Goal: Task Accomplishment & Management: Manage account settings

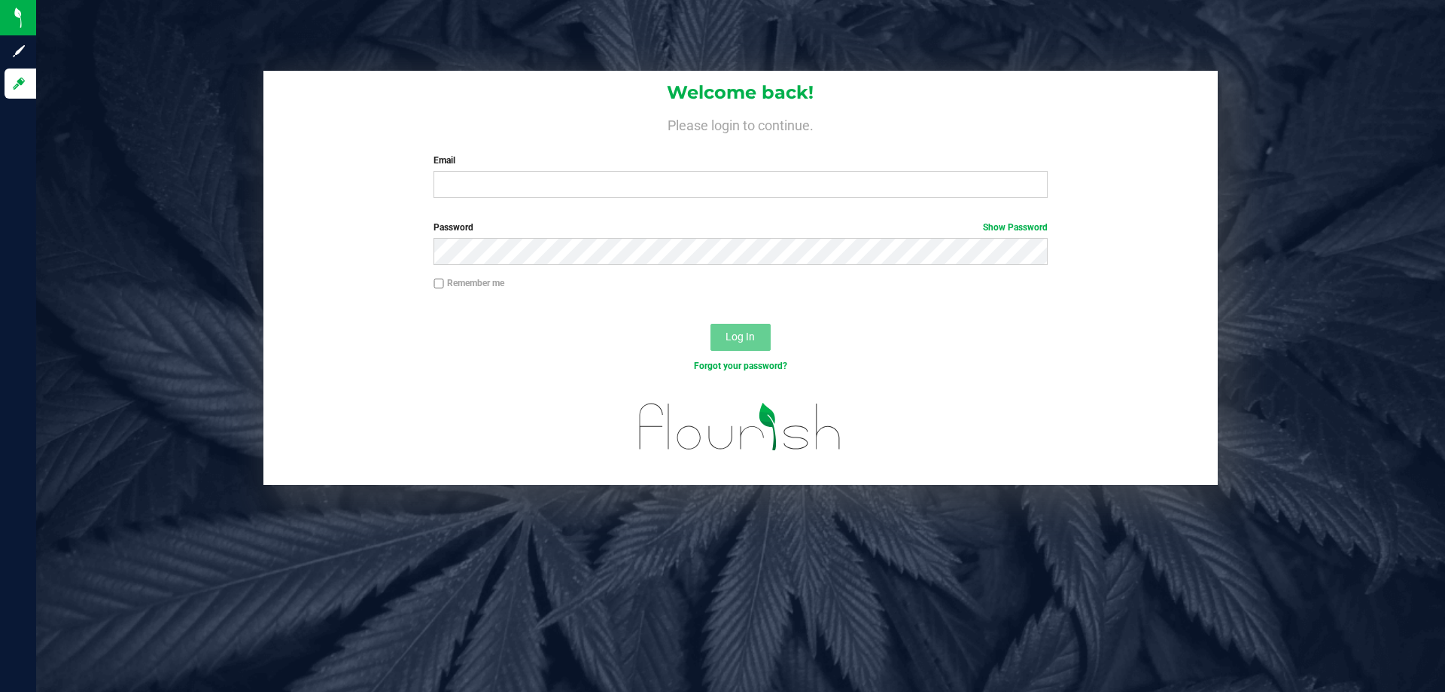
click at [491, 205] on div "Welcome back! Please login to continue. Email Required Please format your email…" at bounding box center [741, 140] width 955 height 139
click at [492, 201] on div "Welcome back! Please login to continue. Email Required Please format your email…" at bounding box center [741, 140] width 955 height 139
click at [492, 197] on input "Email" at bounding box center [741, 184] width 614 height 27
click at [711, 324] on button "Log In" at bounding box center [741, 337] width 60 height 27
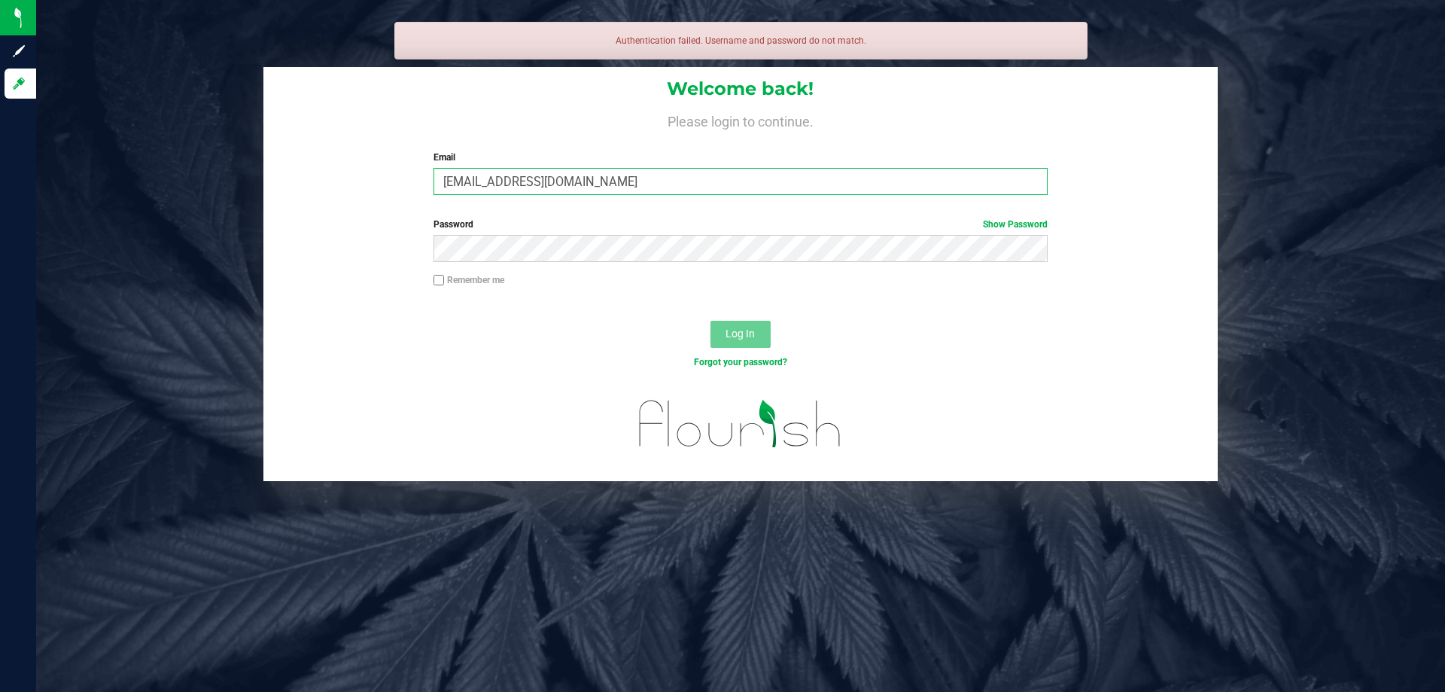
click at [481, 187] on input "smatsoky@liveparallel.com" at bounding box center [741, 181] width 614 height 27
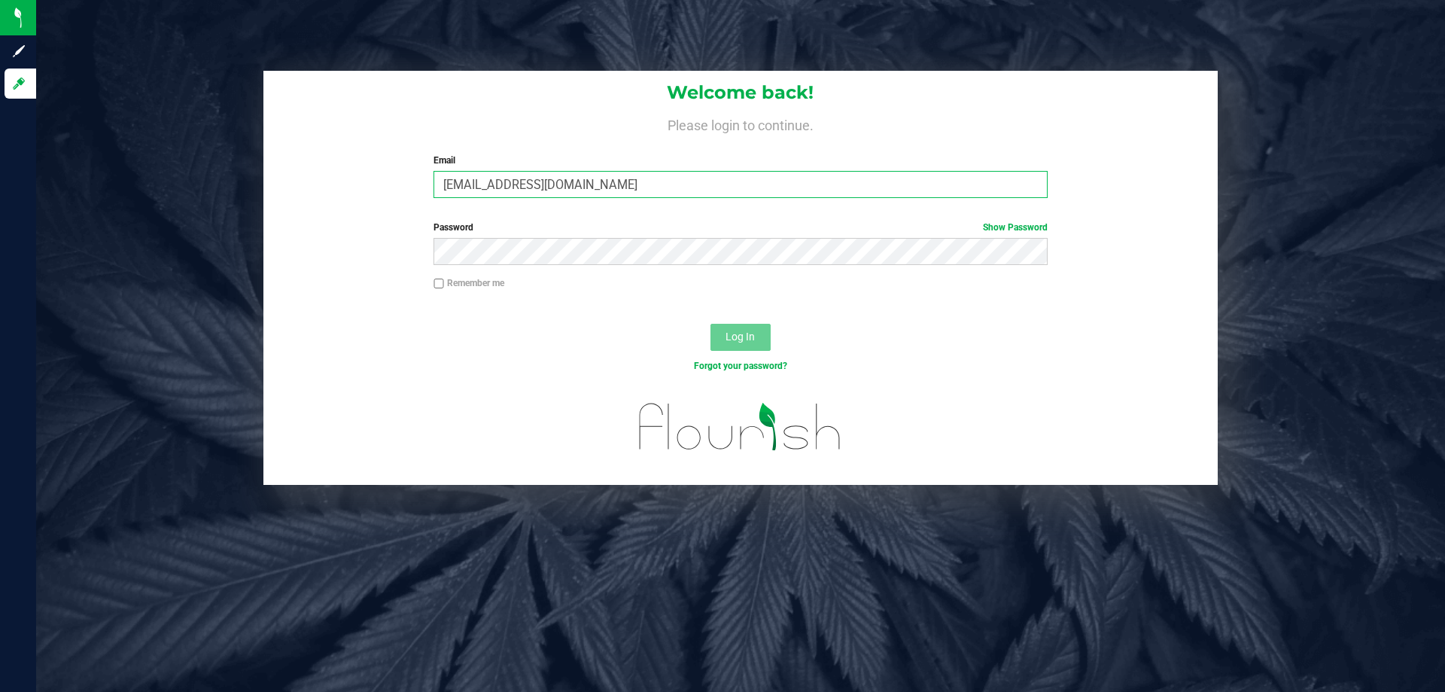
type input "[EMAIL_ADDRESS][DOMAIN_NAME]"
click at [711, 324] on button "Log In" at bounding box center [741, 337] width 60 height 27
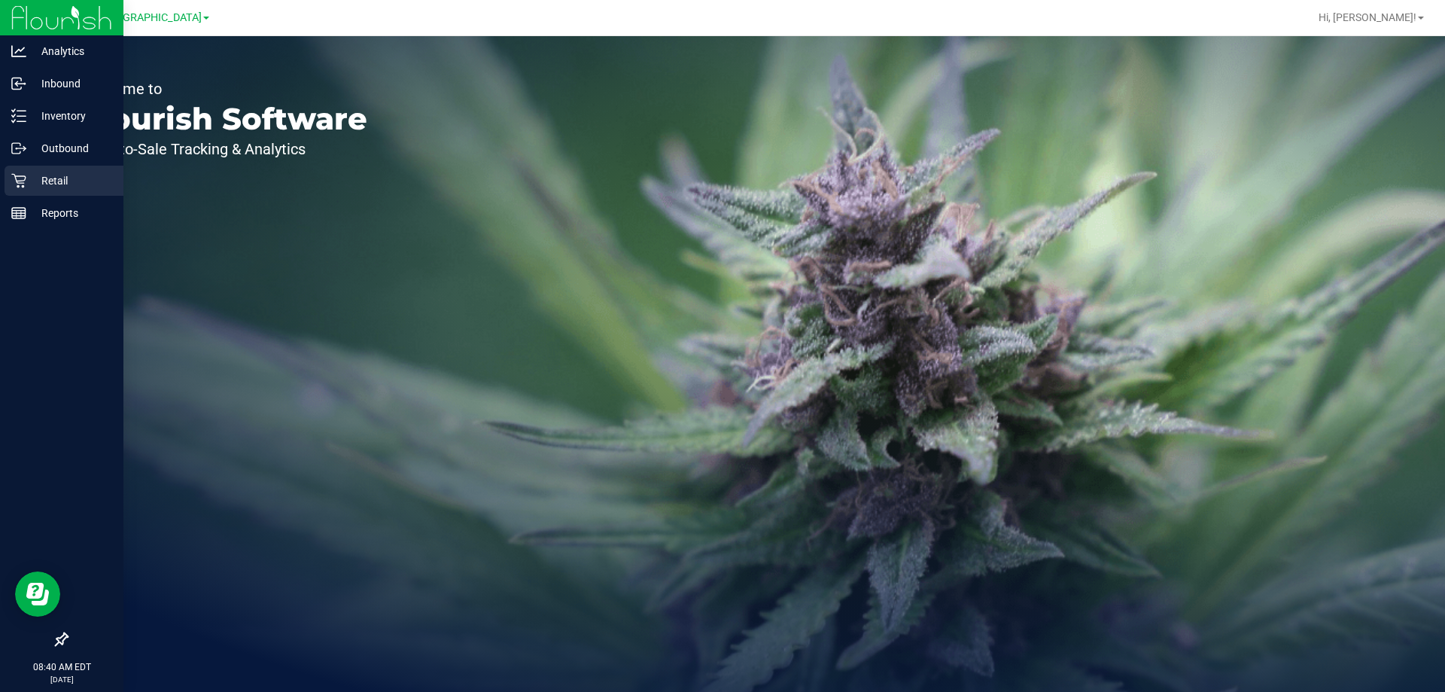
click at [28, 181] on p "Retail" at bounding box center [71, 181] width 90 height 18
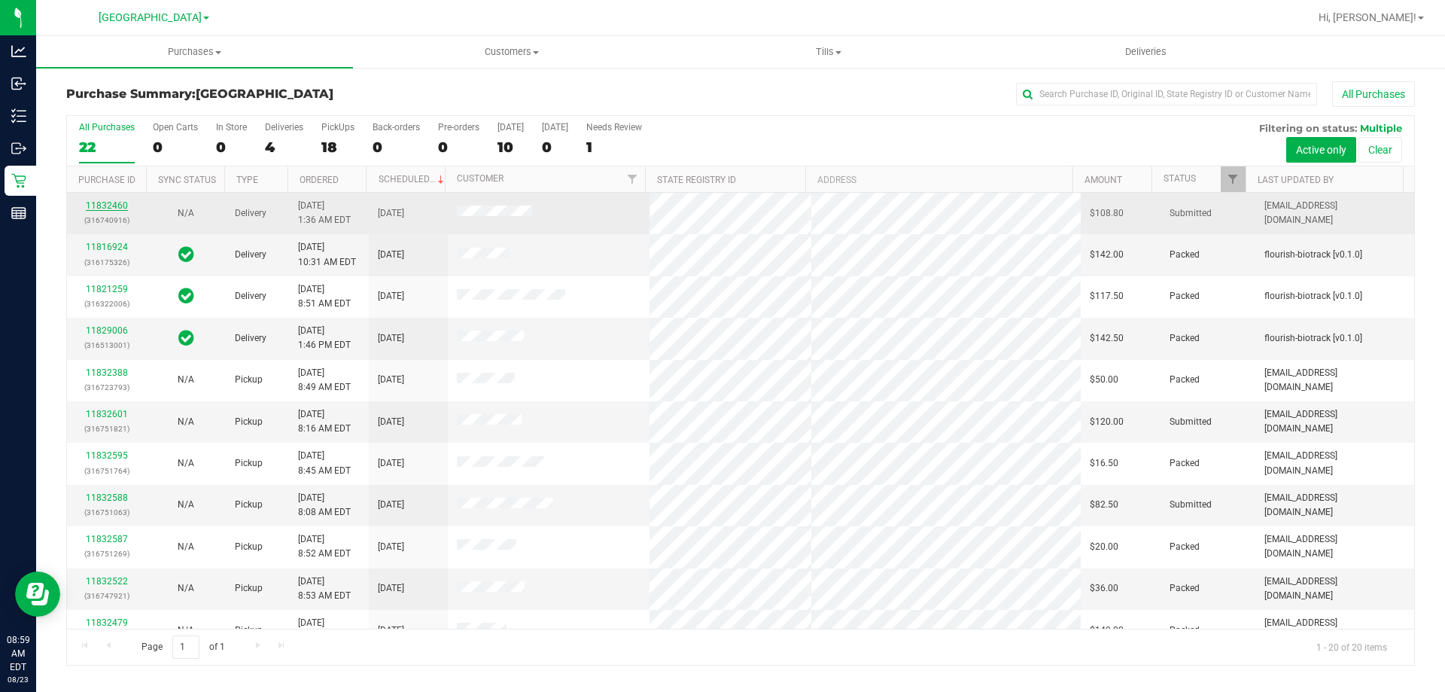
click at [112, 200] on link "11832460" at bounding box center [107, 205] width 42 height 11
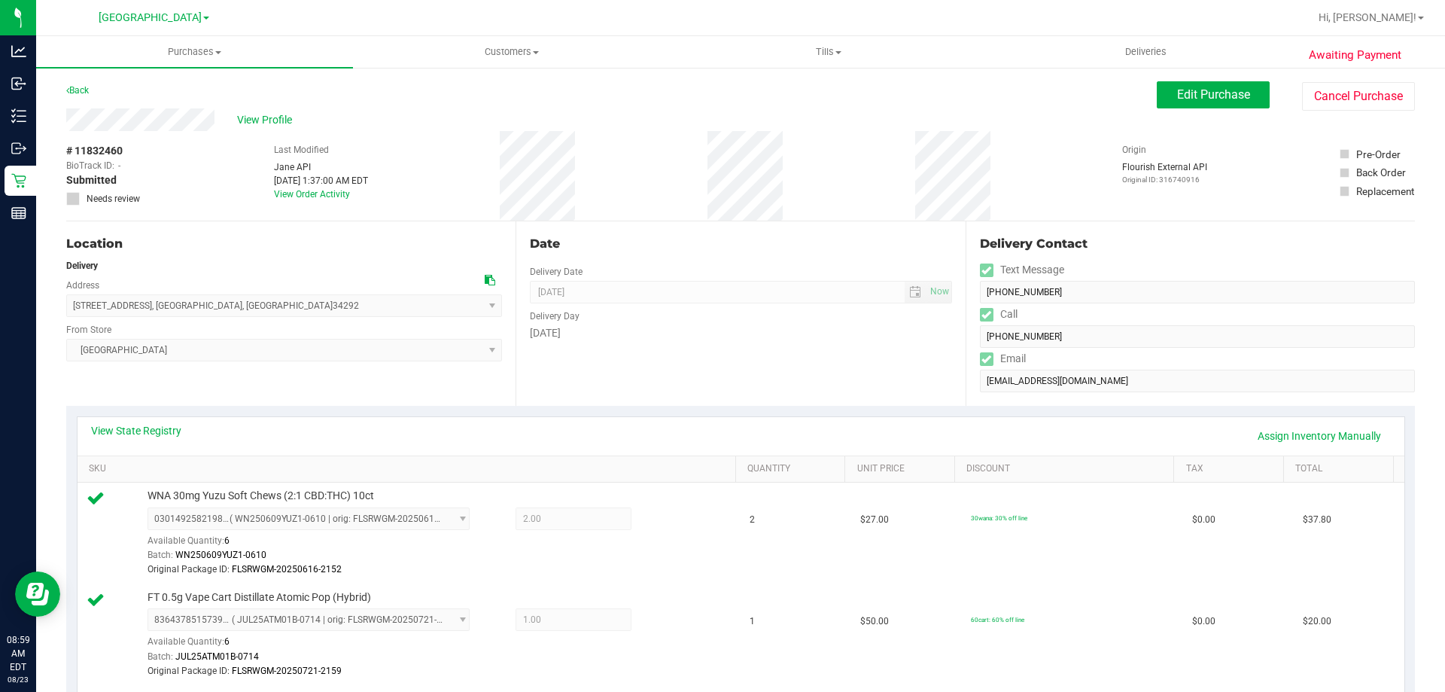
scroll to position [301, 0]
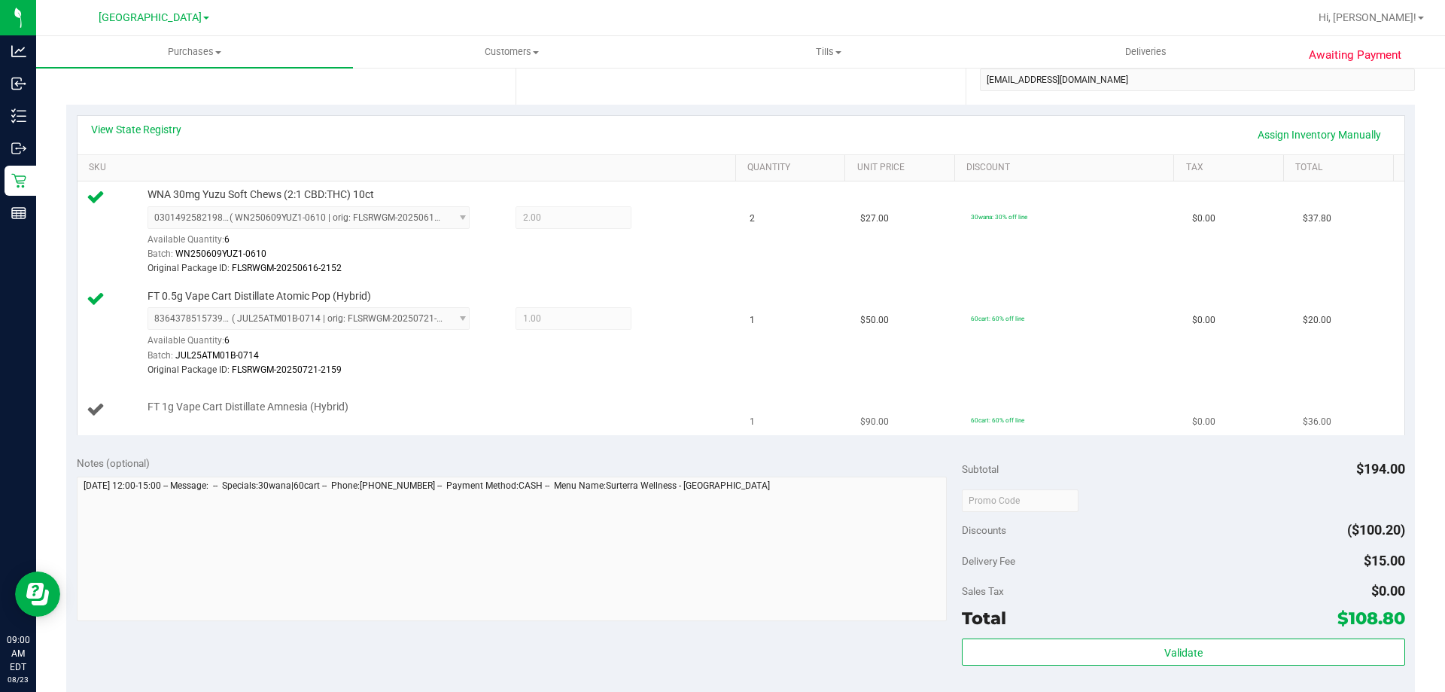
click at [452, 411] on div "FT 1g Vape Cart Distillate Amnesia (Hybrid)" at bounding box center [434, 407] width 589 height 15
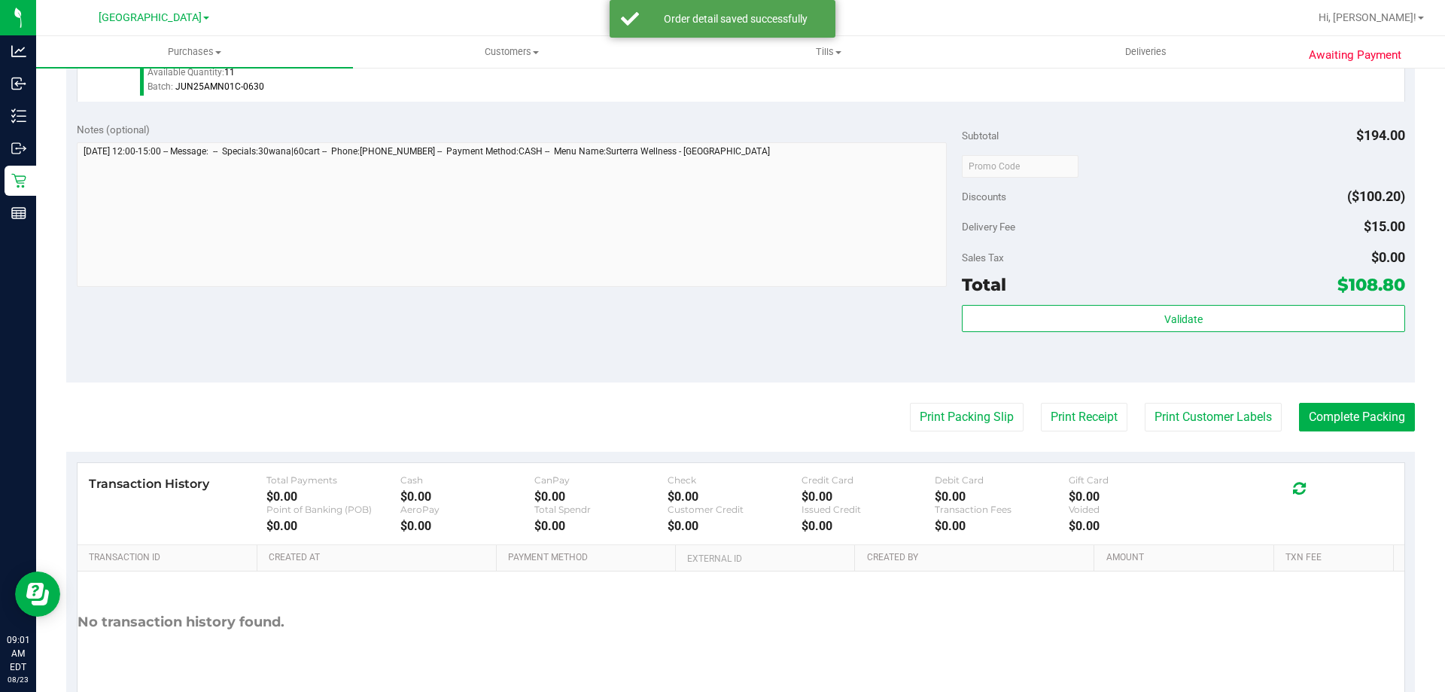
scroll to position [678, 0]
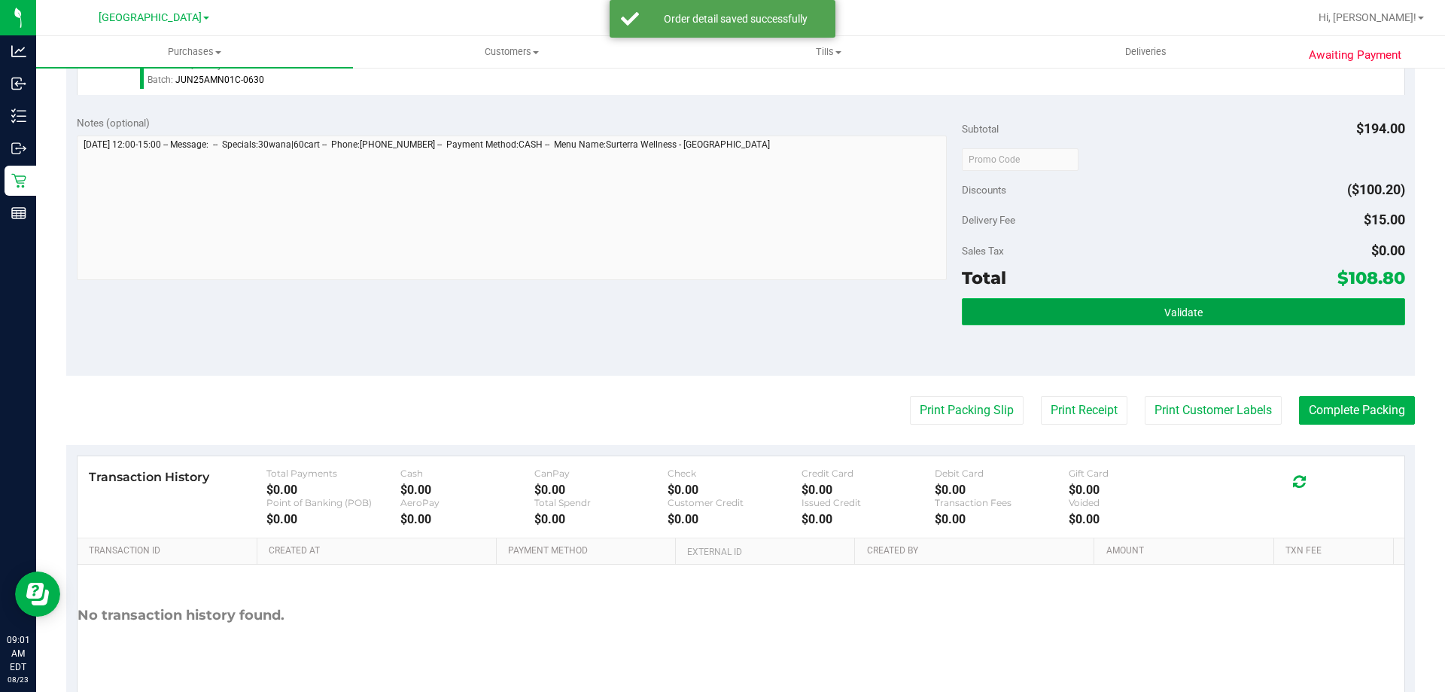
click at [1152, 309] on button "Validate" at bounding box center [1183, 311] width 443 height 27
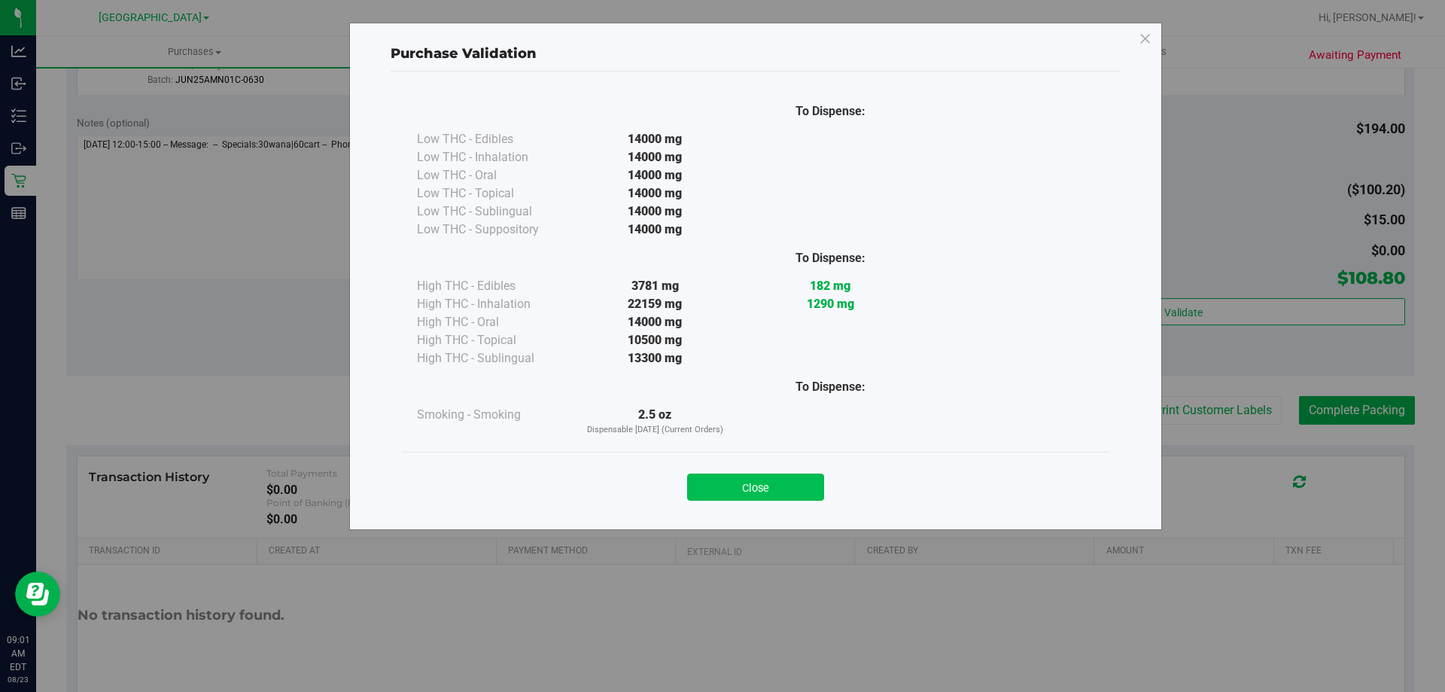
click at [736, 487] on button "Close" at bounding box center [755, 487] width 137 height 27
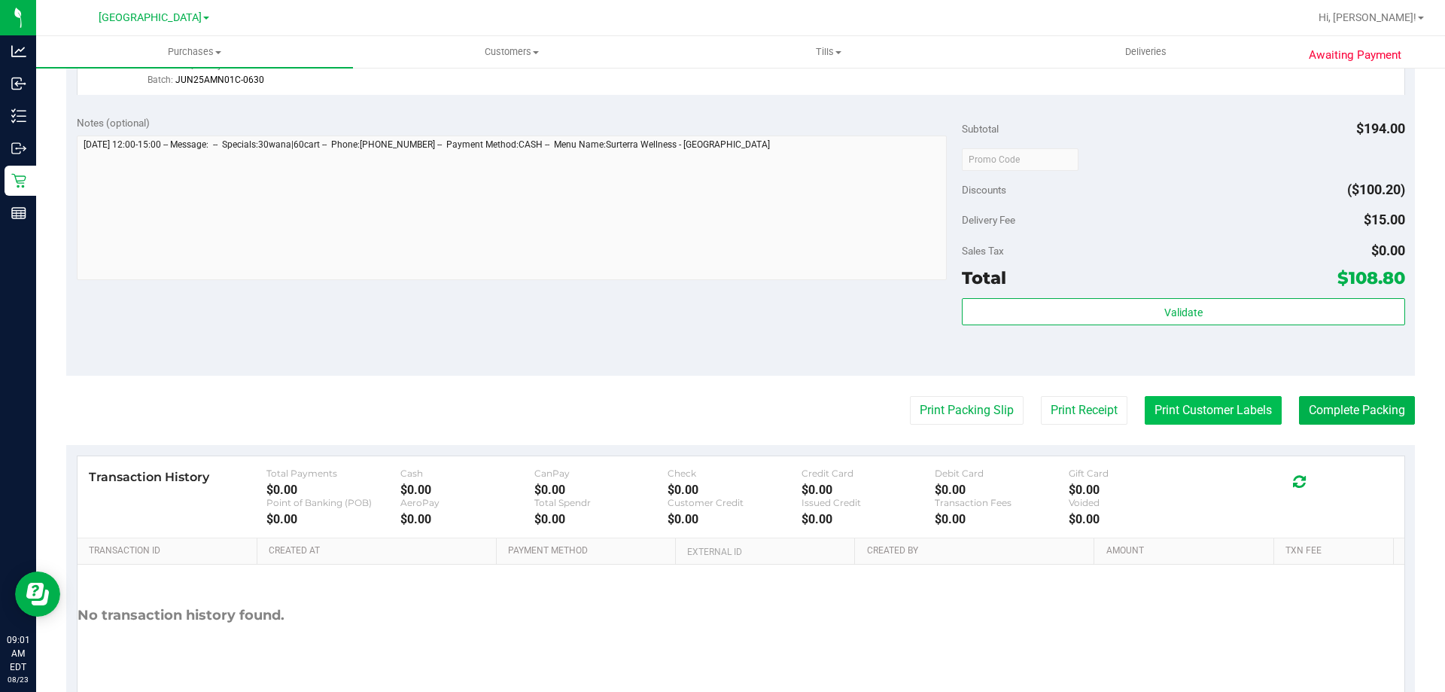
click at [1201, 412] on button "Print Customer Labels" at bounding box center [1213, 410] width 137 height 29
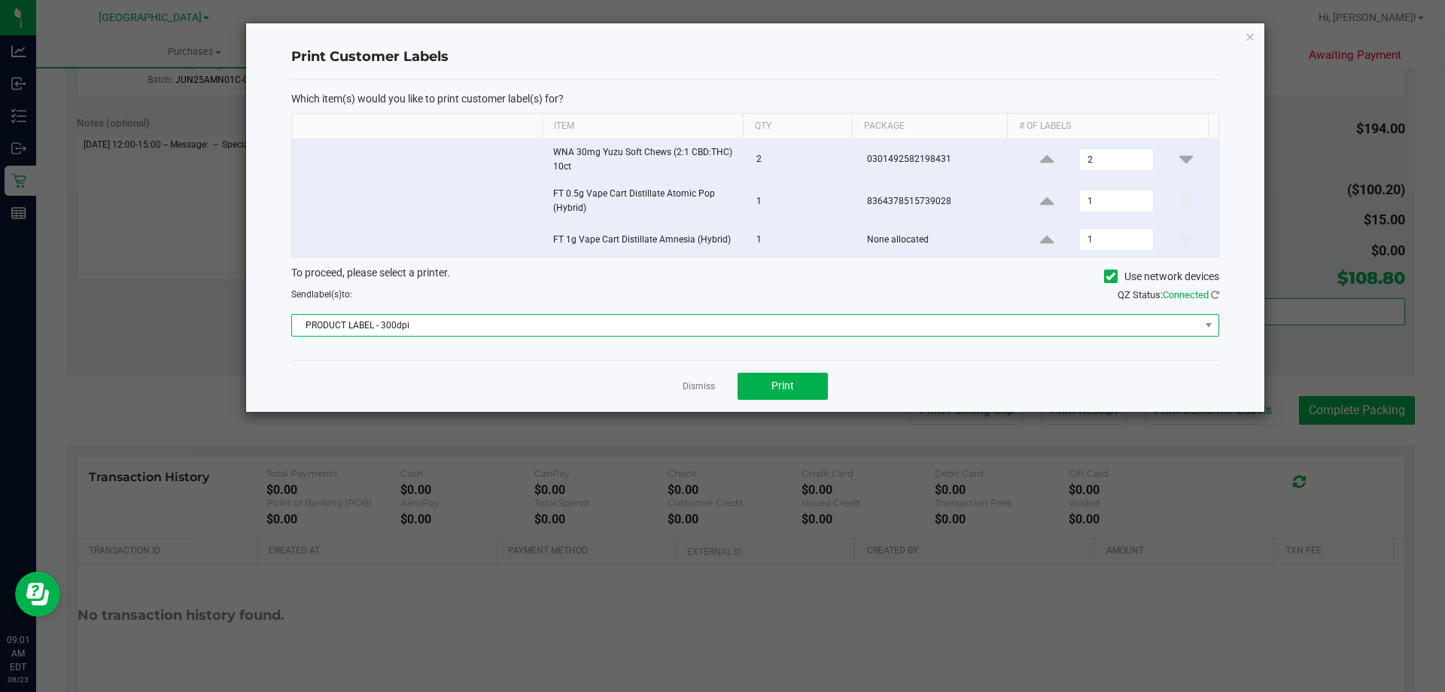
click at [1208, 317] on span at bounding box center [1209, 325] width 19 height 21
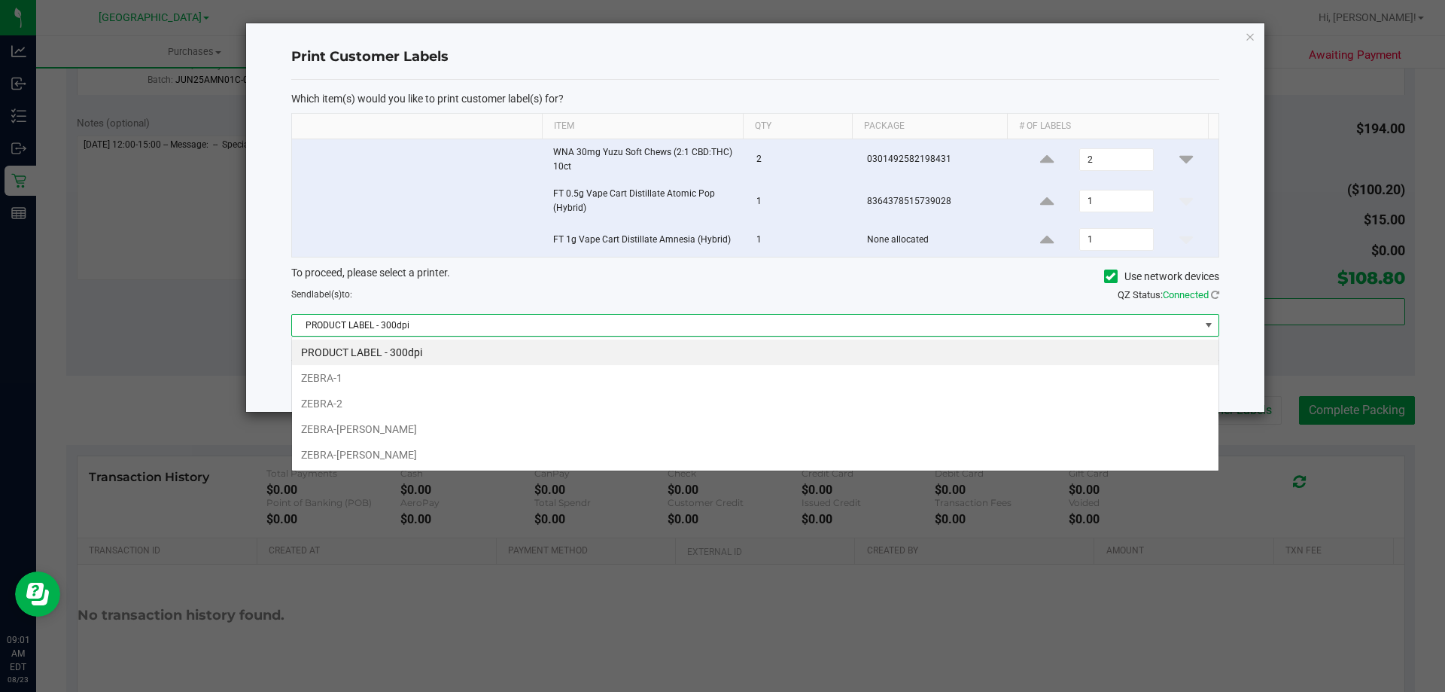
scroll to position [23, 928]
click at [349, 425] on li "ZEBRA-DAVID-COOK" at bounding box center [755, 429] width 927 height 26
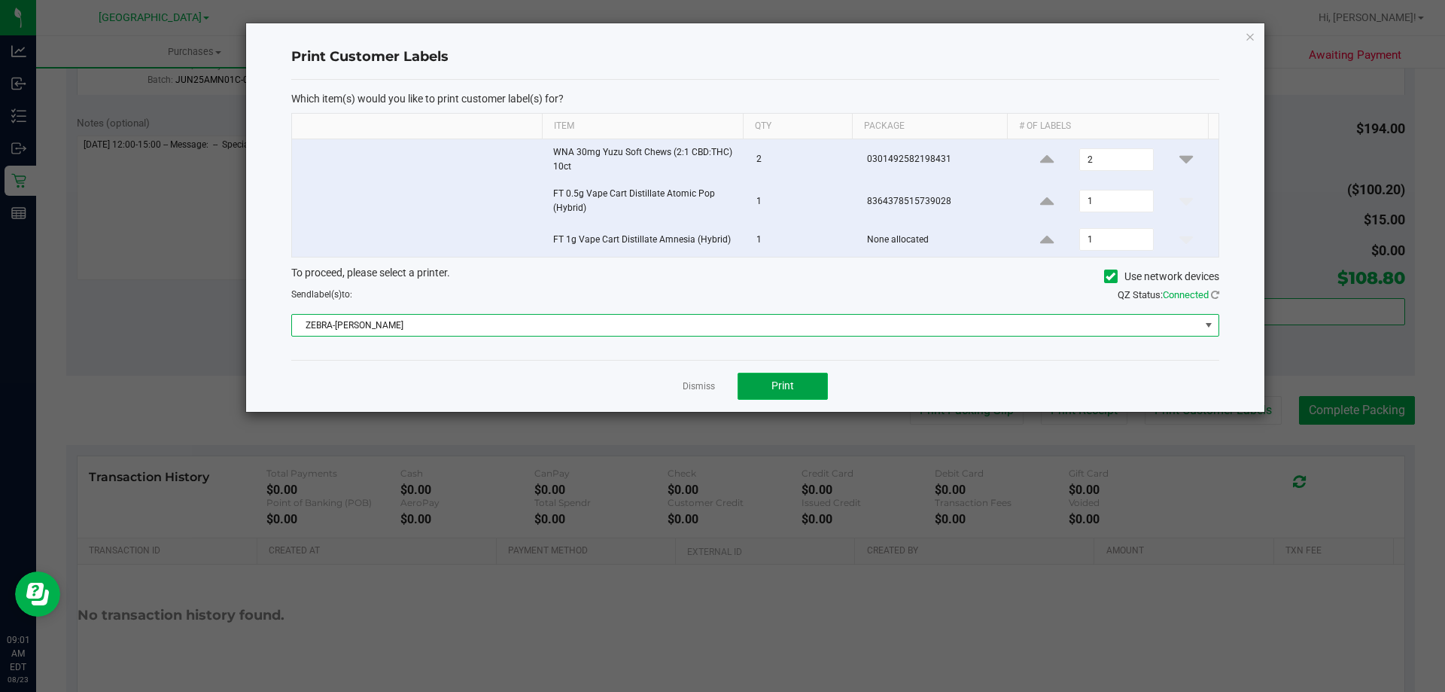
click at [772, 383] on span "Print" at bounding box center [783, 385] width 23 height 12
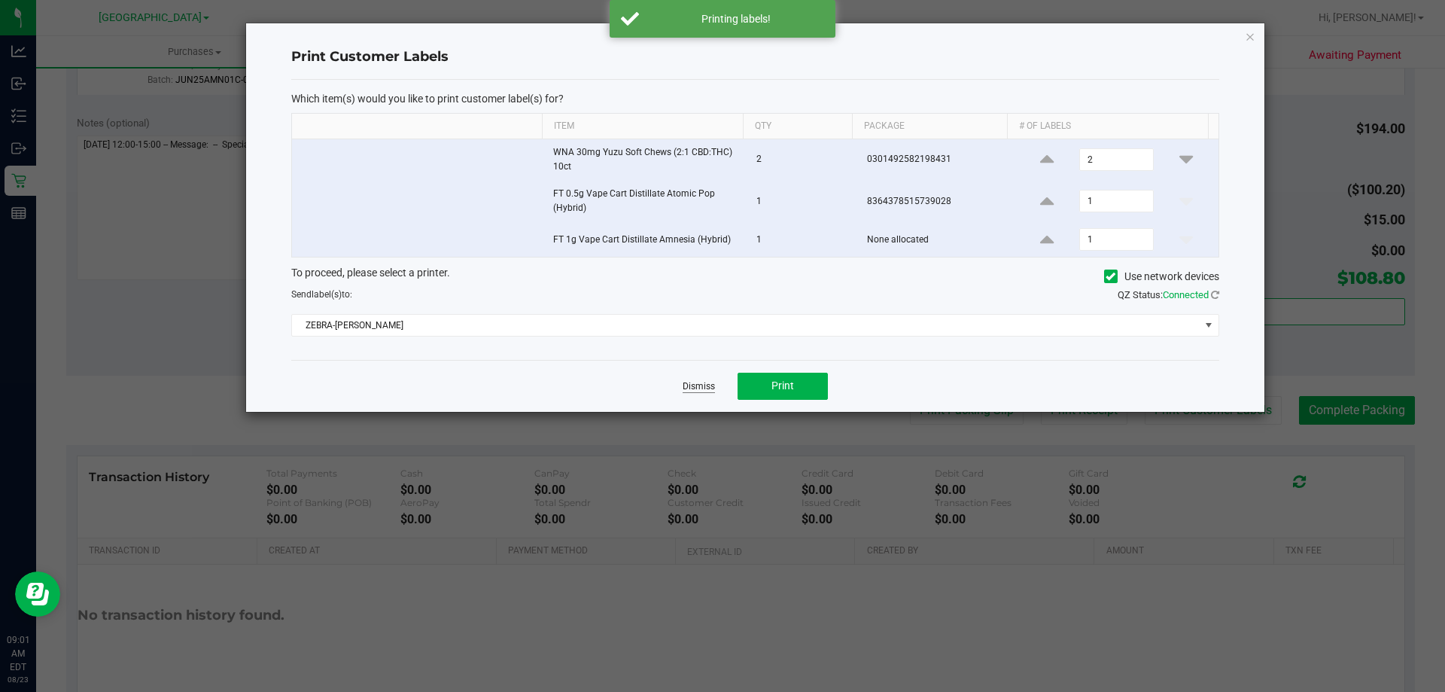
click at [695, 392] on link "Dismiss" at bounding box center [699, 386] width 32 height 13
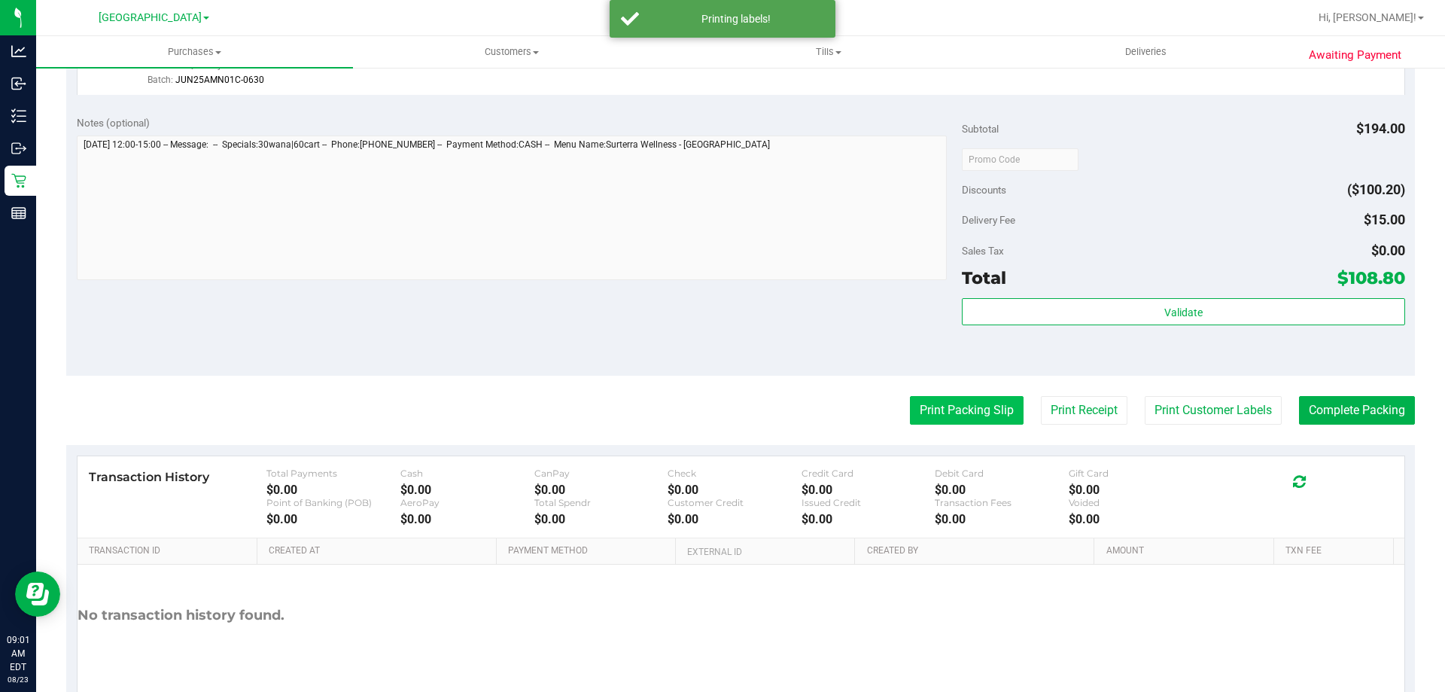
click at [937, 398] on button "Print Packing Slip" at bounding box center [967, 410] width 114 height 29
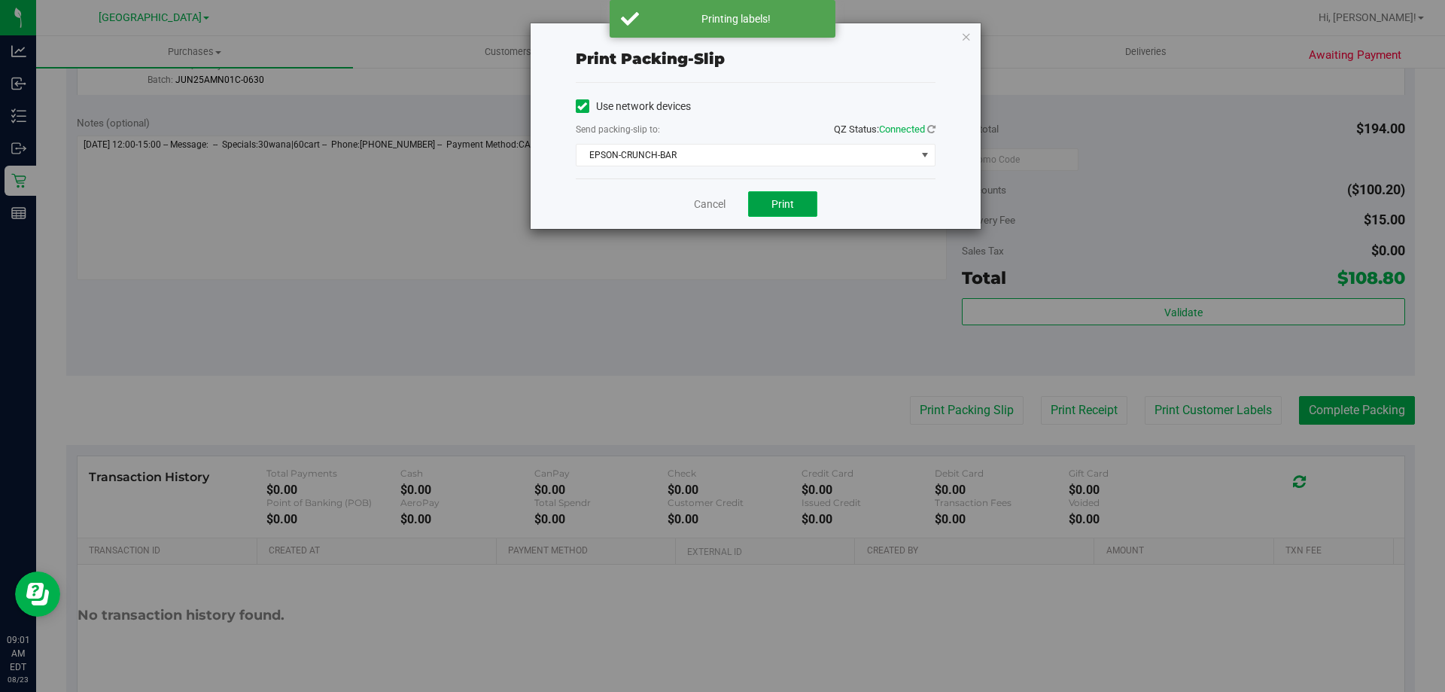
click at [775, 210] on button "Print" at bounding box center [782, 204] width 69 height 26
click at [707, 205] on link "Cancel" at bounding box center [710, 204] width 32 height 16
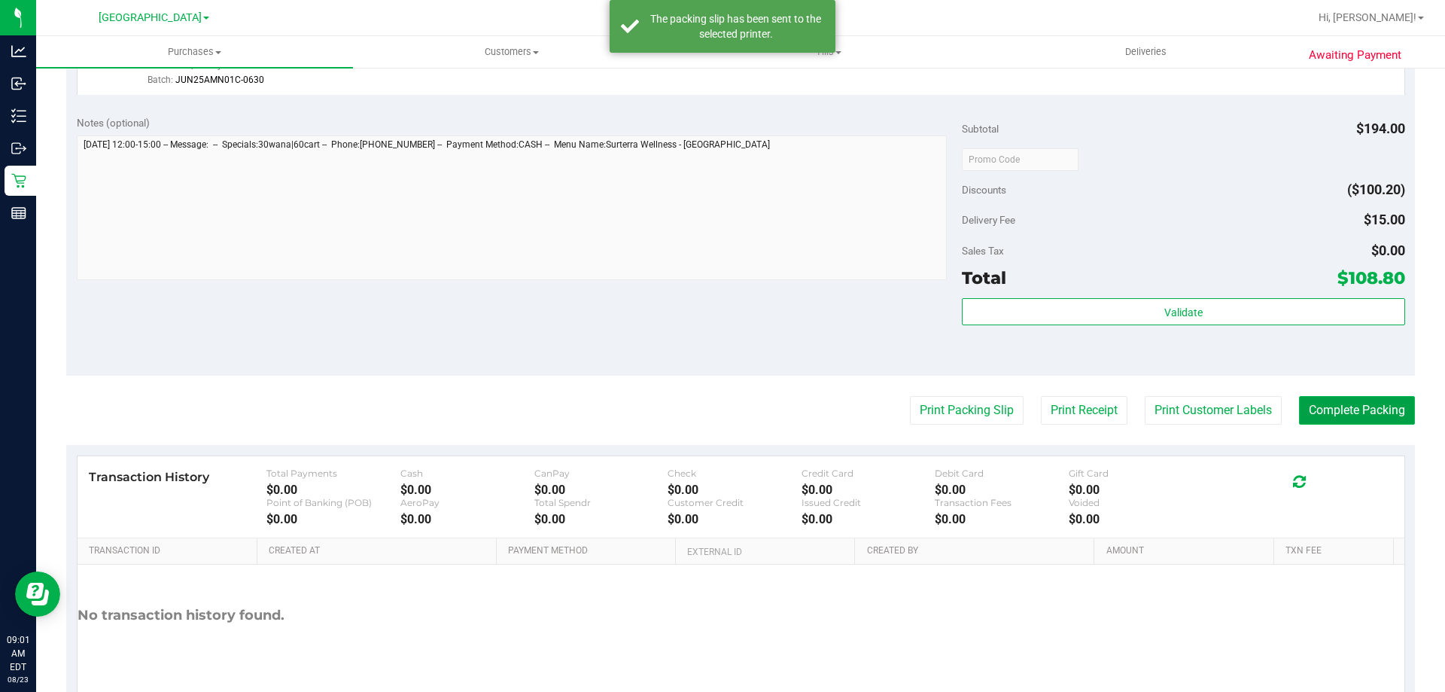
click at [1346, 403] on button "Complete Packing" at bounding box center [1357, 410] width 116 height 29
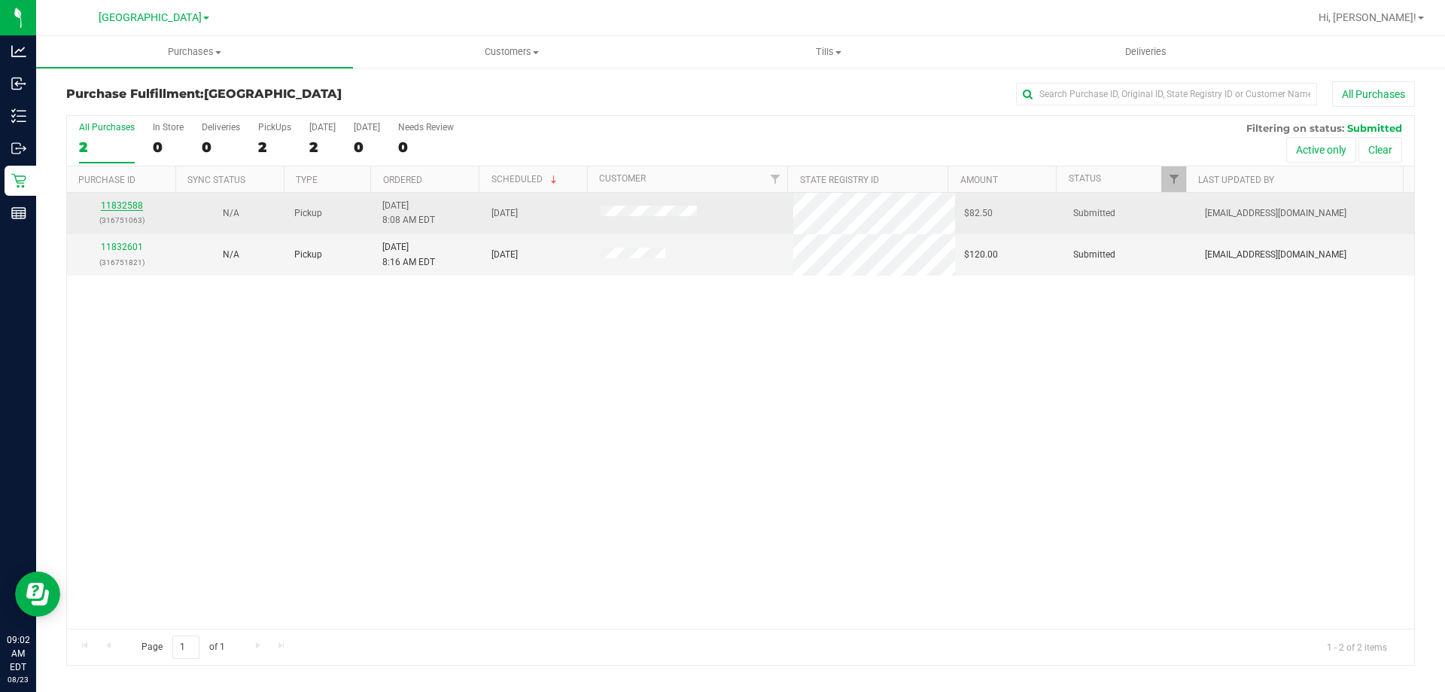
click at [122, 202] on link "11832588" at bounding box center [122, 205] width 42 height 11
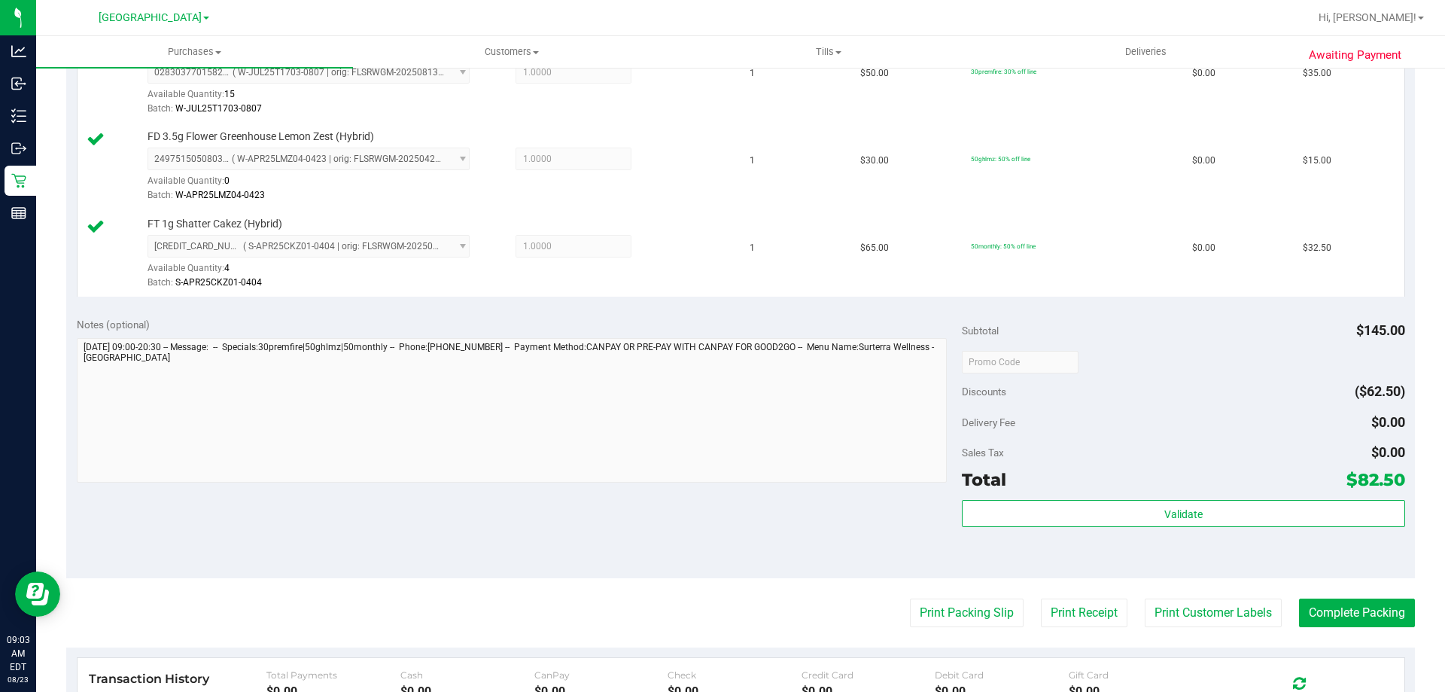
scroll to position [452, 0]
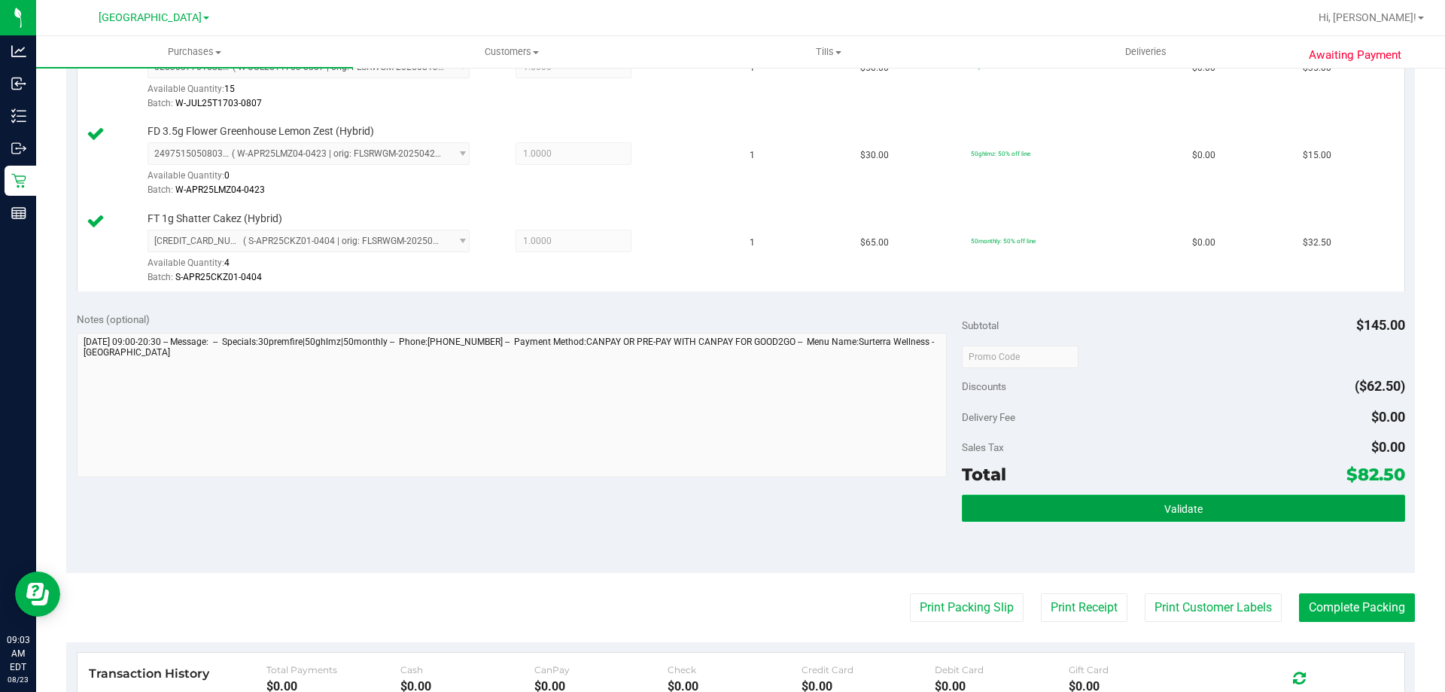
click at [1180, 498] on button "Validate" at bounding box center [1183, 508] width 443 height 27
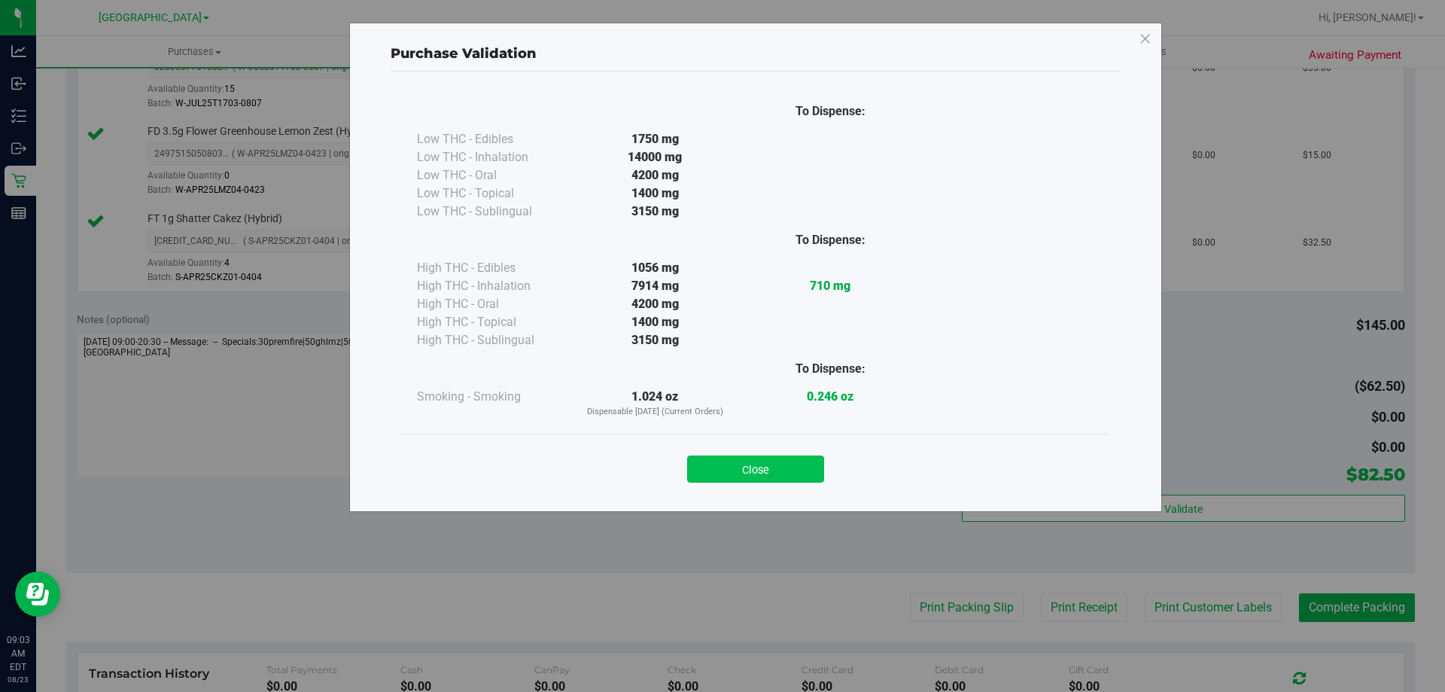
click at [784, 464] on button "Close" at bounding box center [755, 468] width 137 height 27
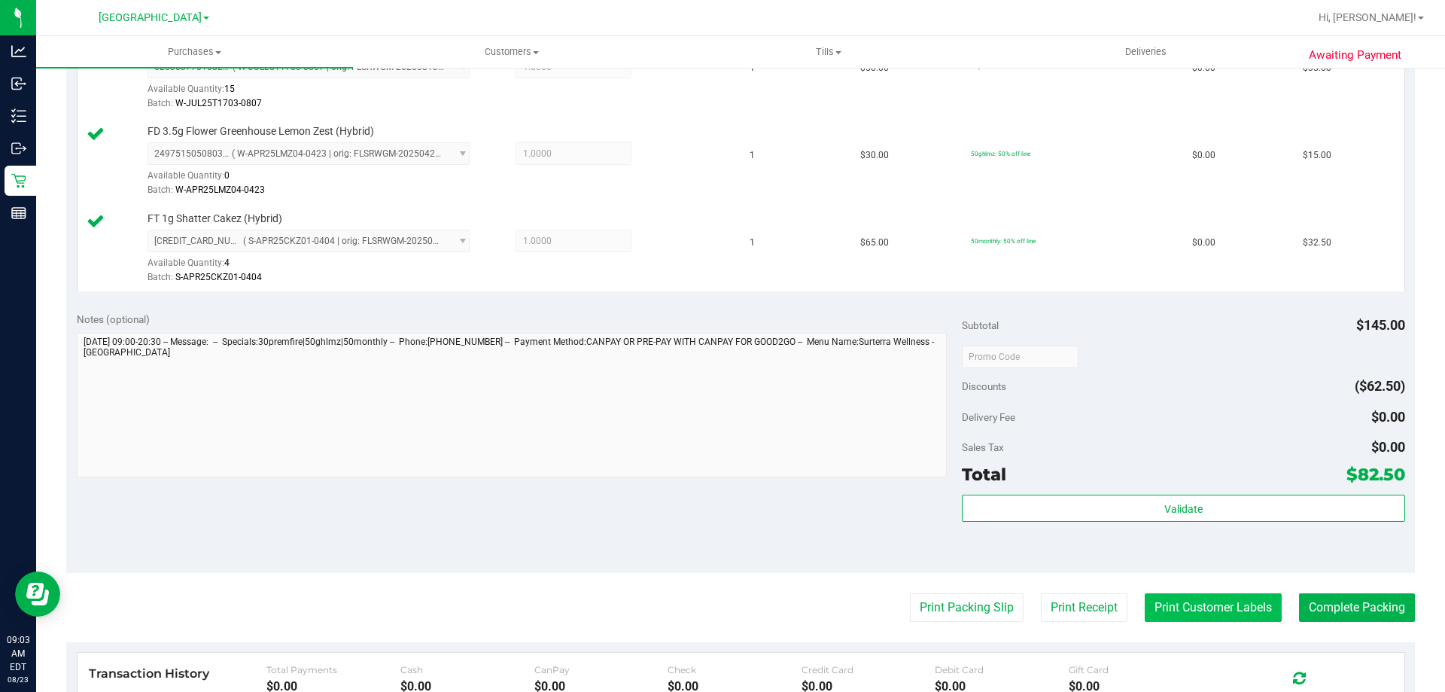
click at [1196, 617] on button "Print Customer Labels" at bounding box center [1213, 607] width 137 height 29
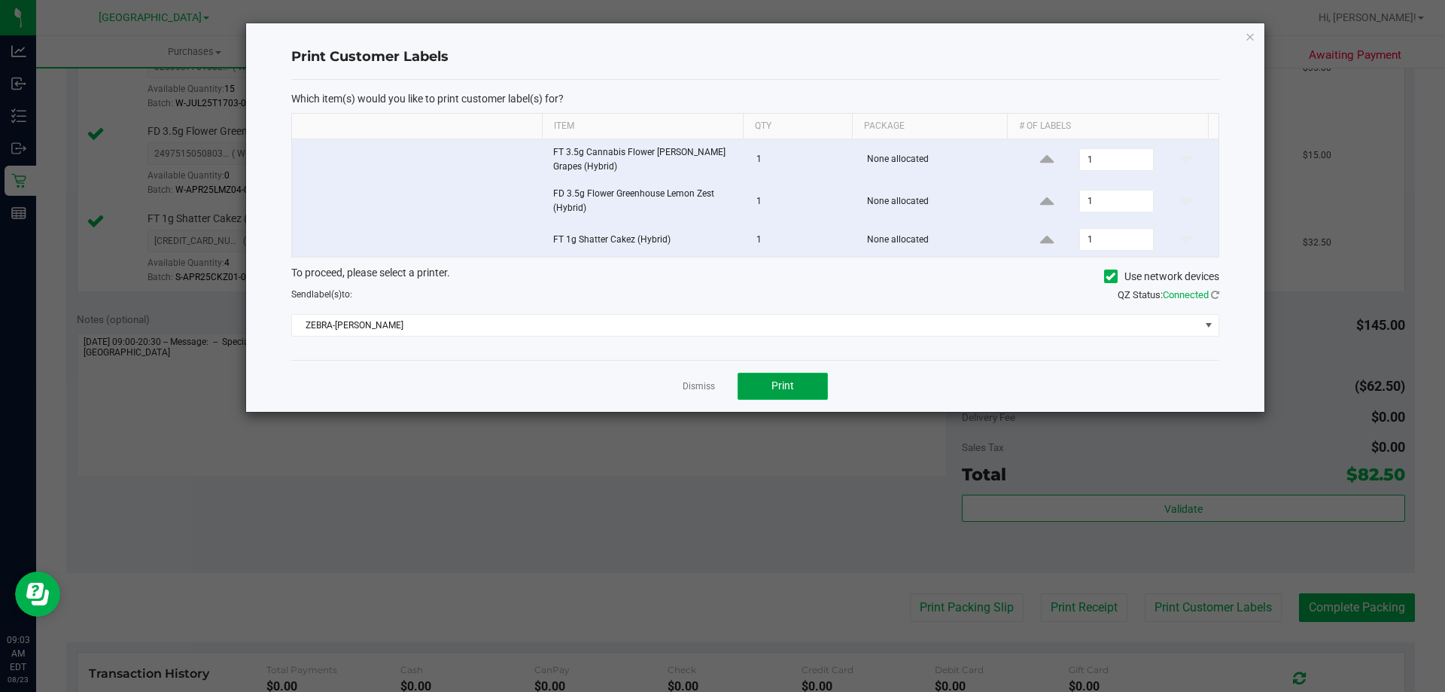
click at [789, 388] on span "Print" at bounding box center [783, 385] width 23 height 12
click at [697, 385] on link "Dismiss" at bounding box center [699, 386] width 32 height 13
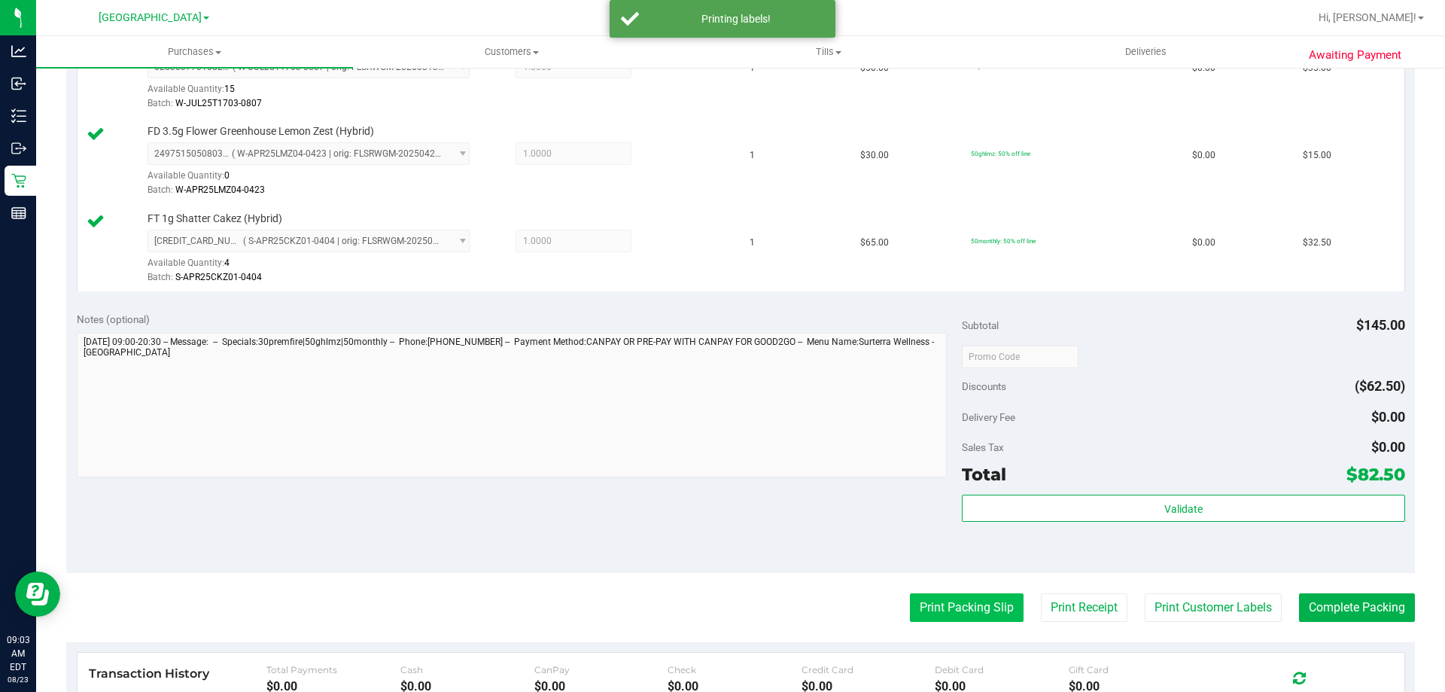
click at [911, 613] on button "Print Packing Slip" at bounding box center [967, 607] width 114 height 29
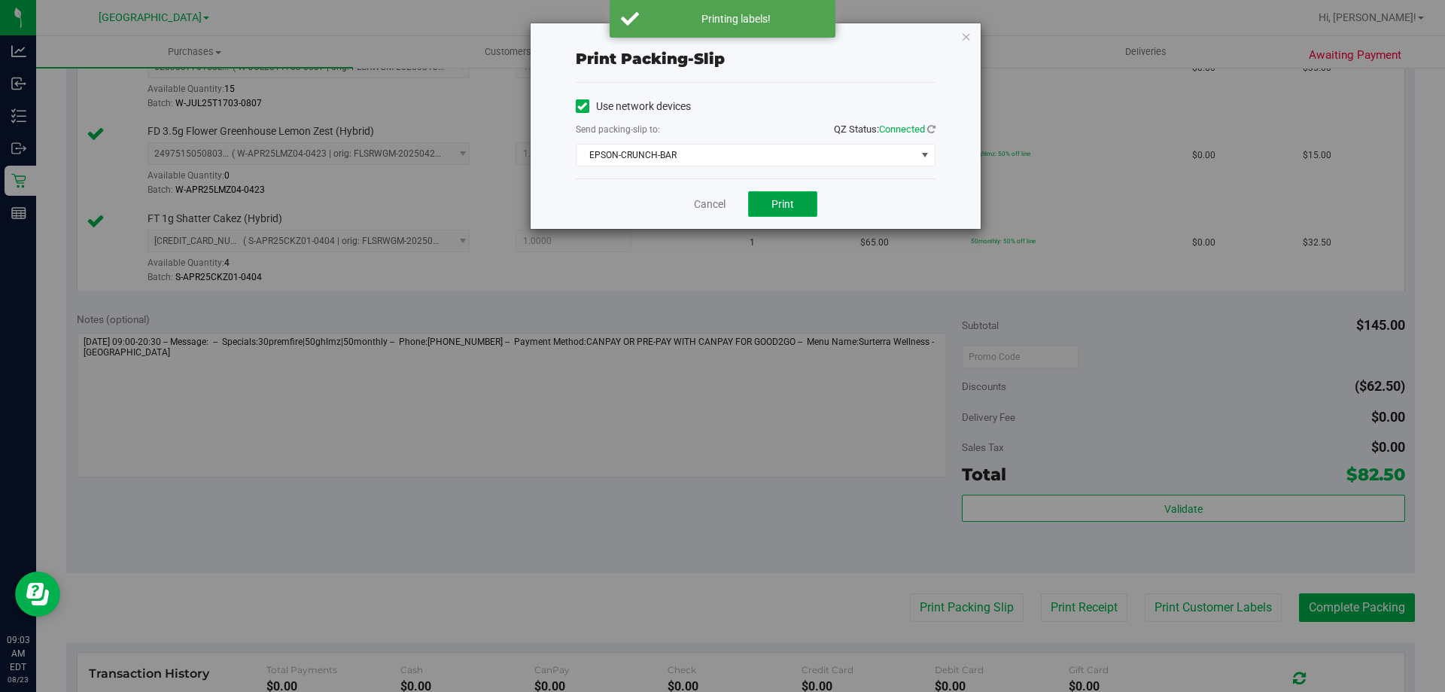
click at [768, 209] on button "Print" at bounding box center [782, 204] width 69 height 26
click at [699, 205] on link "Cancel" at bounding box center [710, 204] width 32 height 16
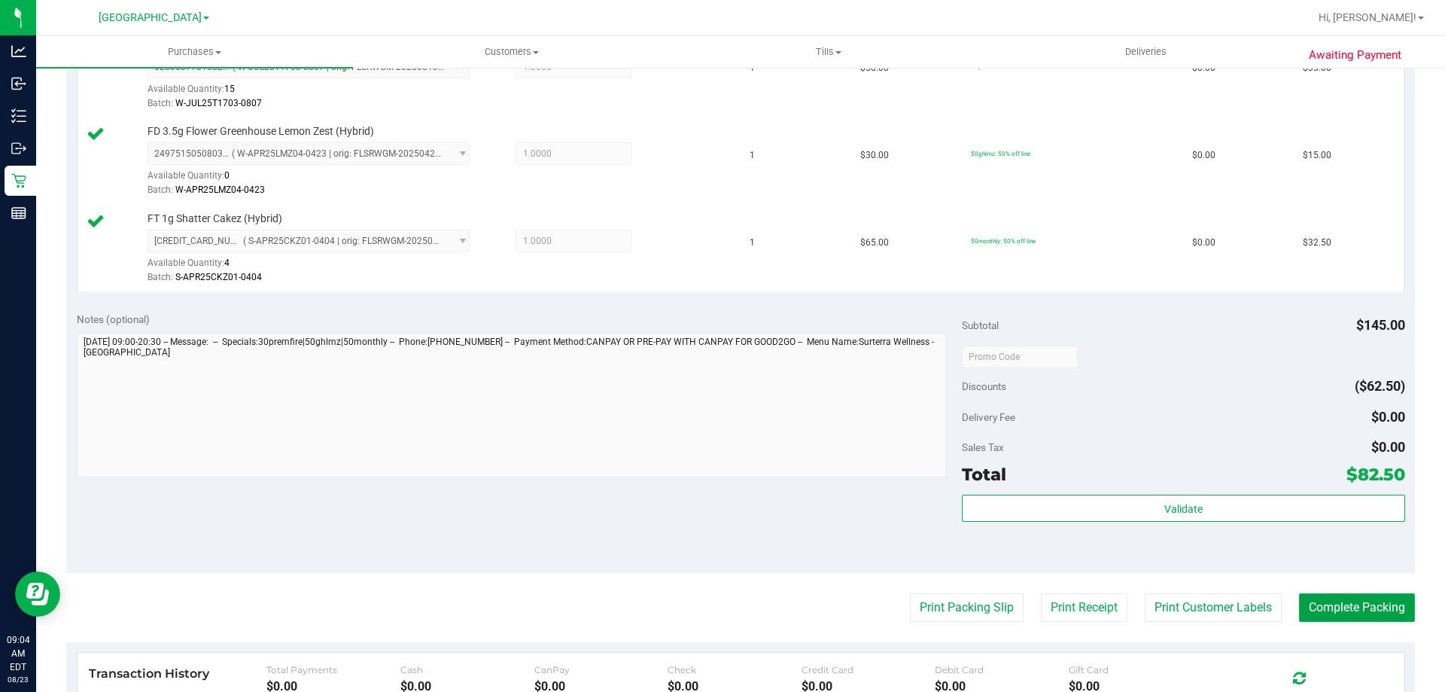
click at [1327, 606] on button "Complete Packing" at bounding box center [1357, 607] width 116 height 29
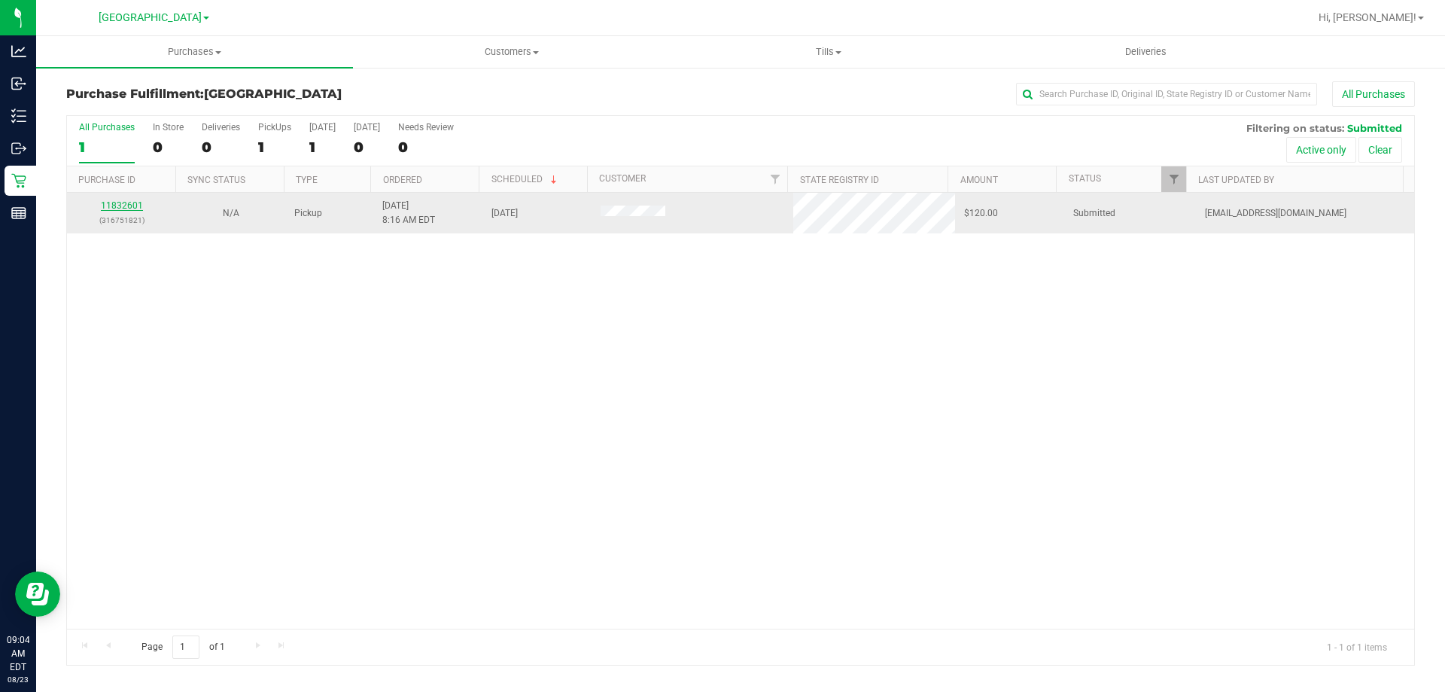
click at [118, 206] on link "11832601" at bounding box center [122, 205] width 42 height 11
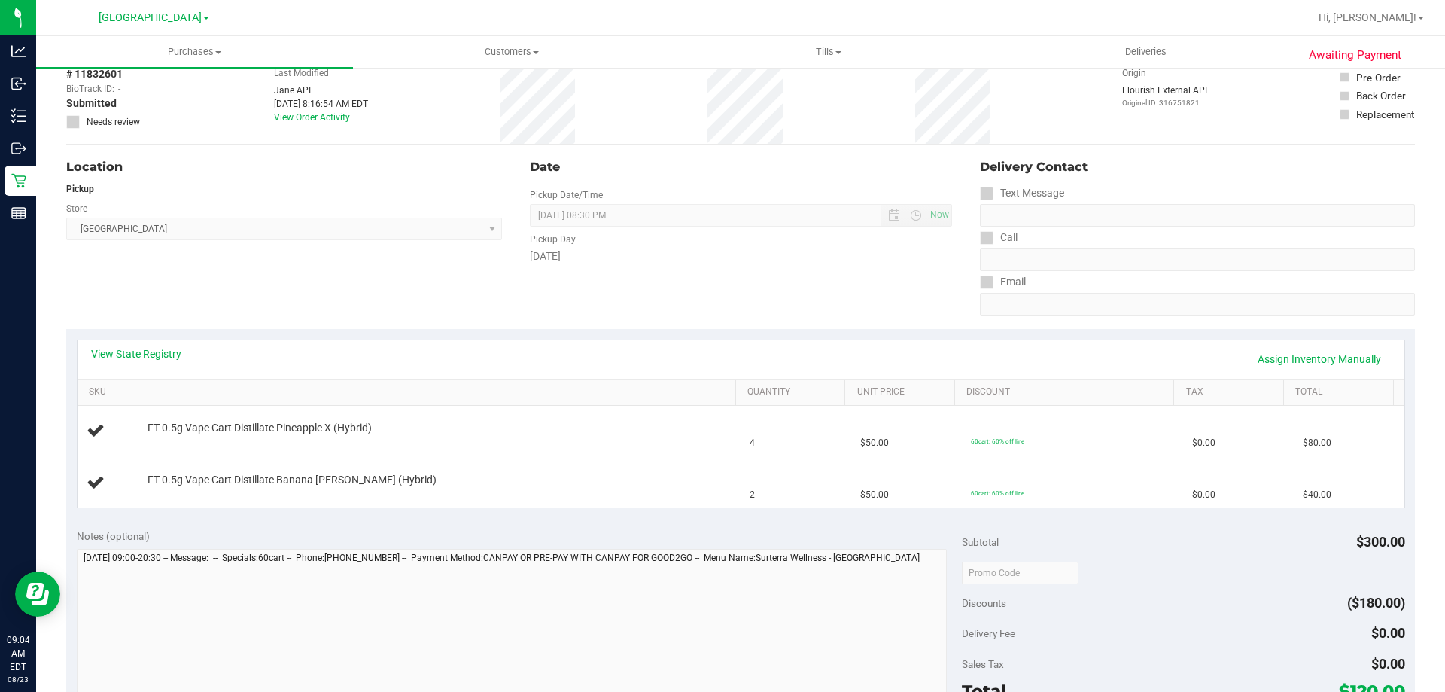
scroll to position [151, 0]
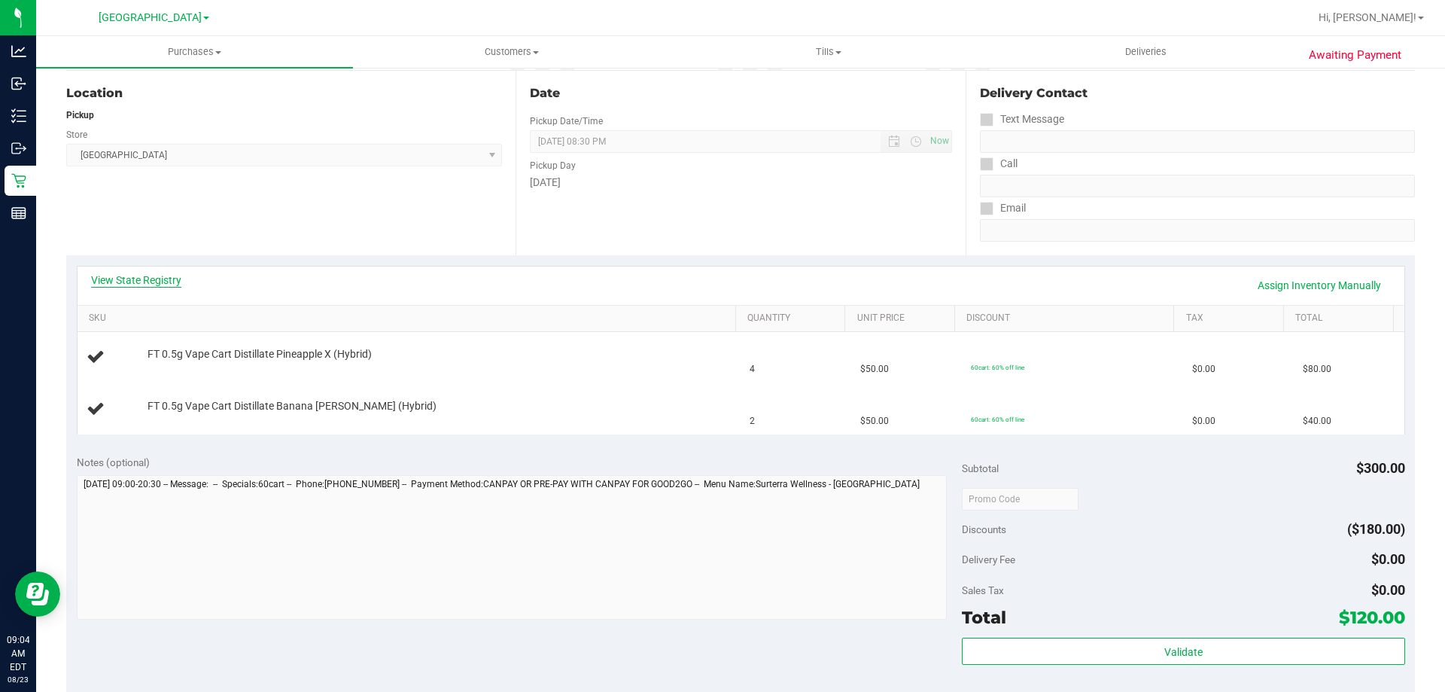
click at [134, 282] on link "View State Registry" at bounding box center [136, 280] width 90 height 15
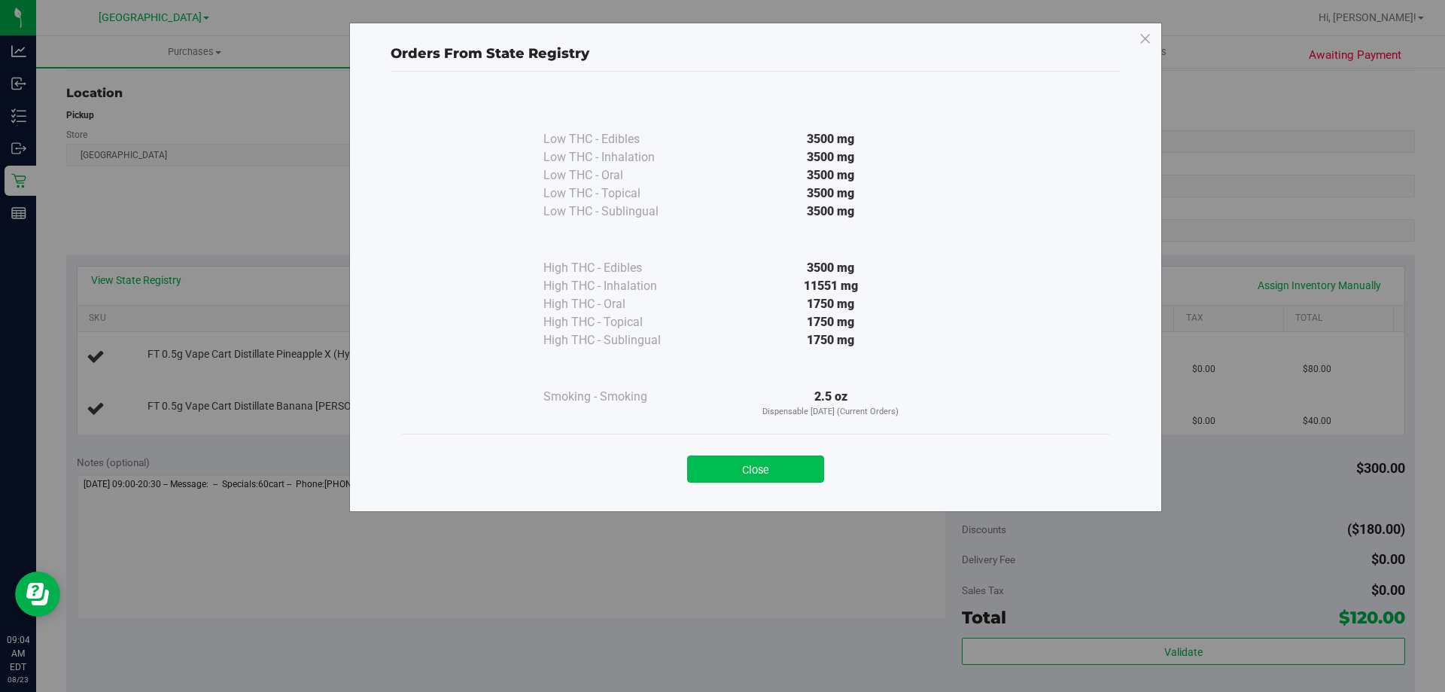
click at [772, 471] on button "Close" at bounding box center [755, 468] width 137 height 27
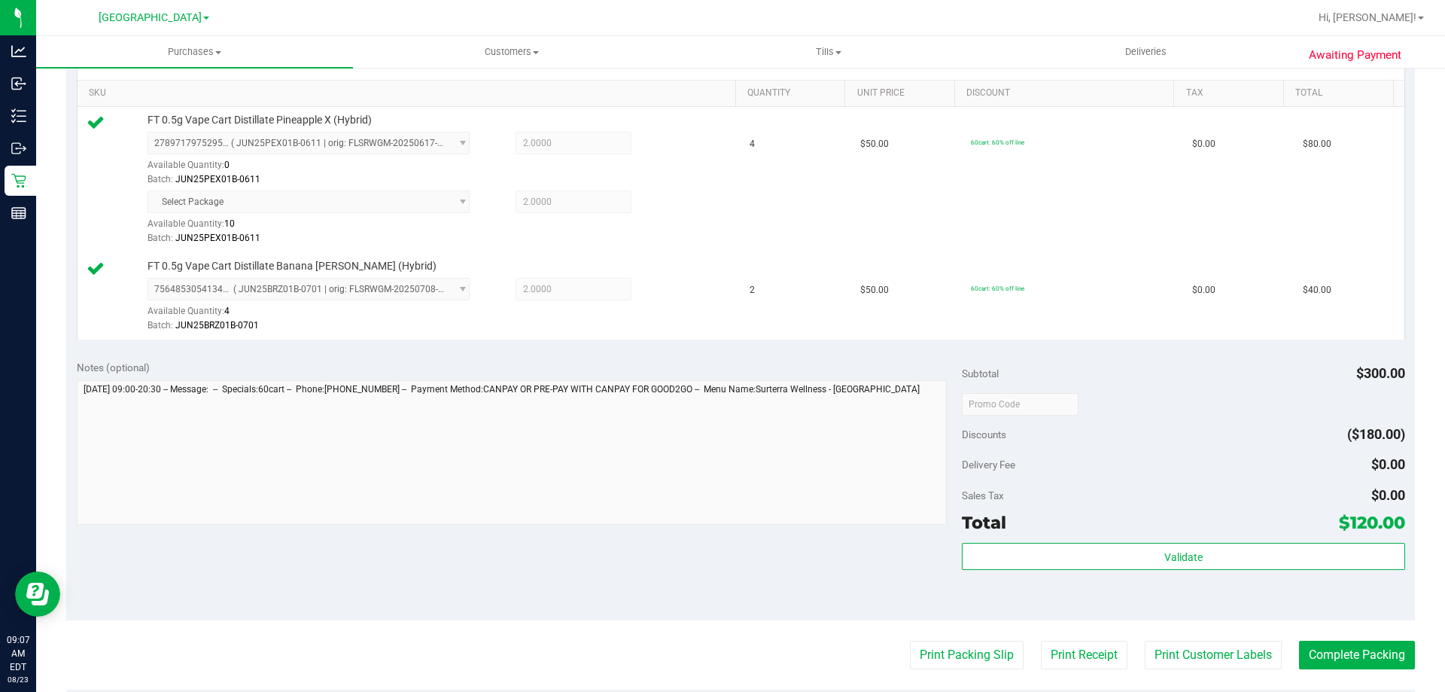
scroll to position [376, 0]
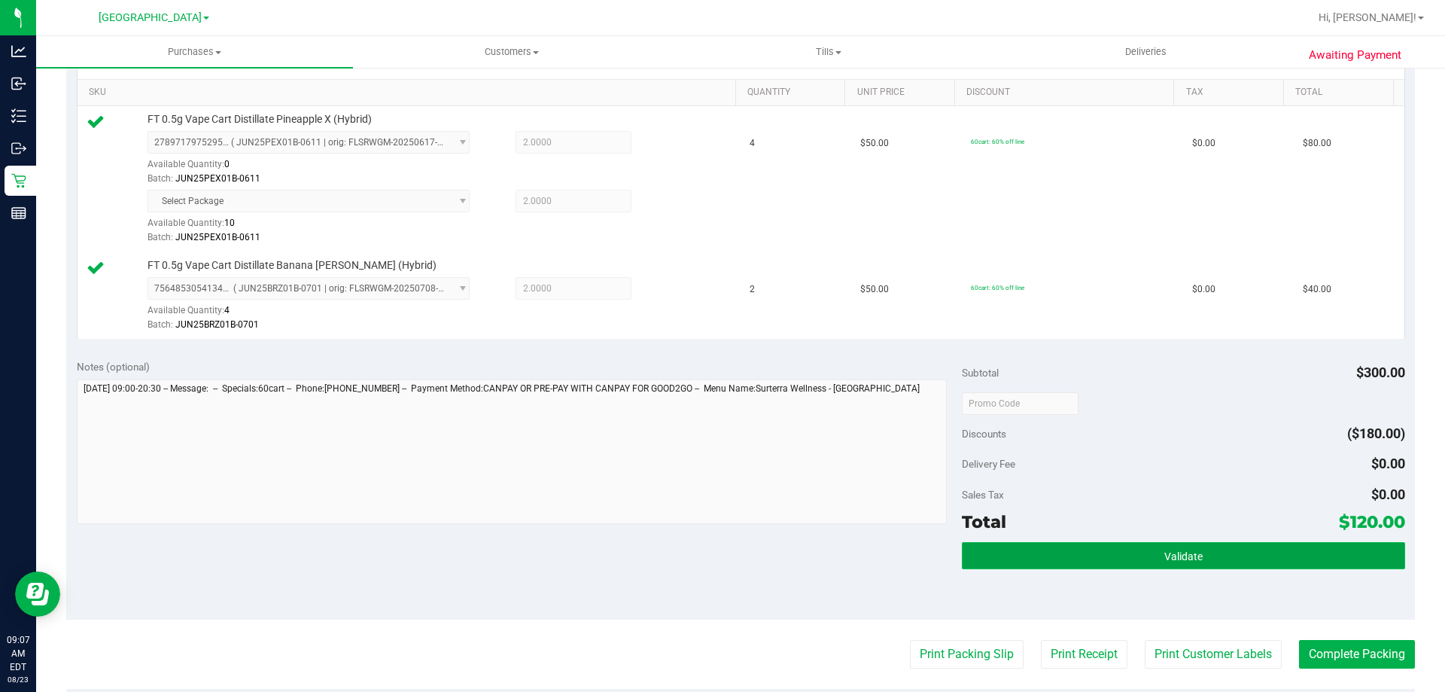
click at [1195, 555] on button "Validate" at bounding box center [1183, 555] width 443 height 27
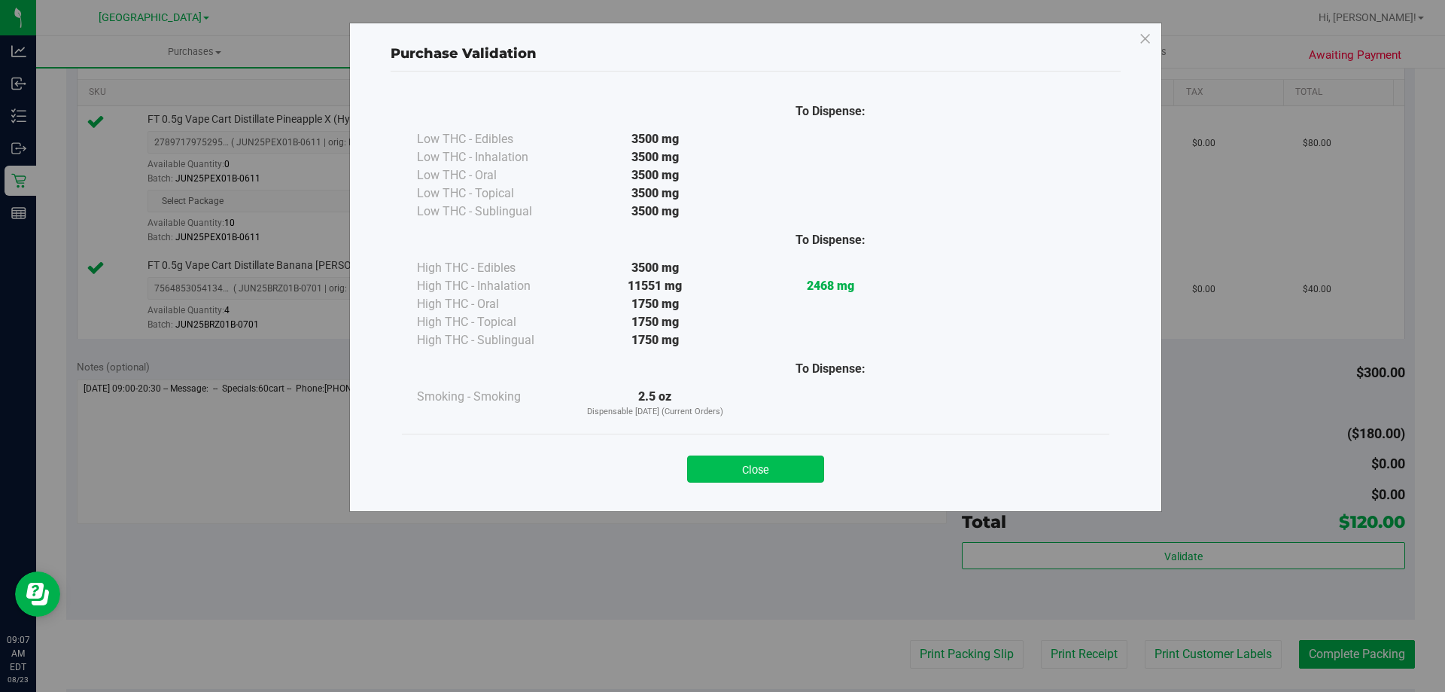
click at [762, 456] on button "Close" at bounding box center [755, 468] width 137 height 27
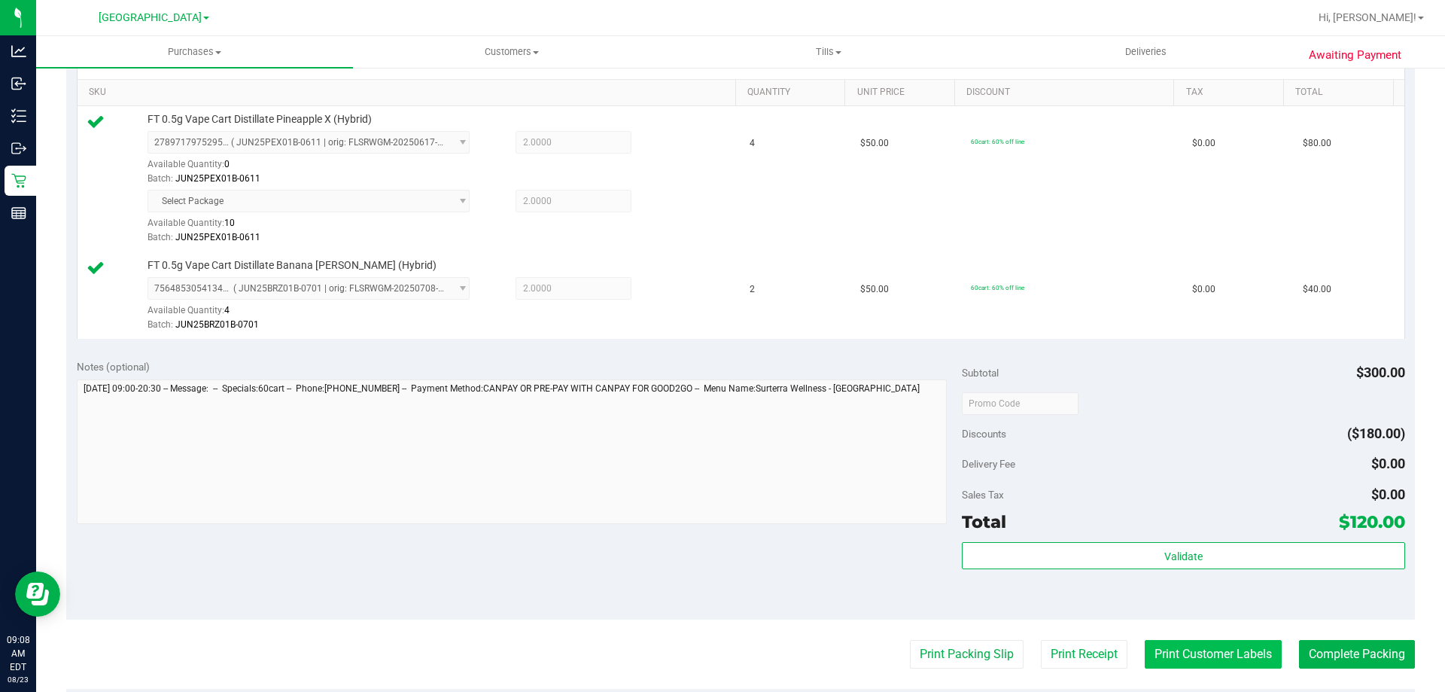
click at [1177, 653] on button "Print Customer Labels" at bounding box center [1213, 654] width 137 height 29
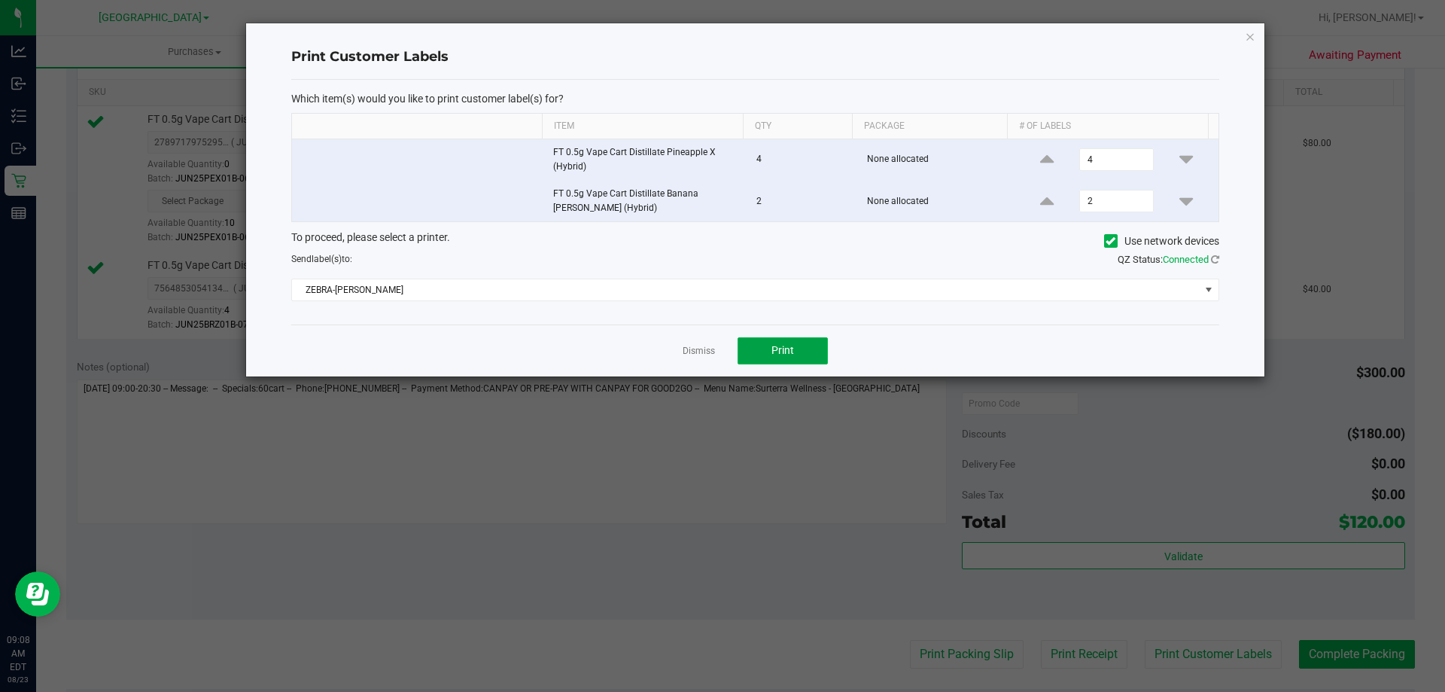
click at [783, 343] on button "Print" at bounding box center [783, 350] width 90 height 27
click at [709, 356] on link "Dismiss" at bounding box center [699, 351] width 32 height 13
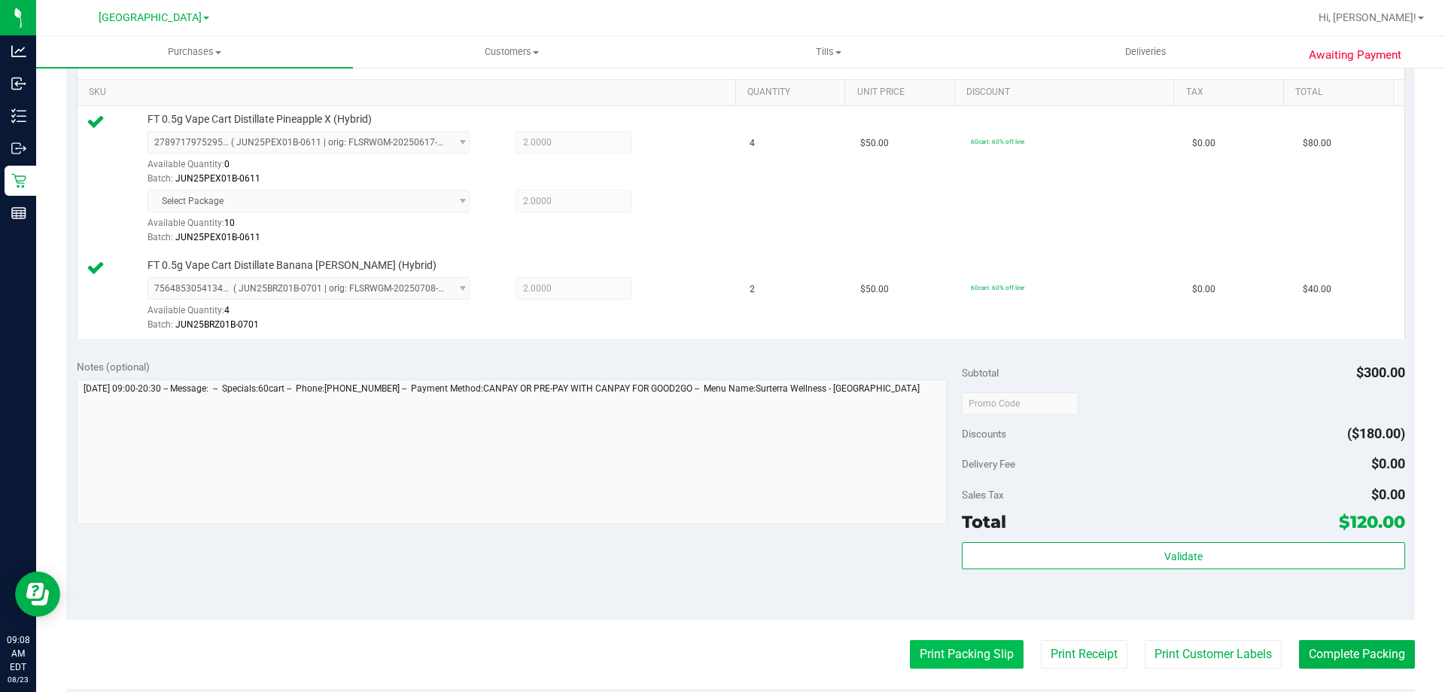
click at [977, 650] on button "Print Packing Slip" at bounding box center [967, 654] width 114 height 29
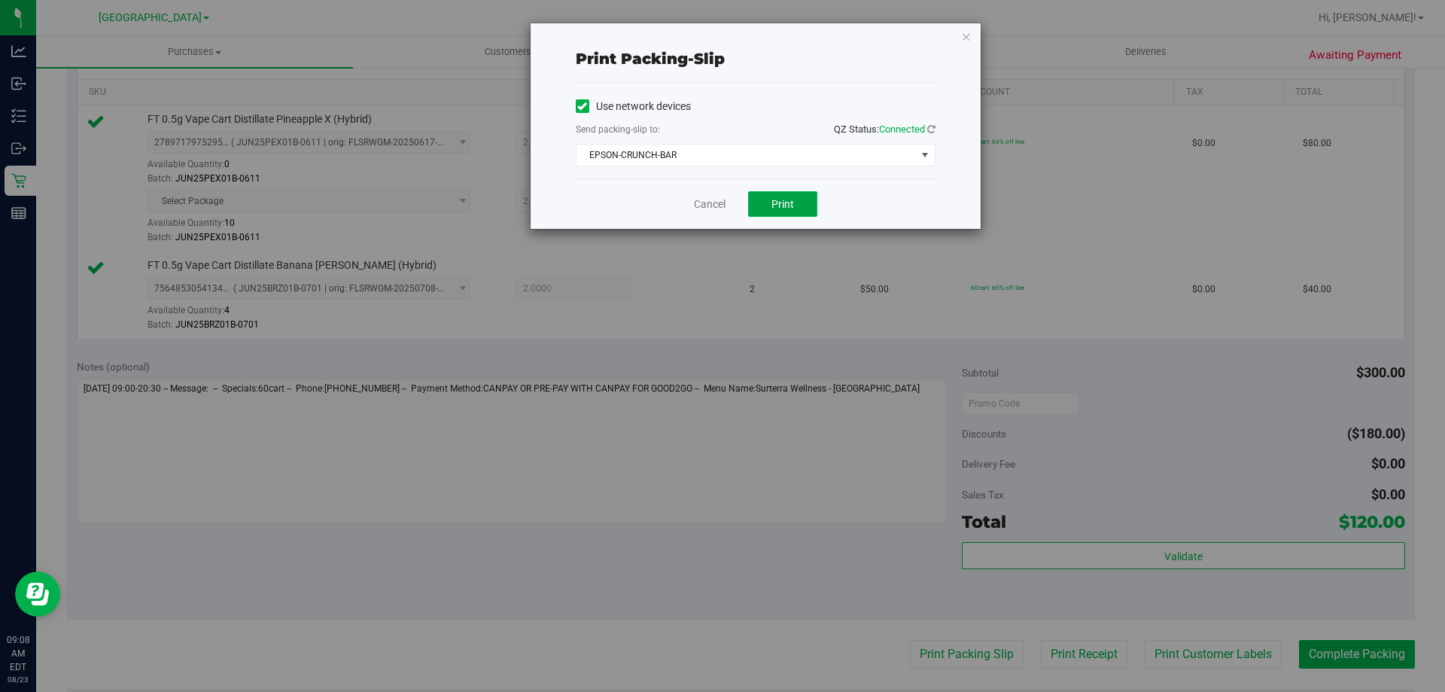
click at [792, 198] on span "Print" at bounding box center [783, 204] width 23 height 12
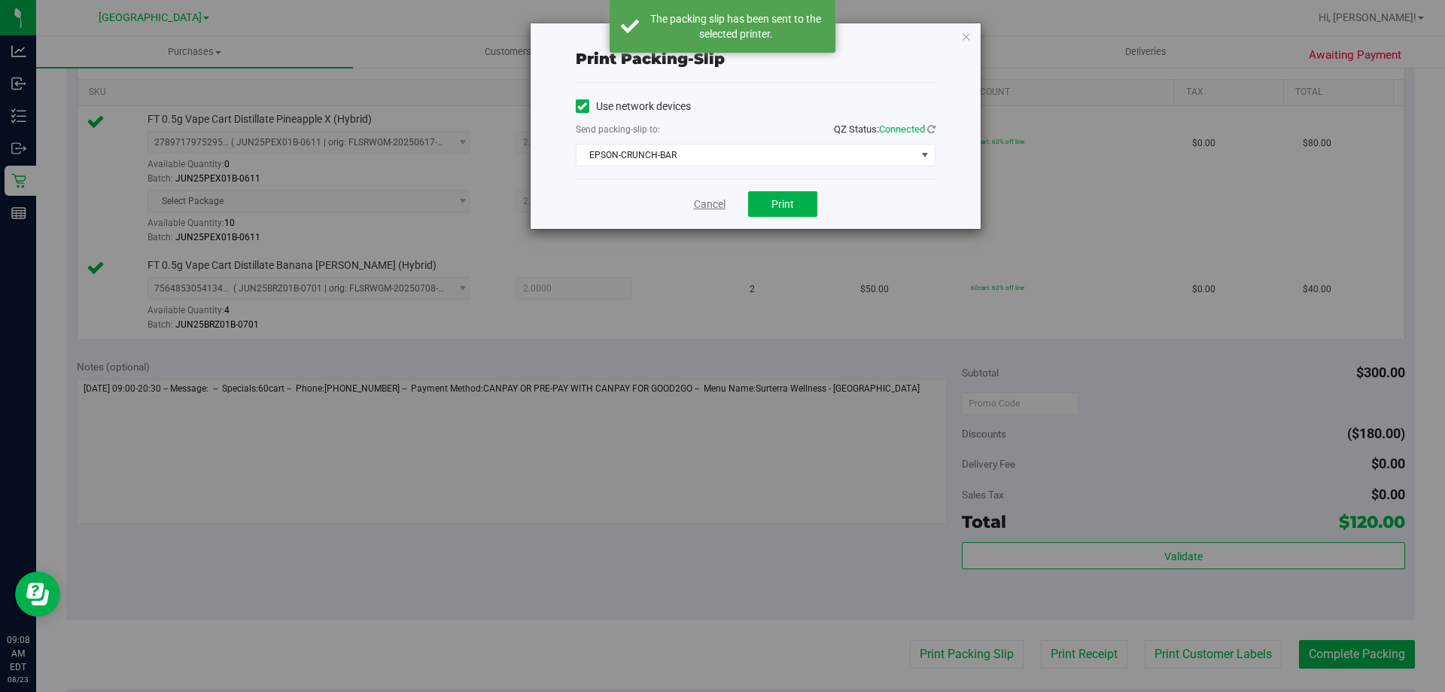
click at [716, 208] on link "Cancel" at bounding box center [710, 204] width 32 height 16
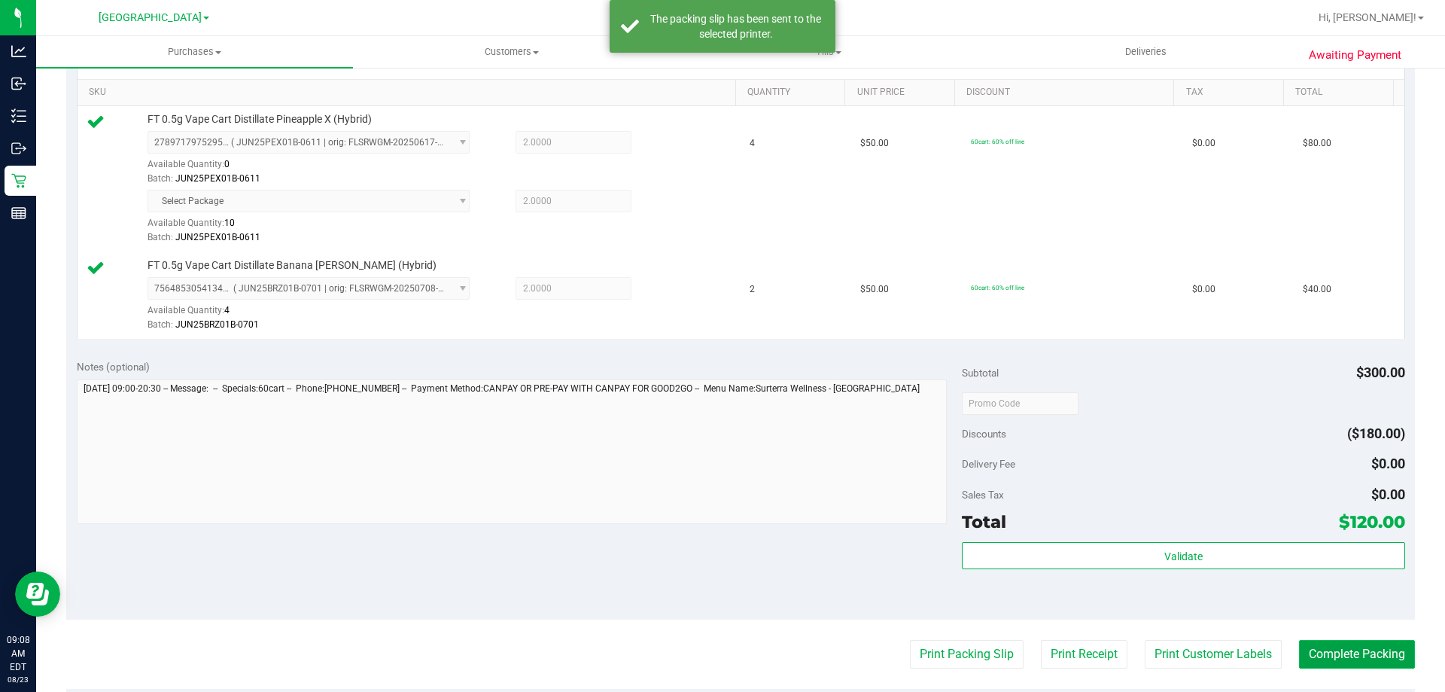
click at [1330, 656] on button "Complete Packing" at bounding box center [1357, 654] width 116 height 29
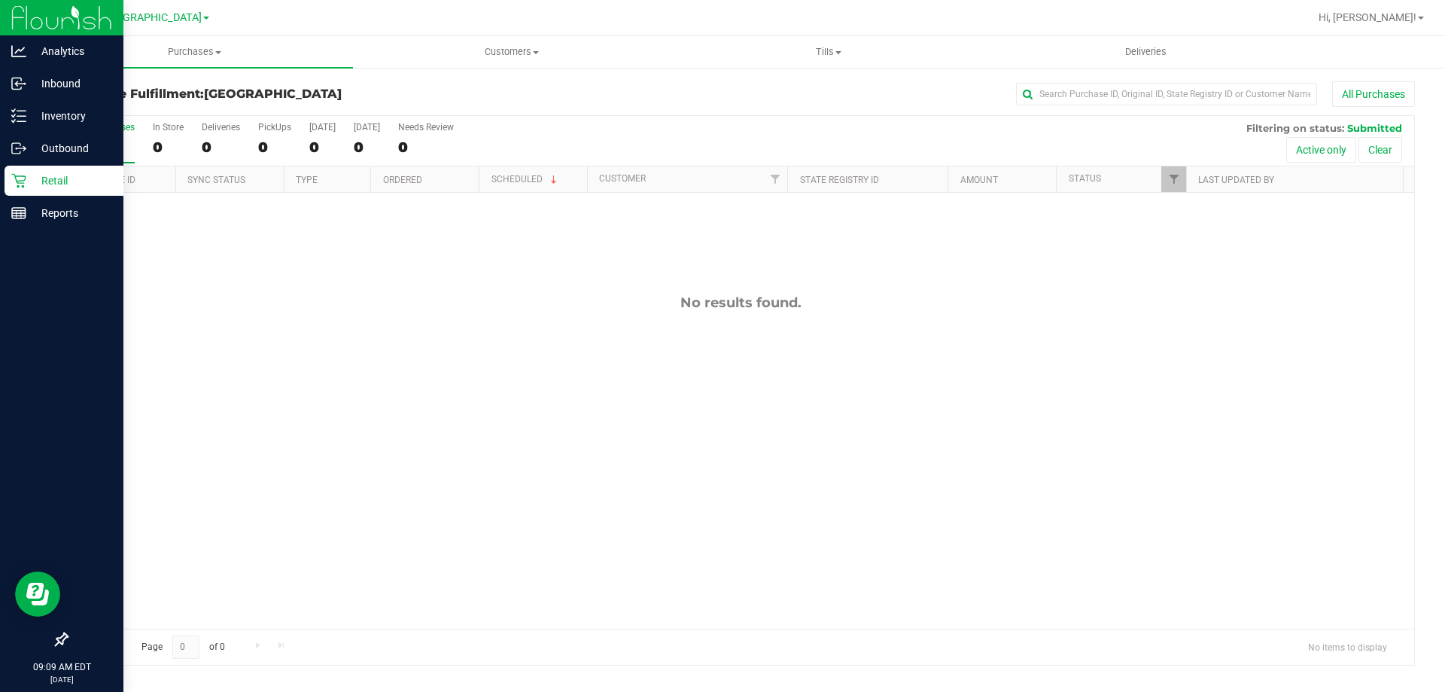
click at [48, 185] on p "Retail" at bounding box center [71, 181] width 90 height 18
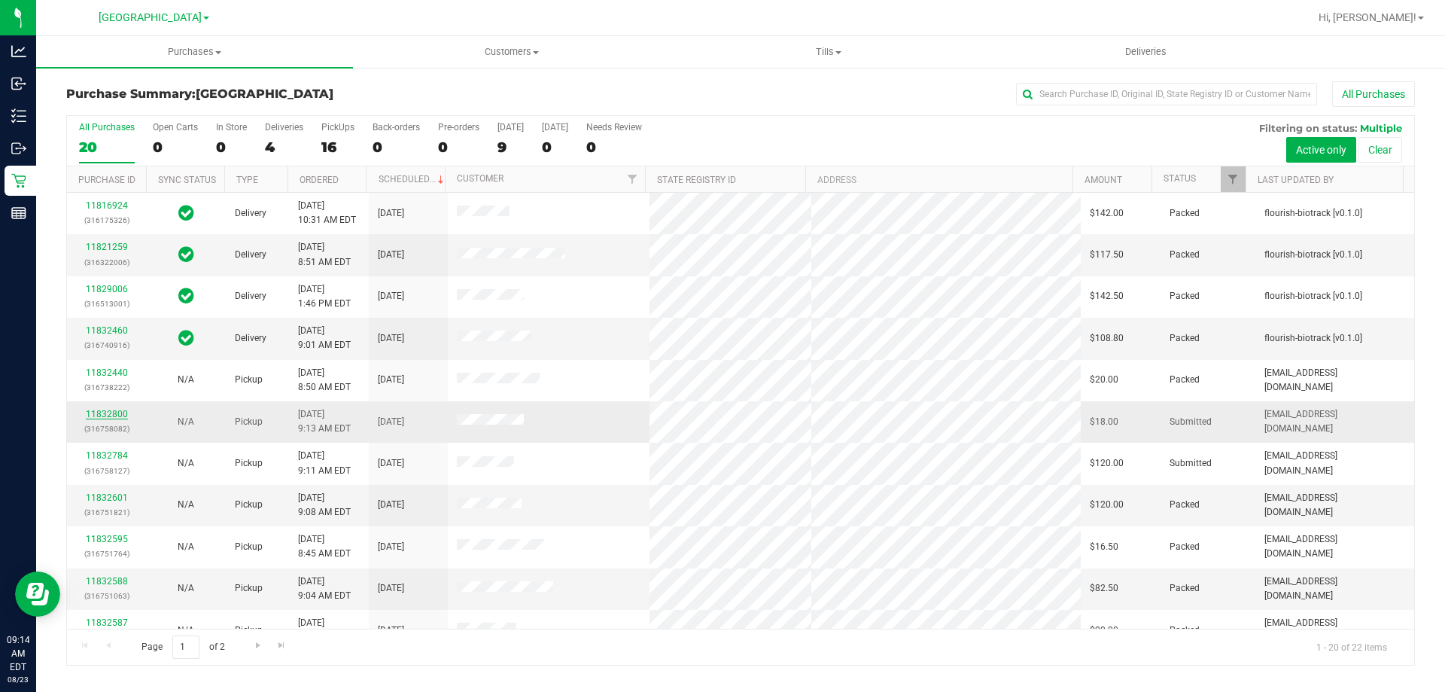
click at [109, 412] on link "11832800" at bounding box center [107, 414] width 42 height 11
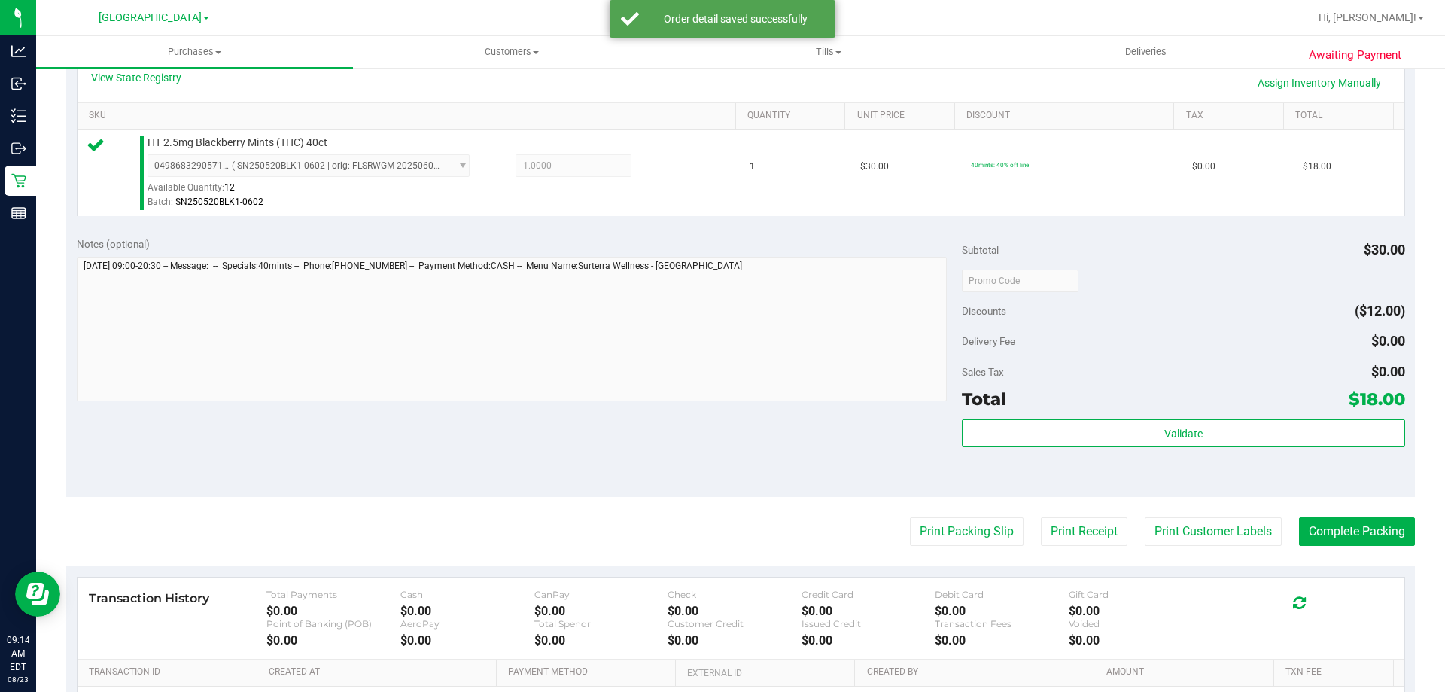
scroll to position [376, 0]
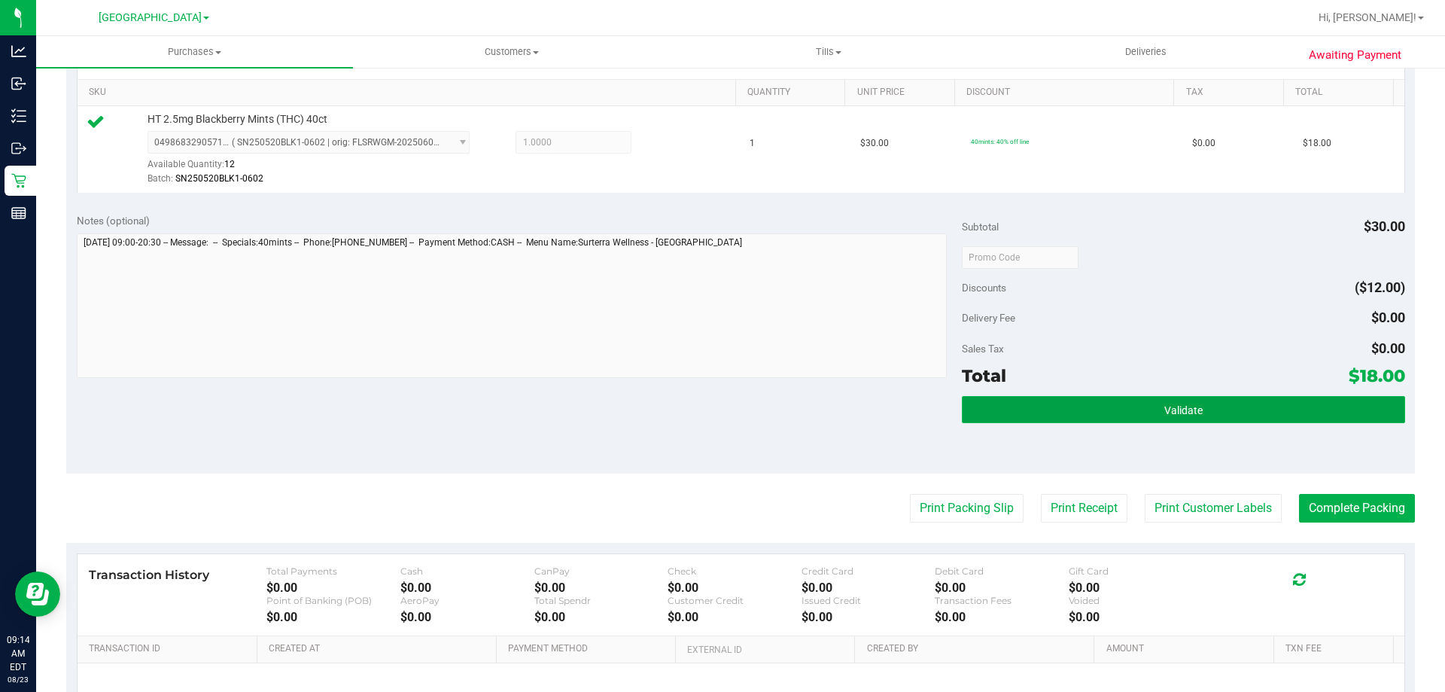
click at [1171, 410] on span "Validate" at bounding box center [1184, 410] width 38 height 12
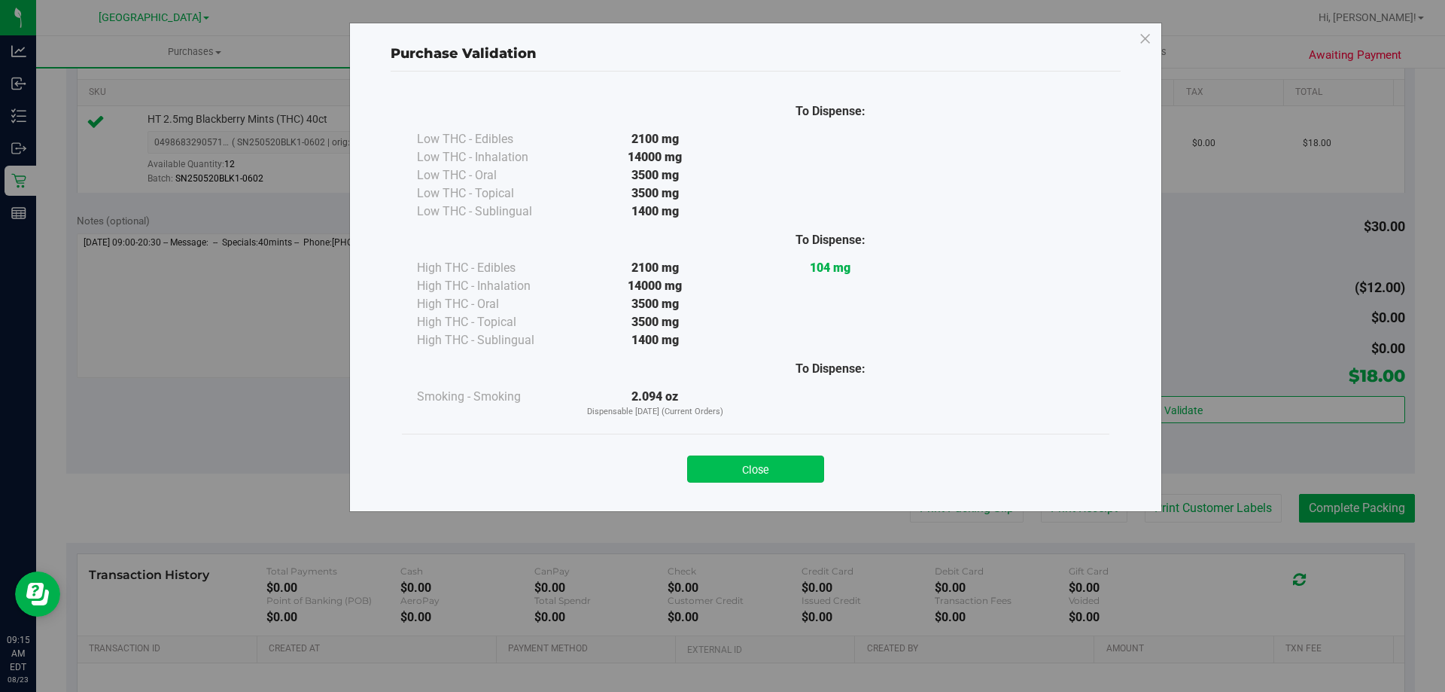
click at [769, 459] on button "Close" at bounding box center [755, 468] width 137 height 27
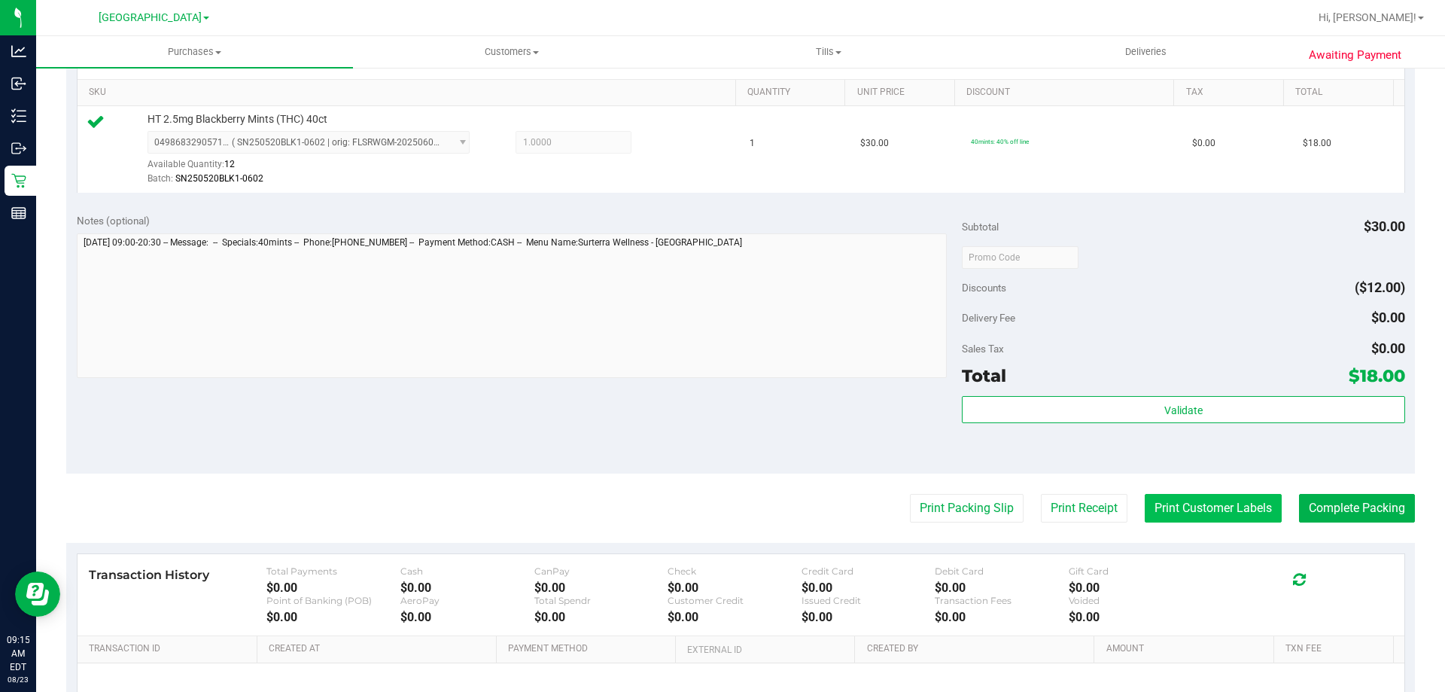
click at [1167, 497] on button "Print Customer Labels" at bounding box center [1213, 508] width 137 height 29
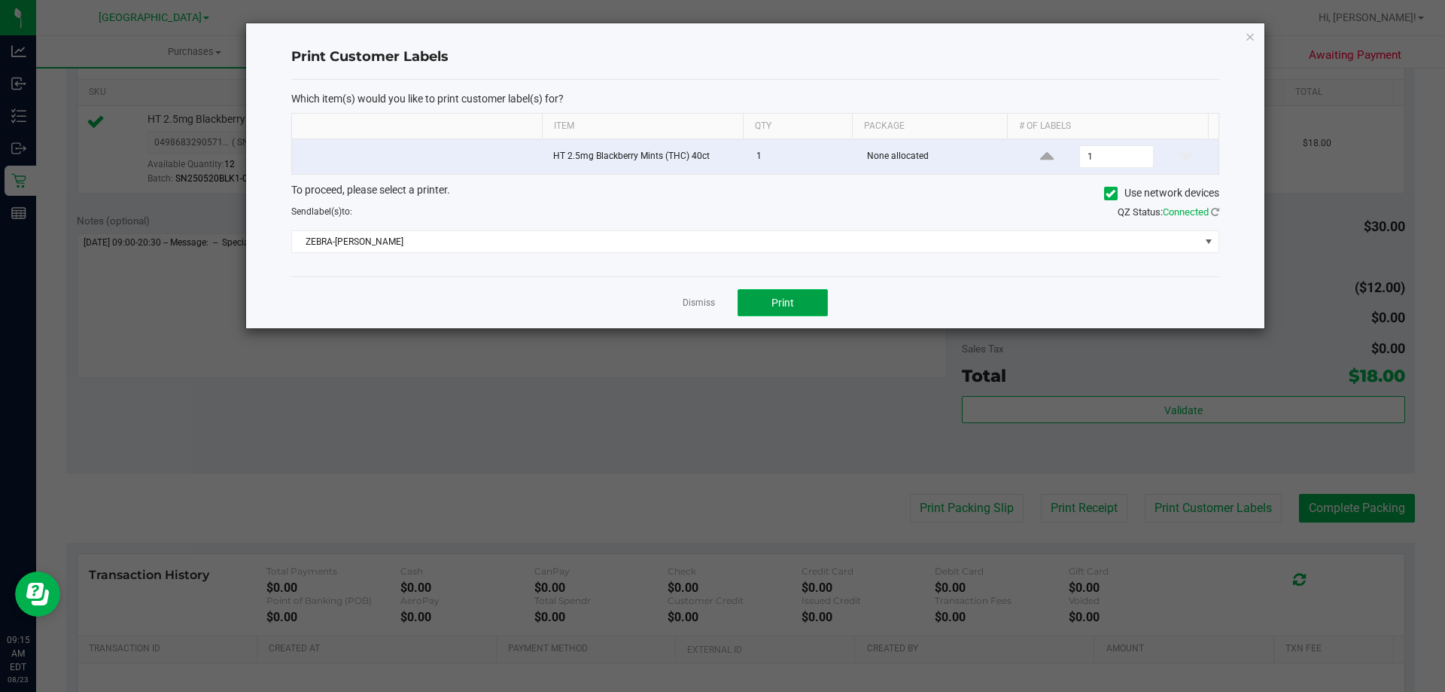
click at [772, 310] on button "Print" at bounding box center [783, 302] width 90 height 27
click at [711, 300] on link "Dismiss" at bounding box center [699, 303] width 32 height 13
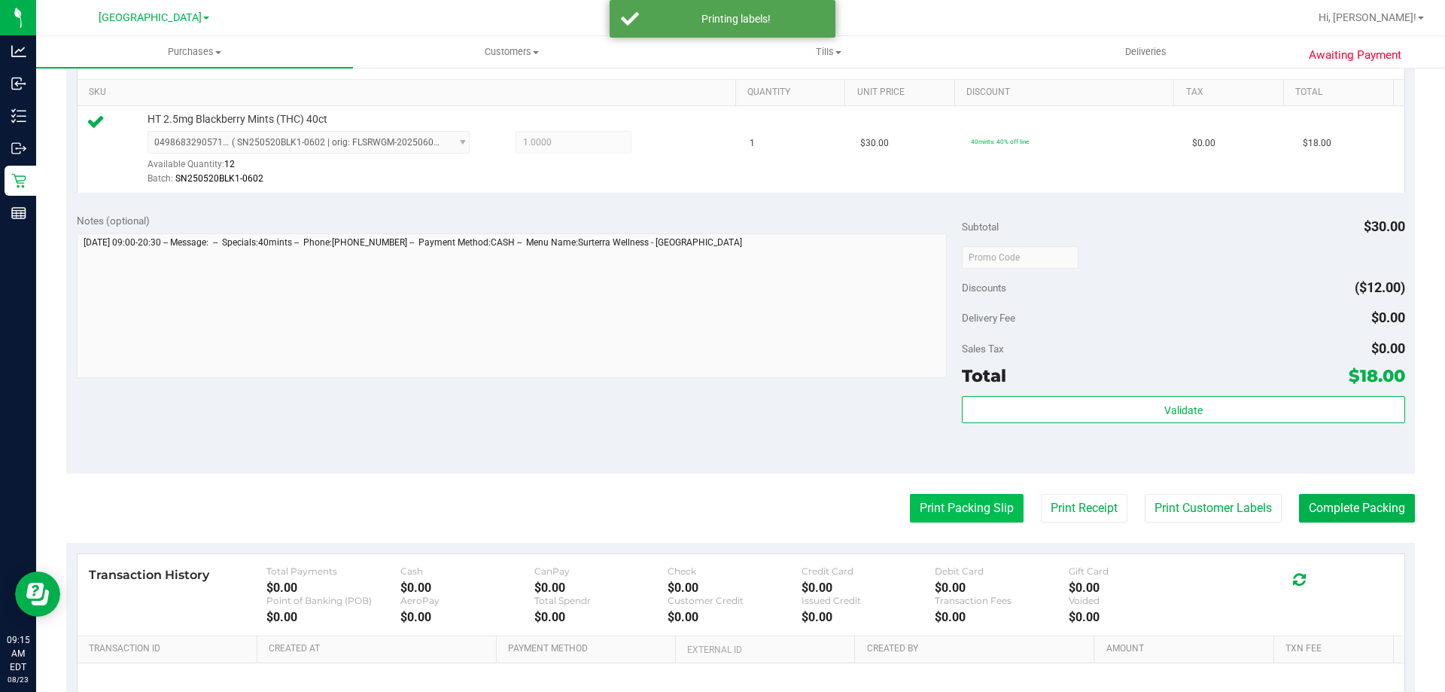
click at [935, 504] on button "Print Packing Slip" at bounding box center [967, 508] width 114 height 29
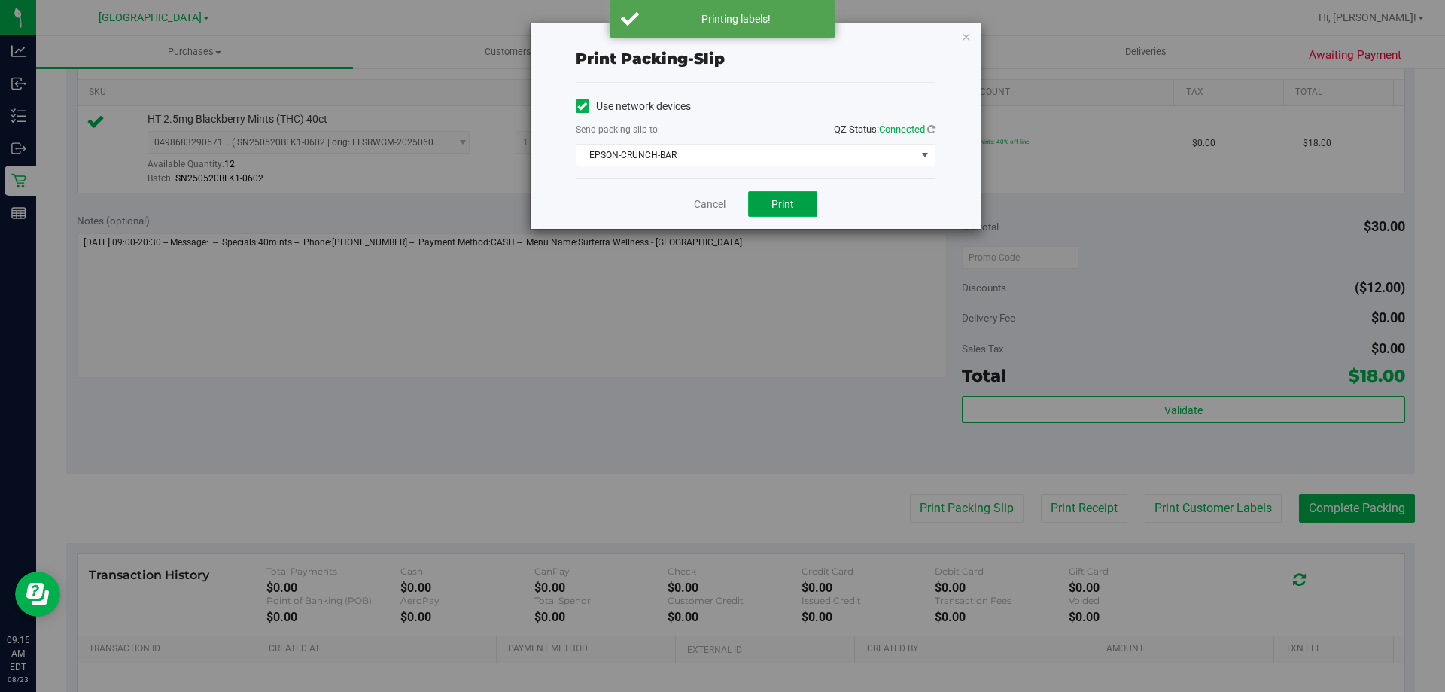
click at [797, 210] on button "Print" at bounding box center [782, 204] width 69 height 26
click at [707, 198] on link "Cancel" at bounding box center [710, 204] width 32 height 16
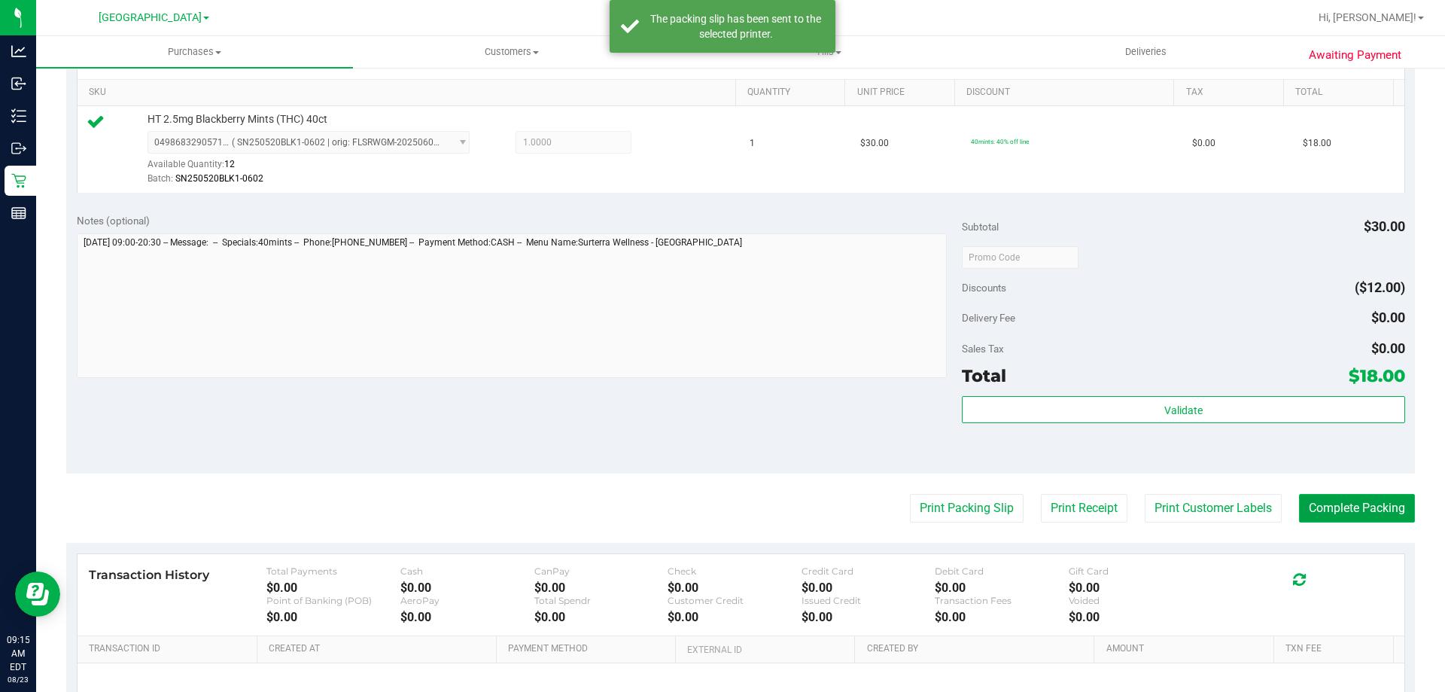
click at [1342, 511] on button "Complete Packing" at bounding box center [1357, 508] width 116 height 29
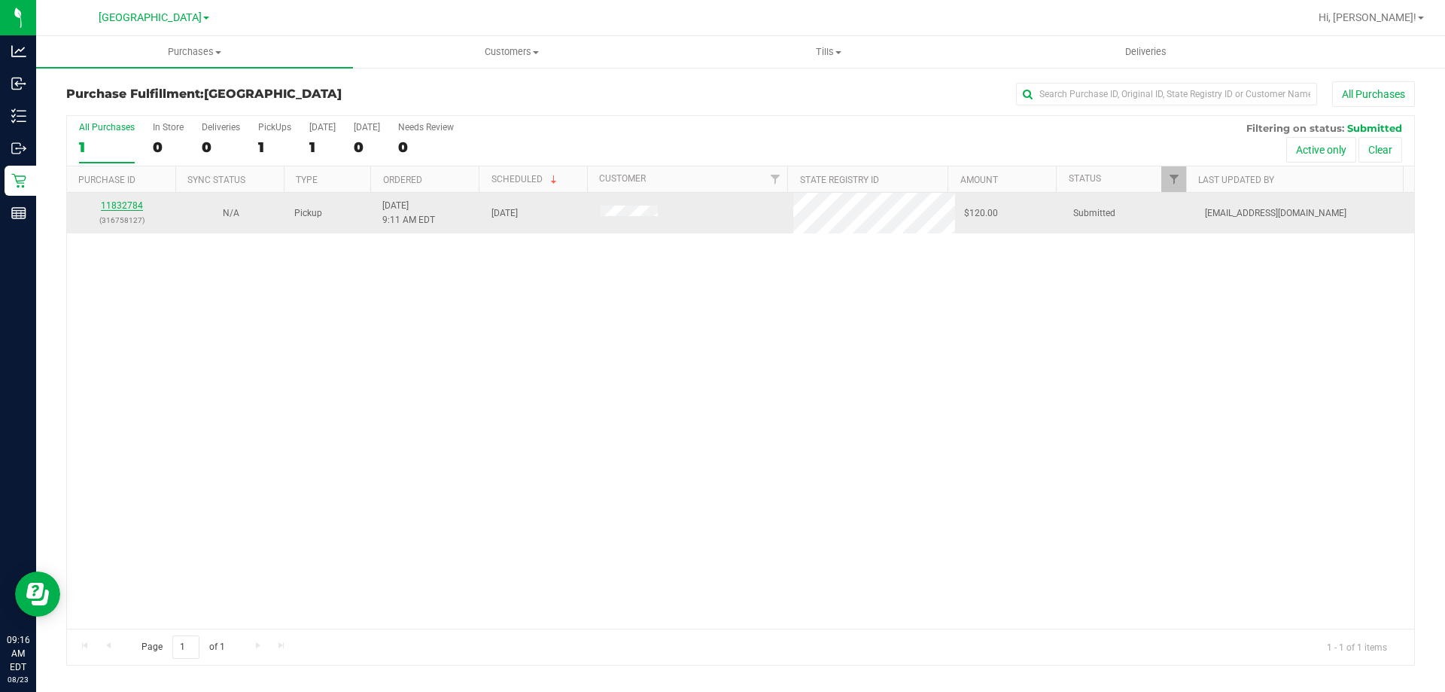
click at [131, 200] on link "11832784" at bounding box center [122, 205] width 42 height 11
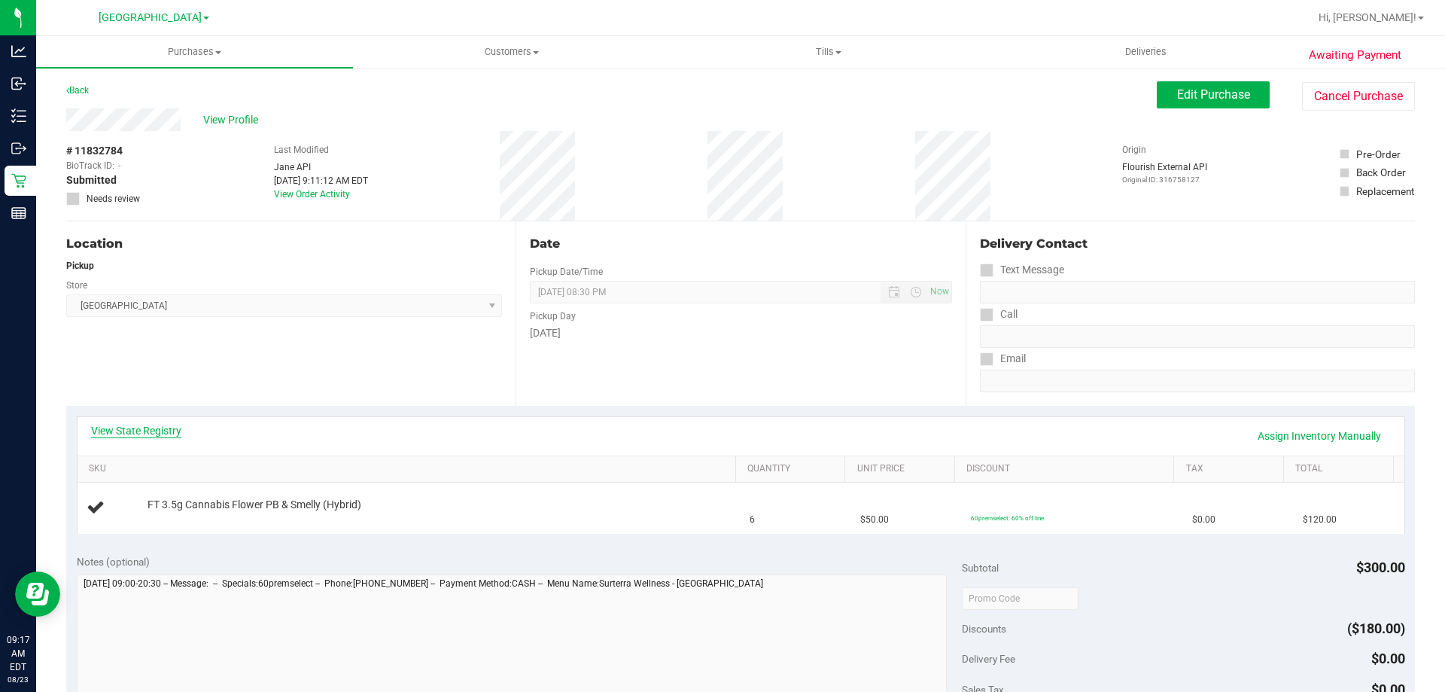
click at [172, 428] on link "View State Registry" at bounding box center [136, 430] width 90 height 15
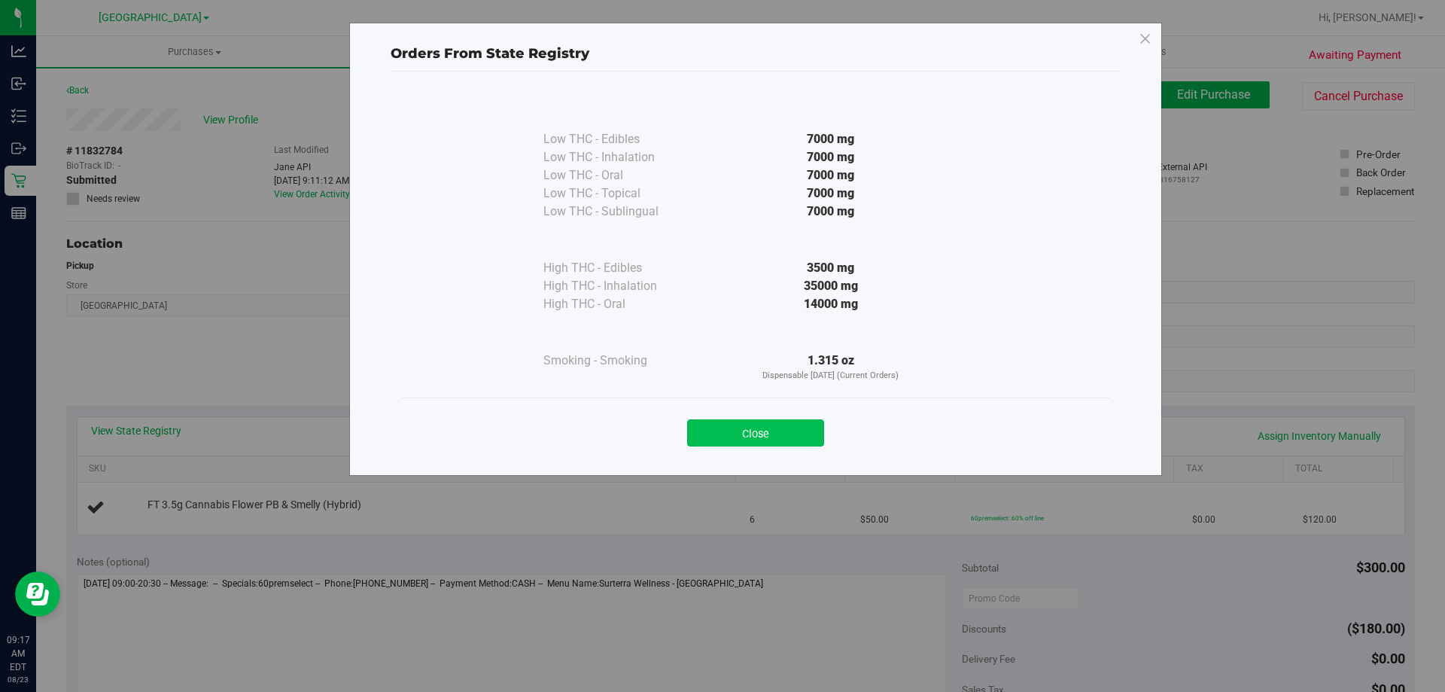
click at [739, 423] on button "Close" at bounding box center [755, 432] width 137 height 27
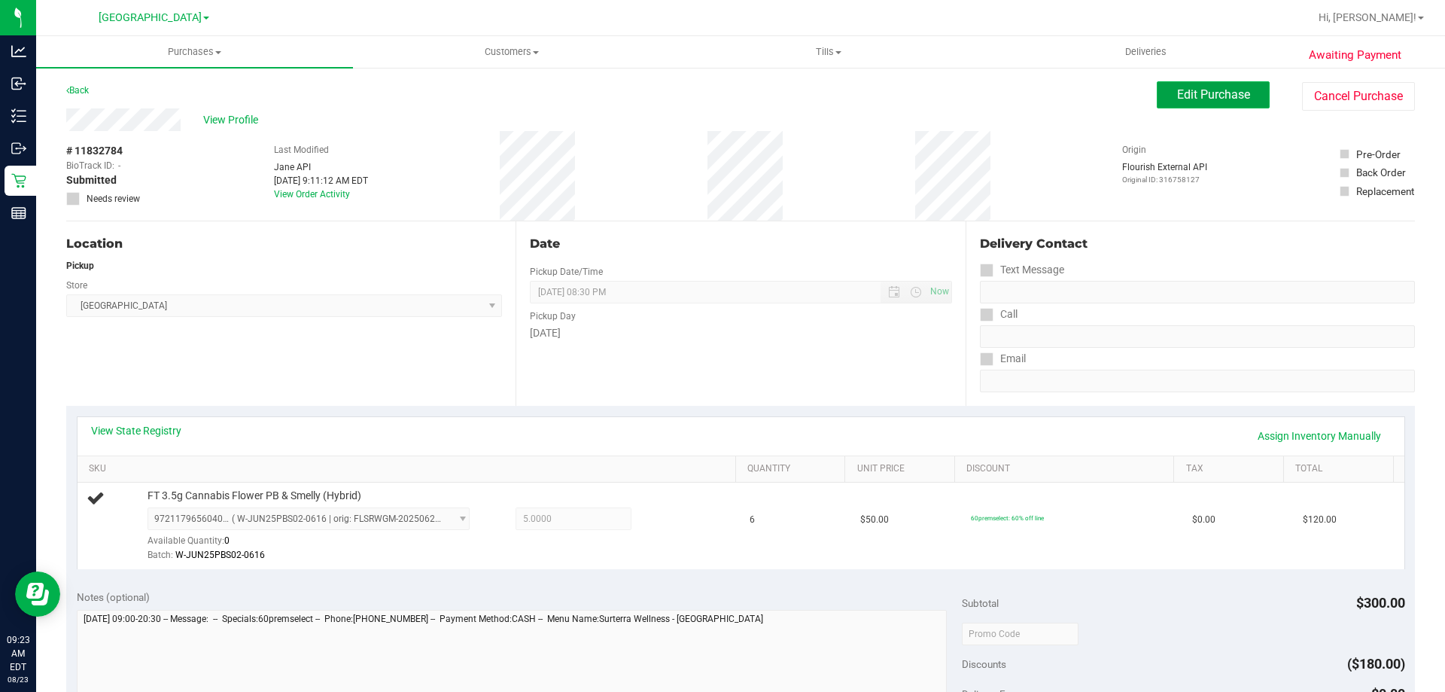
click at [1233, 96] on span "Edit Purchase" at bounding box center [1213, 94] width 73 height 14
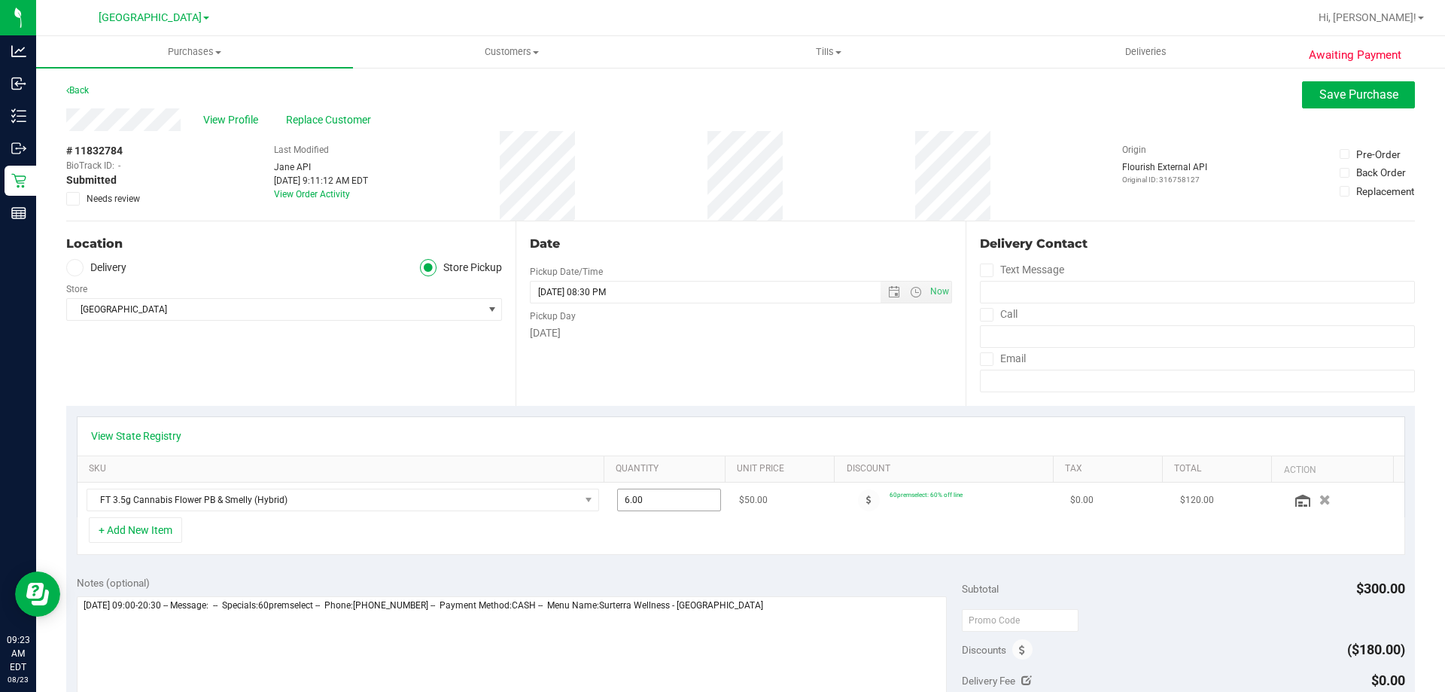
click at [674, 499] on span "6.00 6" at bounding box center [669, 500] width 105 height 23
type input "5"
type input "5.00"
click at [722, 442] on div "View State Registry" at bounding box center [741, 435] width 1300 height 15
click at [1385, 99] on span "Save Purchase" at bounding box center [1359, 94] width 79 height 14
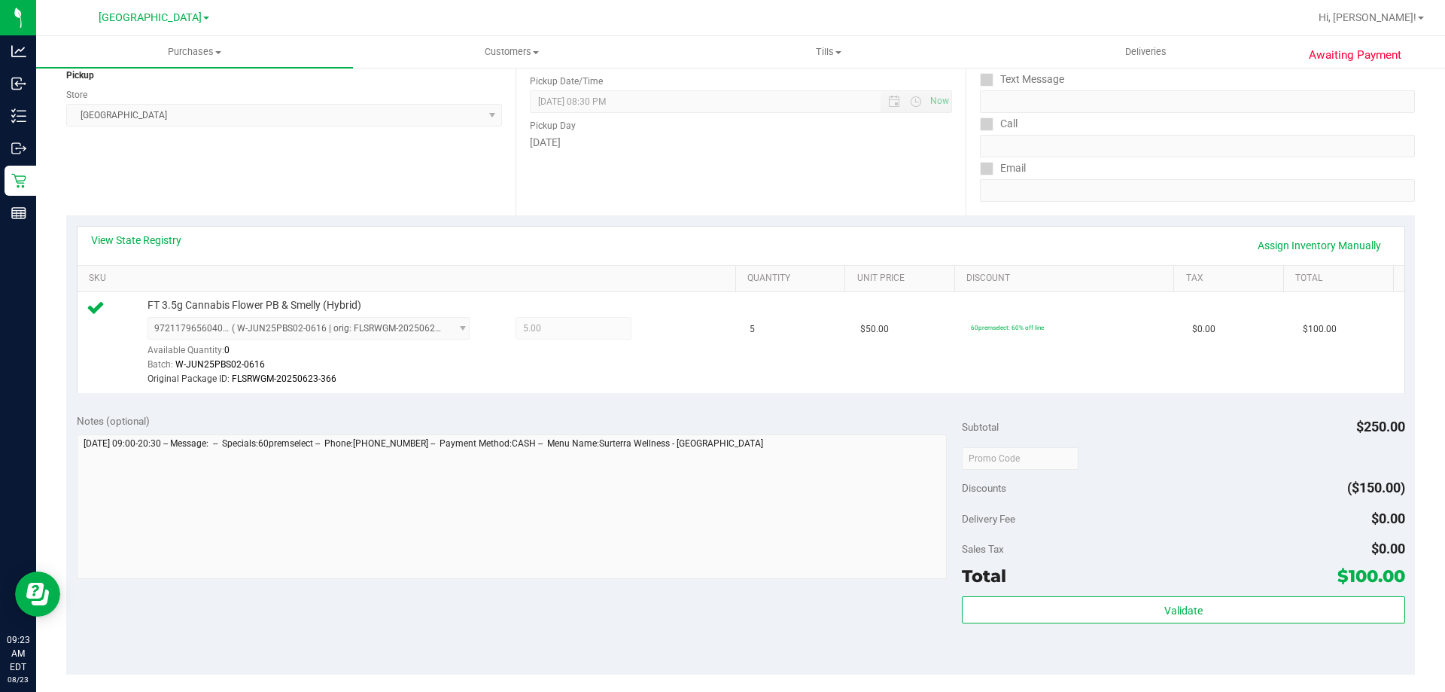
scroll to position [226, 0]
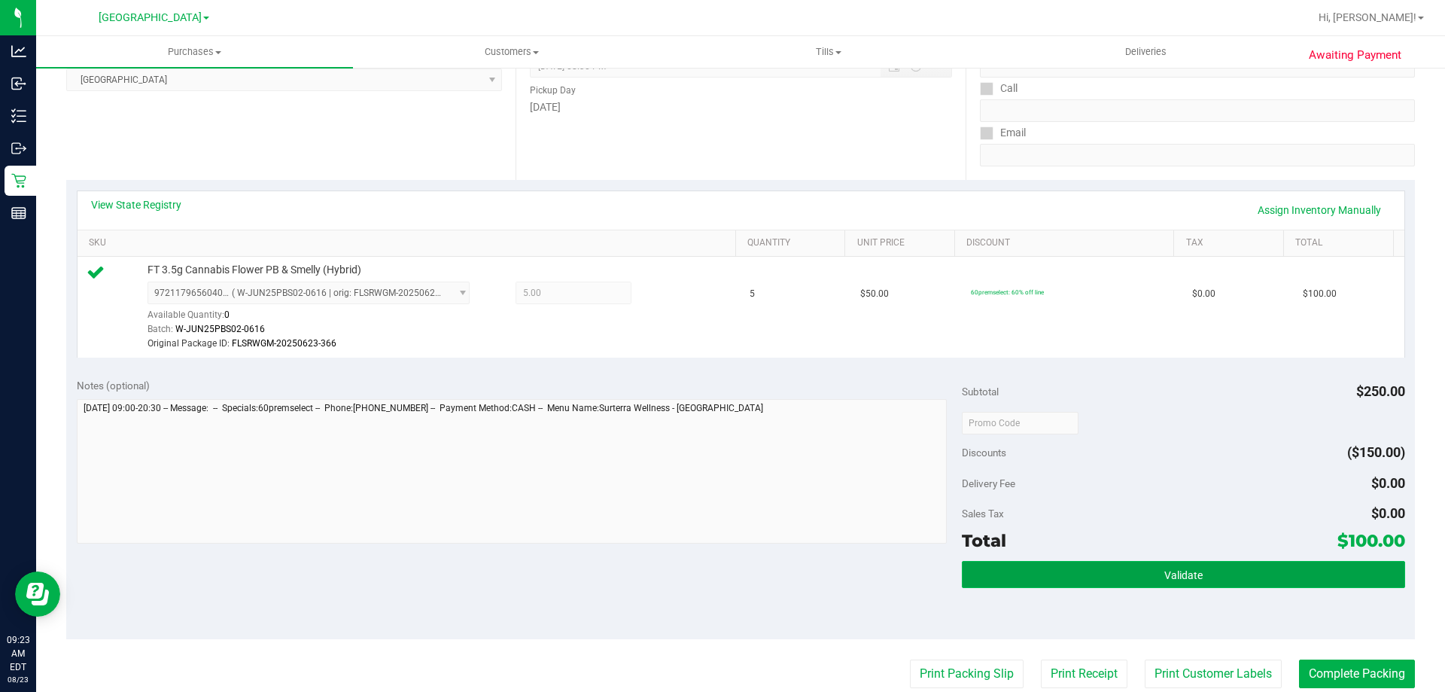
click at [1154, 577] on button "Validate" at bounding box center [1183, 574] width 443 height 27
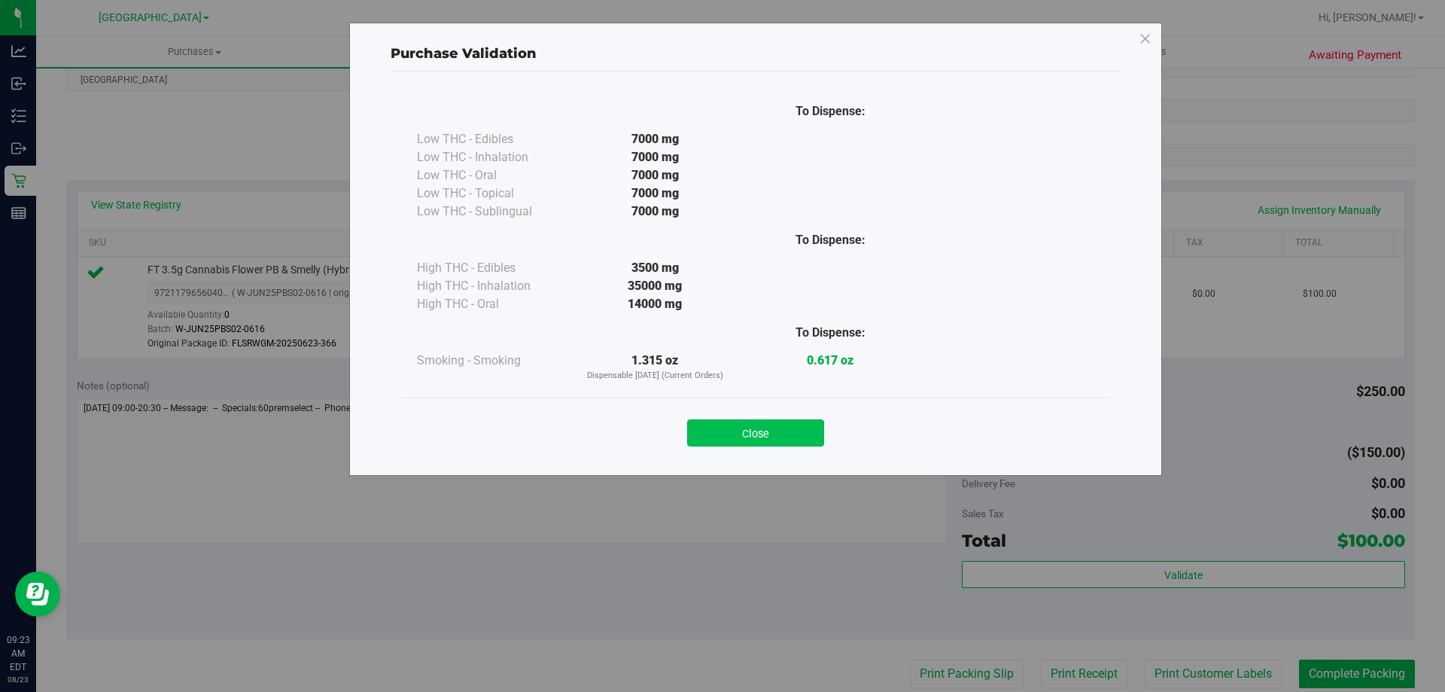
click at [758, 442] on button "Close" at bounding box center [755, 432] width 137 height 27
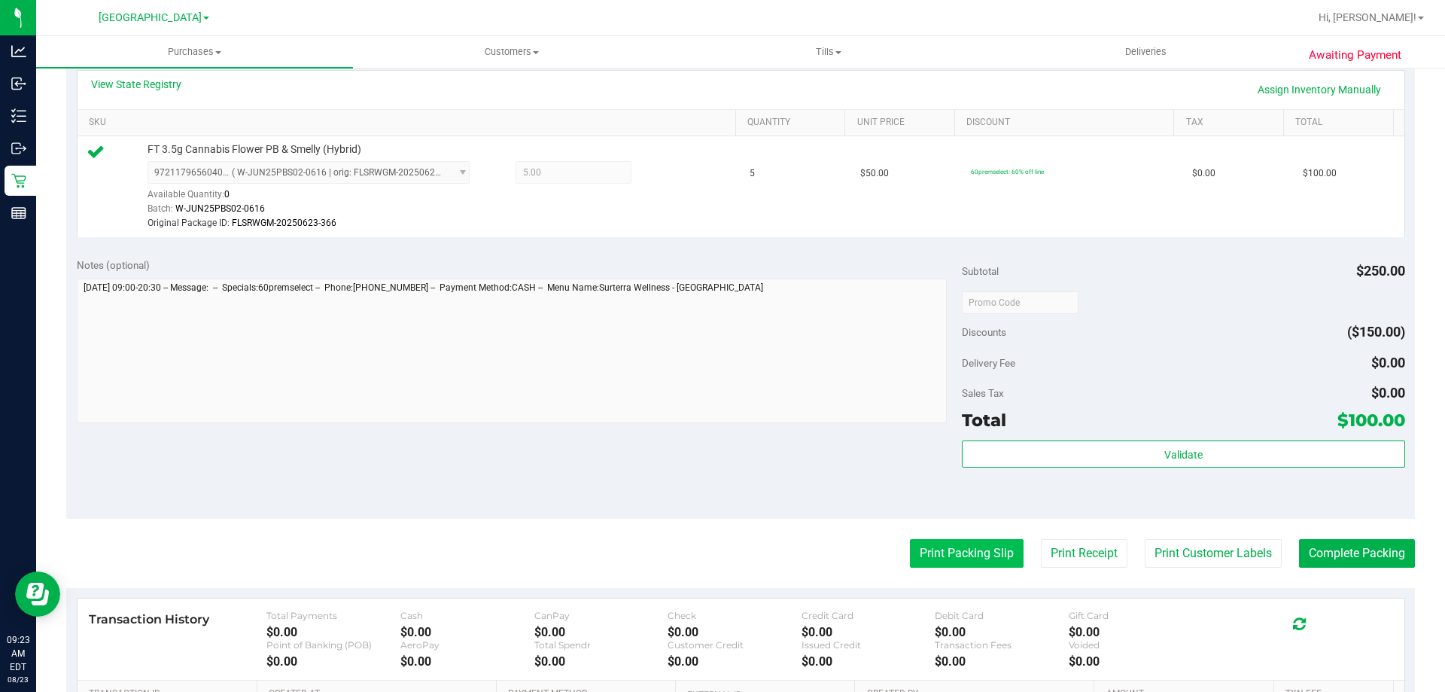
scroll to position [376, 0]
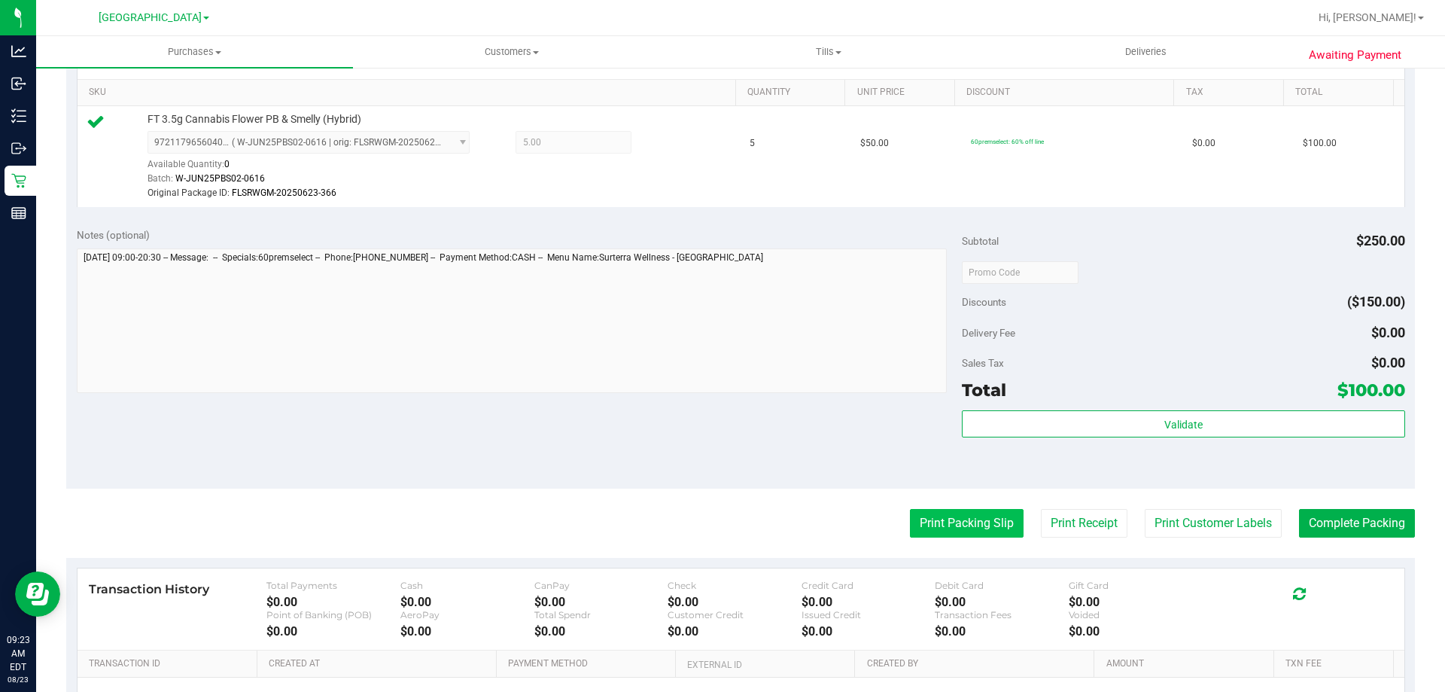
click at [974, 530] on button "Print Packing Slip" at bounding box center [967, 523] width 114 height 29
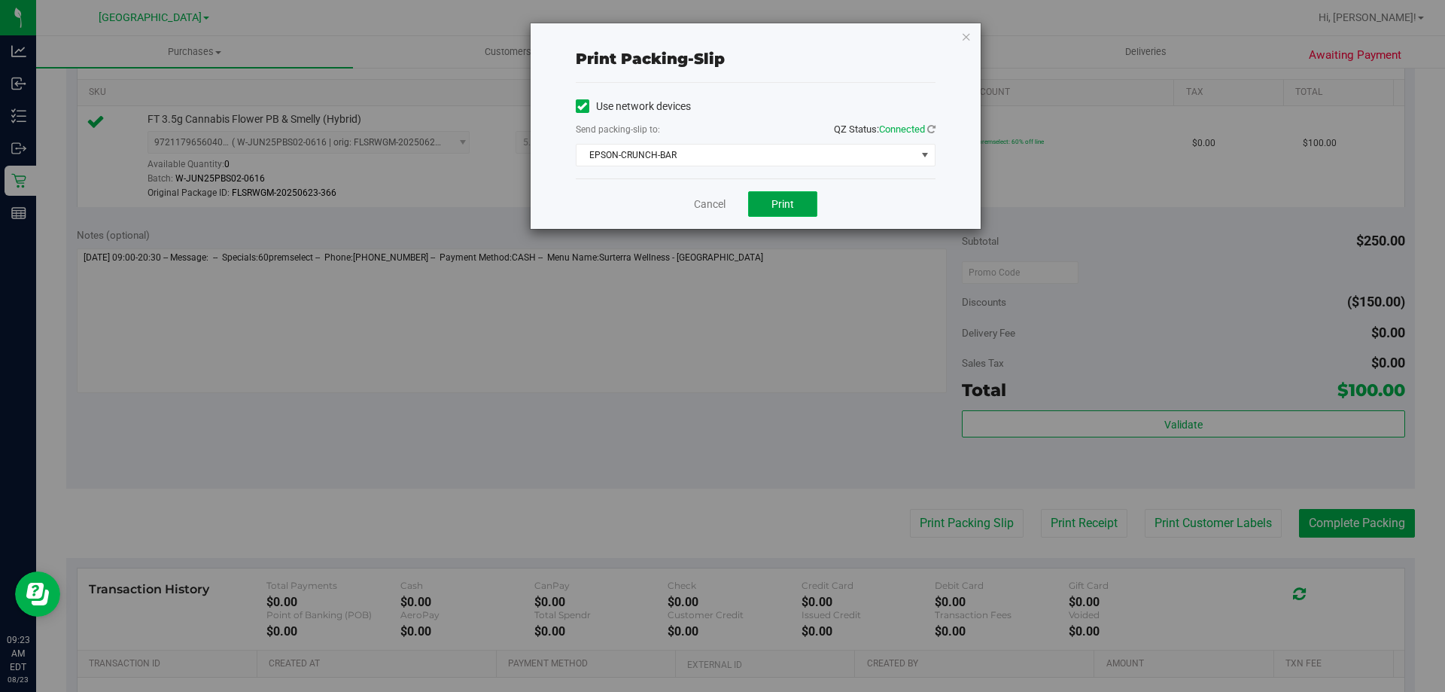
click at [783, 202] on span "Print" at bounding box center [783, 204] width 23 height 12
click at [768, 193] on button "Print" at bounding box center [782, 204] width 69 height 26
click at [967, 41] on icon "button" at bounding box center [966, 36] width 11 height 18
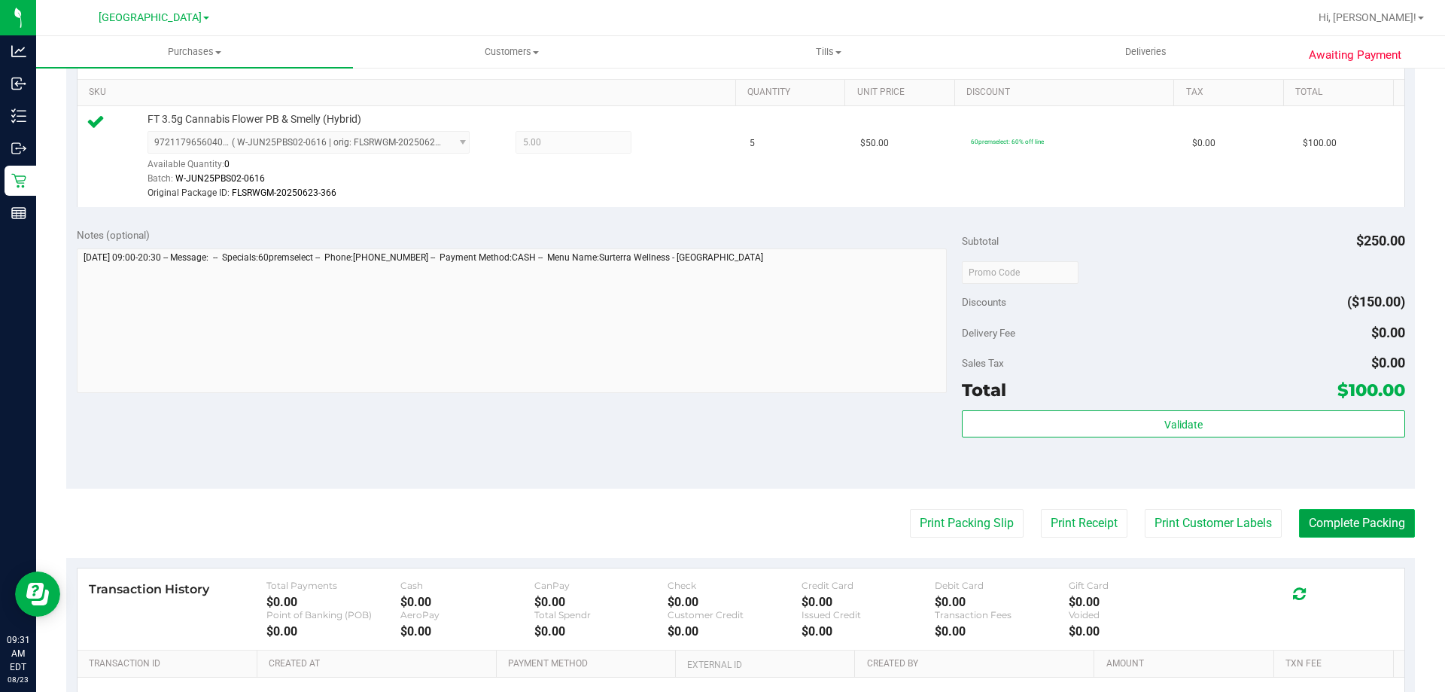
click at [1336, 521] on button "Complete Packing" at bounding box center [1357, 523] width 116 height 29
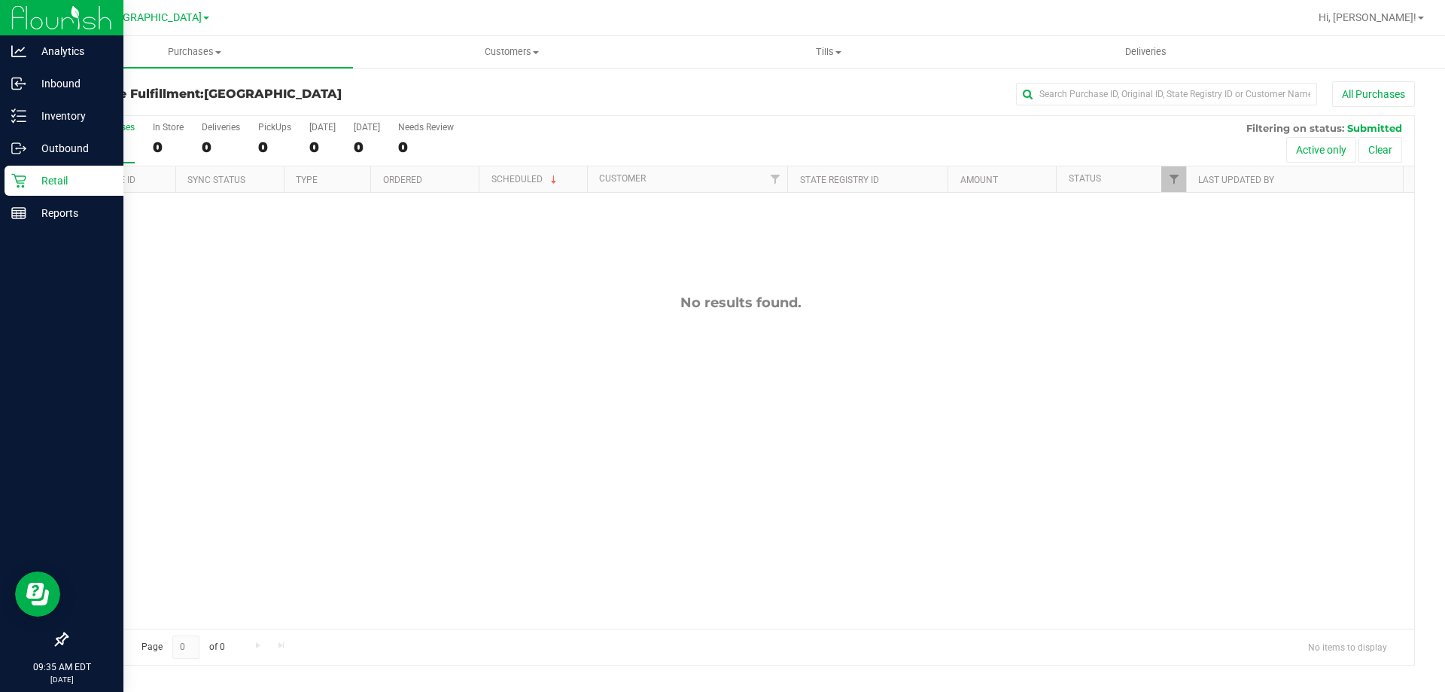
click at [60, 175] on p "Retail" at bounding box center [71, 181] width 90 height 18
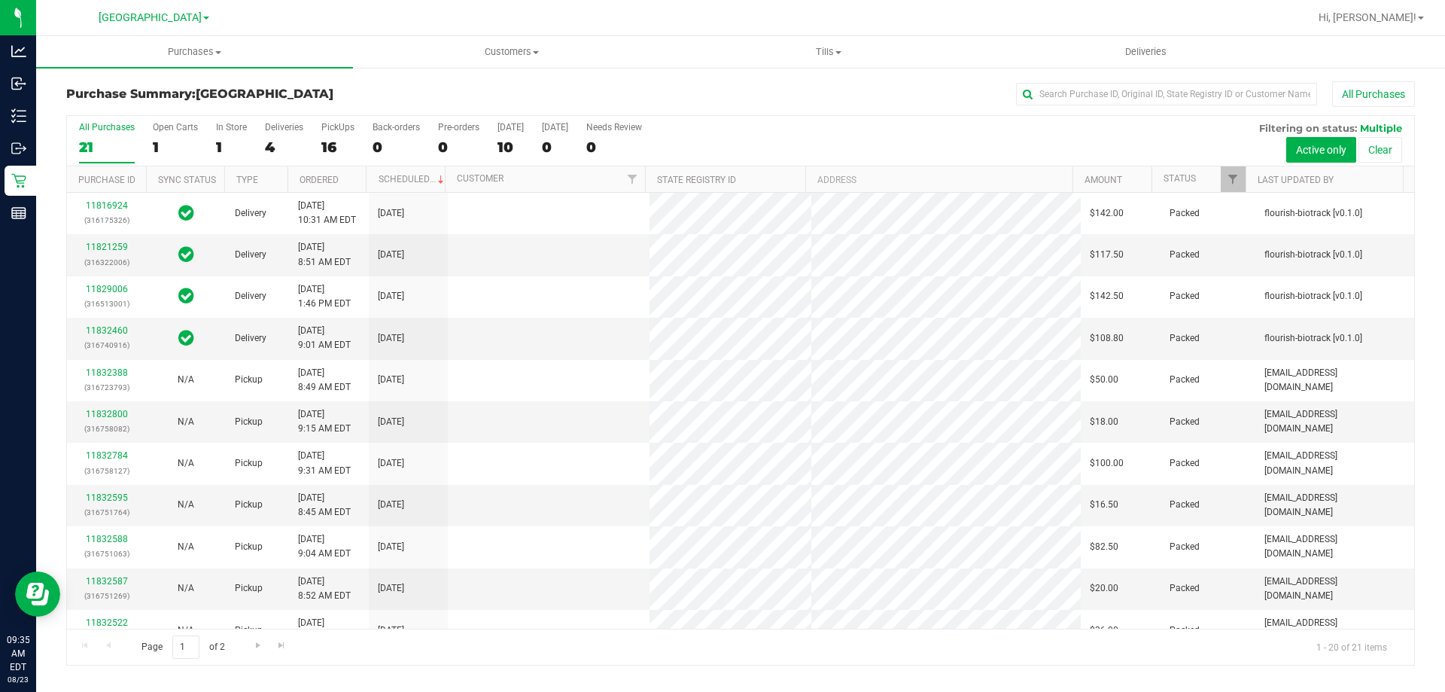
click at [332, 128] on div "PickUps" at bounding box center [337, 127] width 33 height 11
click at [0, 0] on input "PickUps 16" at bounding box center [0, 0] width 0 height 0
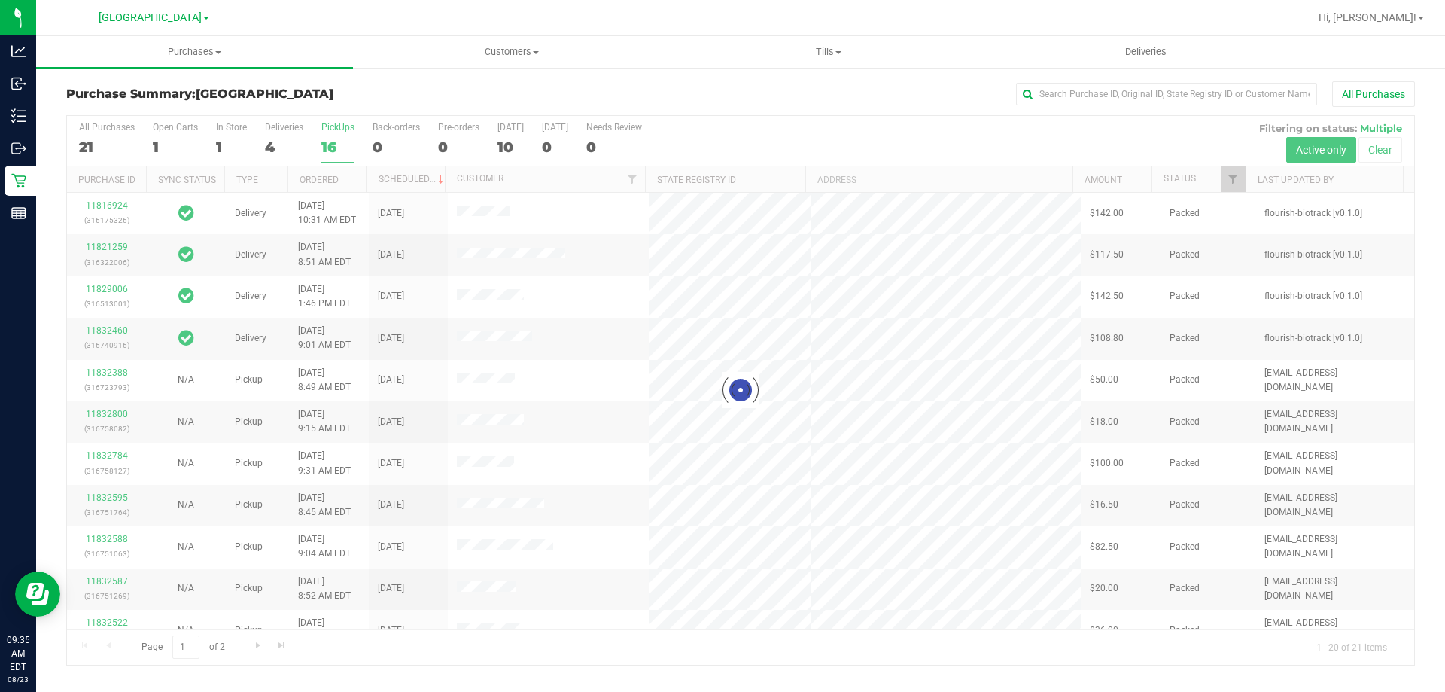
click at [332, 128] on div at bounding box center [741, 390] width 1348 height 549
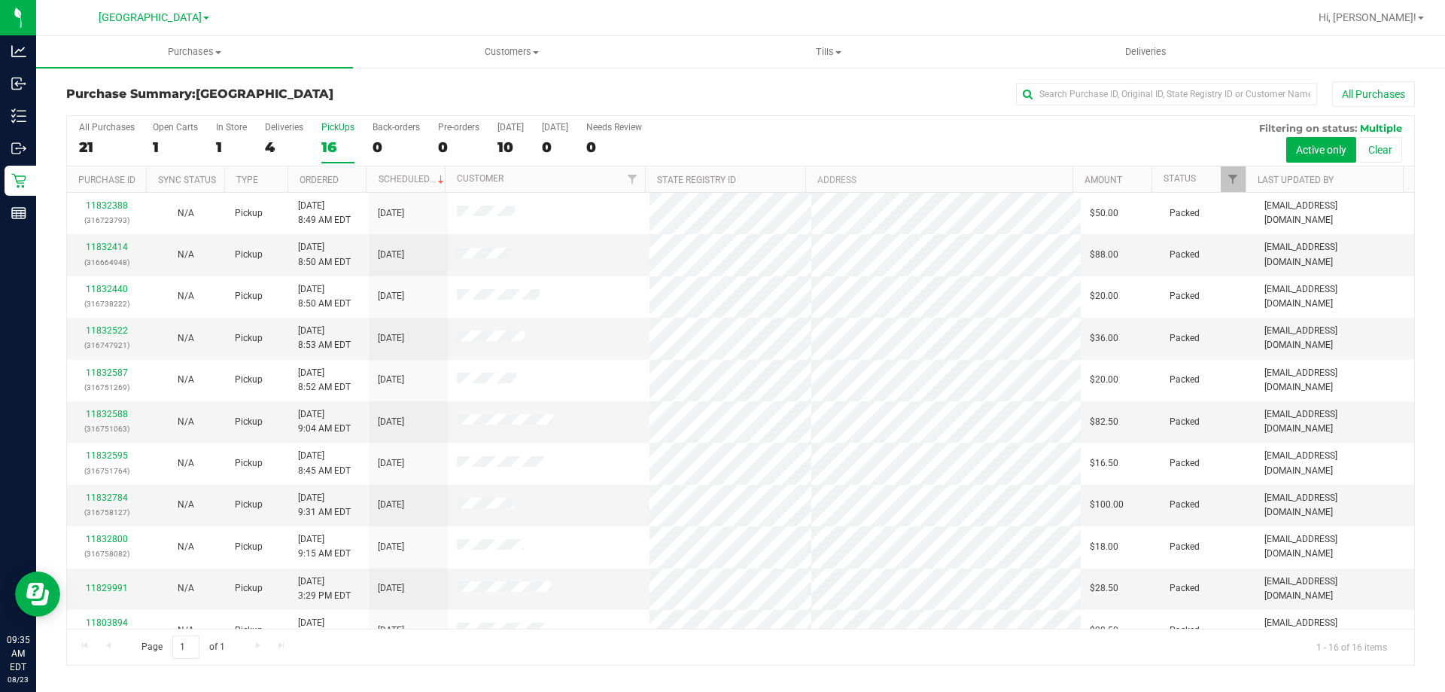
click at [346, 124] on div "PickUps" at bounding box center [337, 127] width 33 height 11
click at [0, 0] on input "PickUps 16" at bounding box center [0, 0] width 0 height 0
click at [587, 92] on div "All Purchases" at bounding box center [966, 94] width 900 height 26
click at [492, 87] on div "Purchase Summary: [GEOGRAPHIC_DATA] All Purchases" at bounding box center [740, 97] width 1349 height 33
click at [401, 11] on div at bounding box center [790, 17] width 1040 height 29
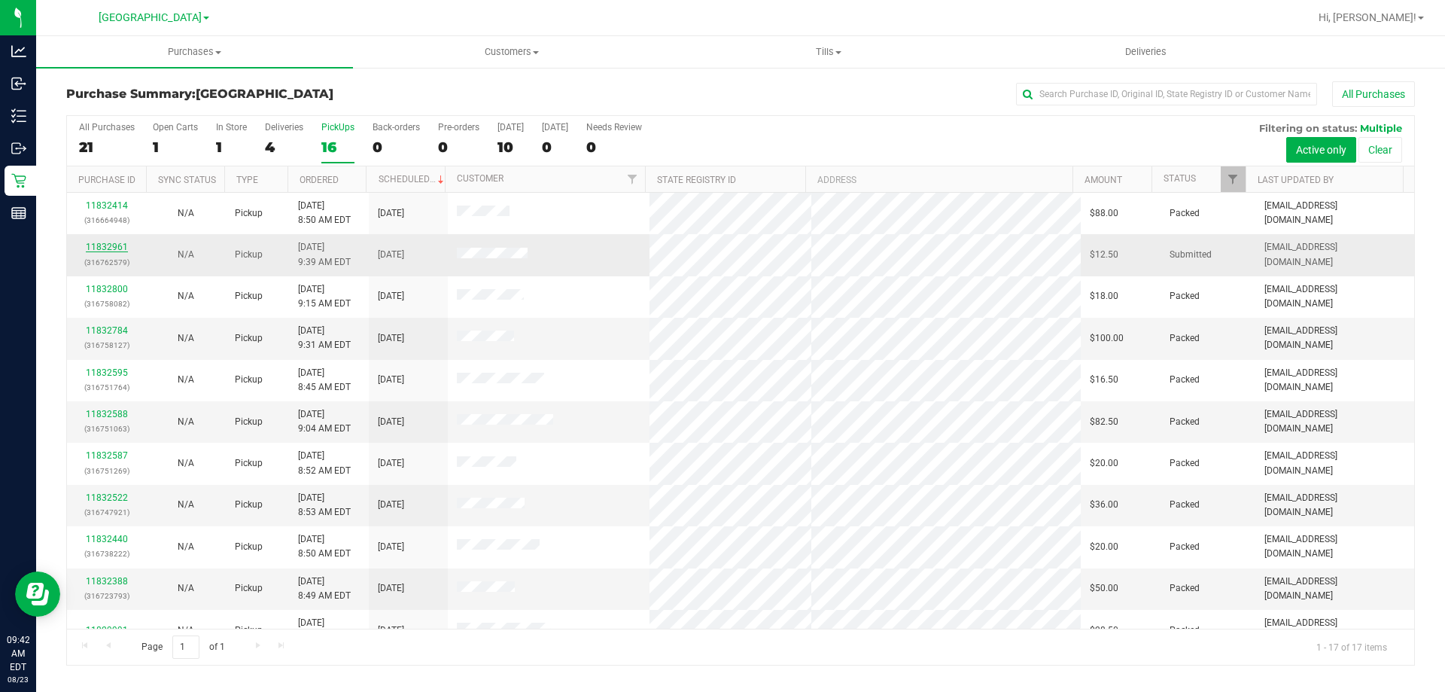
click at [114, 245] on link "11832961" at bounding box center [107, 247] width 42 height 11
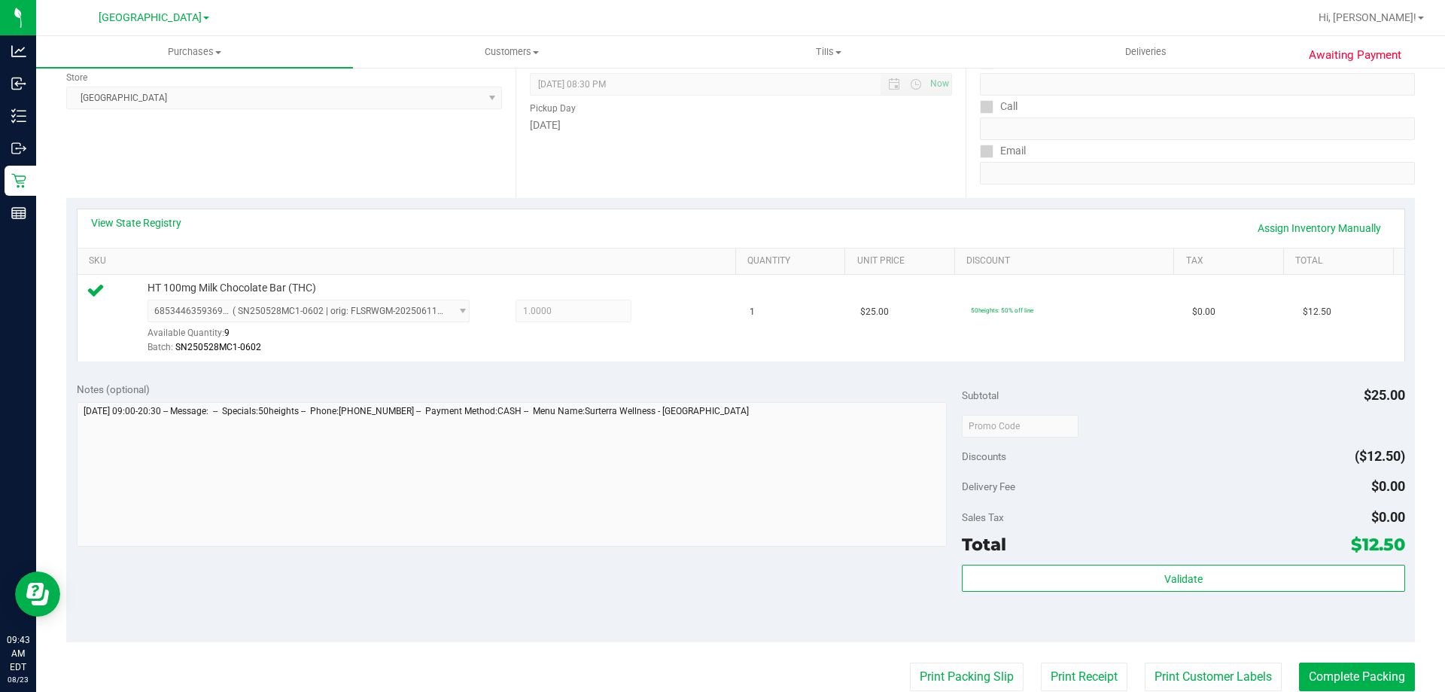
scroll to position [226, 0]
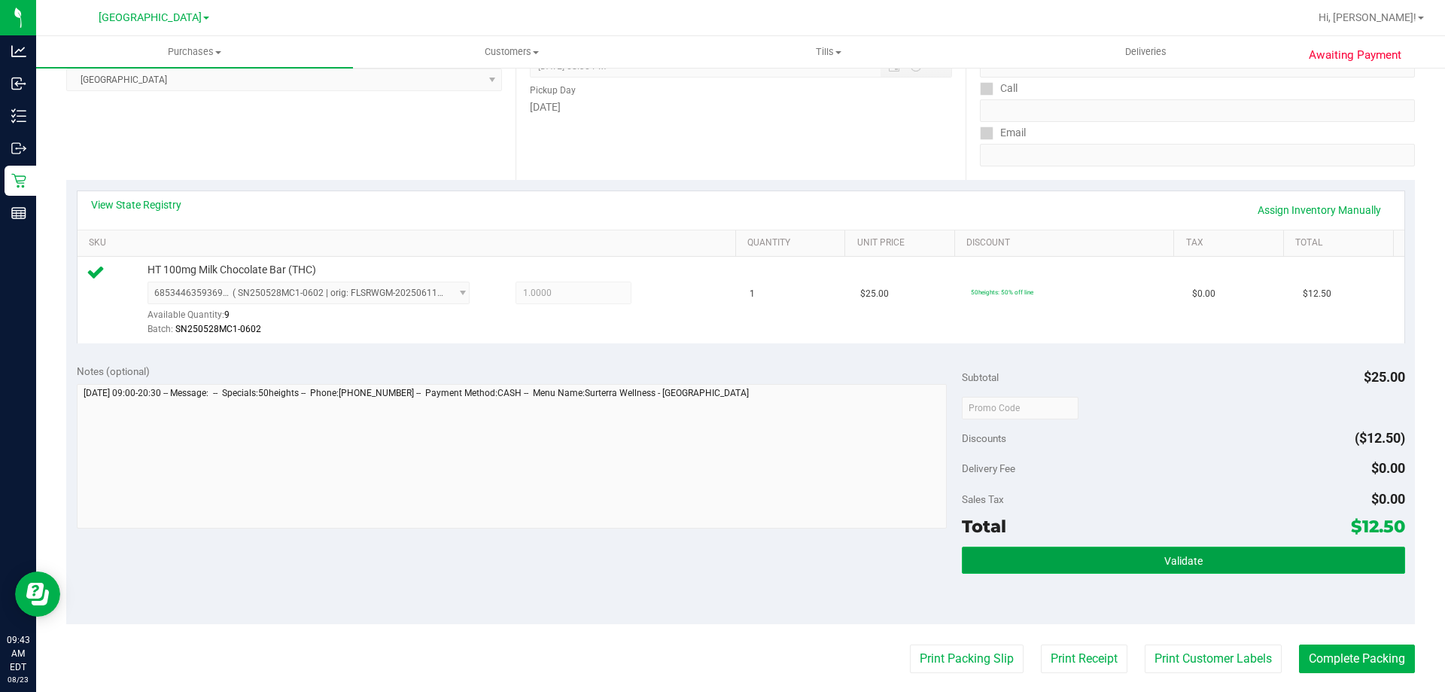
click at [1184, 557] on span "Validate" at bounding box center [1184, 561] width 38 height 12
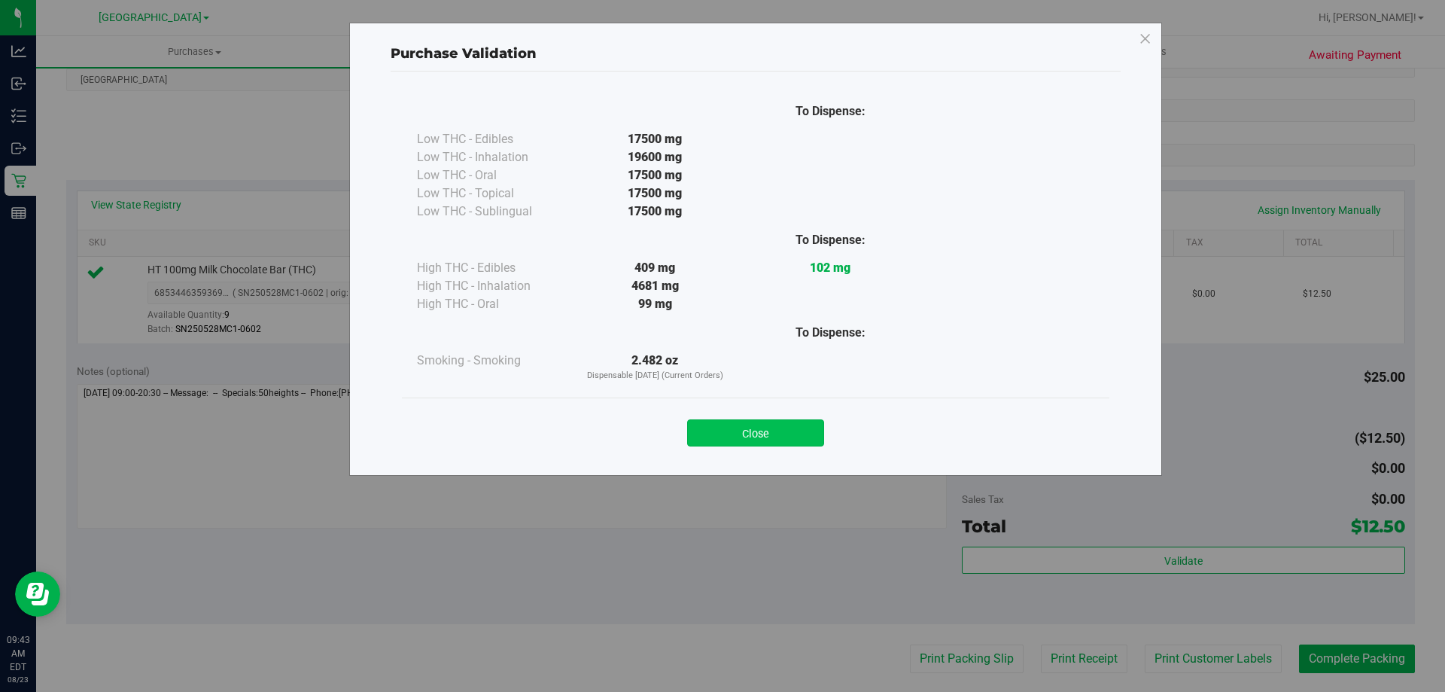
click at [778, 422] on button "Close" at bounding box center [755, 432] width 137 height 27
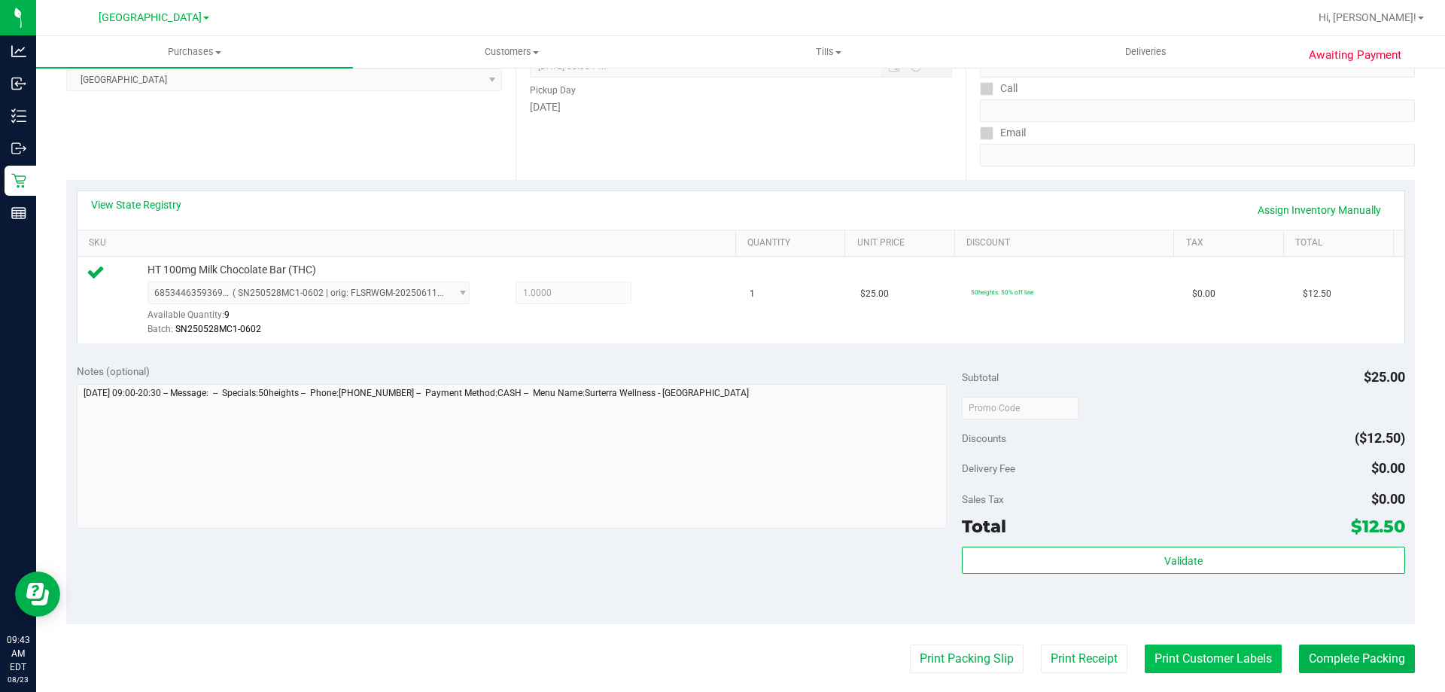
click at [1205, 666] on button "Print Customer Labels" at bounding box center [1213, 658] width 137 height 29
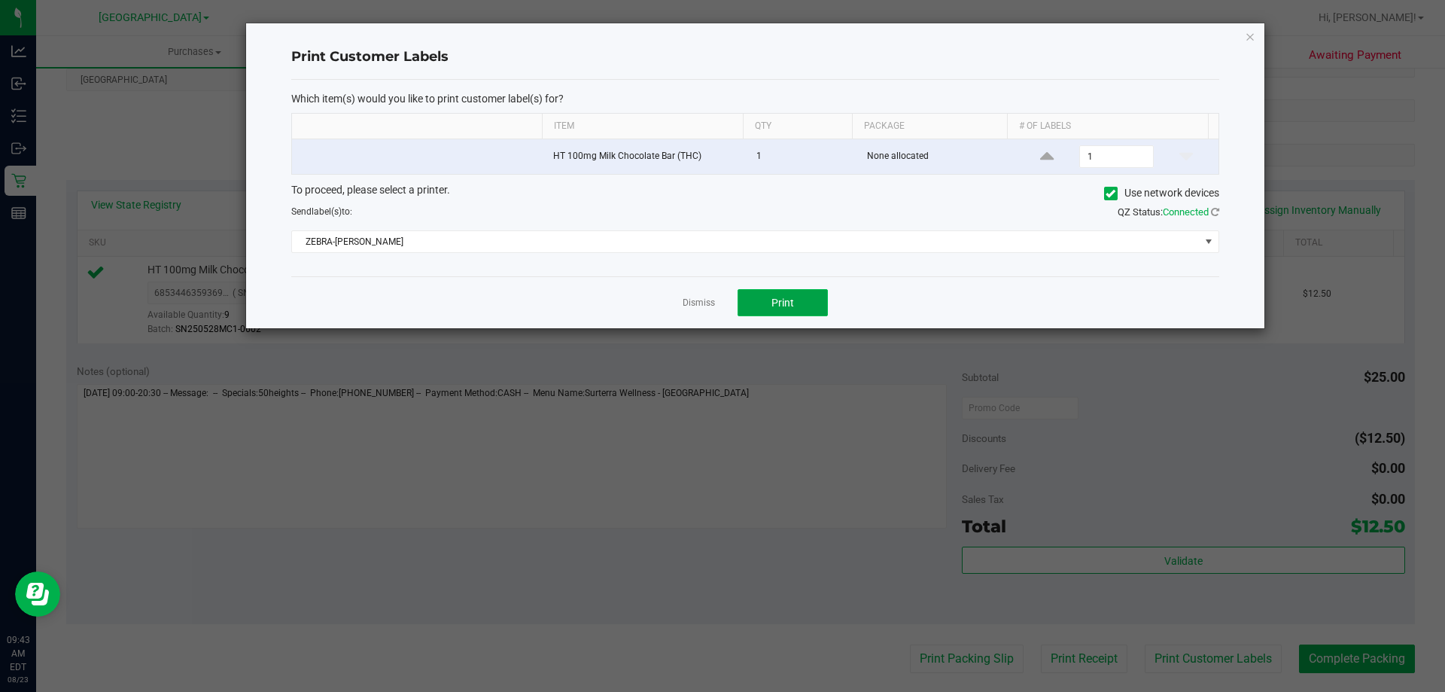
click at [809, 303] on button "Print" at bounding box center [783, 302] width 90 height 27
click at [696, 303] on link "Dismiss" at bounding box center [699, 303] width 32 height 13
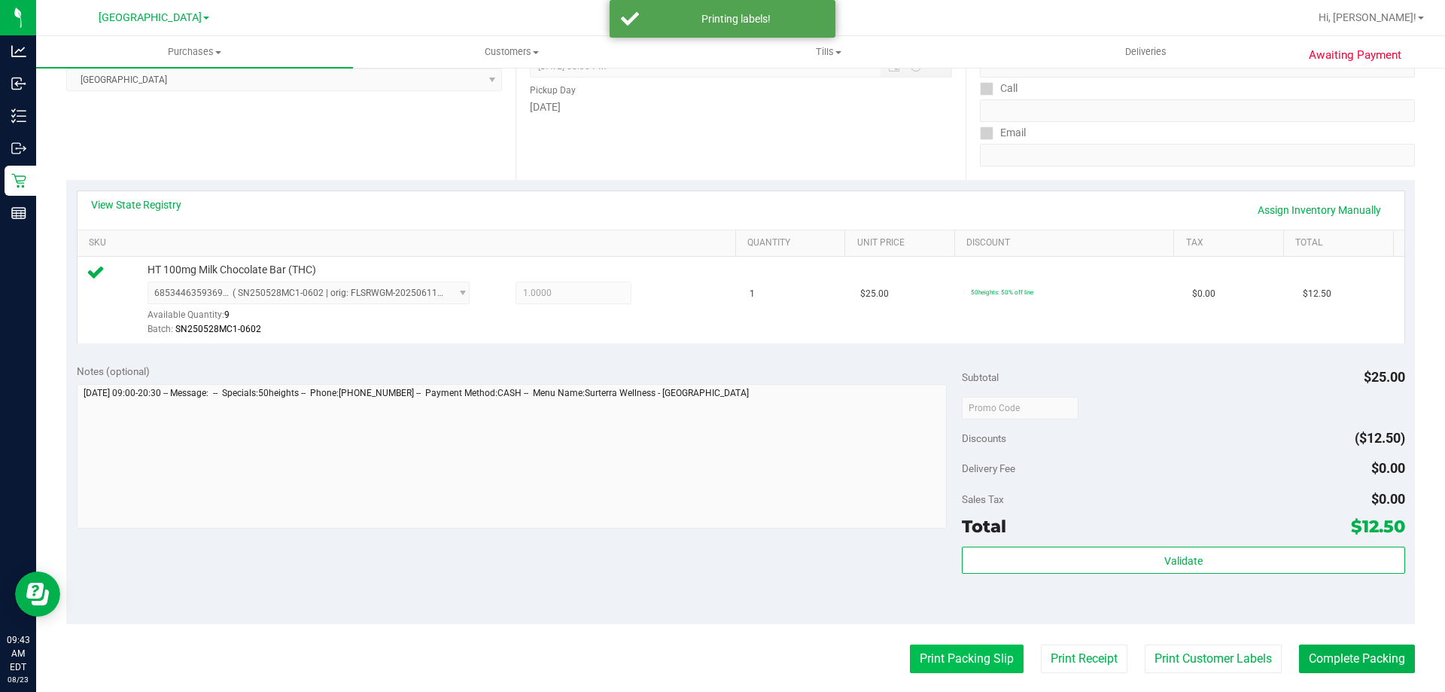
click at [961, 656] on button "Print Packing Slip" at bounding box center [967, 658] width 114 height 29
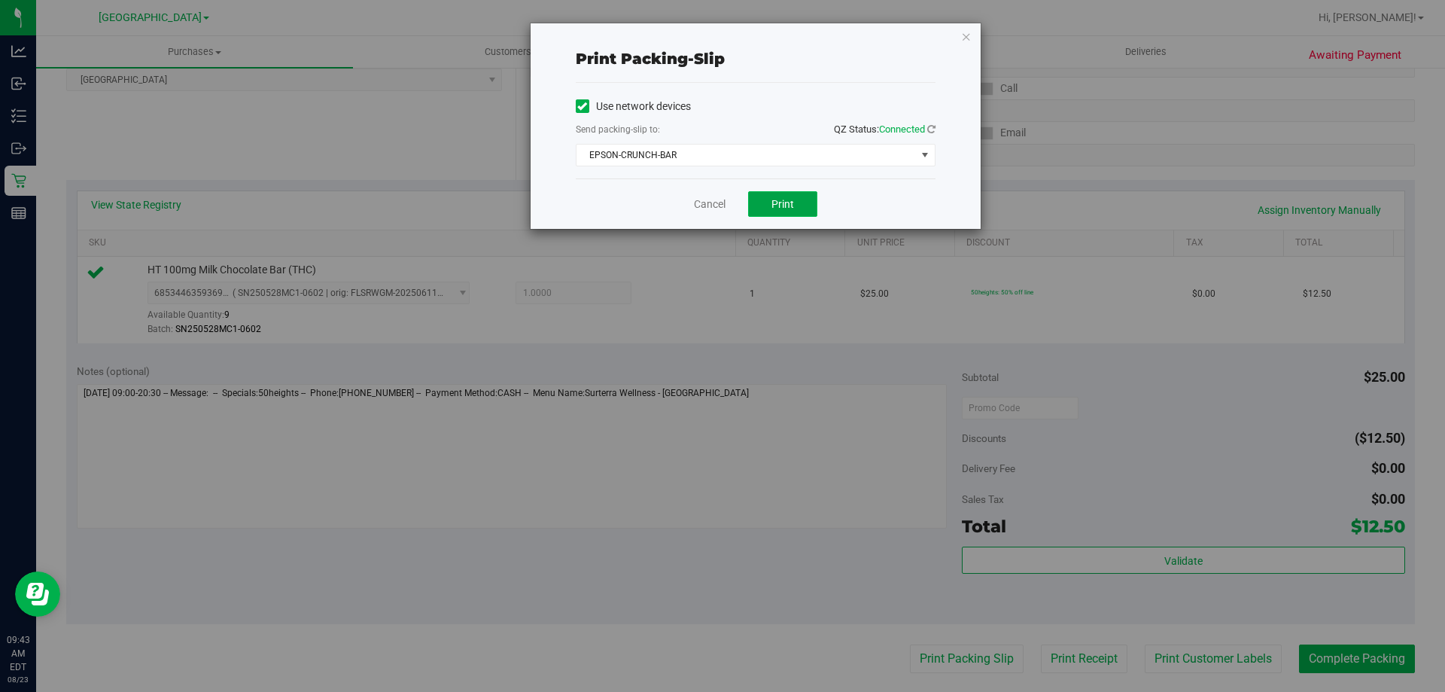
click at [791, 200] on span "Print" at bounding box center [783, 204] width 23 height 12
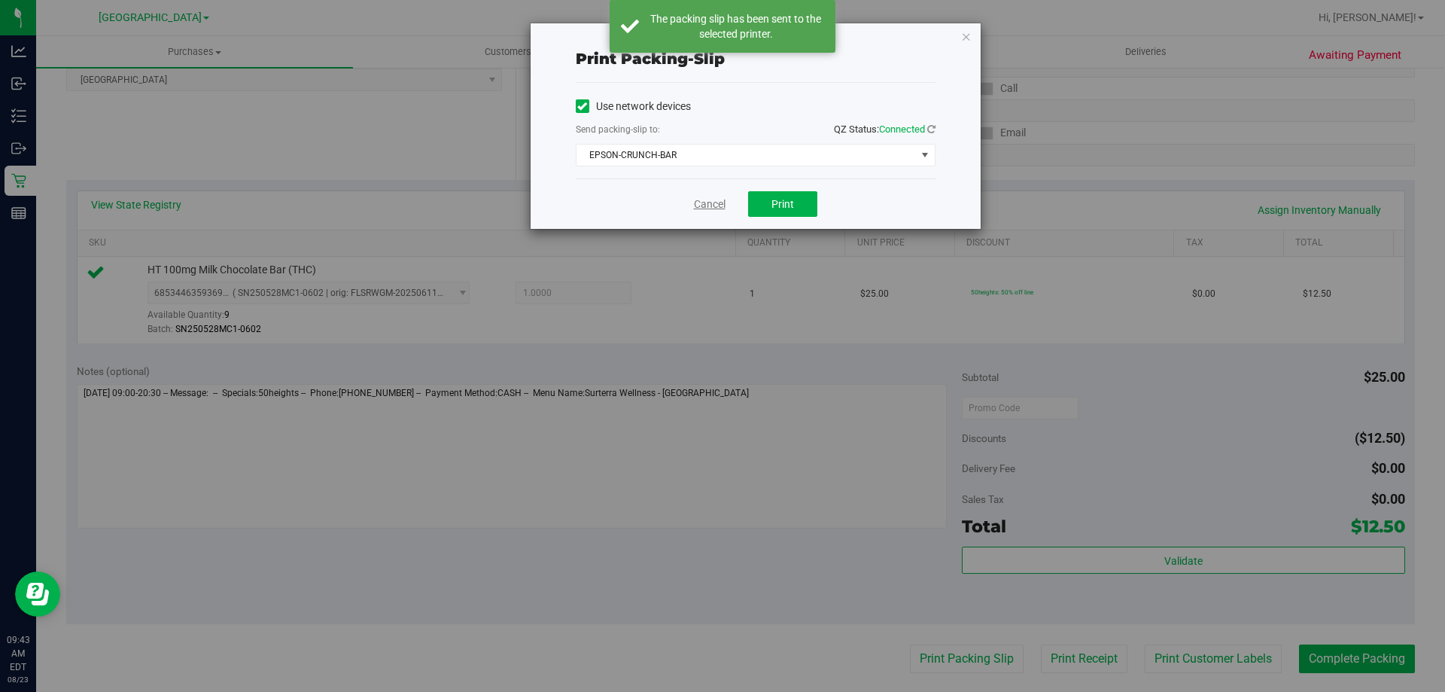
click at [717, 203] on link "Cancel" at bounding box center [710, 204] width 32 height 16
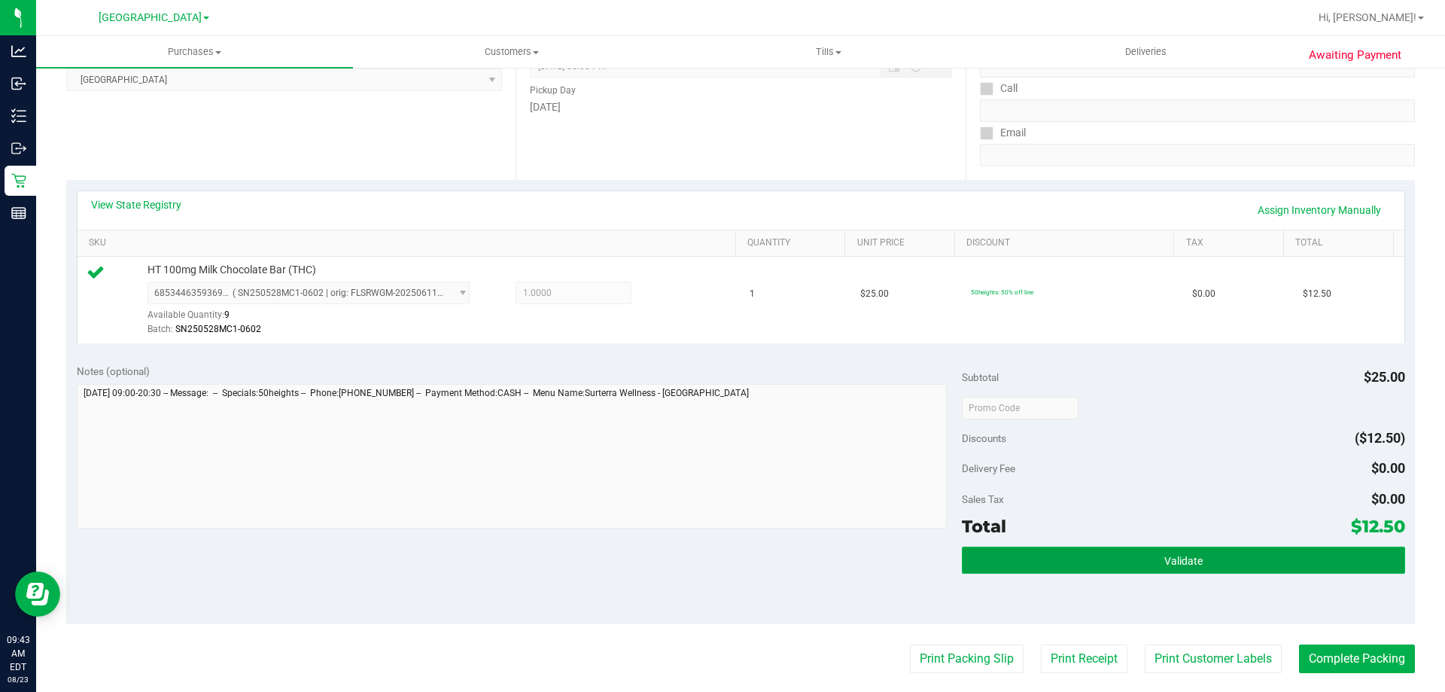
click at [1178, 563] on span "Validate" at bounding box center [1184, 561] width 38 height 12
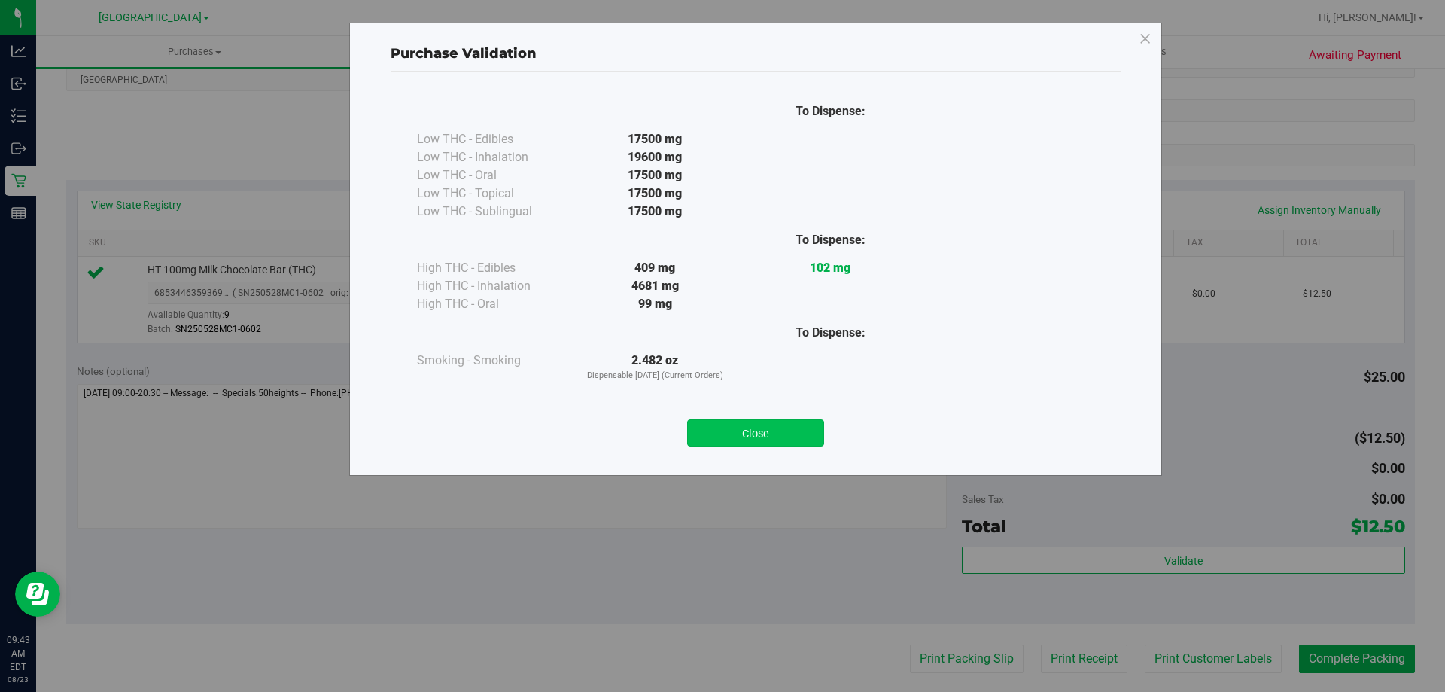
click at [792, 433] on button "Close" at bounding box center [755, 432] width 137 height 27
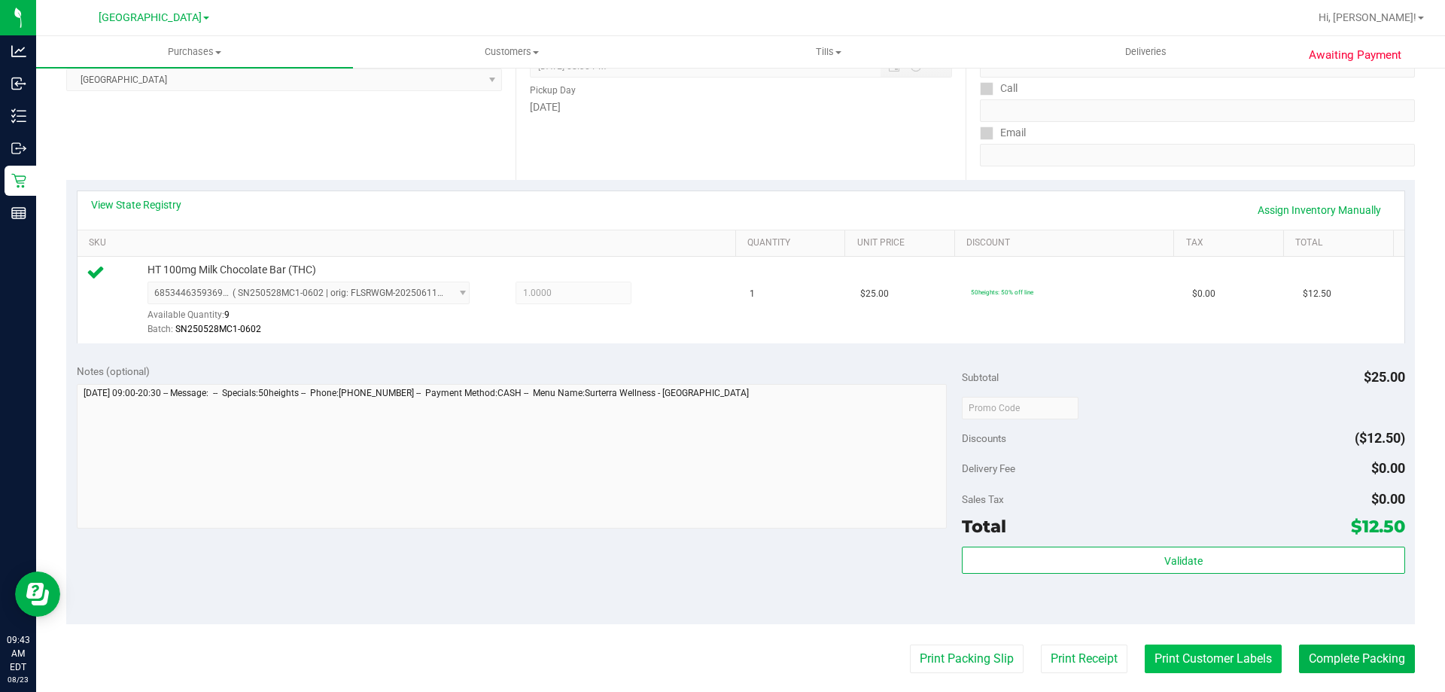
click at [1208, 657] on button "Print Customer Labels" at bounding box center [1213, 658] width 137 height 29
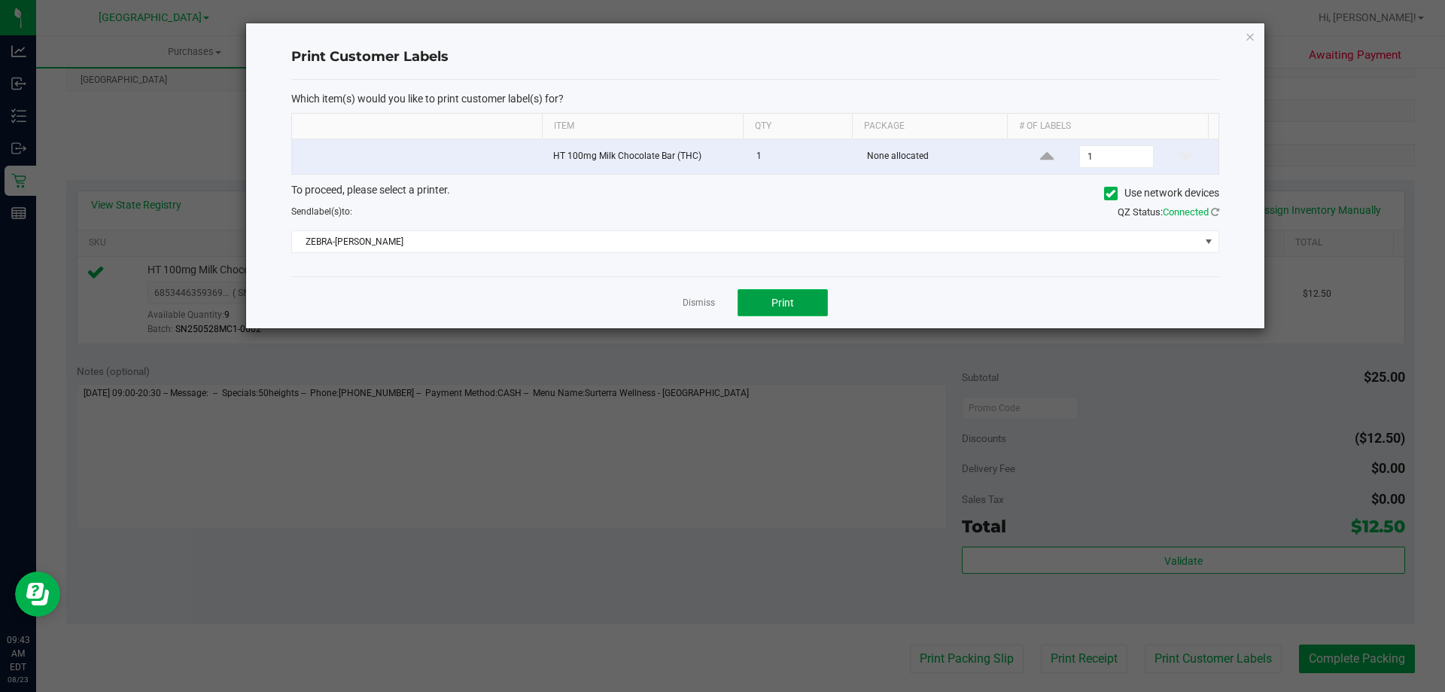
click at [798, 305] on button "Print" at bounding box center [783, 302] width 90 height 27
click at [705, 297] on link "Dismiss" at bounding box center [699, 303] width 32 height 13
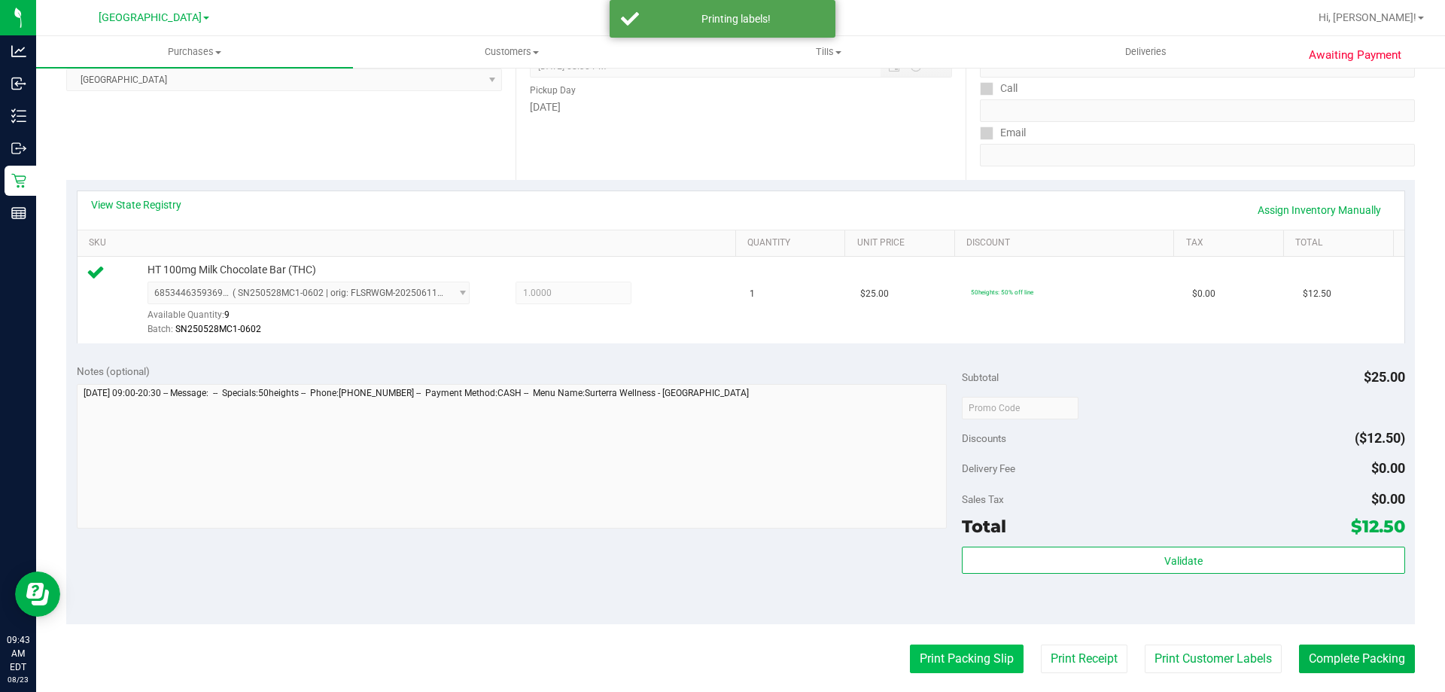
click at [943, 653] on button "Print Packing Slip" at bounding box center [967, 658] width 114 height 29
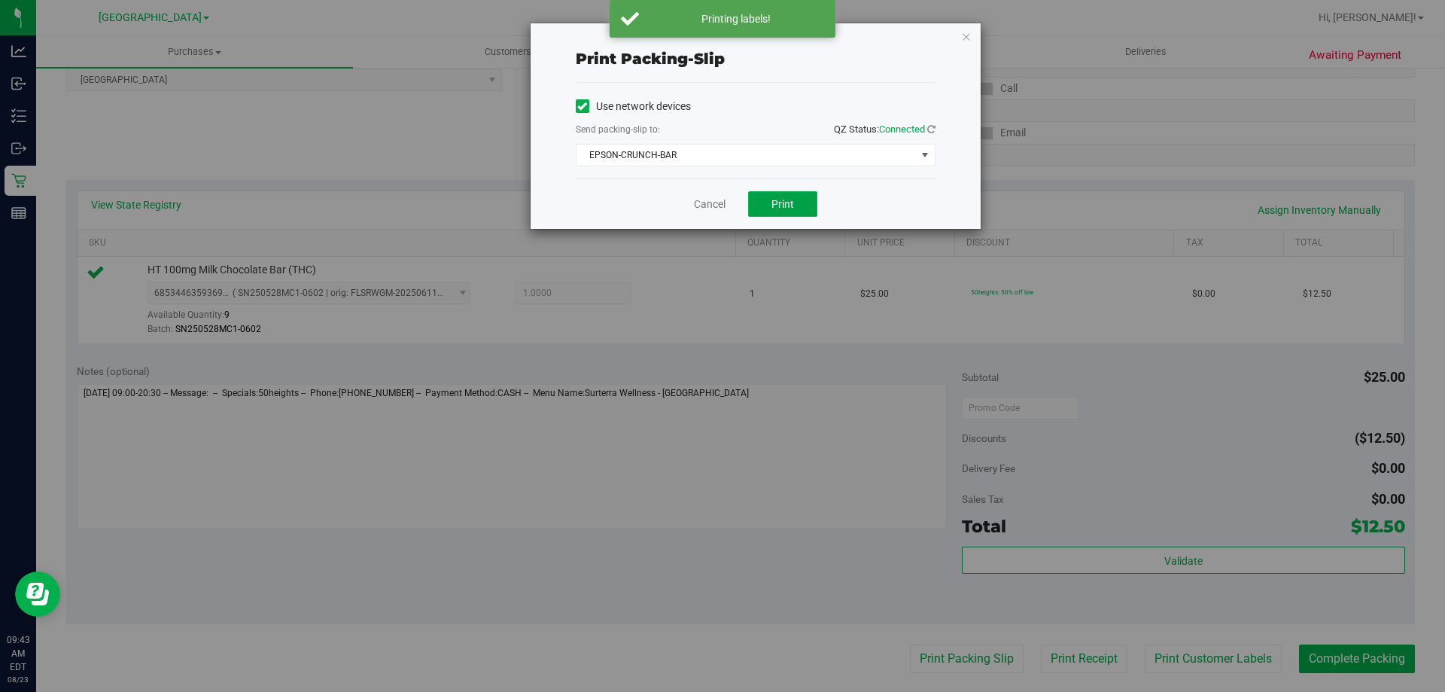
click at [804, 209] on button "Print" at bounding box center [782, 204] width 69 height 26
click at [712, 197] on link "Cancel" at bounding box center [710, 204] width 32 height 16
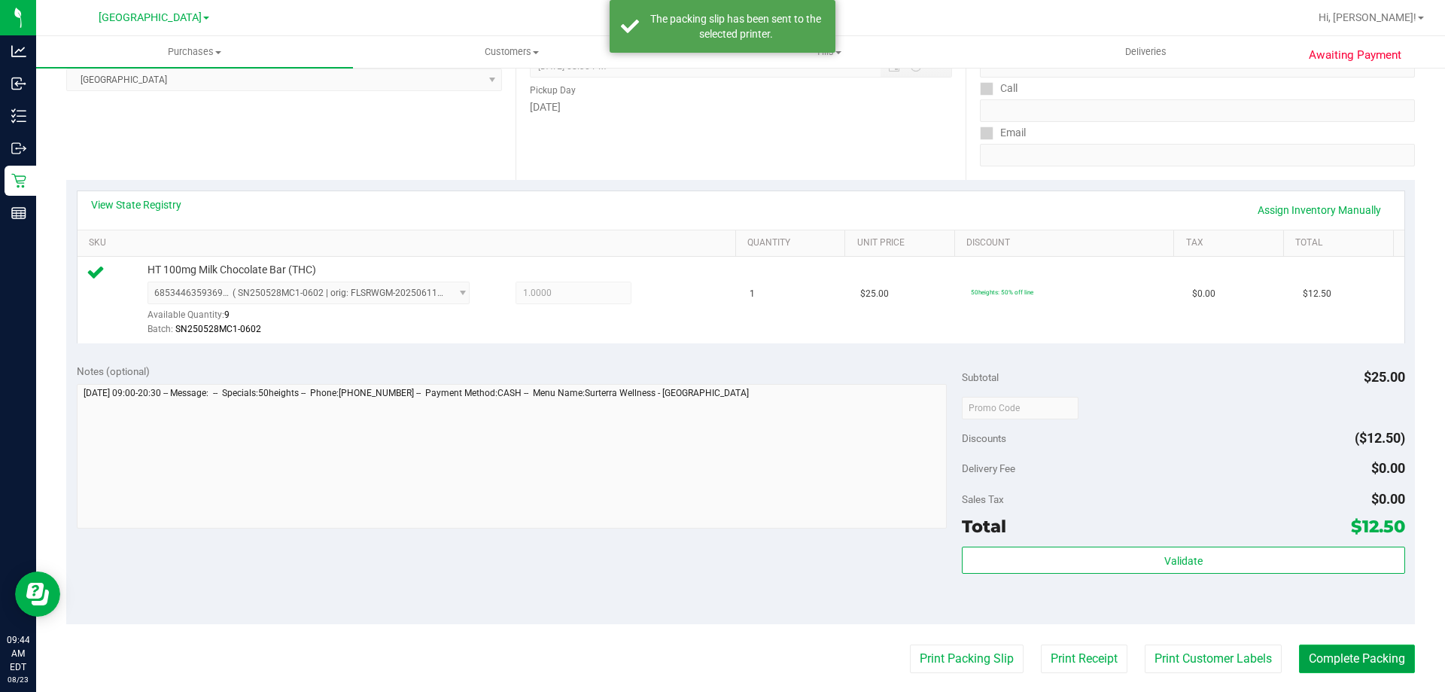
click at [1299, 653] on button "Complete Packing" at bounding box center [1357, 658] width 116 height 29
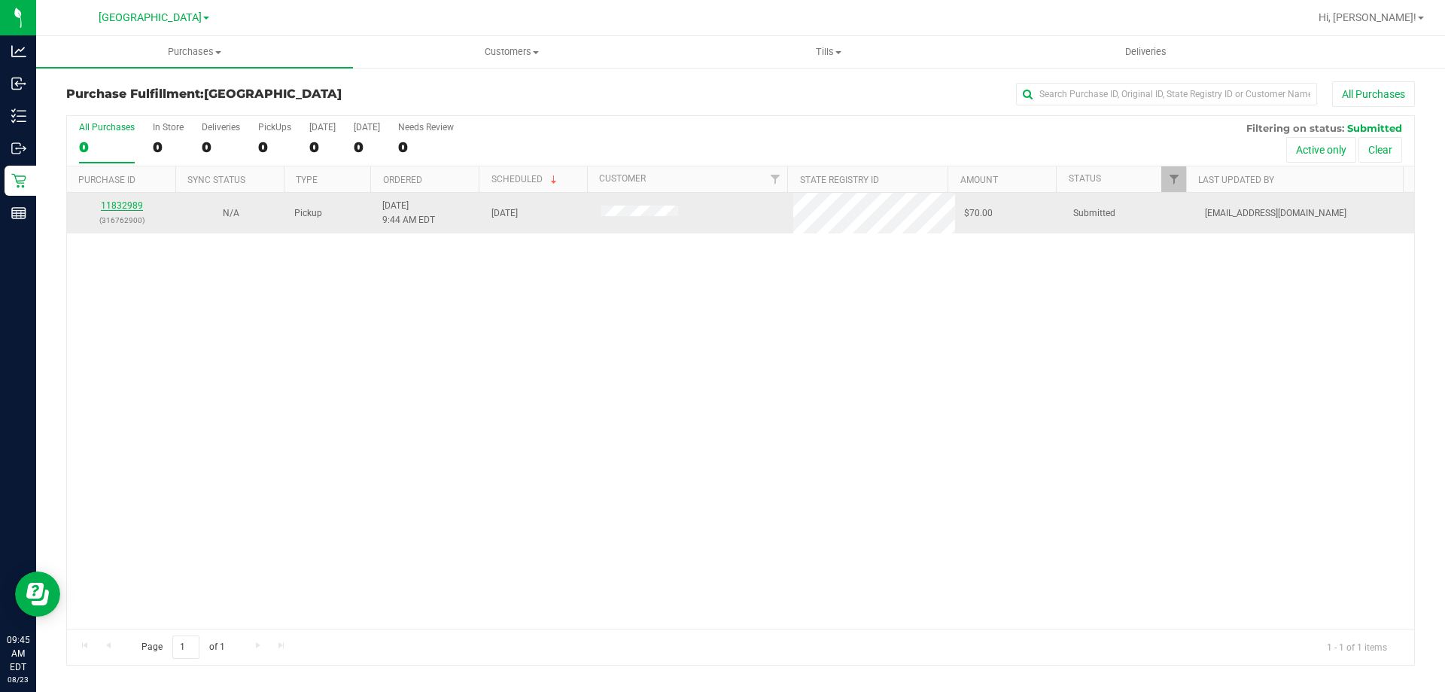
click at [138, 209] on link "11832989" at bounding box center [122, 205] width 42 height 11
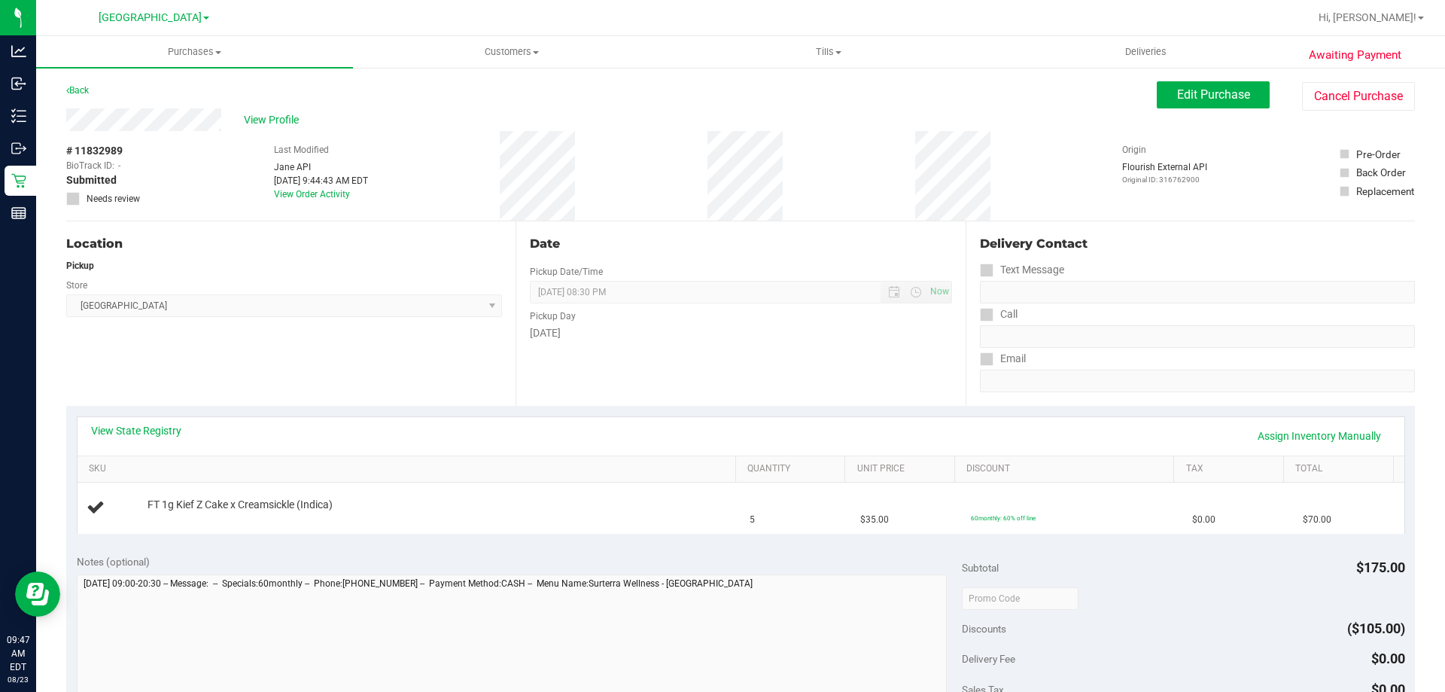
click at [334, 360] on div "Location Pickup Store North Port WC Select Store Bonita Springs WC Boynton Beac…" at bounding box center [290, 313] width 449 height 184
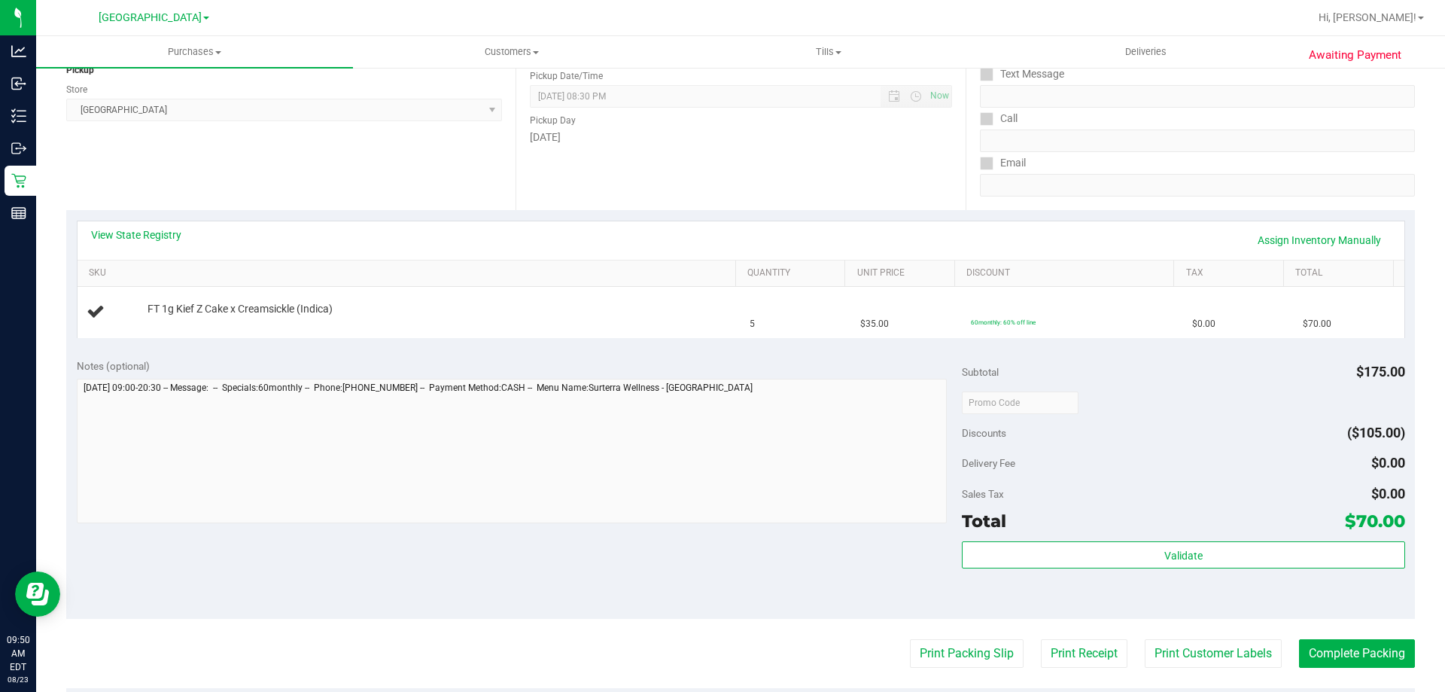
scroll to position [196, 0]
click at [140, 236] on link "View State Registry" at bounding box center [136, 234] width 90 height 15
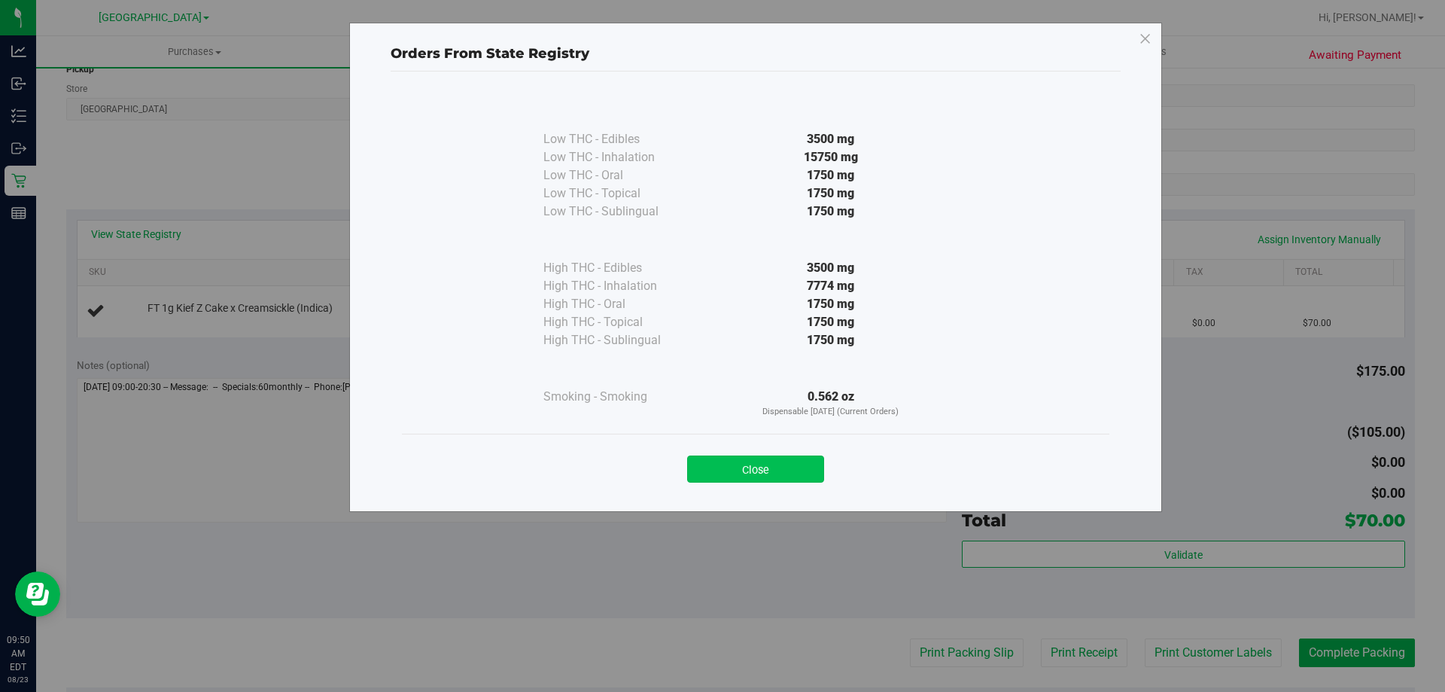
click at [745, 460] on button "Close" at bounding box center [755, 468] width 137 height 27
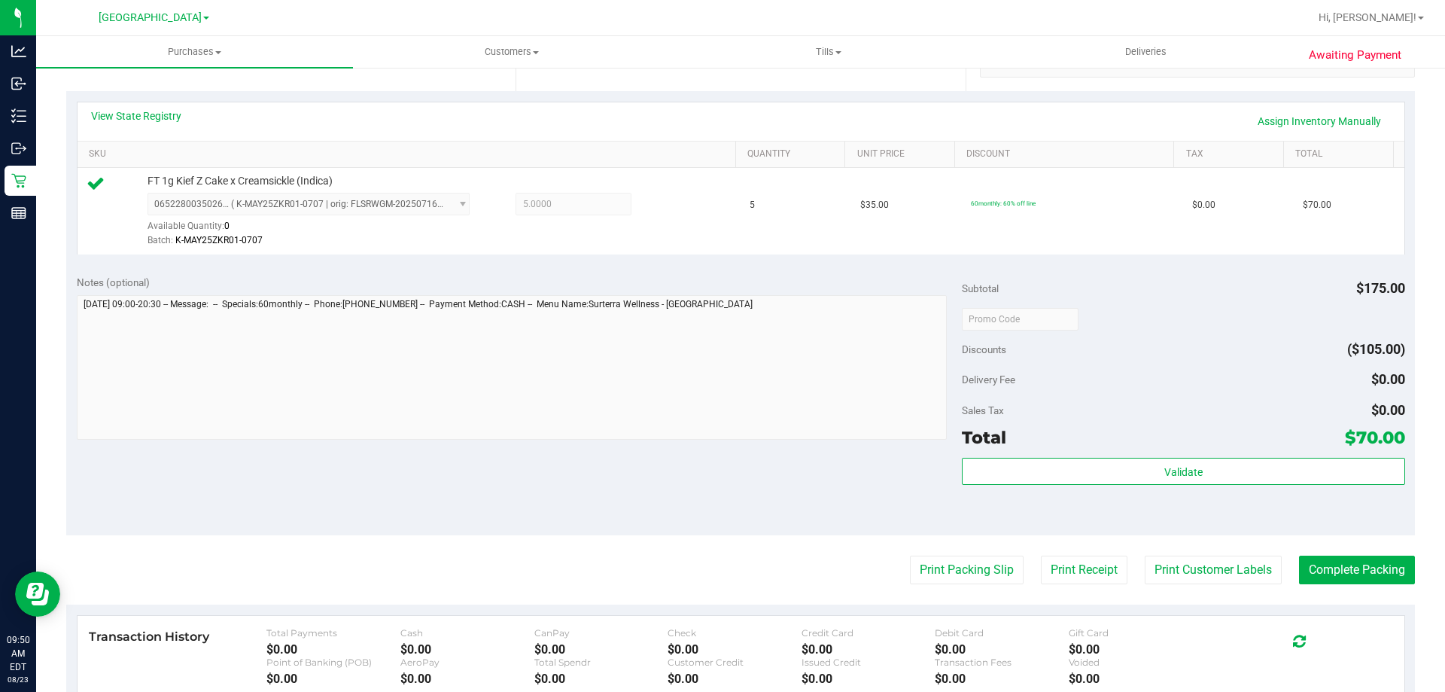
scroll to position [347, 0]
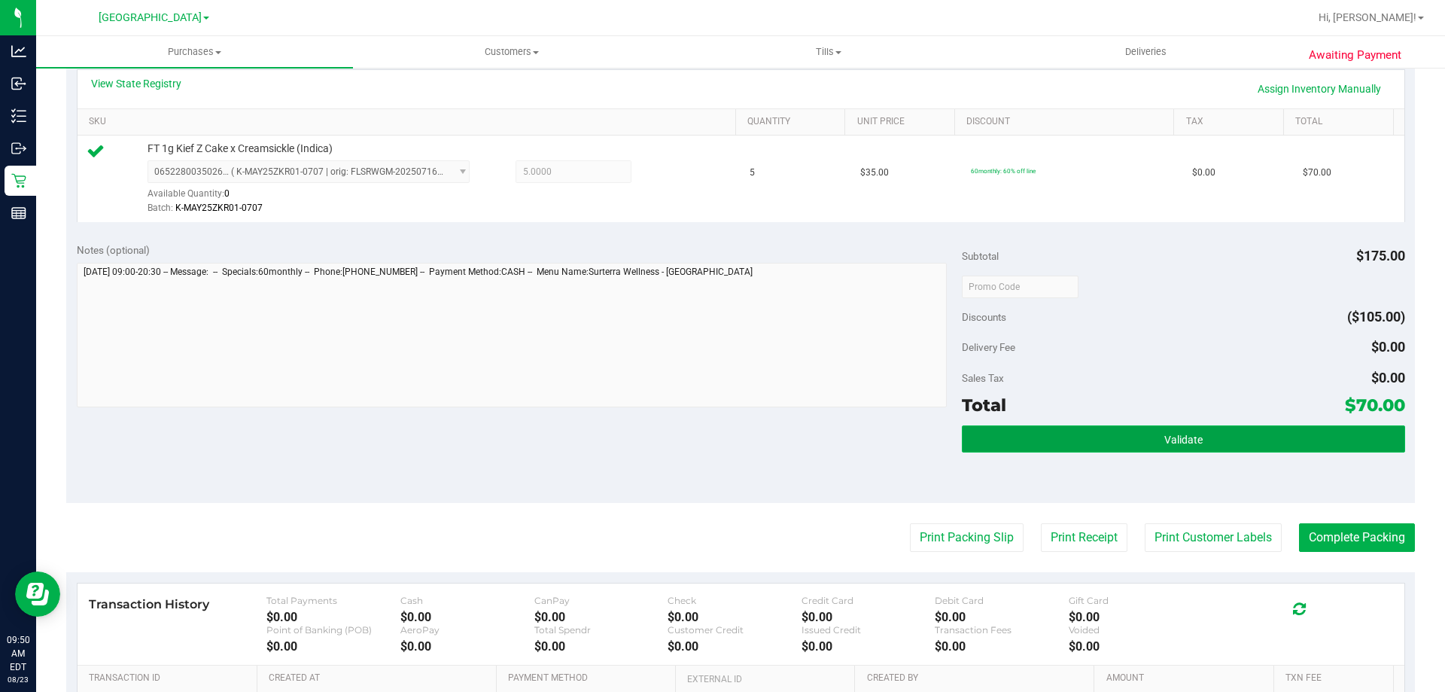
click at [1282, 442] on button "Validate" at bounding box center [1183, 438] width 443 height 27
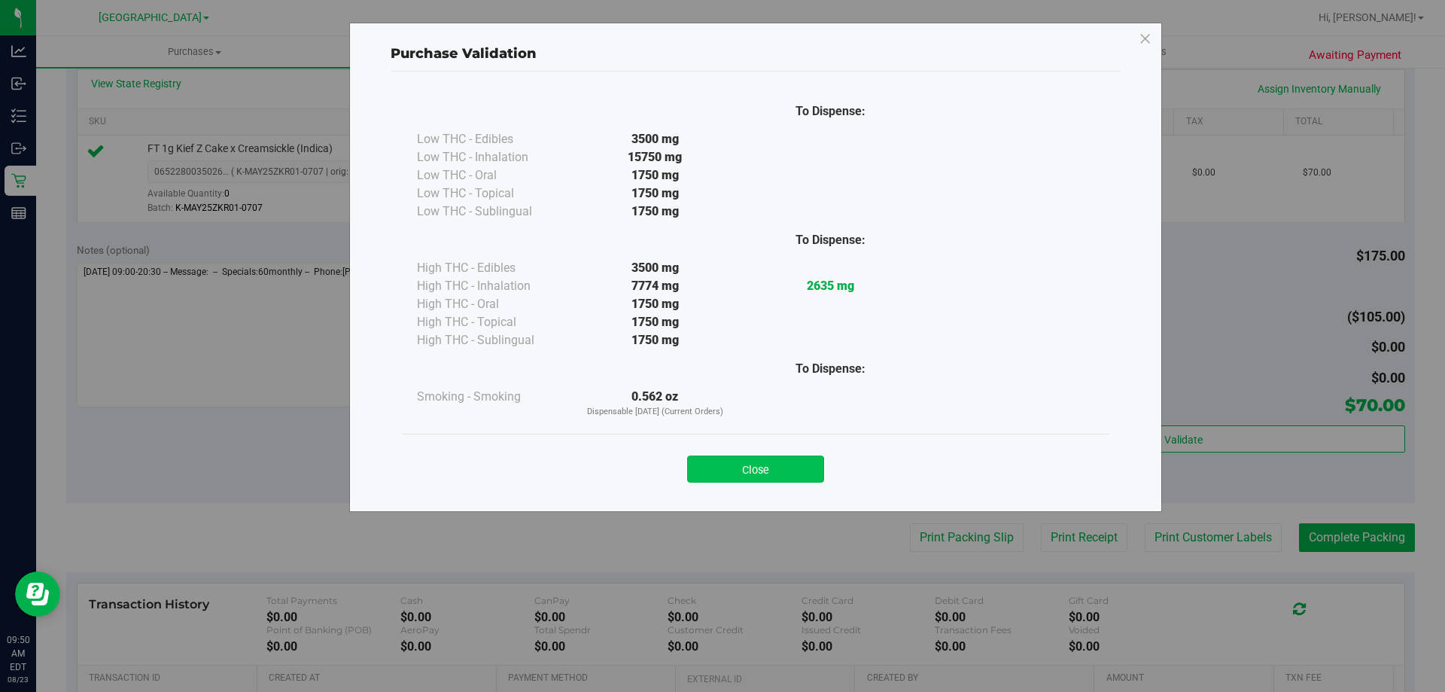
click at [744, 472] on button "Close" at bounding box center [755, 468] width 137 height 27
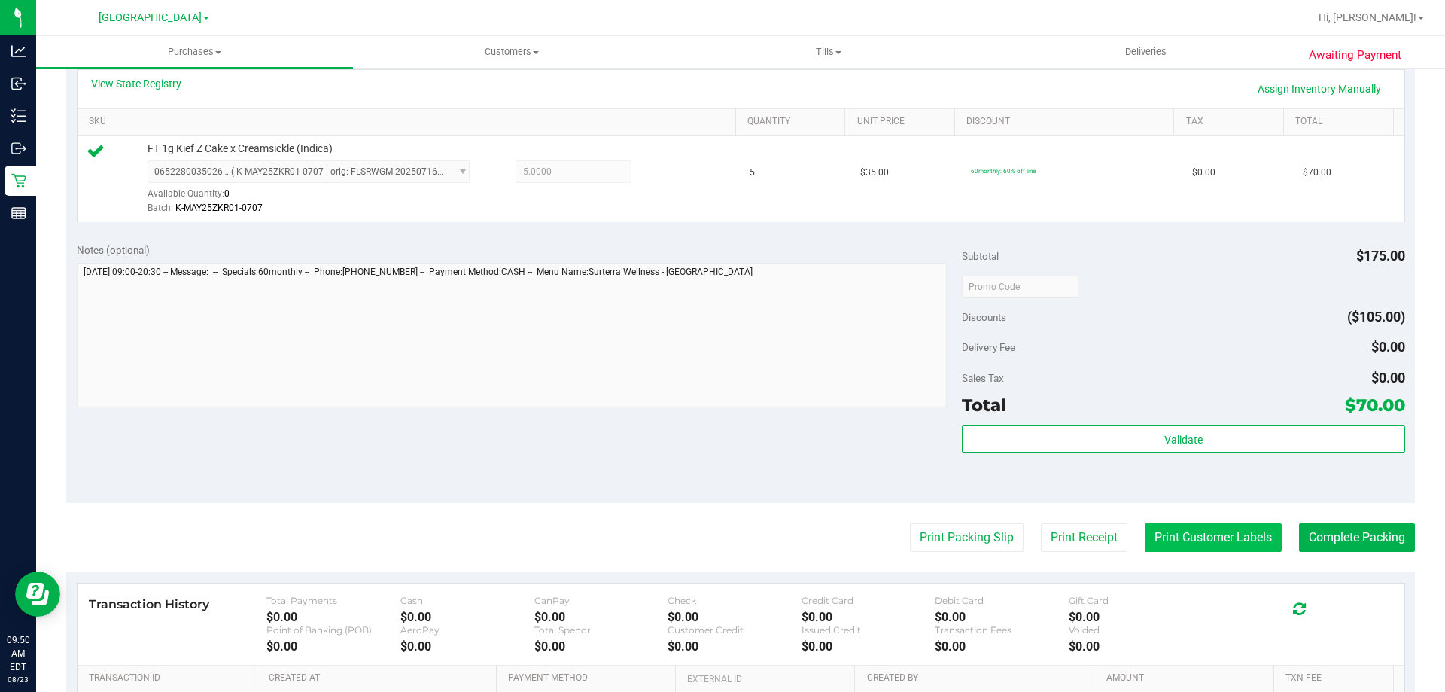
click at [1200, 524] on button "Print Customer Labels" at bounding box center [1213, 537] width 137 height 29
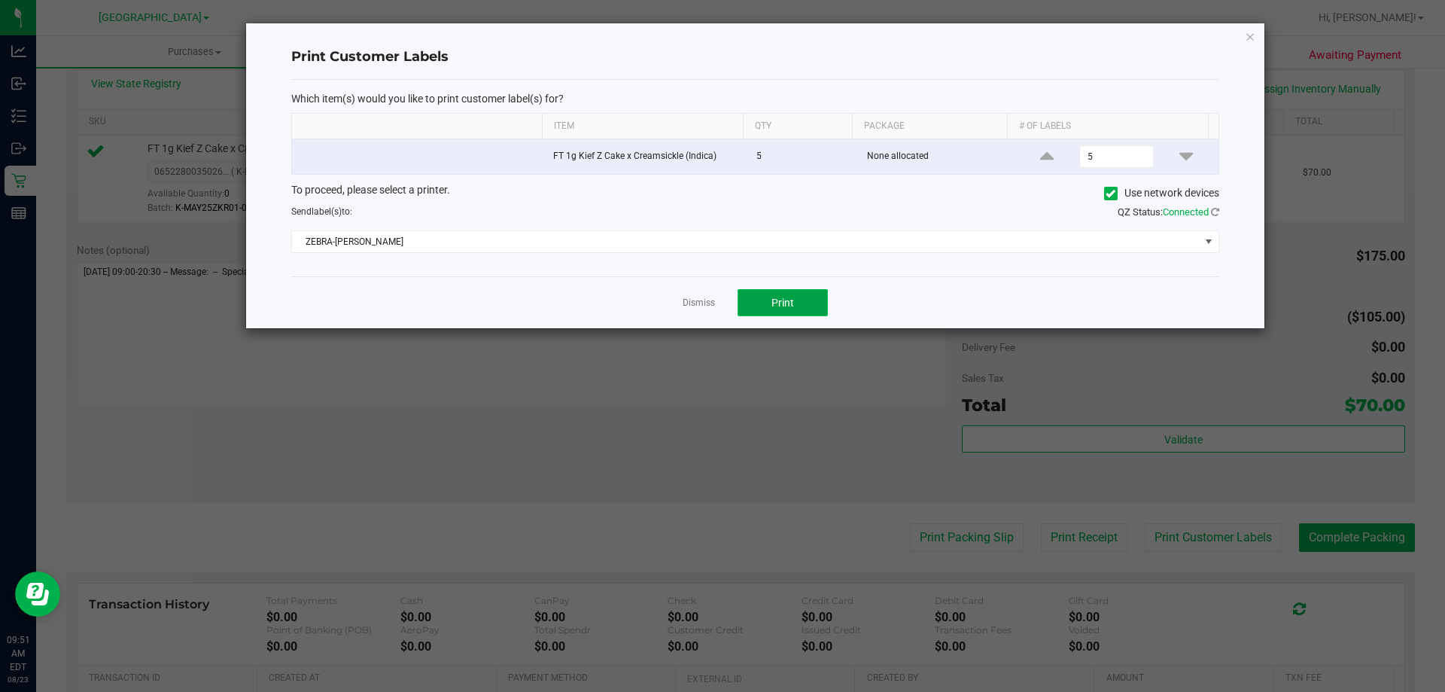
click at [775, 291] on button "Print" at bounding box center [783, 302] width 90 height 27
click at [684, 303] on link "Dismiss" at bounding box center [699, 303] width 32 height 13
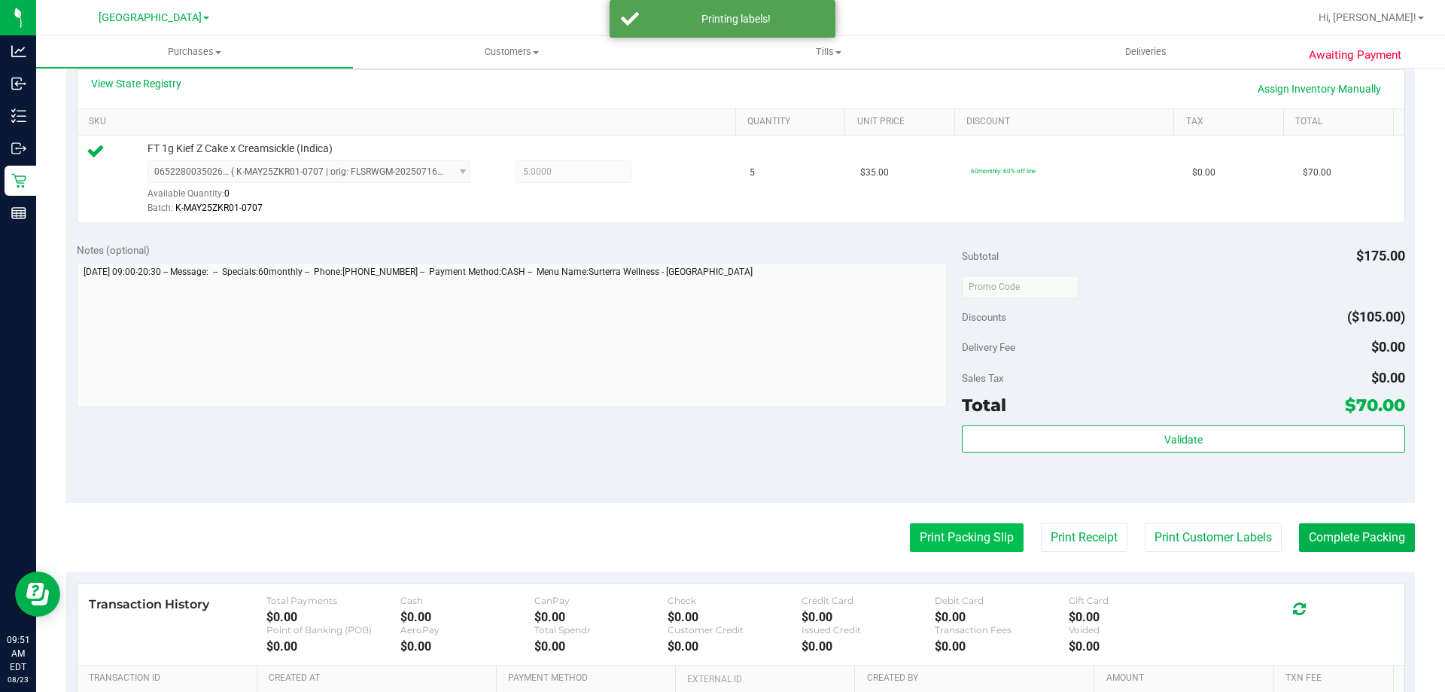
click at [976, 551] on button "Print Packing Slip" at bounding box center [967, 537] width 114 height 29
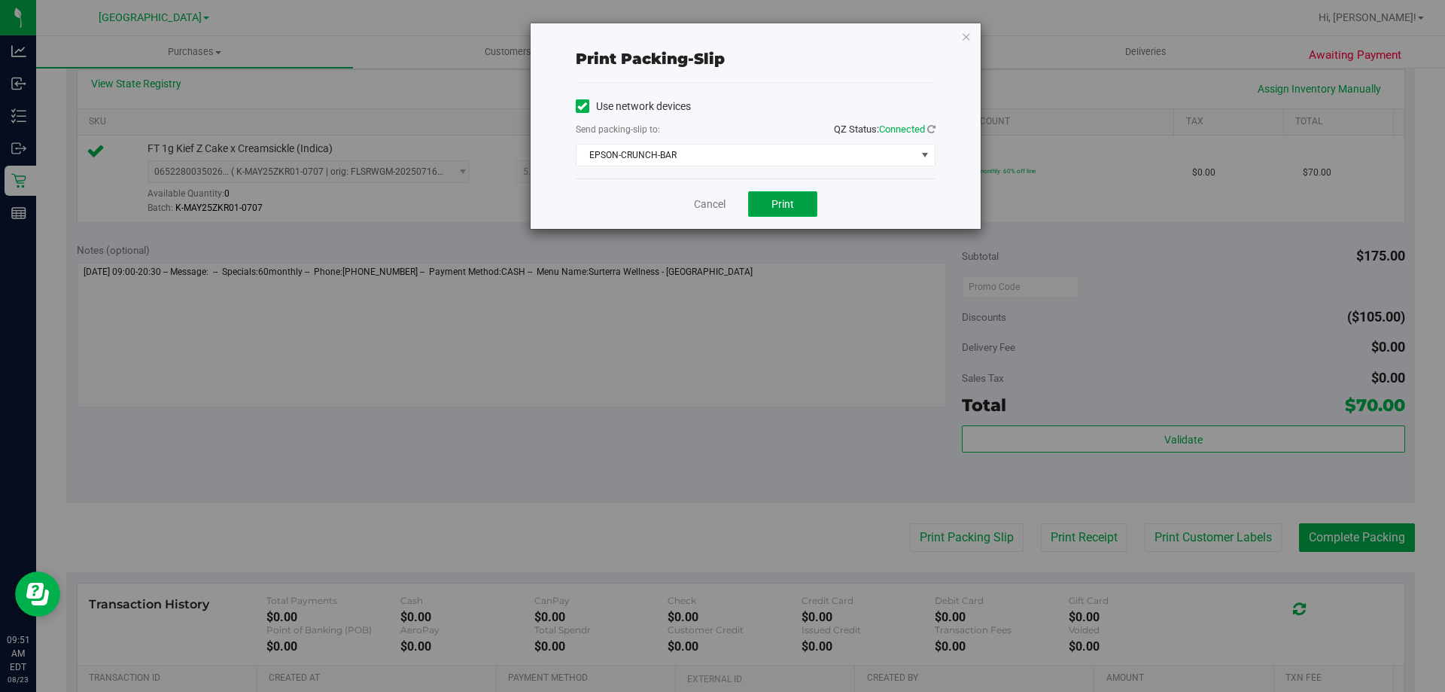
click at [781, 213] on button "Print" at bounding box center [782, 204] width 69 height 26
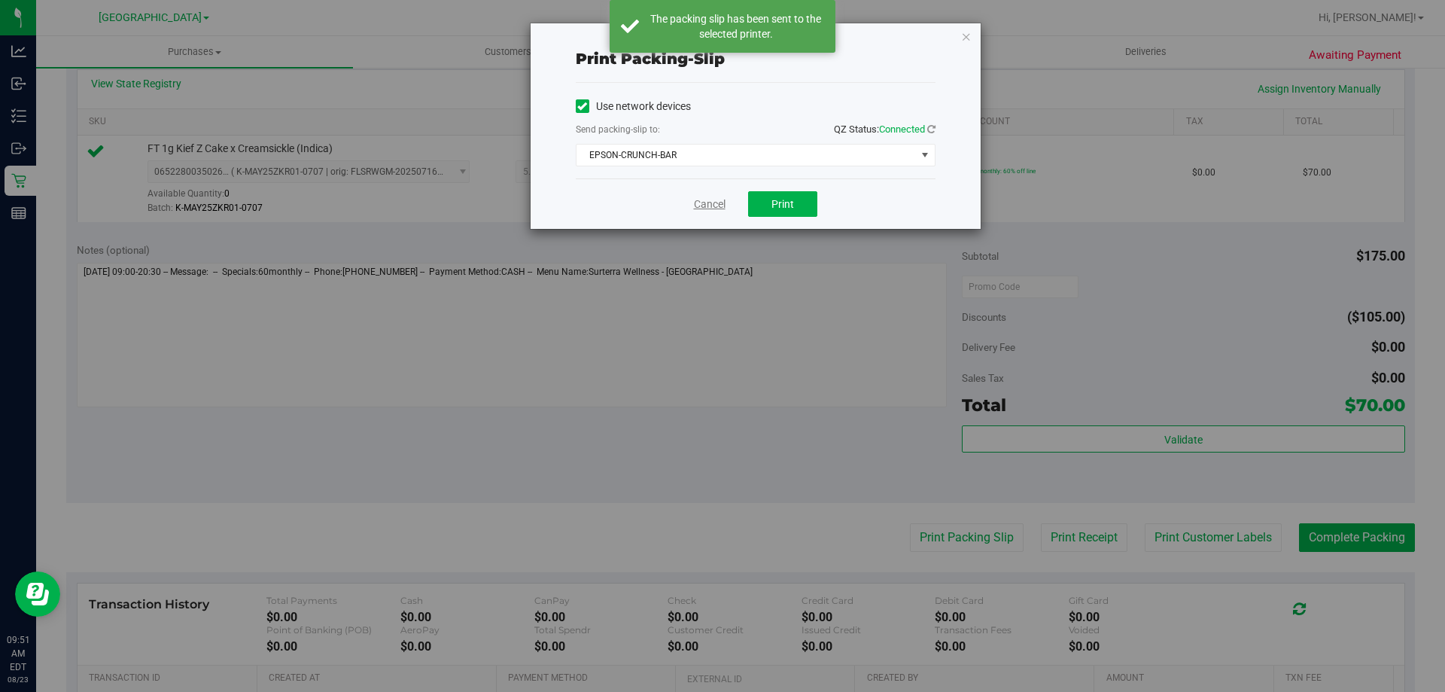
click at [711, 201] on link "Cancel" at bounding box center [710, 204] width 32 height 16
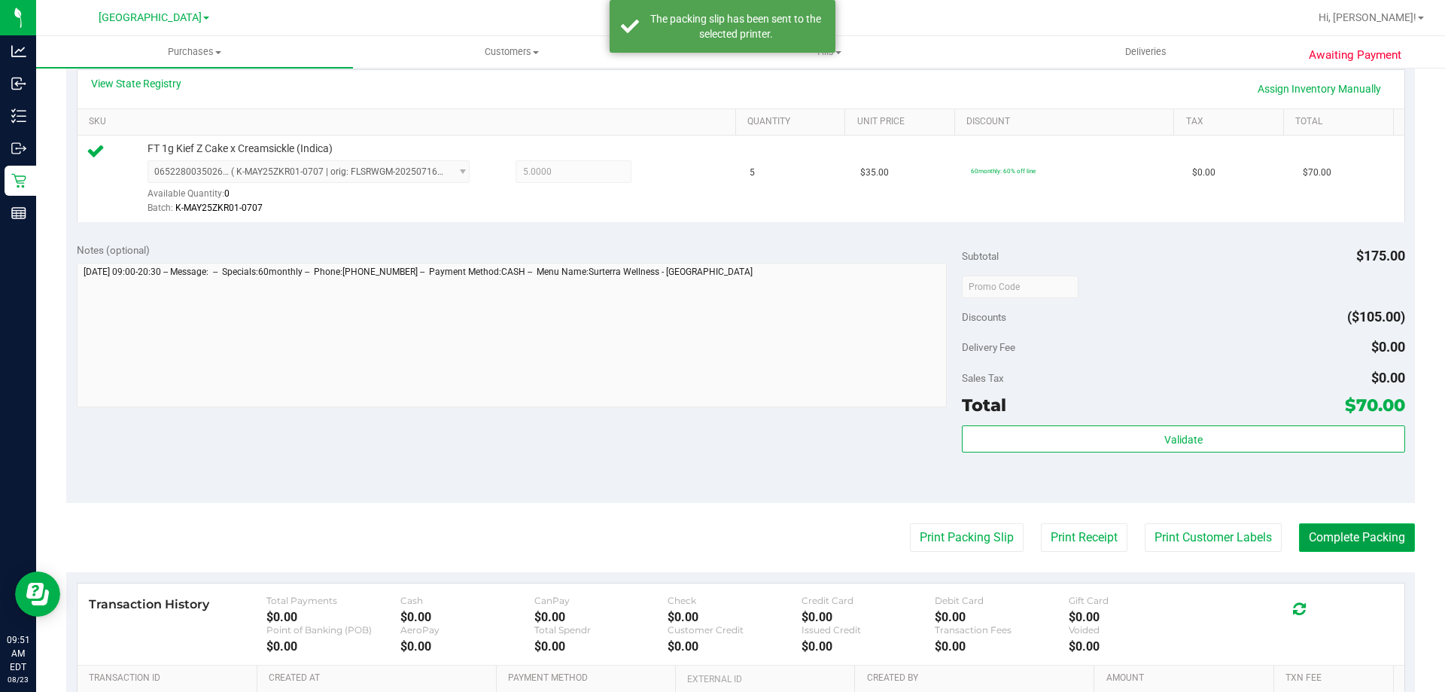
click at [1350, 531] on button "Complete Packing" at bounding box center [1357, 537] width 116 height 29
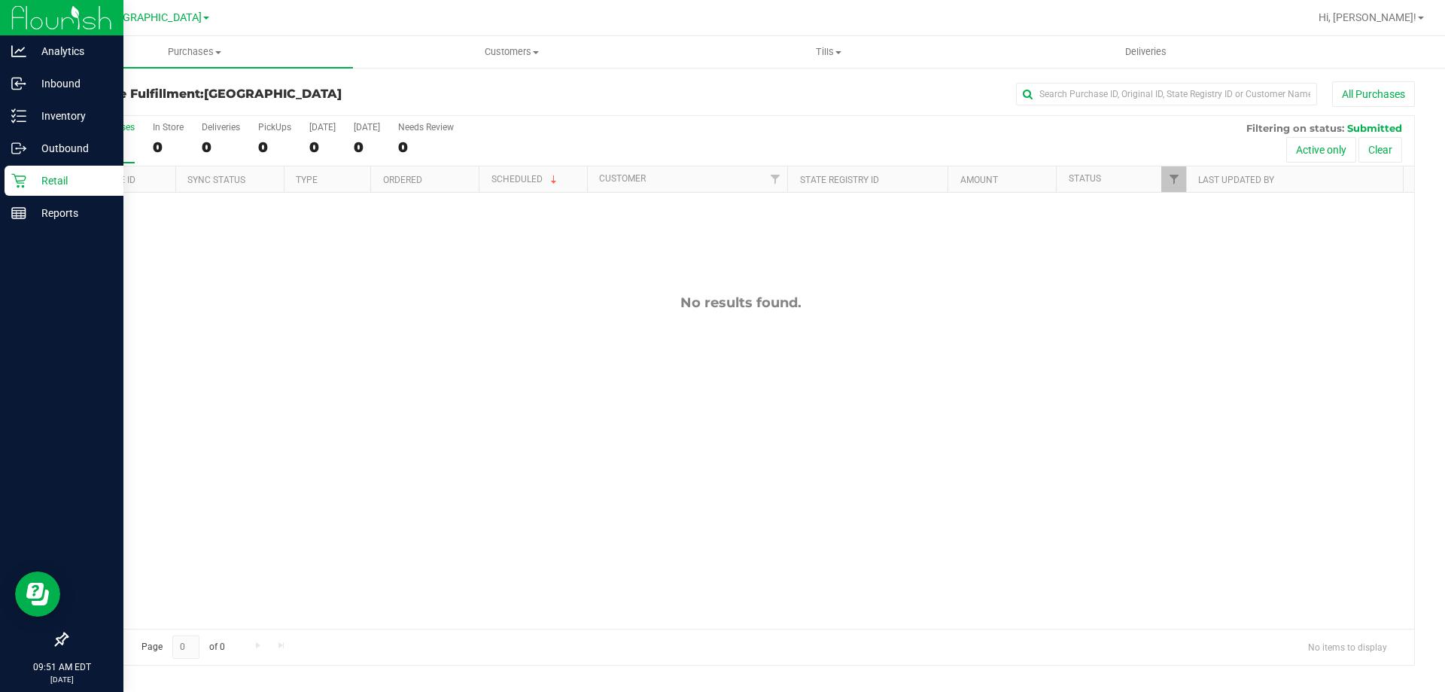
click at [47, 170] on div "Retail" at bounding box center [64, 181] width 119 height 30
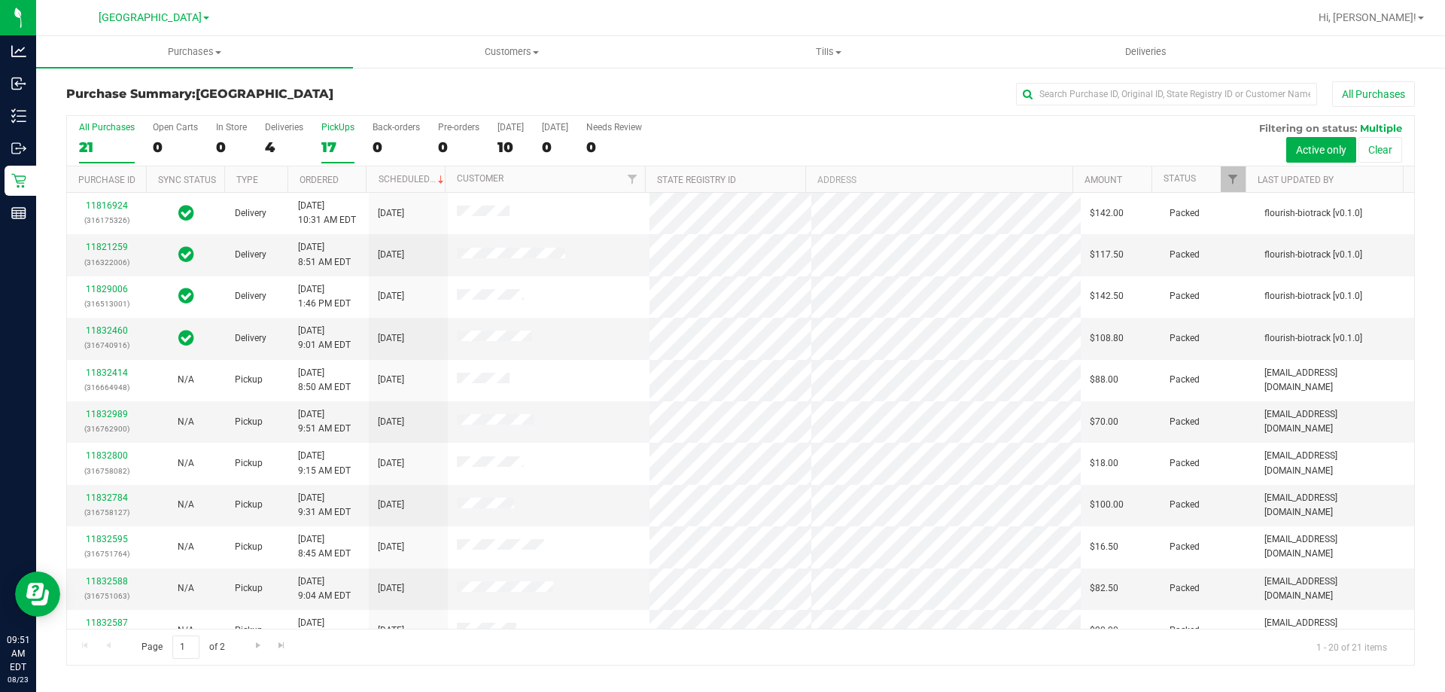
click at [345, 128] on div "PickUps" at bounding box center [337, 127] width 33 height 11
click at [0, 0] on input "PickUps 17" at bounding box center [0, 0] width 0 height 0
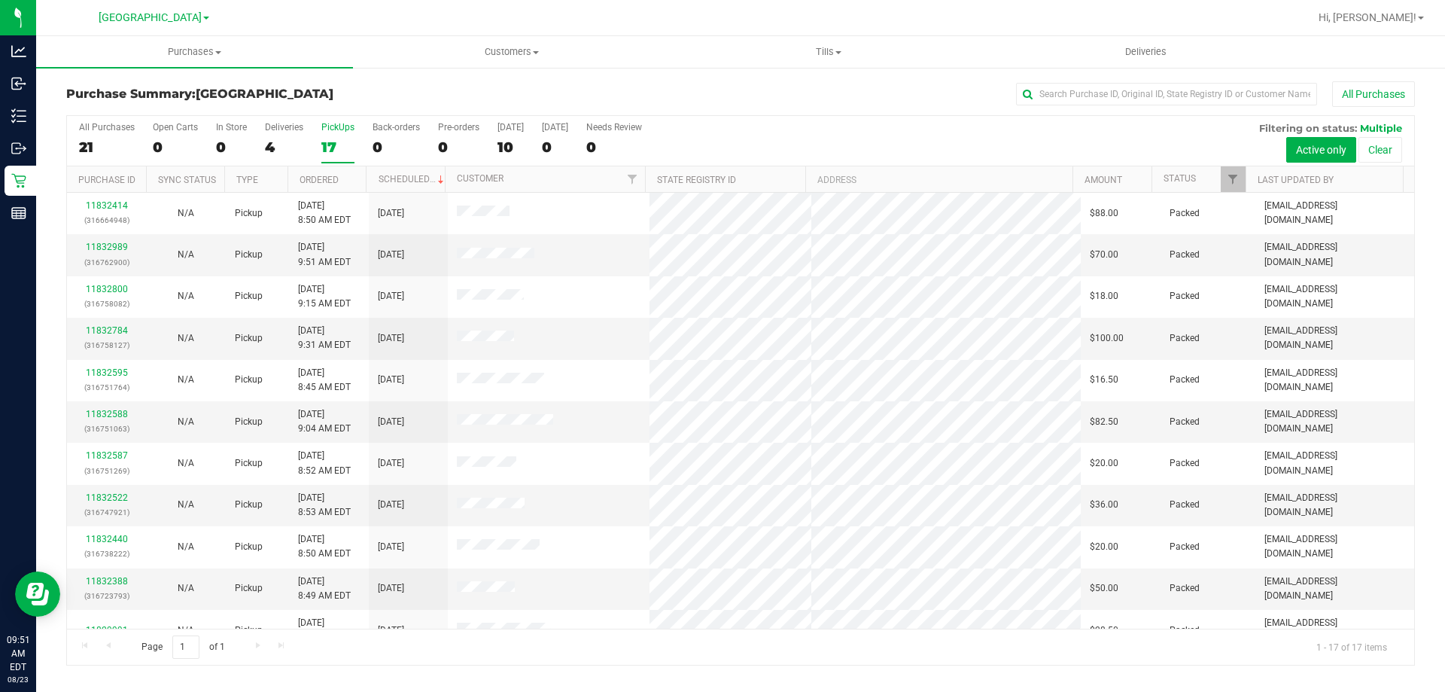
click at [425, 93] on h3 "Purchase Summary: North Port WC" at bounding box center [290, 94] width 449 height 14
click at [459, 78] on div "Purchase Summary: North Port WC All Purchases All Purchases 21 Open Carts 0 In …" at bounding box center [740, 373] width 1409 height 614
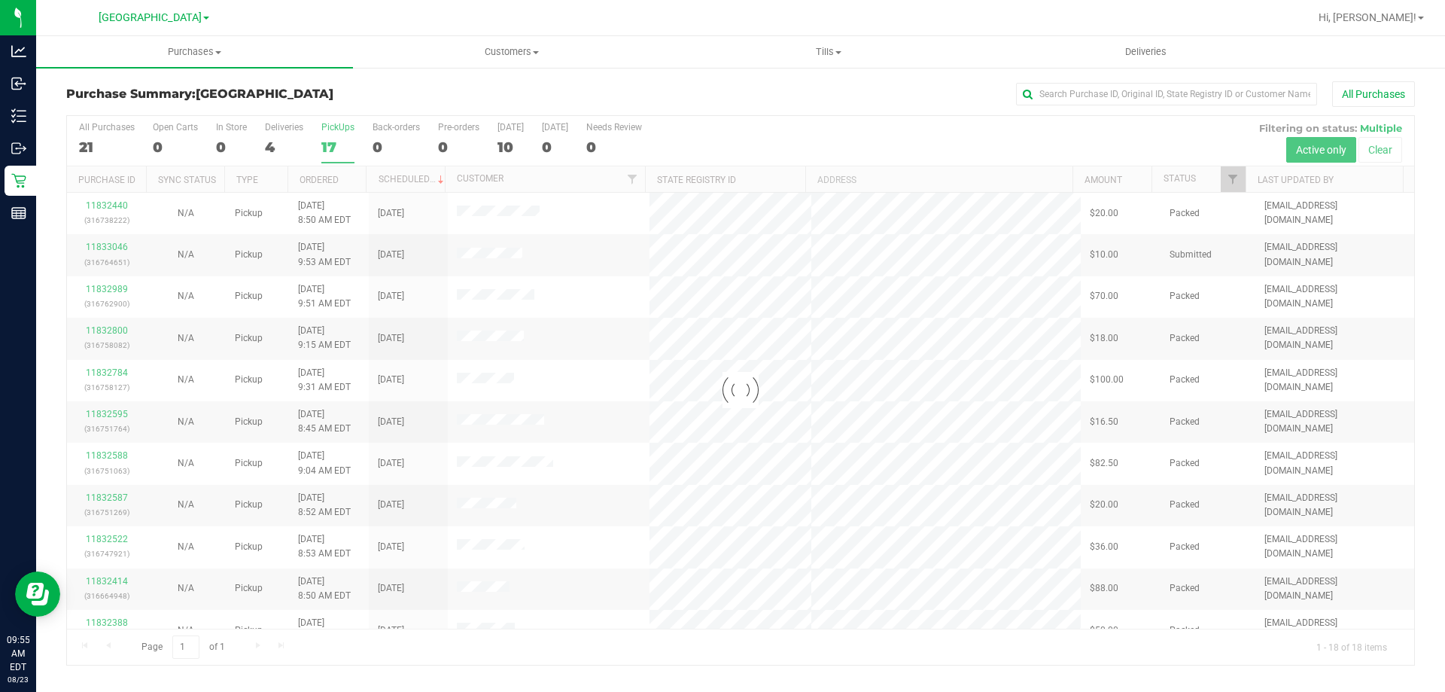
click at [119, 248] on div at bounding box center [741, 390] width 1348 height 549
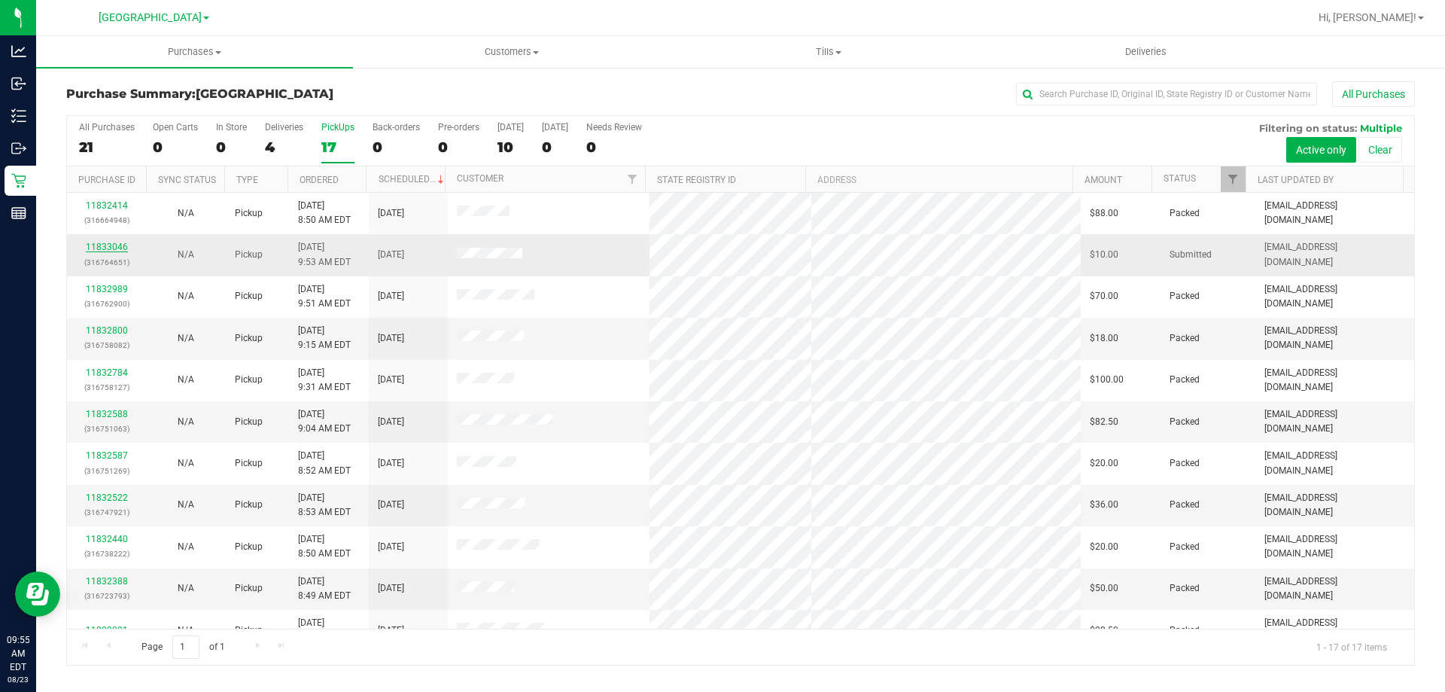
click at [113, 244] on link "11833046" at bounding box center [107, 247] width 42 height 11
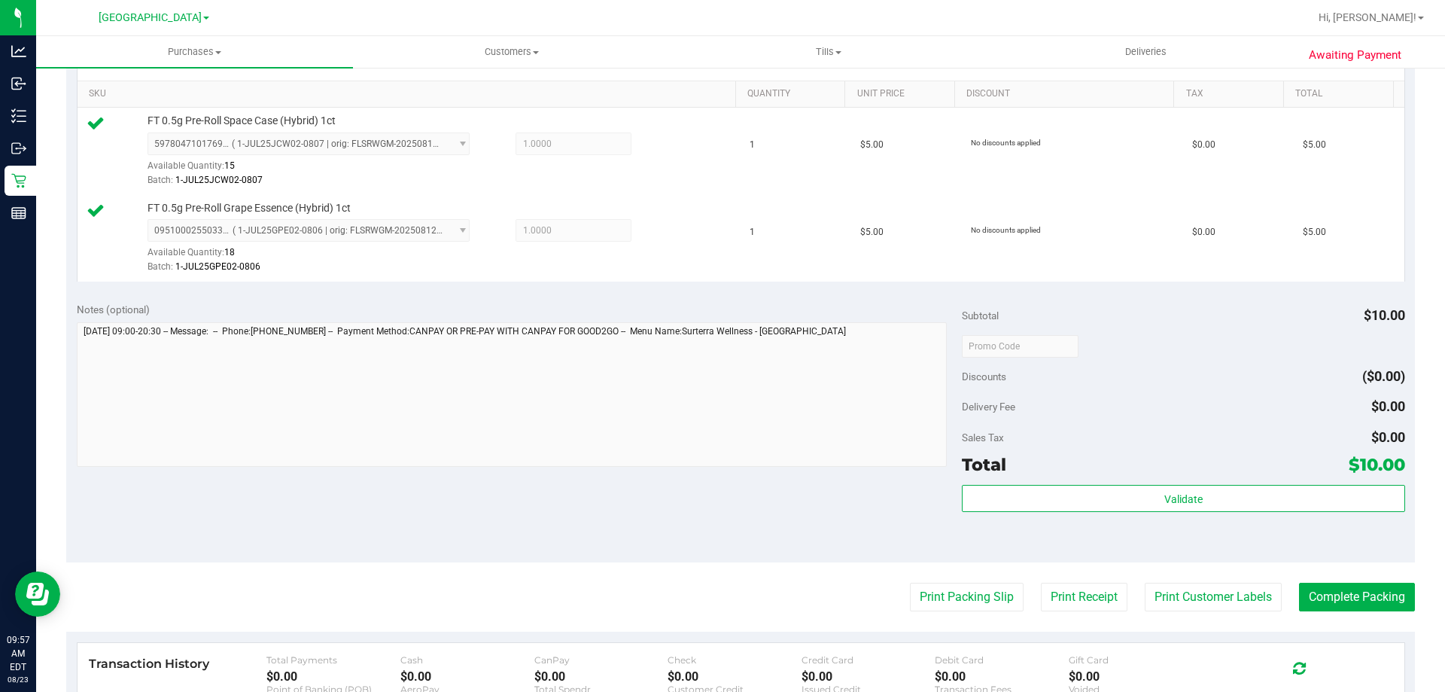
scroll to position [376, 0]
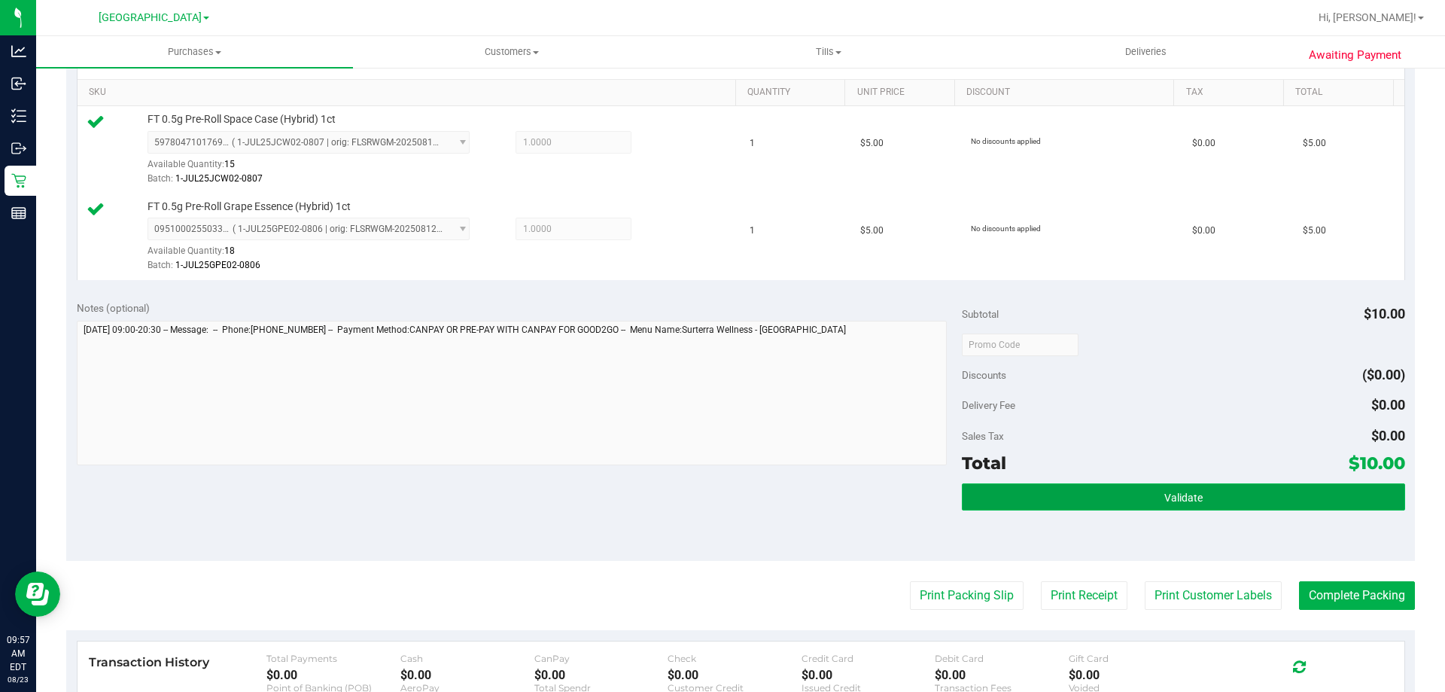
click at [1153, 501] on button "Validate" at bounding box center [1183, 496] width 443 height 27
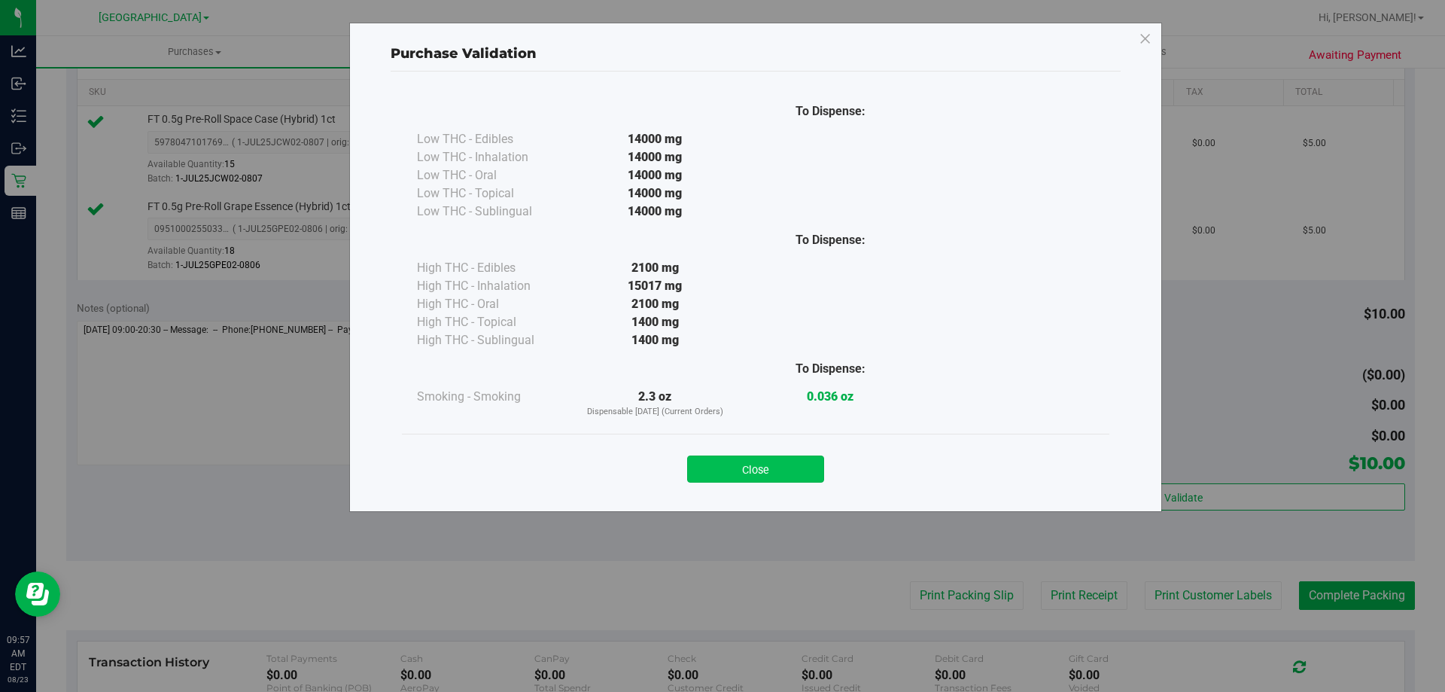
click at [775, 463] on button "Close" at bounding box center [755, 468] width 137 height 27
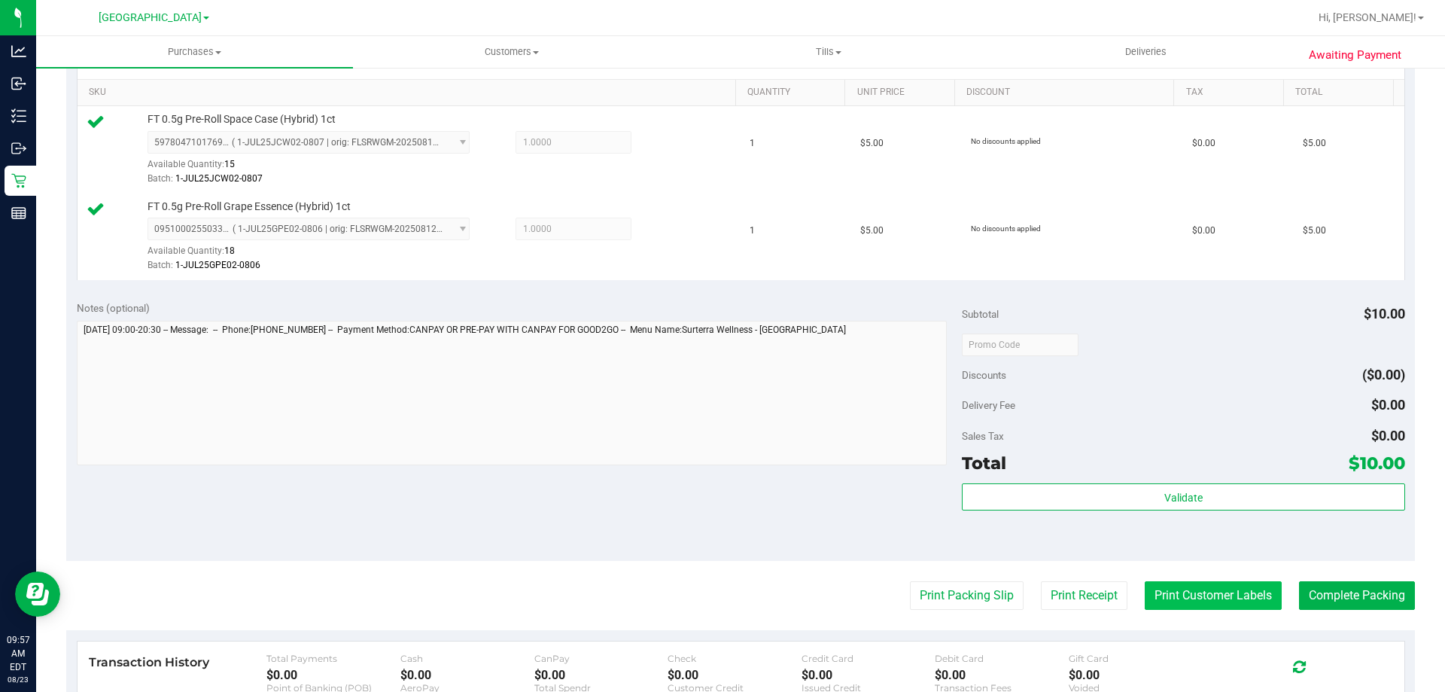
click at [1165, 589] on button "Print Customer Labels" at bounding box center [1213, 595] width 137 height 29
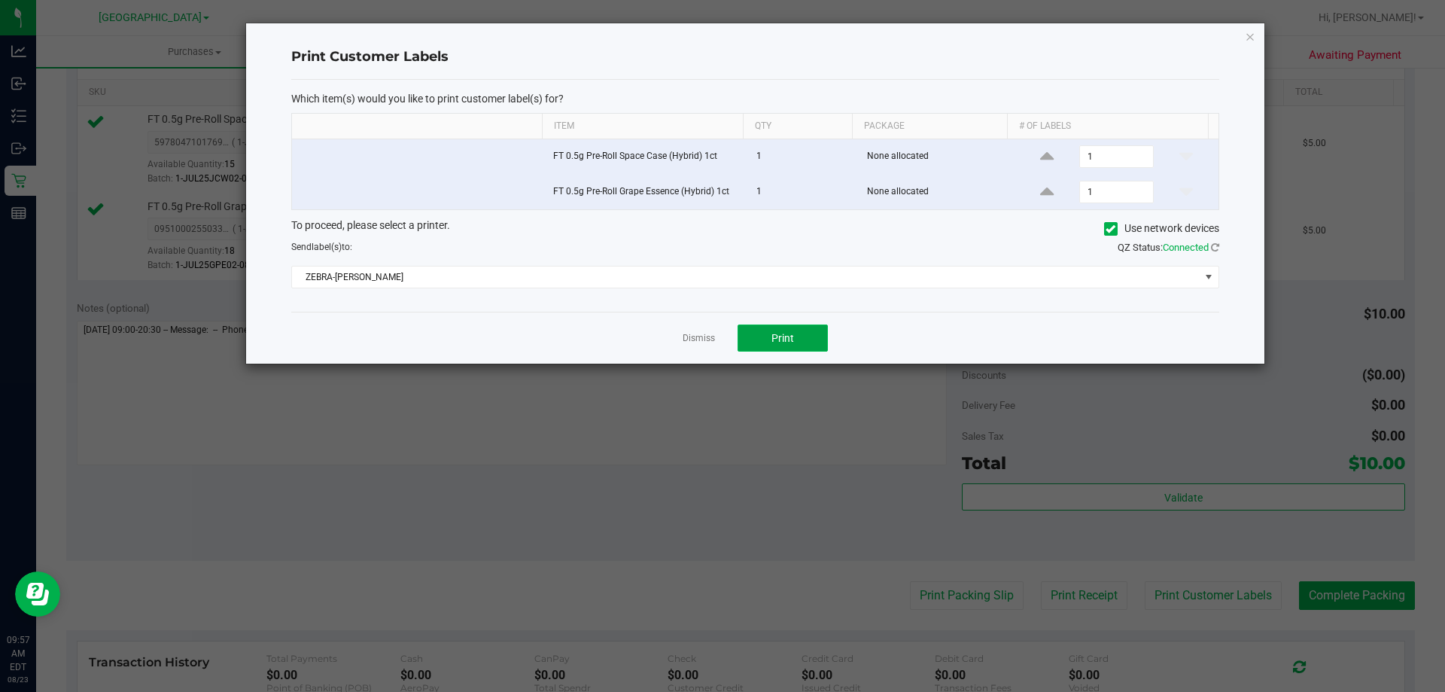
click at [766, 326] on button "Print" at bounding box center [783, 337] width 90 height 27
click at [694, 335] on link "Dismiss" at bounding box center [699, 338] width 32 height 13
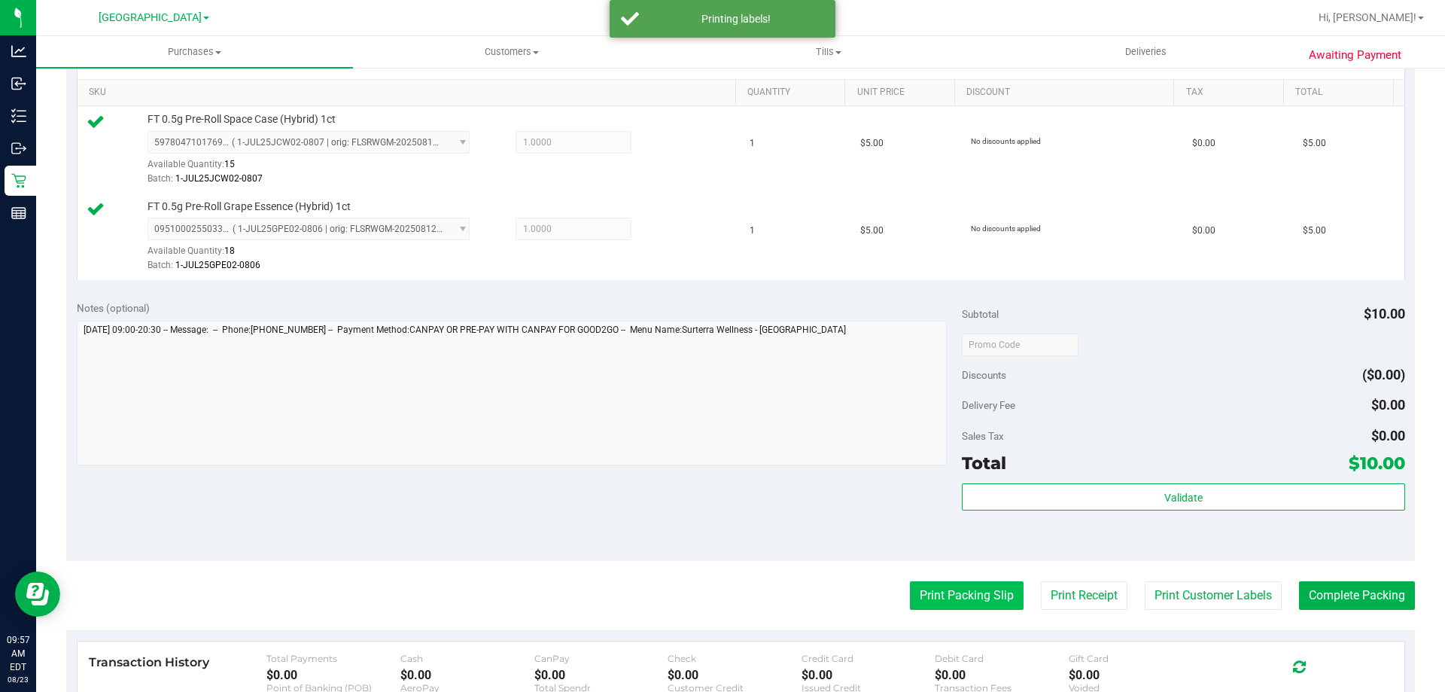
click at [960, 583] on button "Print Packing Slip" at bounding box center [967, 595] width 114 height 29
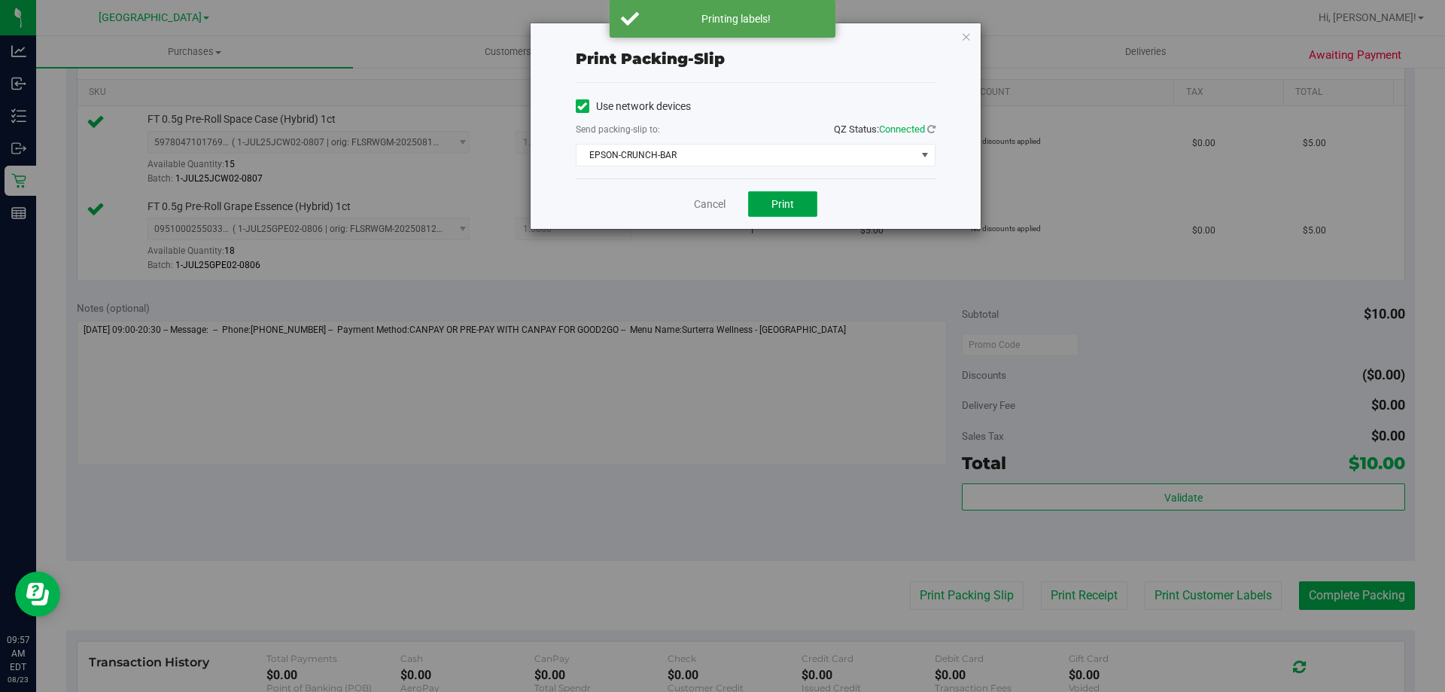
click at [772, 205] on span "Print" at bounding box center [783, 204] width 23 height 12
click at [712, 203] on link "Cancel" at bounding box center [710, 204] width 32 height 16
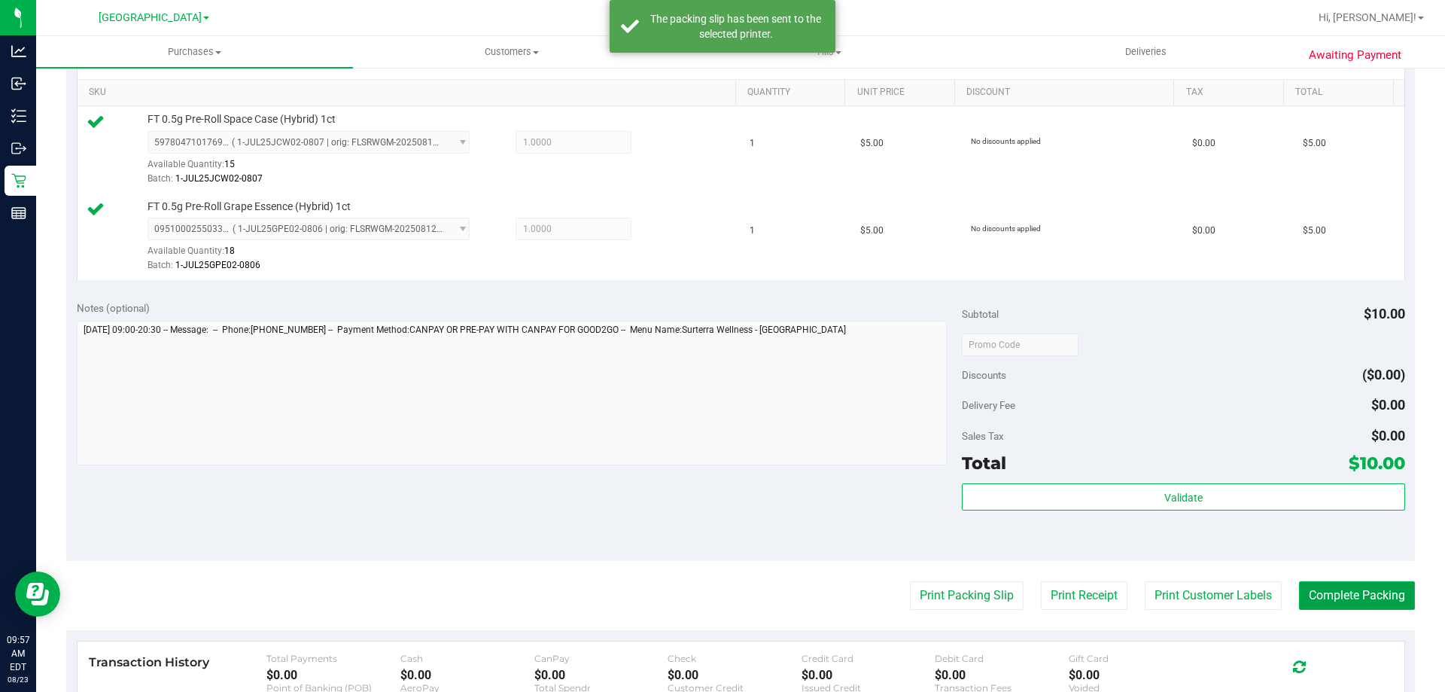
click at [1376, 595] on button "Complete Packing" at bounding box center [1357, 595] width 116 height 29
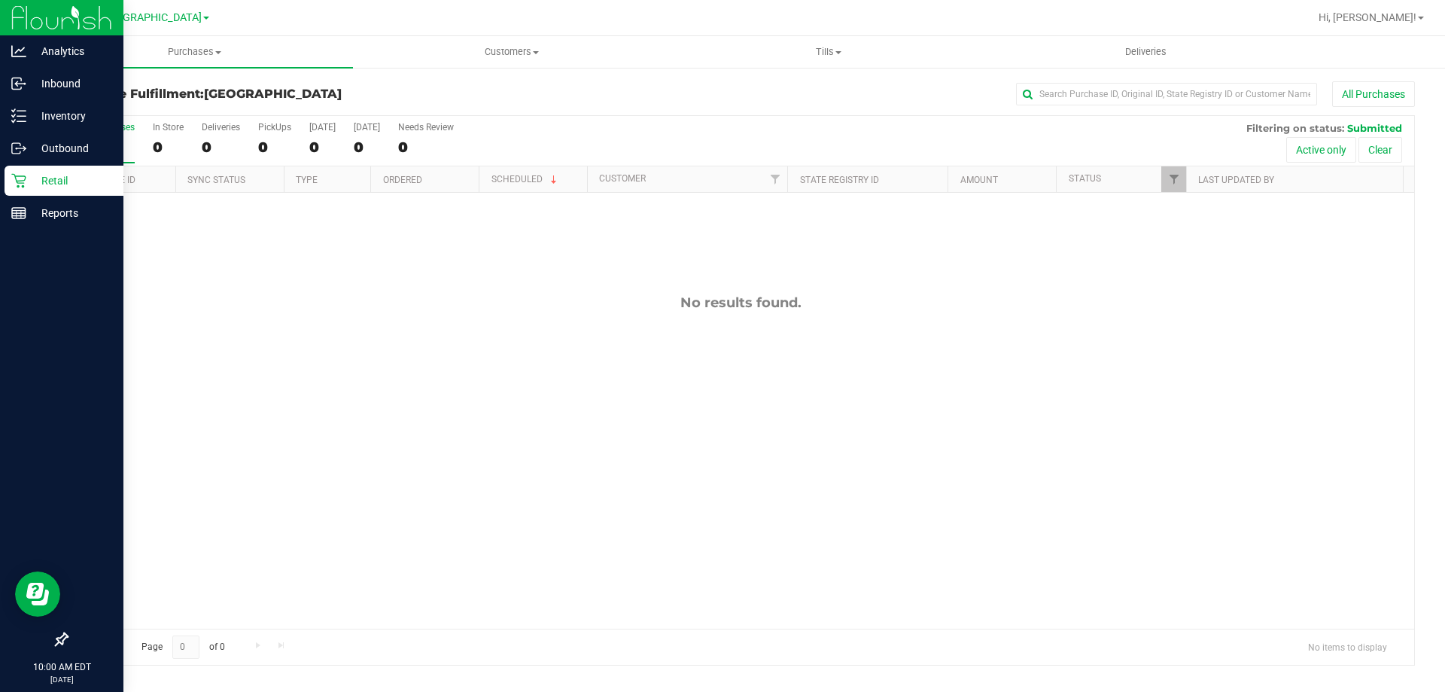
click at [57, 171] on div "Retail" at bounding box center [64, 181] width 119 height 30
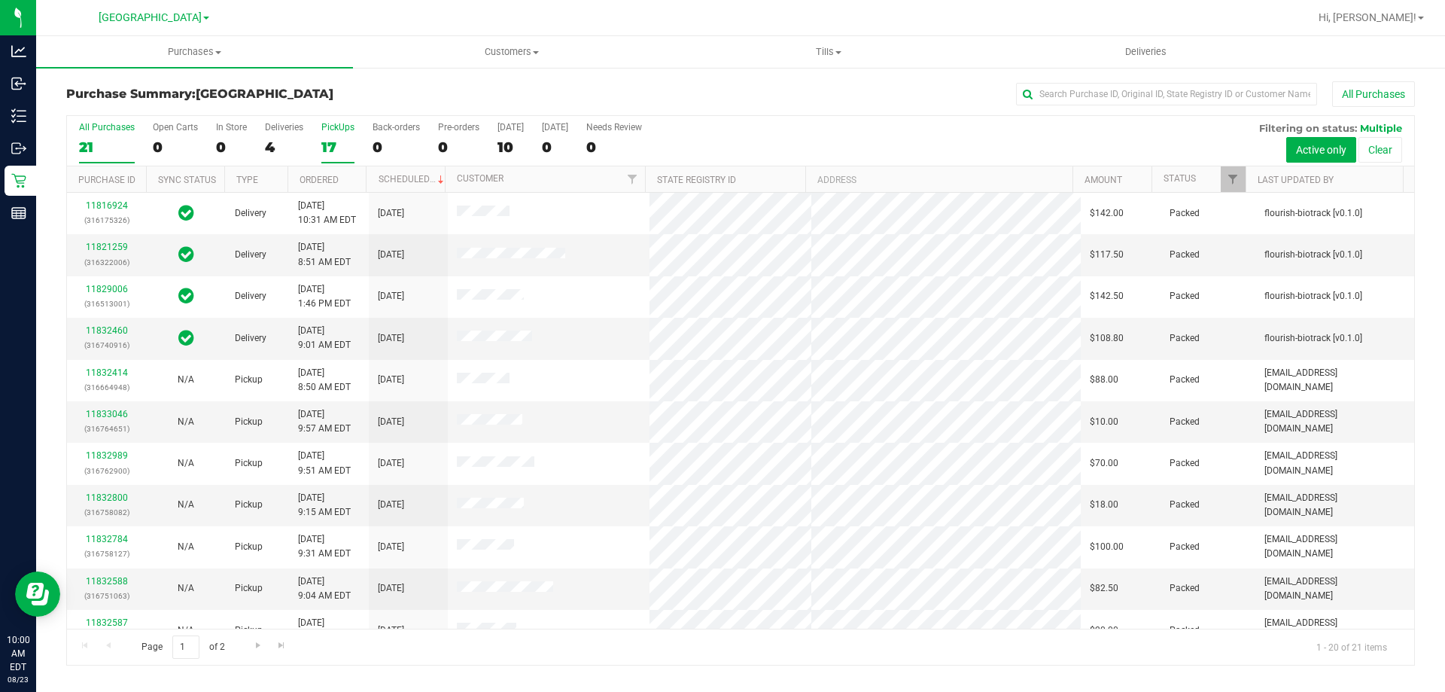
click at [331, 125] on div "PickUps" at bounding box center [337, 127] width 33 height 11
click at [0, 0] on input "PickUps 17" at bounding box center [0, 0] width 0 height 0
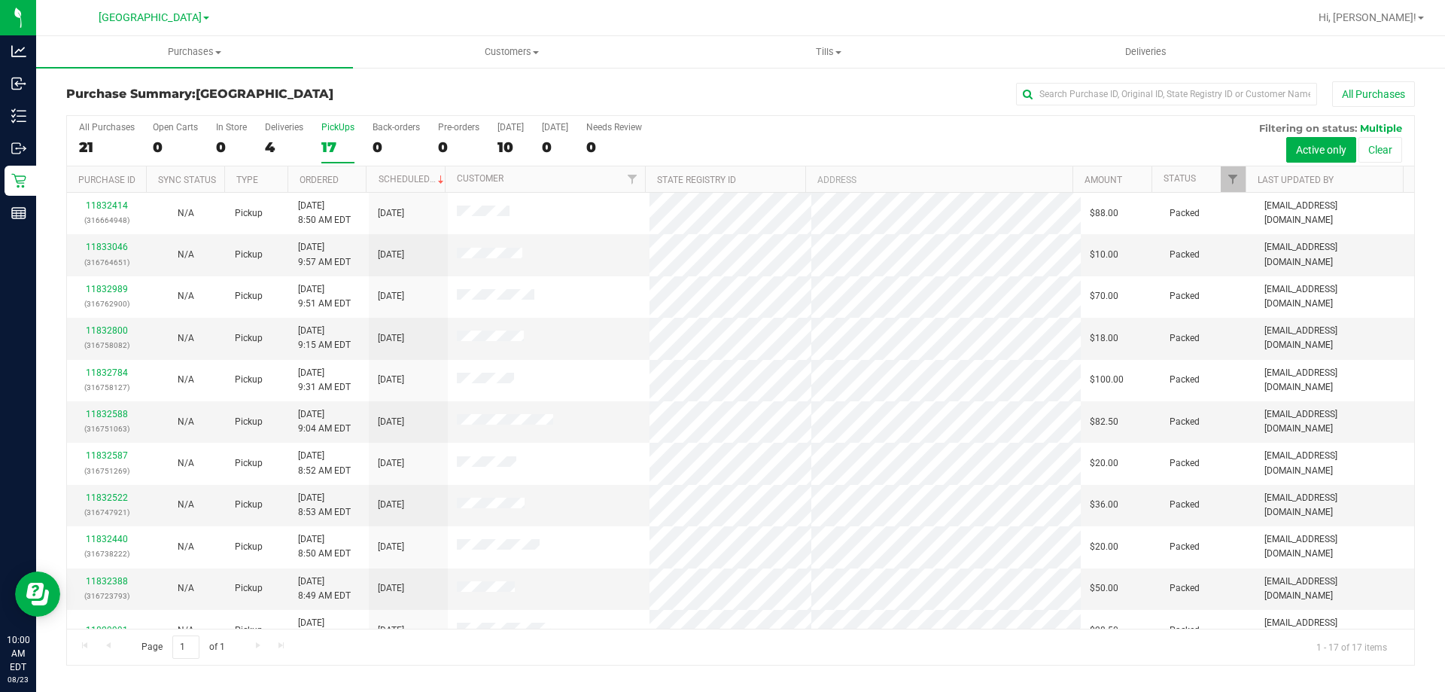
click at [656, 99] on div "All Purchases" at bounding box center [966, 94] width 900 height 26
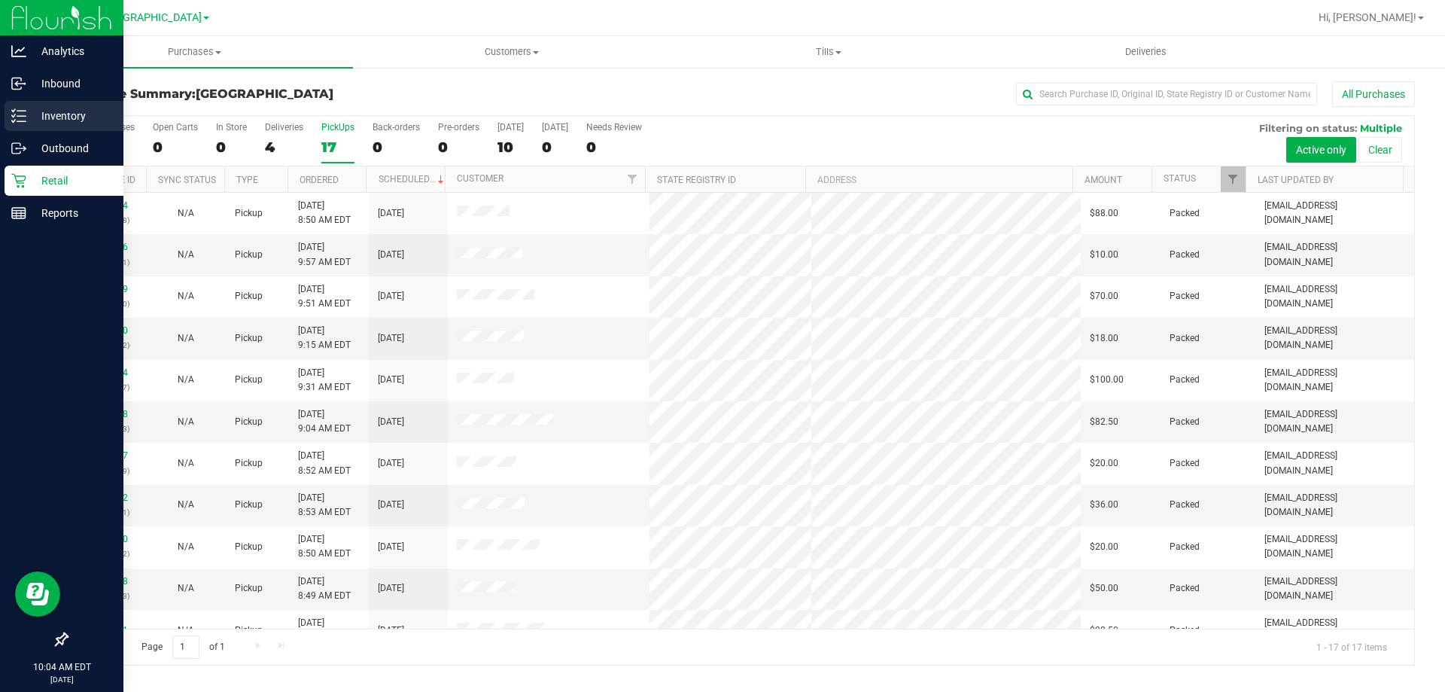
click at [59, 102] on div "Inventory" at bounding box center [64, 116] width 119 height 30
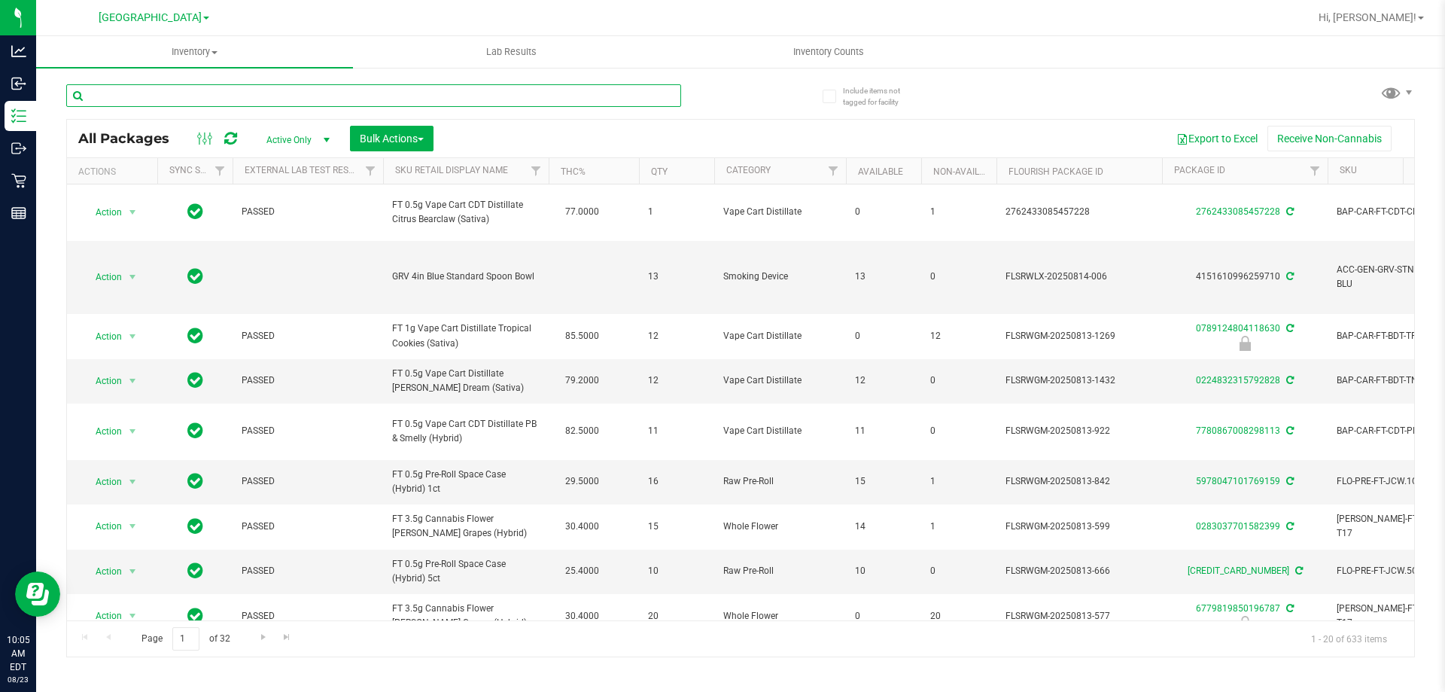
click at [190, 101] on input "text" at bounding box center [373, 95] width 615 height 23
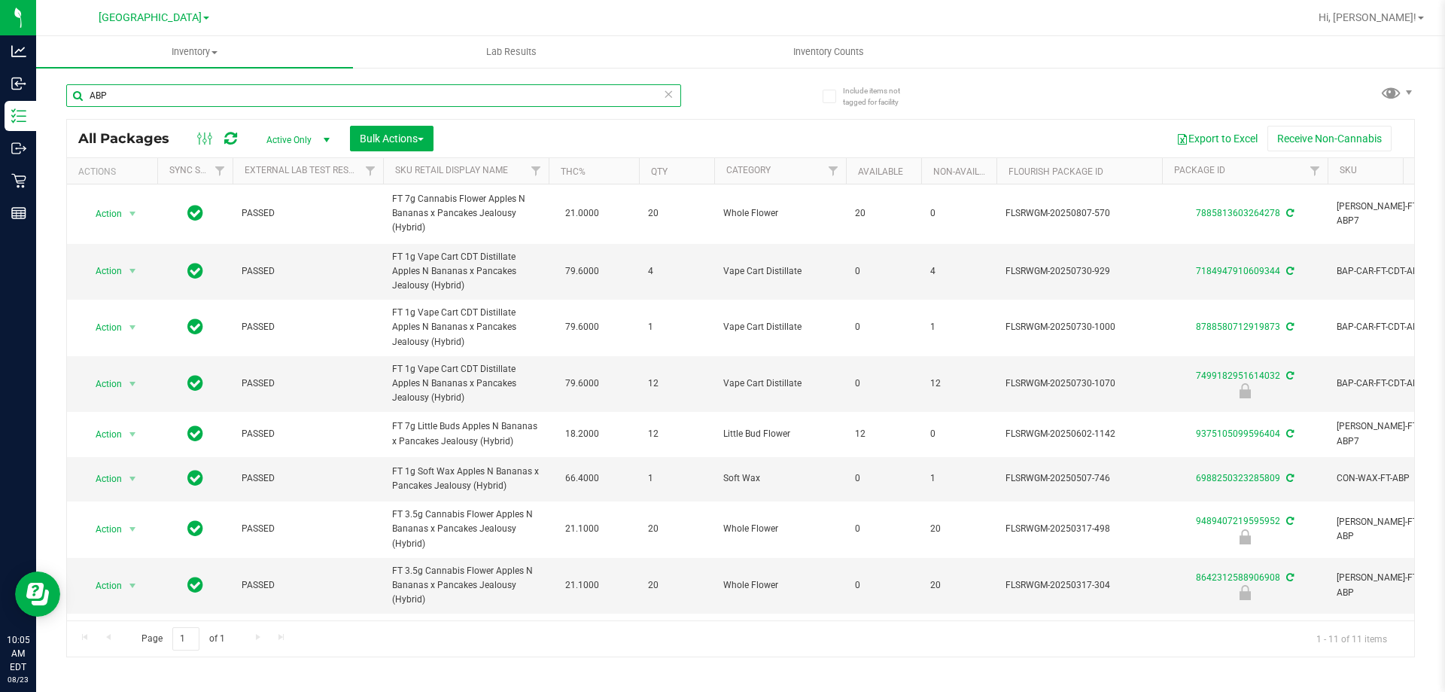
click at [285, 86] on input "ABP" at bounding box center [373, 95] width 615 height 23
type input "7499182951614032"
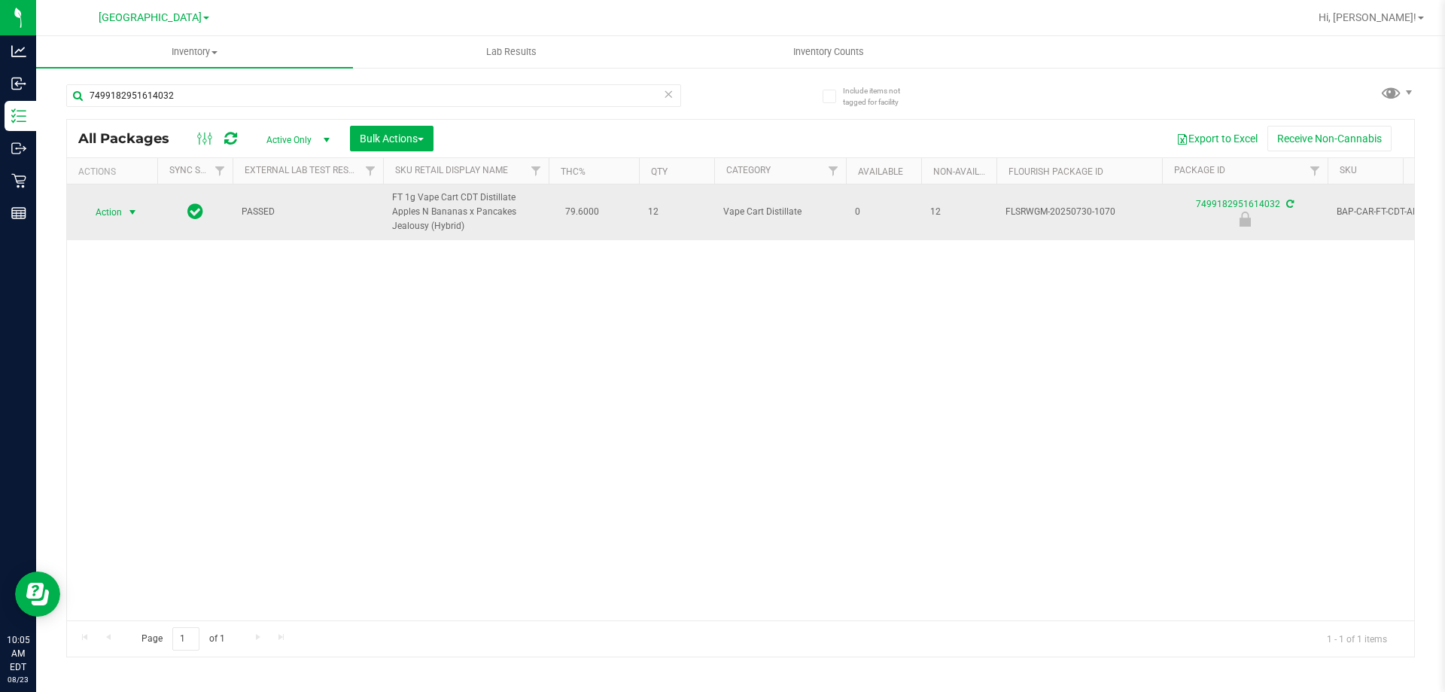
click at [123, 211] on span "select" at bounding box center [132, 212] width 19 height 21
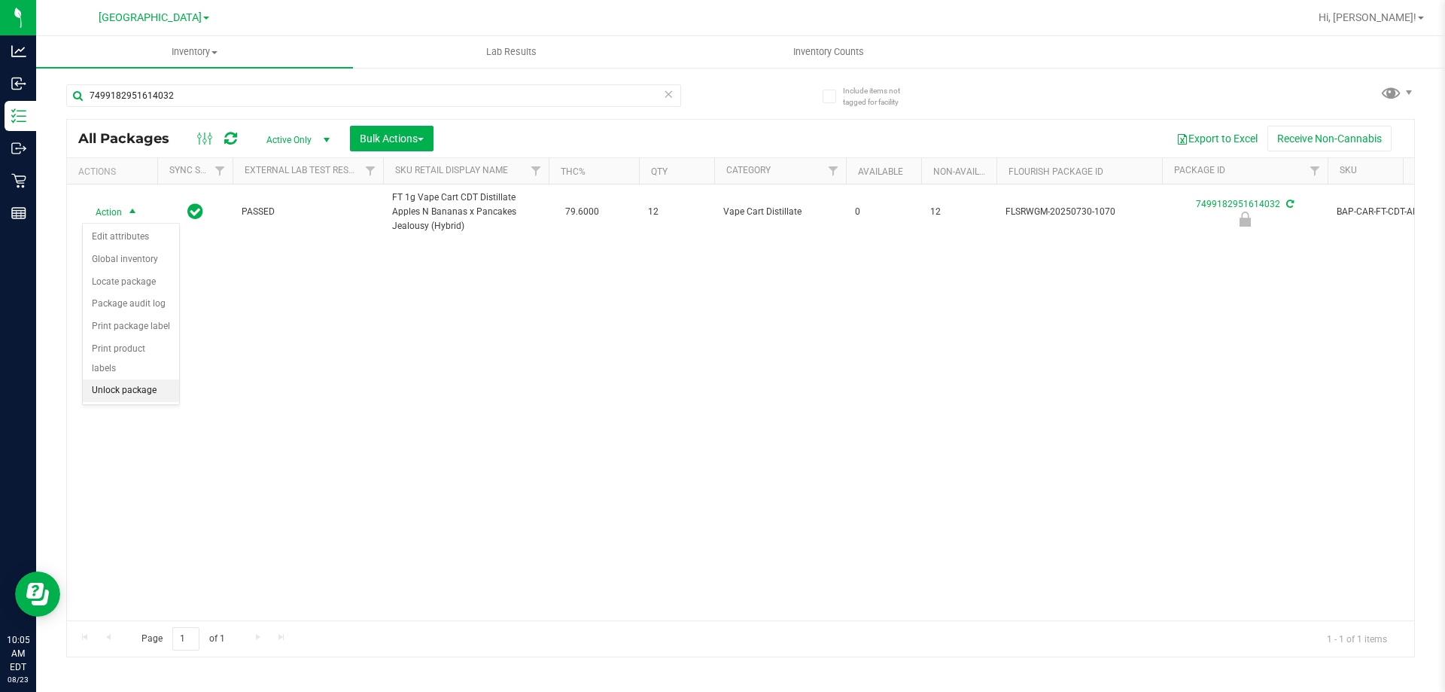
click at [139, 379] on li "Unlock package" at bounding box center [131, 390] width 96 height 23
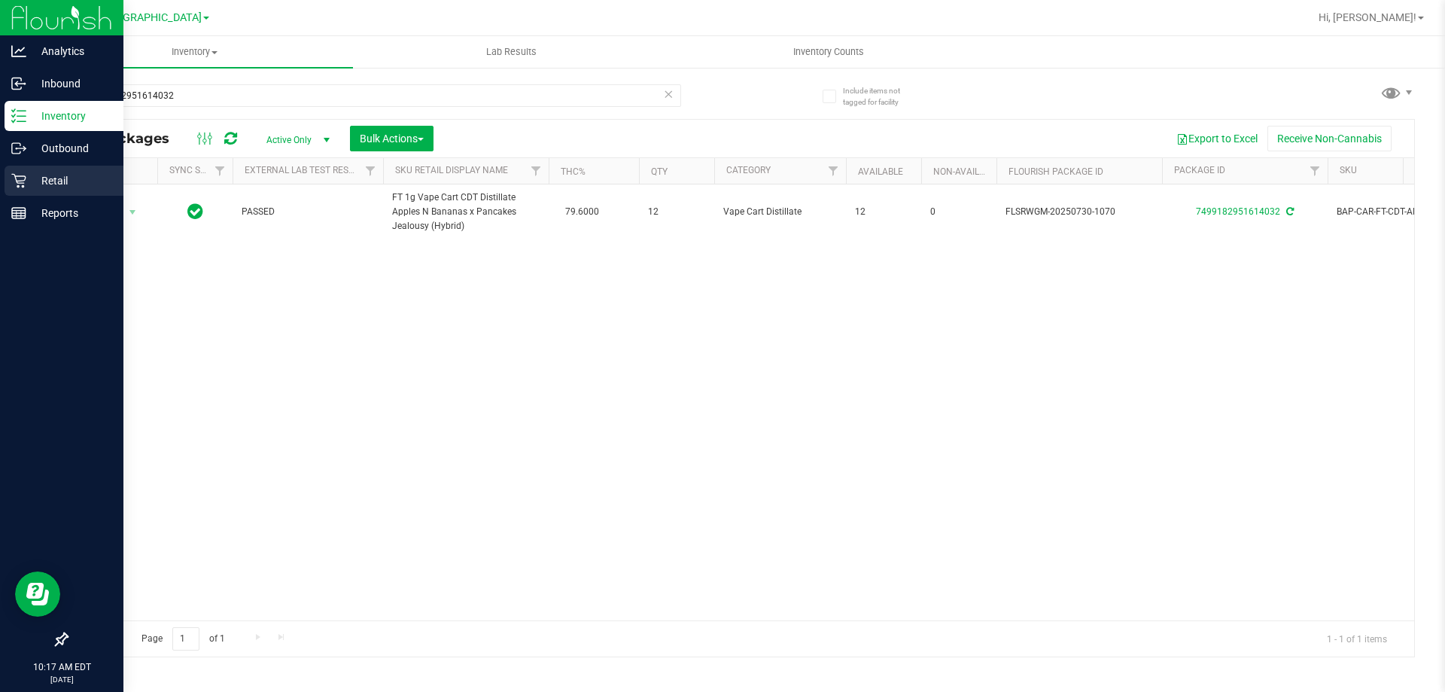
click at [20, 180] on icon at bounding box center [18, 180] width 15 height 15
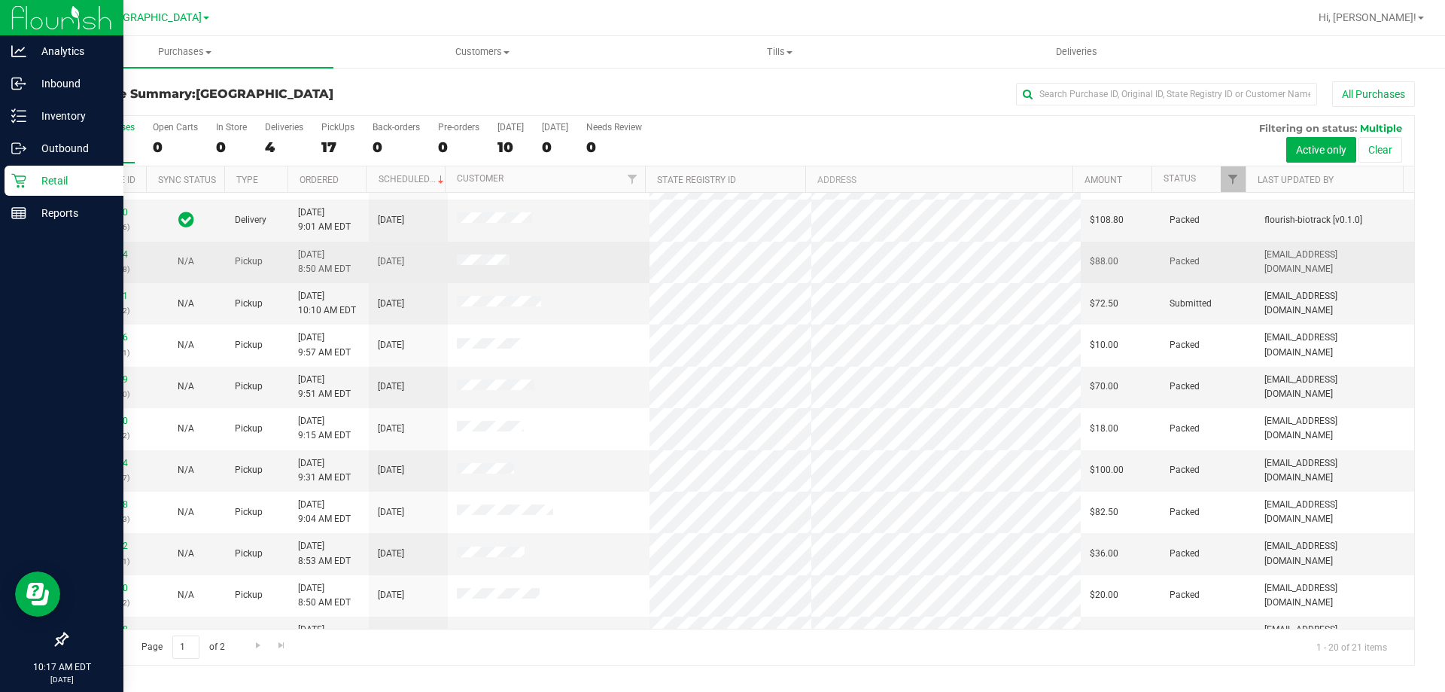
scroll to position [21, 0]
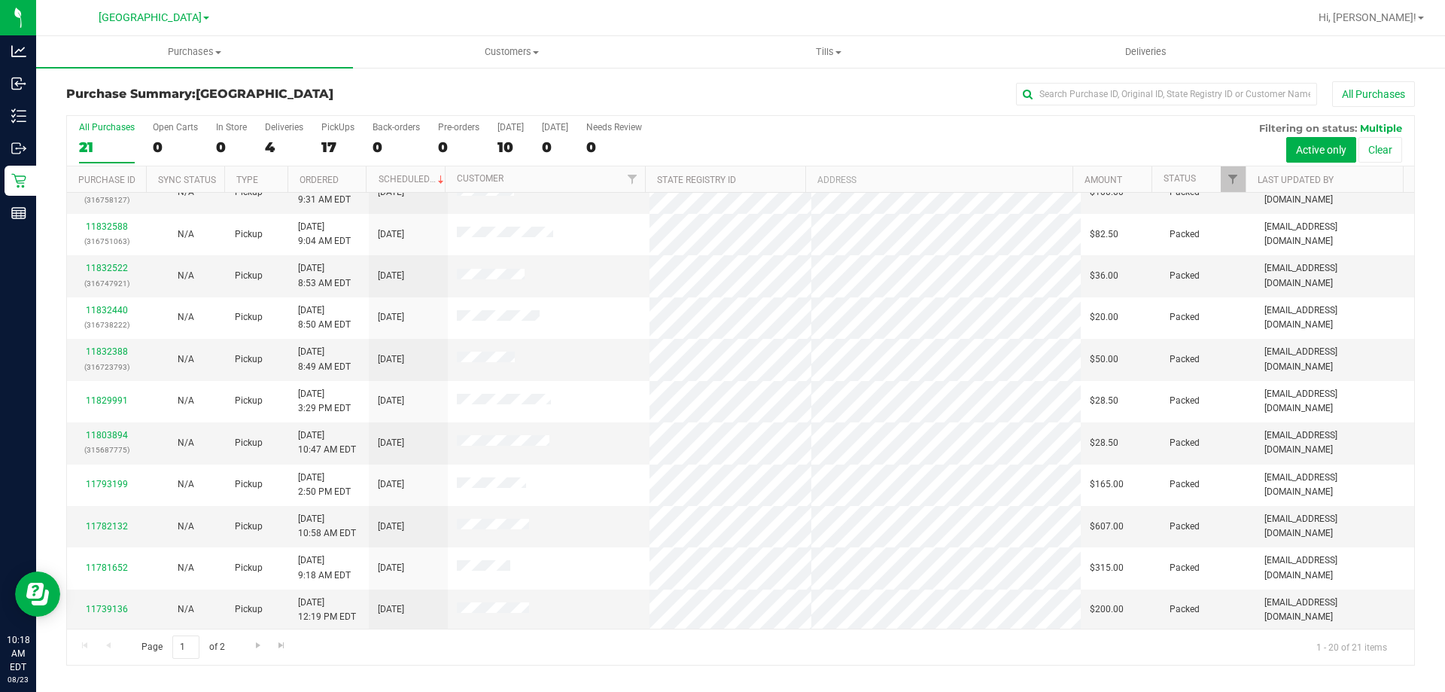
scroll to position [398, 0]
click at [258, 646] on span "Go to the next page" at bounding box center [258, 645] width 12 height 12
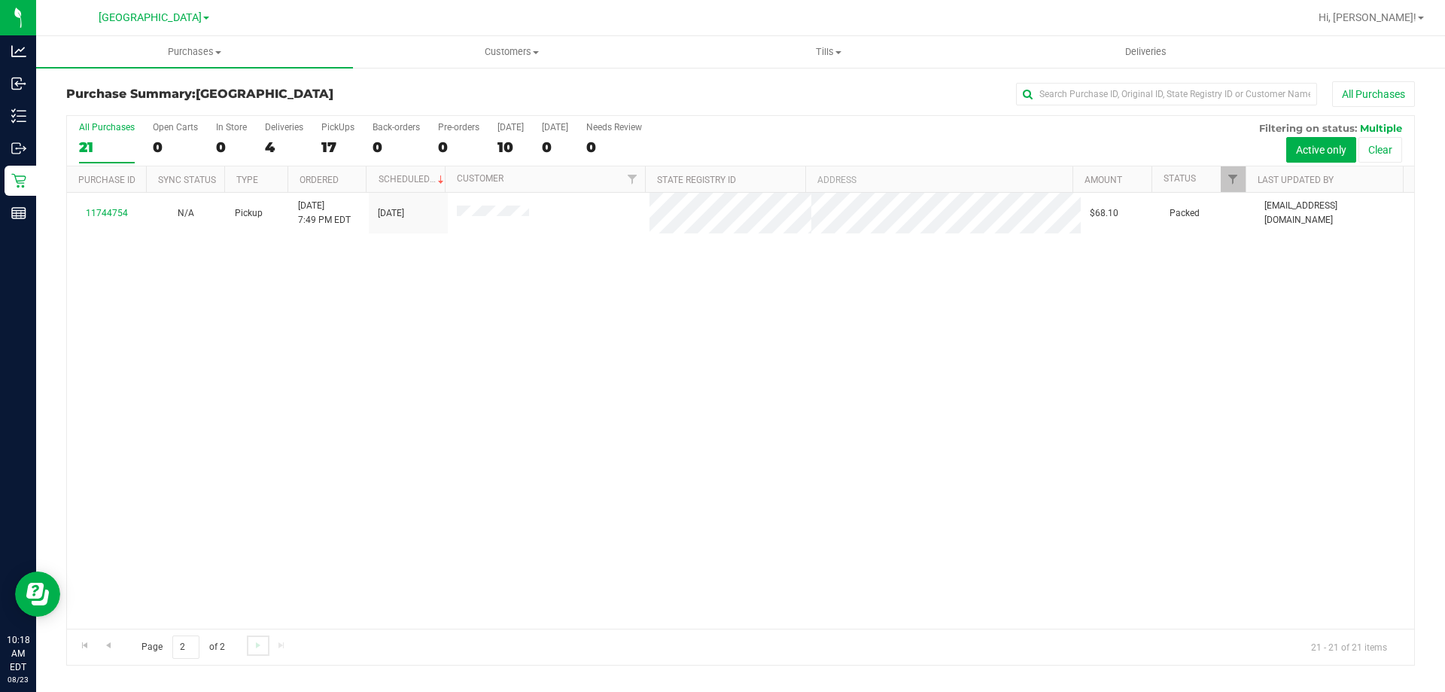
scroll to position [0, 0]
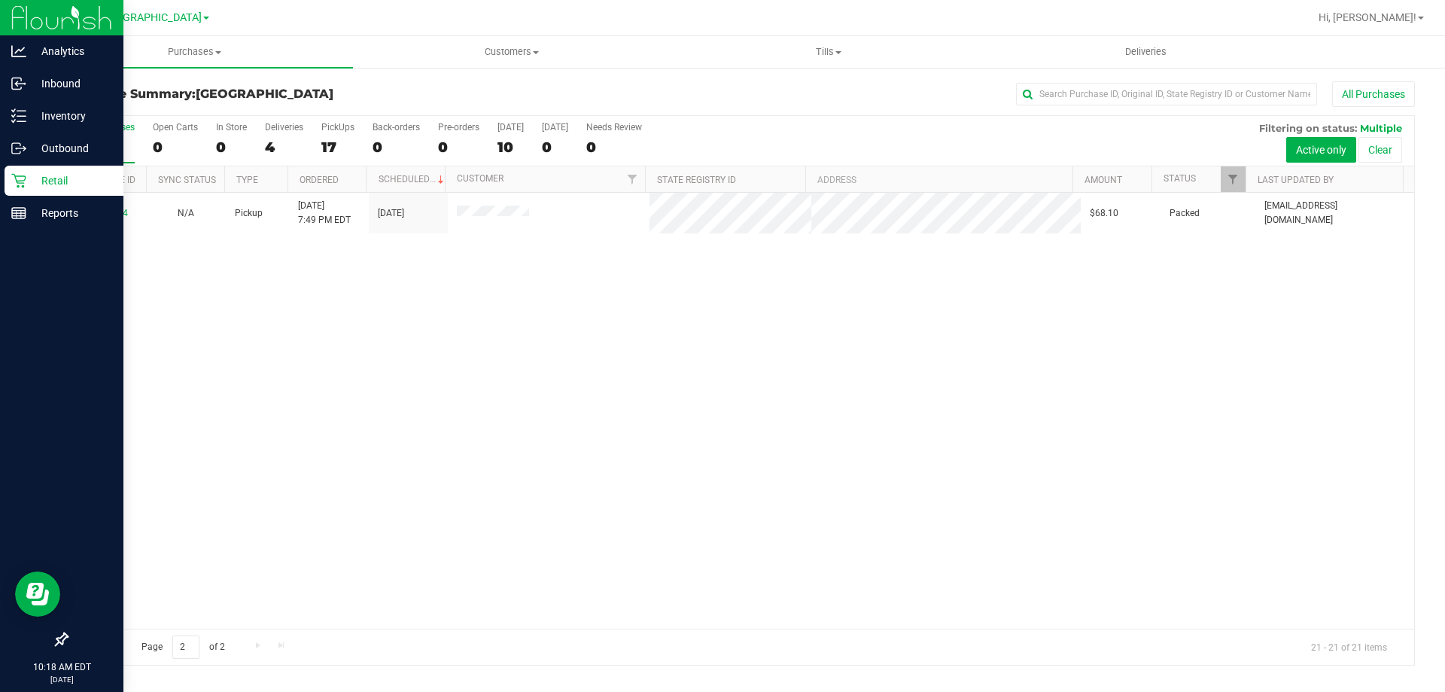
click at [63, 170] on div "Retail" at bounding box center [64, 181] width 119 height 30
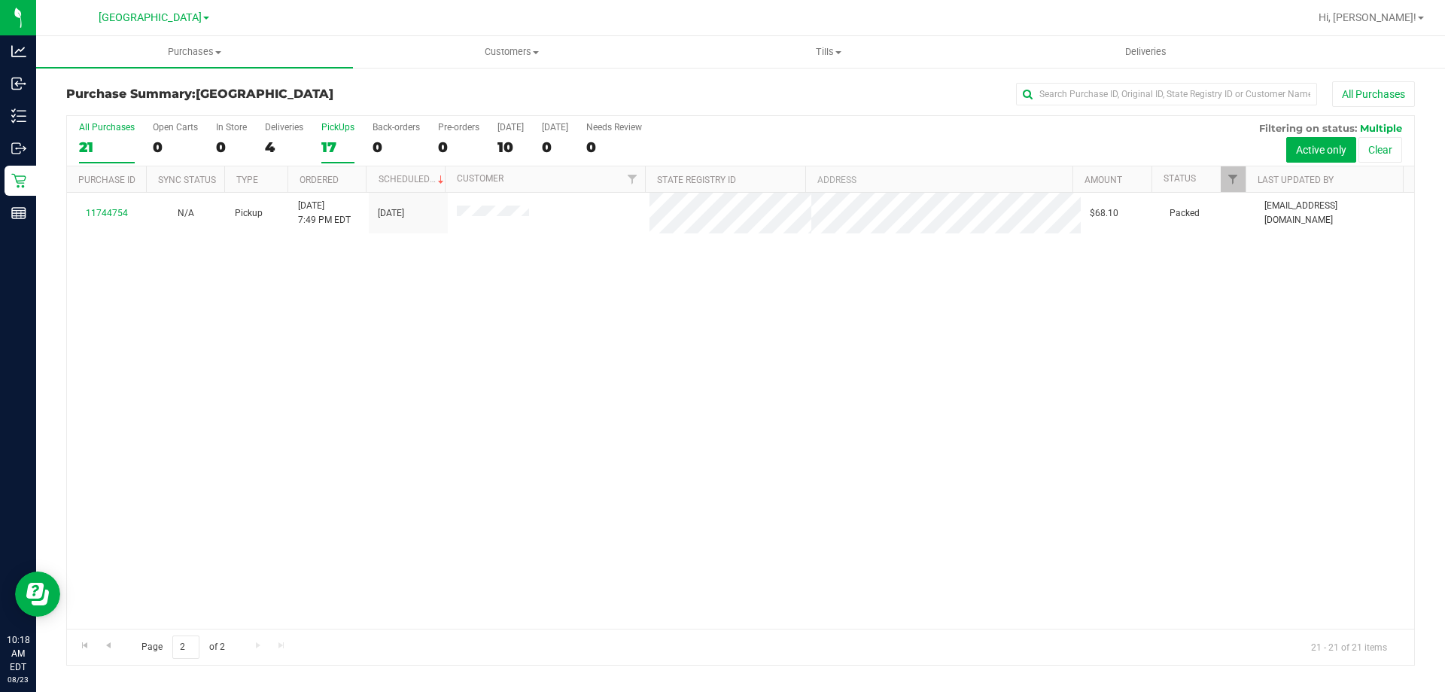
click at [344, 123] on div "PickUps" at bounding box center [337, 127] width 33 height 11
click at [0, 0] on input "PickUps 17" at bounding box center [0, 0] width 0 height 0
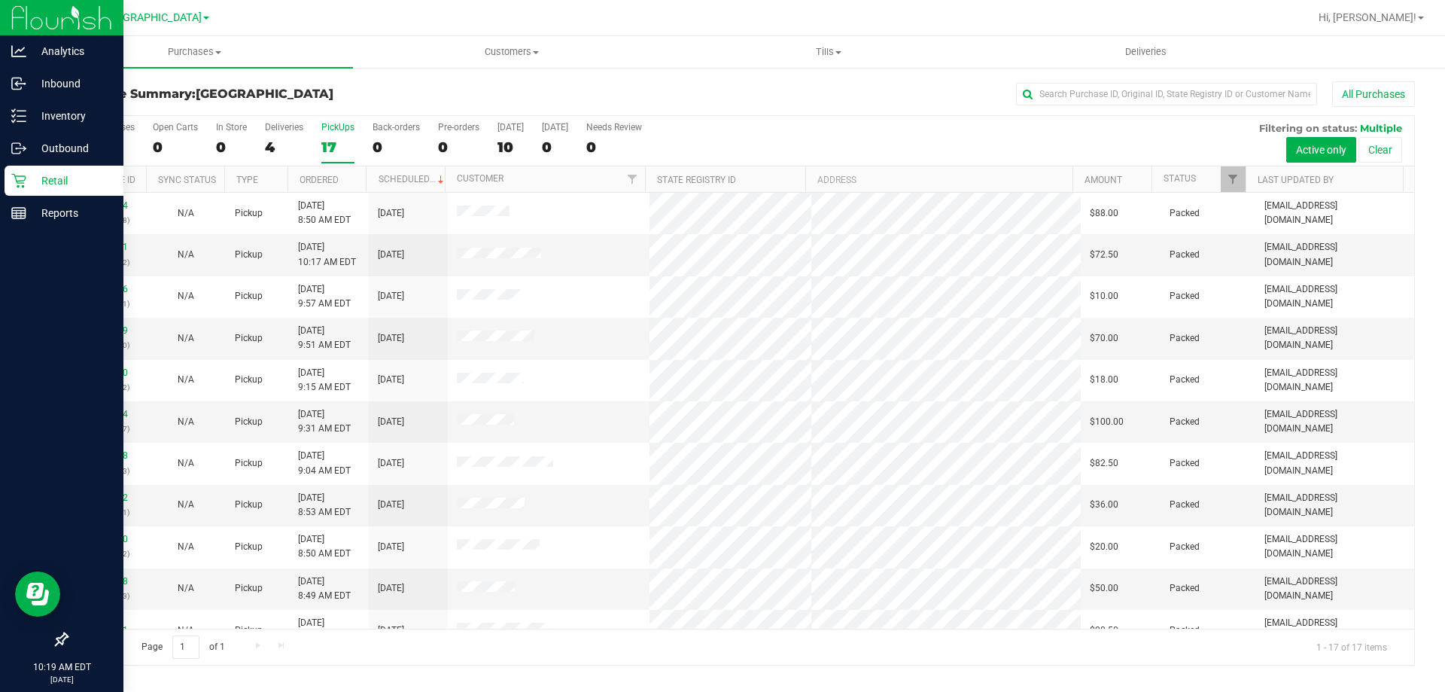
click at [56, 173] on p "Retail" at bounding box center [71, 181] width 90 height 18
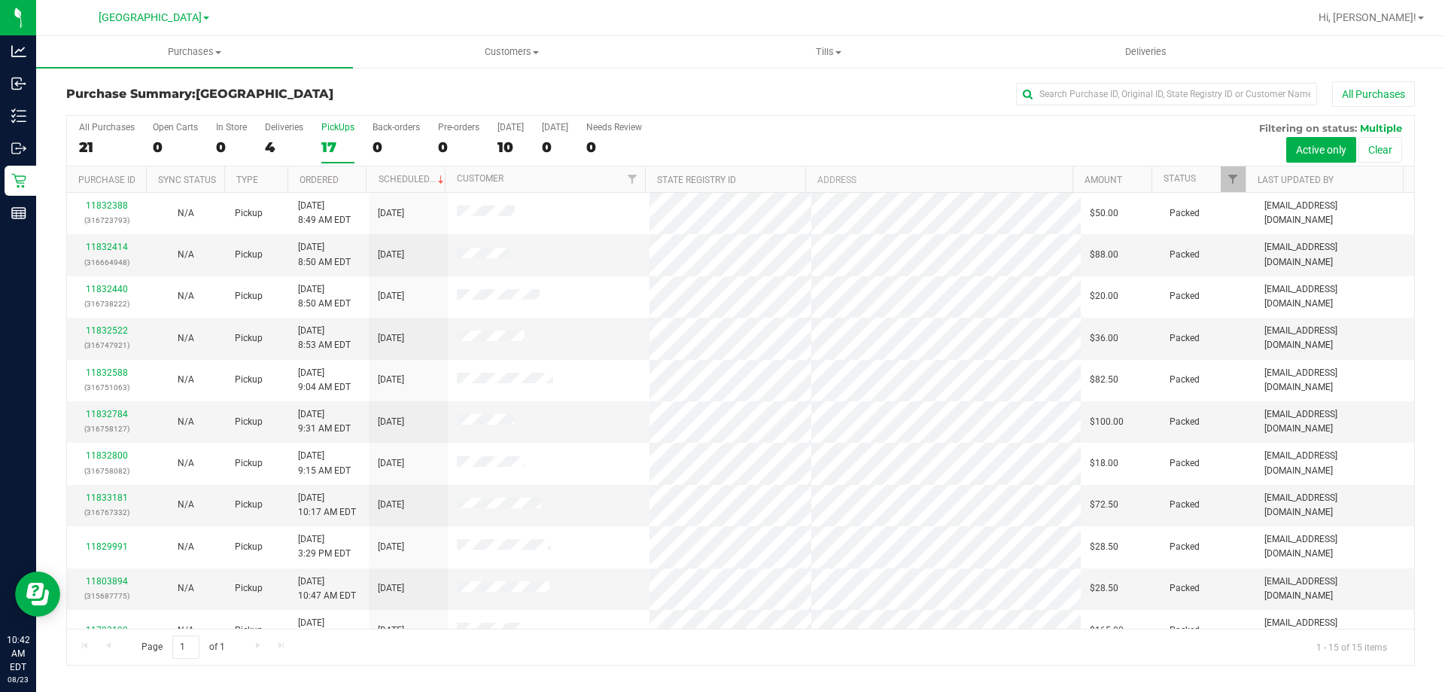
click at [617, 86] on div "All Purchases" at bounding box center [966, 94] width 900 height 26
click at [716, 96] on div "All Purchases" at bounding box center [966, 94] width 900 height 26
click at [734, 80] on div "Purchase Summary: North Port WC All Purchases All Purchases 21 Open Carts 0 In …" at bounding box center [740, 373] width 1409 height 614
click at [904, 93] on div "All Purchases" at bounding box center [966, 94] width 900 height 26
click at [736, 93] on div "All Purchases" at bounding box center [966, 94] width 900 height 26
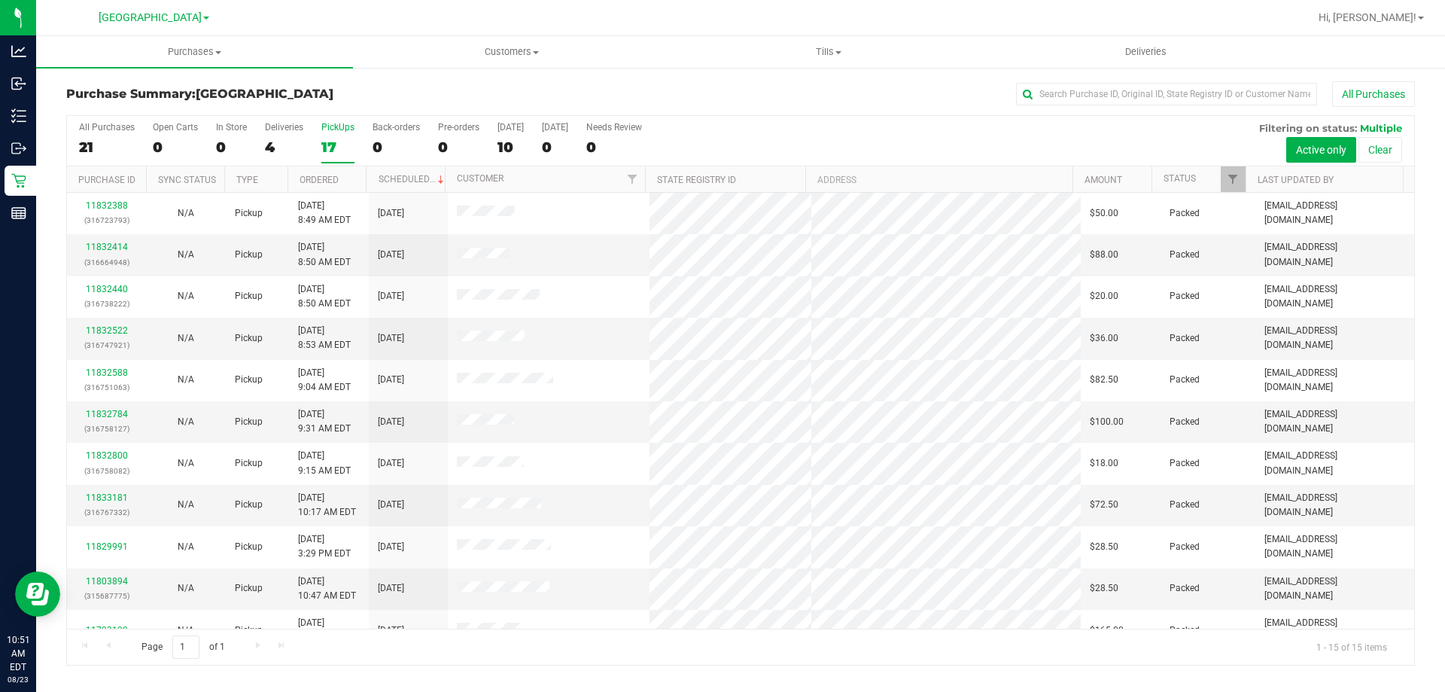
click at [926, 124] on div "All Purchases 21 Open Carts 0 In Store 0 Deliveries 4 PickUps 17 Back-orders 0 …" at bounding box center [741, 122] width 1348 height 12
click at [745, 105] on div "All Purchases" at bounding box center [966, 94] width 900 height 26
click at [745, 136] on div "All Purchases 21 Open Carts 0 In Store 0 Deliveries 4 PickUps 17 Back-orders 0 …" at bounding box center [741, 141] width 1348 height 50
click at [839, 88] on div "All Purchases" at bounding box center [966, 94] width 900 height 26
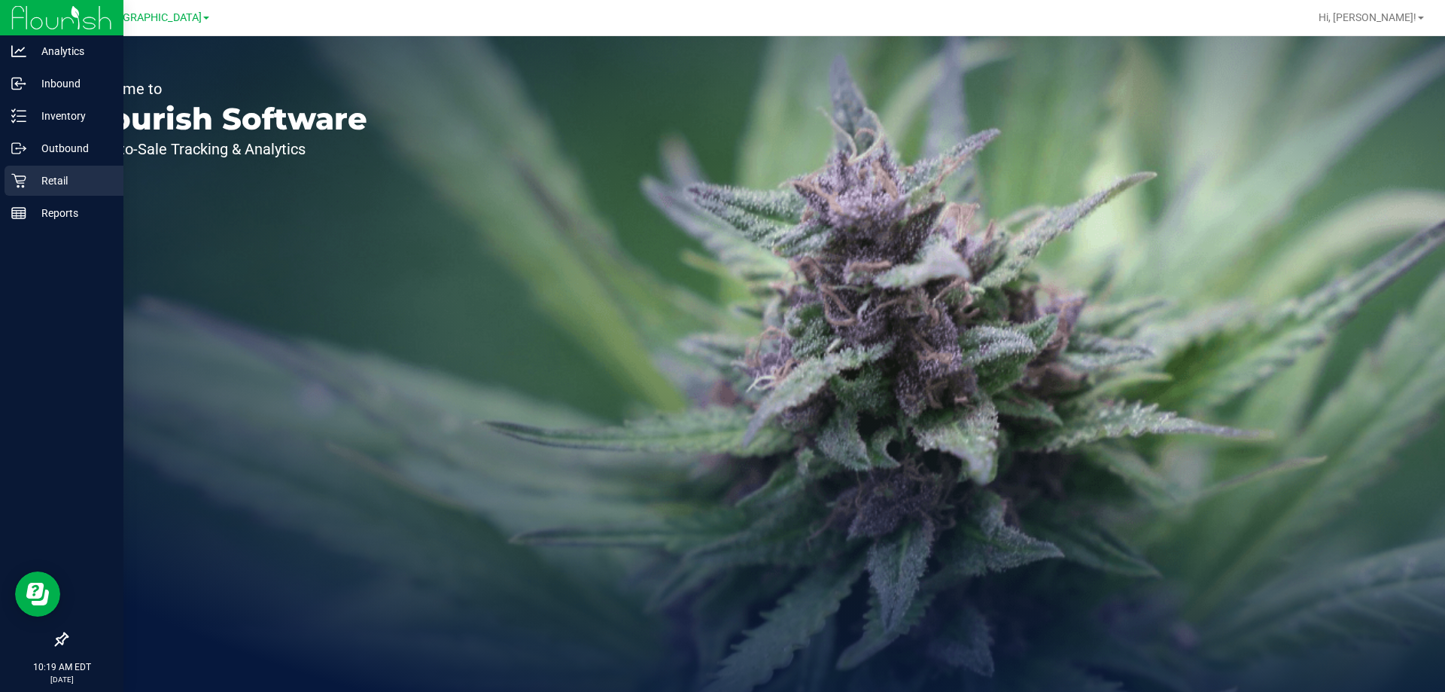
click at [61, 179] on p "Retail" at bounding box center [71, 181] width 90 height 18
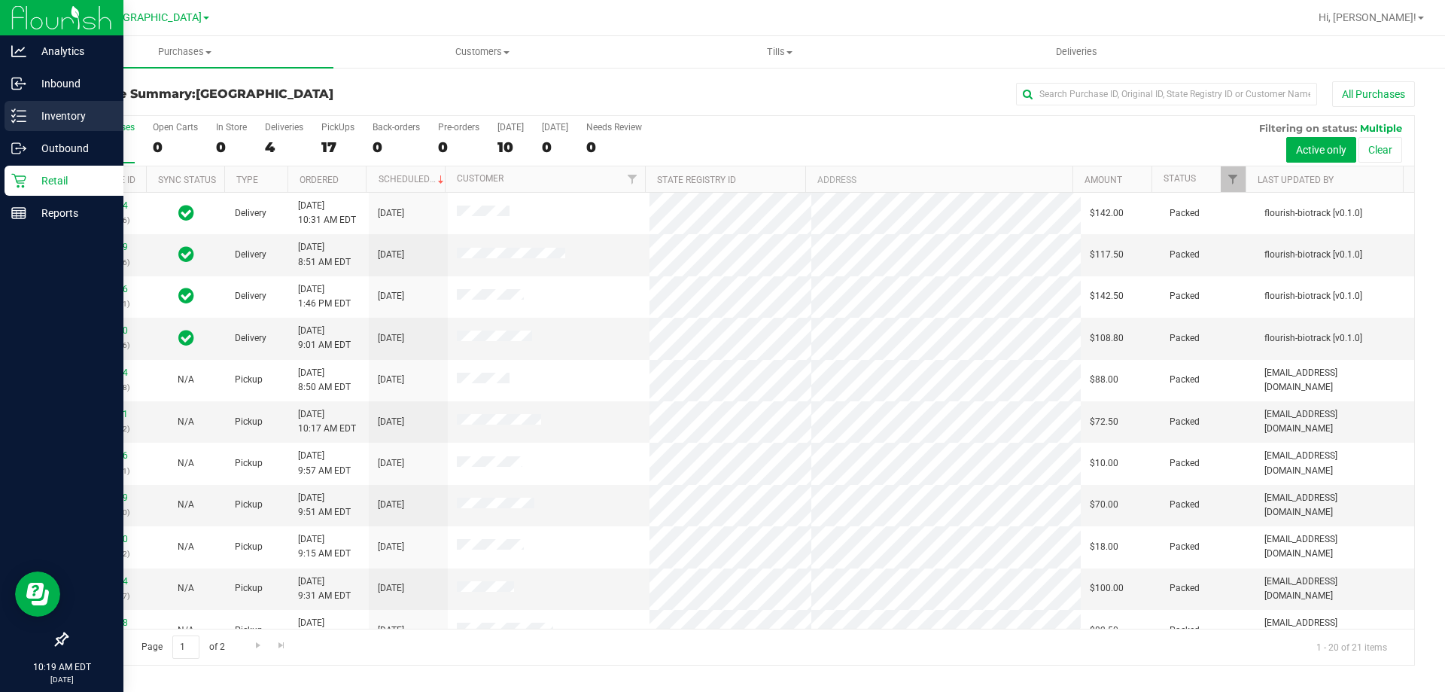
click at [61, 113] on p "Inventory" at bounding box center [71, 116] width 90 height 18
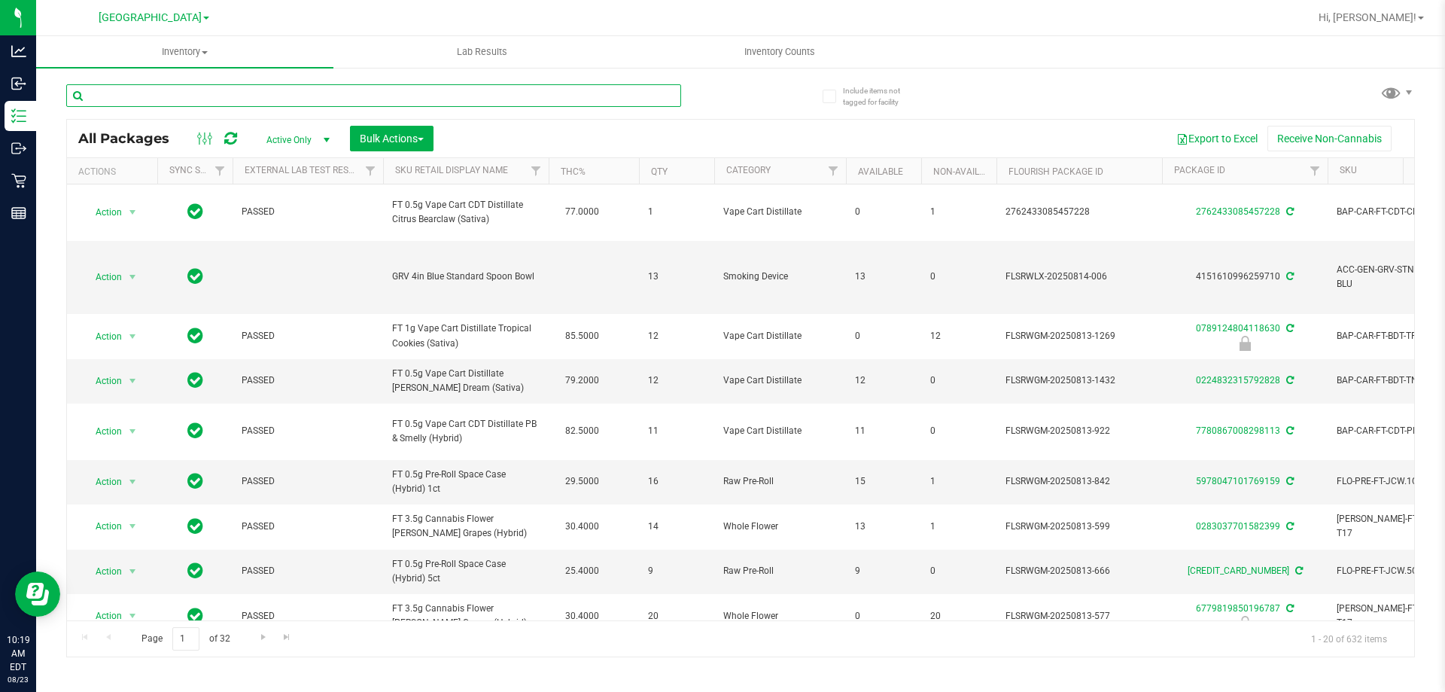
click at [83, 99] on input "text" at bounding box center [373, 95] width 615 height 23
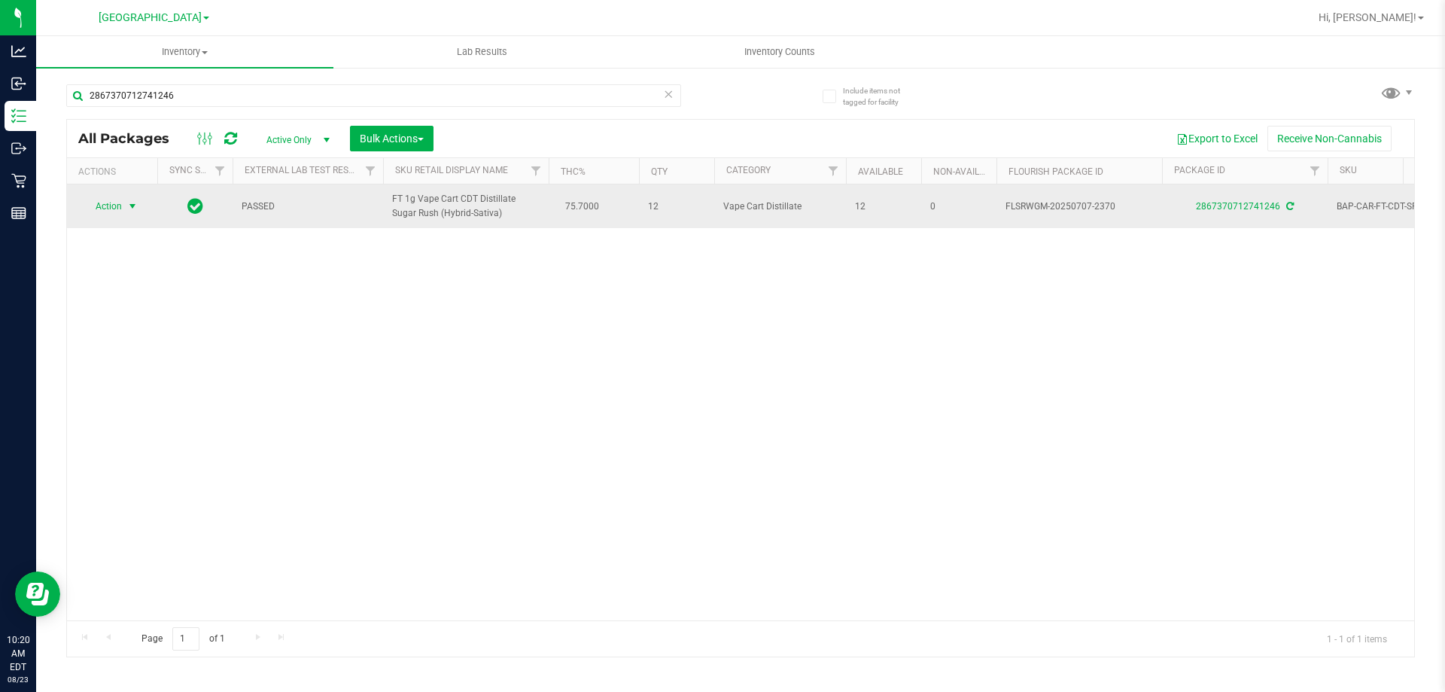
click at [133, 205] on span "select" at bounding box center [132, 206] width 19 height 21
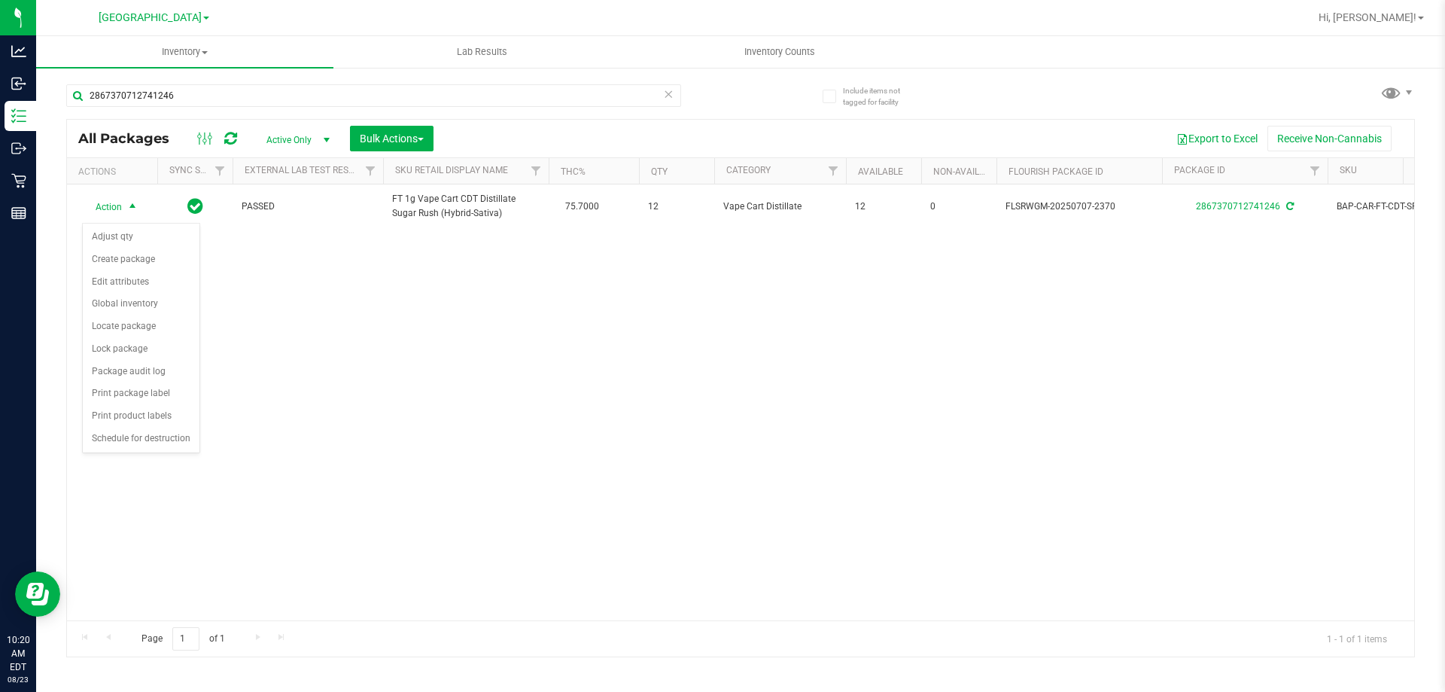
click at [469, 369] on div "Action Action Adjust qty Create package Edit attributes Global inventory Locate…" at bounding box center [741, 402] width 1348 height 436
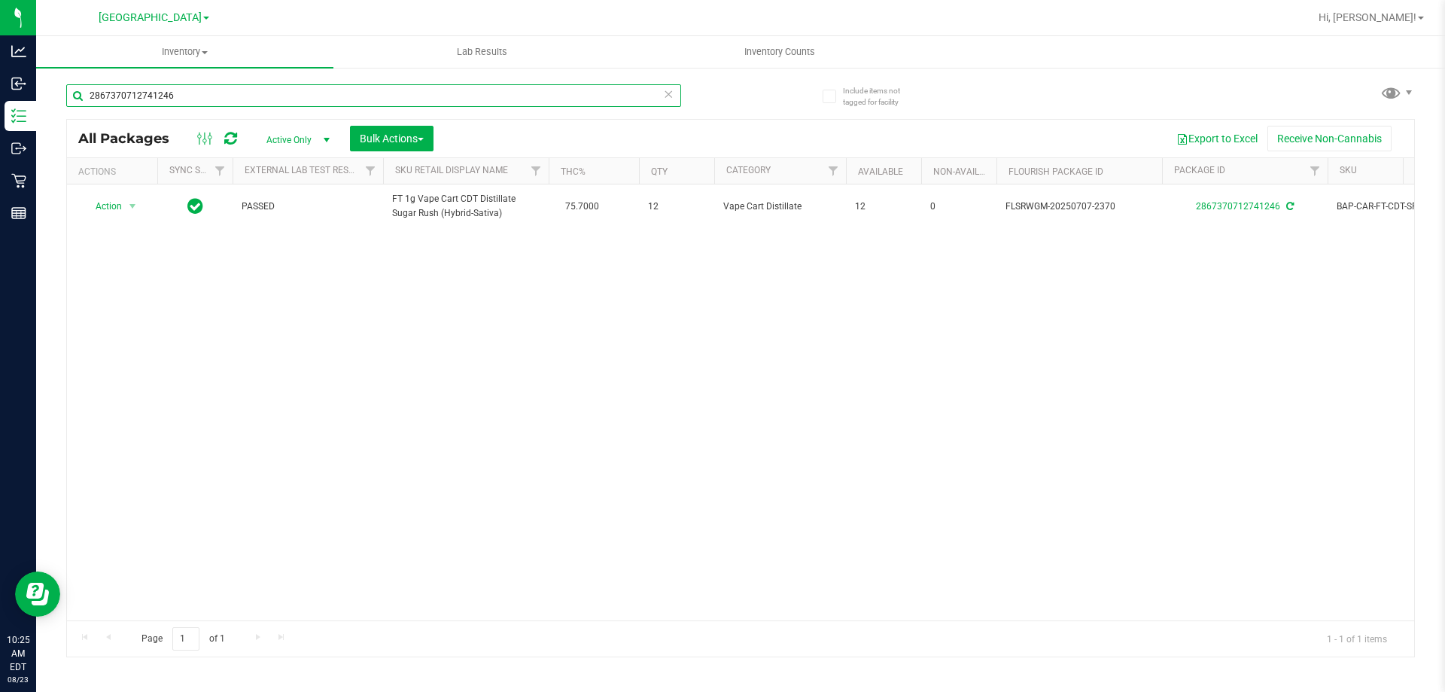
drag, startPoint x: 179, startPoint y: 92, endPoint x: 78, endPoint y: 93, distance: 100.9
click at [78, 93] on input "2867370712741246" at bounding box center [373, 95] width 615 height 23
type input "orch"
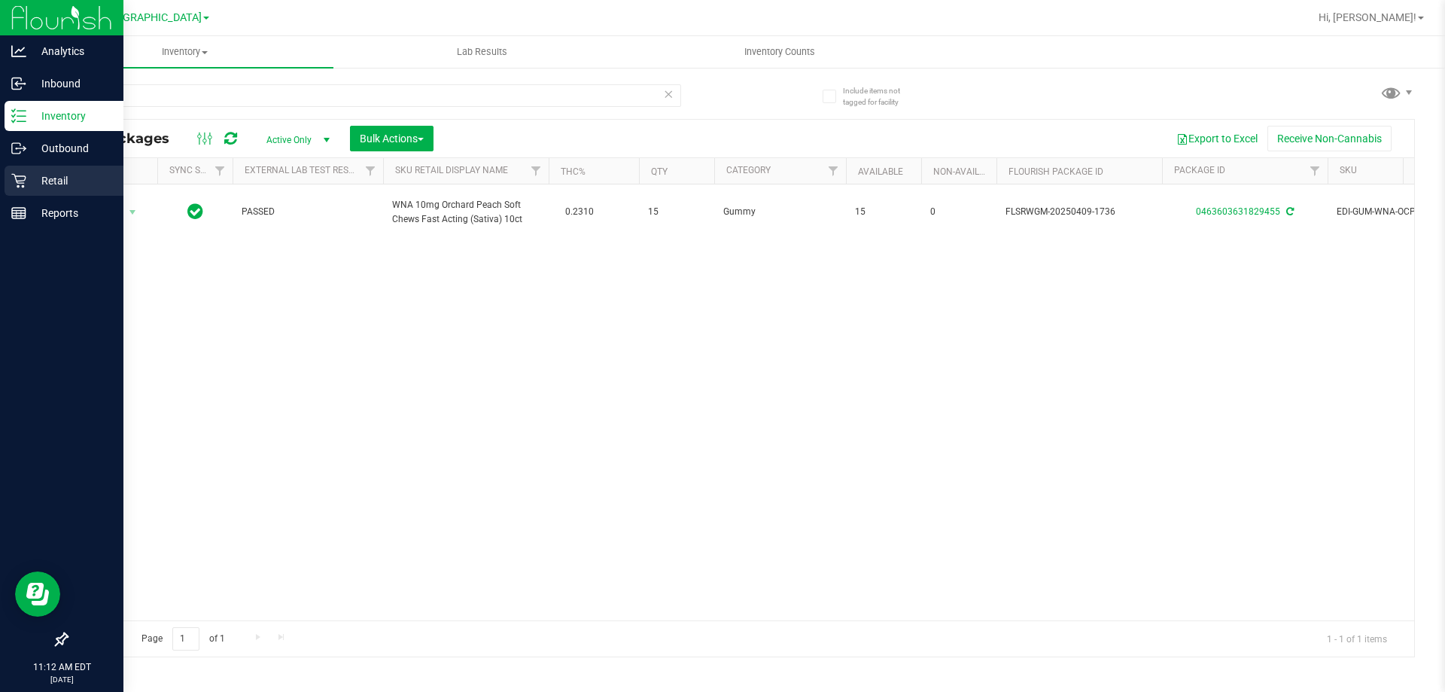
click at [23, 166] on div "Retail" at bounding box center [64, 181] width 119 height 30
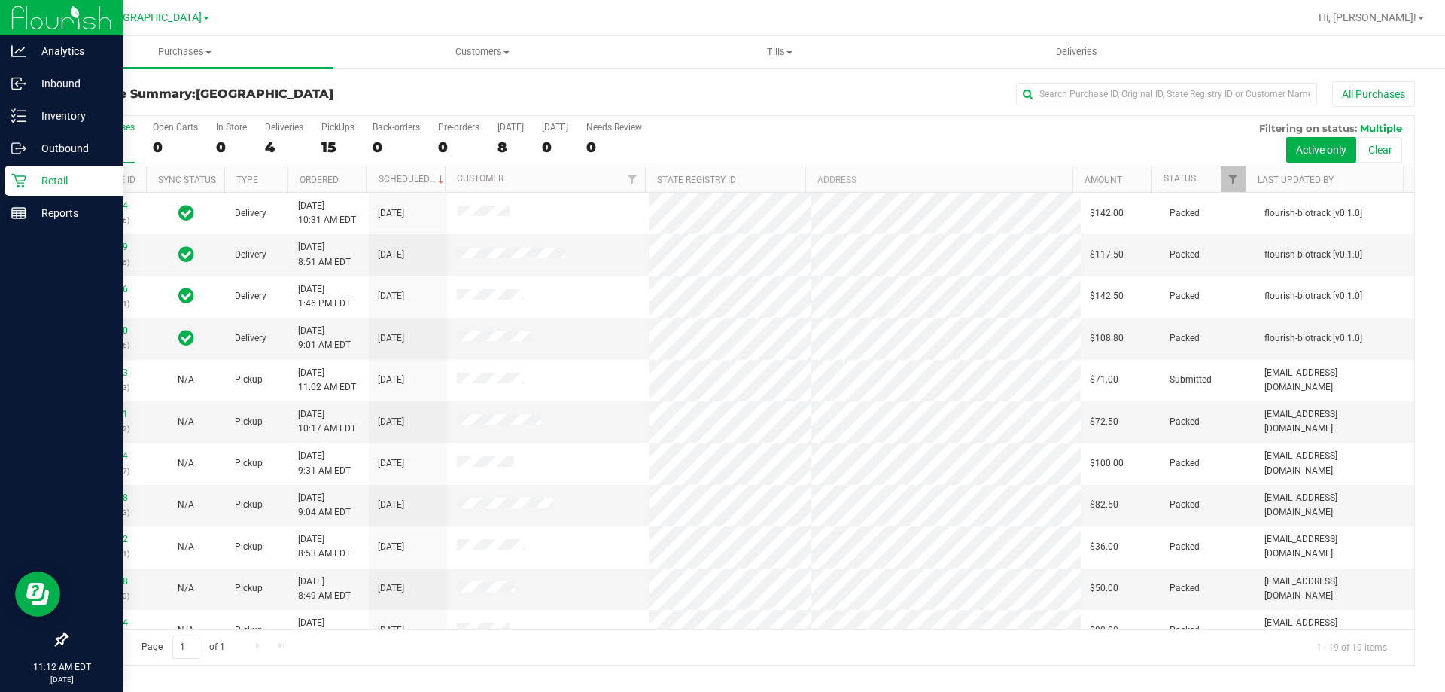
click at [541, 82] on div "All Purchases" at bounding box center [966, 94] width 900 height 26
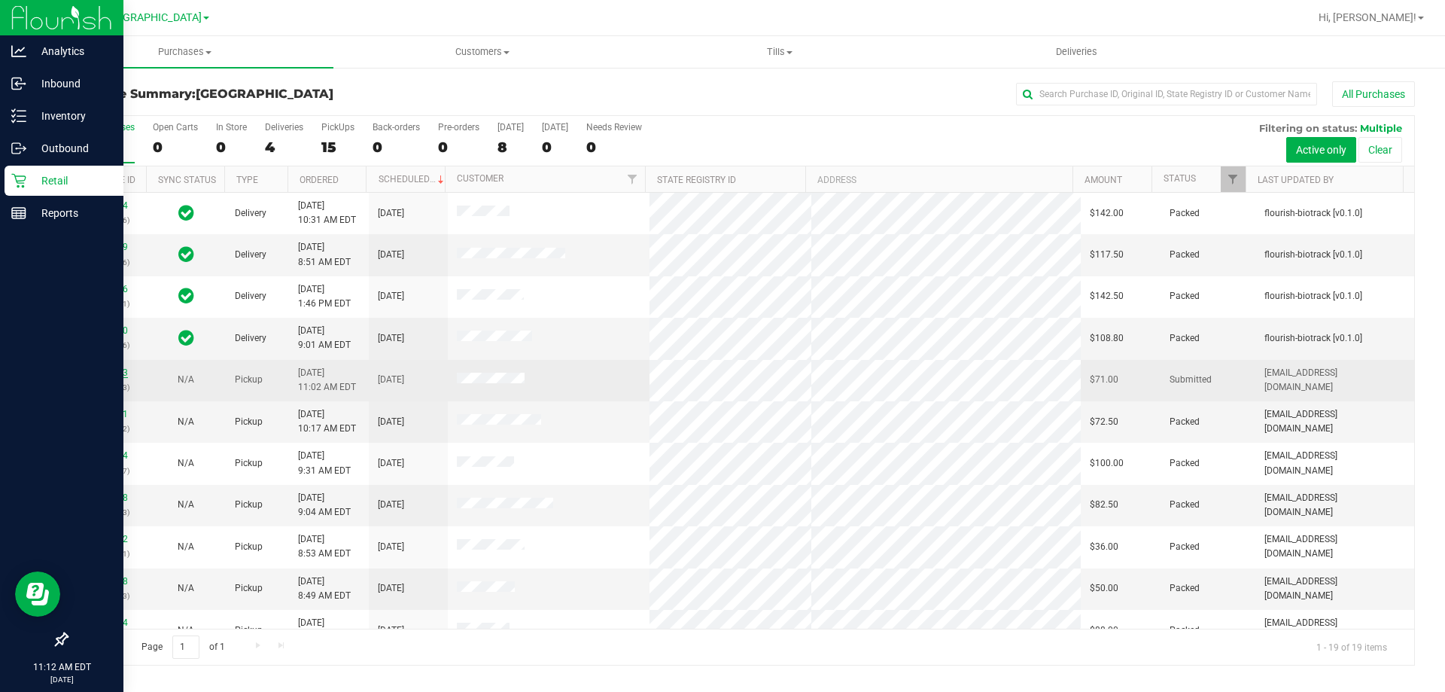
click at [108, 373] on link "11833593" at bounding box center [107, 372] width 42 height 11
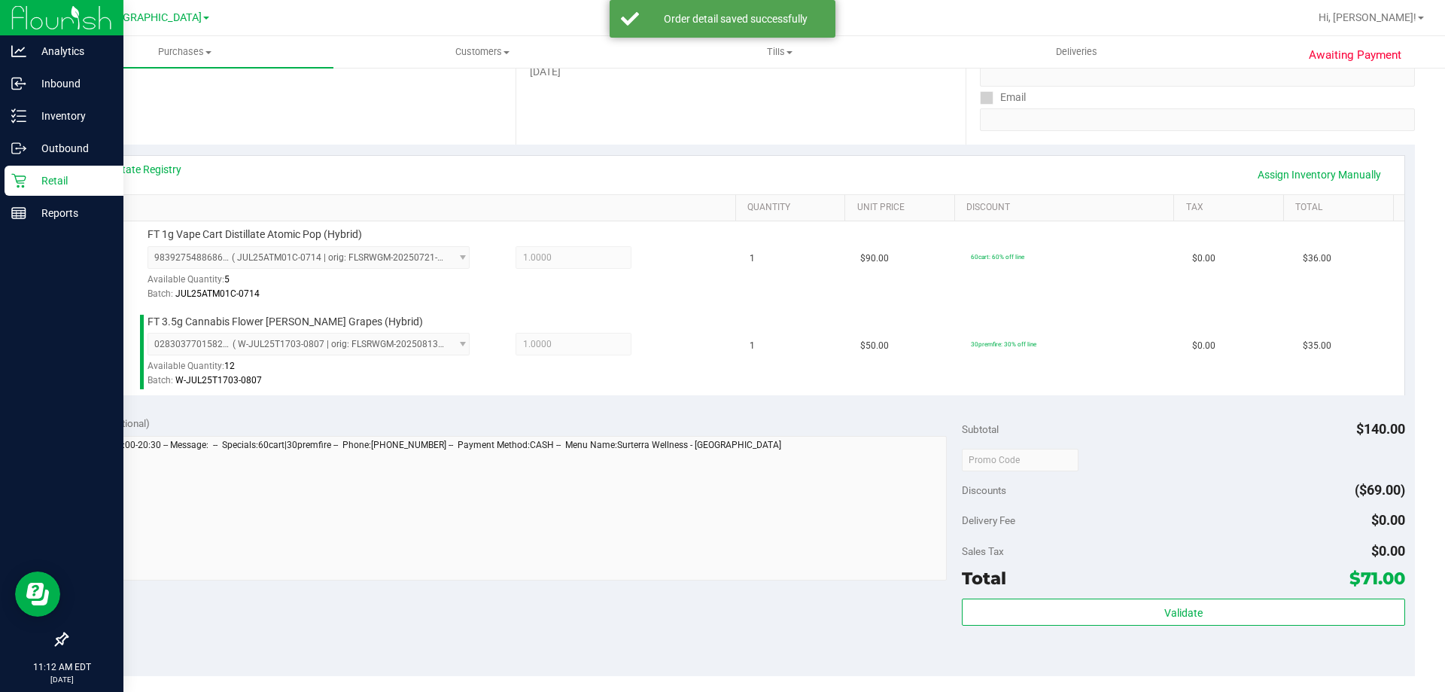
scroll to position [301, 0]
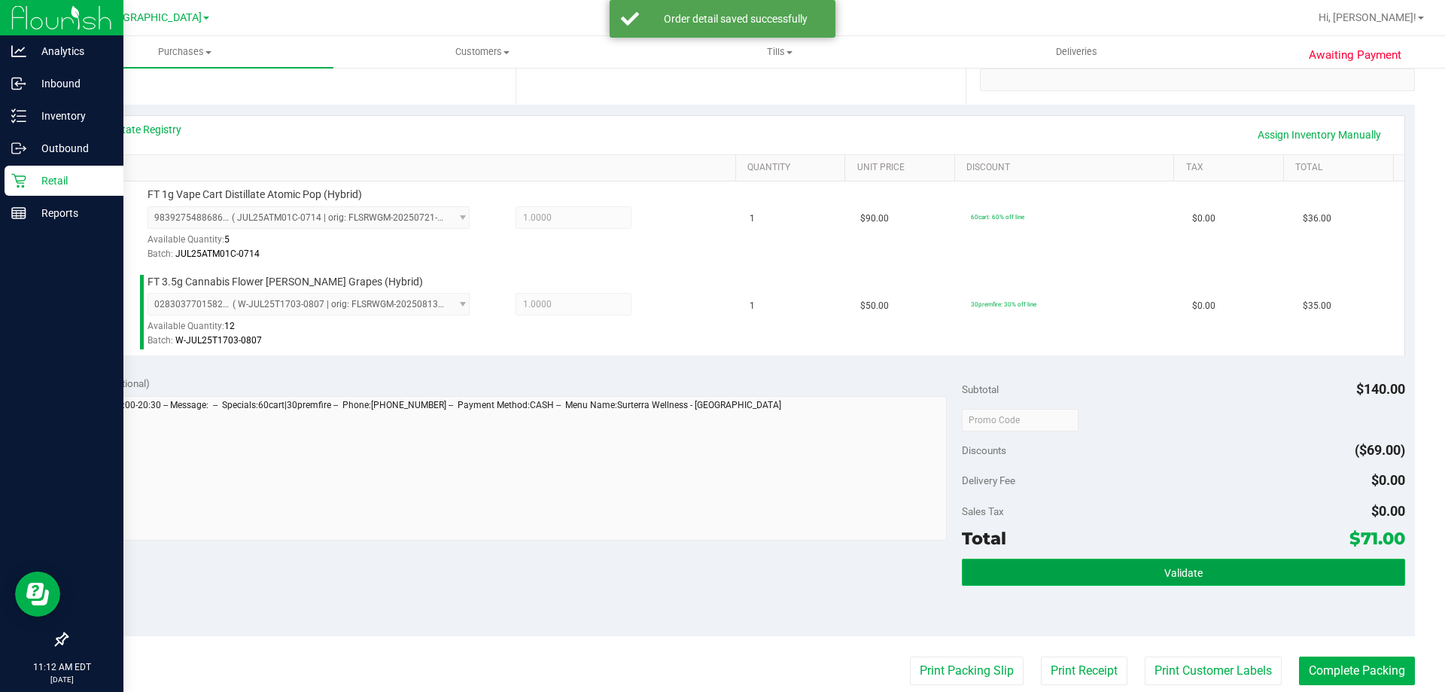
click at [1123, 565] on button "Validate" at bounding box center [1183, 572] width 443 height 27
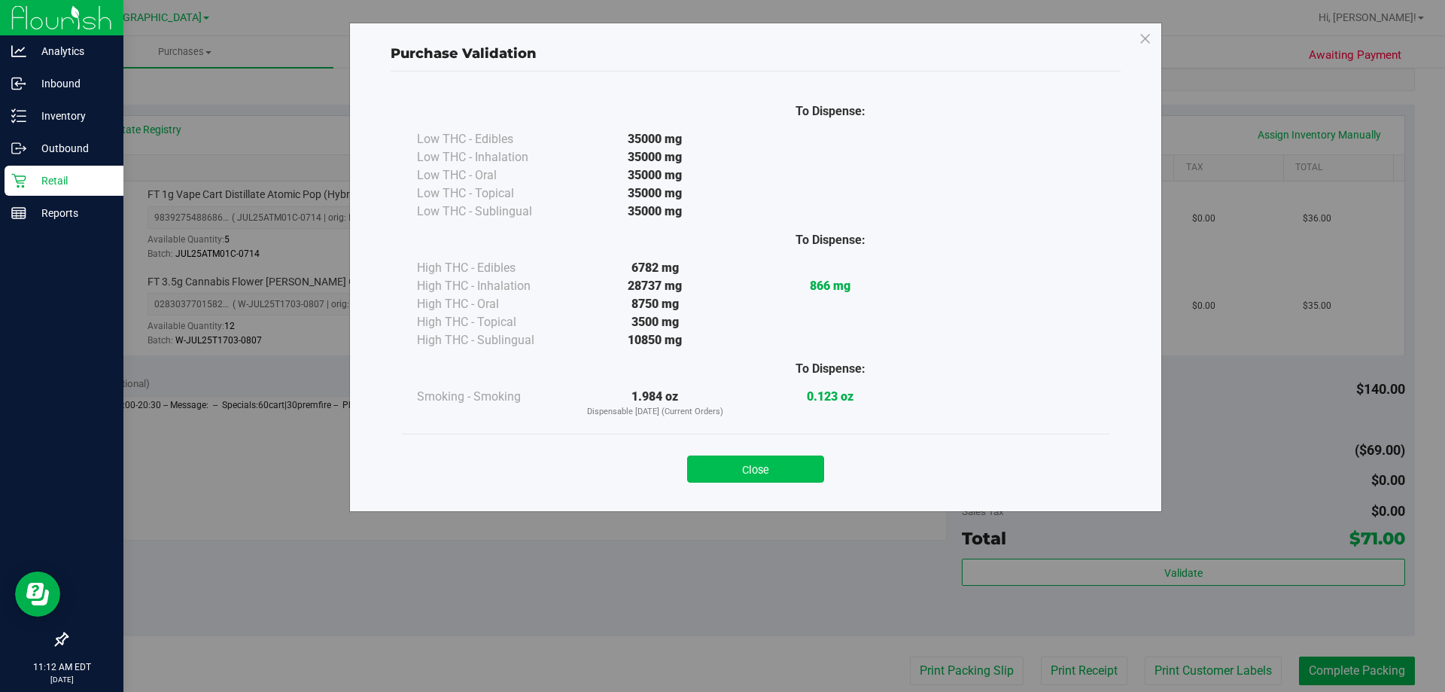
click at [768, 469] on button "Close" at bounding box center [755, 468] width 137 height 27
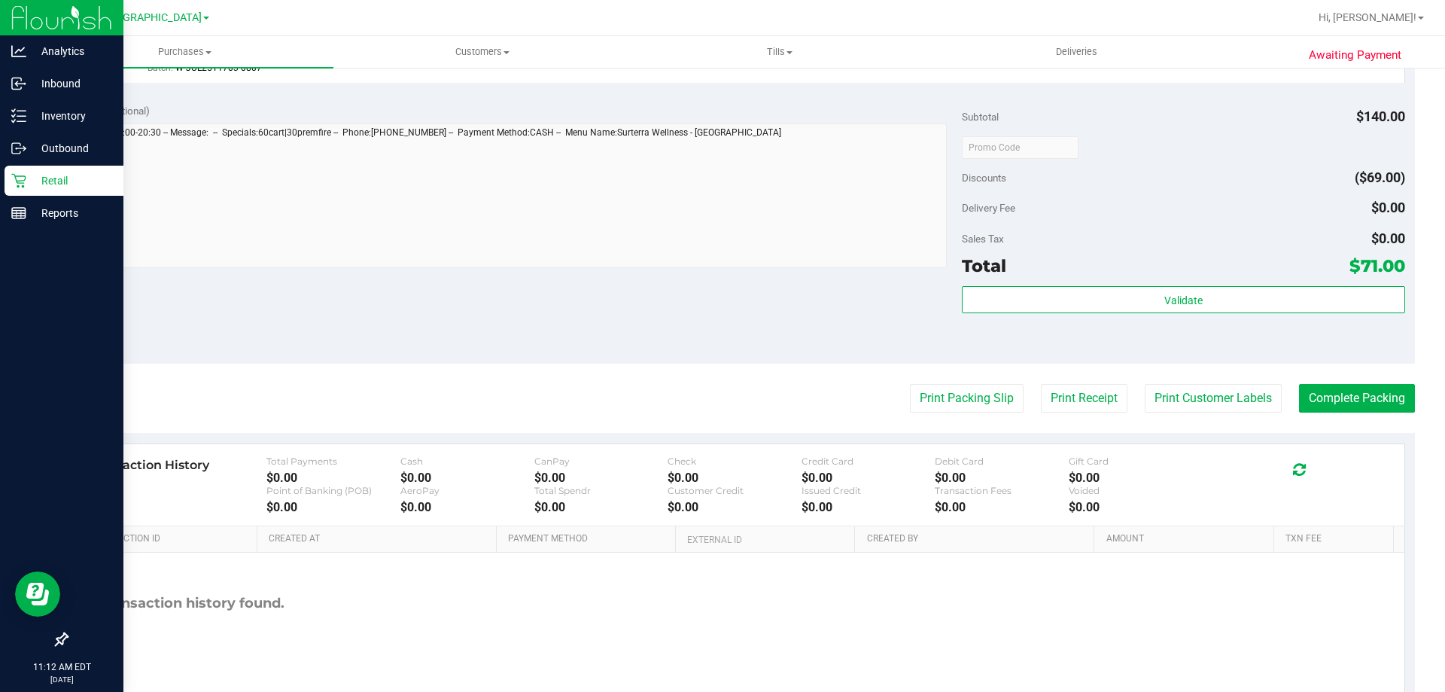
scroll to position [602, 0]
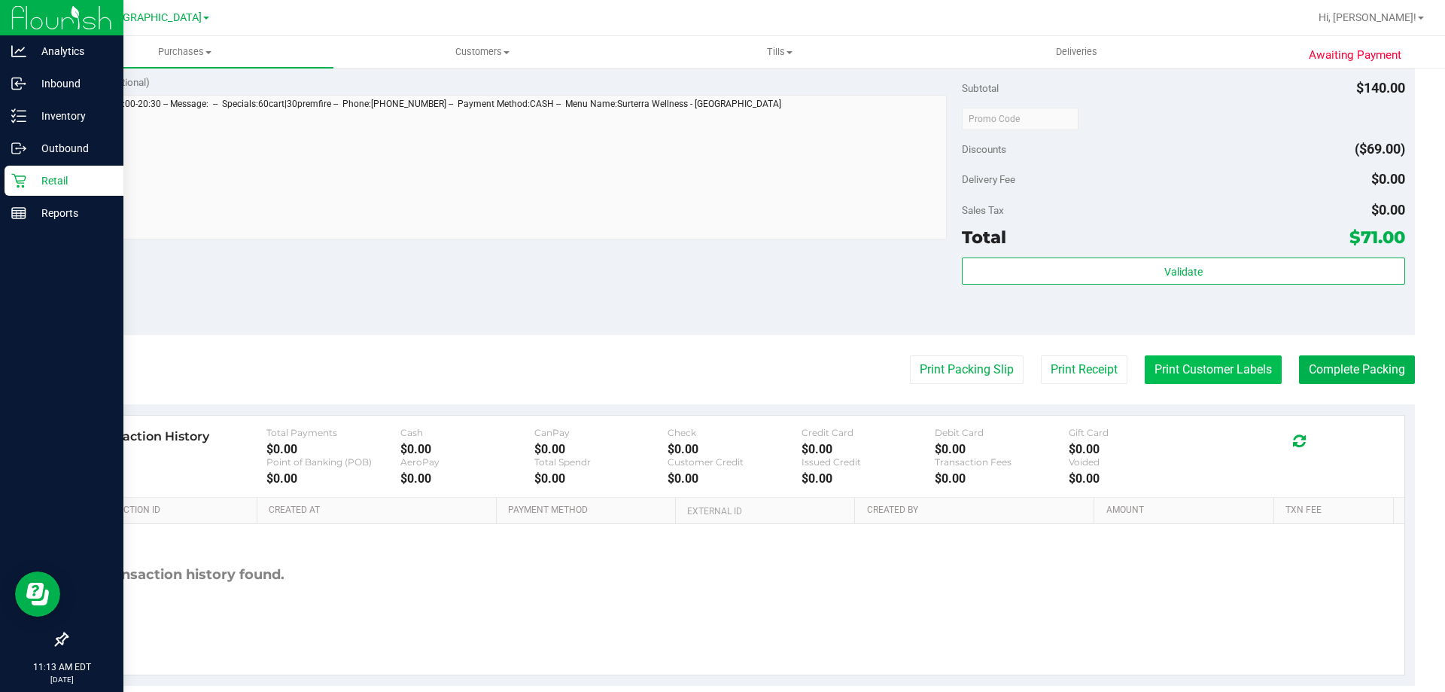
click at [1198, 370] on button "Print Customer Labels" at bounding box center [1213, 369] width 137 height 29
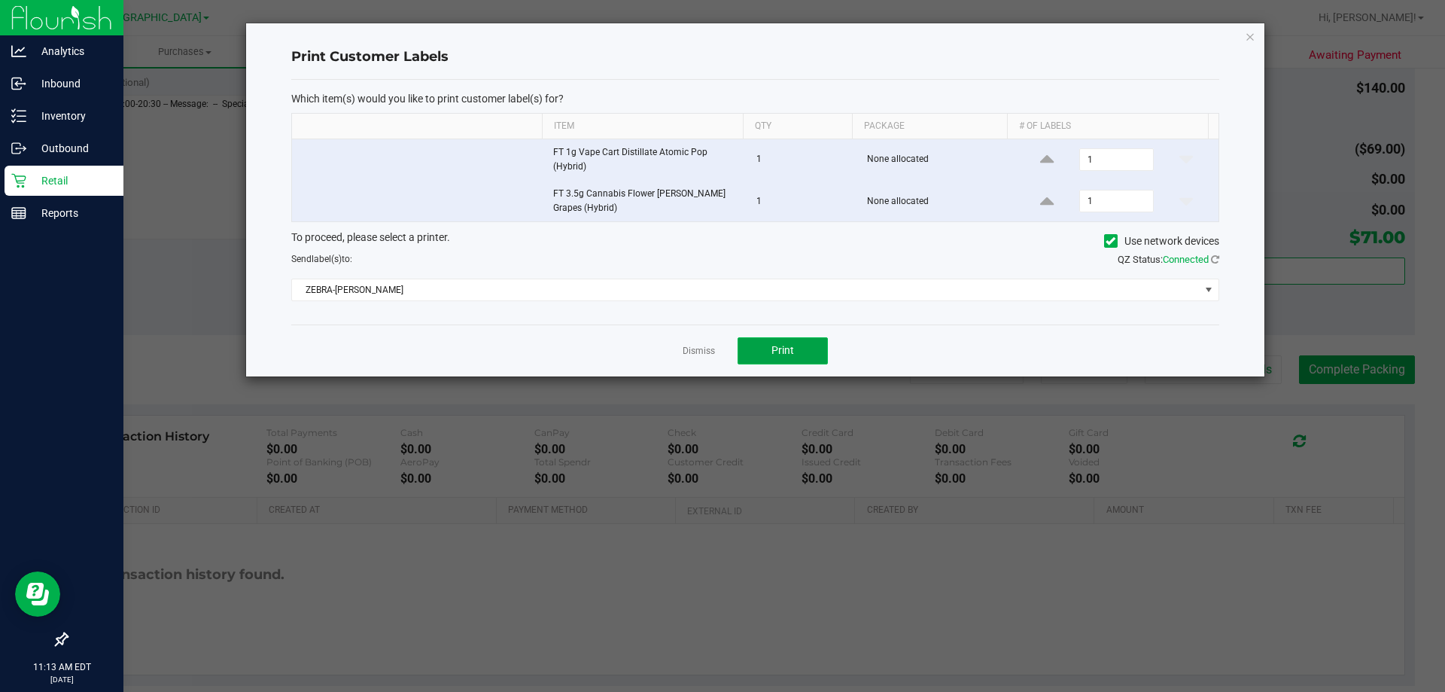
click at [781, 343] on button "Print" at bounding box center [783, 350] width 90 height 27
click at [688, 344] on app-cancel-button "Dismiss" at bounding box center [699, 351] width 32 height 16
click at [696, 352] on link "Dismiss" at bounding box center [699, 351] width 32 height 13
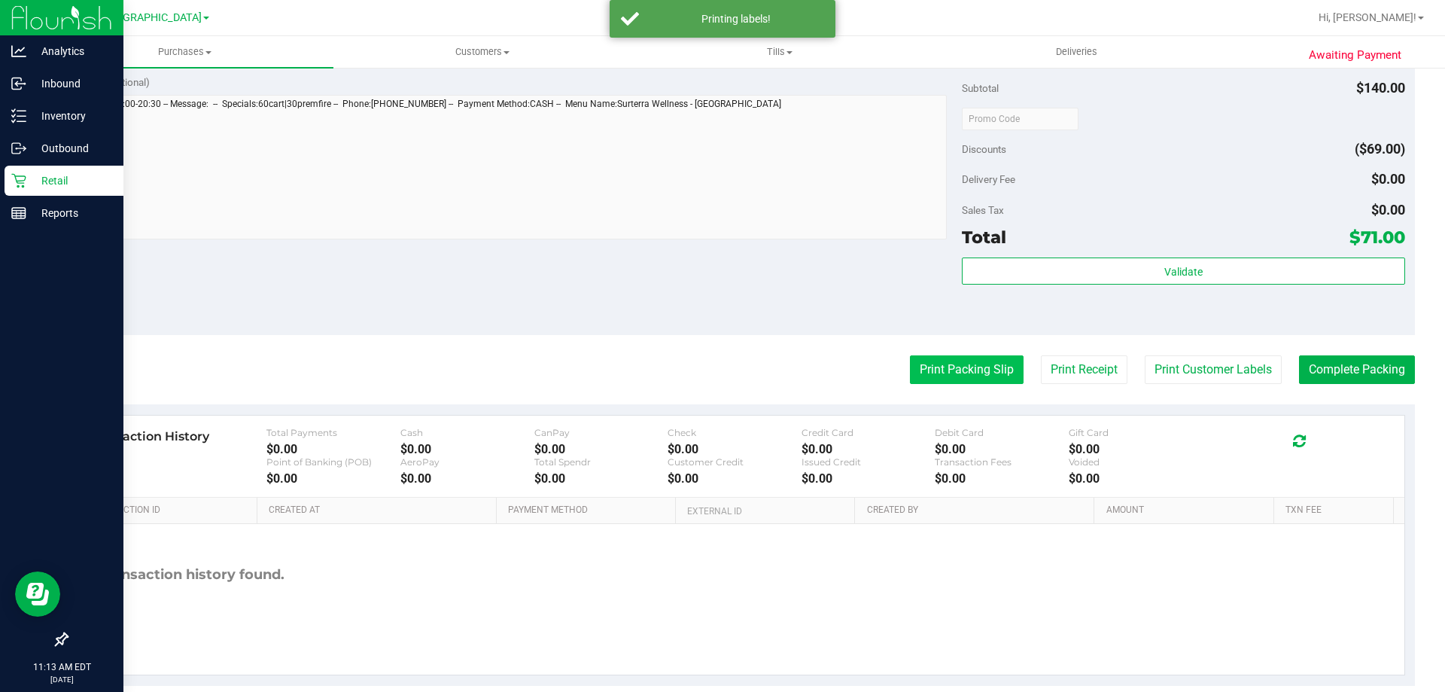
click at [967, 373] on button "Print Packing Slip" at bounding box center [967, 369] width 114 height 29
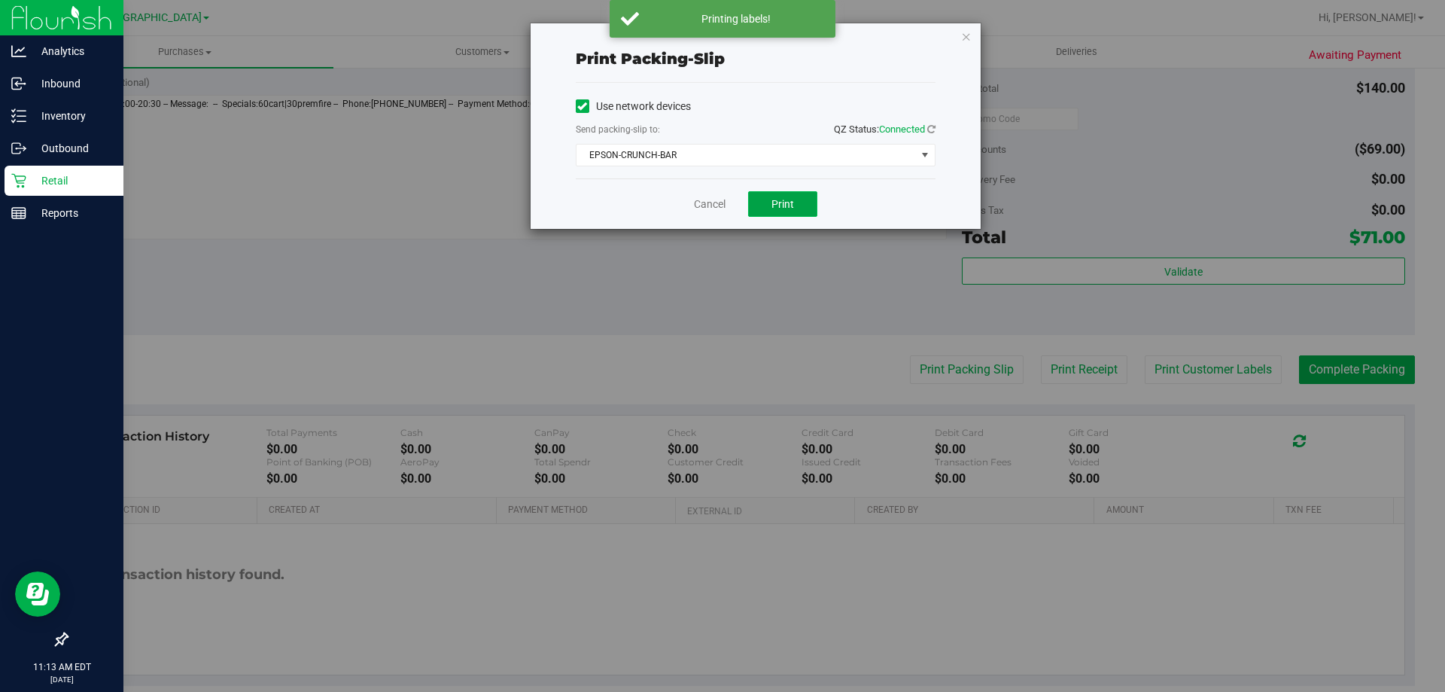
click at [791, 194] on button "Print" at bounding box center [782, 204] width 69 height 26
click at [706, 203] on link "Cancel" at bounding box center [710, 204] width 32 height 16
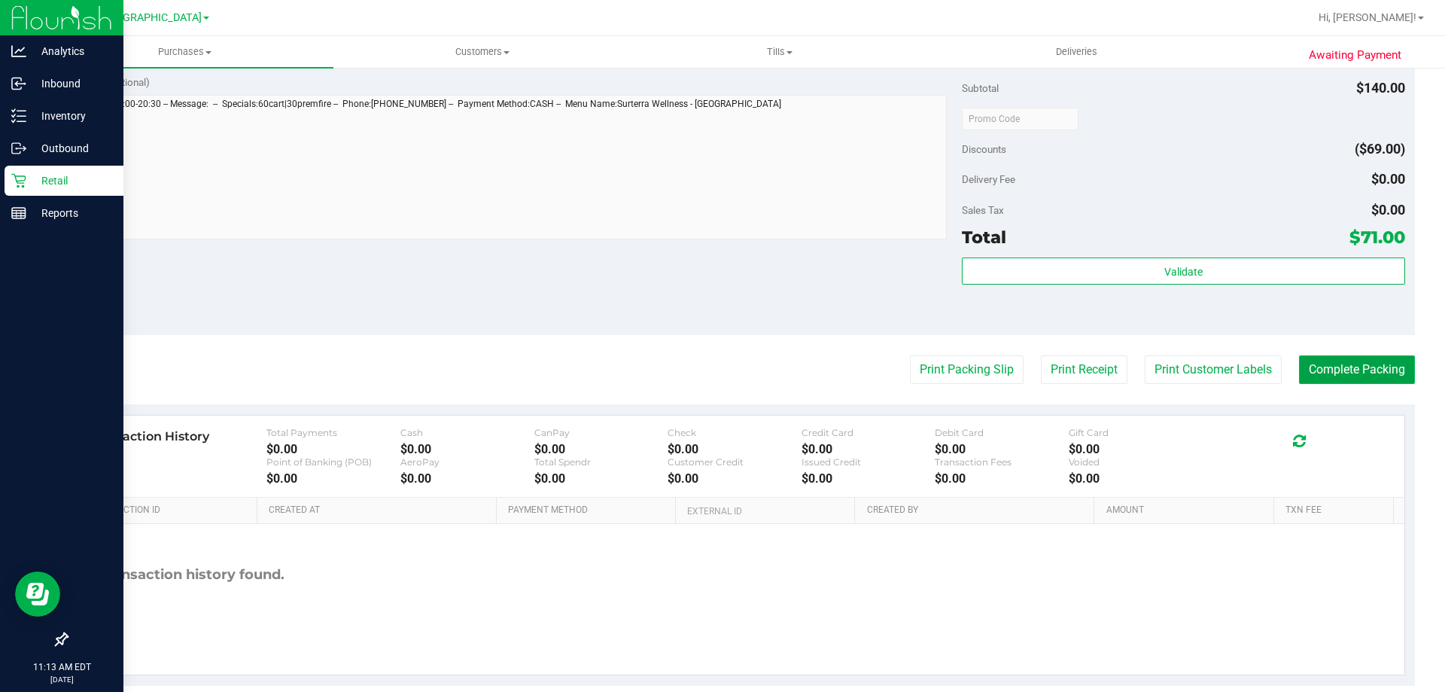
click at [1357, 362] on button "Complete Packing" at bounding box center [1357, 369] width 116 height 29
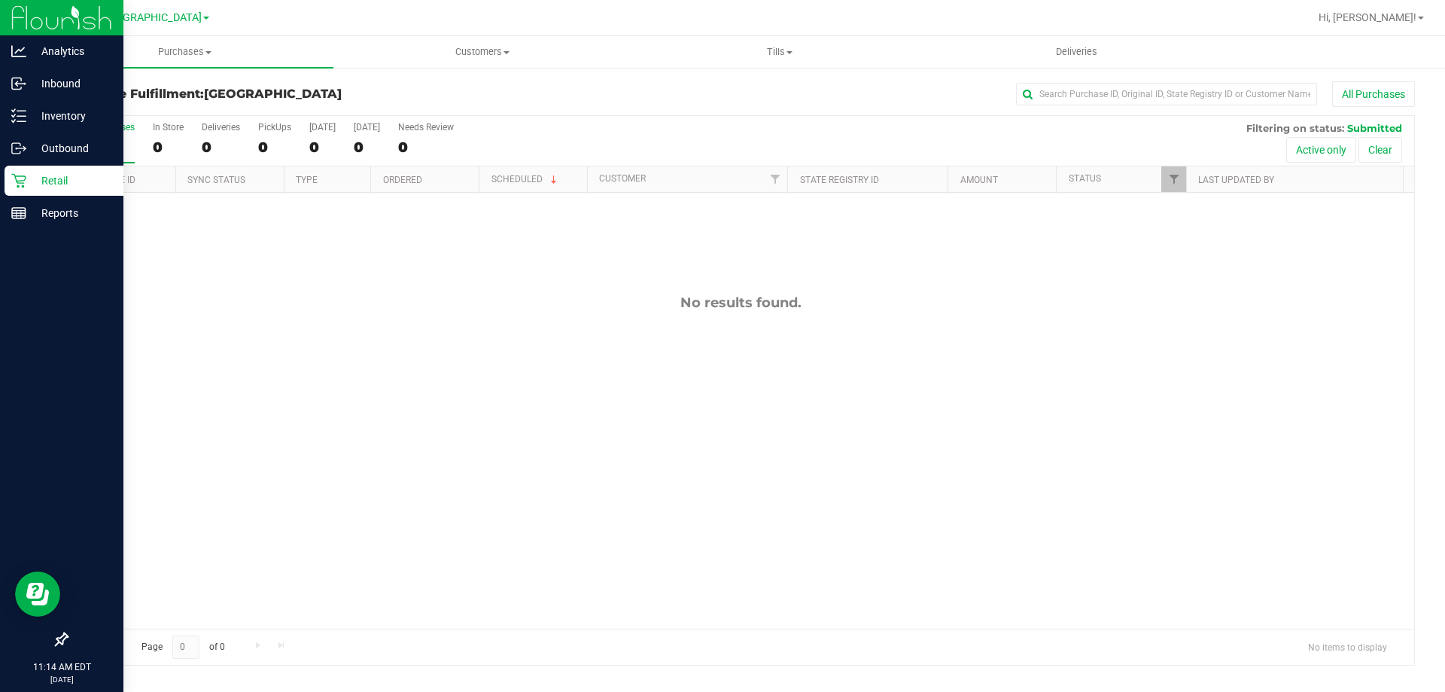
click at [43, 175] on p "Retail" at bounding box center [71, 181] width 90 height 18
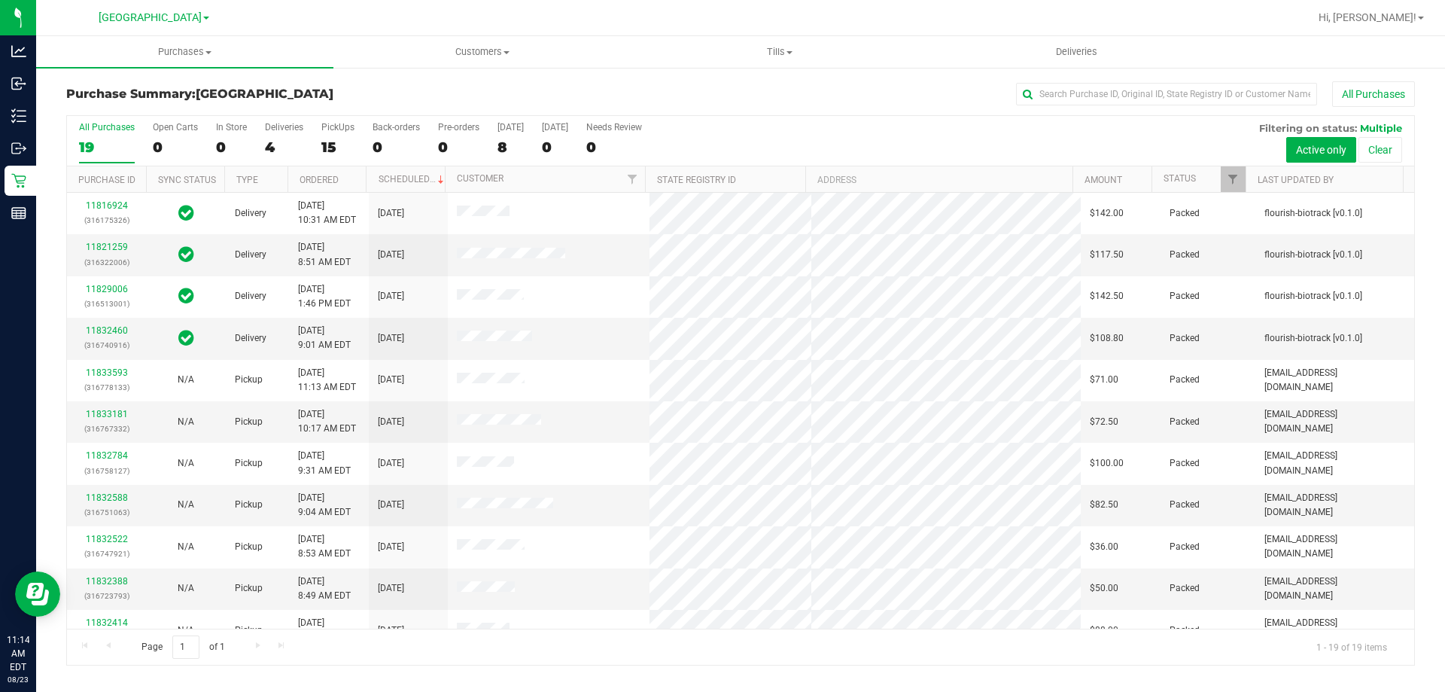
click at [367, 87] on div "Purchase Summary: [GEOGRAPHIC_DATA] All Purchases" at bounding box center [740, 97] width 1349 height 33
click at [385, 20] on div at bounding box center [790, 17] width 1040 height 29
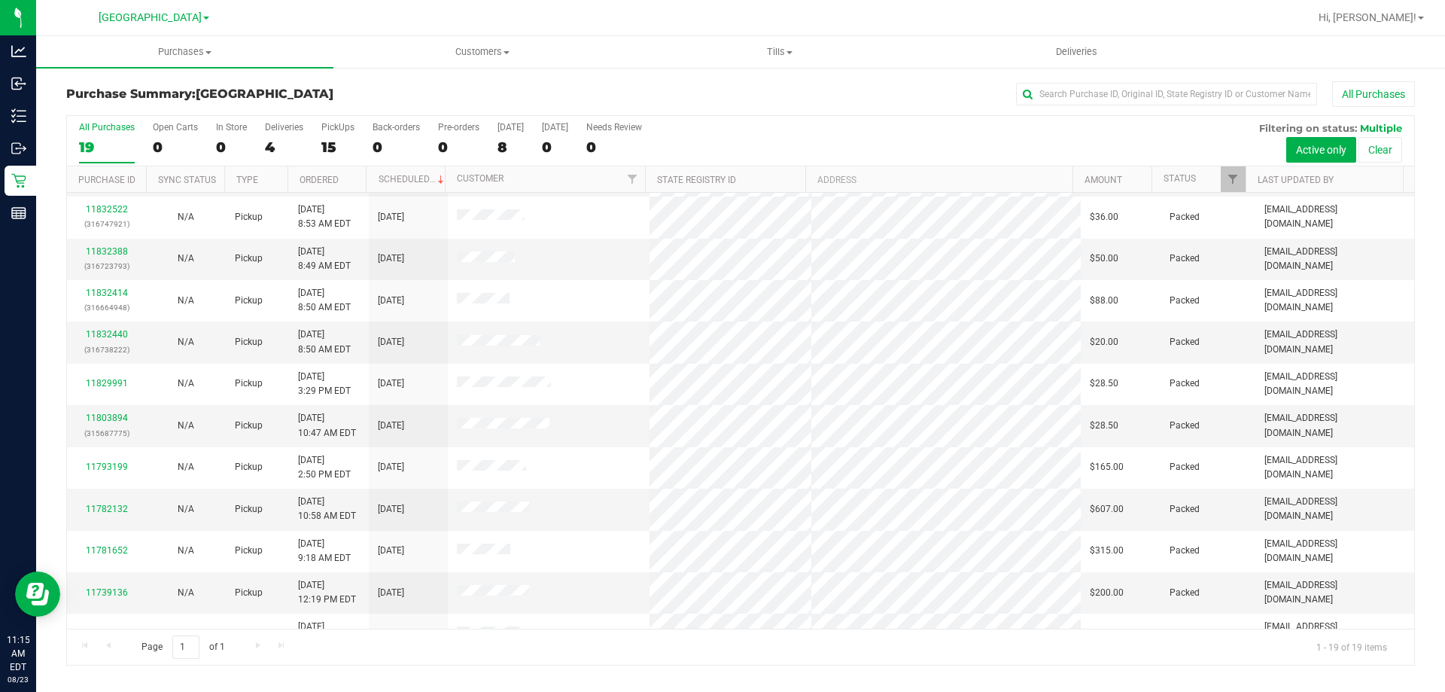
scroll to position [356, 0]
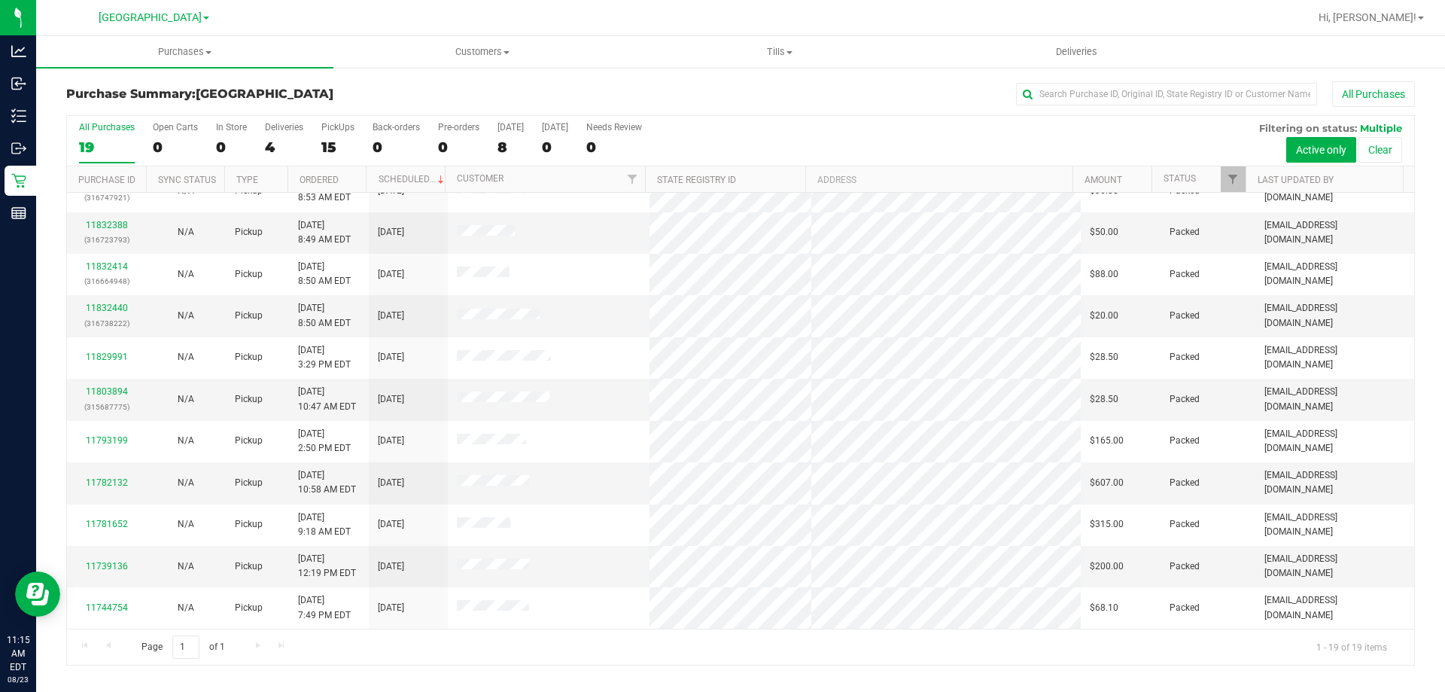
click at [255, 643] on div "Page 1 of 1 1 - 19 of 19 items" at bounding box center [741, 647] width 1348 height 36
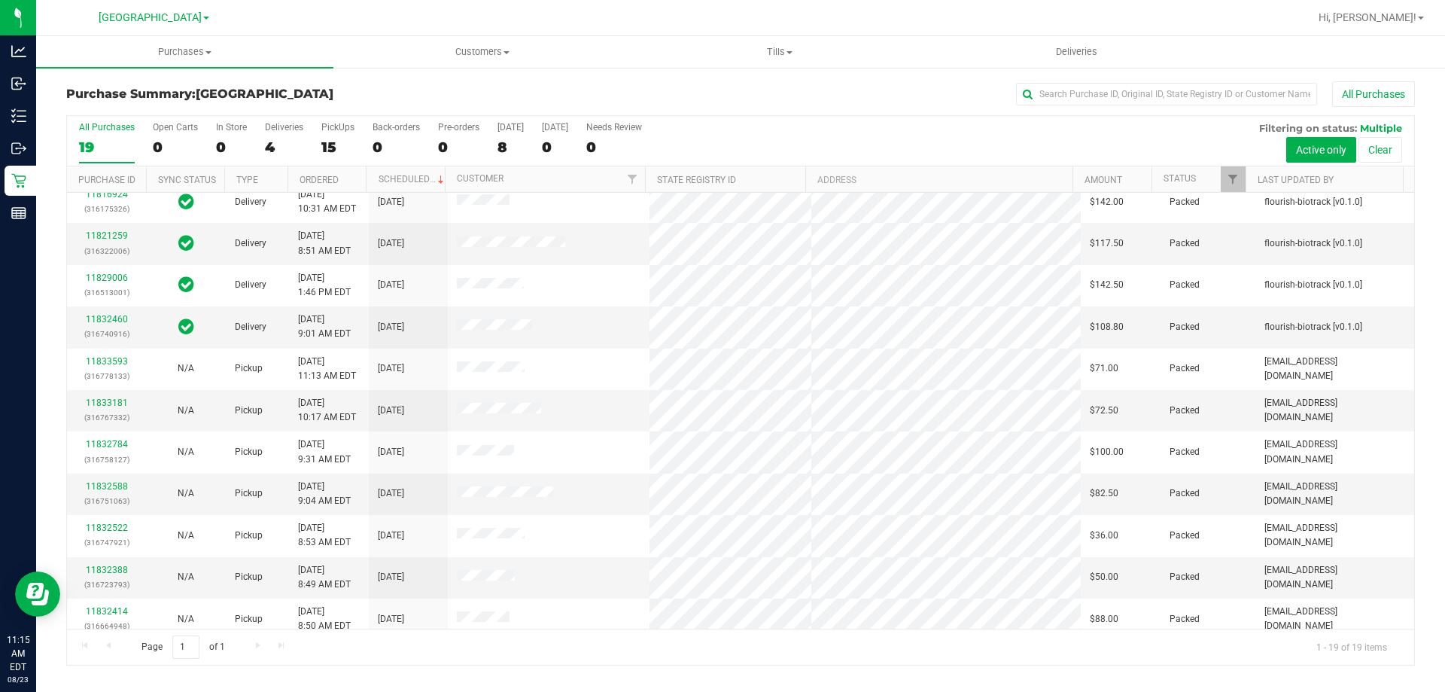
scroll to position [0, 0]
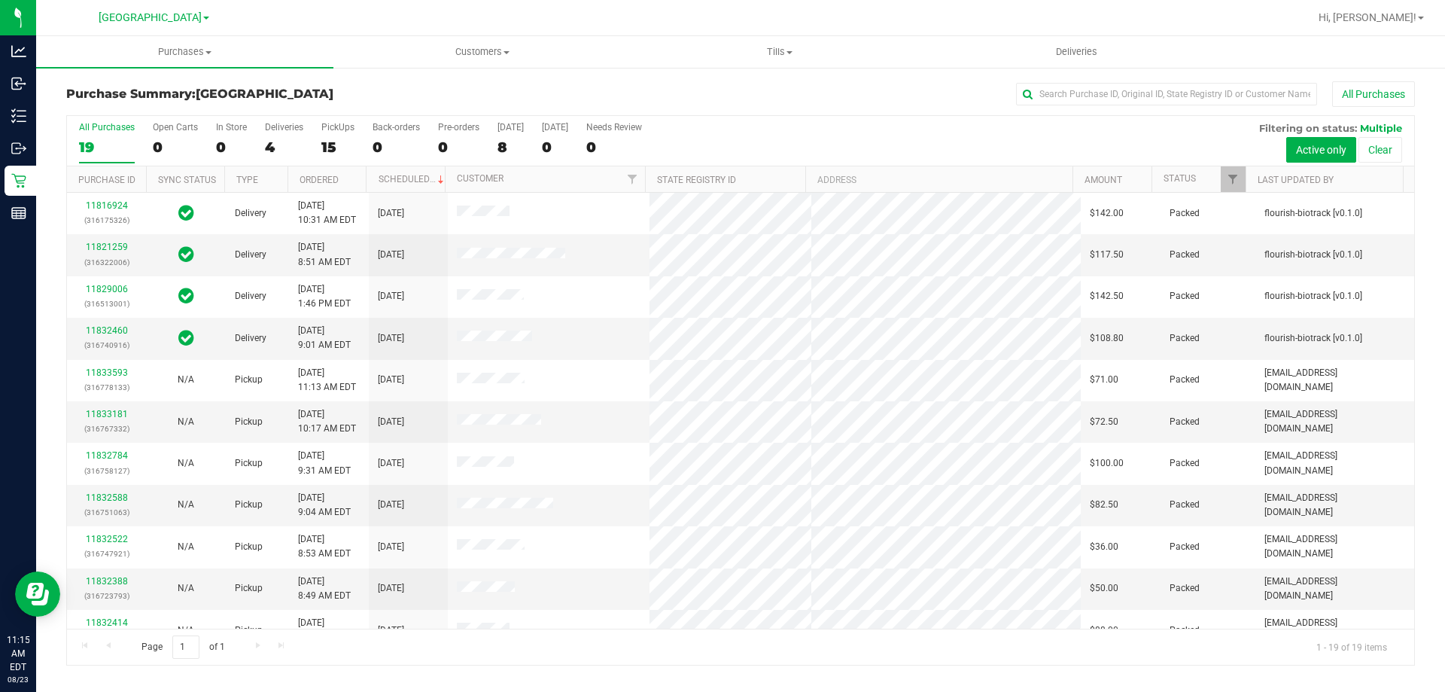
click at [774, 145] on div "All Purchases 19 Open Carts 0 In Store 0 Deliveries 4 PickUps 15 Back-orders 0 …" at bounding box center [741, 141] width 1348 height 50
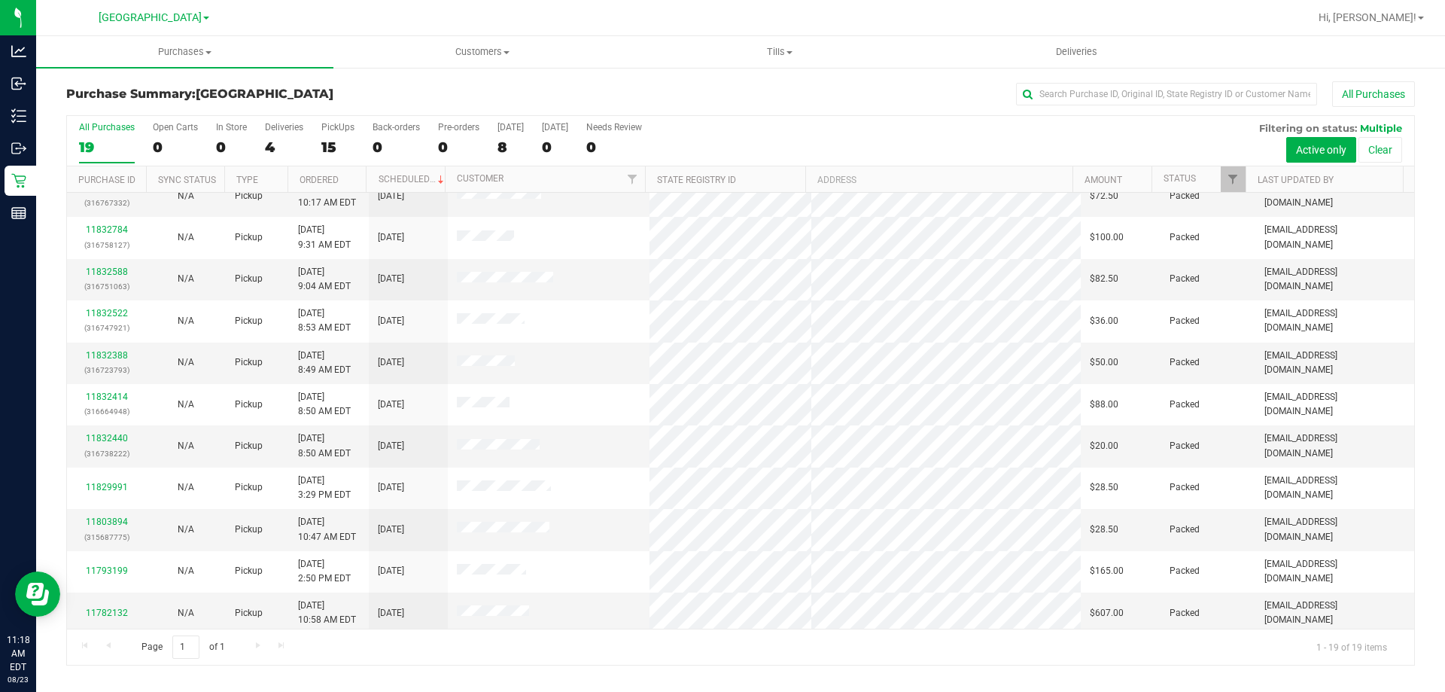
scroll to position [356, 0]
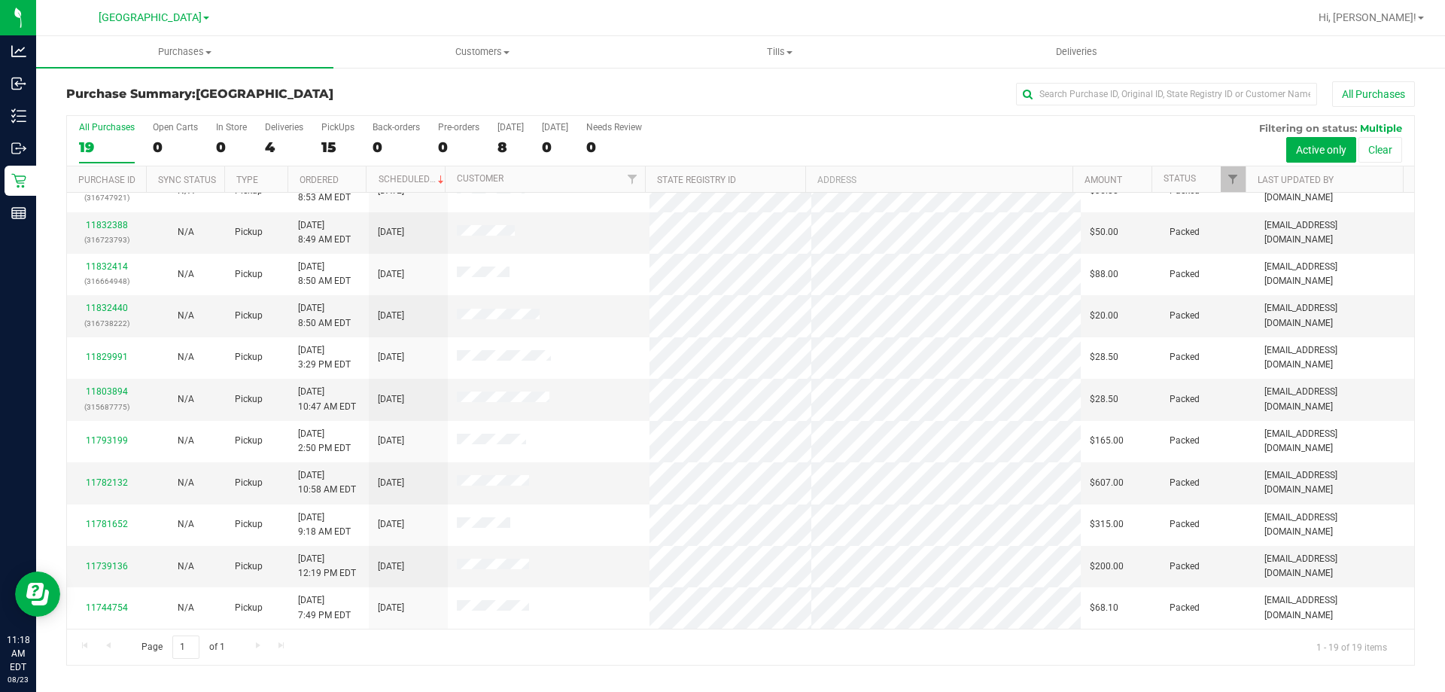
click at [260, 645] on div "Page 1 of 1 1 - 19 of 19 items" at bounding box center [741, 647] width 1348 height 36
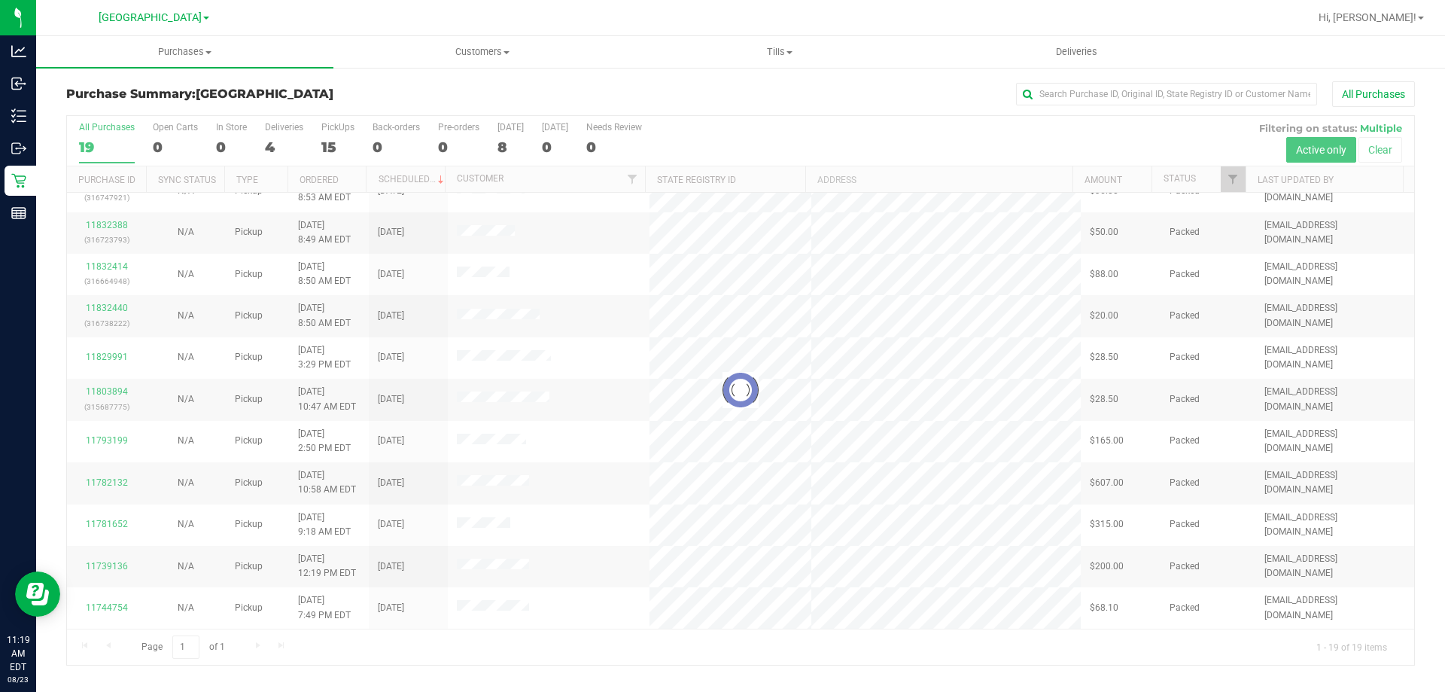
click at [608, 95] on div "All Purchases" at bounding box center [966, 94] width 900 height 26
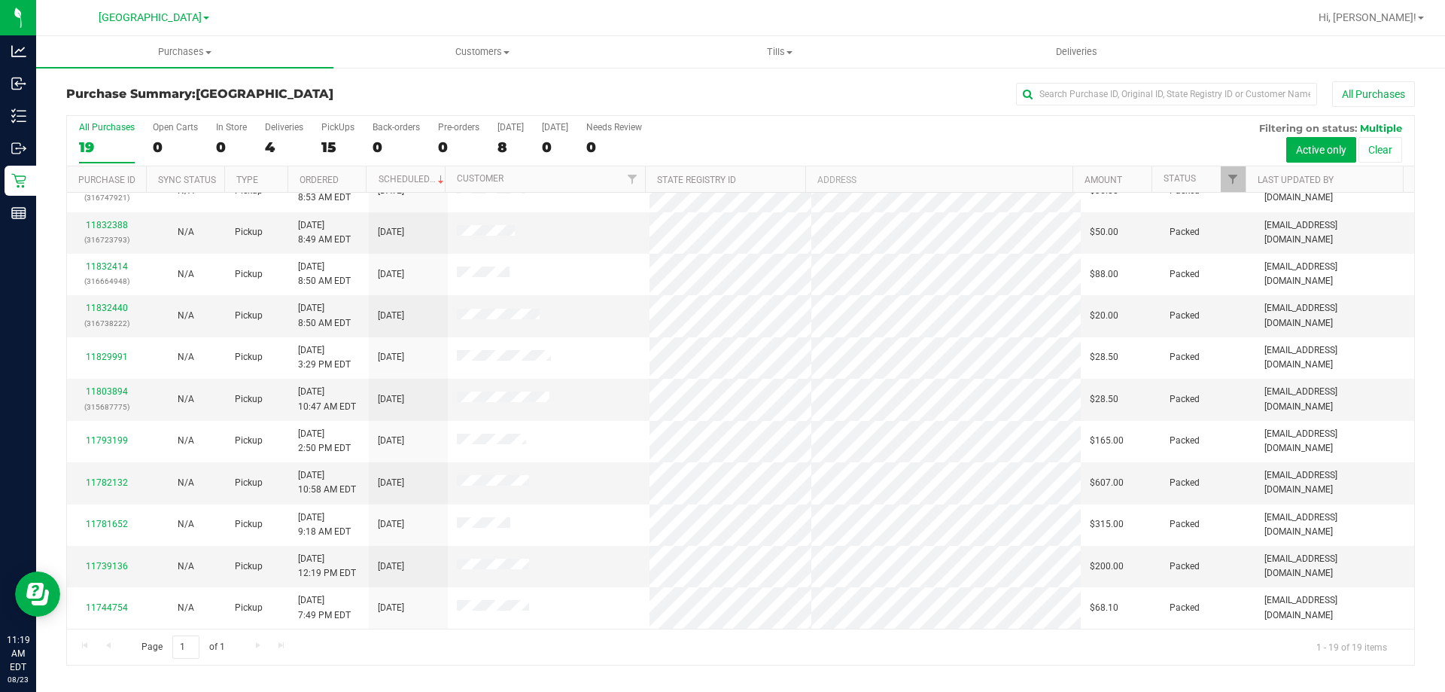
click at [393, 666] on div "Purchase Summary: North Port WC All Purchases All Purchases 19 Open Carts 0 In …" at bounding box center [740, 373] width 1409 height 614
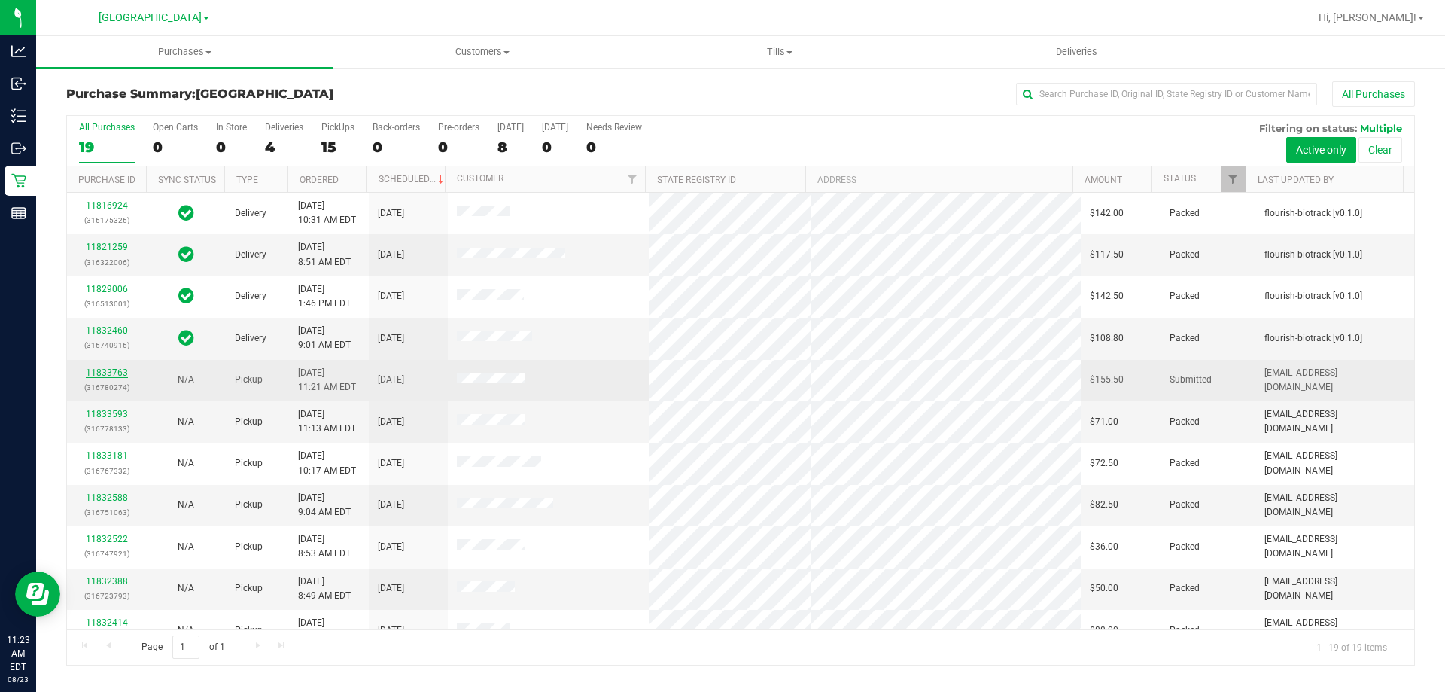
click at [96, 370] on link "11833763" at bounding box center [107, 372] width 42 height 11
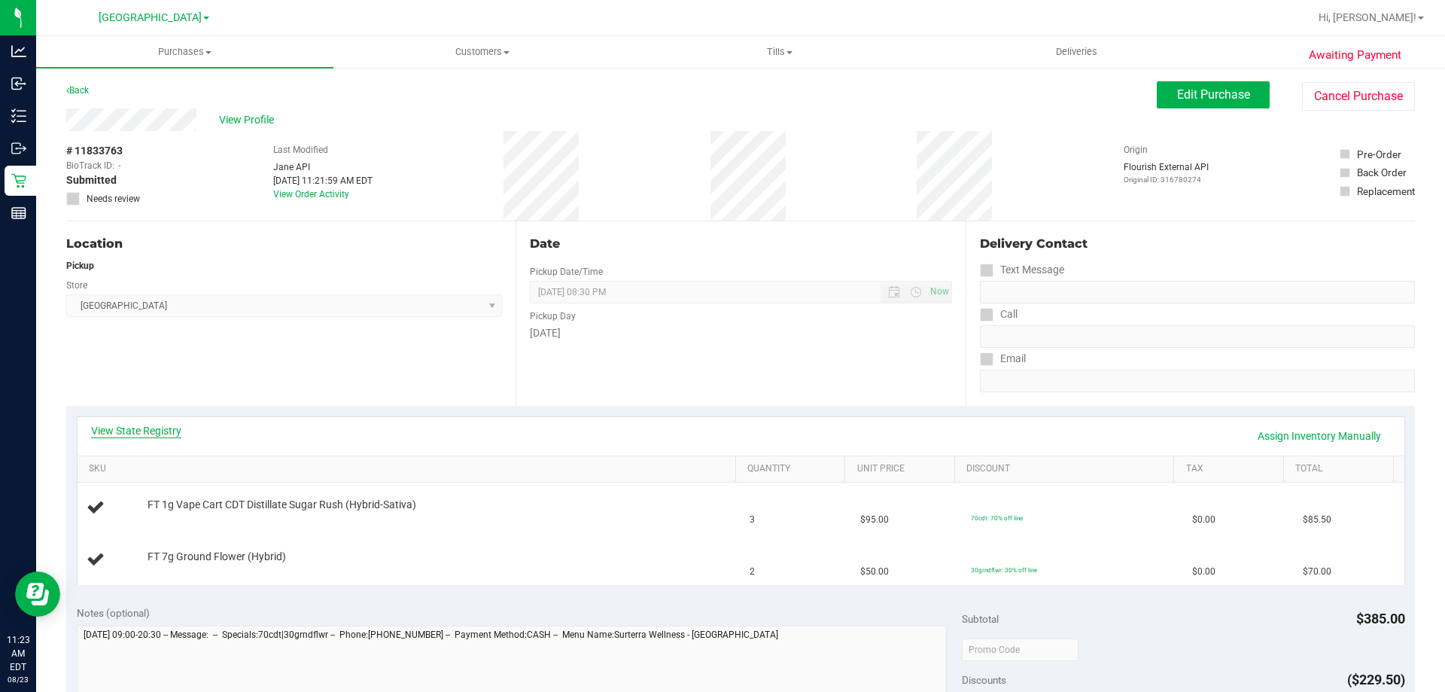
click at [176, 428] on link "View State Registry" at bounding box center [136, 430] width 90 height 15
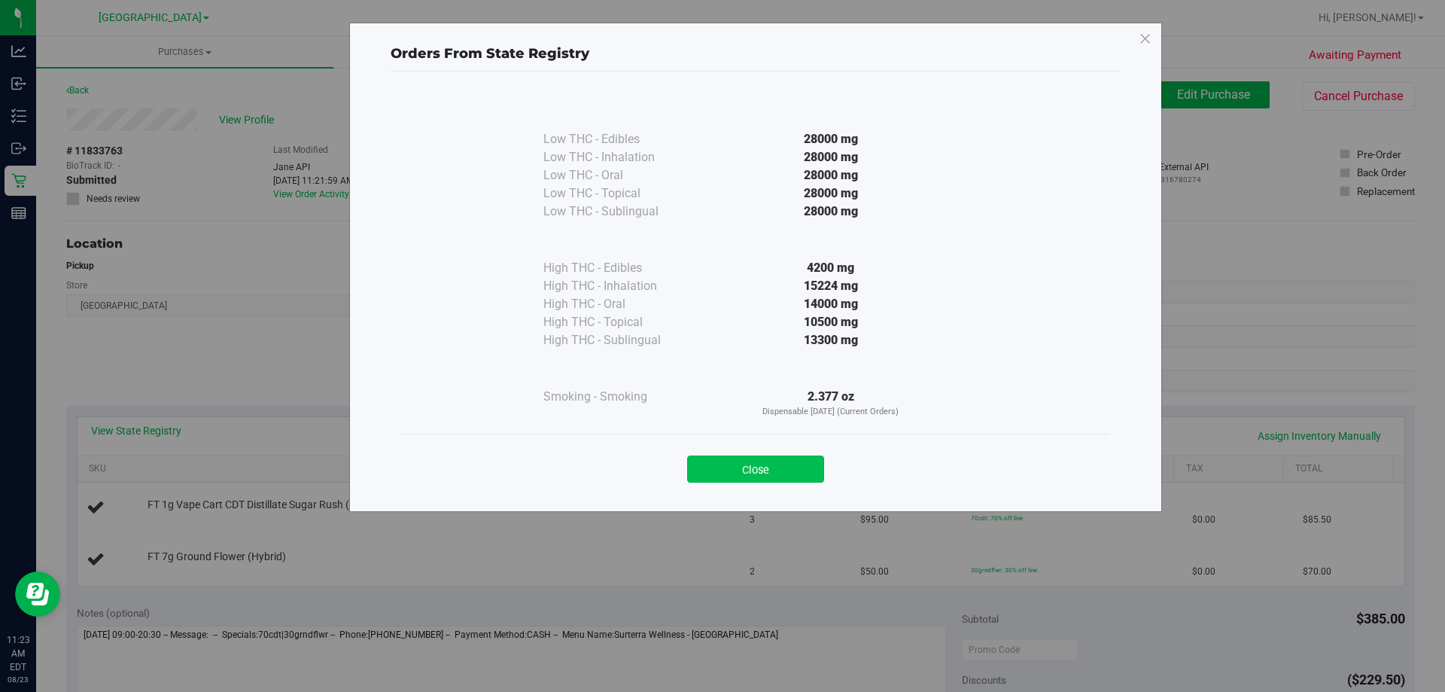
click at [772, 466] on button "Close" at bounding box center [755, 468] width 137 height 27
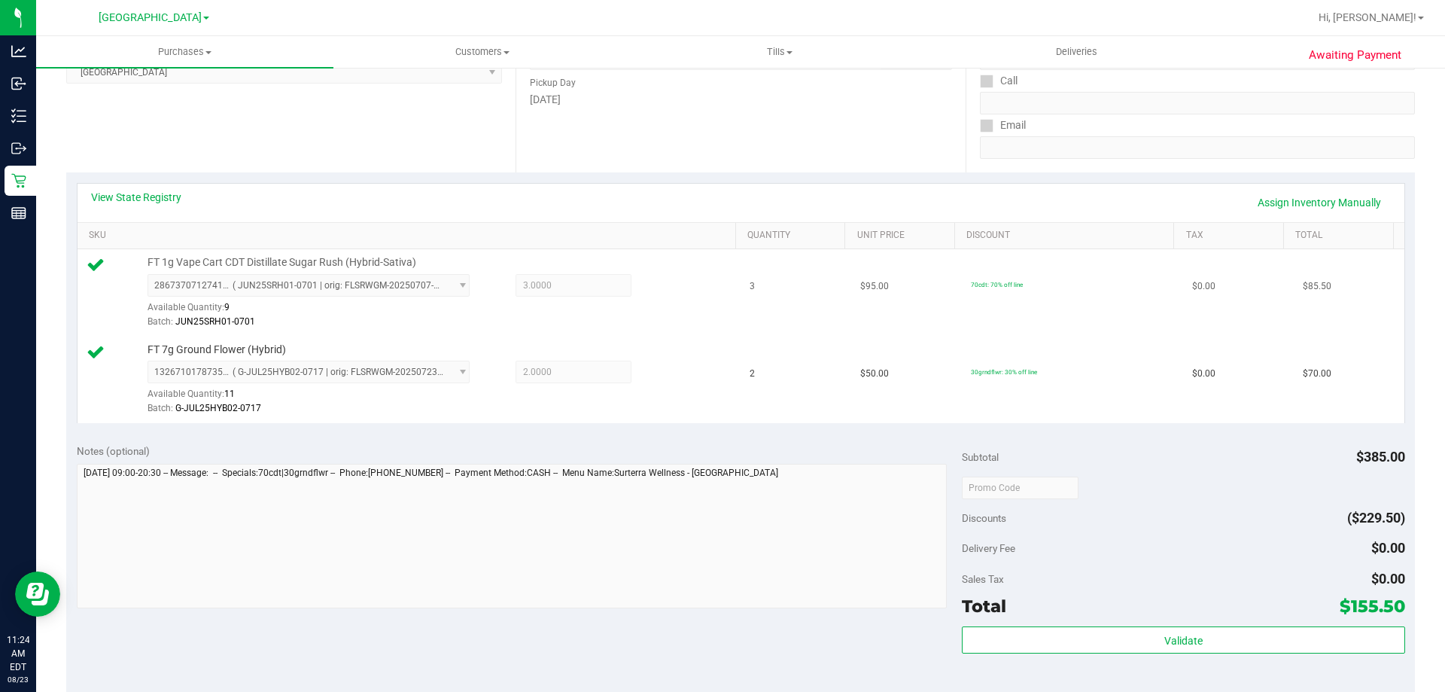
scroll to position [301, 0]
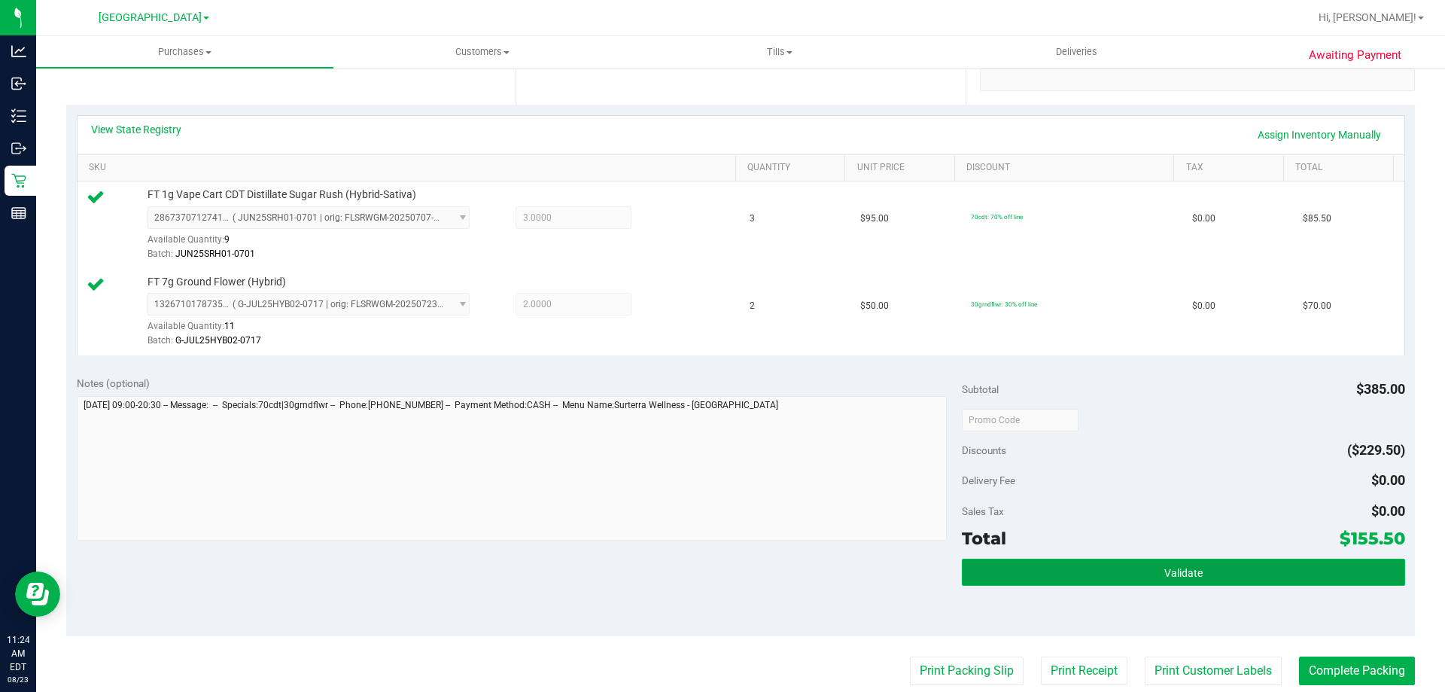
click at [1056, 574] on button "Validate" at bounding box center [1183, 572] width 443 height 27
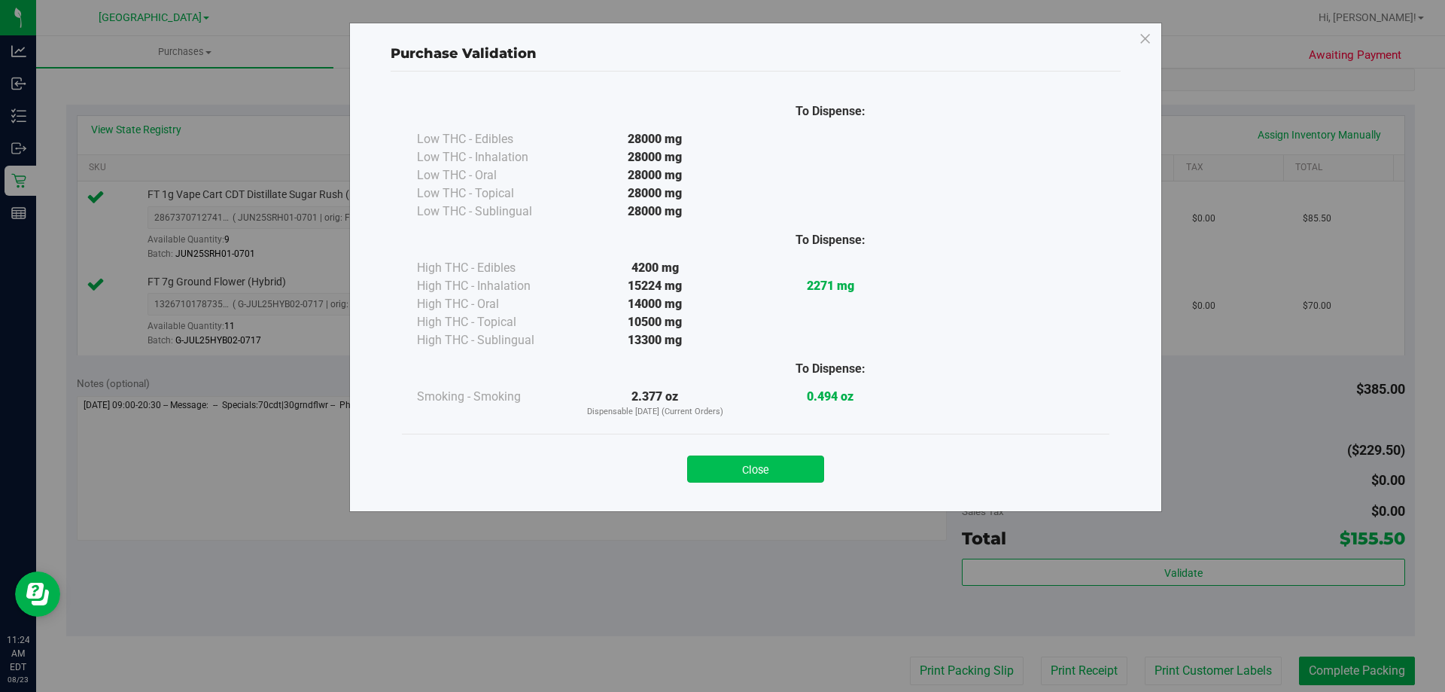
click at [797, 463] on button "Close" at bounding box center [755, 468] width 137 height 27
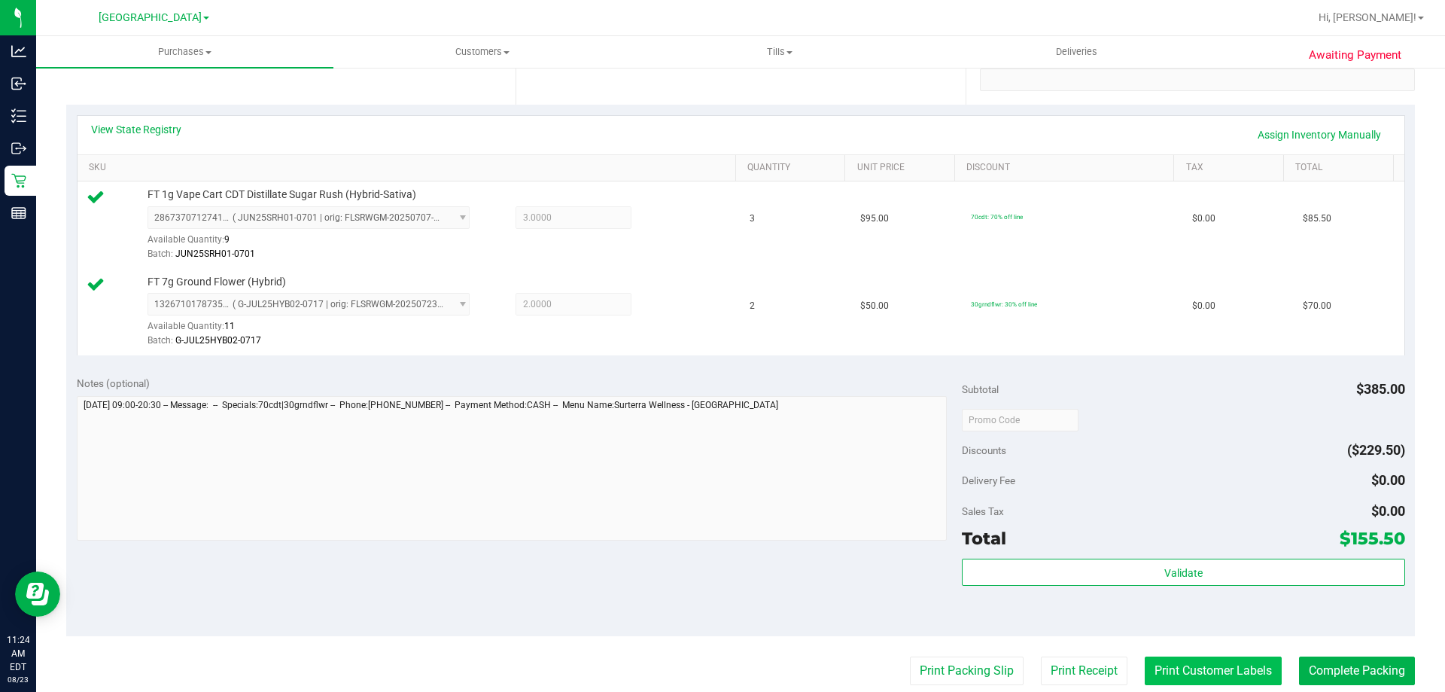
click at [1184, 669] on button "Print Customer Labels" at bounding box center [1213, 670] width 137 height 29
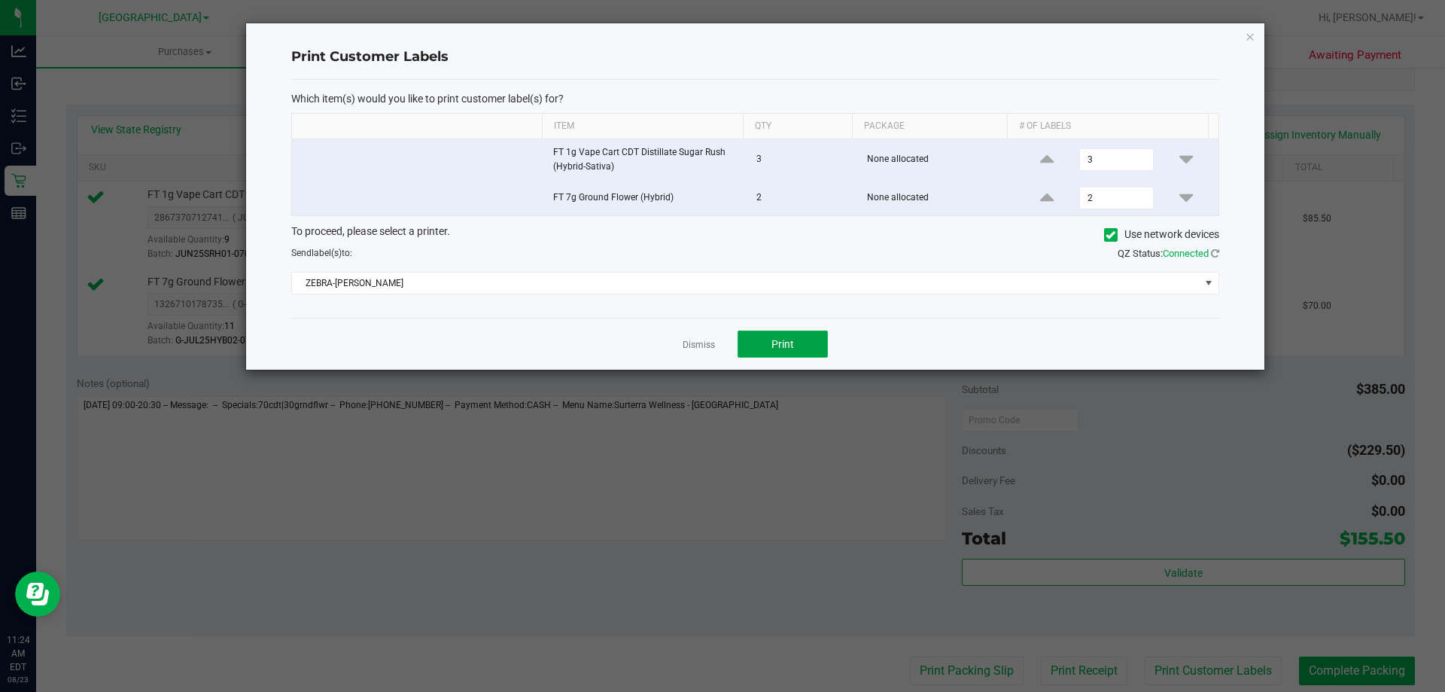
click at [790, 355] on button "Print" at bounding box center [783, 344] width 90 height 27
click at [706, 345] on link "Dismiss" at bounding box center [699, 345] width 32 height 13
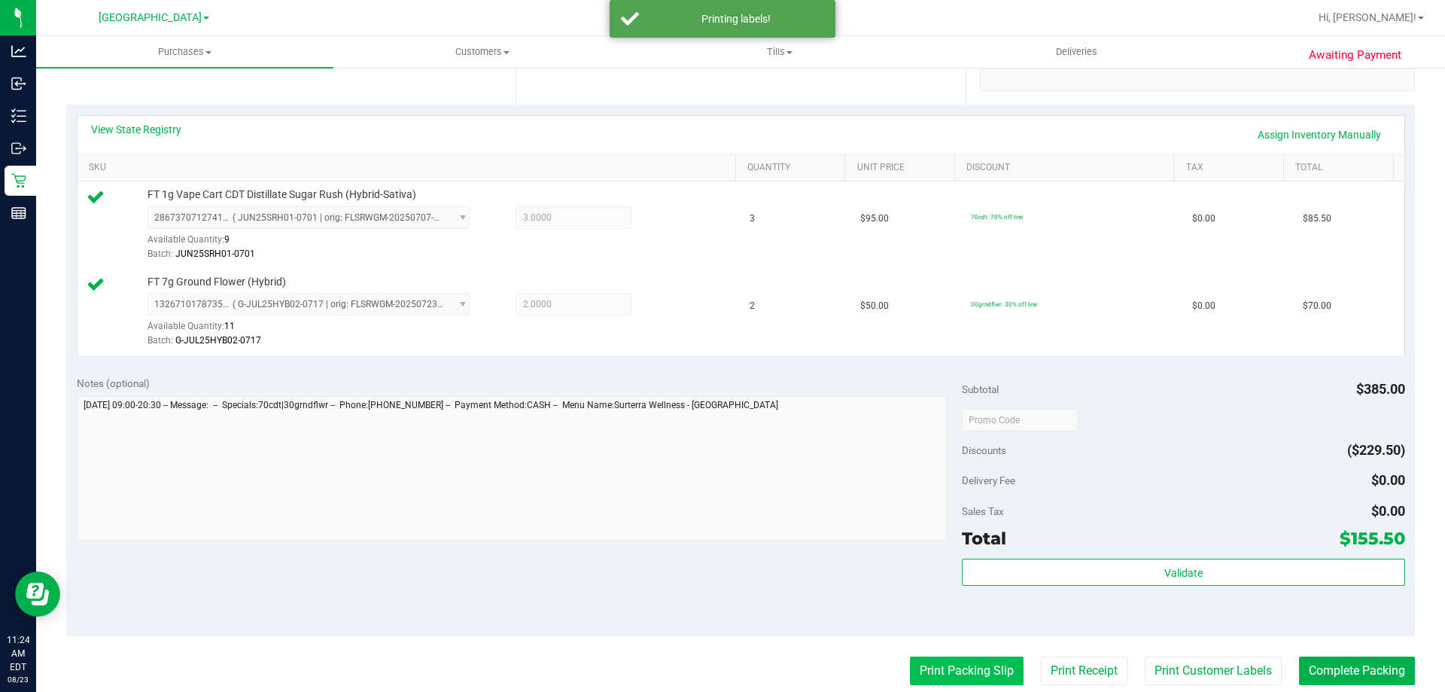
click at [933, 658] on button "Print Packing Slip" at bounding box center [967, 670] width 114 height 29
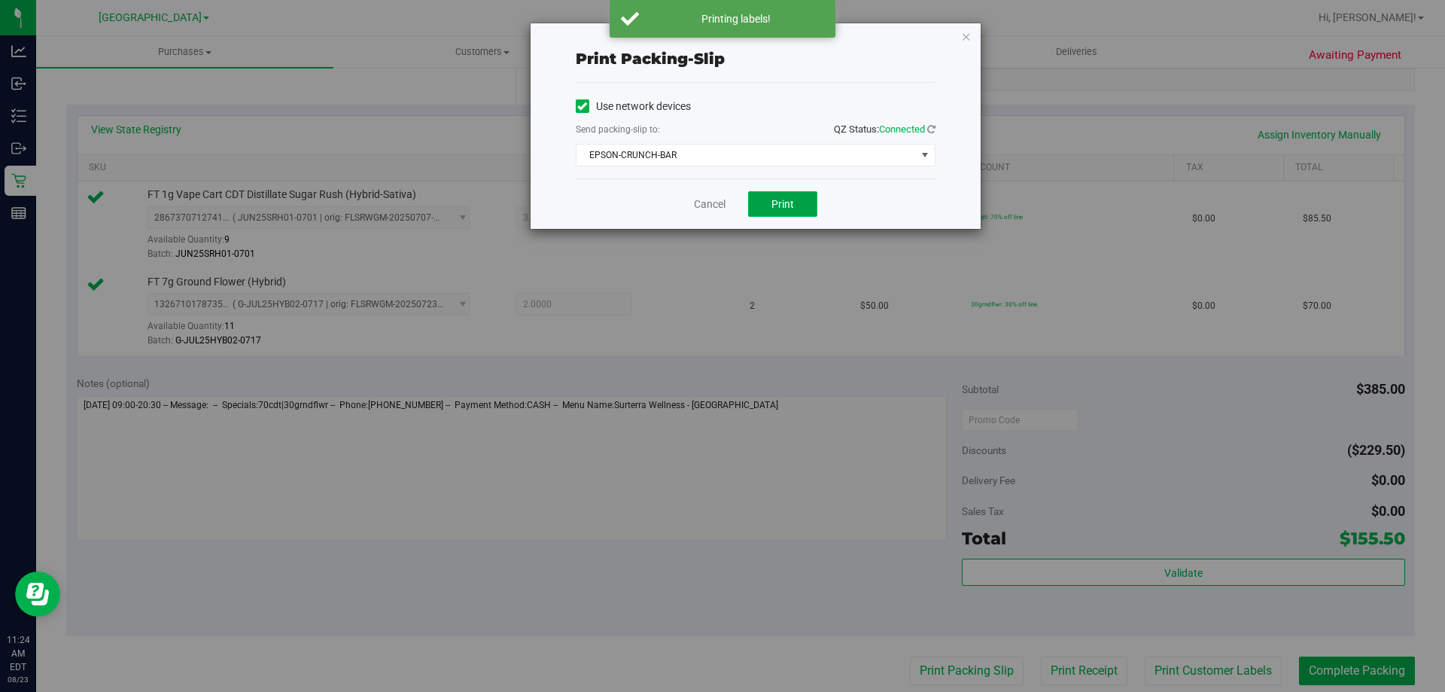
click at [791, 201] on span "Print" at bounding box center [783, 204] width 23 height 12
click at [711, 202] on link "Cancel" at bounding box center [710, 204] width 32 height 16
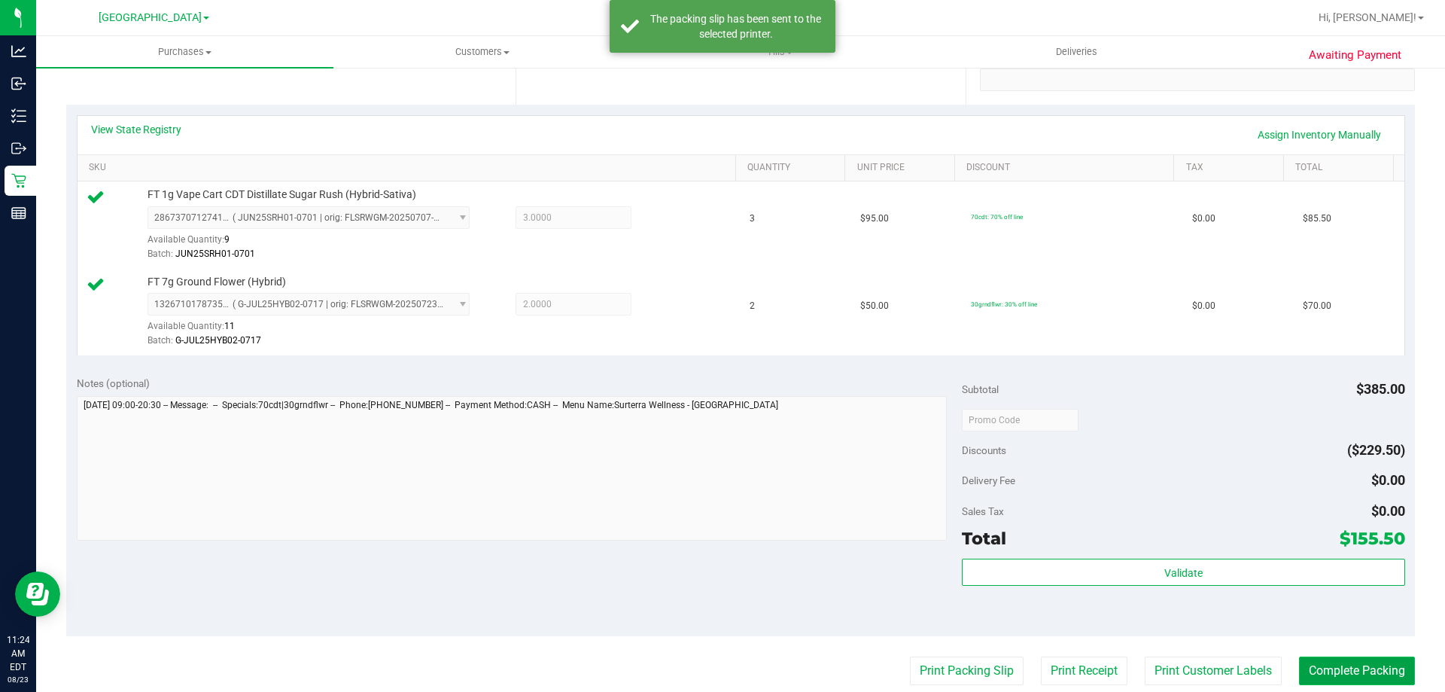
click at [1321, 669] on button "Complete Packing" at bounding box center [1357, 670] width 116 height 29
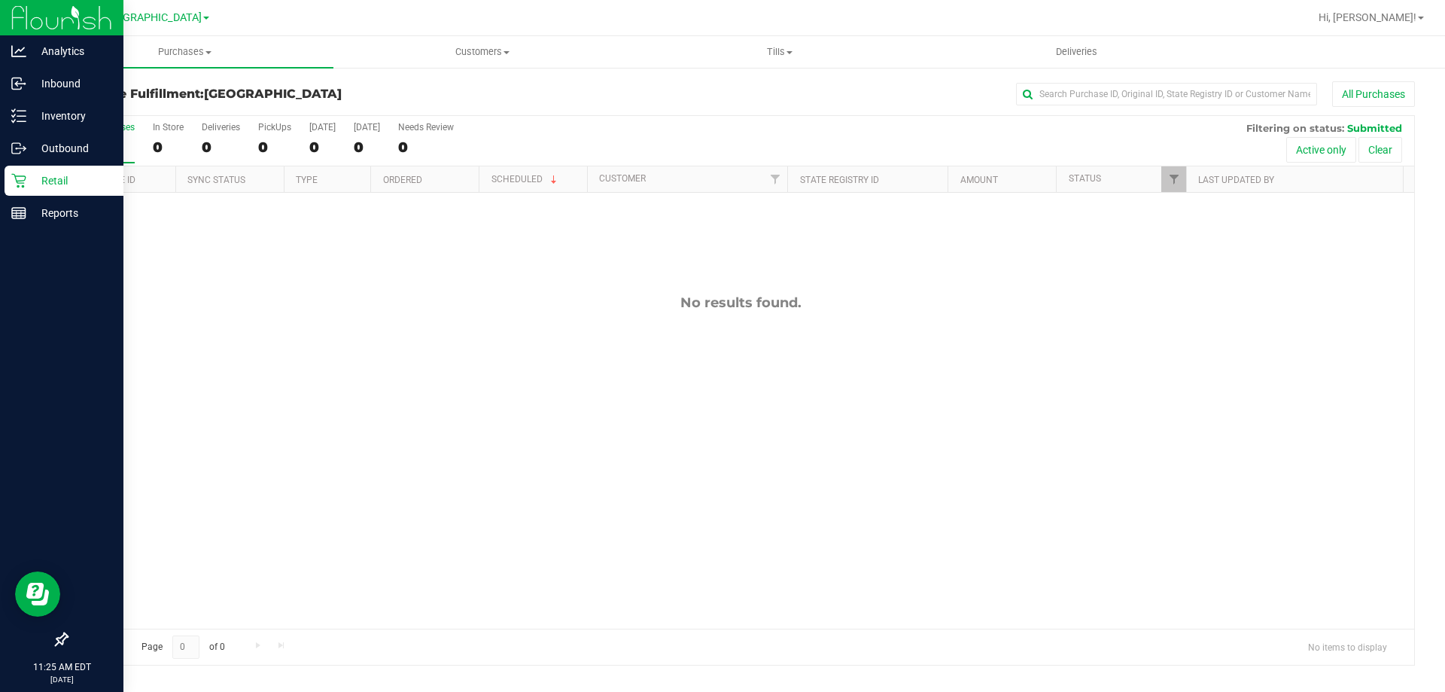
click at [47, 179] on p "Retail" at bounding box center [71, 181] width 90 height 18
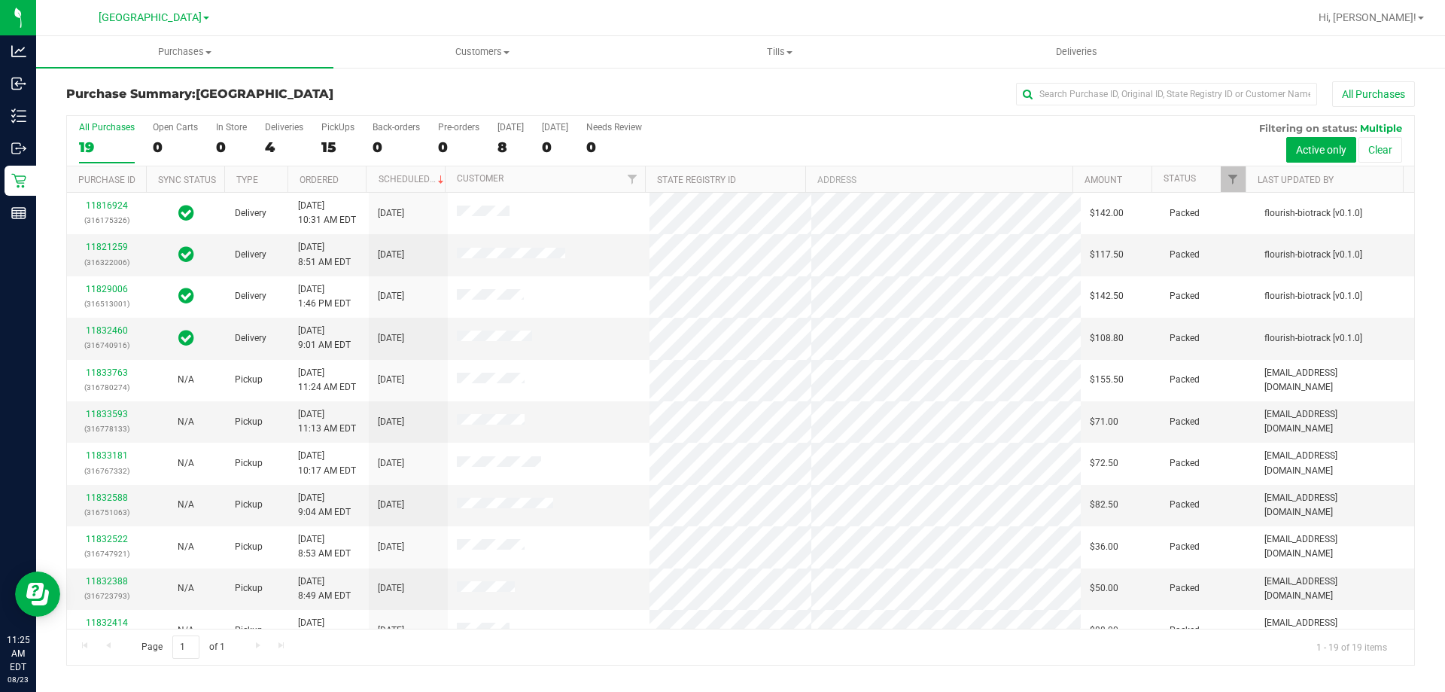
click at [594, 82] on div "All Purchases" at bounding box center [966, 94] width 900 height 26
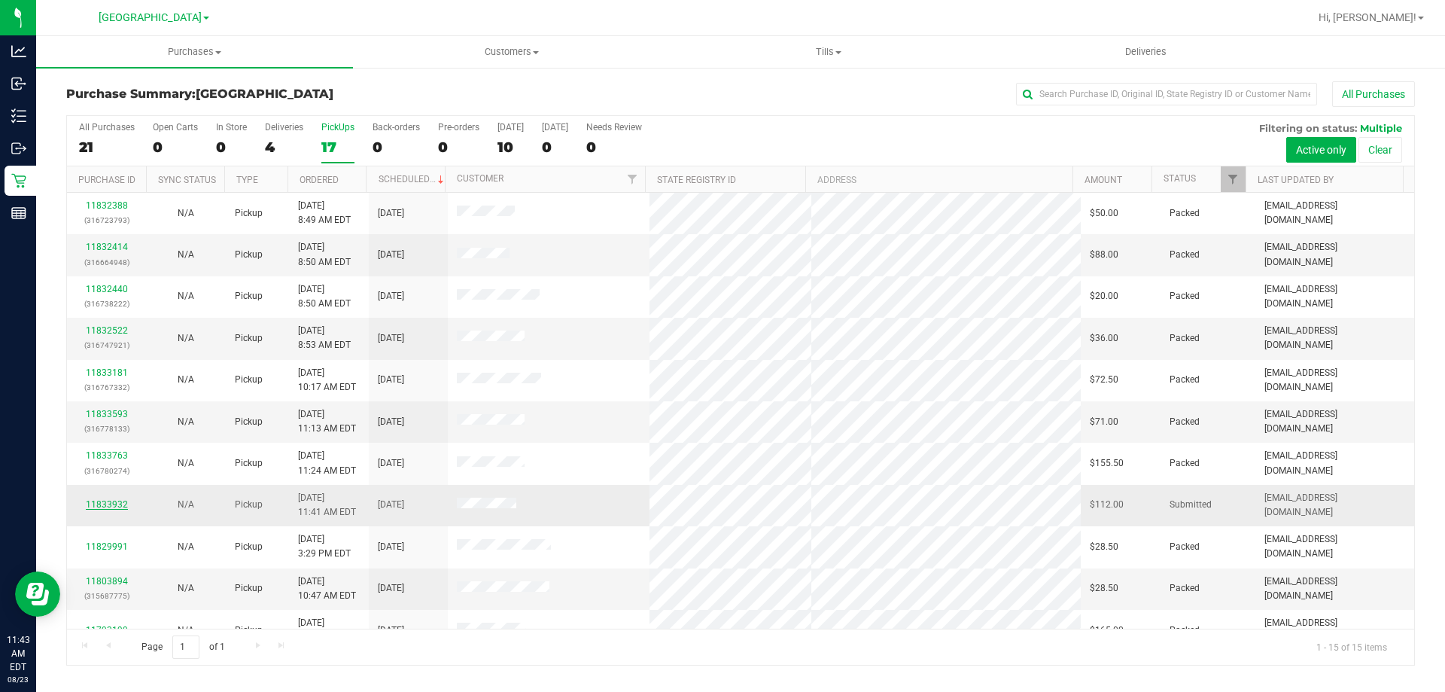
click at [107, 504] on link "11833932" at bounding box center [107, 504] width 42 height 11
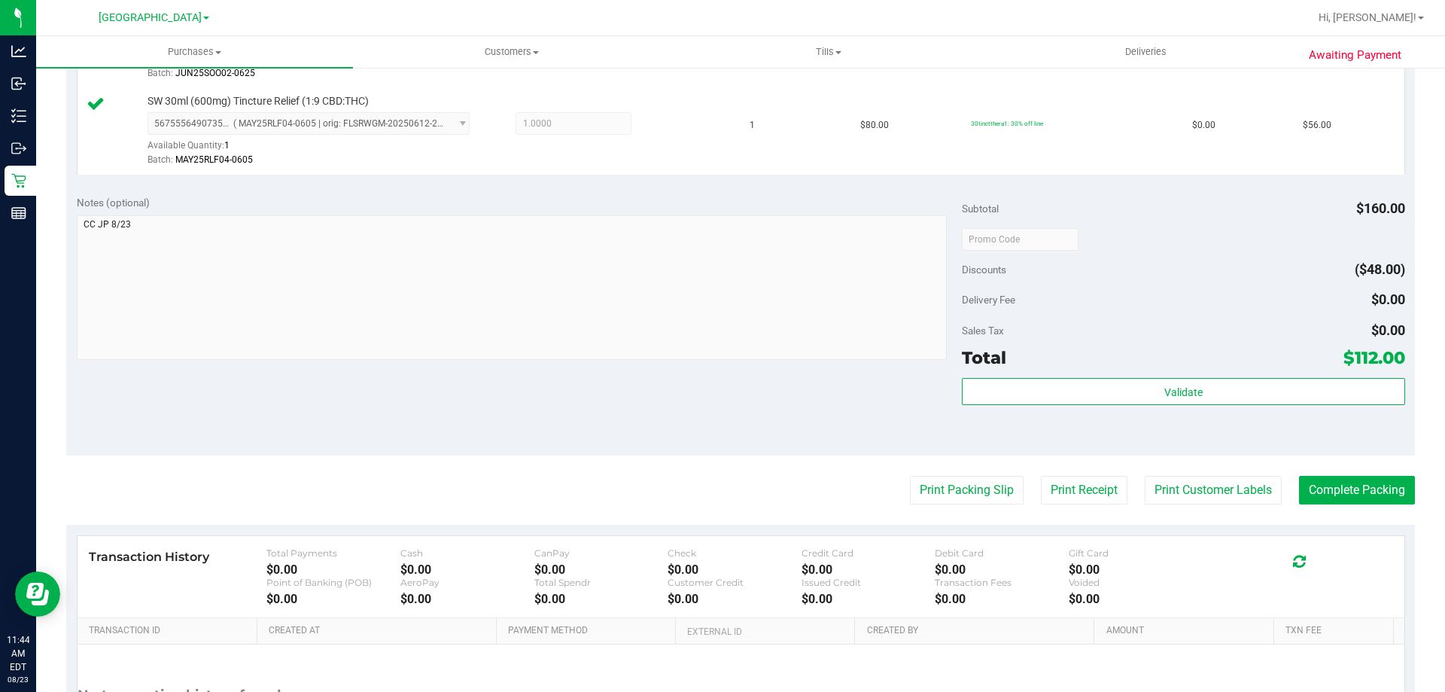
scroll to position [602, 0]
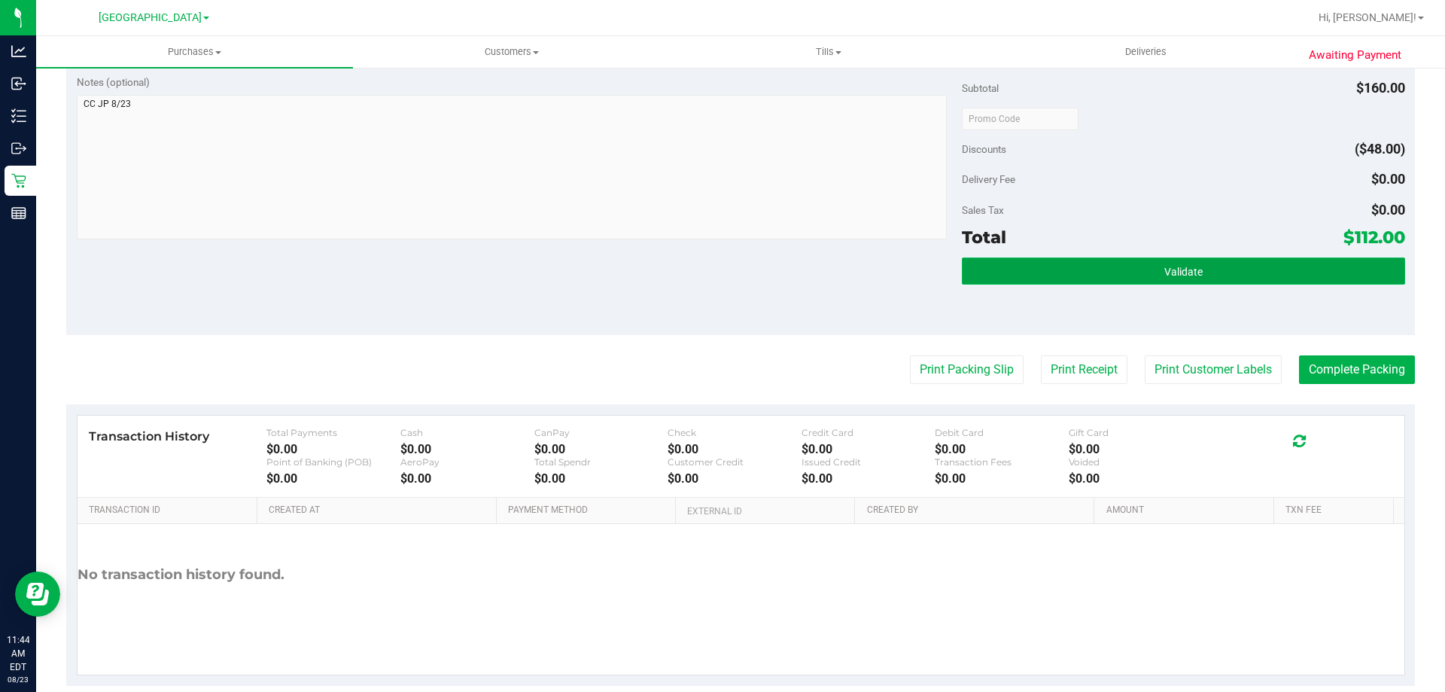
click at [1104, 260] on button "Validate" at bounding box center [1183, 270] width 443 height 27
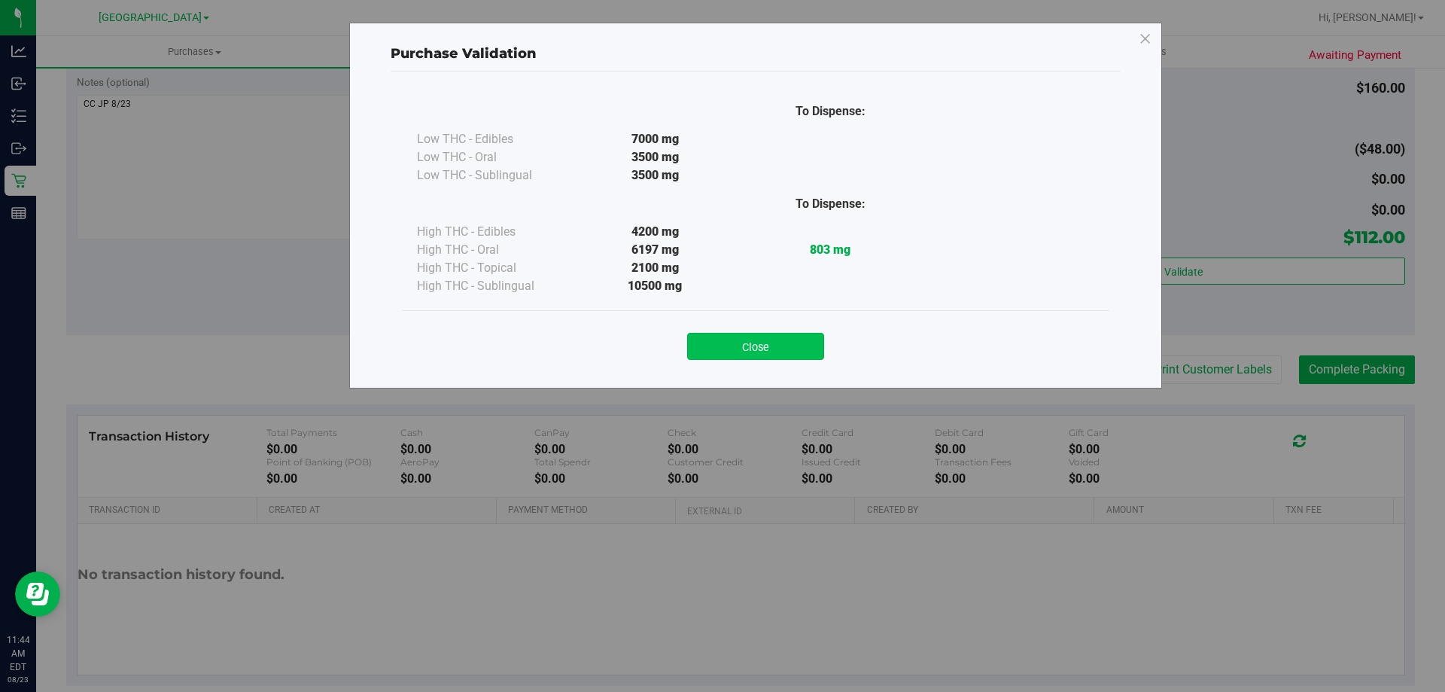
click at [790, 343] on button "Close" at bounding box center [755, 346] width 137 height 27
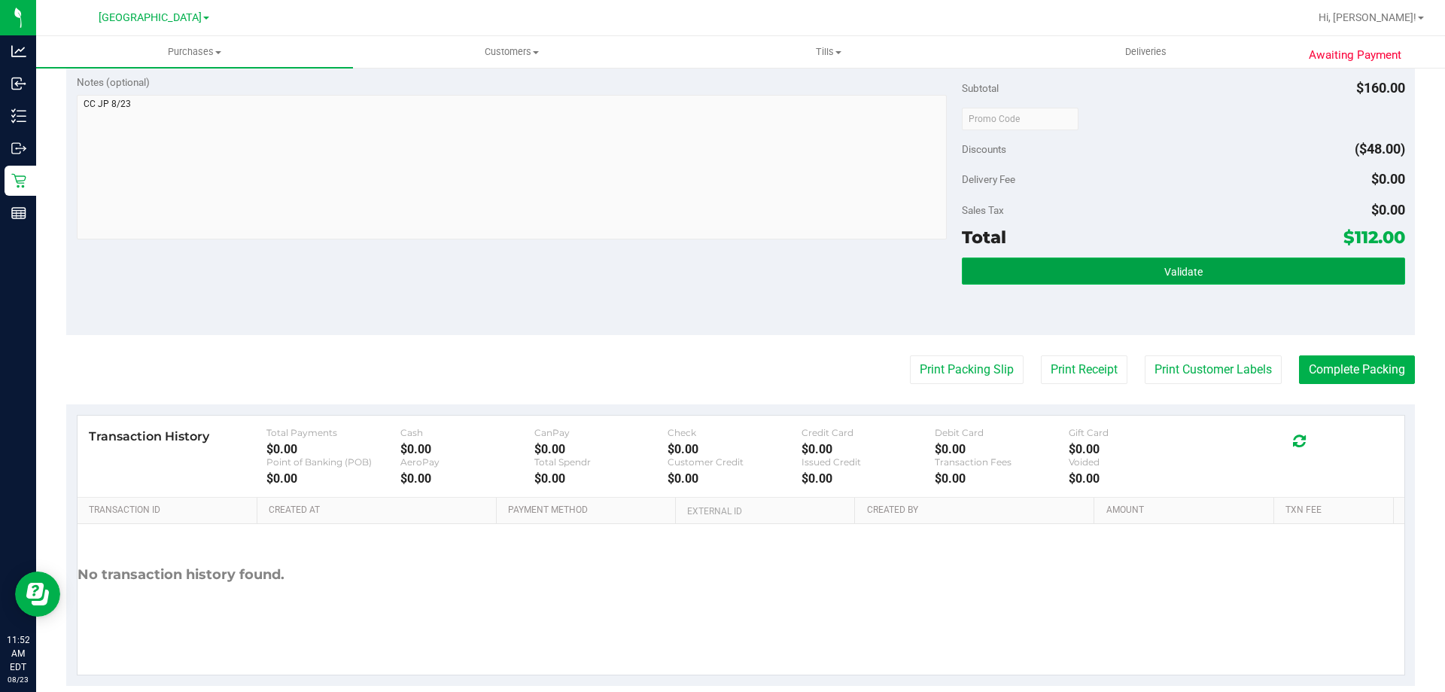
click at [1179, 267] on span "Validate" at bounding box center [1184, 272] width 38 height 12
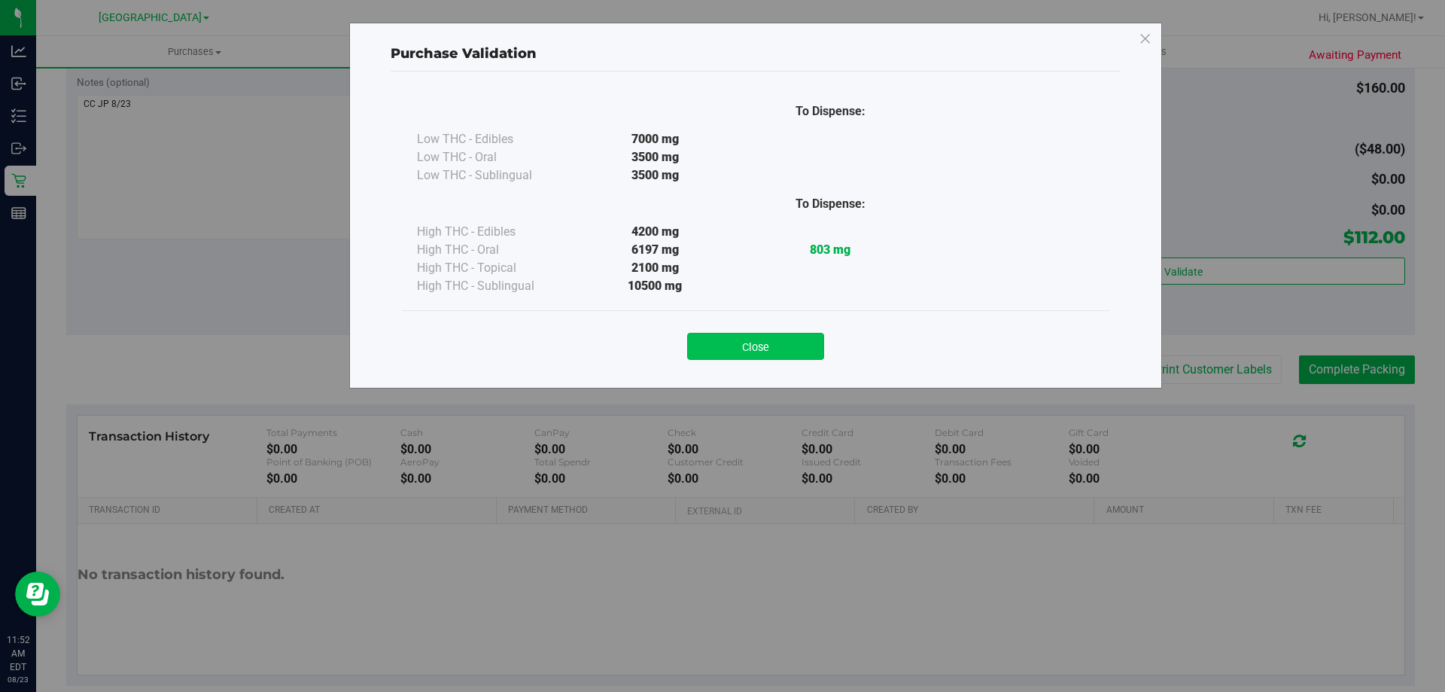
click at [769, 344] on button "Close" at bounding box center [755, 346] width 137 height 27
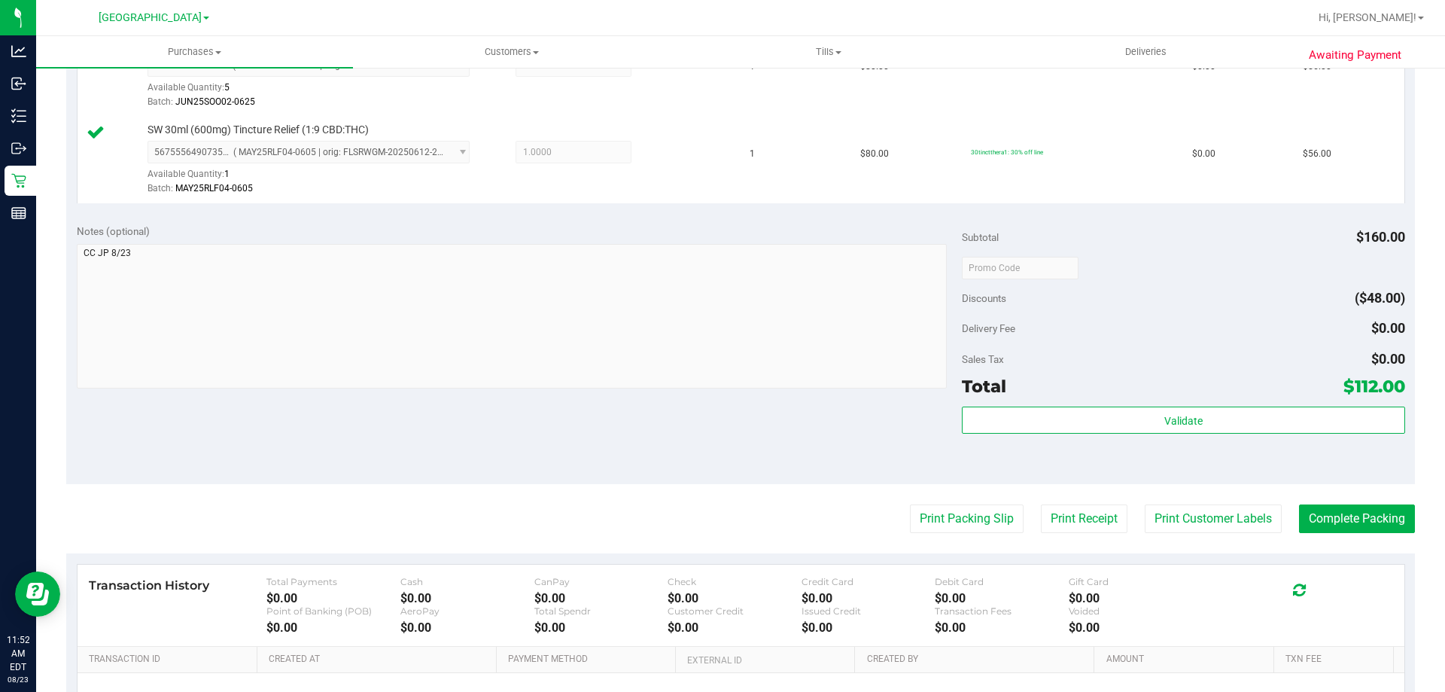
scroll to position [452, 0]
click at [1225, 514] on button "Print Customer Labels" at bounding box center [1213, 520] width 137 height 29
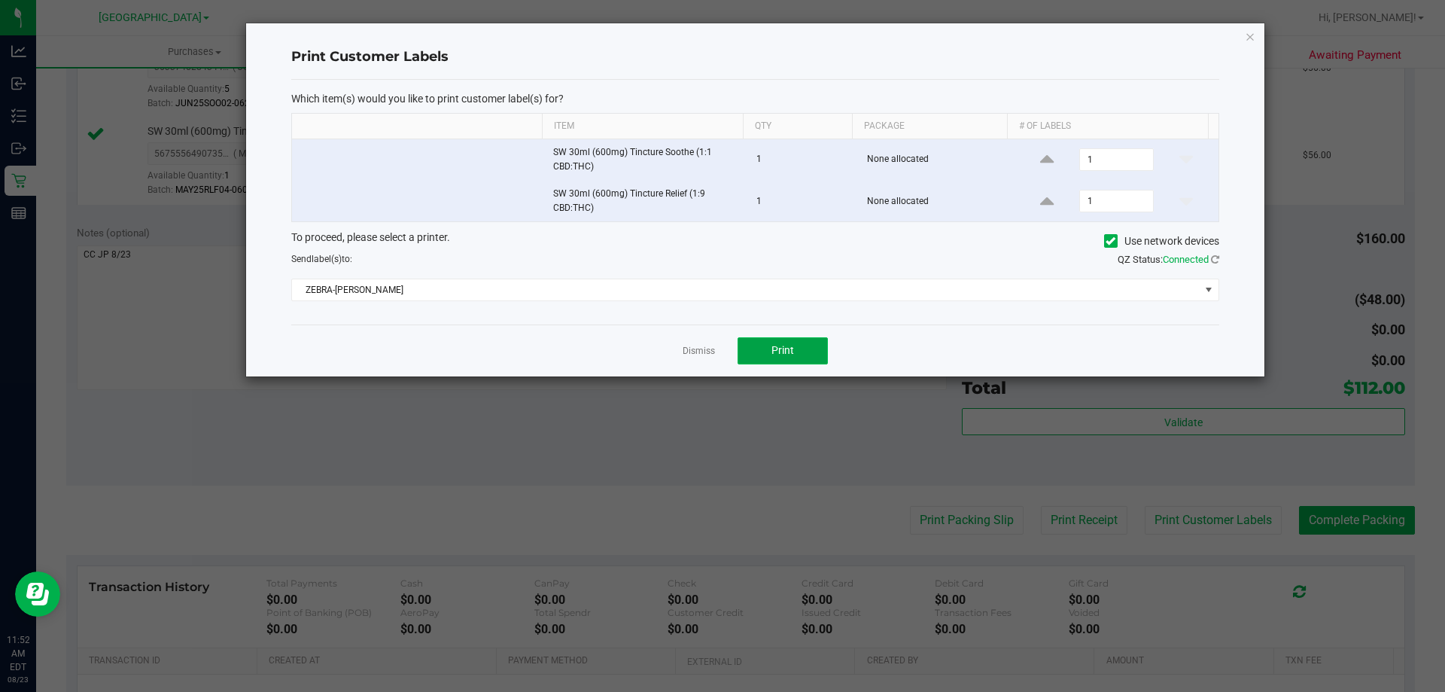
click at [754, 345] on button "Print" at bounding box center [783, 350] width 90 height 27
click at [703, 349] on link "Dismiss" at bounding box center [699, 351] width 32 height 13
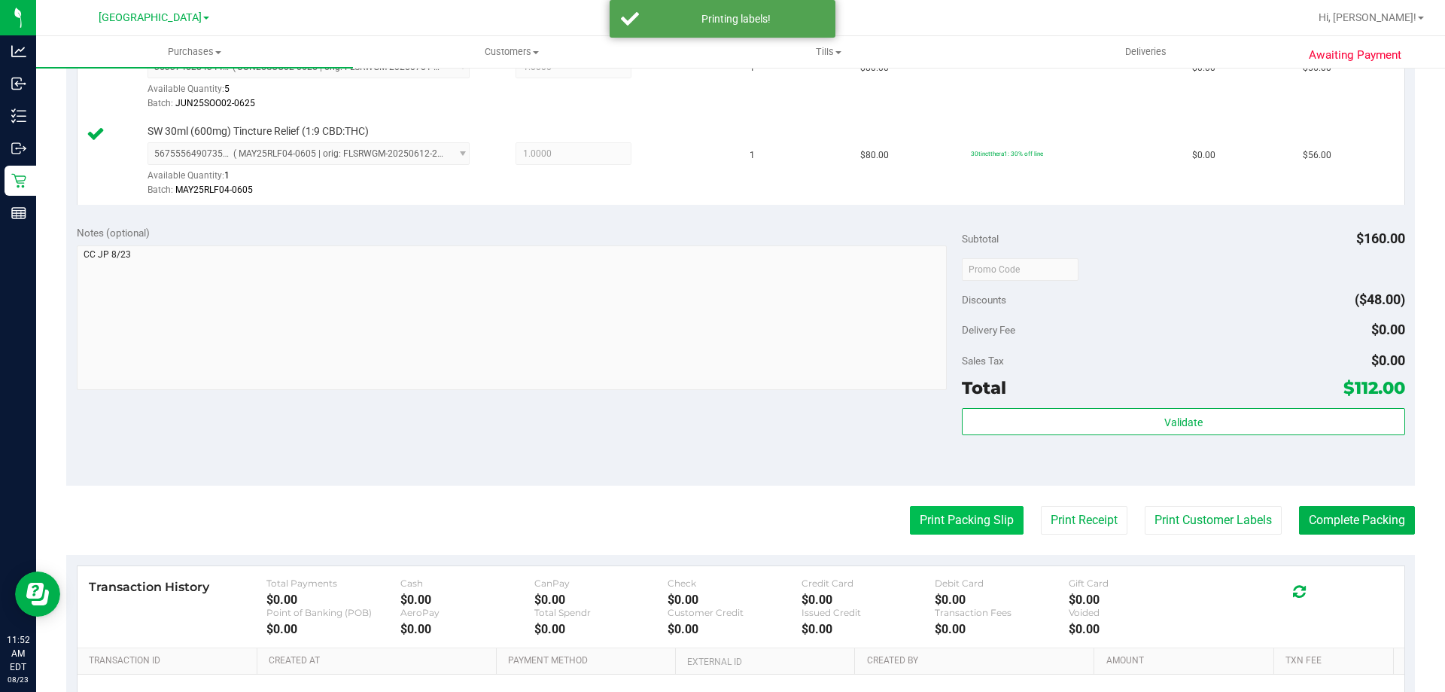
click at [936, 522] on button "Print Packing Slip" at bounding box center [967, 520] width 114 height 29
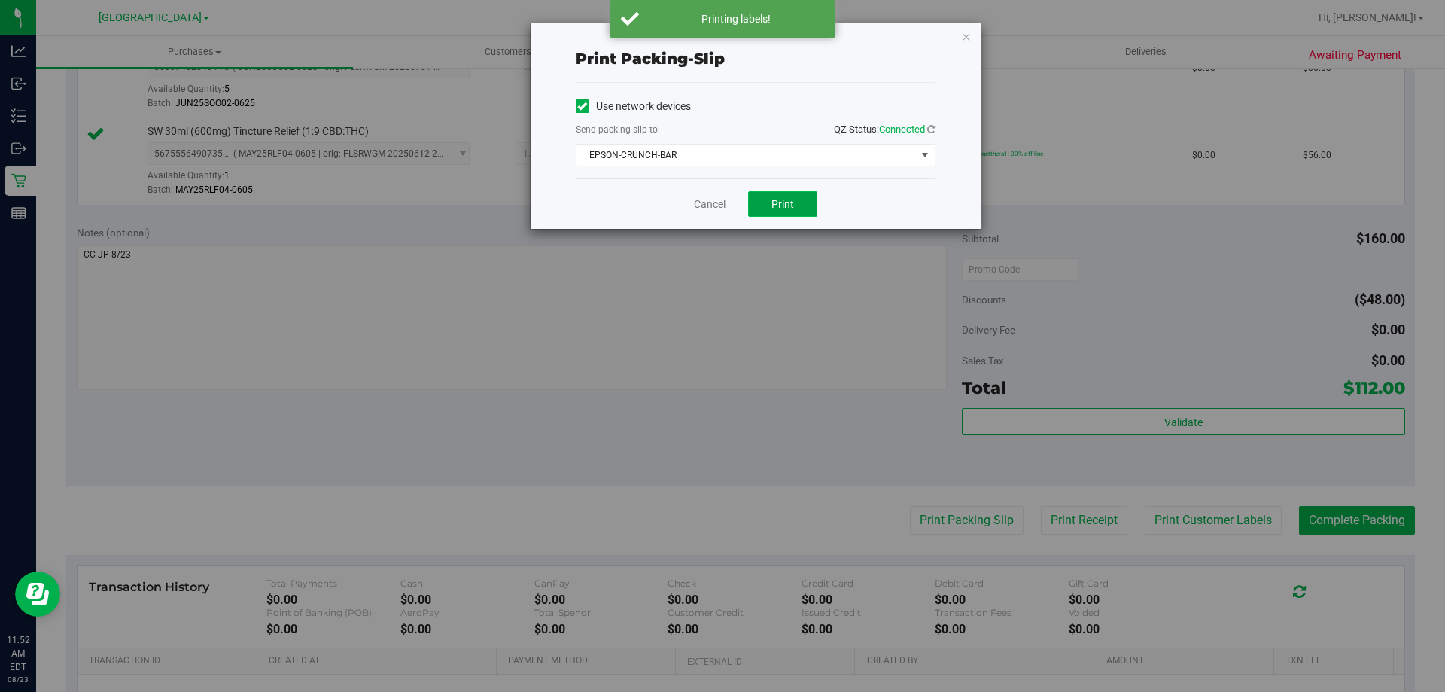
click at [801, 193] on button "Print" at bounding box center [782, 204] width 69 height 26
click at [708, 200] on link "Cancel" at bounding box center [710, 204] width 32 height 16
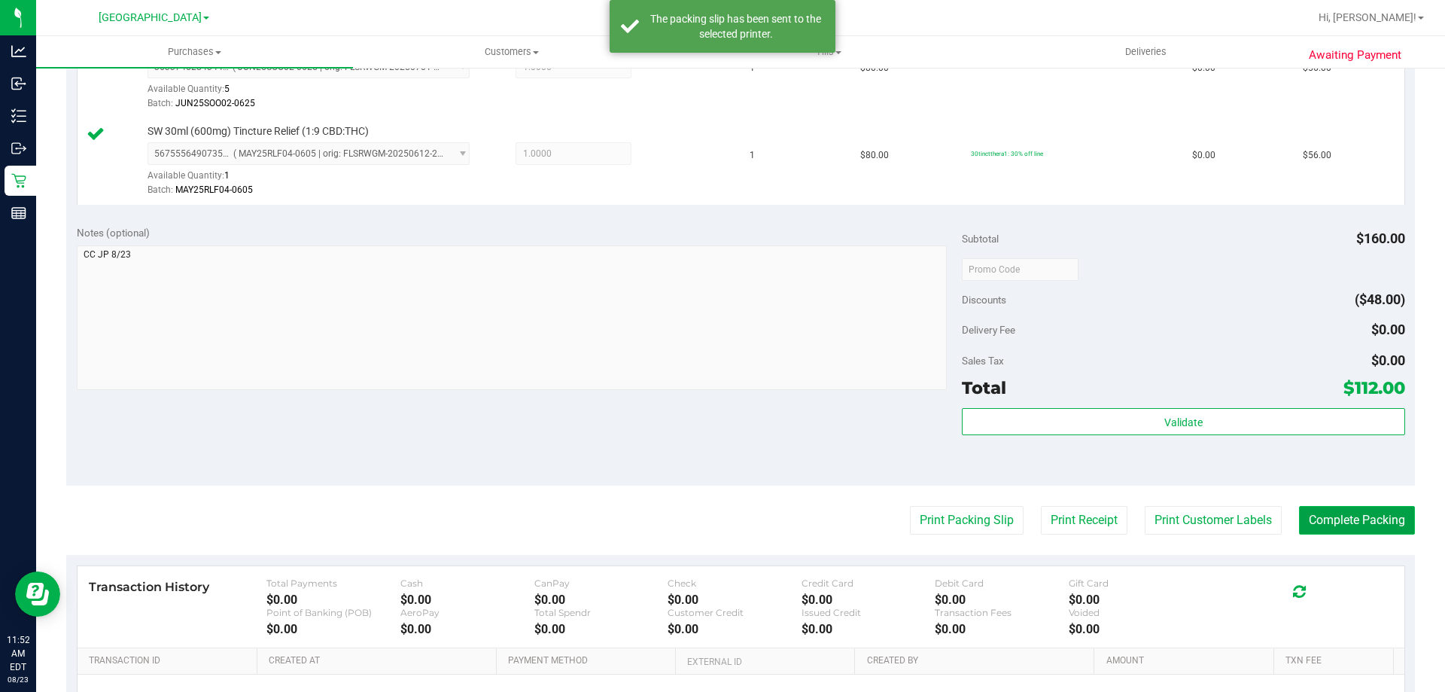
click at [1372, 524] on button "Complete Packing" at bounding box center [1357, 520] width 116 height 29
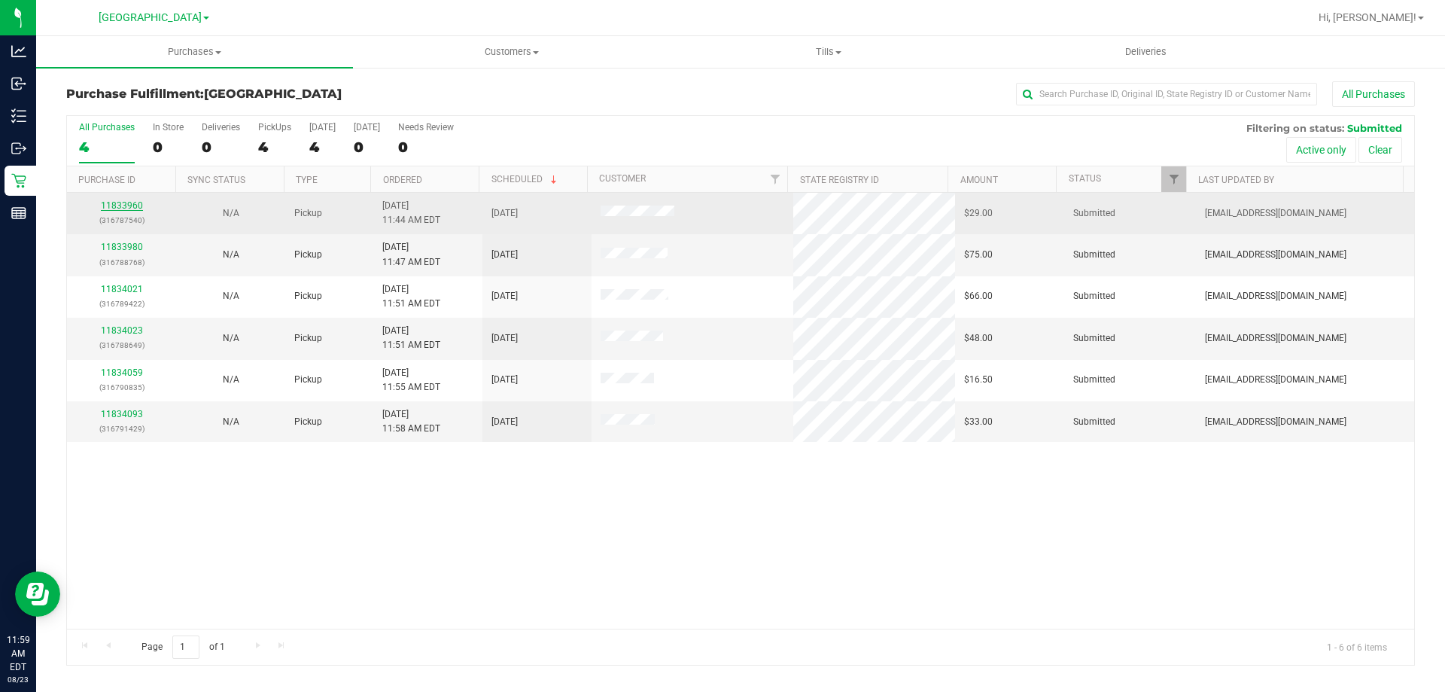
click at [123, 209] on link "11833960" at bounding box center [122, 205] width 42 height 11
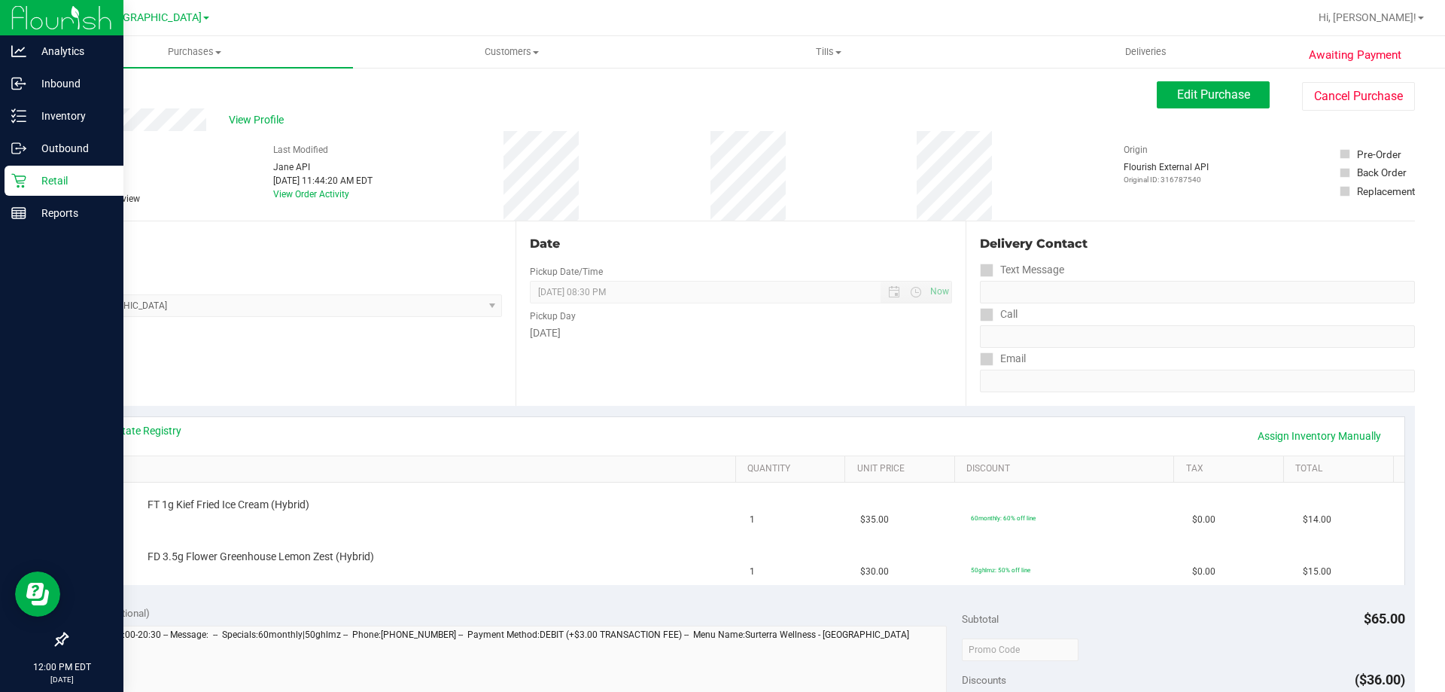
click at [69, 174] on p "Retail" at bounding box center [71, 181] width 90 height 18
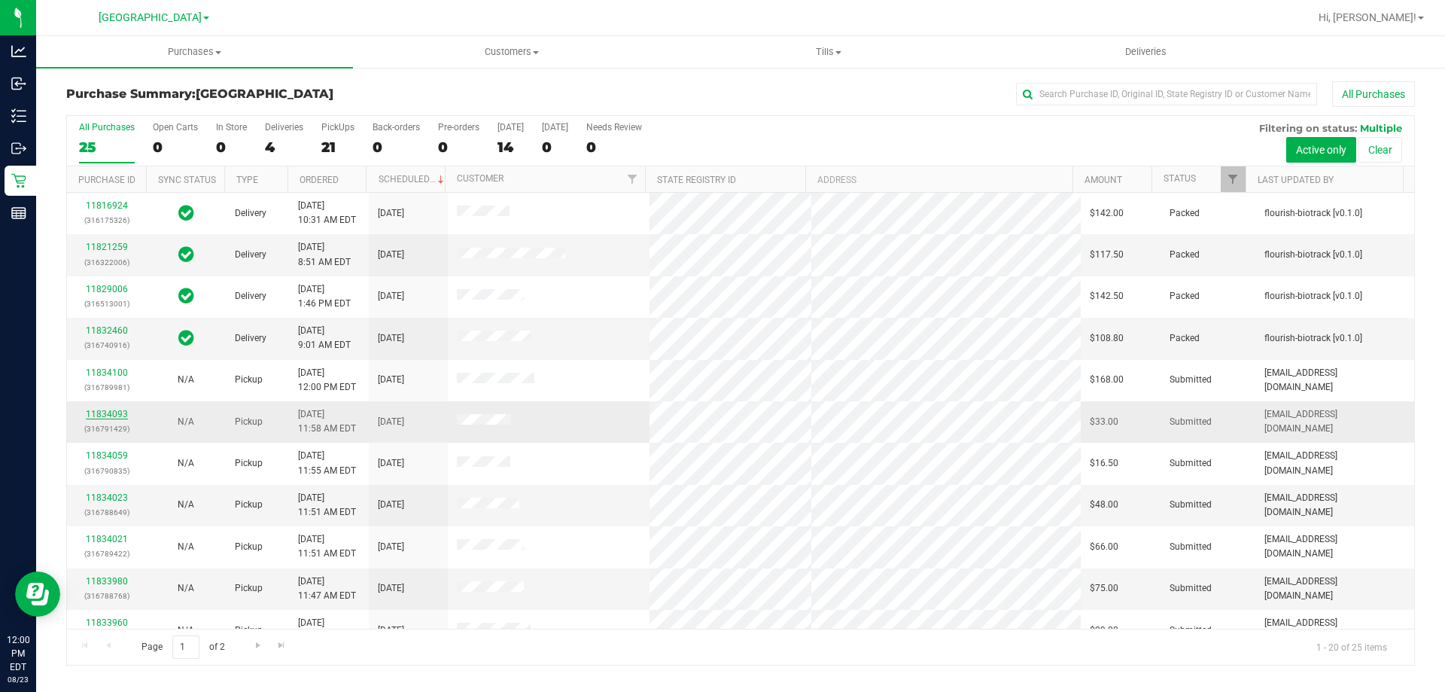
click at [117, 411] on link "11834093" at bounding box center [107, 414] width 42 height 11
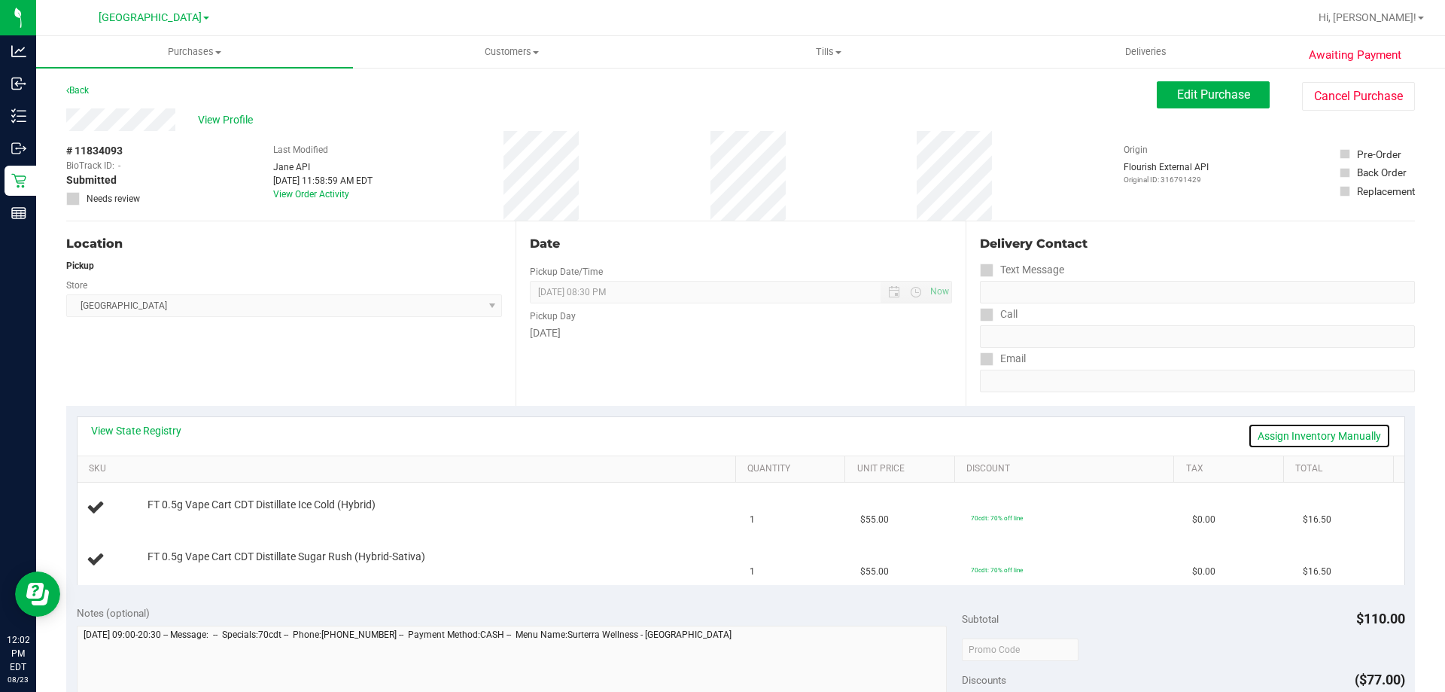
click at [1375, 430] on link "Assign Inventory Manually" at bounding box center [1319, 436] width 143 height 26
click at [1366, 433] on link "Save & Exit" at bounding box center [1356, 436] width 71 height 26
click at [1363, 466] on link "Total" at bounding box center [1342, 469] width 92 height 12
click at [1353, 440] on link "Assign Inventory Manually" at bounding box center [1319, 436] width 143 height 26
click at [1358, 424] on link "Save & Exit" at bounding box center [1356, 436] width 71 height 26
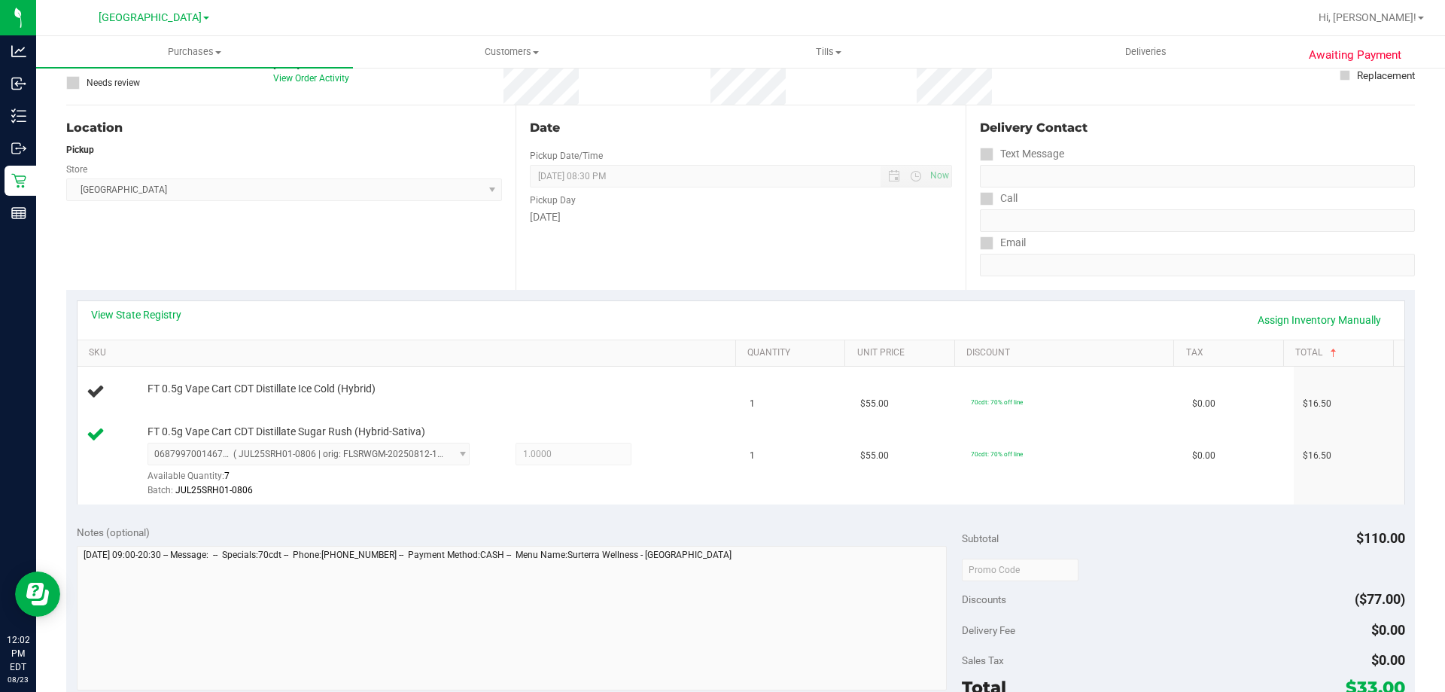
scroll to position [151, 0]
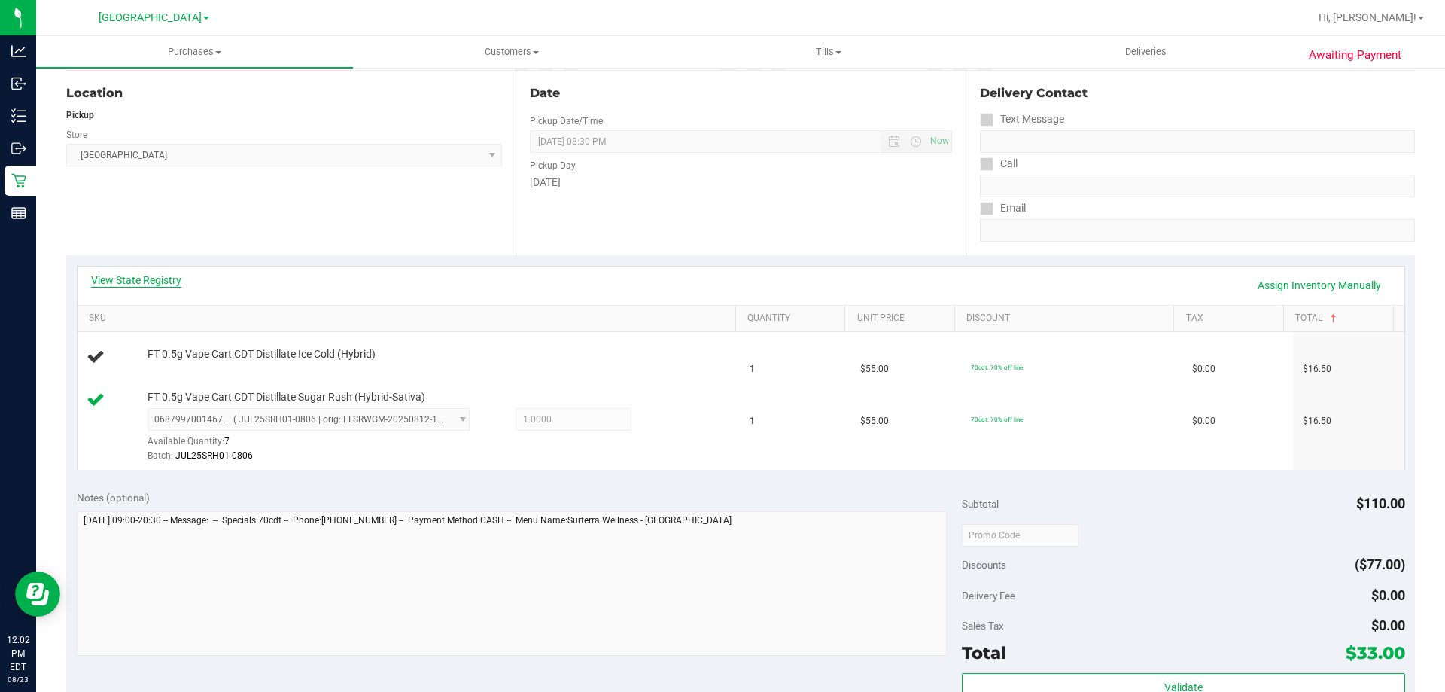
click at [157, 280] on link "View State Registry" at bounding box center [136, 280] width 90 height 15
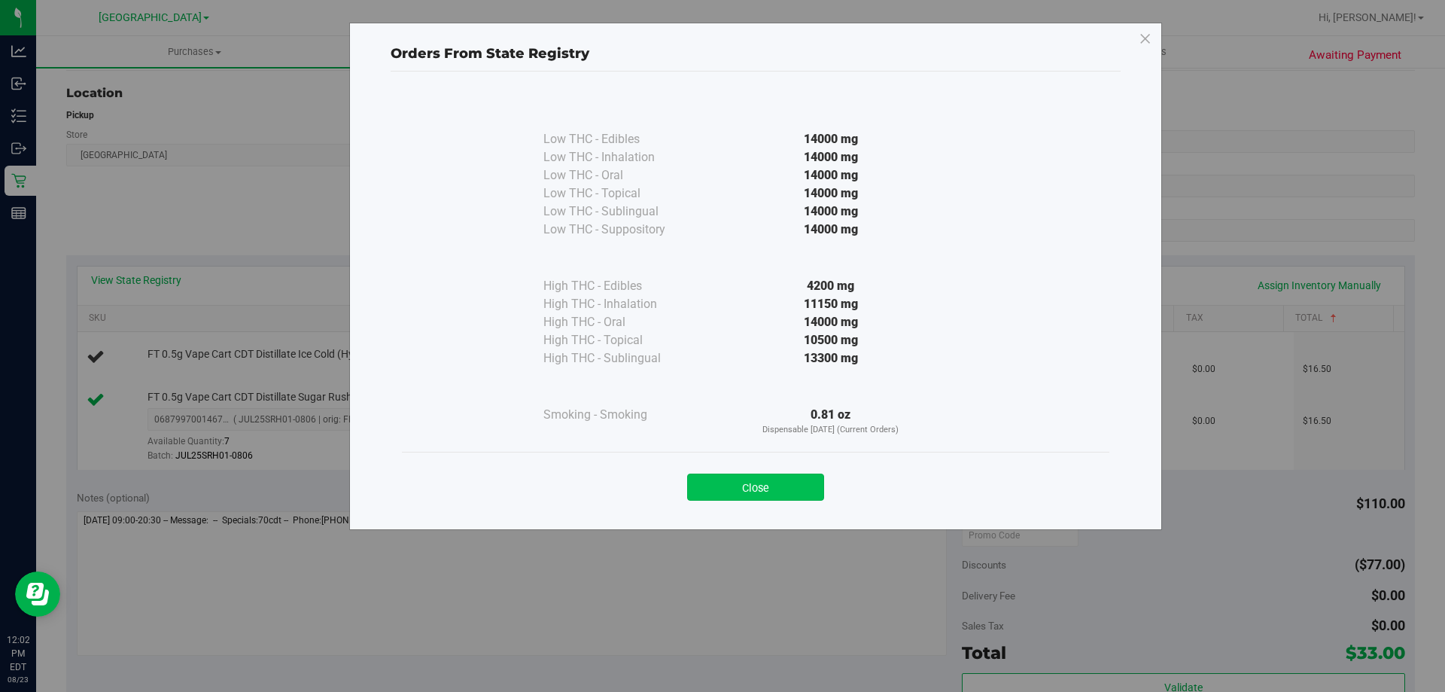
click at [796, 486] on button "Close" at bounding box center [755, 487] width 137 height 27
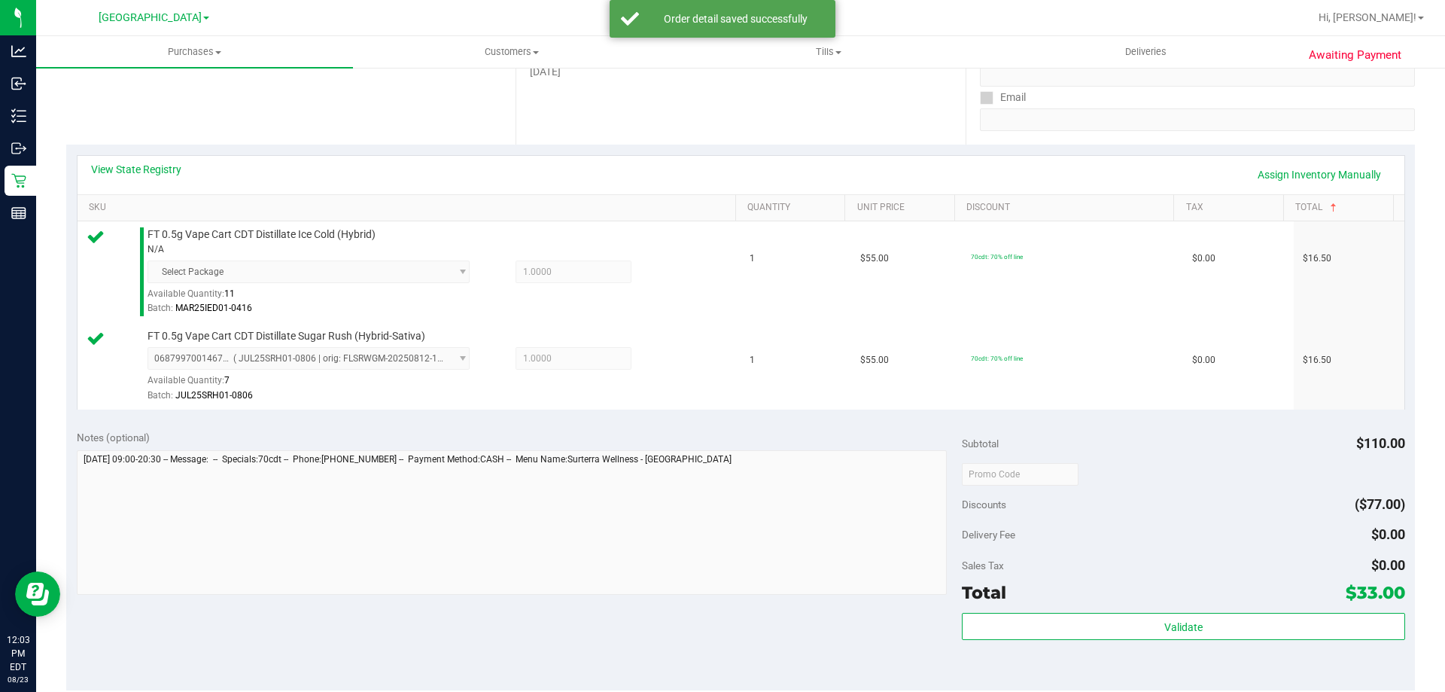
scroll to position [301, 0]
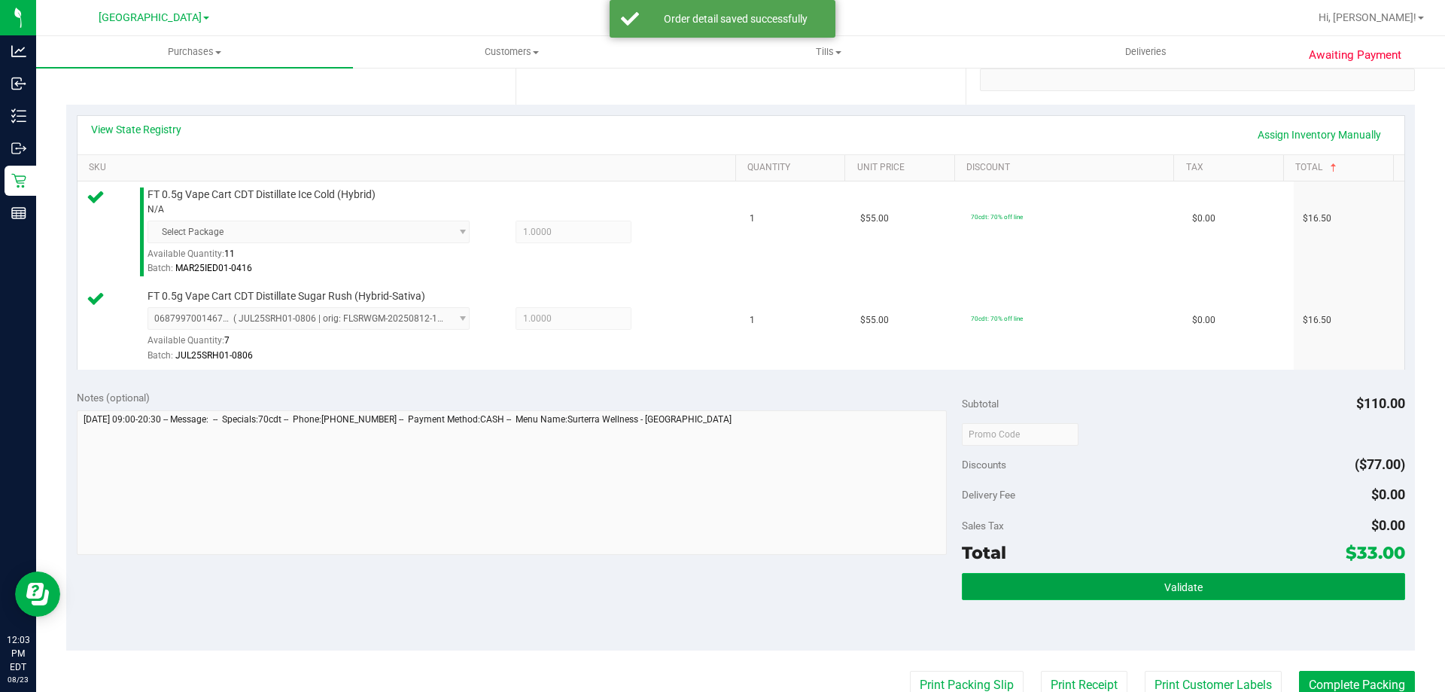
click at [1165, 586] on span "Validate" at bounding box center [1184, 587] width 38 height 12
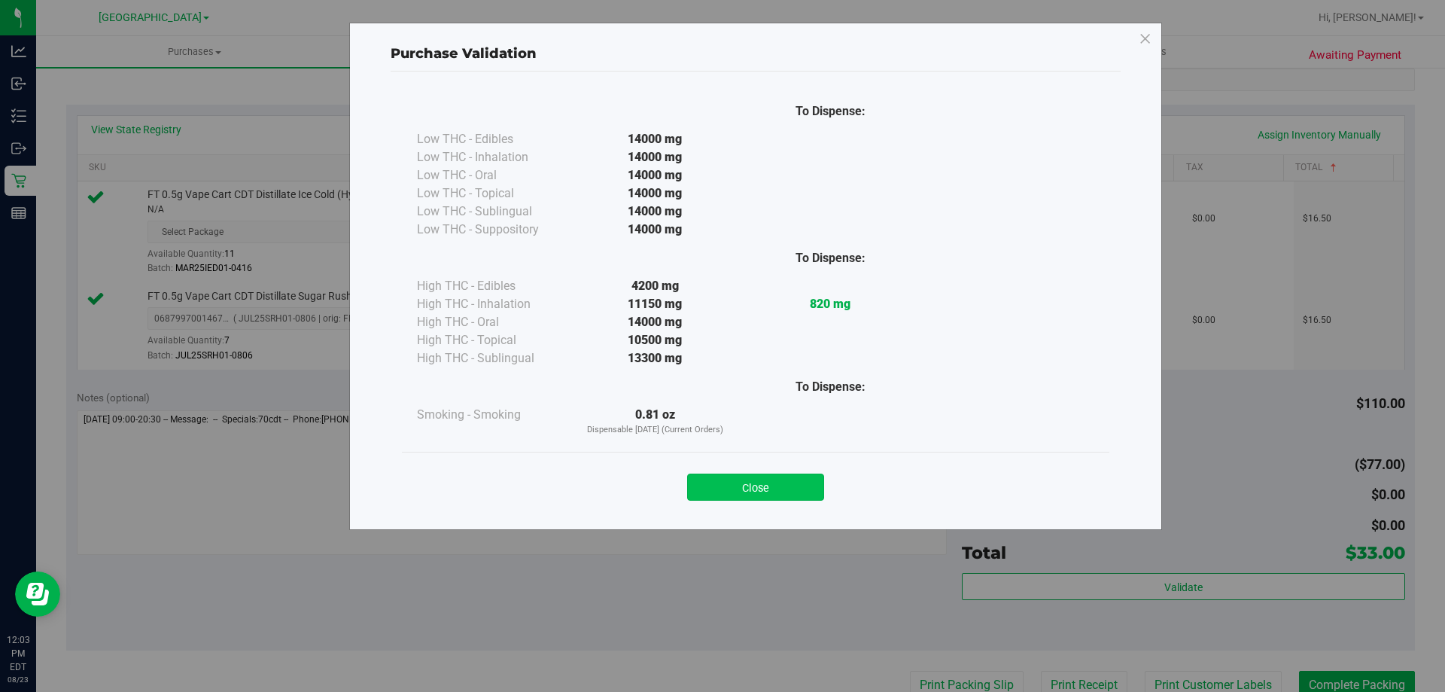
click at [751, 480] on button "Close" at bounding box center [755, 487] width 137 height 27
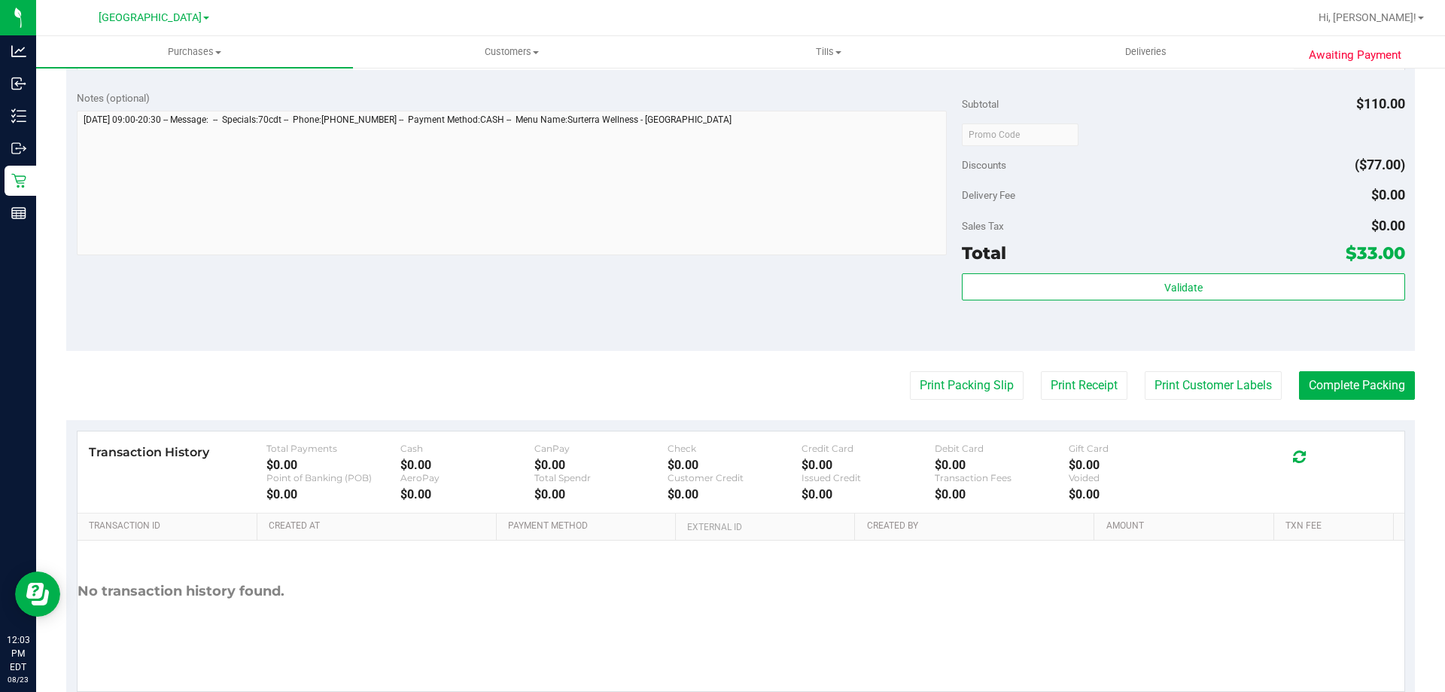
scroll to position [602, 0]
click at [1206, 383] on button "Print Customer Labels" at bounding box center [1213, 384] width 137 height 29
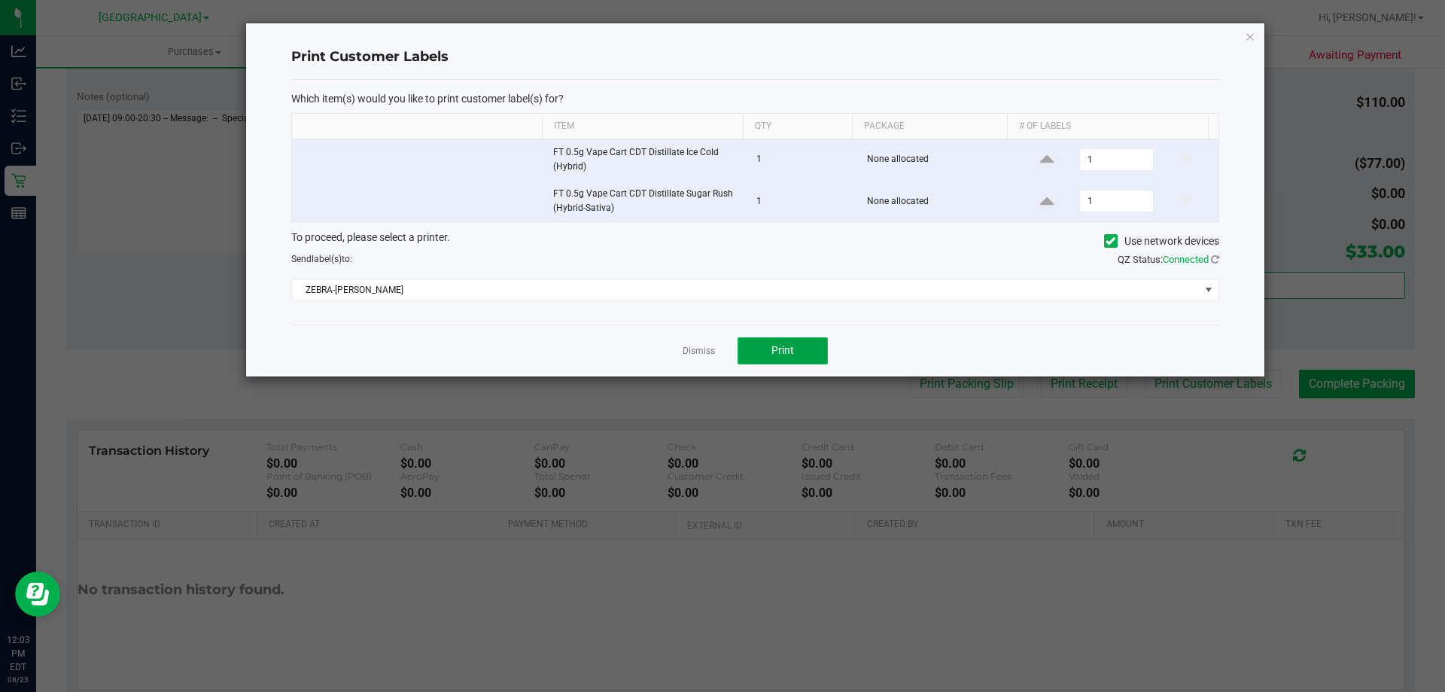
click at [797, 352] on button "Print" at bounding box center [783, 350] width 90 height 27
click at [687, 349] on link "Dismiss" at bounding box center [699, 351] width 32 height 13
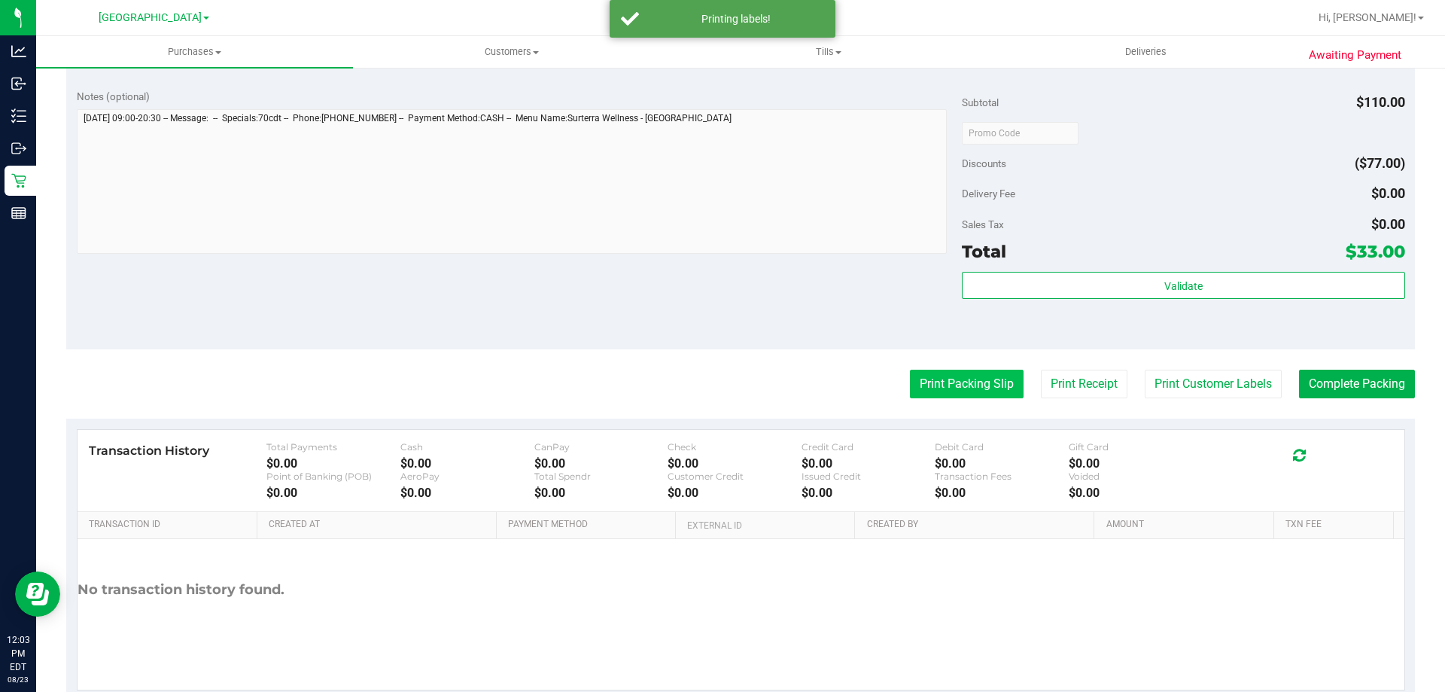
click at [918, 388] on button "Print Packing Slip" at bounding box center [967, 384] width 114 height 29
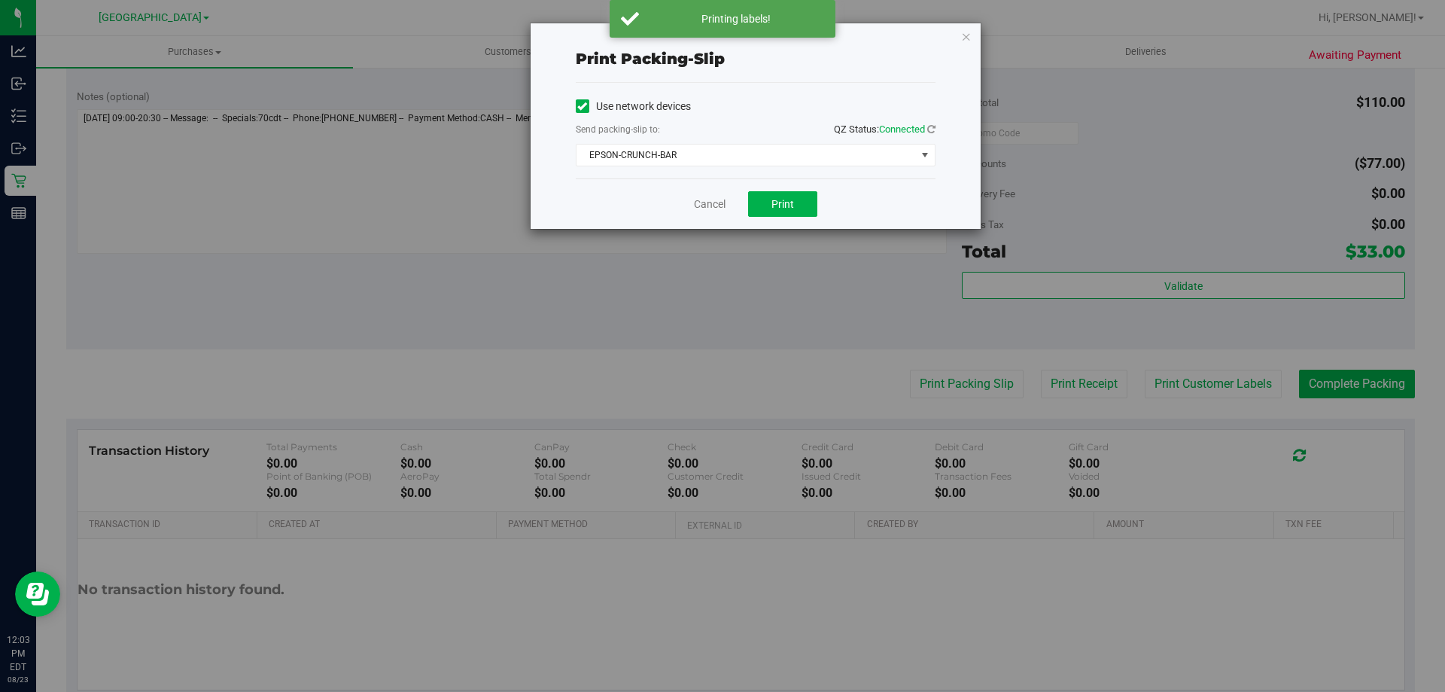
click at [785, 190] on div "Cancel Print" at bounding box center [756, 203] width 360 height 50
click at [790, 201] on span "Print" at bounding box center [783, 204] width 23 height 12
click at [705, 202] on link "Cancel" at bounding box center [710, 204] width 32 height 16
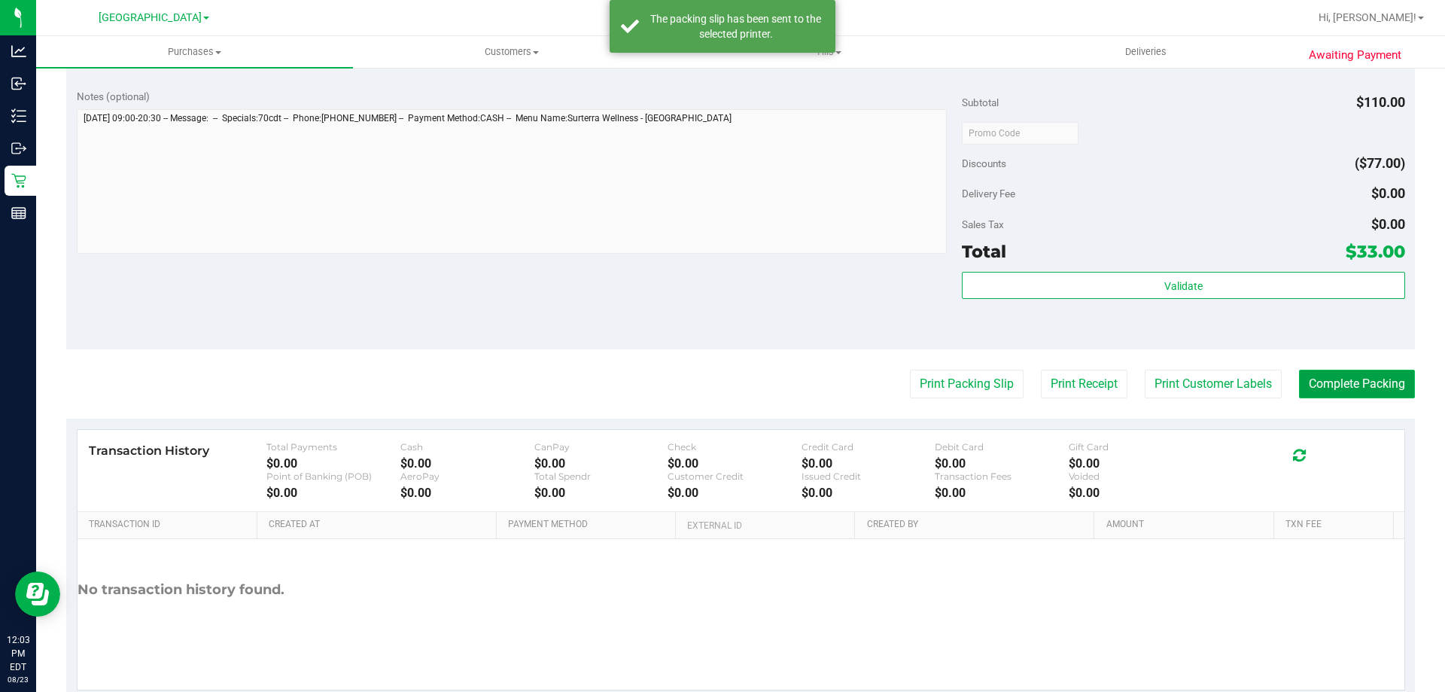
click at [1336, 380] on button "Complete Packing" at bounding box center [1357, 384] width 116 height 29
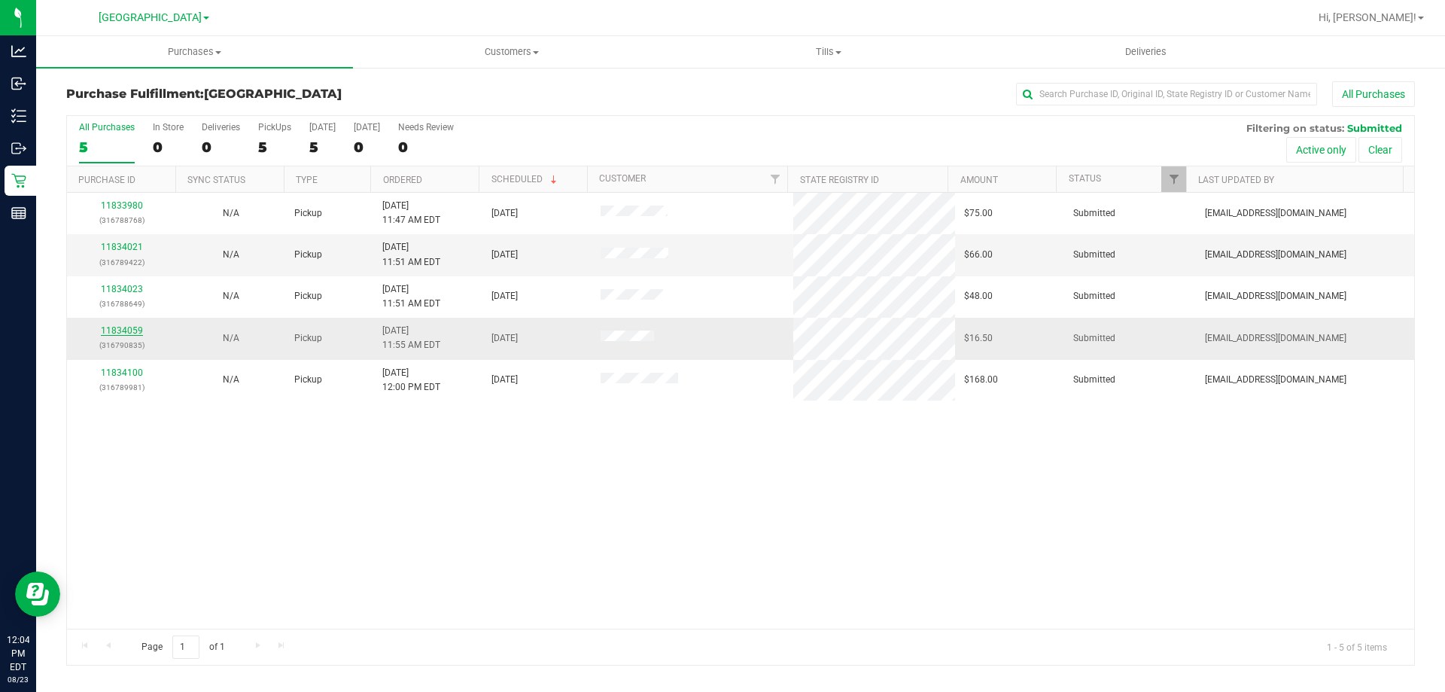
click at [120, 330] on link "11834059" at bounding box center [122, 330] width 42 height 11
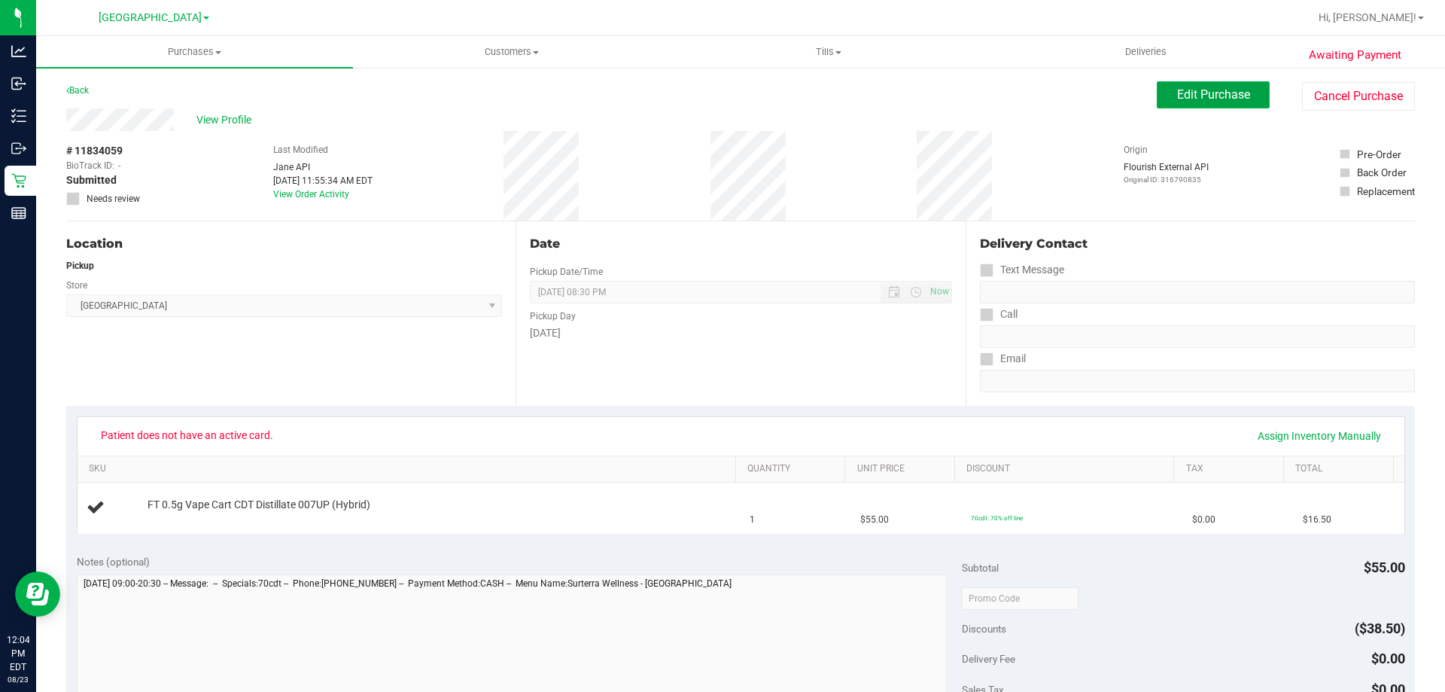
click at [1214, 92] on span "Edit Purchase" at bounding box center [1213, 94] width 73 height 14
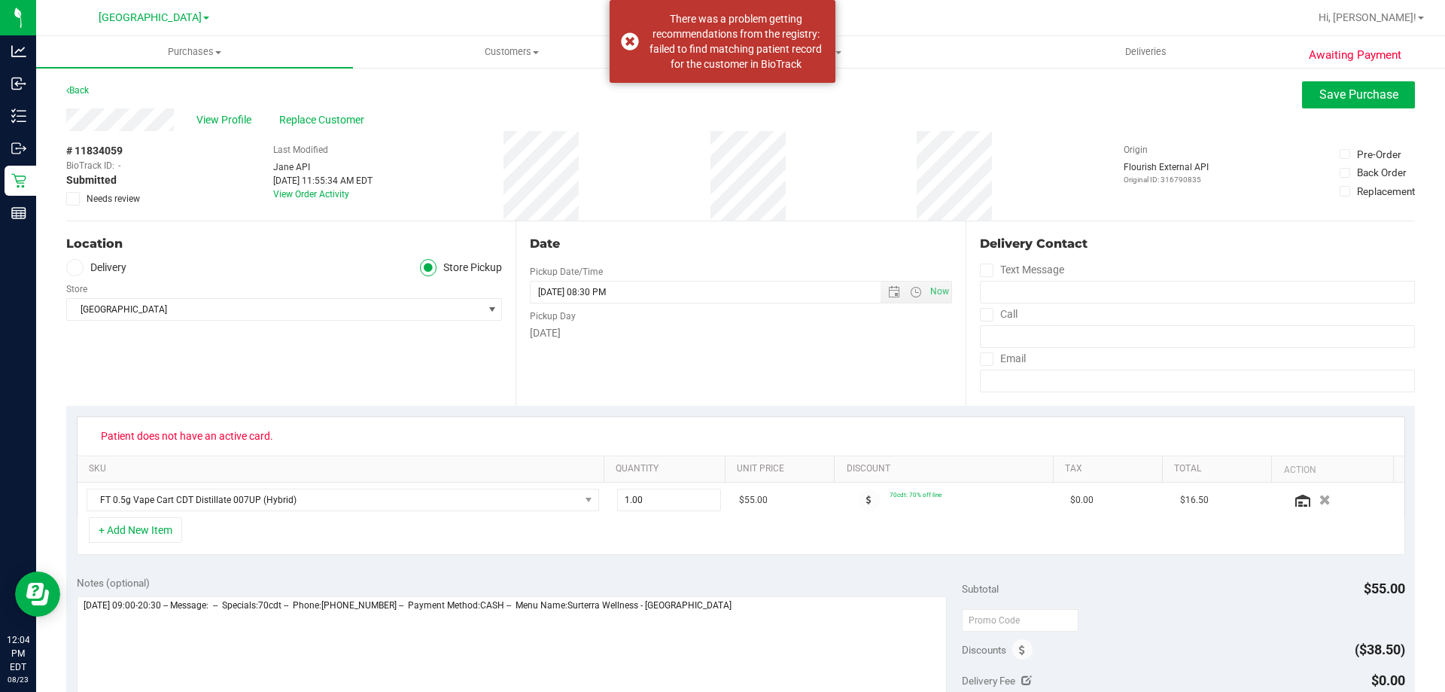
click at [76, 192] on span at bounding box center [73, 199] width 14 height 14
click at [0, 0] on input "Needs review" at bounding box center [0, 0] width 0 height 0
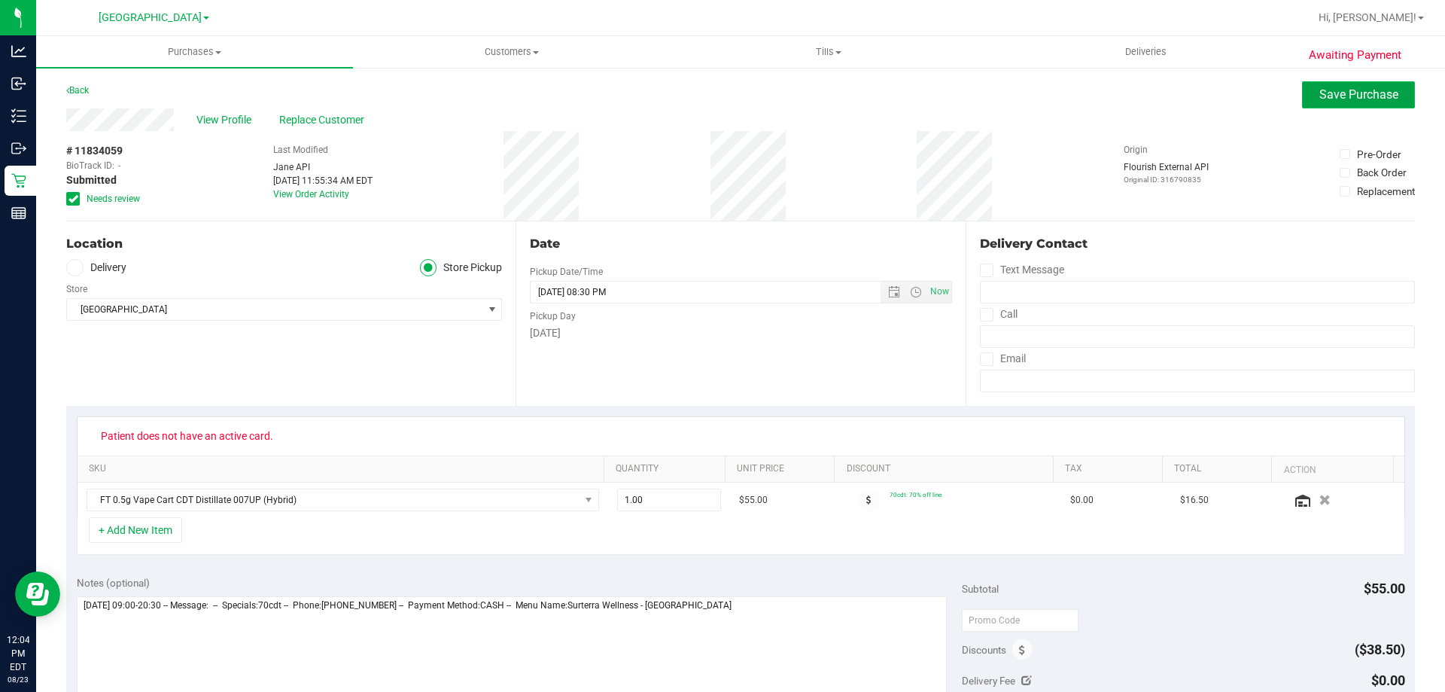
click at [1354, 93] on span "Save Purchase" at bounding box center [1359, 94] width 79 height 14
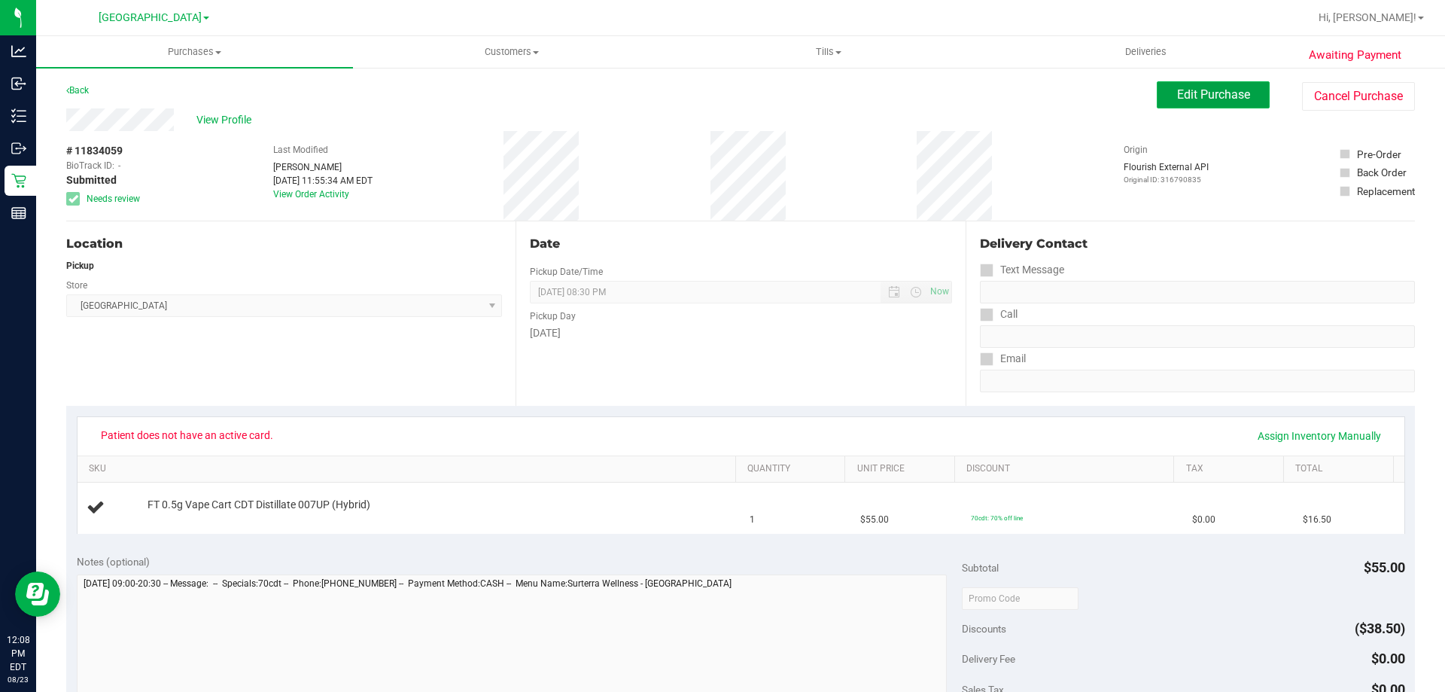
click at [1177, 99] on span "Edit Purchase" at bounding box center [1213, 94] width 73 height 14
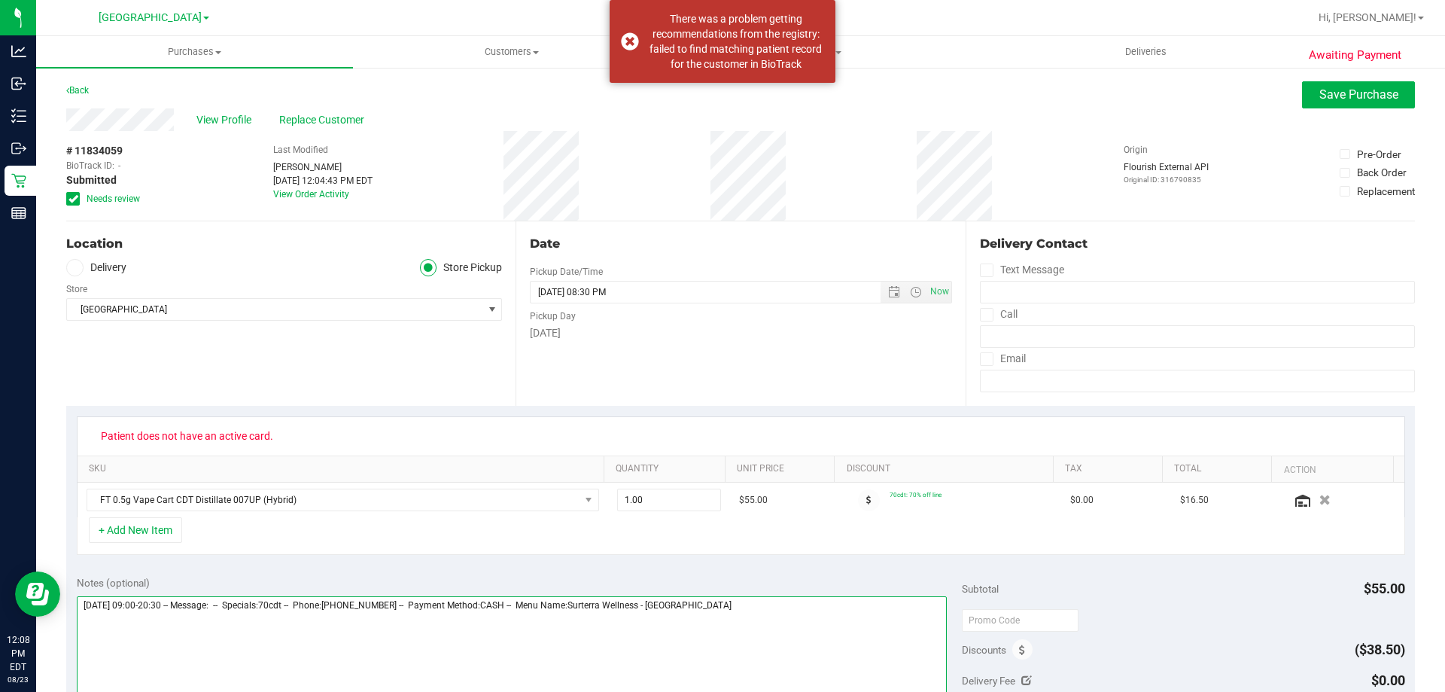
click at [731, 602] on textarea at bounding box center [512, 668] width 871 height 145
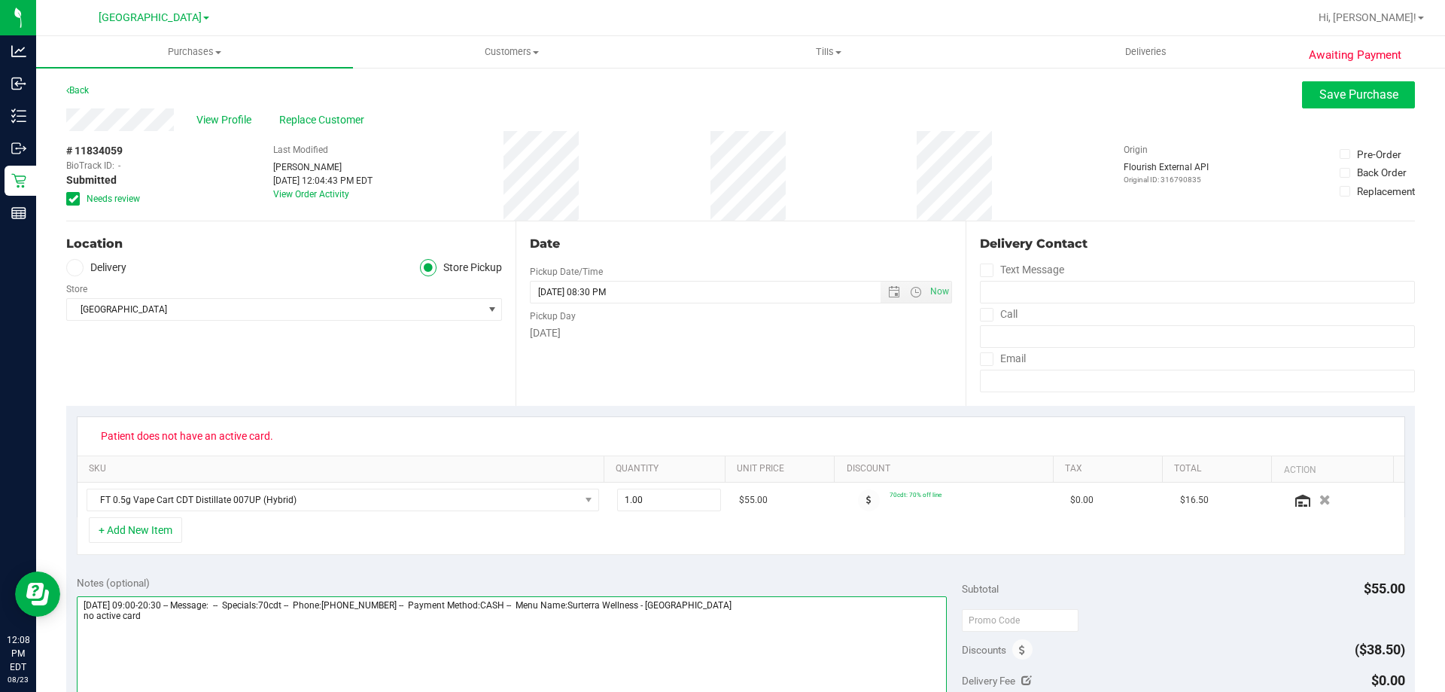
type textarea "Saturday 08/23/2025 09:00-20:30 -- Message: -- Specials:70cdt -- Phone:94158533…"
click at [1351, 92] on span "Save Purchase" at bounding box center [1359, 94] width 79 height 14
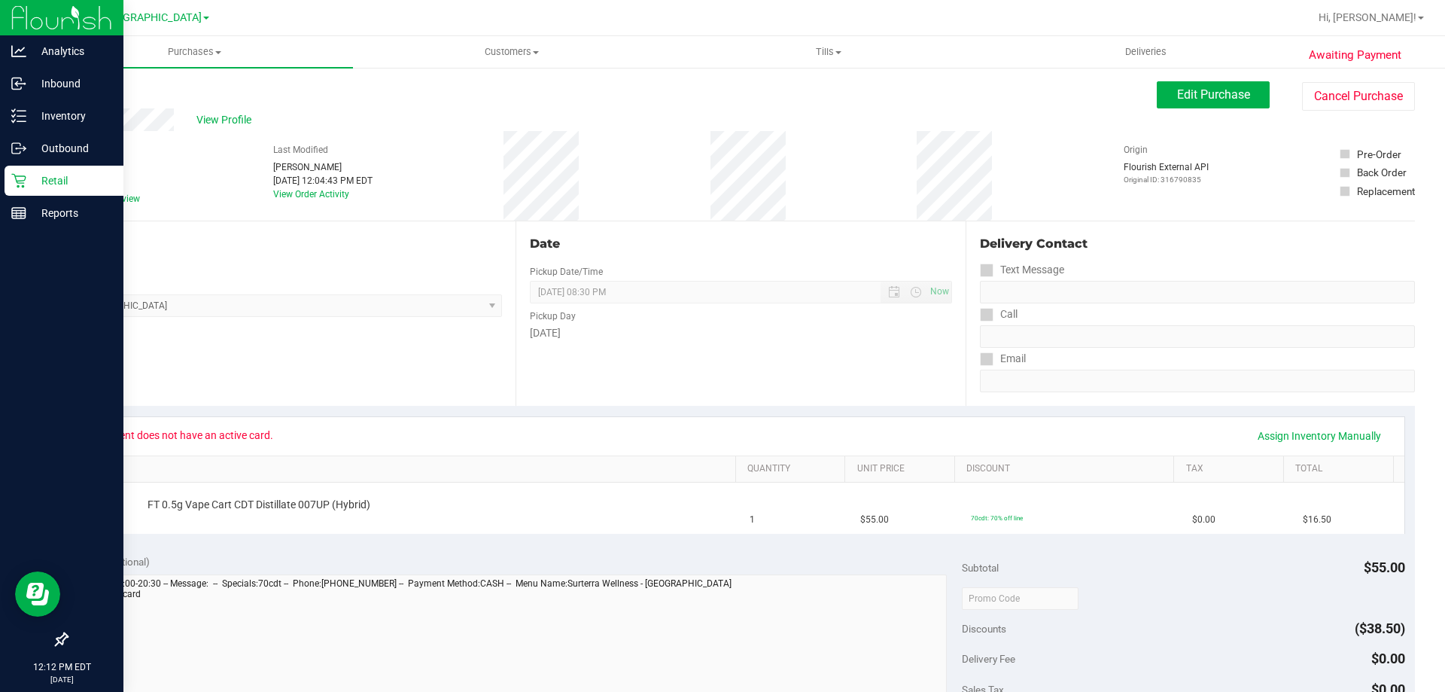
click at [28, 174] on p "Retail" at bounding box center [71, 181] width 90 height 18
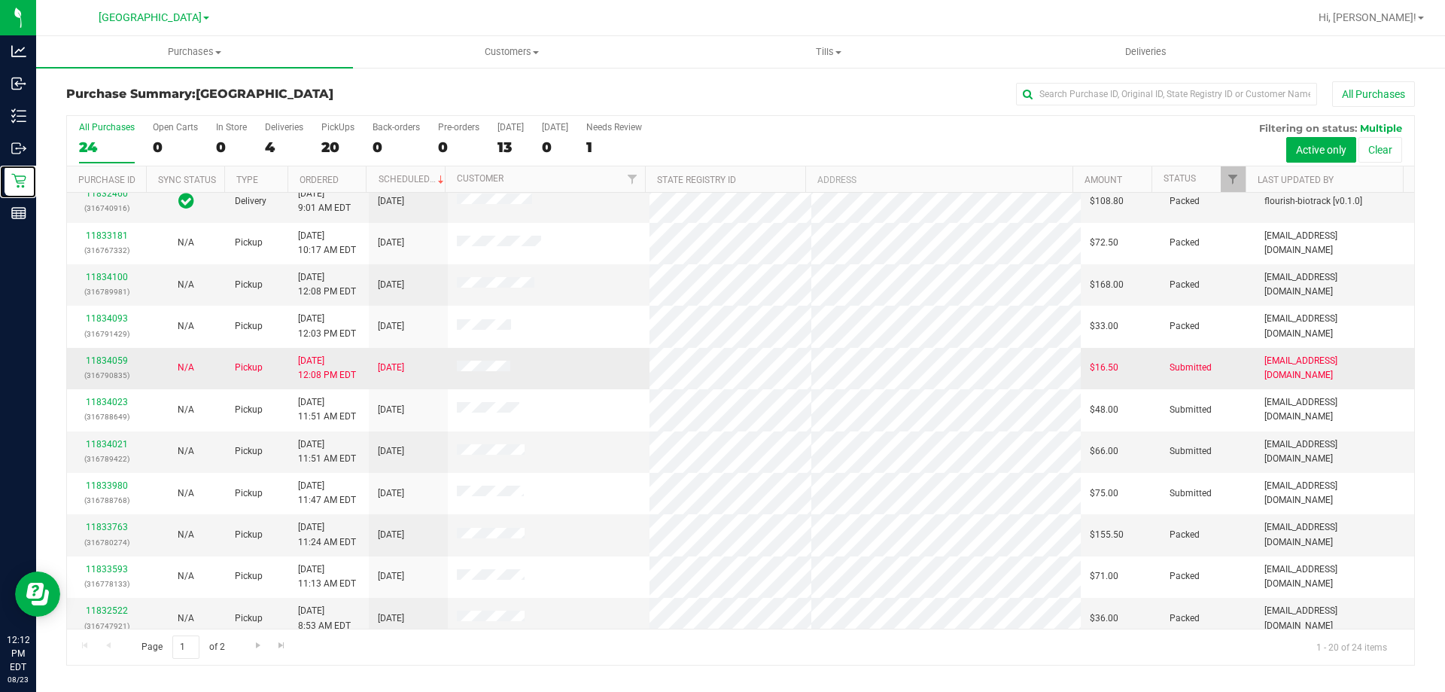
scroll to position [151, 0]
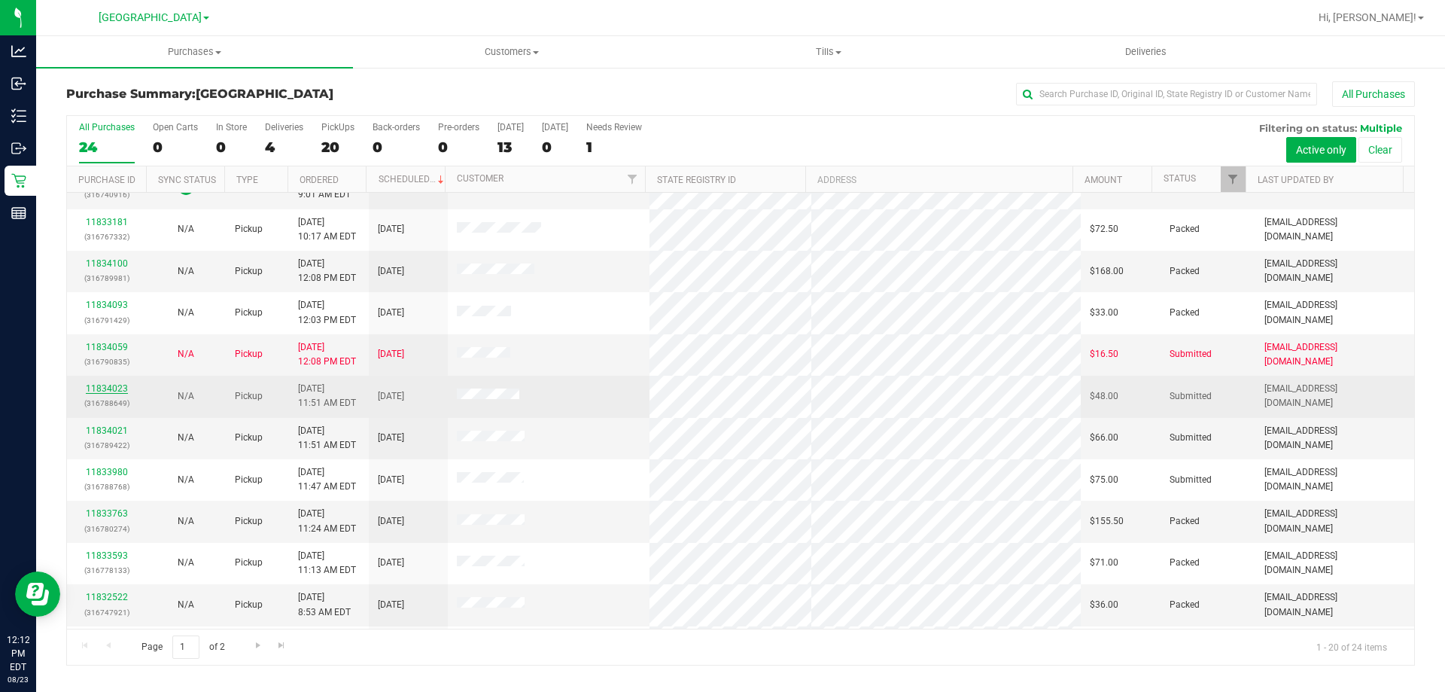
click at [111, 391] on link "11834023" at bounding box center [107, 388] width 42 height 11
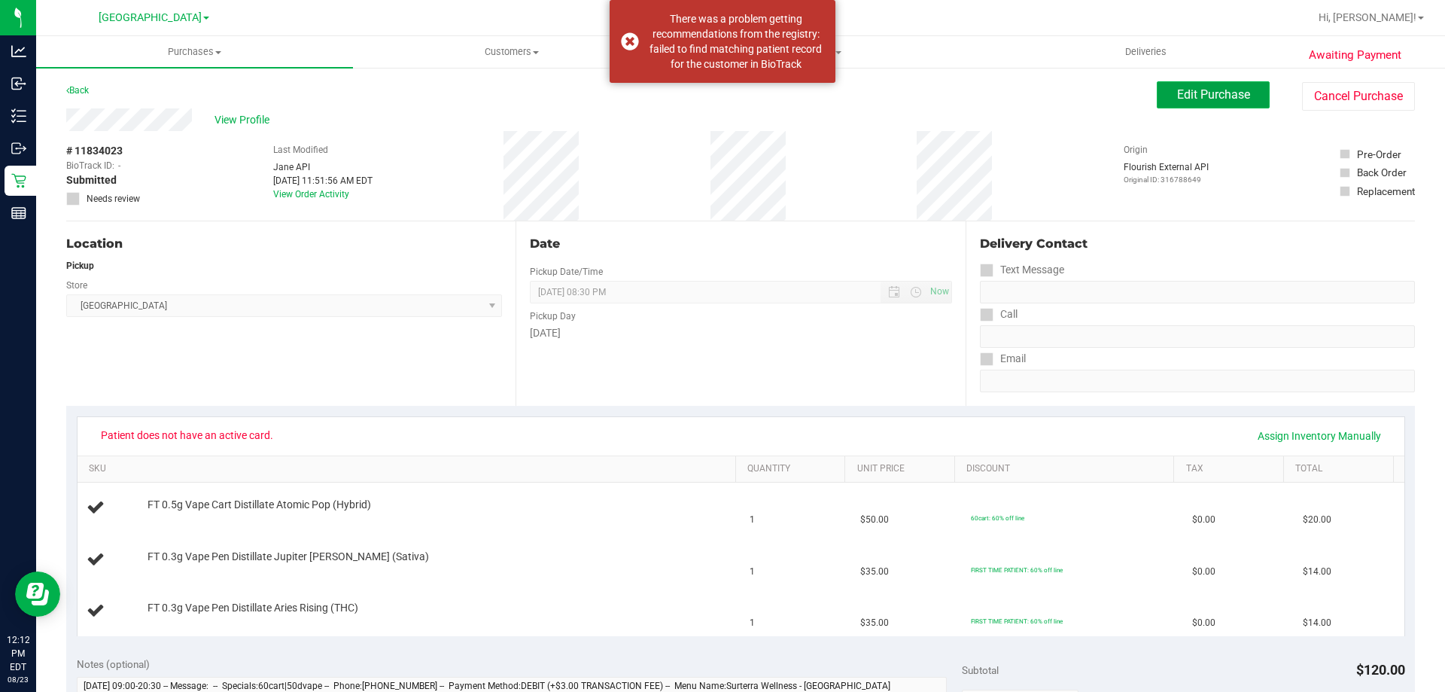
click at [1177, 90] on span "Edit Purchase" at bounding box center [1213, 94] width 73 height 14
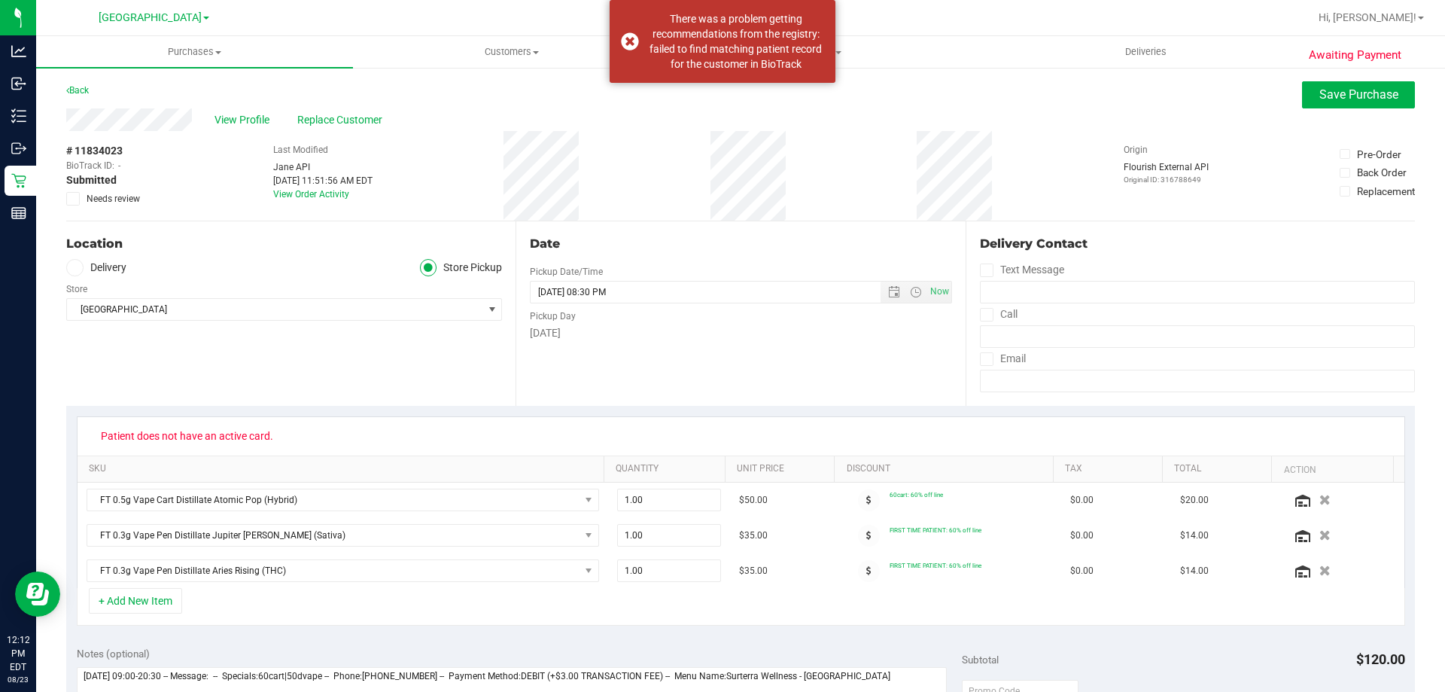
click at [69, 199] on icon at bounding box center [74, 199] width 10 height 0
click at [0, 0] on input "Needs review" at bounding box center [0, 0] width 0 height 0
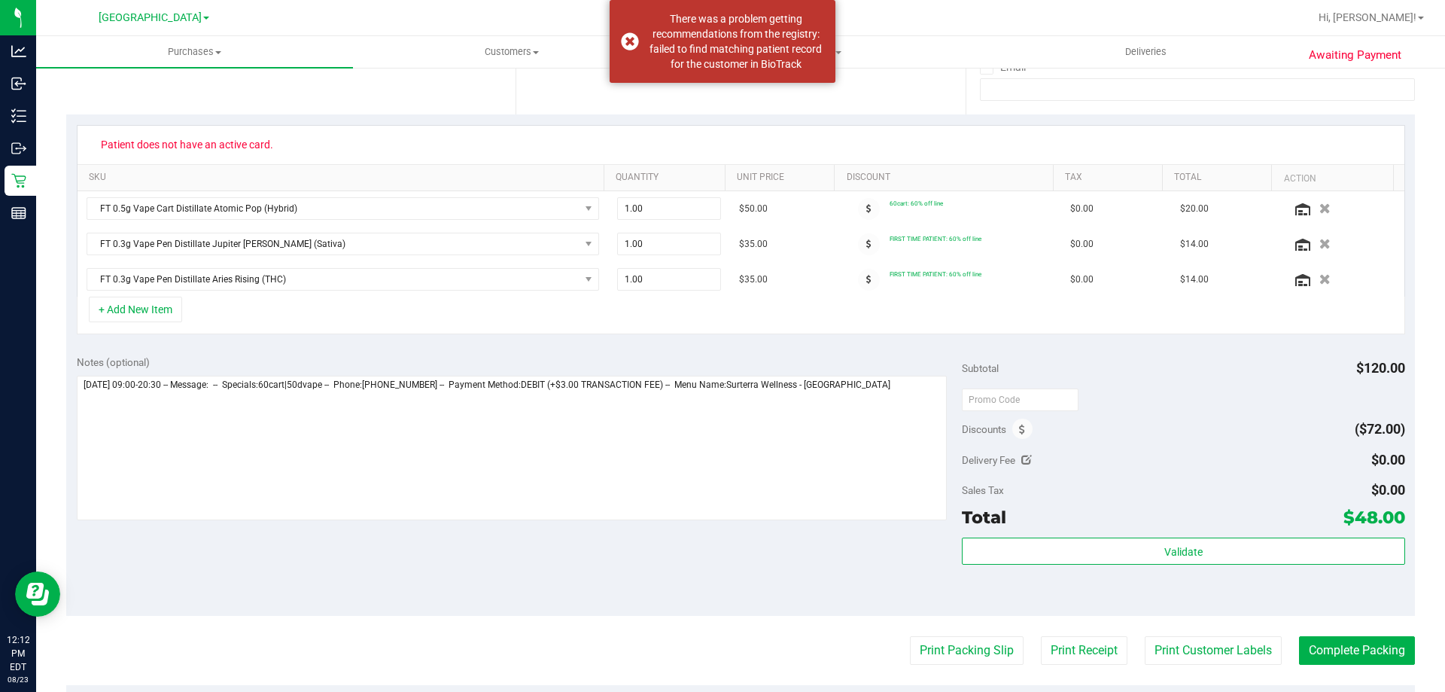
scroll to position [301, 0]
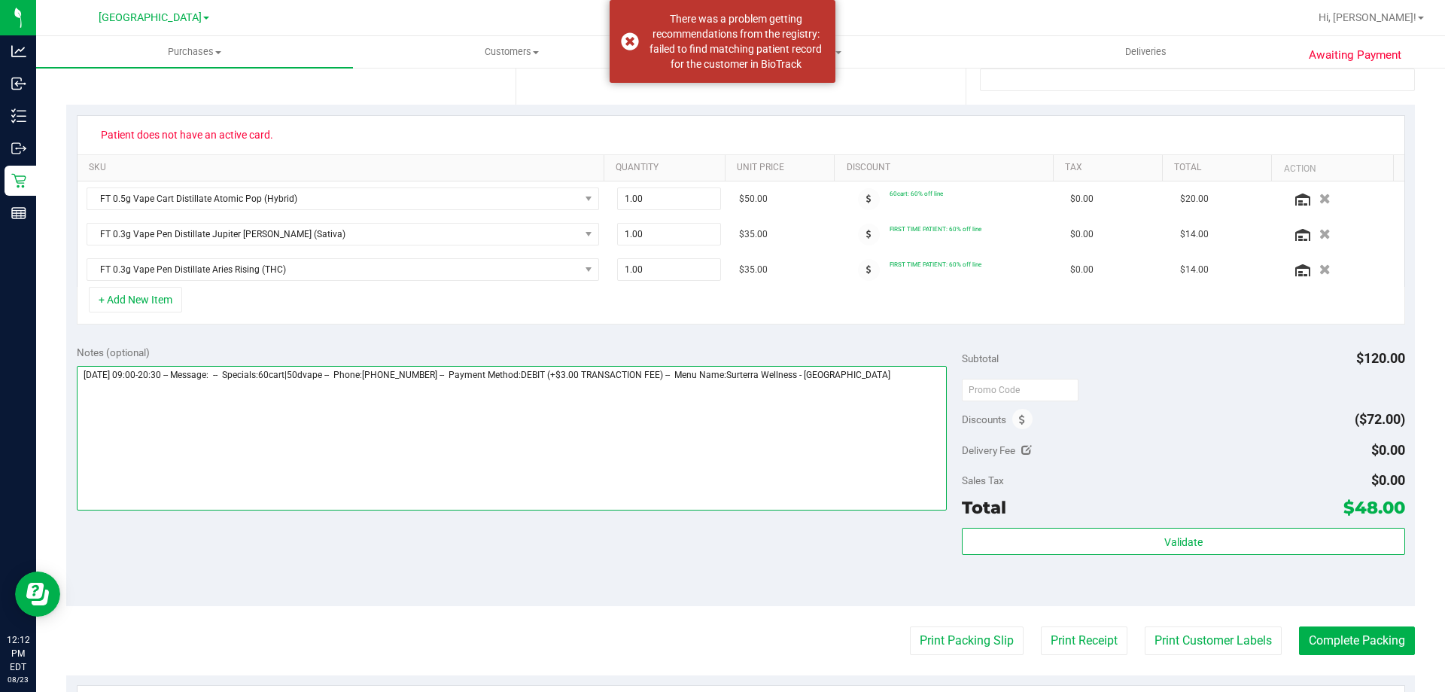
click at [907, 383] on textarea at bounding box center [512, 438] width 871 height 145
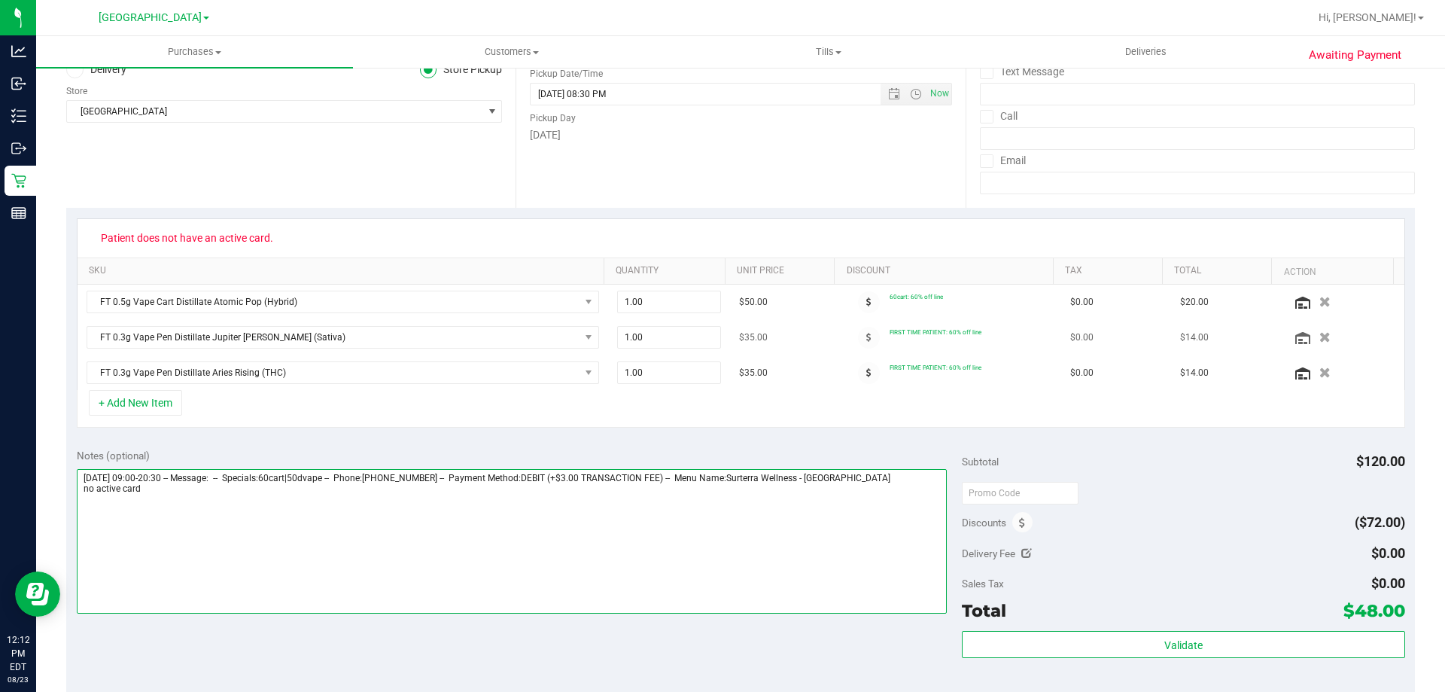
scroll to position [0, 0]
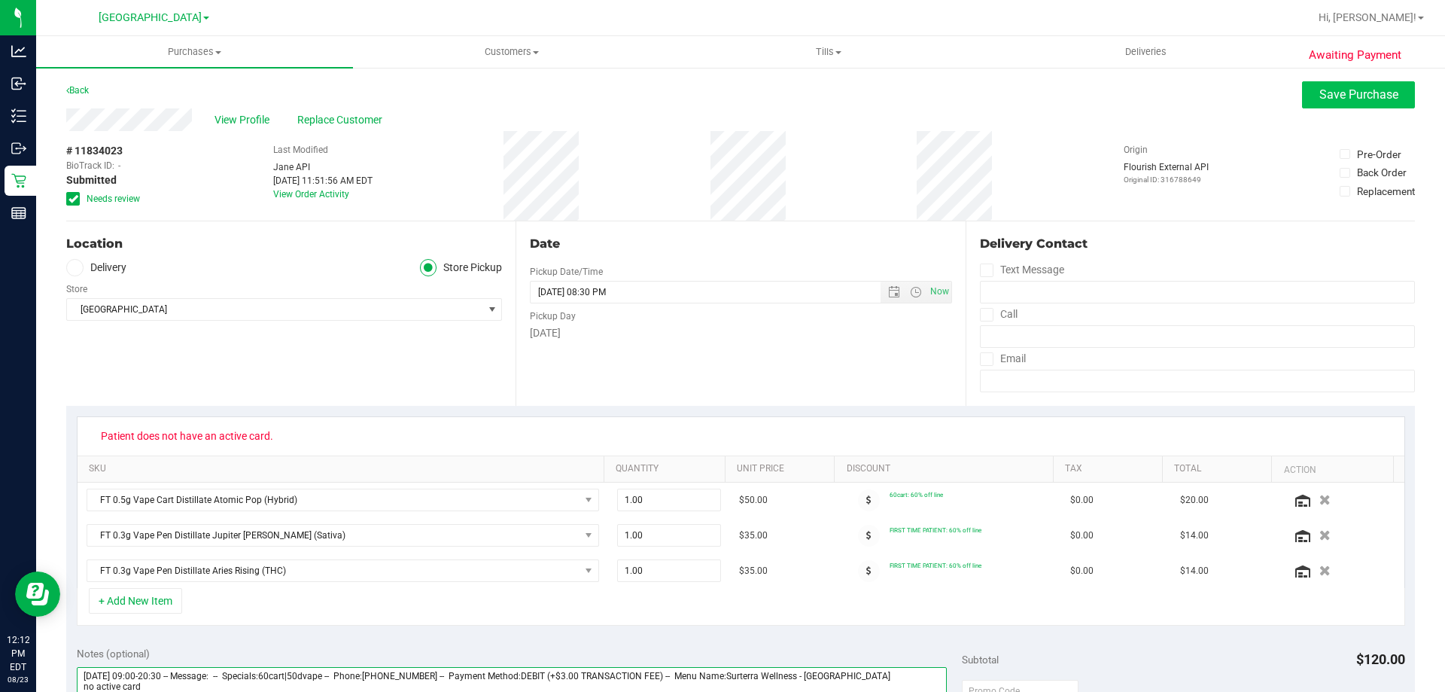
type textarea "Saturday 08/23/2025 09:00-20:30 -- Message: -- Specials:60cart|50dvape -- Phone…"
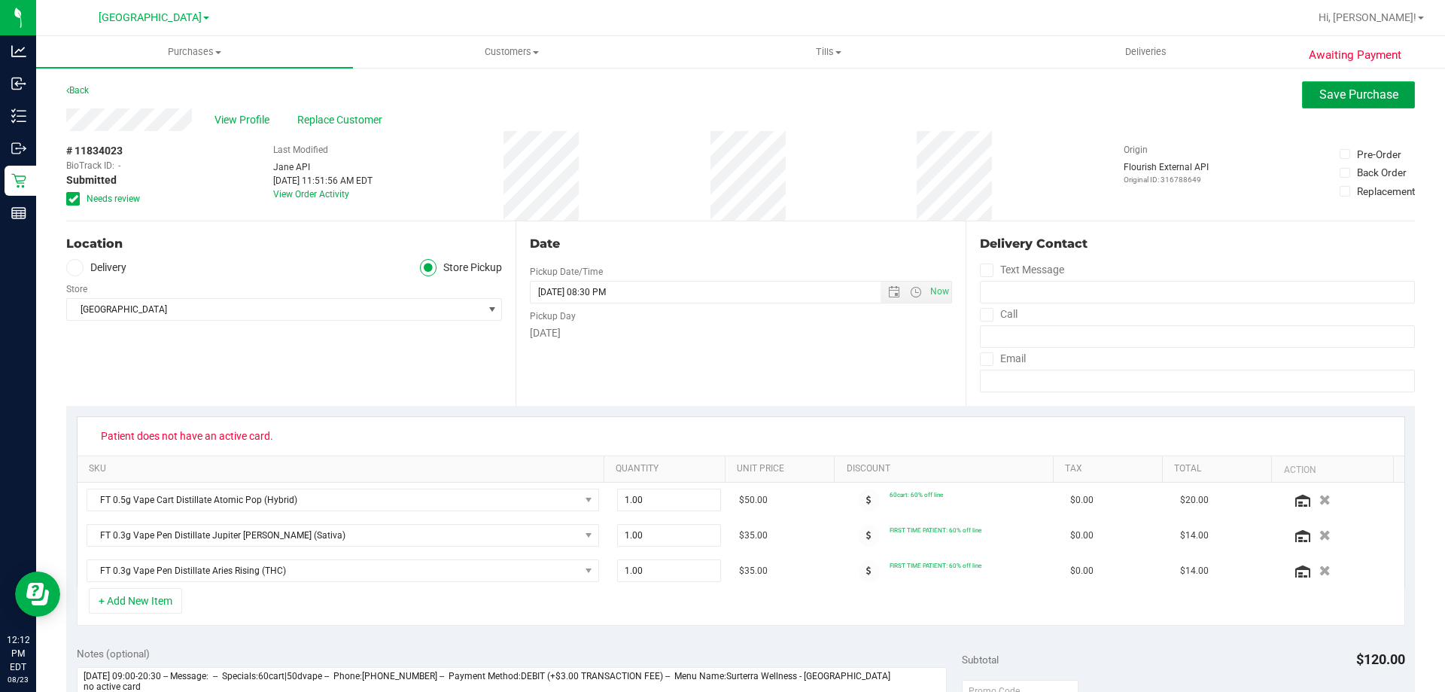
click at [1320, 96] on span "Save Purchase" at bounding box center [1359, 94] width 79 height 14
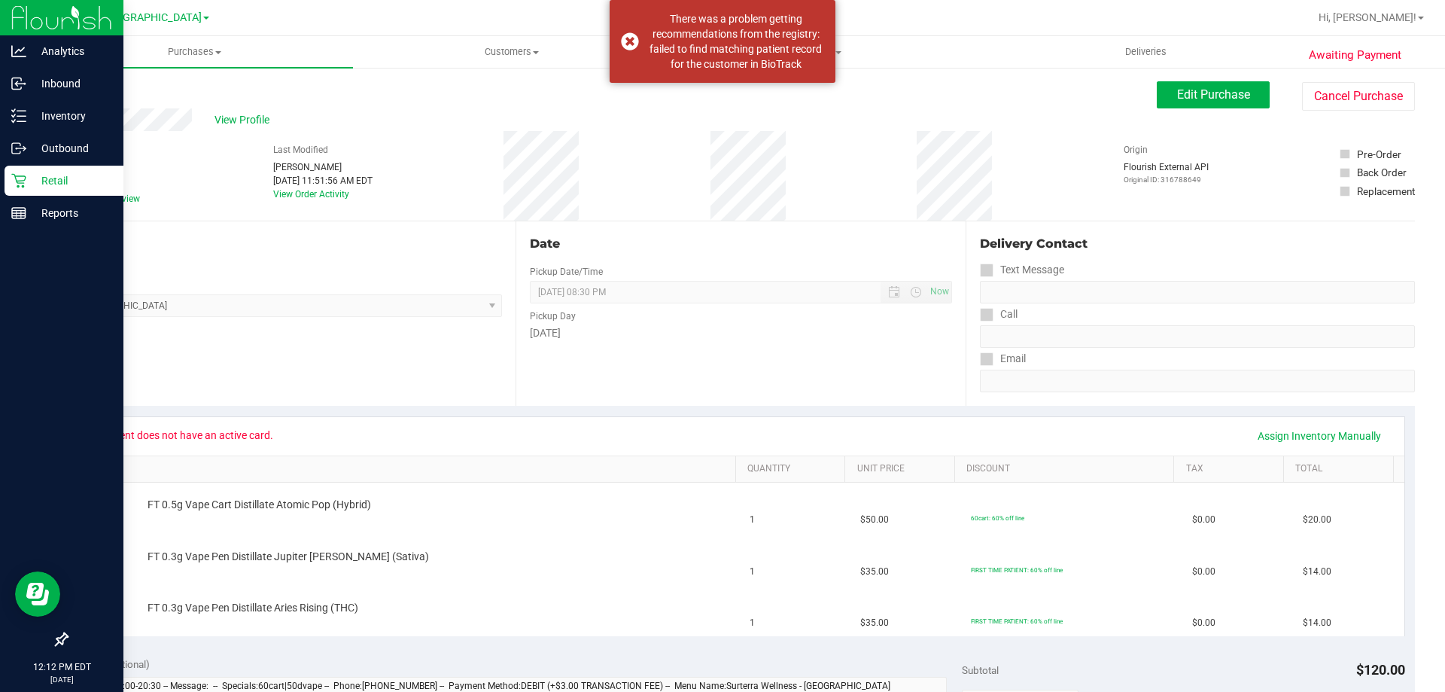
click at [67, 177] on p "Retail" at bounding box center [71, 181] width 90 height 18
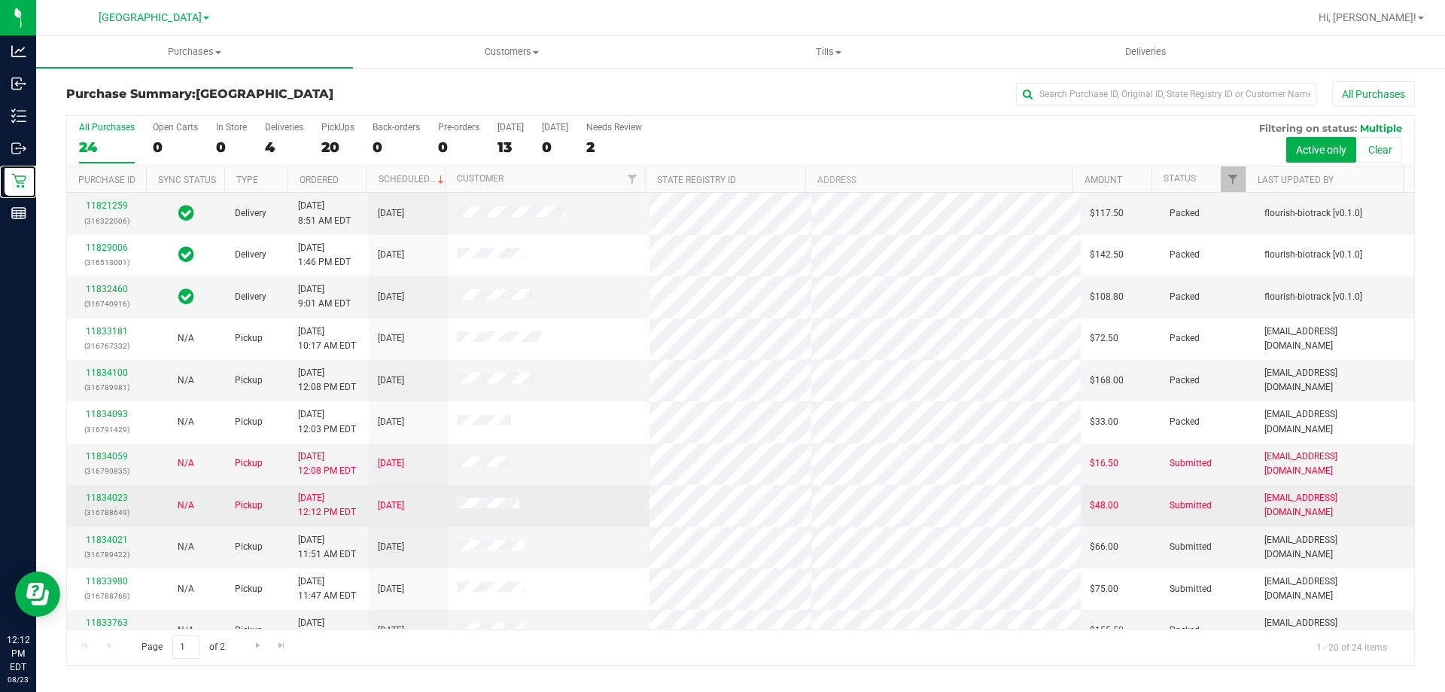
scroll to position [75, 0]
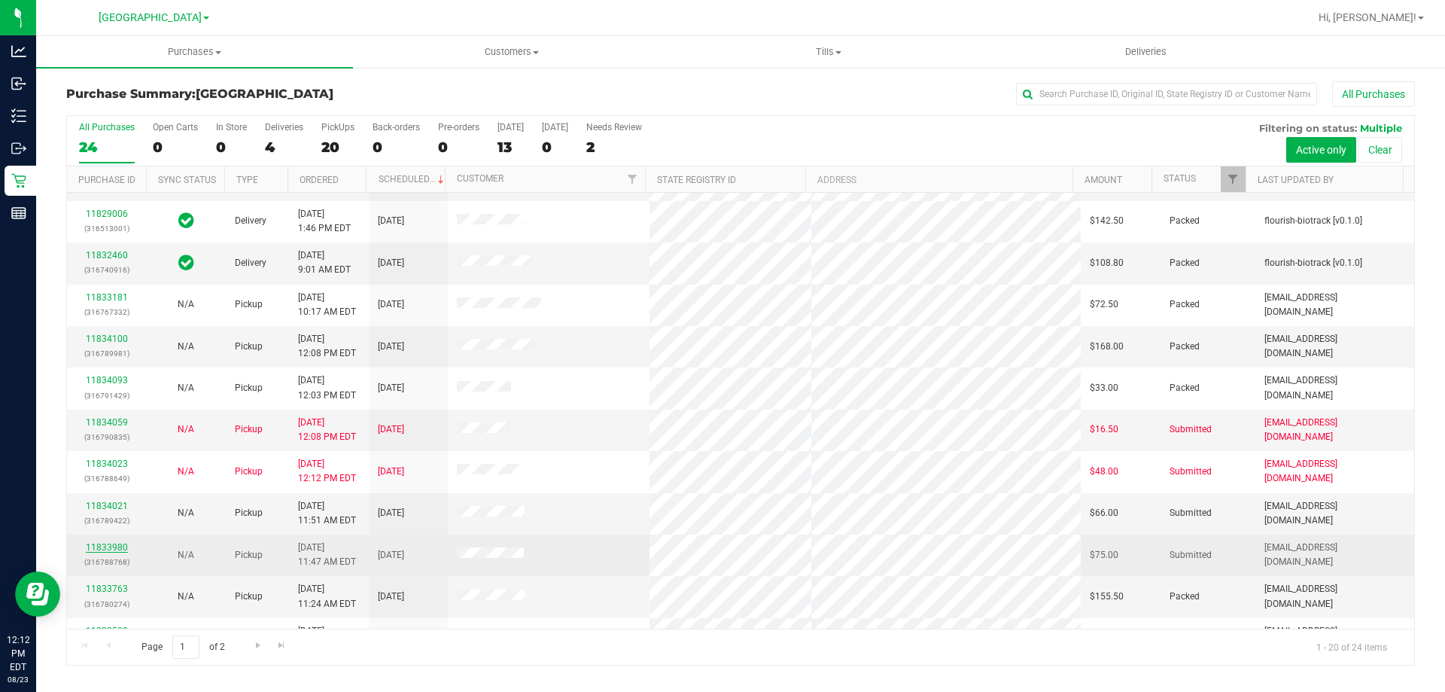
click at [112, 547] on link "11833980" at bounding box center [107, 547] width 42 height 11
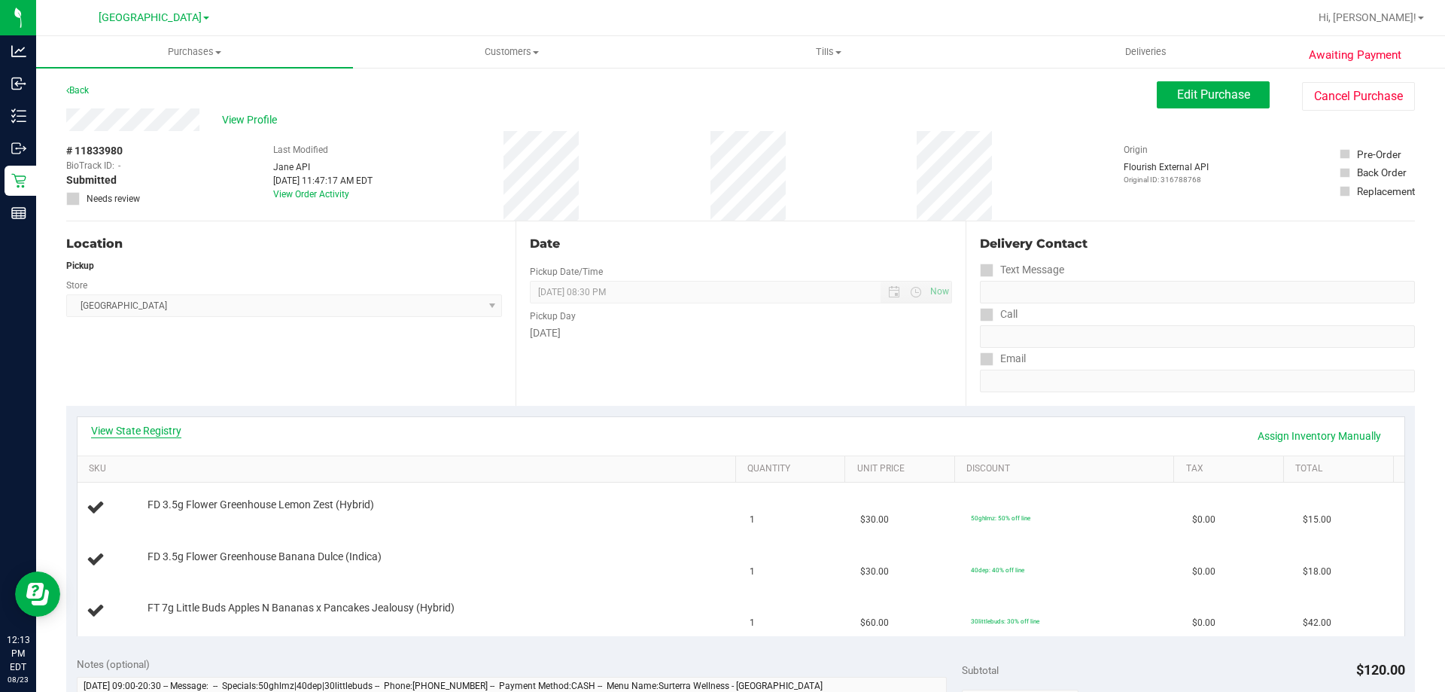
click at [157, 426] on link "View State Registry" at bounding box center [136, 430] width 90 height 15
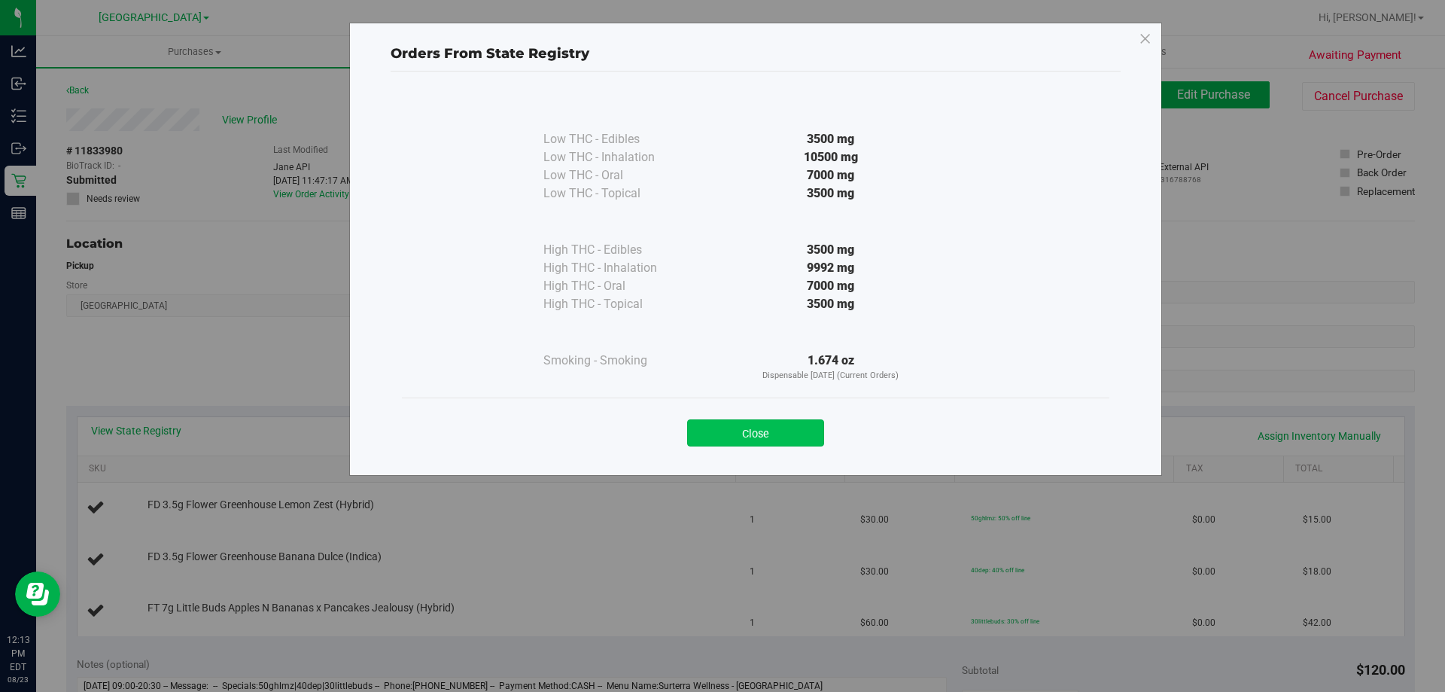
click at [777, 429] on button "Close" at bounding box center [755, 432] width 137 height 27
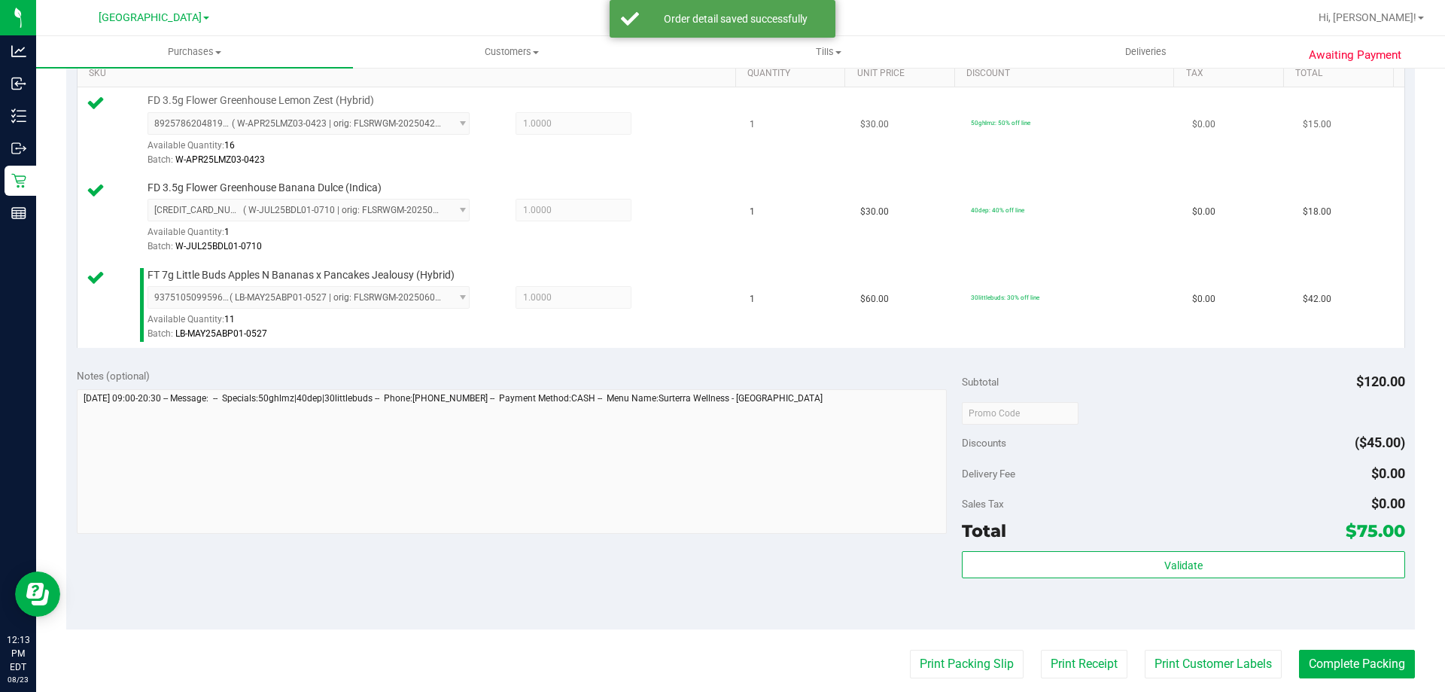
scroll to position [452, 0]
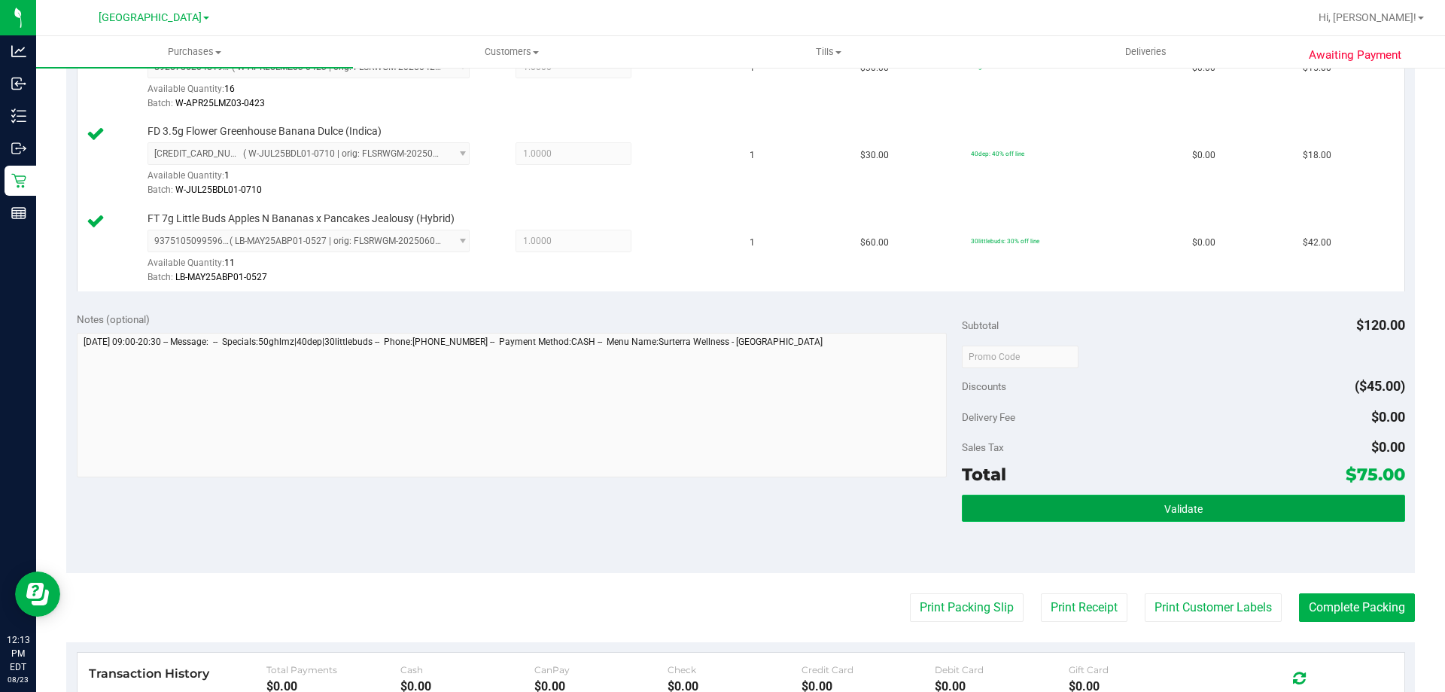
click at [1095, 506] on button "Validate" at bounding box center [1183, 508] width 443 height 27
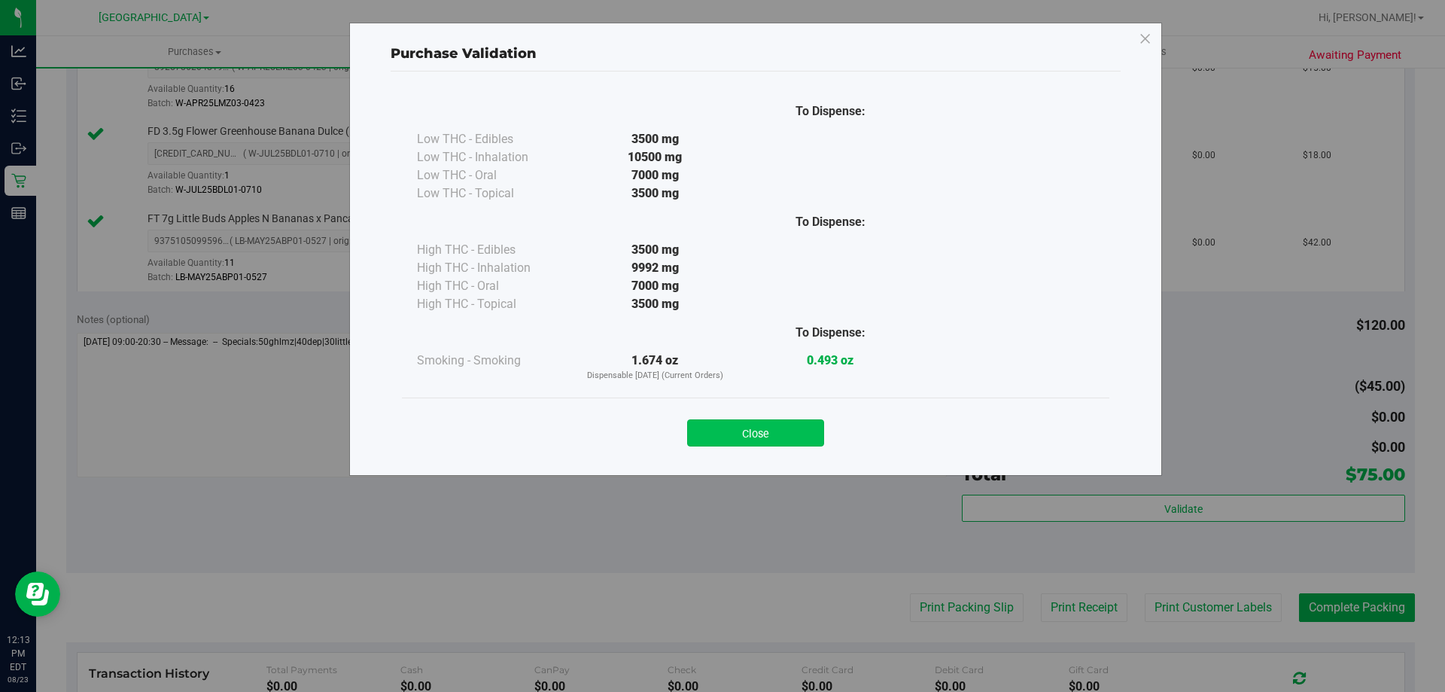
click at [756, 432] on button "Close" at bounding box center [755, 432] width 137 height 27
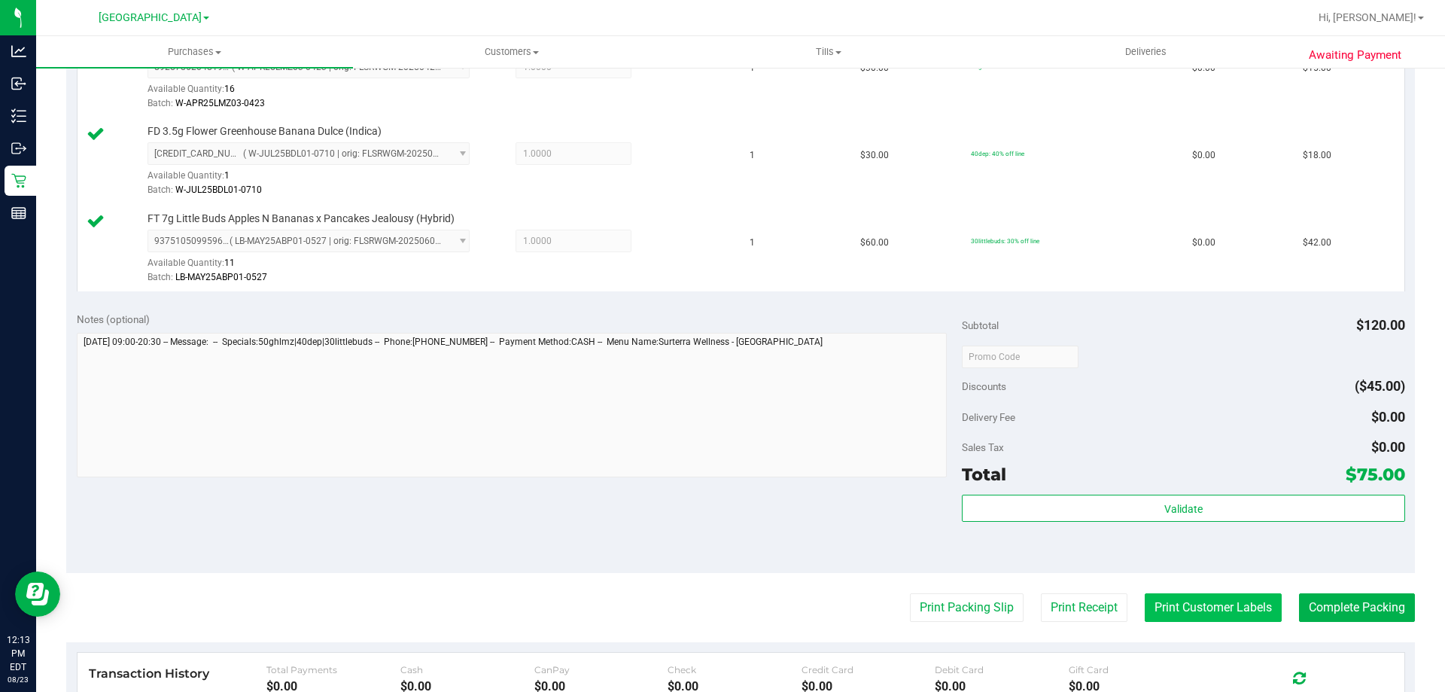
click at [1220, 606] on button "Print Customer Labels" at bounding box center [1213, 607] width 137 height 29
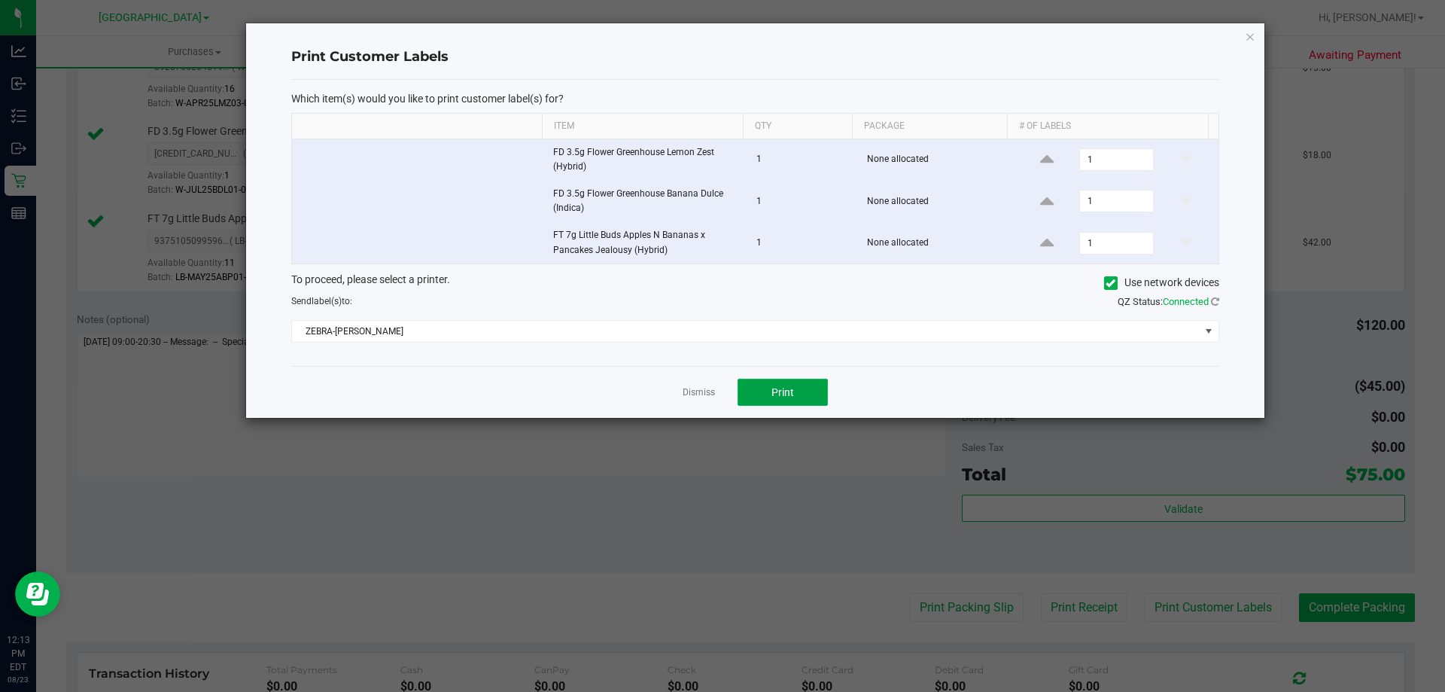
click at [794, 385] on button "Print" at bounding box center [783, 392] width 90 height 27
click at [702, 389] on link "Dismiss" at bounding box center [699, 392] width 32 height 13
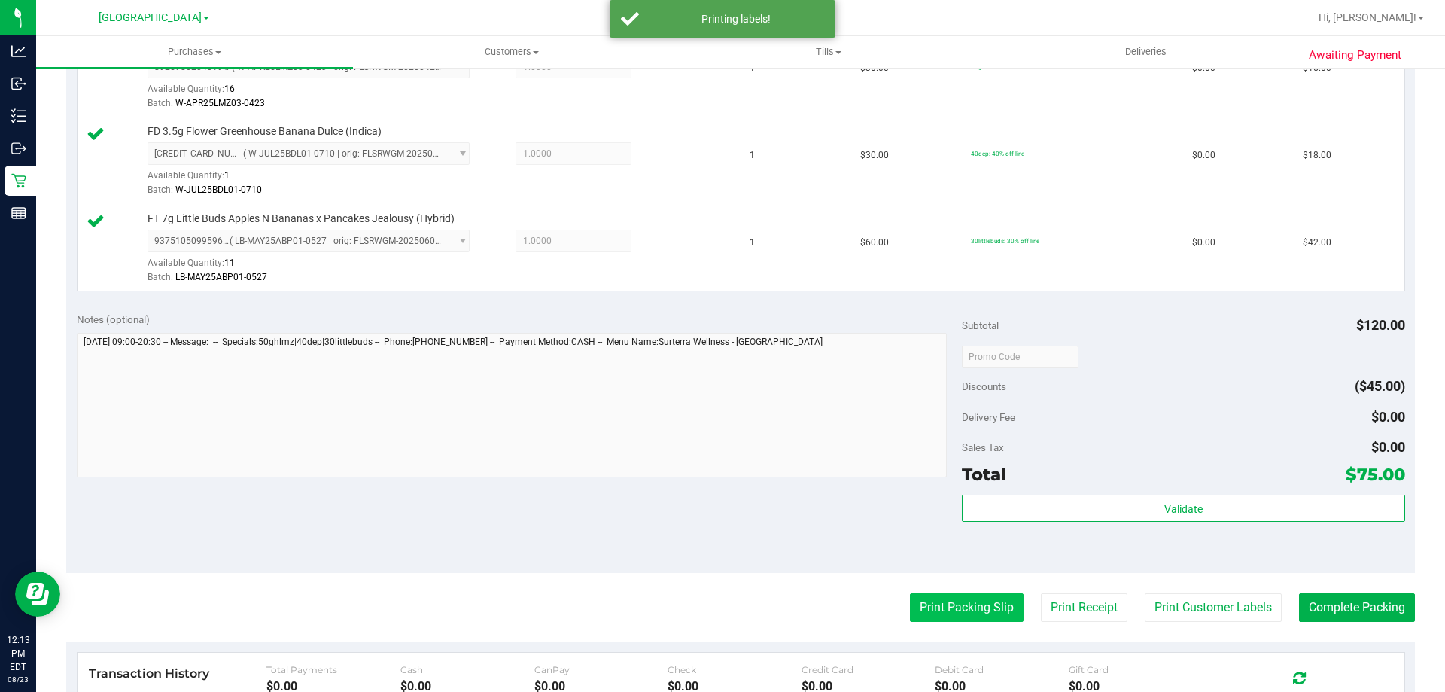
click at [915, 597] on button "Print Packing Slip" at bounding box center [967, 607] width 114 height 29
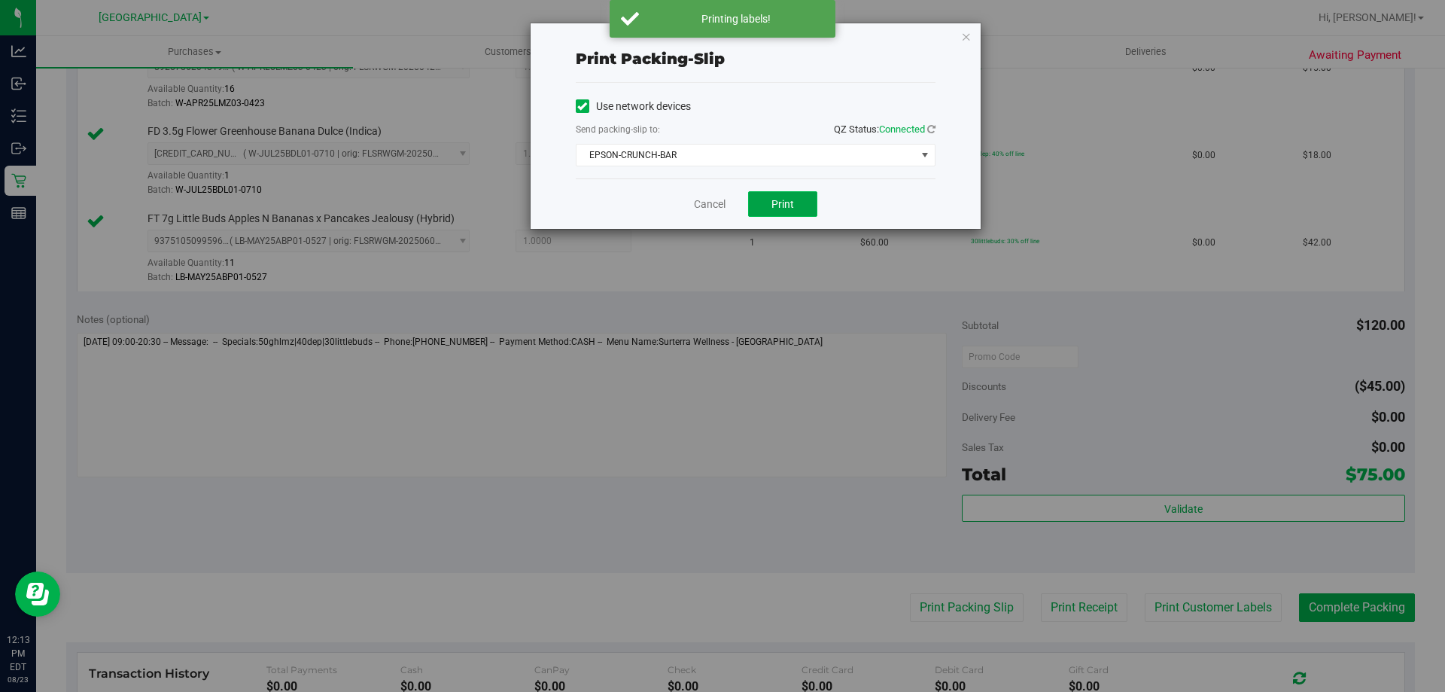
click at [784, 211] on button "Print" at bounding box center [782, 204] width 69 height 26
click at [708, 202] on link "Cancel" at bounding box center [710, 204] width 32 height 16
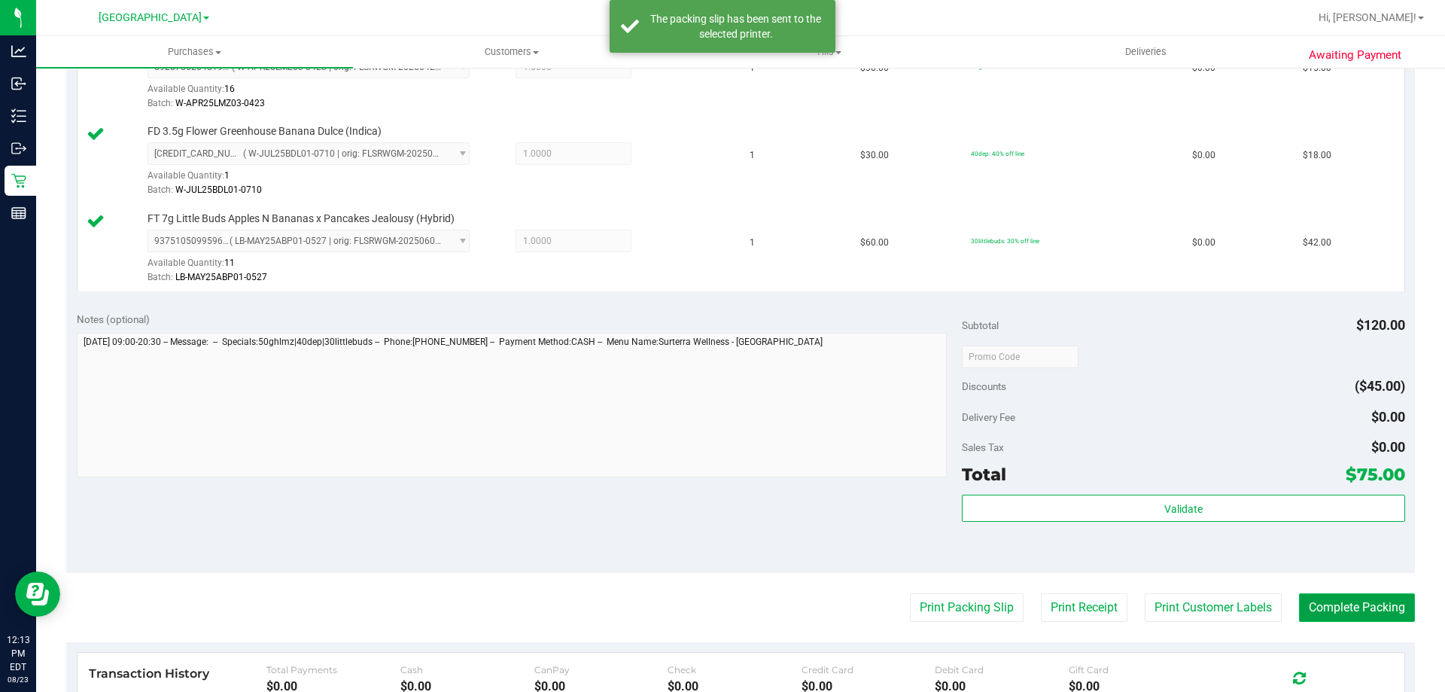
click at [1299, 593] on button "Complete Packing" at bounding box center [1357, 607] width 116 height 29
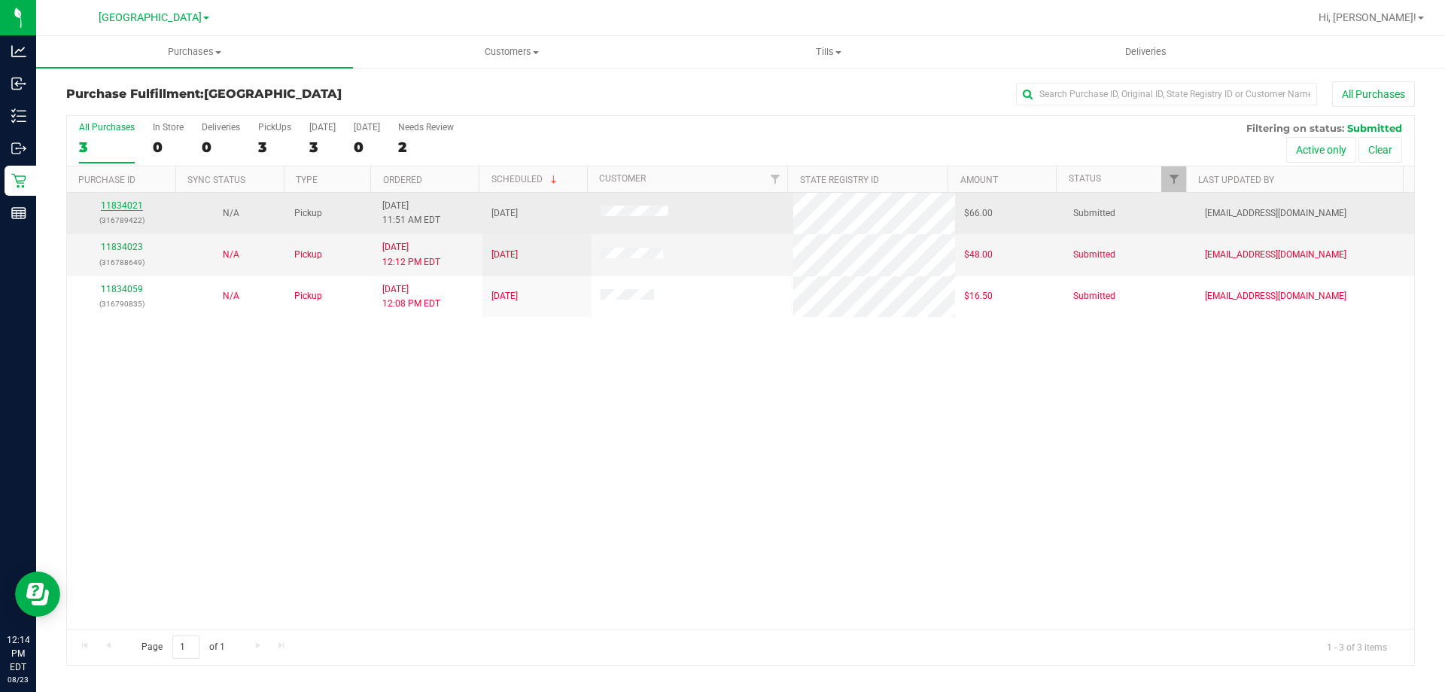
click at [132, 205] on link "11834021" at bounding box center [122, 205] width 42 height 11
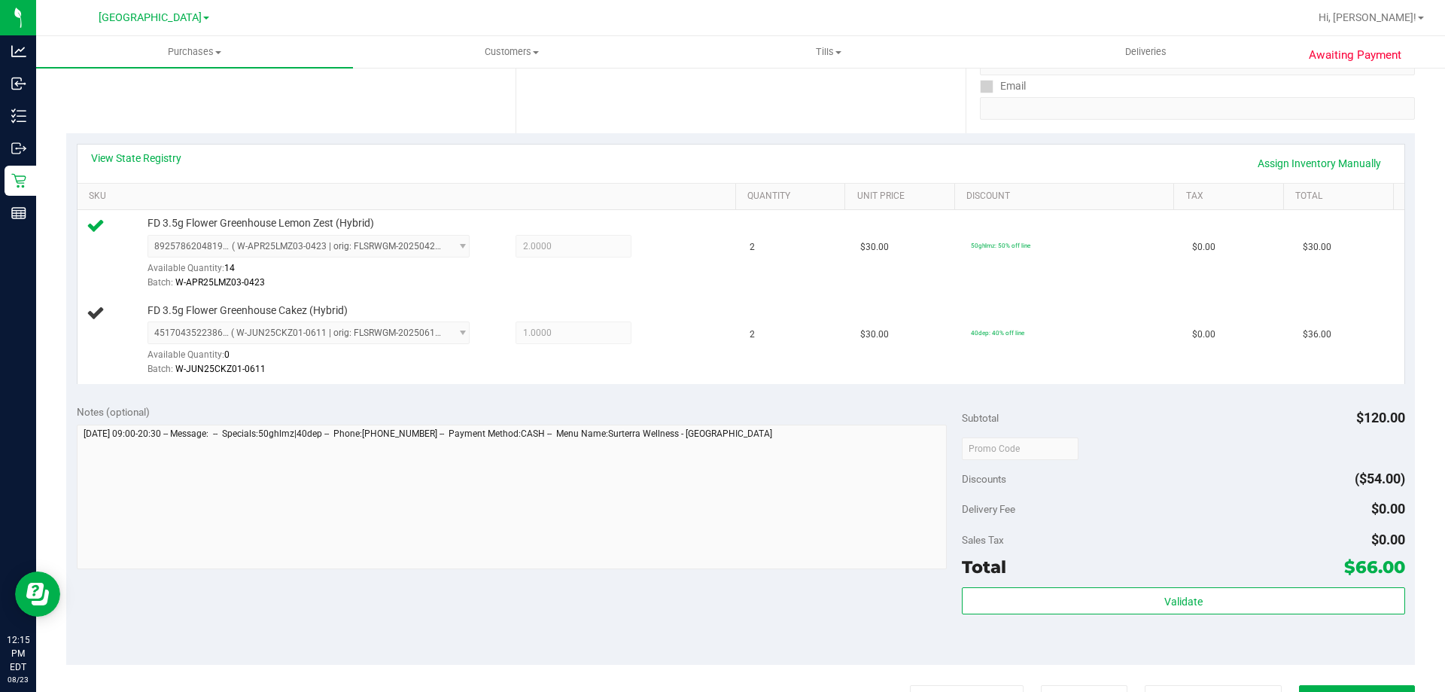
scroll to position [376, 0]
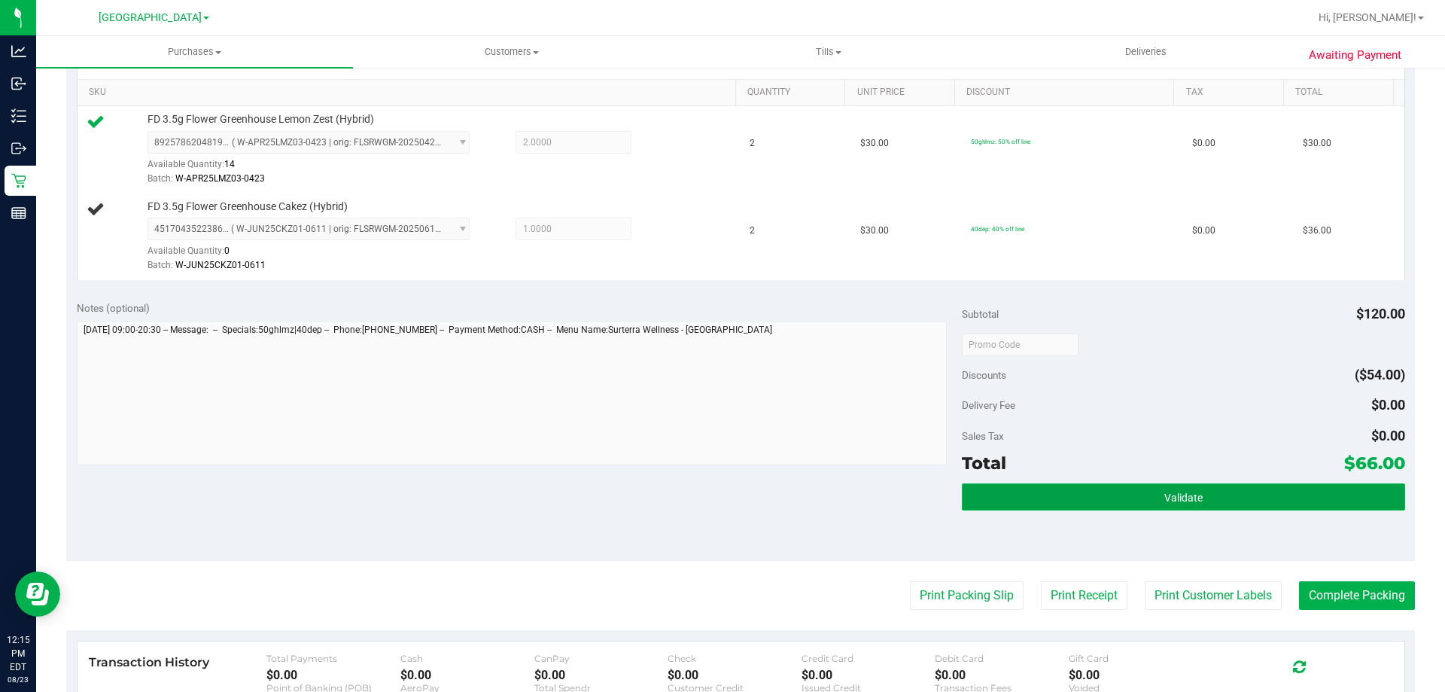
click at [1168, 486] on button "Validate" at bounding box center [1183, 496] width 443 height 27
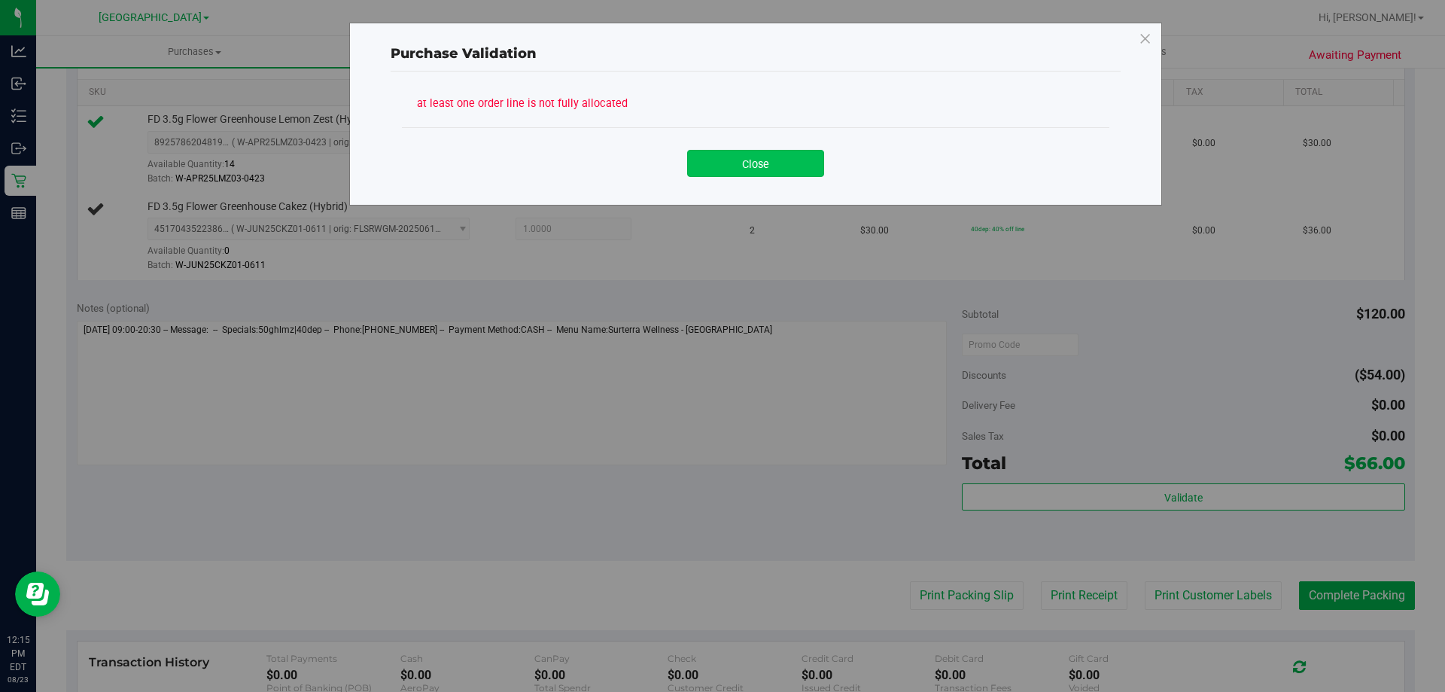
click at [738, 158] on button "Close" at bounding box center [755, 163] width 137 height 27
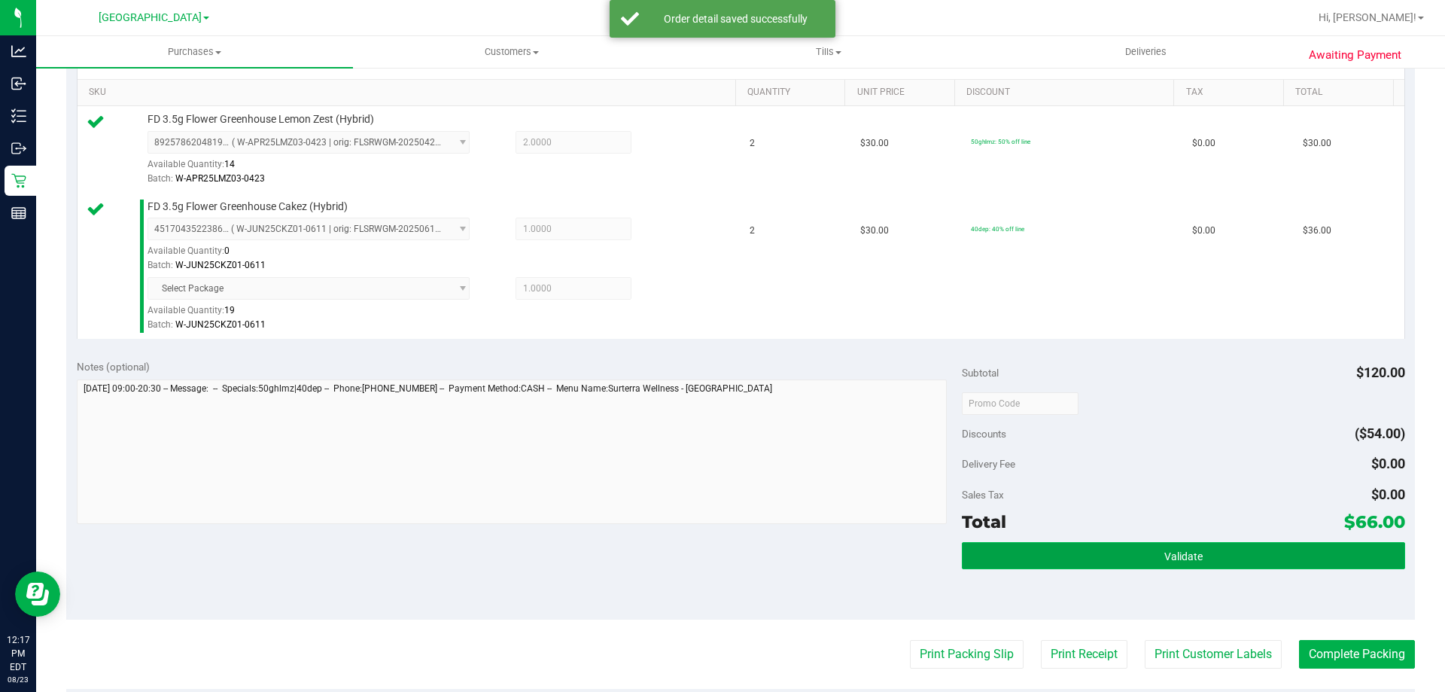
click at [1190, 568] on button "Validate" at bounding box center [1183, 555] width 443 height 27
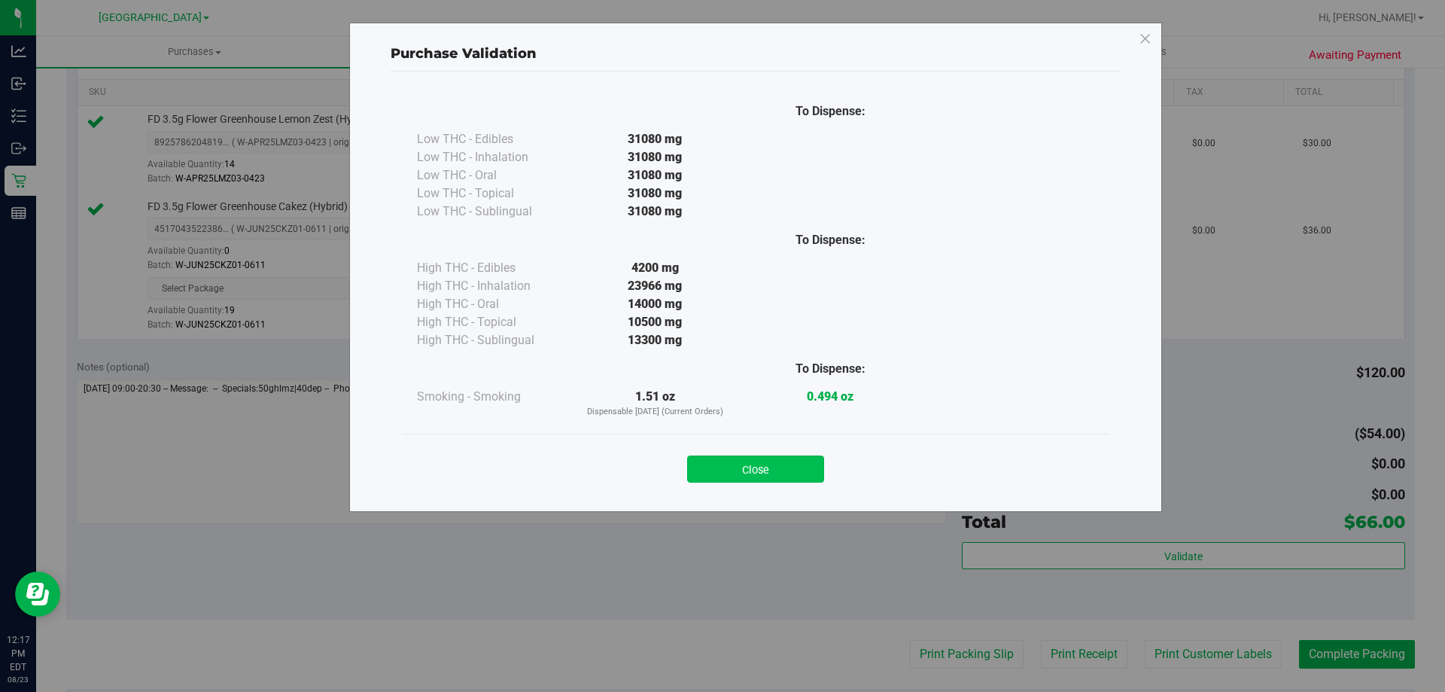
click at [818, 464] on button "Close" at bounding box center [755, 468] width 137 height 27
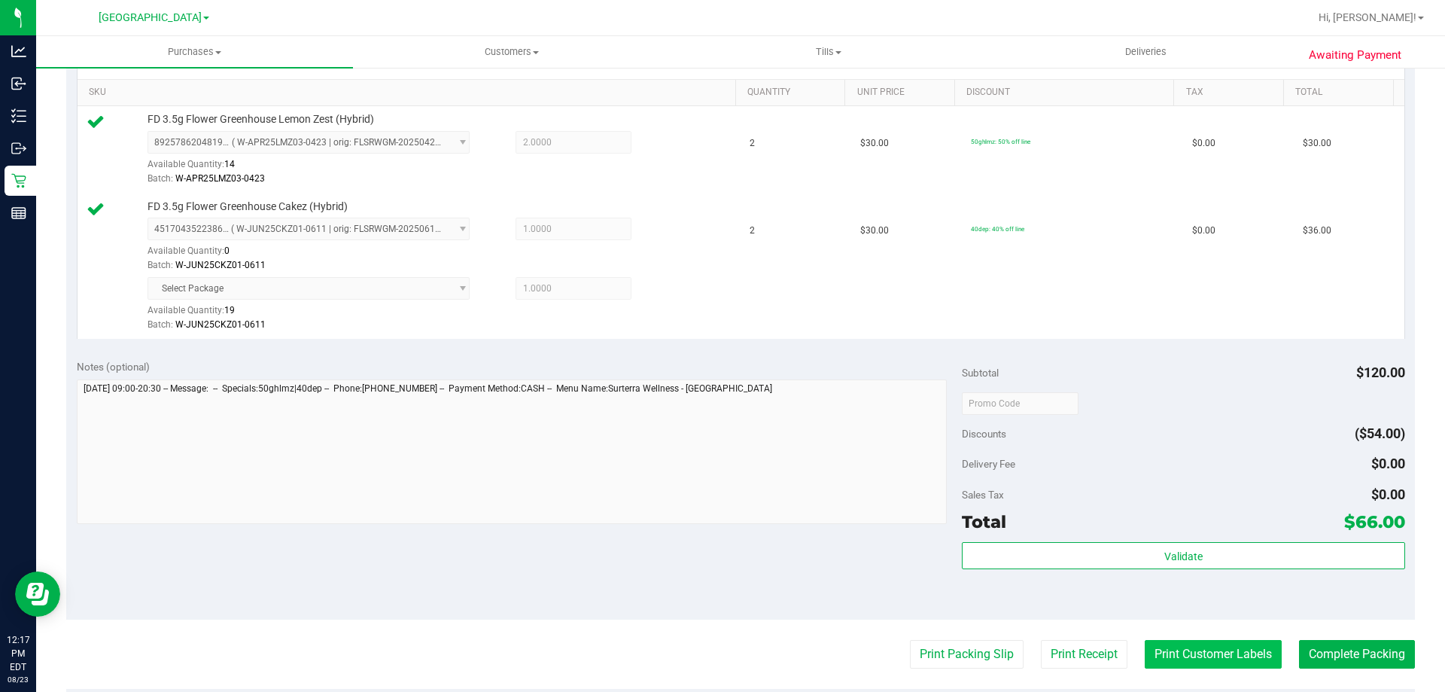
click at [1204, 667] on button "Print Customer Labels" at bounding box center [1213, 654] width 137 height 29
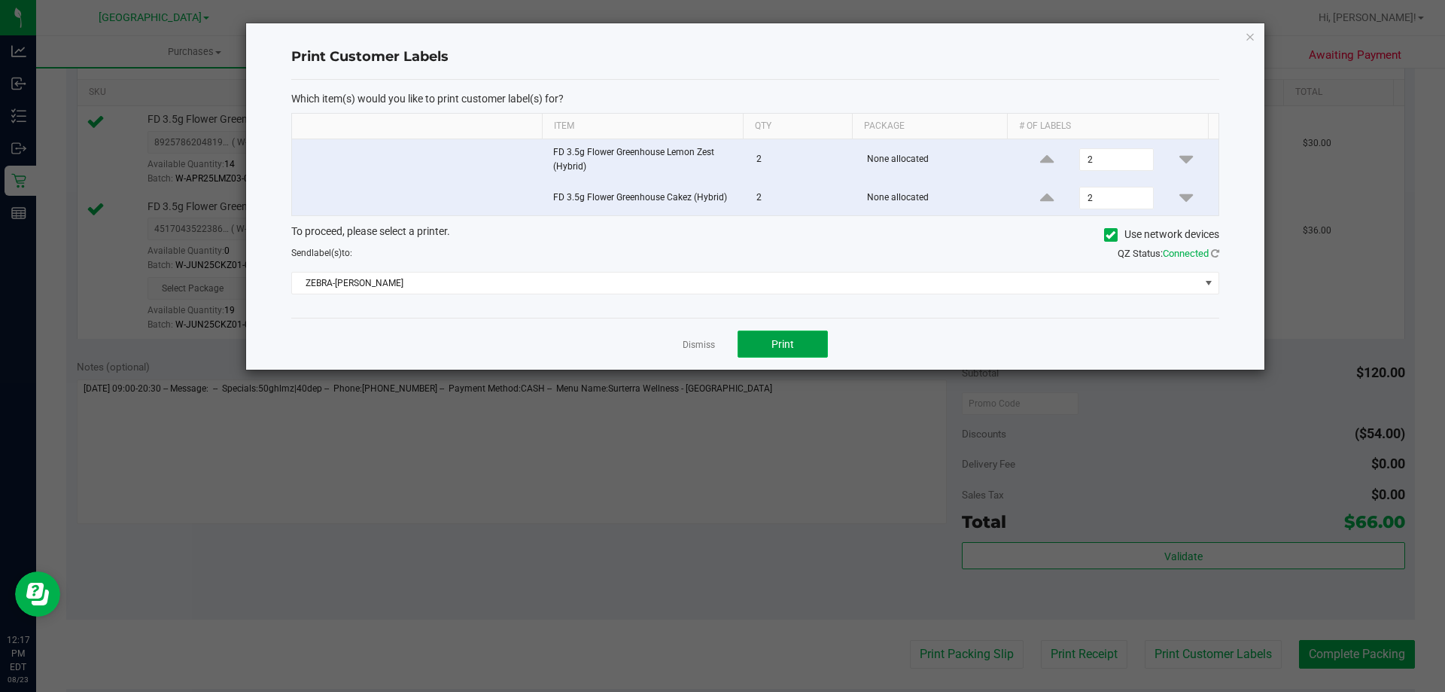
click at [776, 348] on span "Print" at bounding box center [783, 344] width 23 height 12
click at [708, 339] on link "Dismiss" at bounding box center [699, 345] width 32 height 13
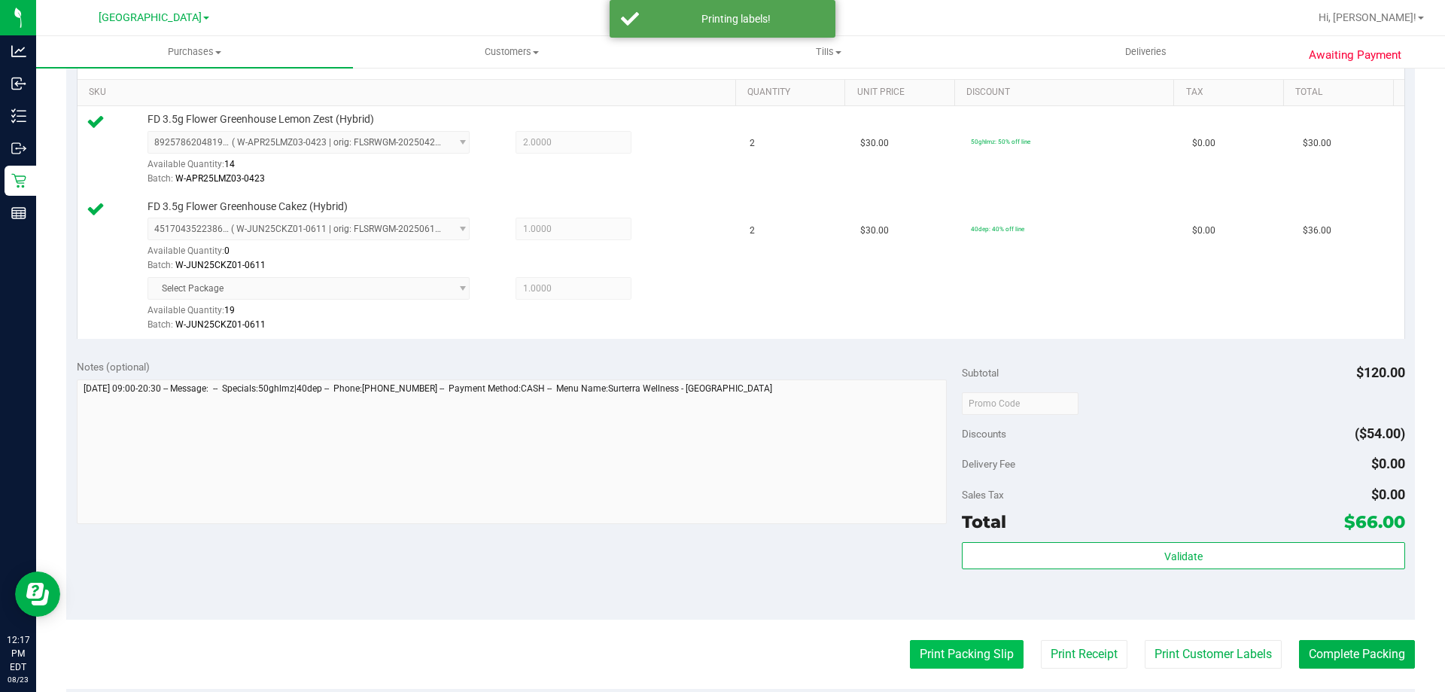
click at [942, 656] on button "Print Packing Slip" at bounding box center [967, 654] width 114 height 29
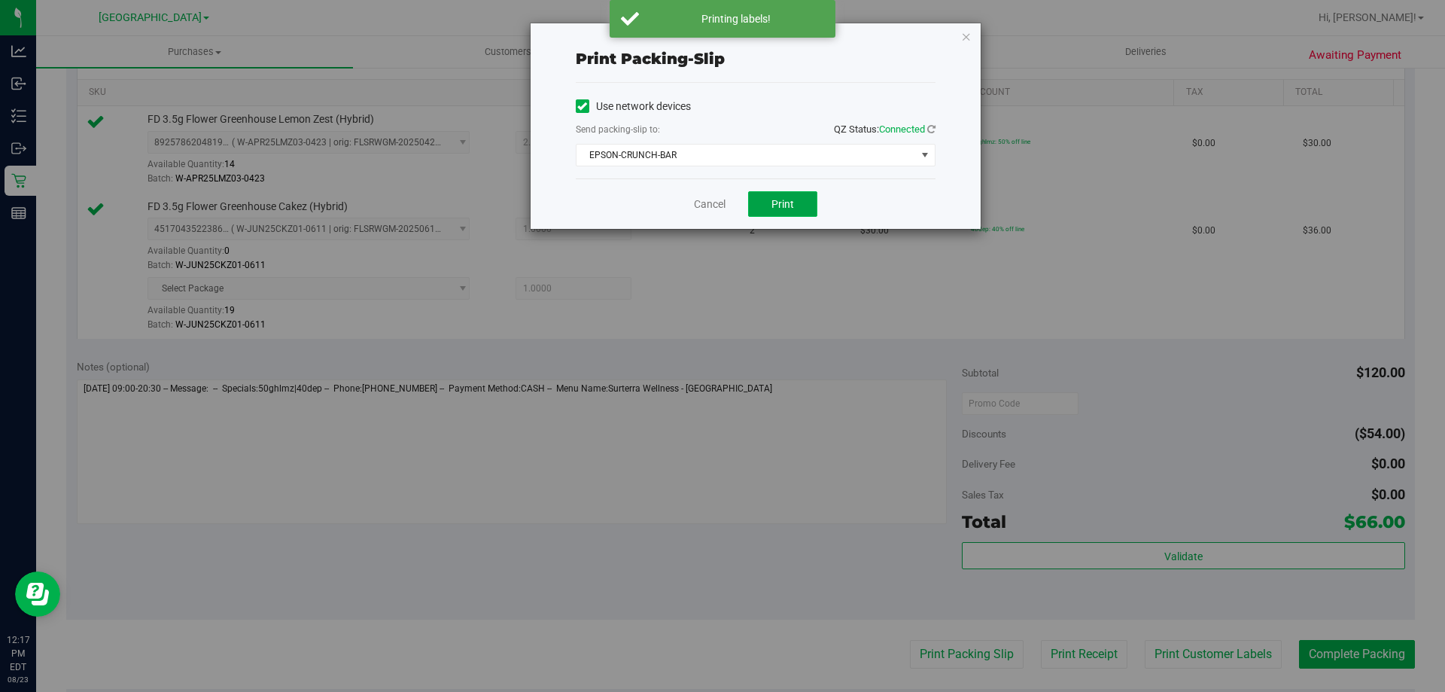
click at [778, 203] on span "Print" at bounding box center [783, 204] width 23 height 12
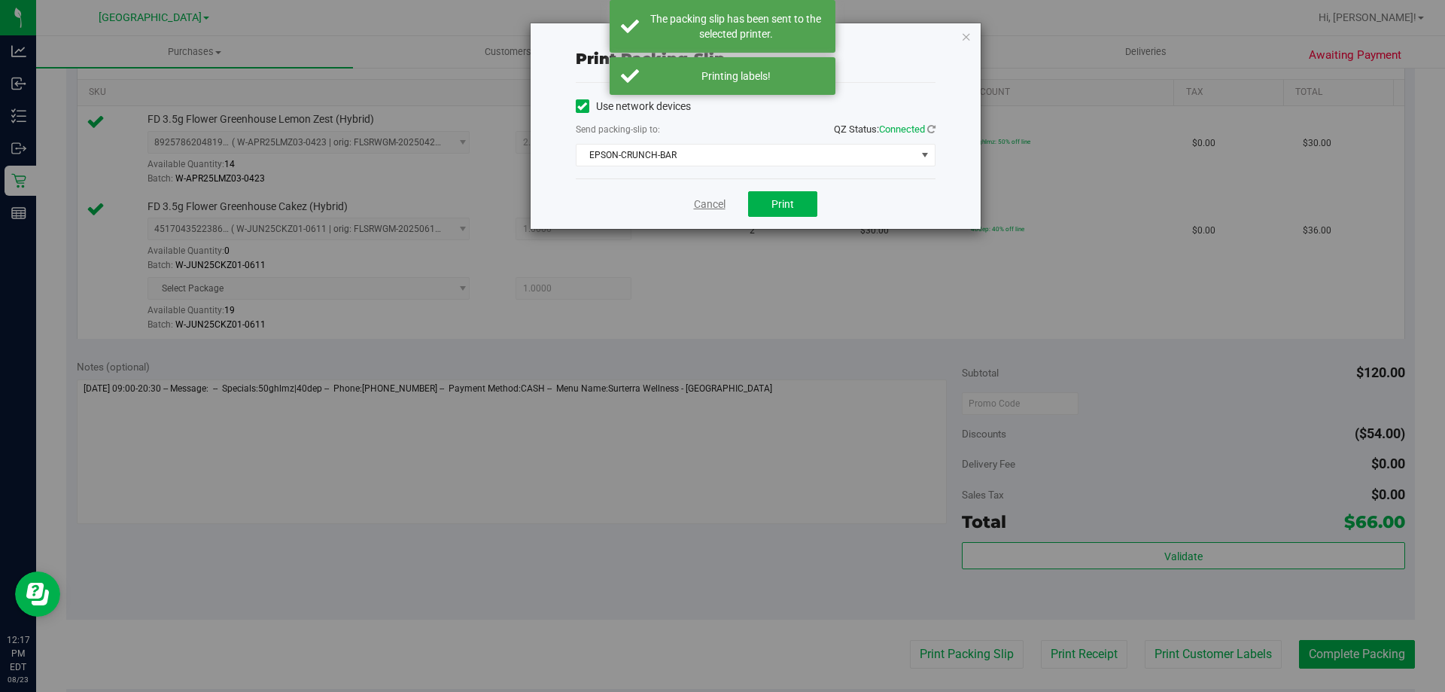
click at [710, 206] on link "Cancel" at bounding box center [710, 204] width 32 height 16
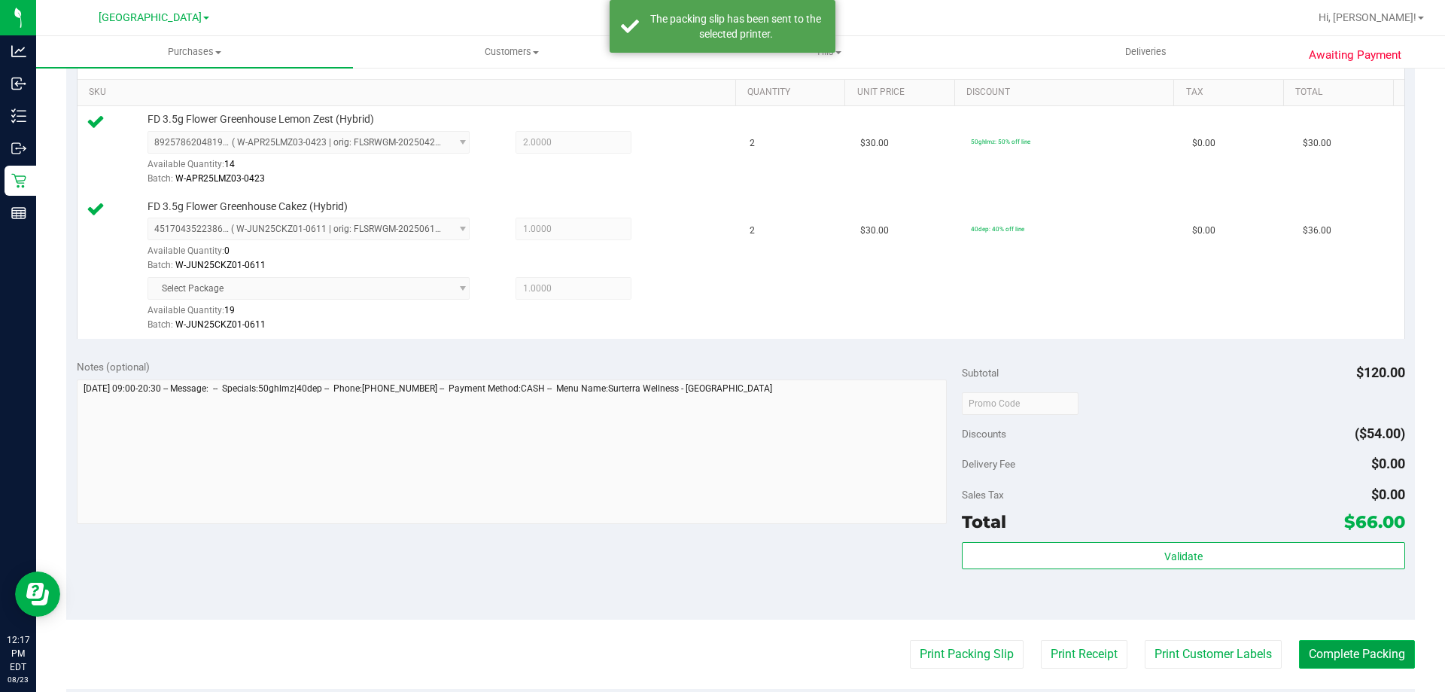
click at [1332, 652] on button "Complete Packing" at bounding box center [1357, 654] width 116 height 29
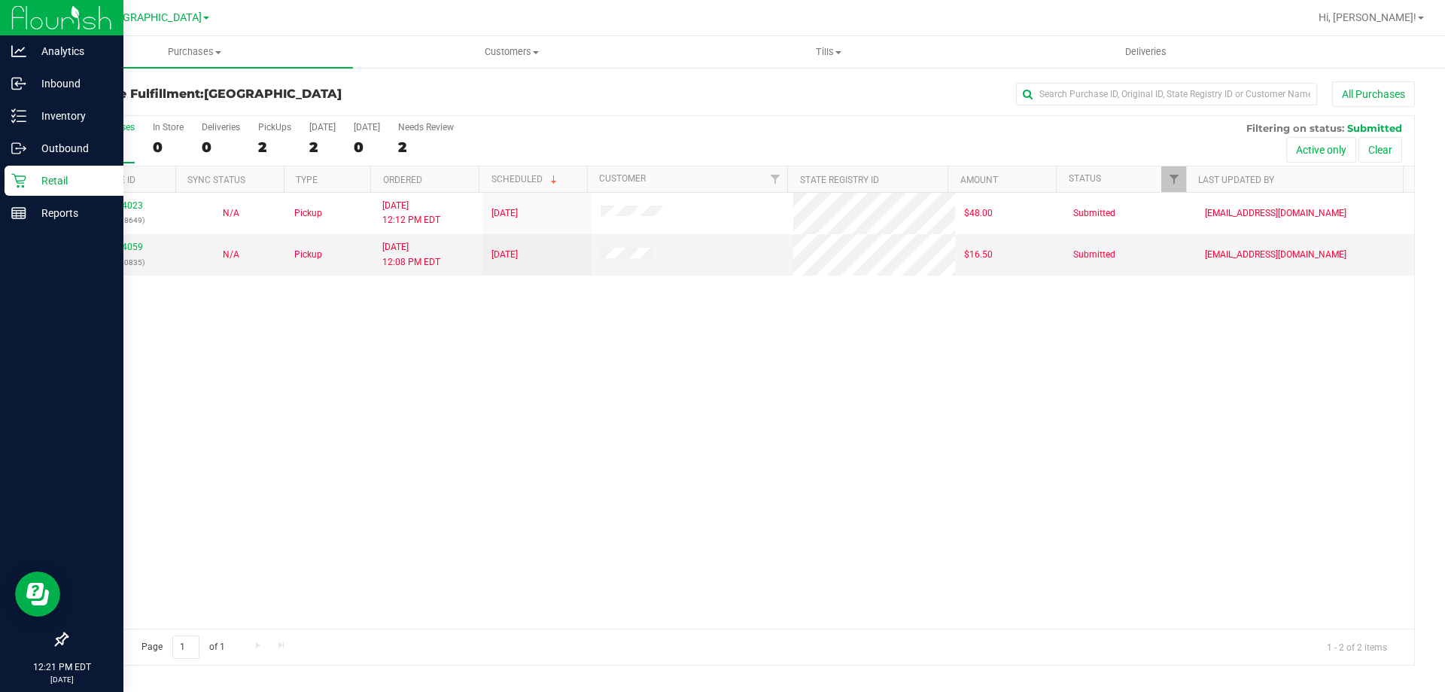
click at [53, 181] on p "Retail" at bounding box center [71, 181] width 90 height 18
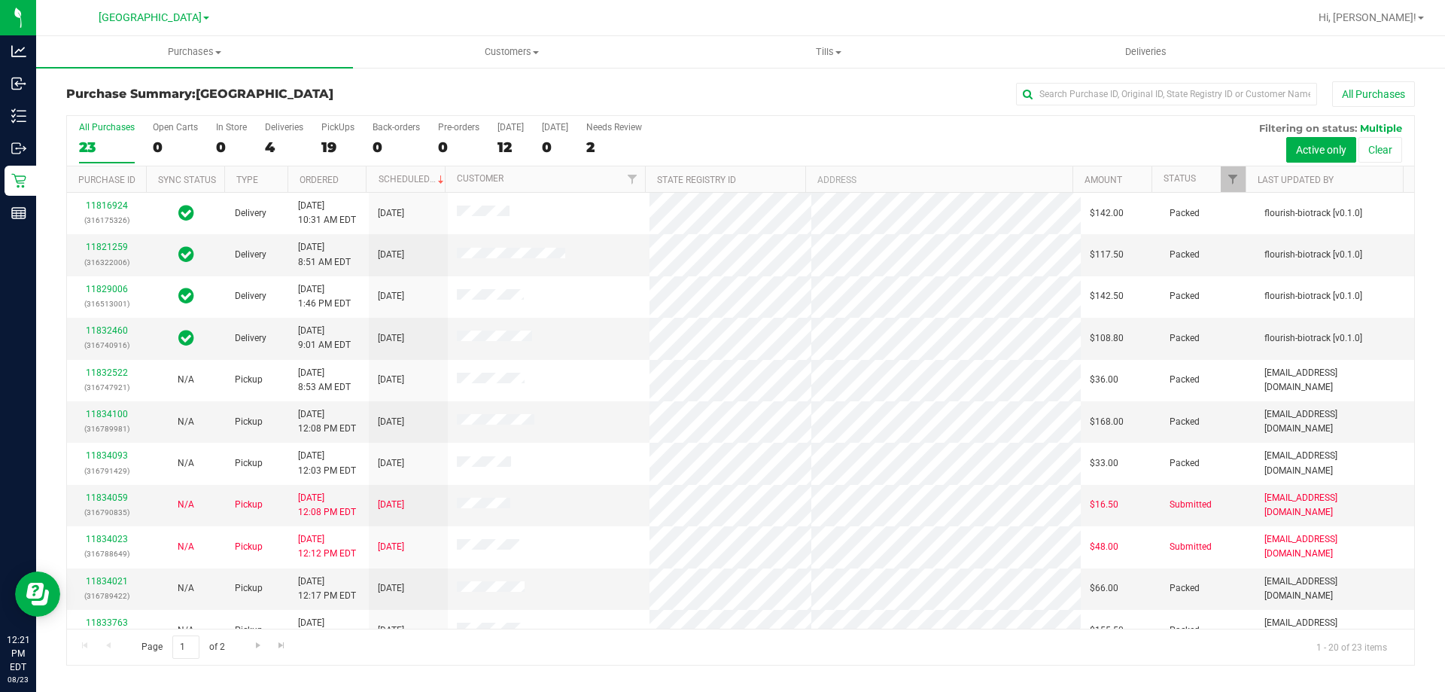
click at [340, 127] on div "PickUps" at bounding box center [337, 127] width 33 height 11
click at [0, 0] on input "PickUps 19" at bounding box center [0, 0] width 0 height 0
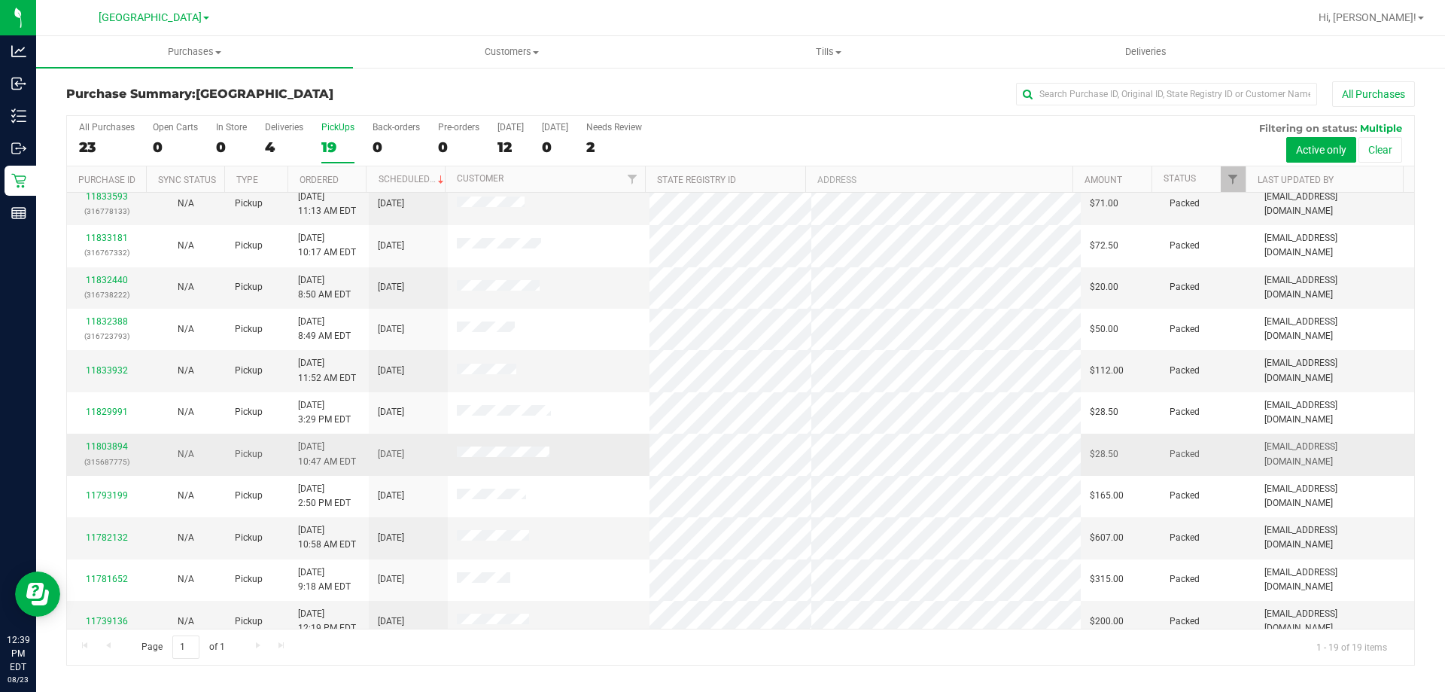
scroll to position [356, 0]
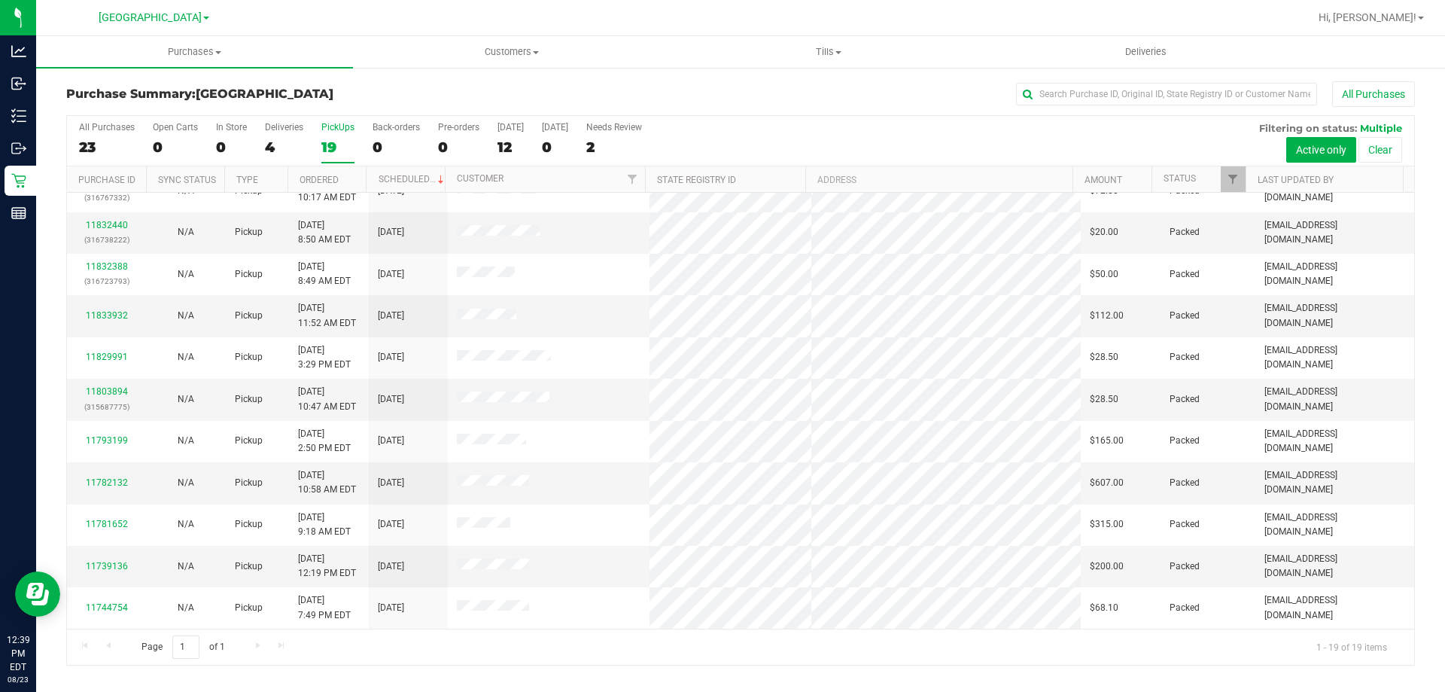
click at [255, 645] on div "Page 1 of 1 1 - 19 of 19 items" at bounding box center [741, 647] width 1348 height 36
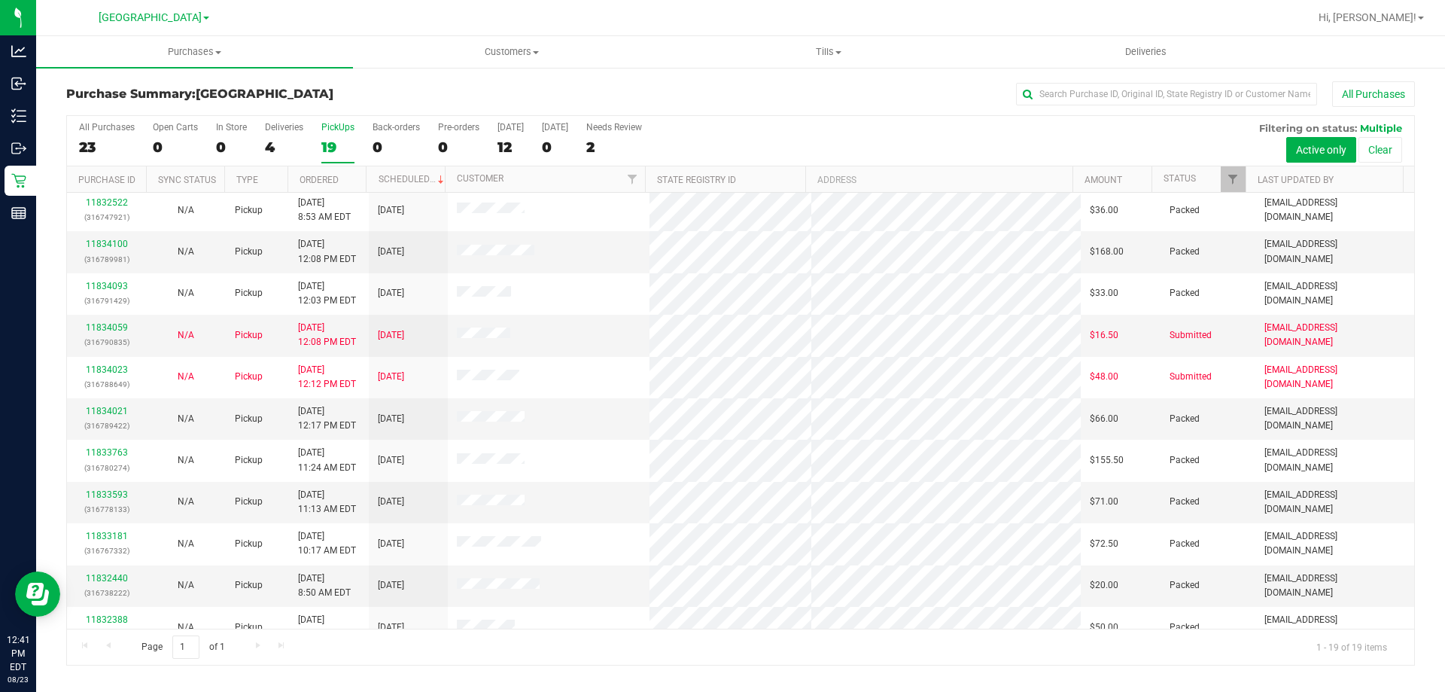
scroll to position [0, 0]
click at [381, 20] on div at bounding box center [790, 17] width 1040 height 29
click at [706, 90] on div "All Purchases" at bounding box center [966, 94] width 900 height 26
click at [742, 96] on div "All Purchases" at bounding box center [966, 94] width 900 height 26
click at [851, 98] on div "All Purchases" at bounding box center [966, 94] width 900 height 26
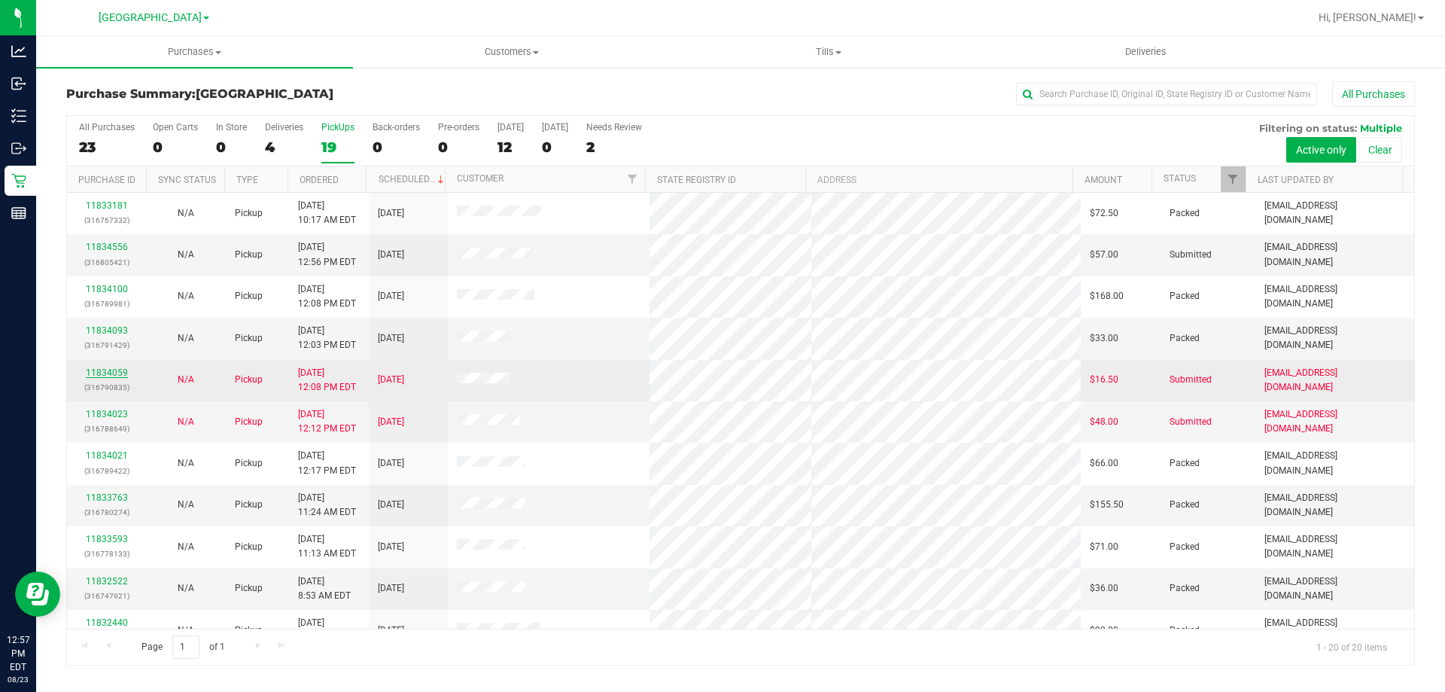
click at [119, 376] on link "11834059" at bounding box center [107, 372] width 42 height 11
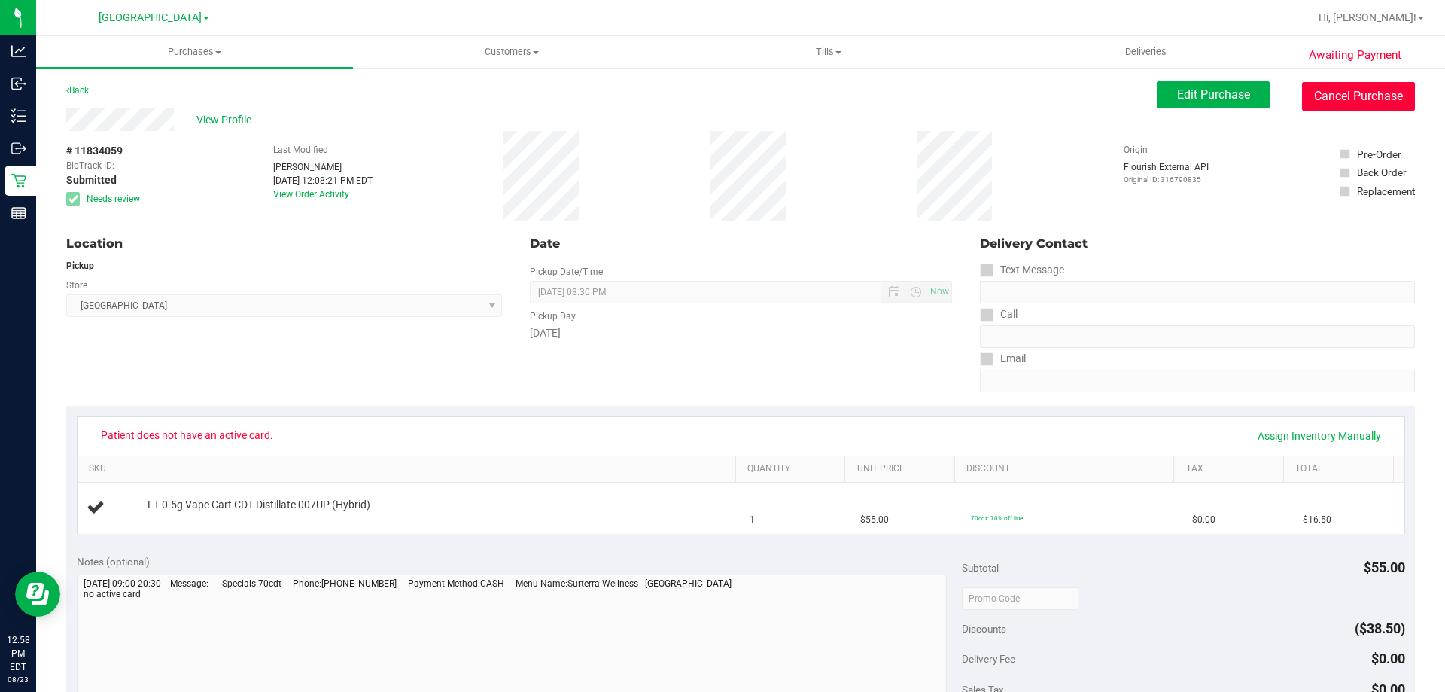
click at [1375, 97] on button "Cancel Purchase" at bounding box center [1358, 96] width 113 height 29
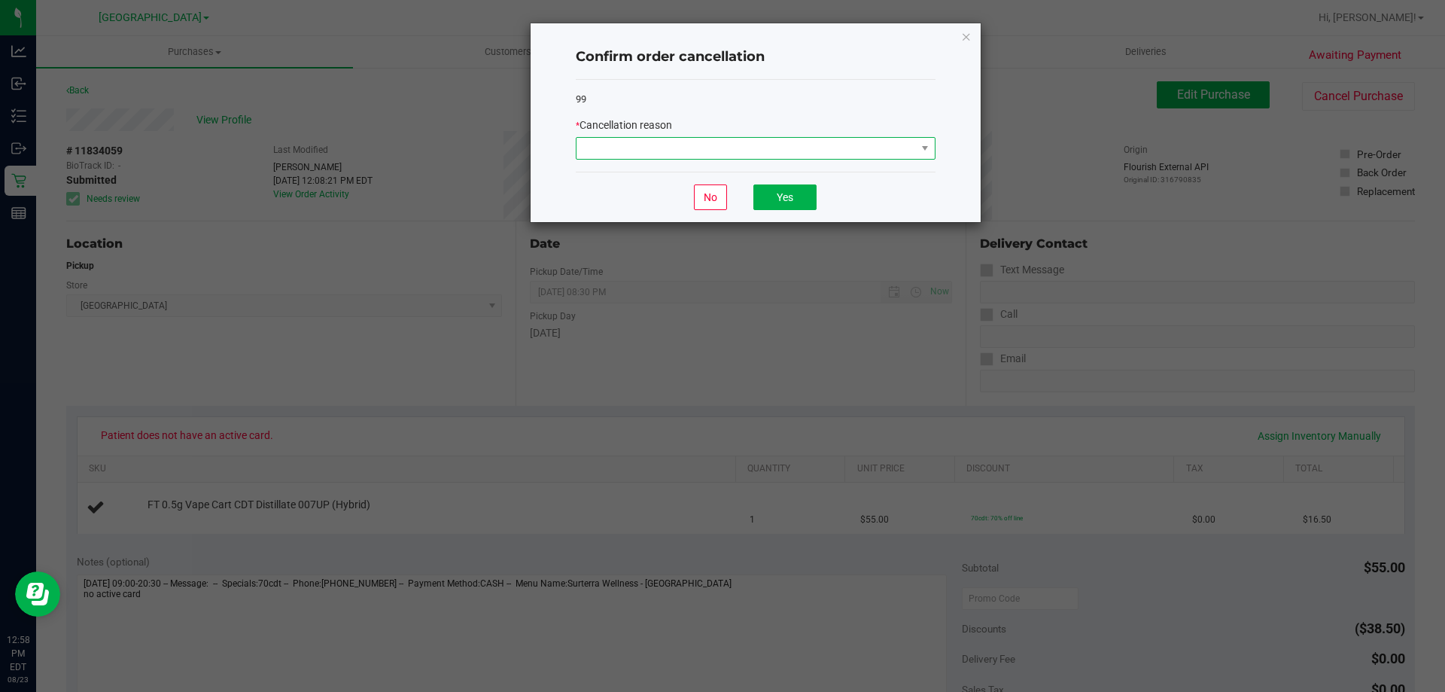
click at [900, 157] on span at bounding box center [747, 148] width 340 height 21
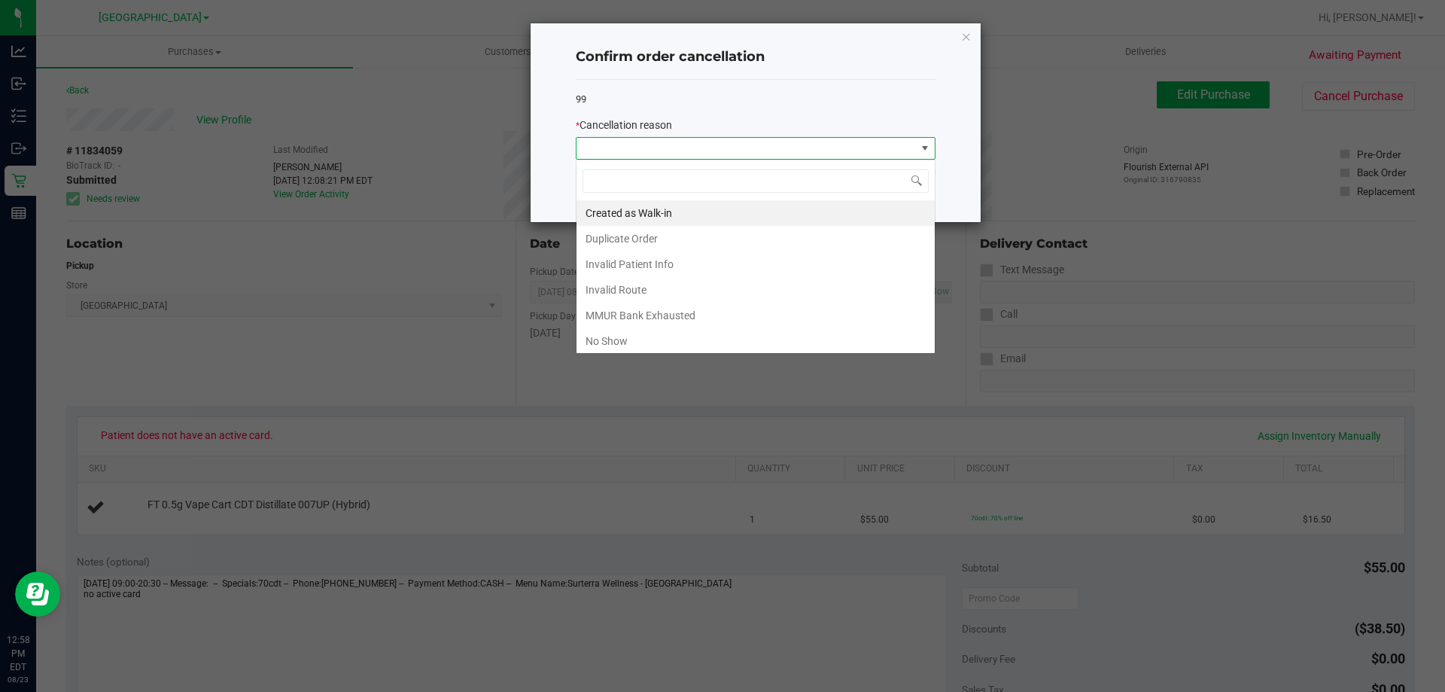
scroll to position [23, 360]
click at [824, 214] on li "Created as Walk-in" at bounding box center [756, 213] width 358 height 26
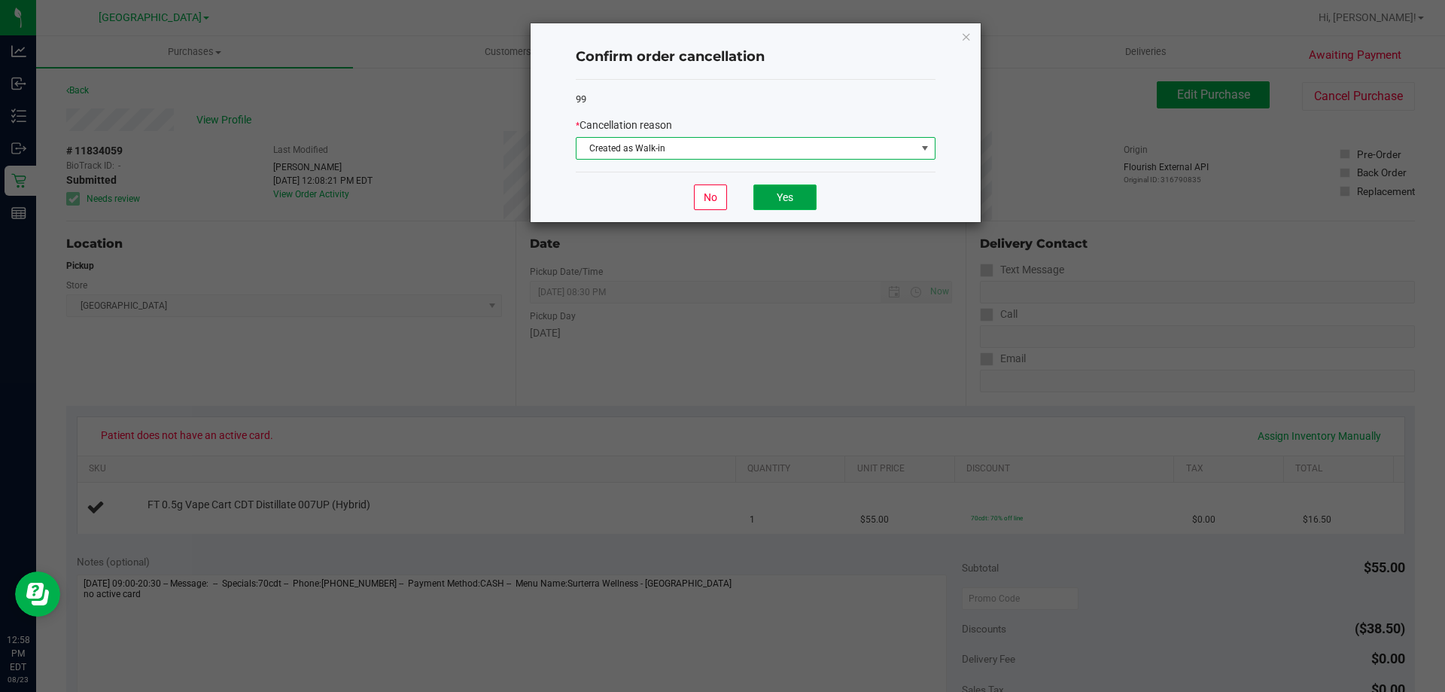
click at [782, 193] on button "Yes" at bounding box center [785, 197] width 63 height 26
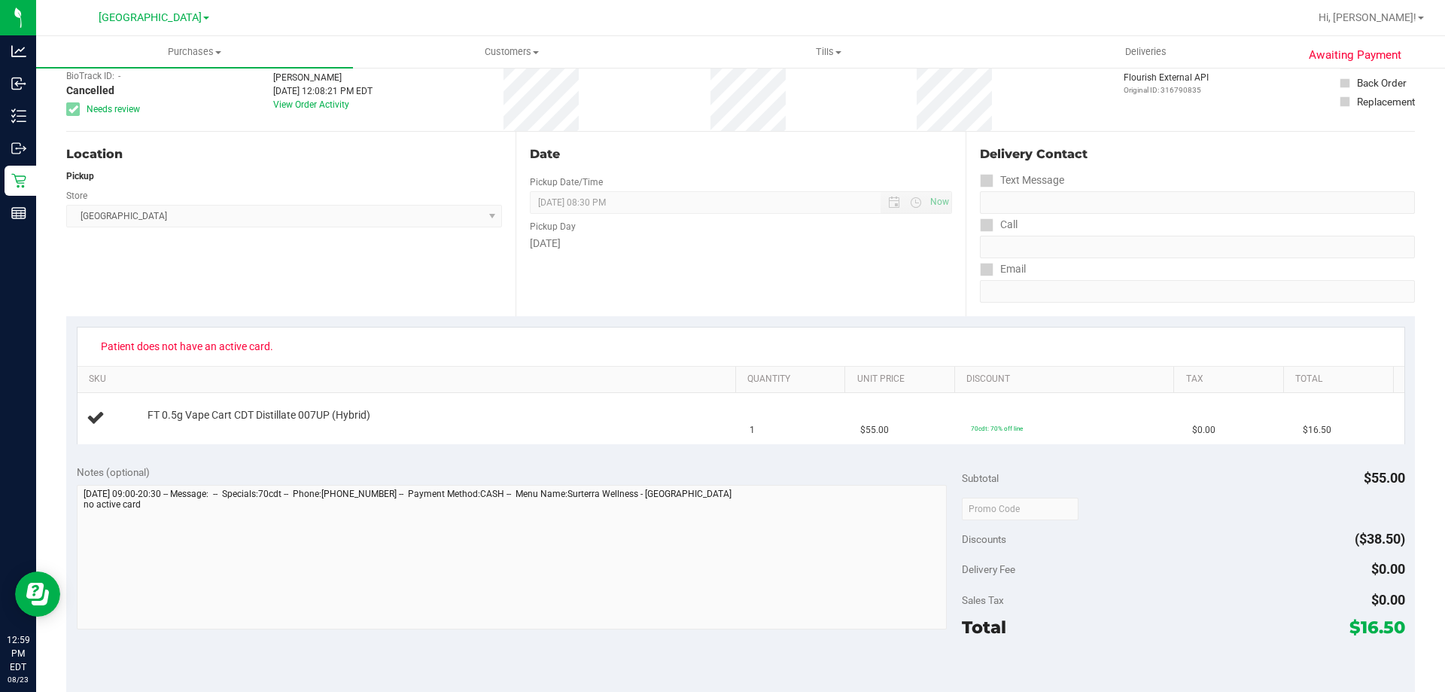
scroll to position [0, 0]
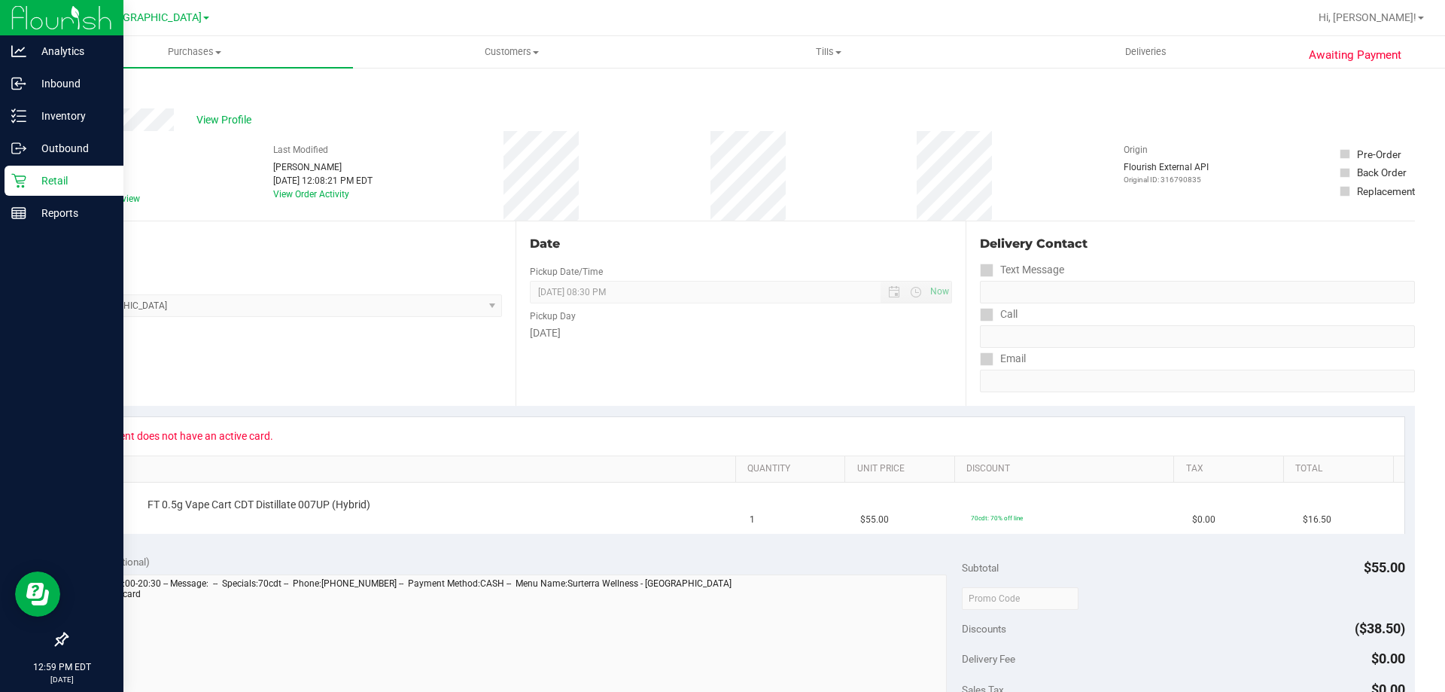
click at [47, 181] on p "Retail" at bounding box center [71, 181] width 90 height 18
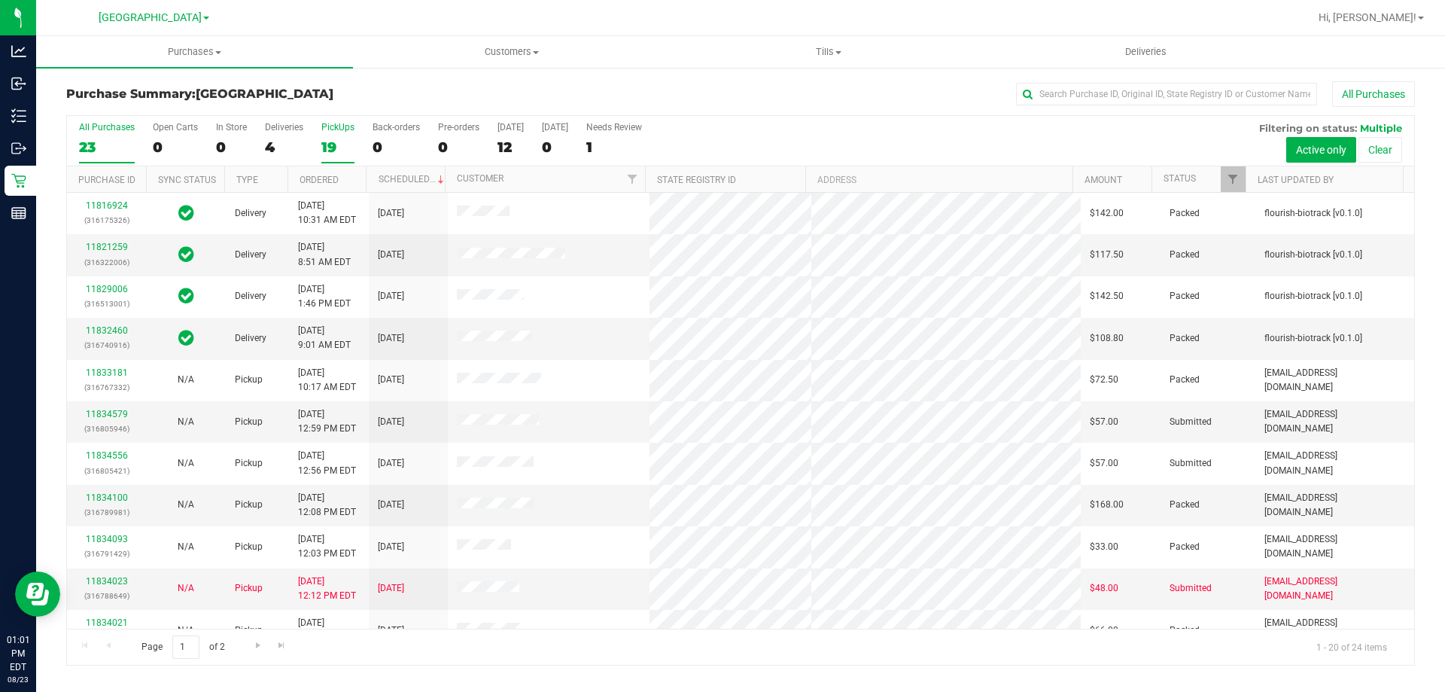
click at [351, 130] on div "PickUps" at bounding box center [337, 127] width 33 height 11
click at [0, 0] on input "PickUps 19" at bounding box center [0, 0] width 0 height 0
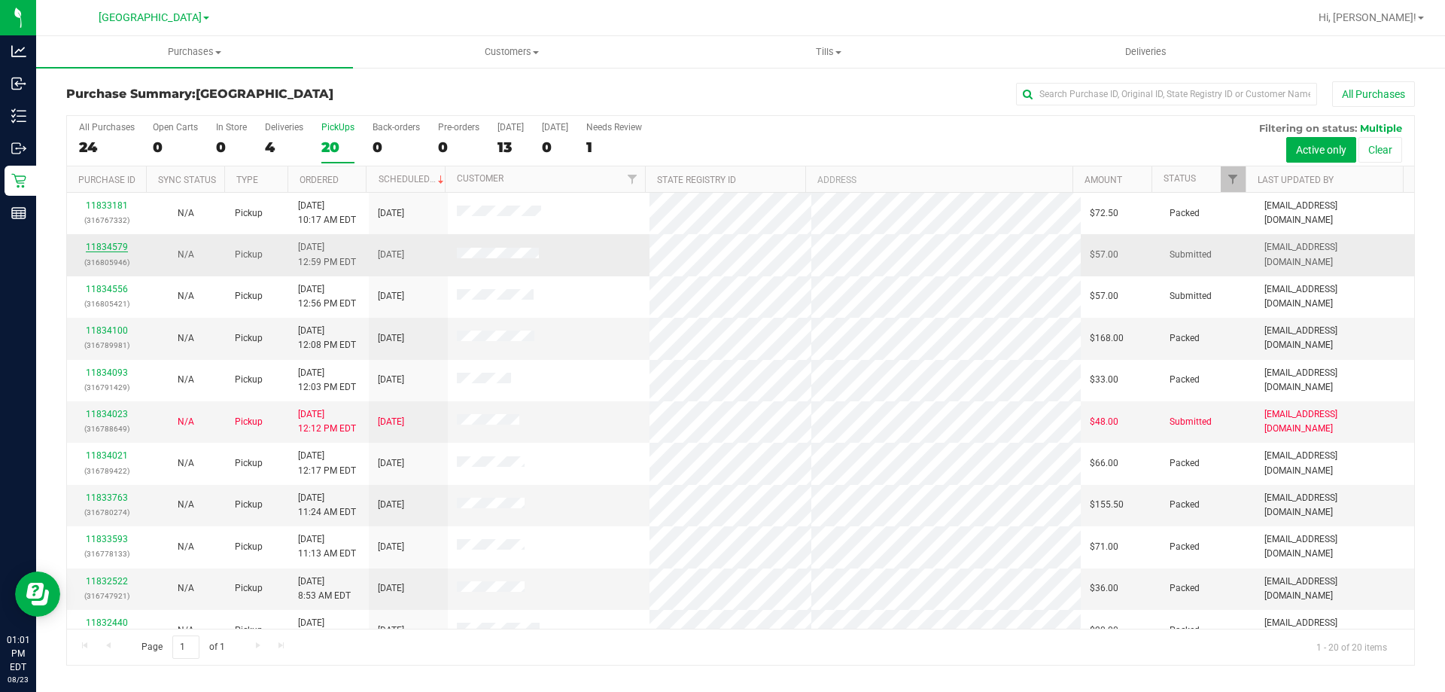
click at [108, 251] on link "11834579" at bounding box center [107, 247] width 42 height 11
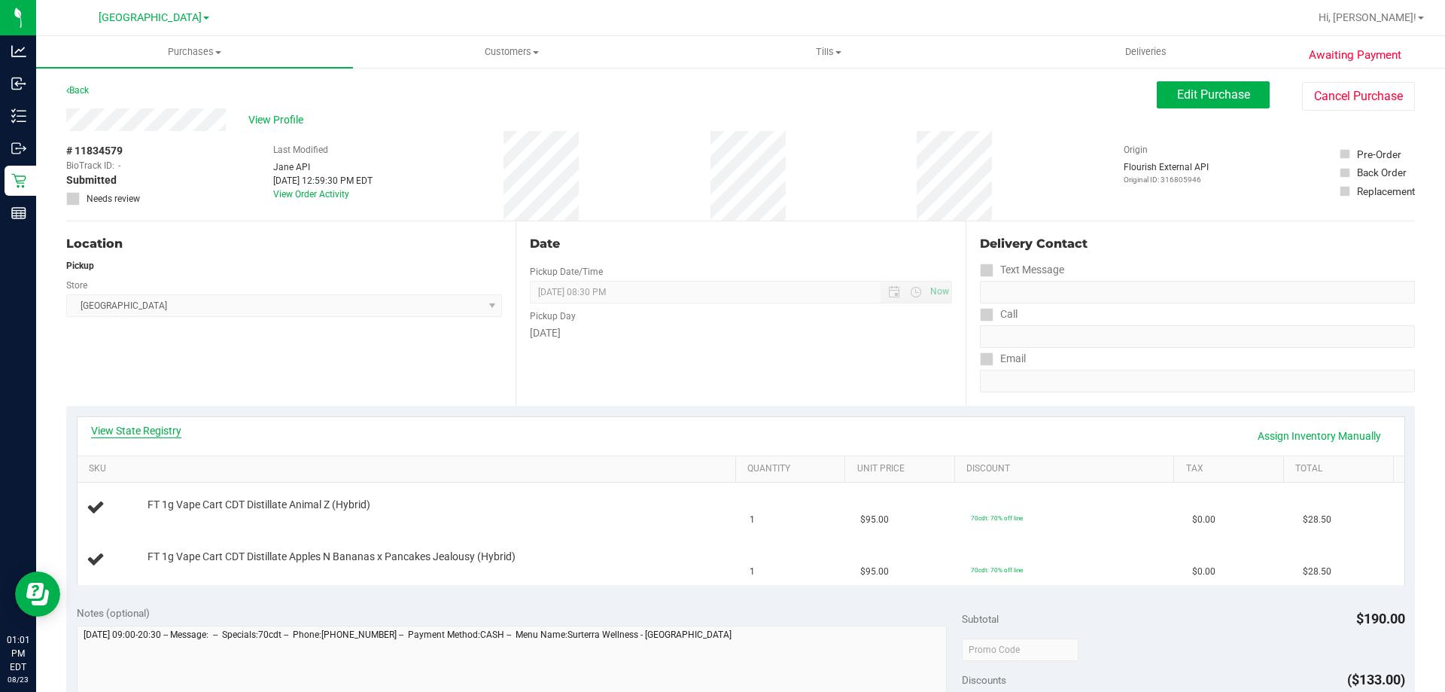
click at [163, 434] on link "View State Registry" at bounding box center [136, 430] width 90 height 15
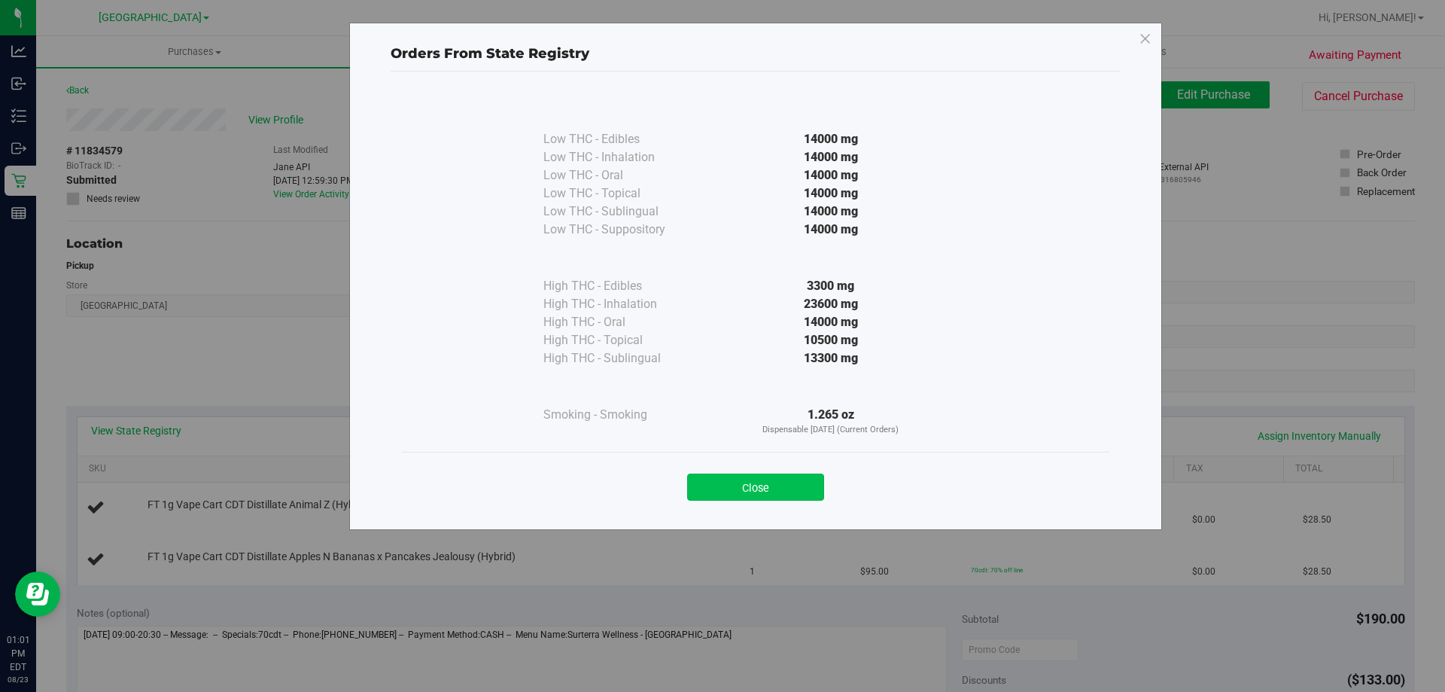
click at [738, 479] on button "Close" at bounding box center [755, 487] width 137 height 27
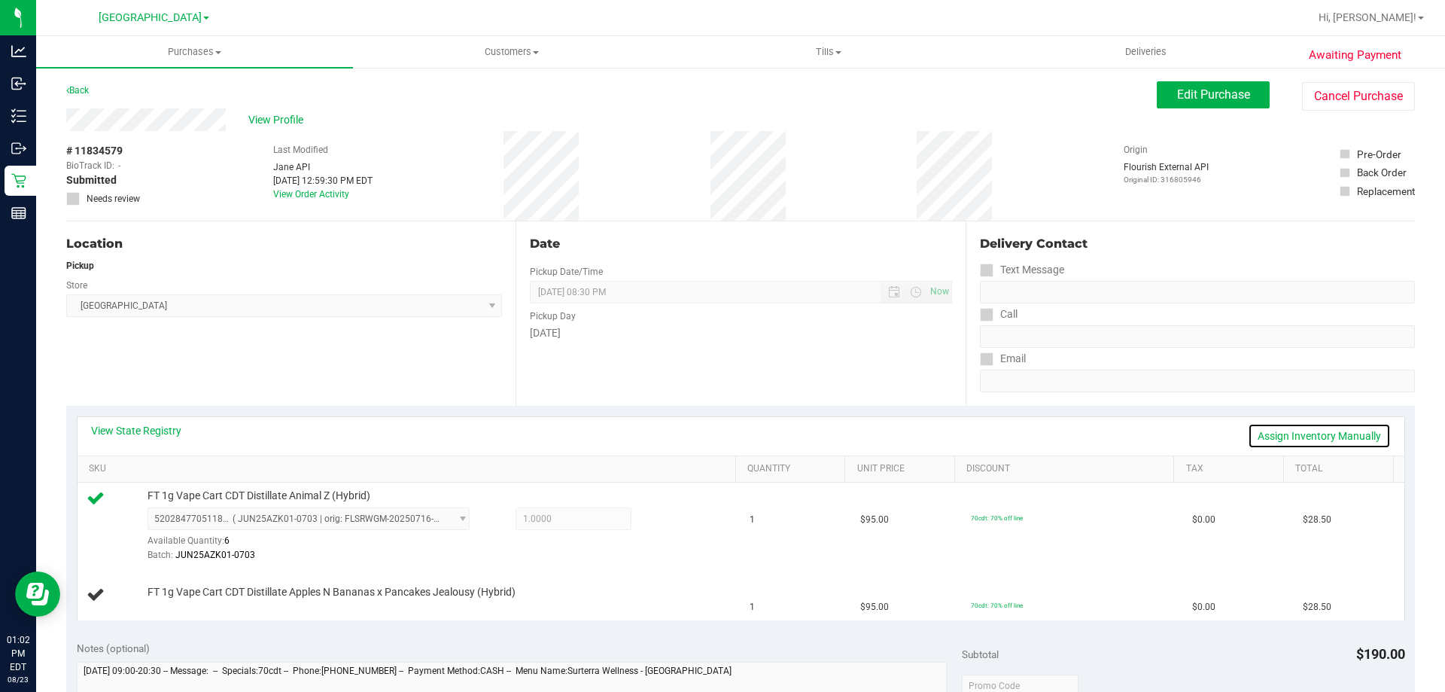
click at [1324, 437] on link "Assign Inventory Manually" at bounding box center [1319, 436] width 143 height 26
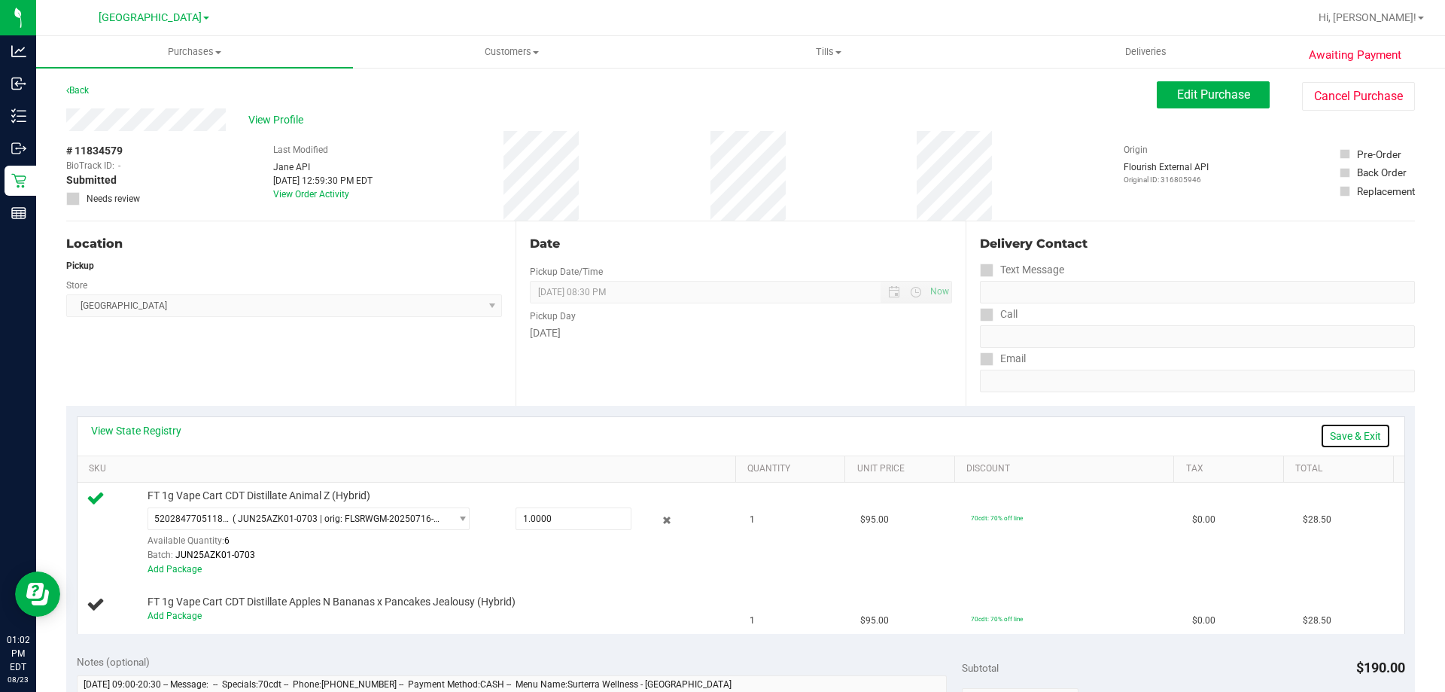
click at [1330, 444] on link "Save & Exit" at bounding box center [1356, 436] width 71 height 26
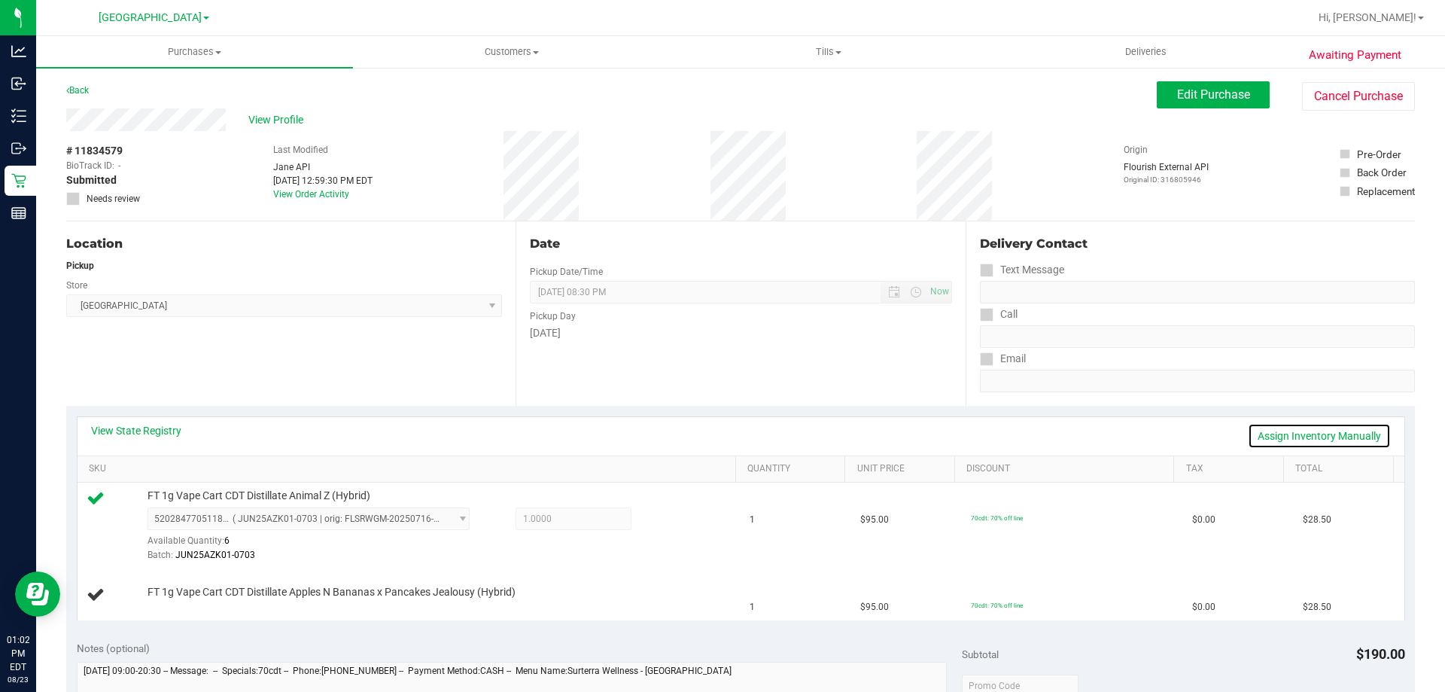
click at [1338, 425] on link "Assign Inventory Manually" at bounding box center [1319, 436] width 143 height 26
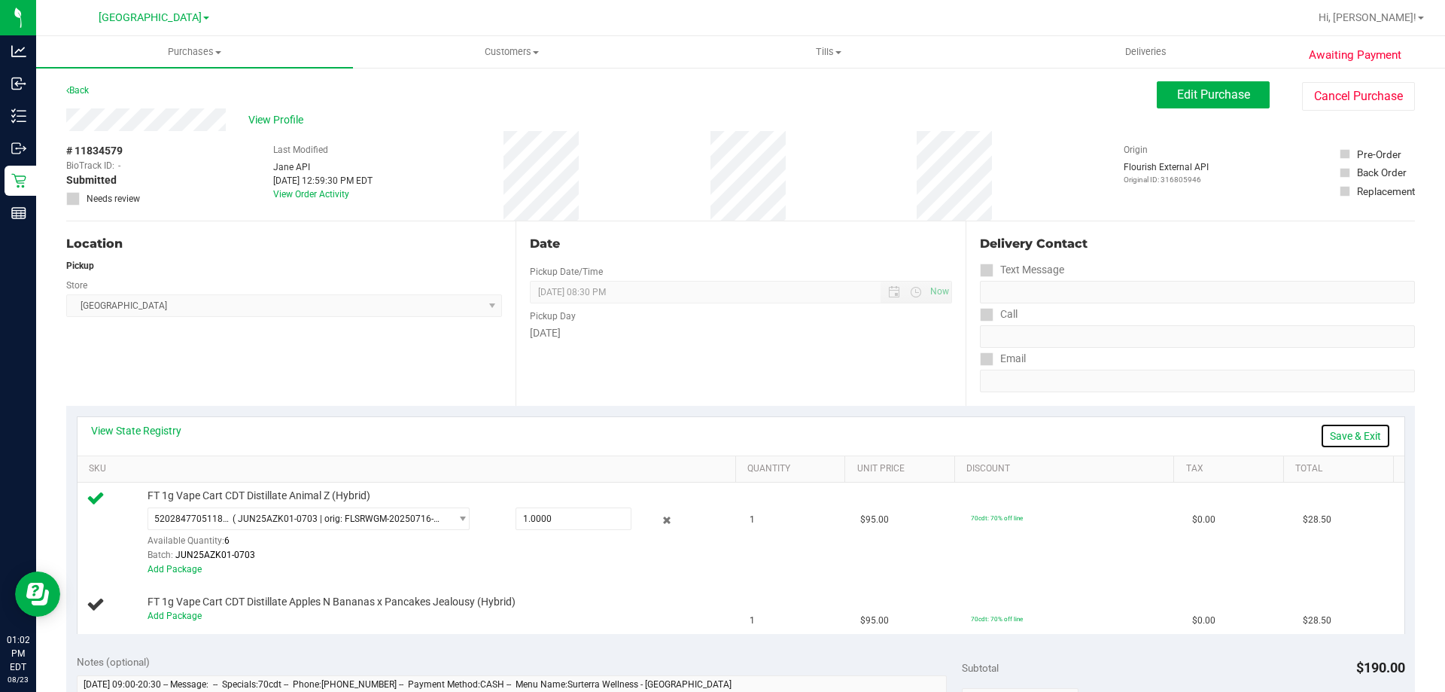
click at [1343, 427] on link "Save & Exit" at bounding box center [1356, 436] width 71 height 26
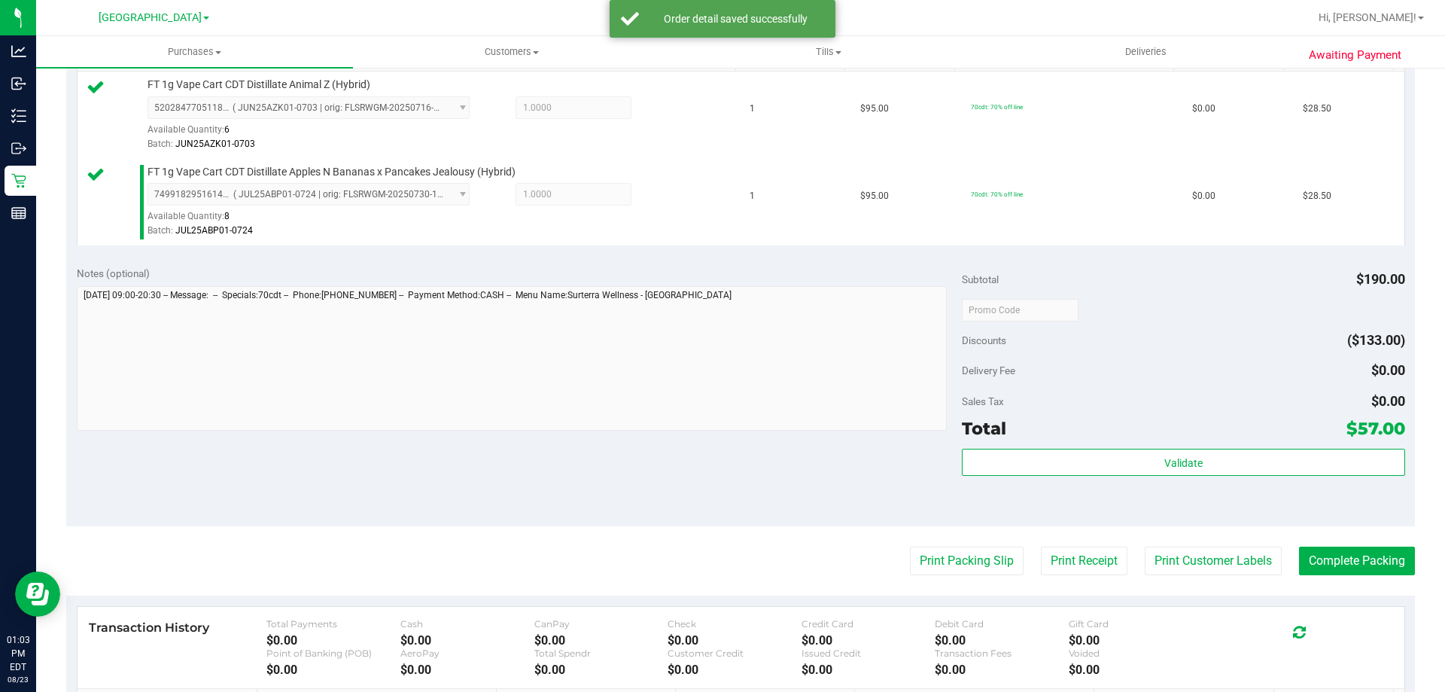
scroll to position [440, 0]
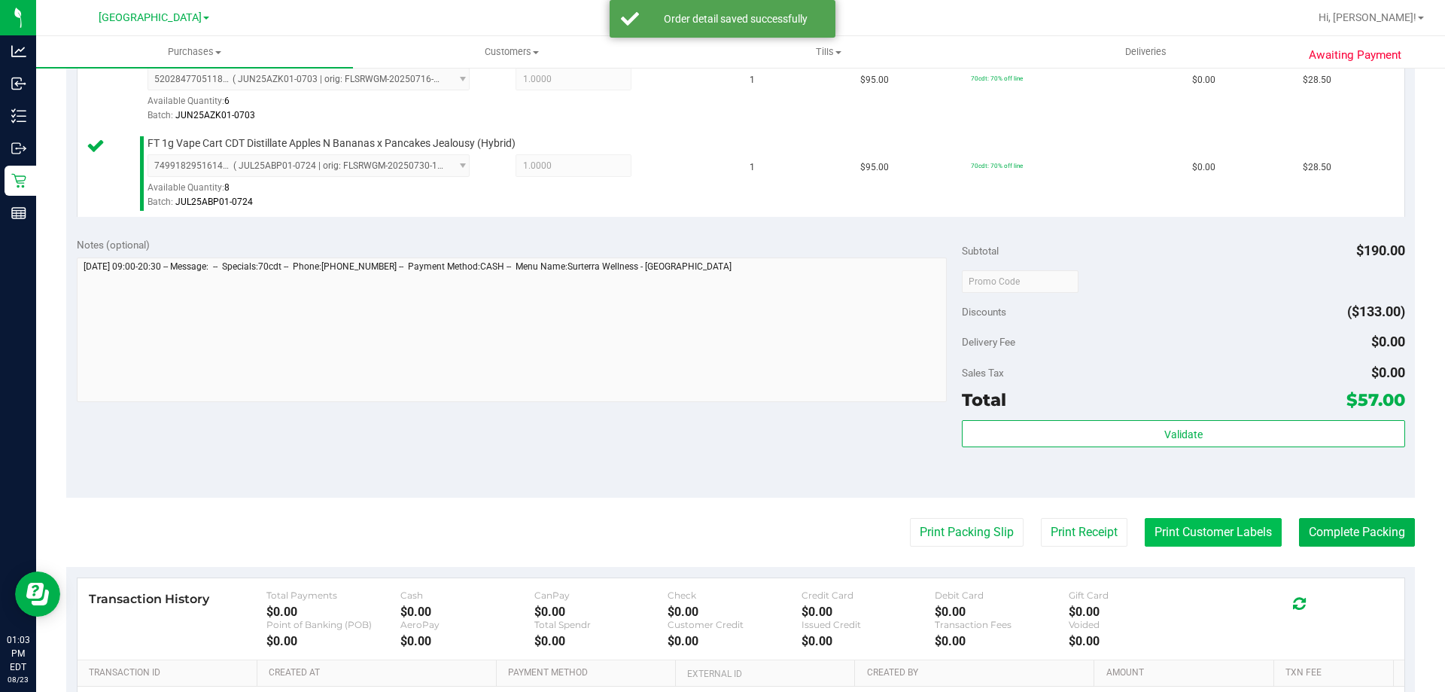
click at [1168, 527] on button "Print Customer Labels" at bounding box center [1213, 532] width 137 height 29
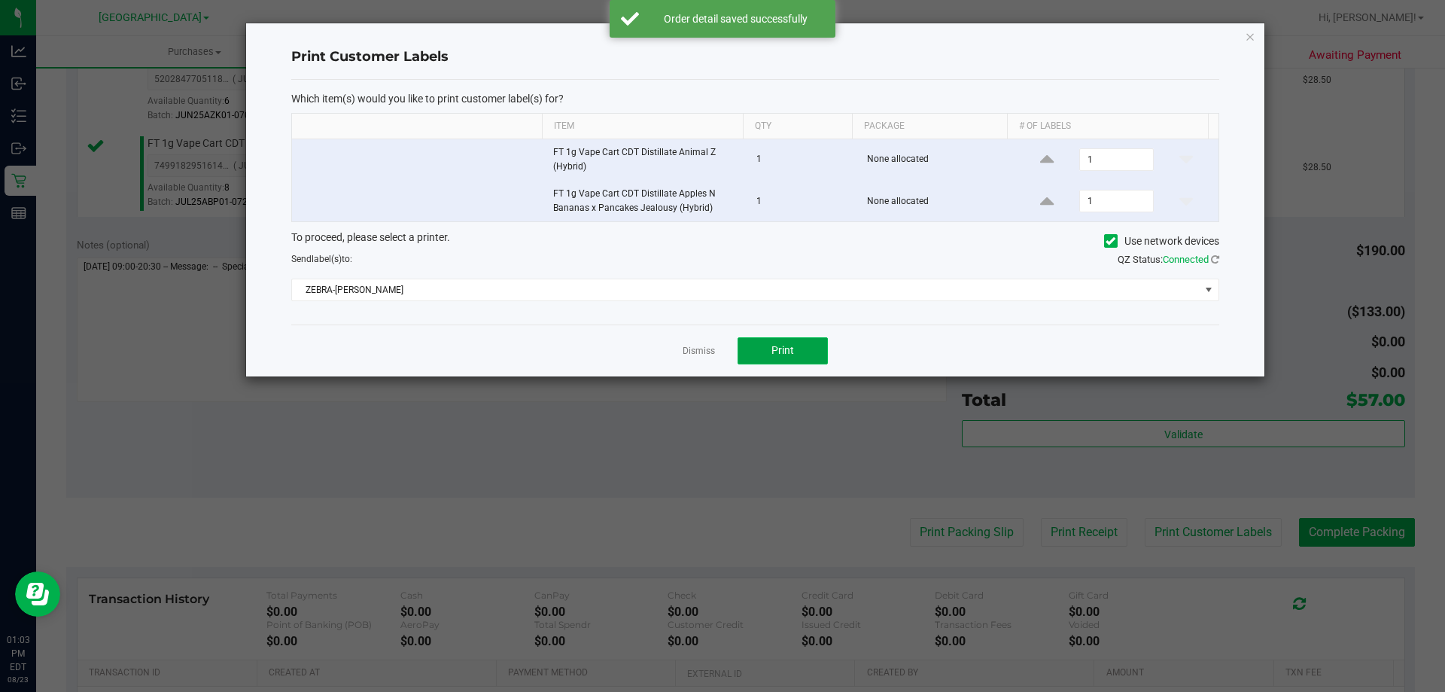
click at [815, 346] on button "Print" at bounding box center [783, 350] width 90 height 27
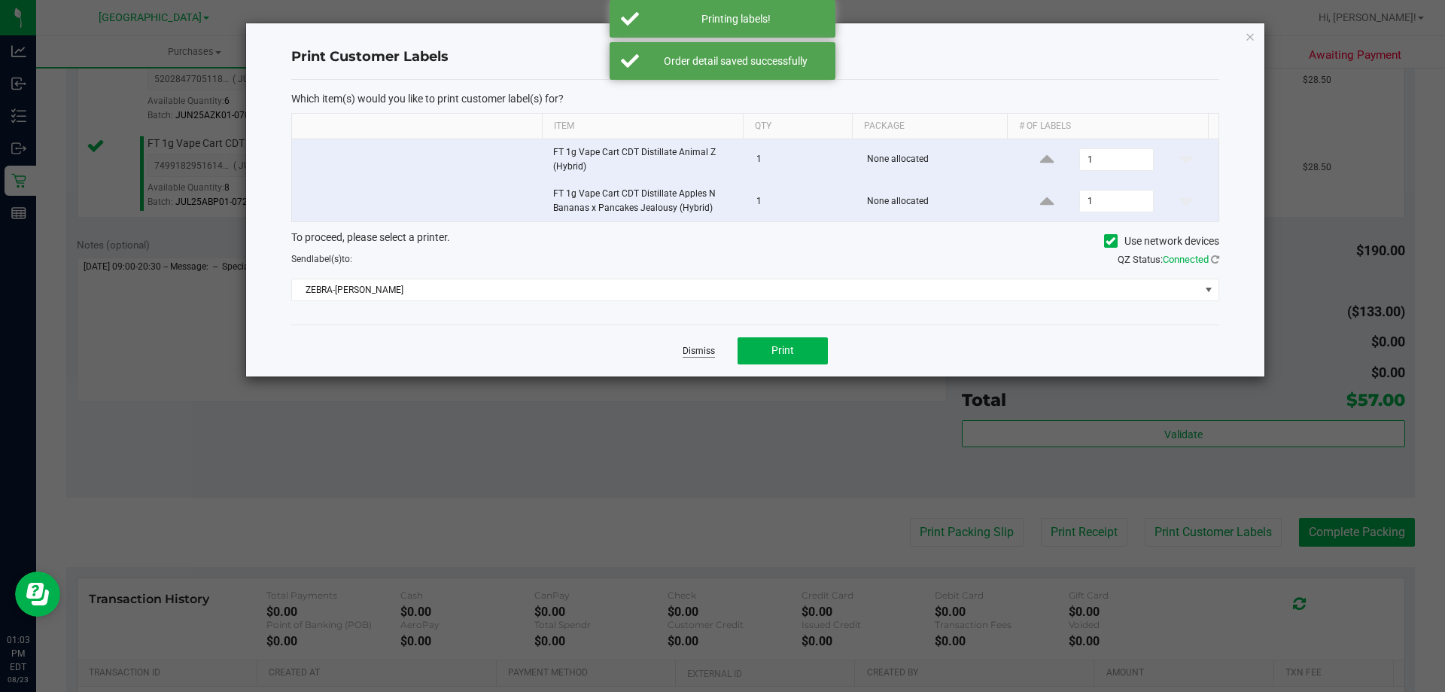
click at [702, 351] on link "Dismiss" at bounding box center [699, 351] width 32 height 13
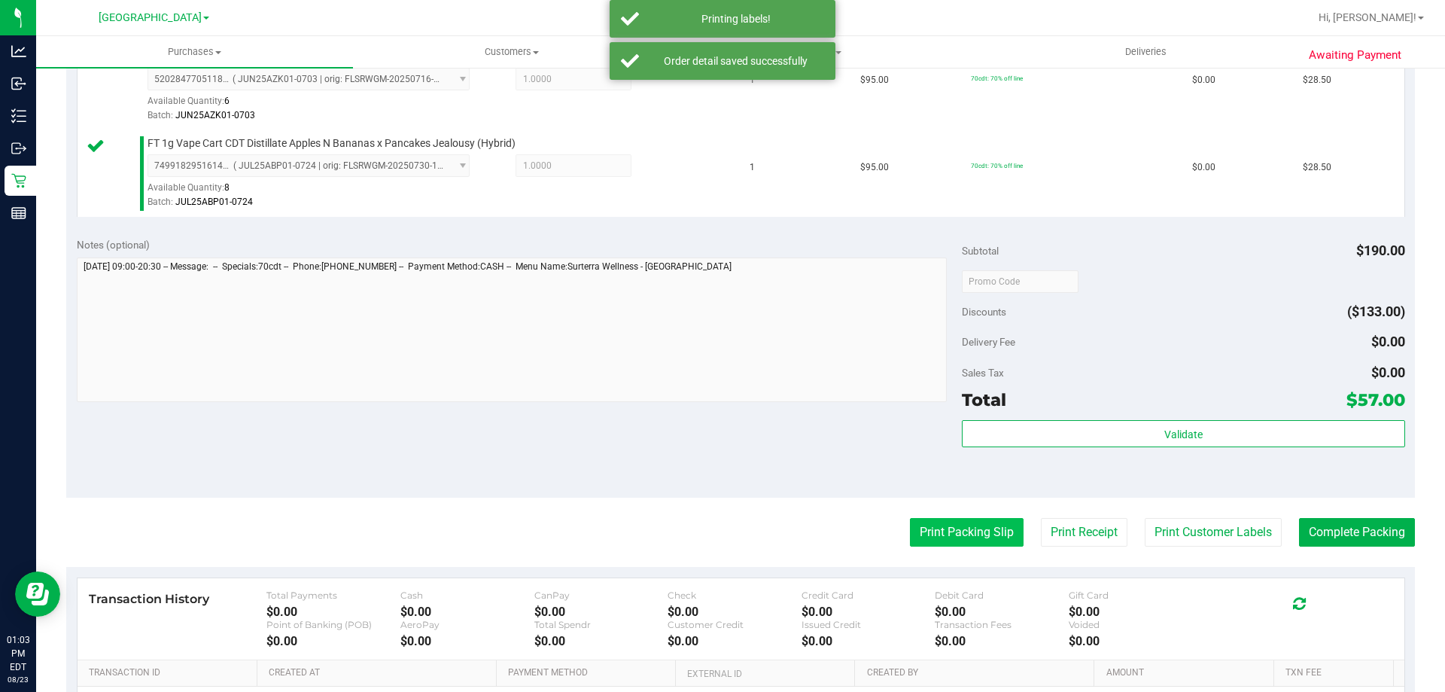
click at [934, 542] on button "Print Packing Slip" at bounding box center [967, 532] width 114 height 29
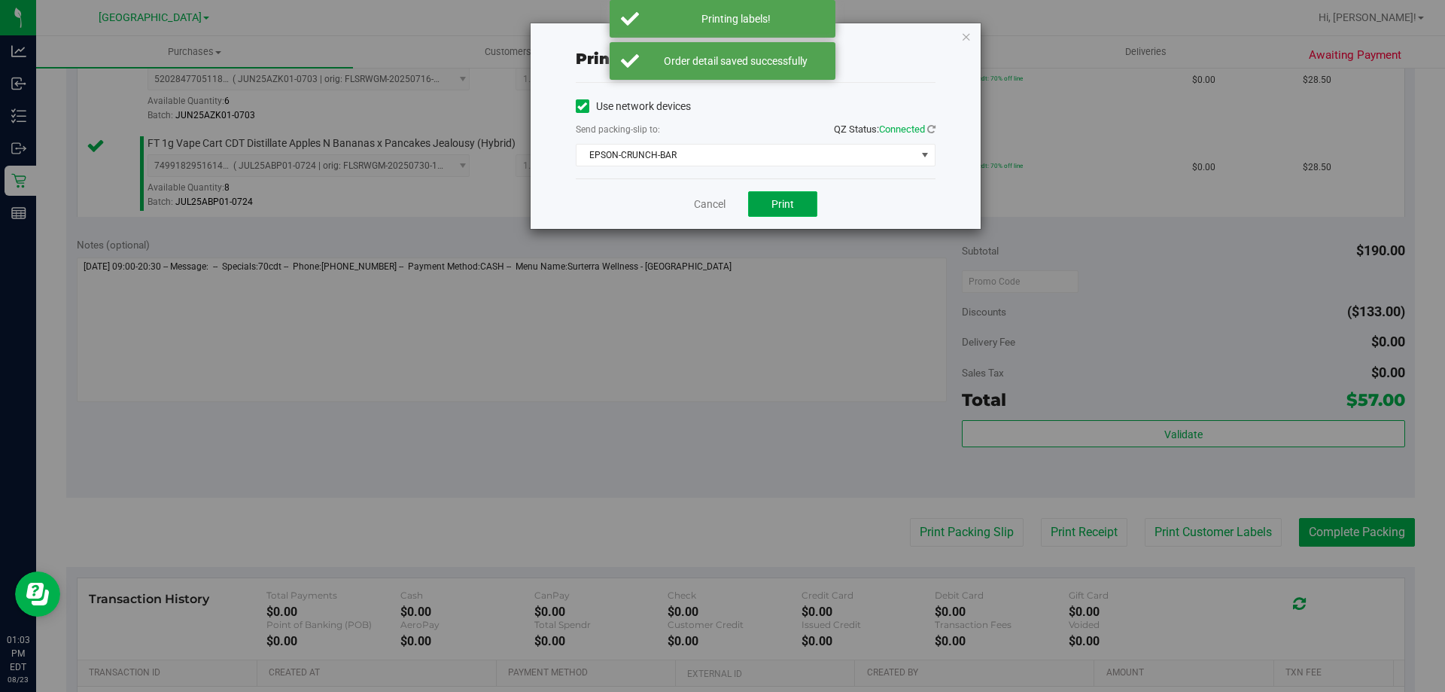
click at [790, 209] on span "Print" at bounding box center [783, 204] width 23 height 12
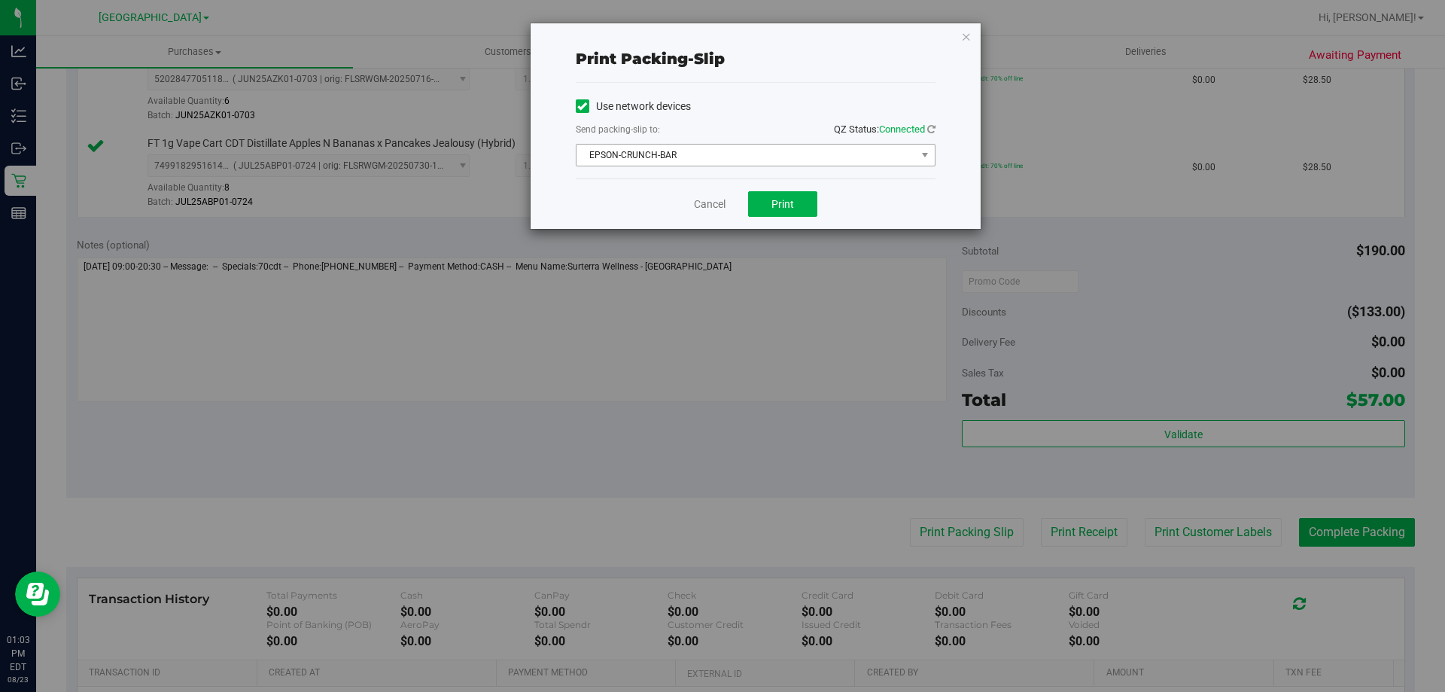
click at [697, 161] on span "EPSON-CRUNCH-BAR" at bounding box center [747, 155] width 340 height 21
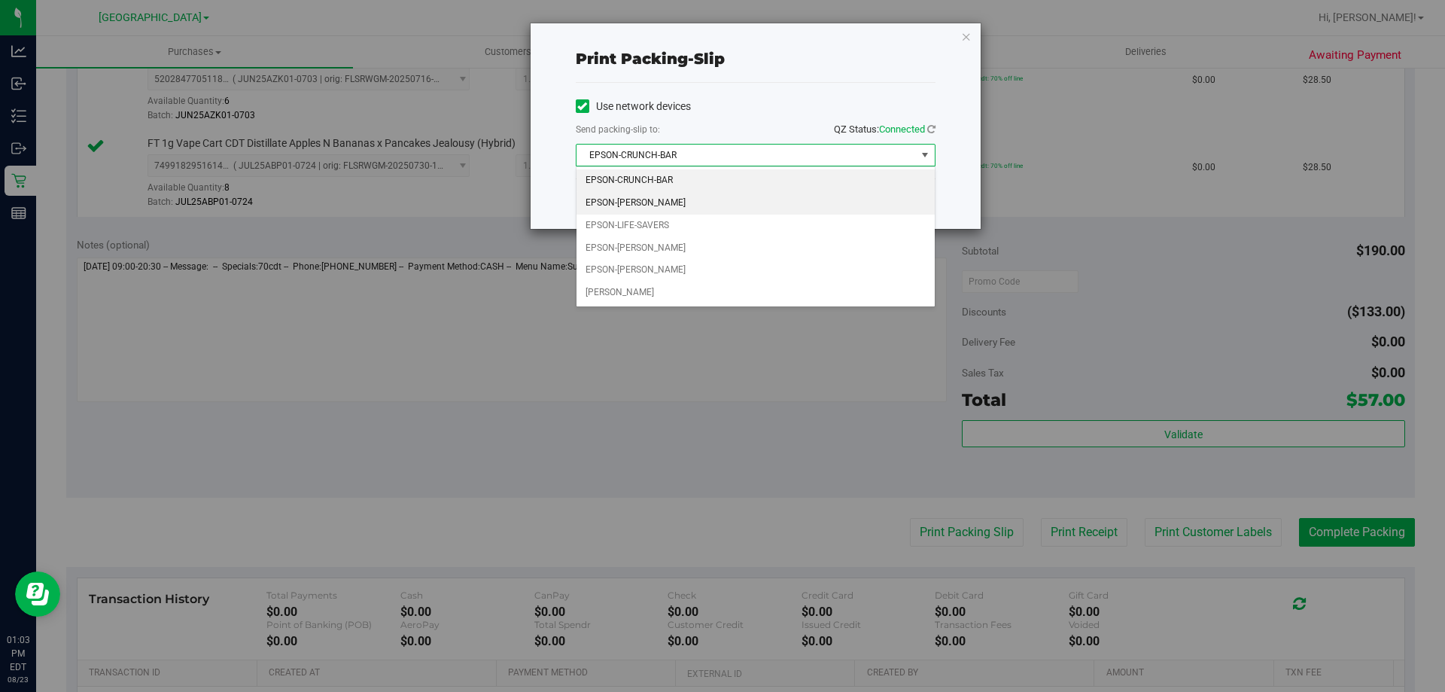
click at [691, 205] on li "EPSON-[PERSON_NAME]" at bounding box center [756, 203] width 358 height 23
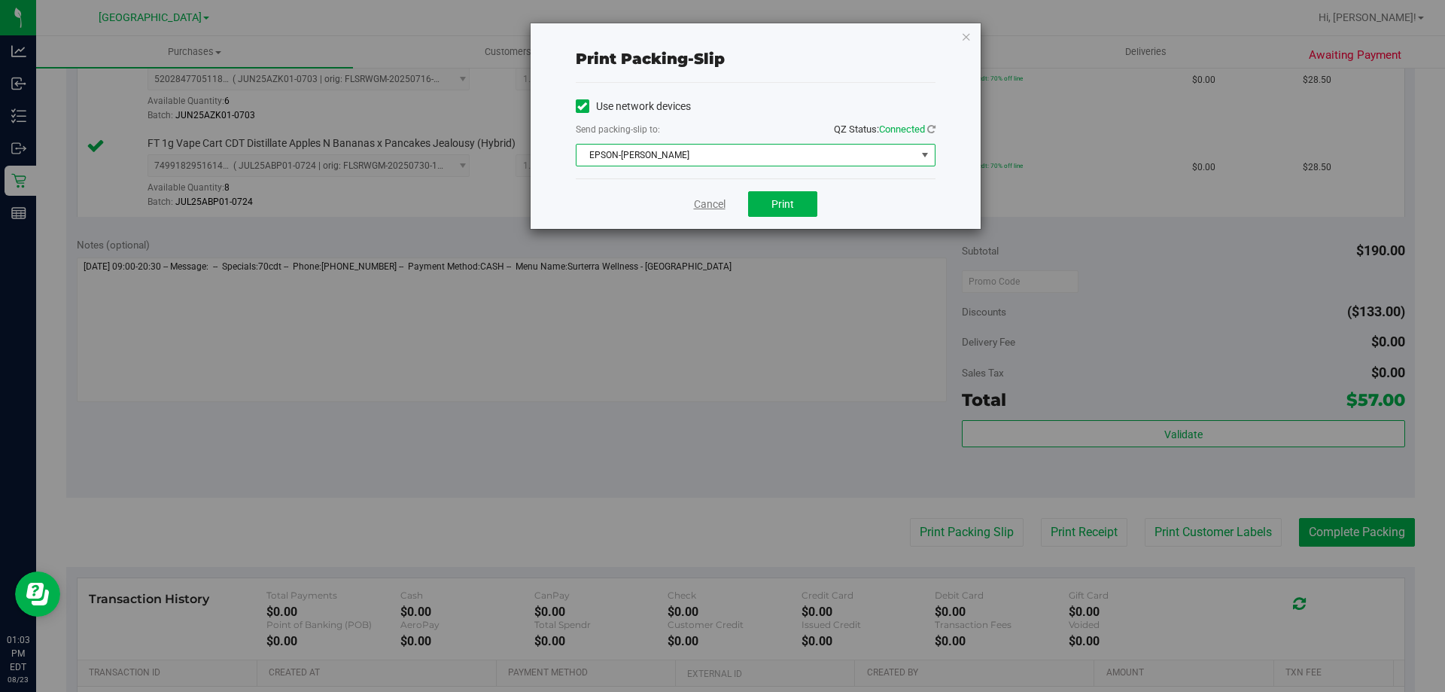
click at [709, 206] on link "Cancel" at bounding box center [710, 204] width 32 height 16
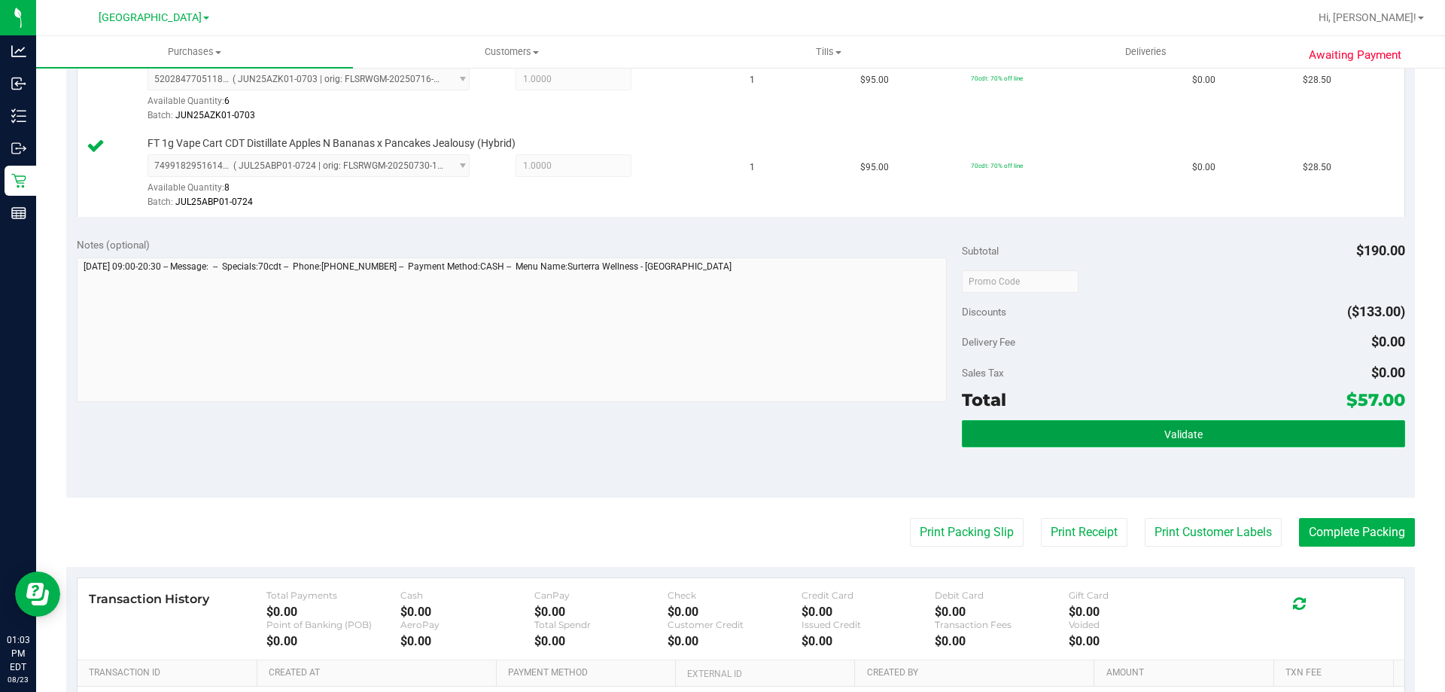
click at [1095, 442] on button "Validate" at bounding box center [1183, 433] width 443 height 27
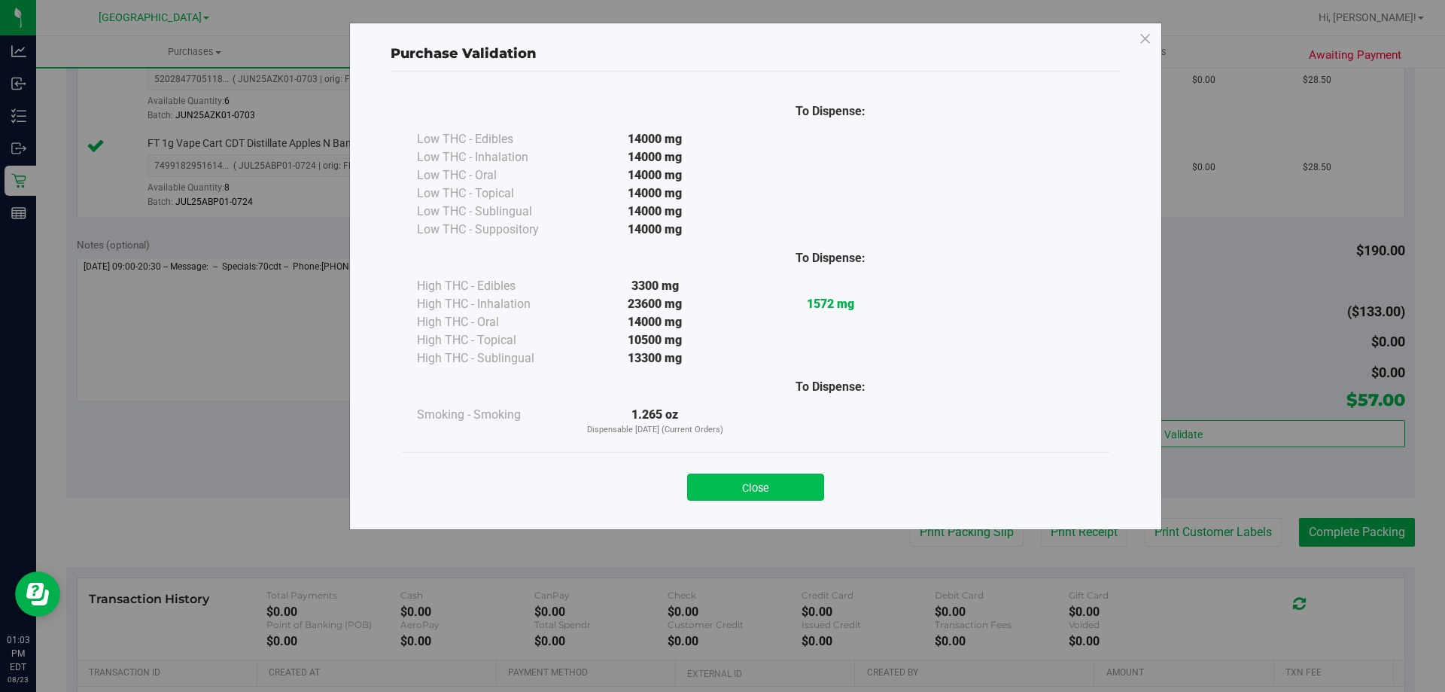
click at [784, 486] on button "Close" at bounding box center [755, 487] width 137 height 27
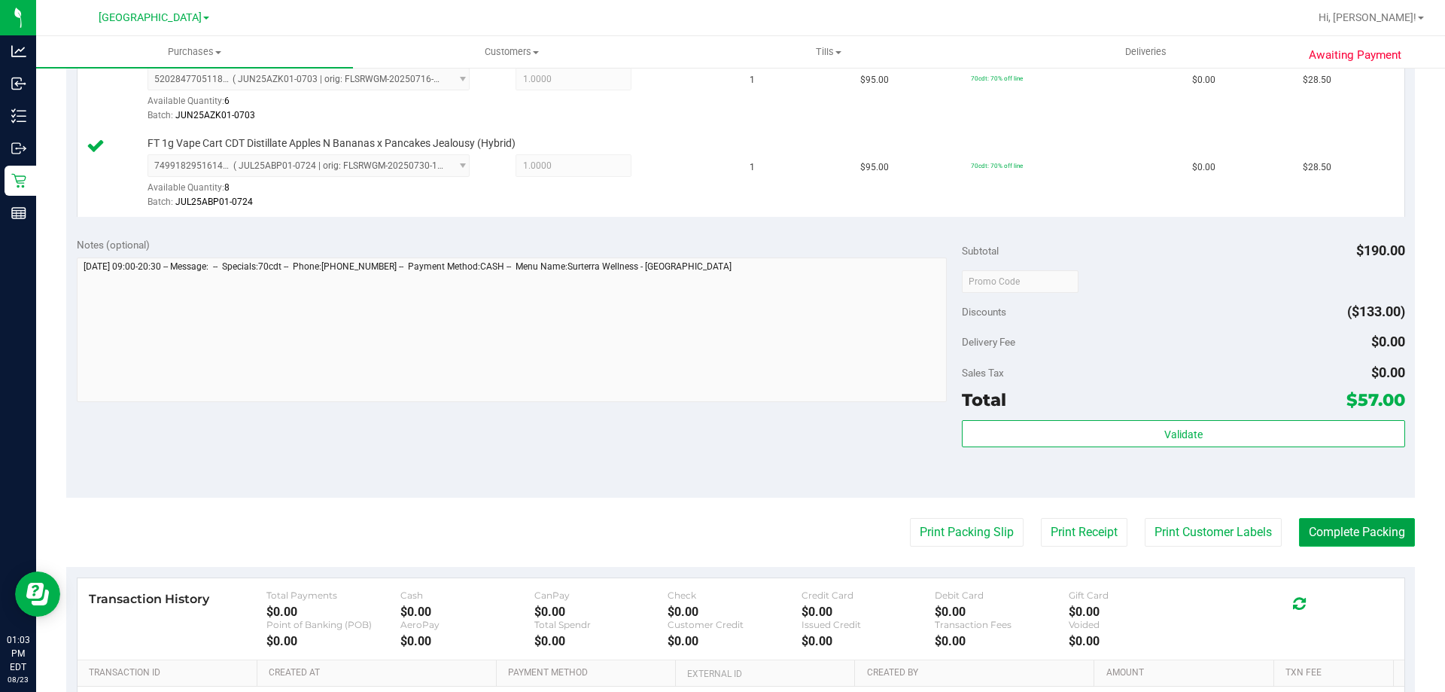
click at [1397, 529] on button "Complete Packing" at bounding box center [1357, 532] width 116 height 29
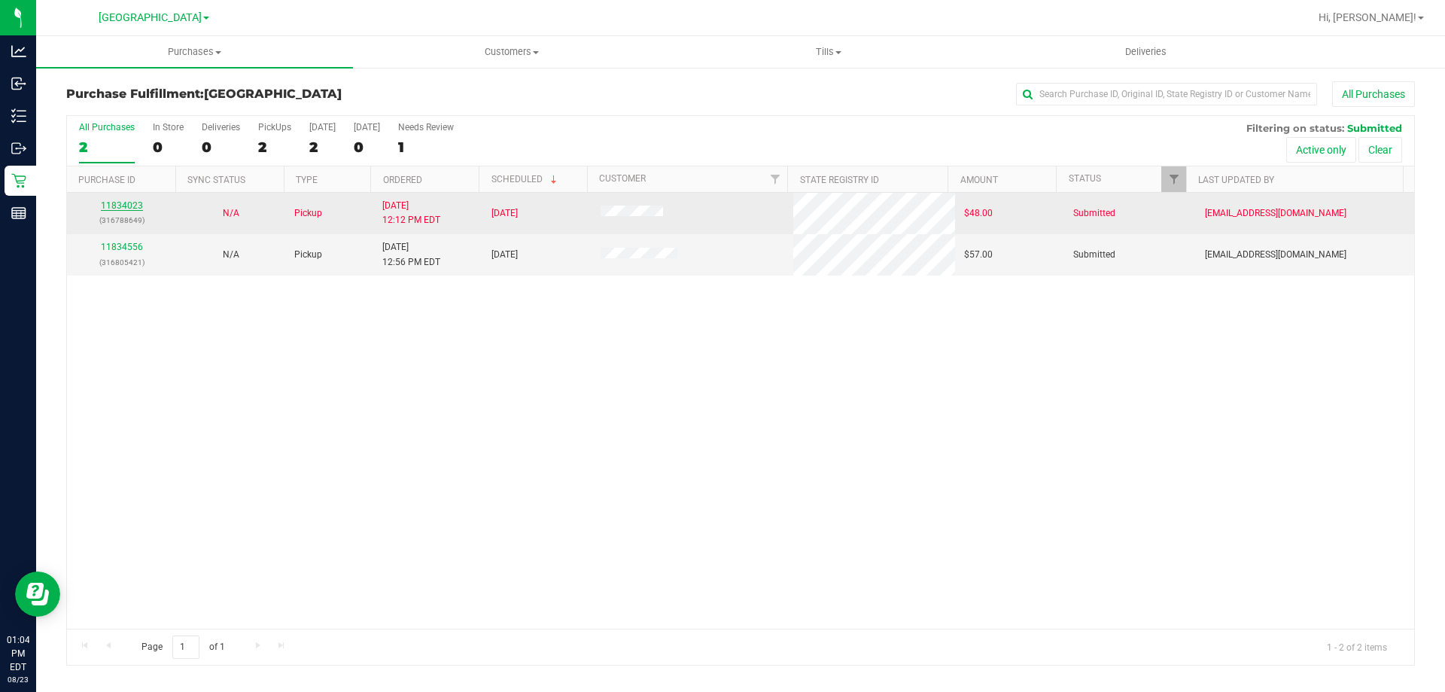
click at [127, 205] on link "11834023" at bounding box center [122, 205] width 42 height 11
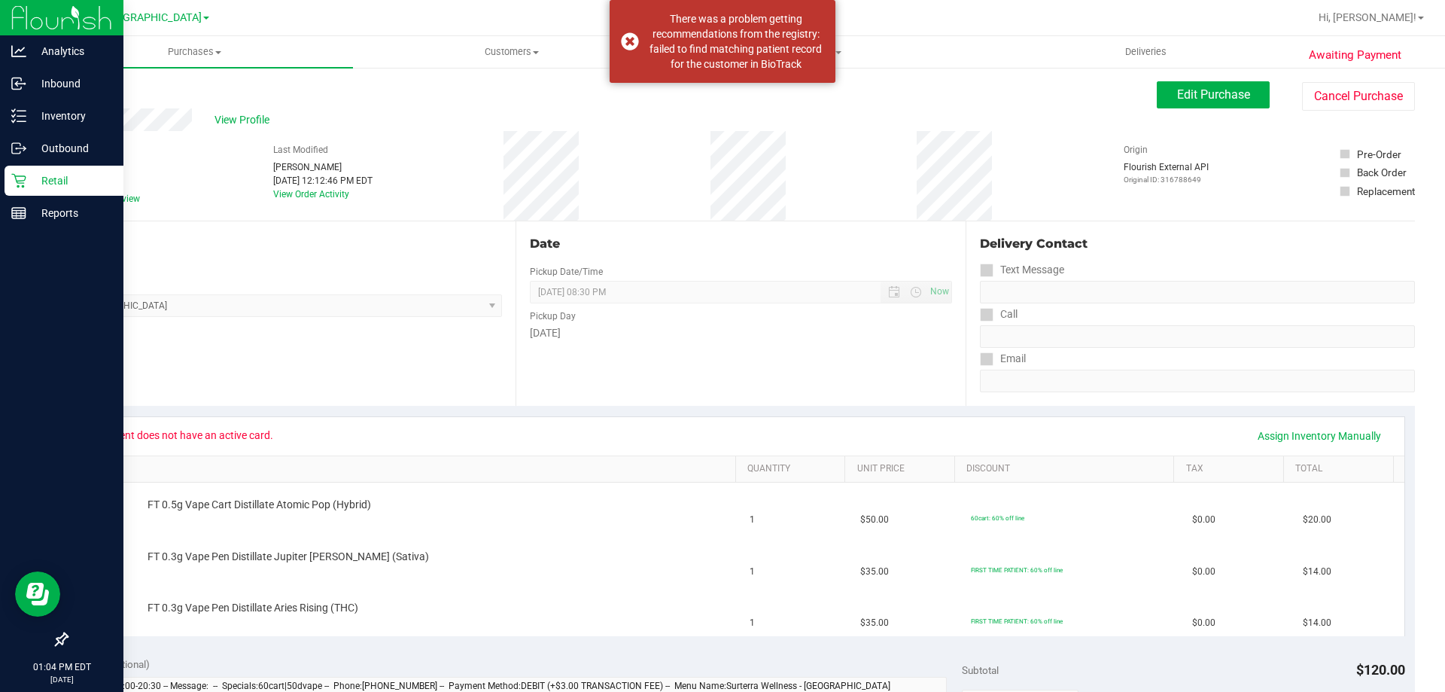
click at [14, 196] on link "Retail" at bounding box center [61, 182] width 123 height 32
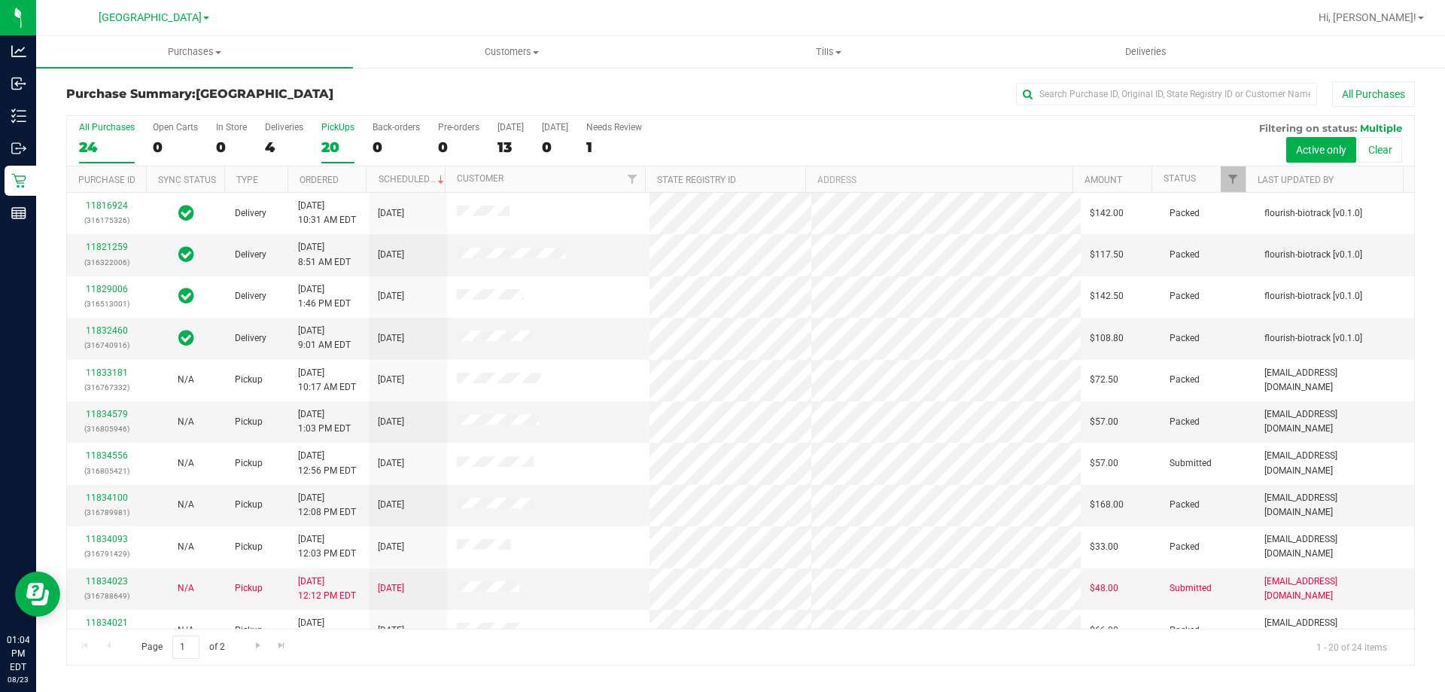
click at [336, 147] on div "20" at bounding box center [337, 147] width 33 height 17
click at [0, 0] on input "PickUps 20" at bounding box center [0, 0] width 0 height 0
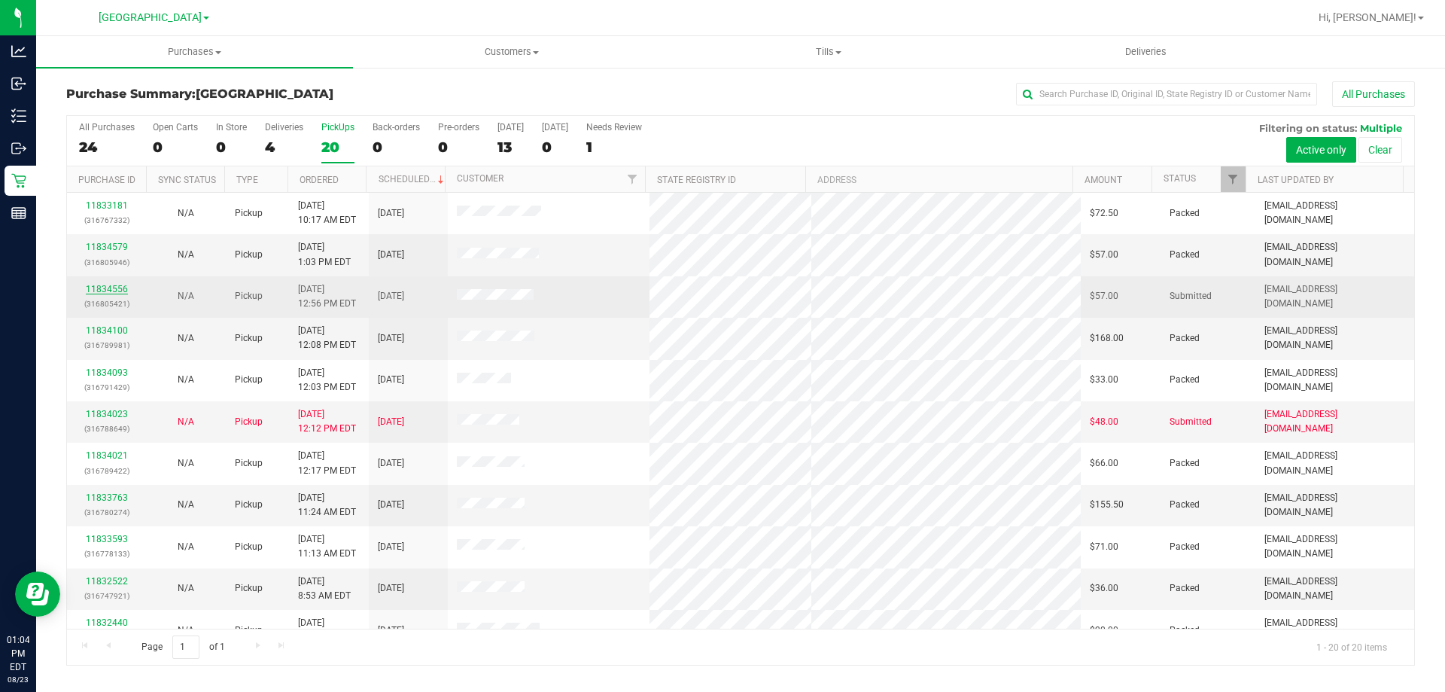
click at [99, 288] on link "11834556" at bounding box center [107, 289] width 42 height 11
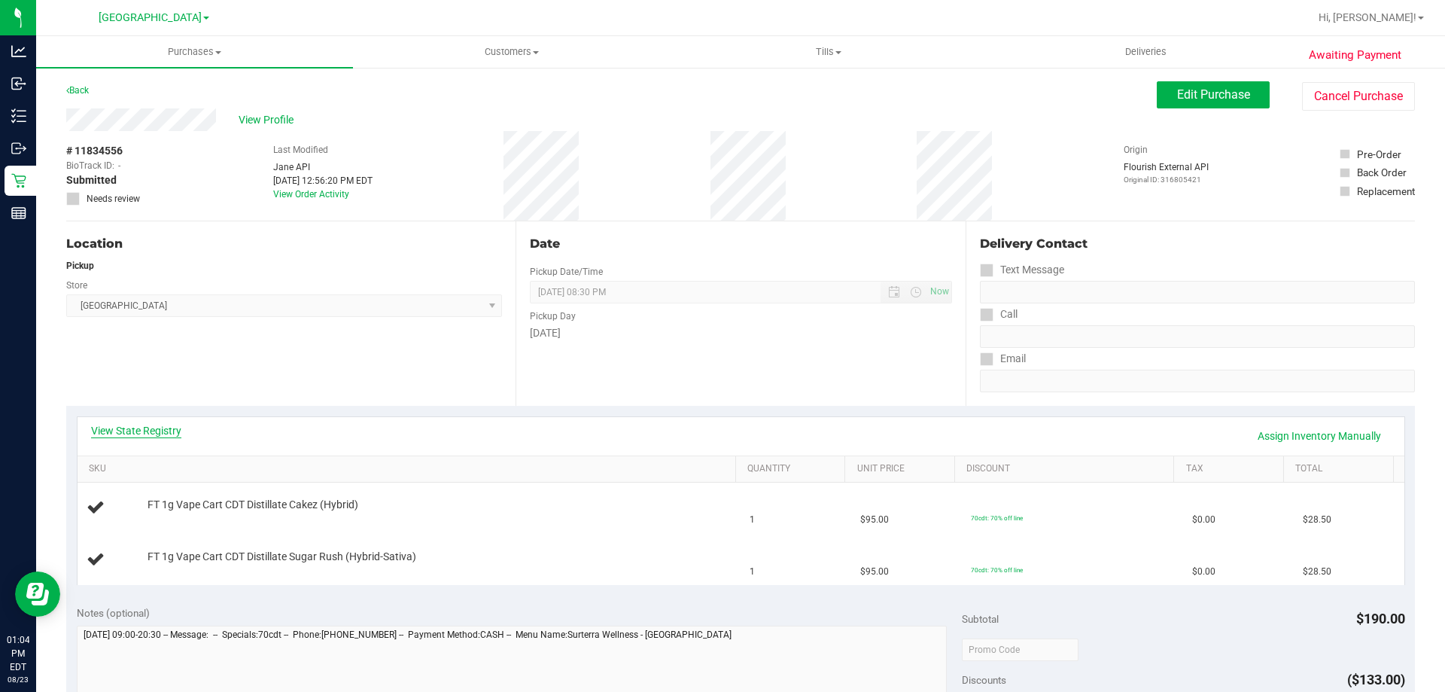
click at [157, 428] on link "View State Registry" at bounding box center [136, 430] width 90 height 15
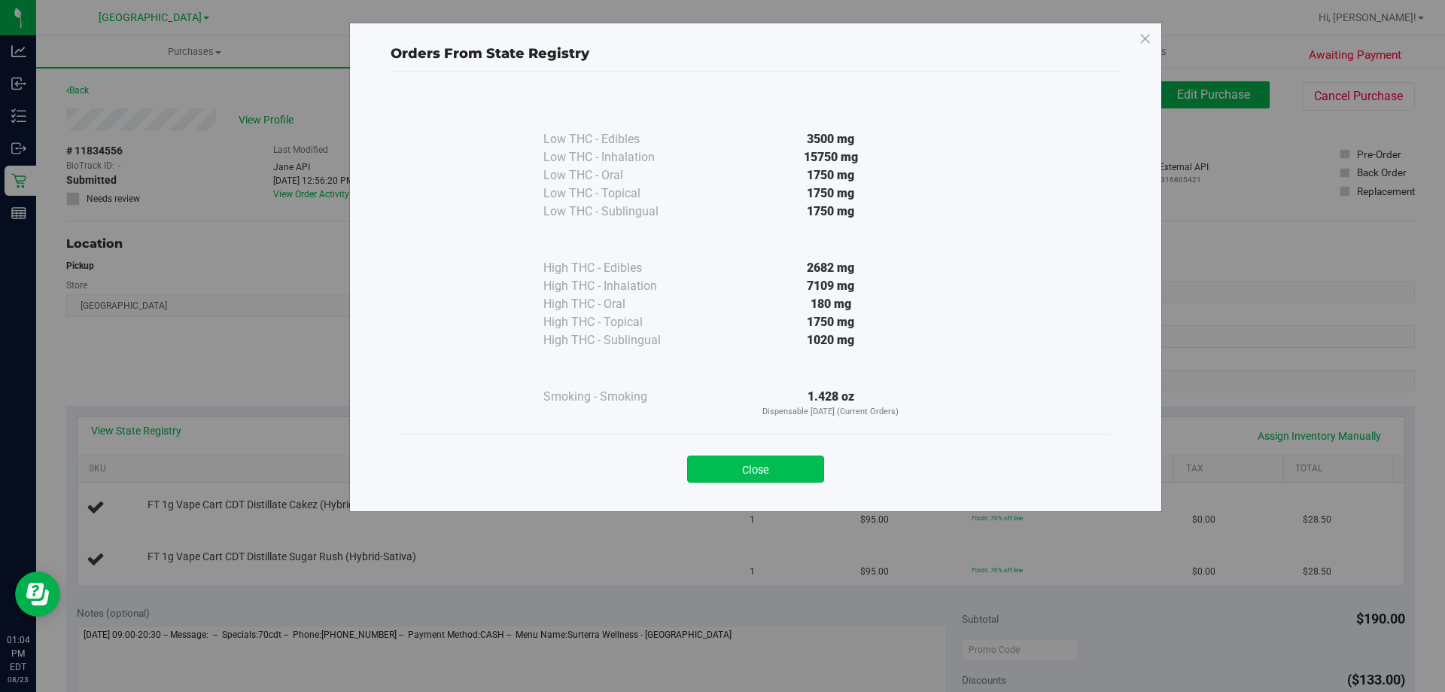
click at [754, 471] on button "Close" at bounding box center [755, 468] width 137 height 27
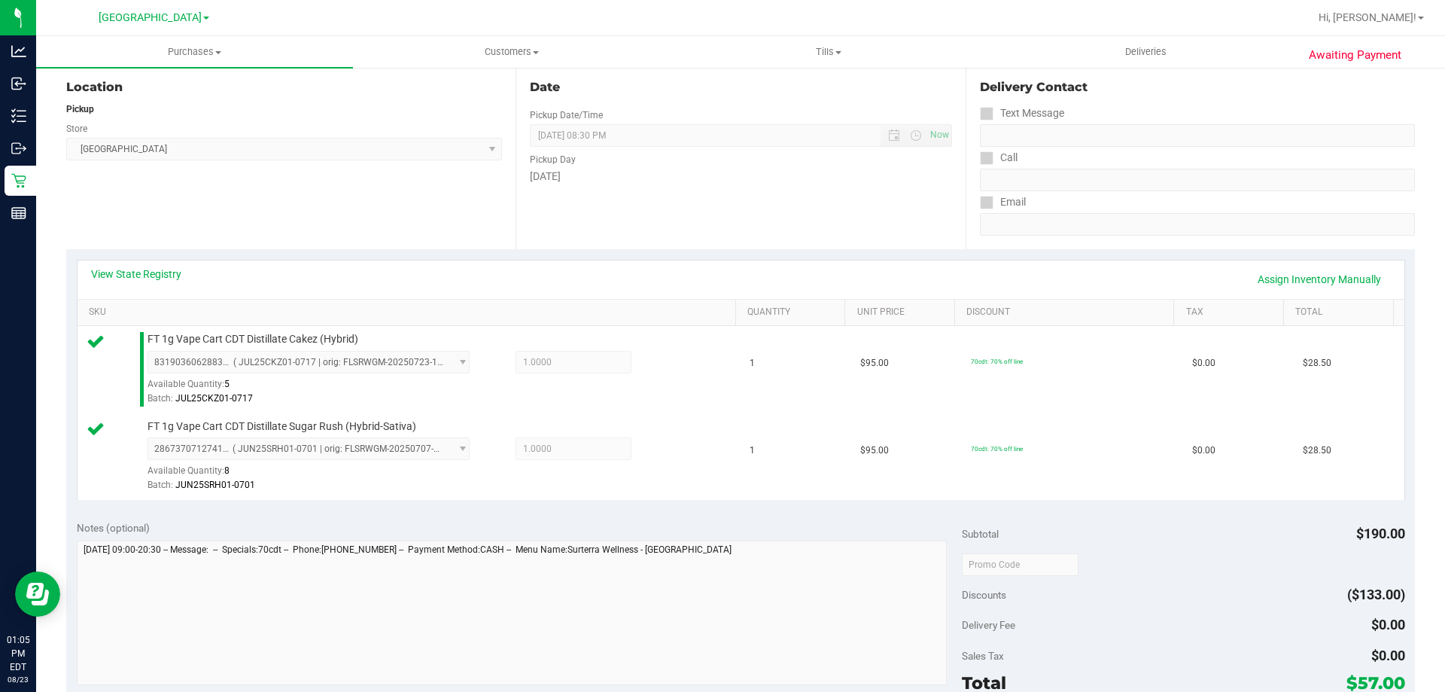
scroll to position [388, 0]
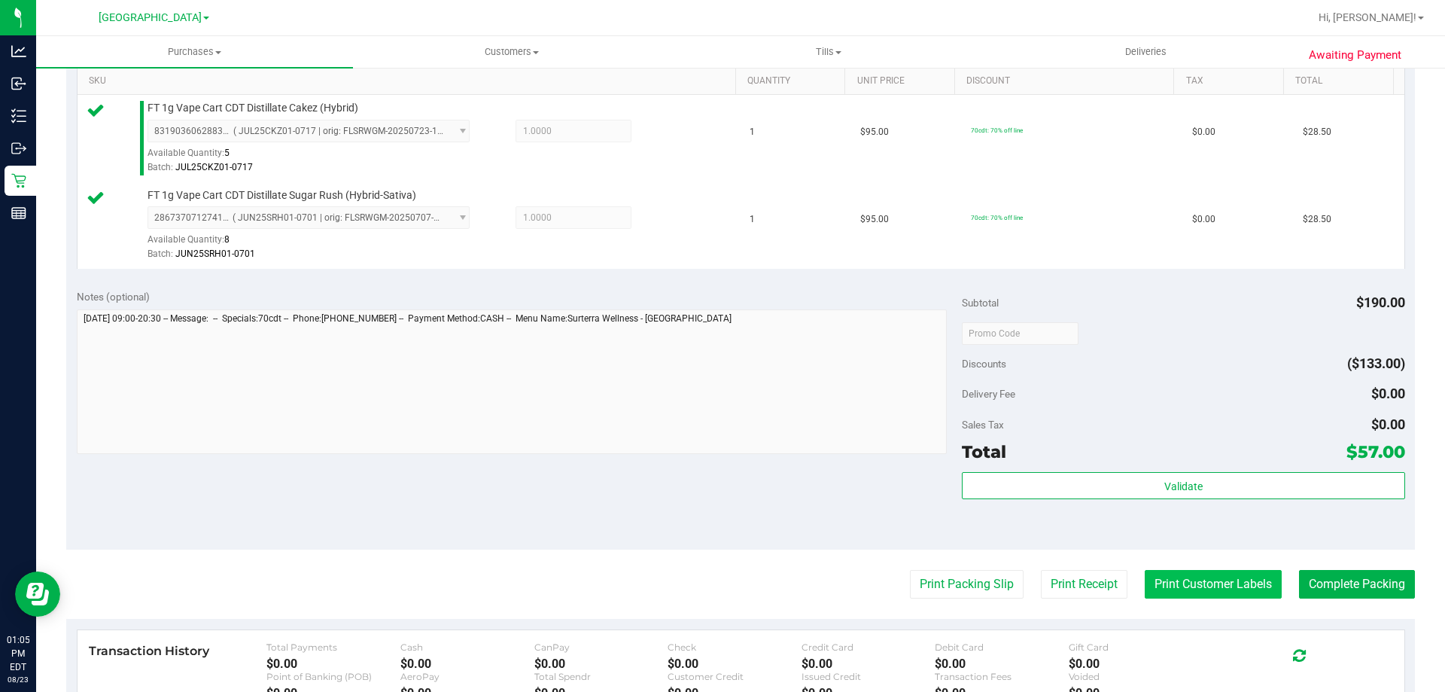
click at [1204, 574] on button "Print Customer Labels" at bounding box center [1213, 584] width 137 height 29
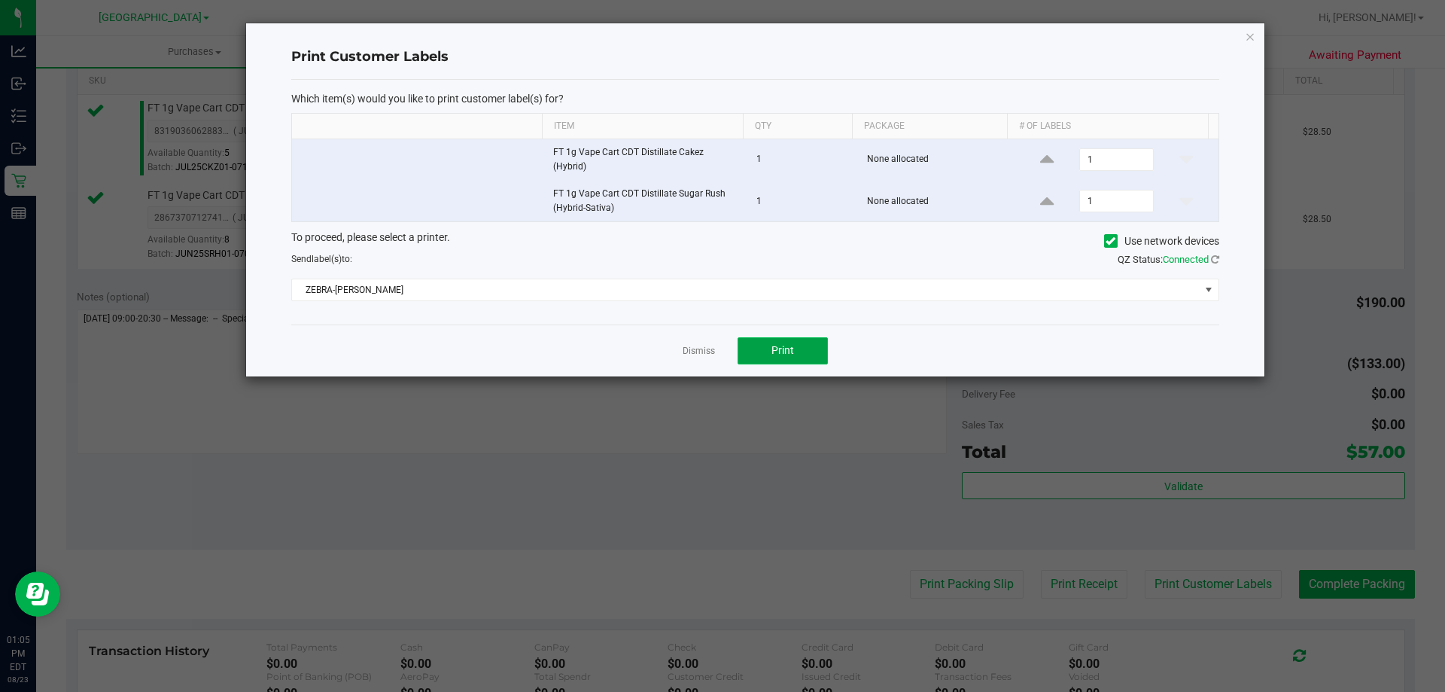
click at [797, 341] on button "Print" at bounding box center [783, 350] width 90 height 27
click at [702, 345] on link "Dismiss" at bounding box center [699, 351] width 32 height 13
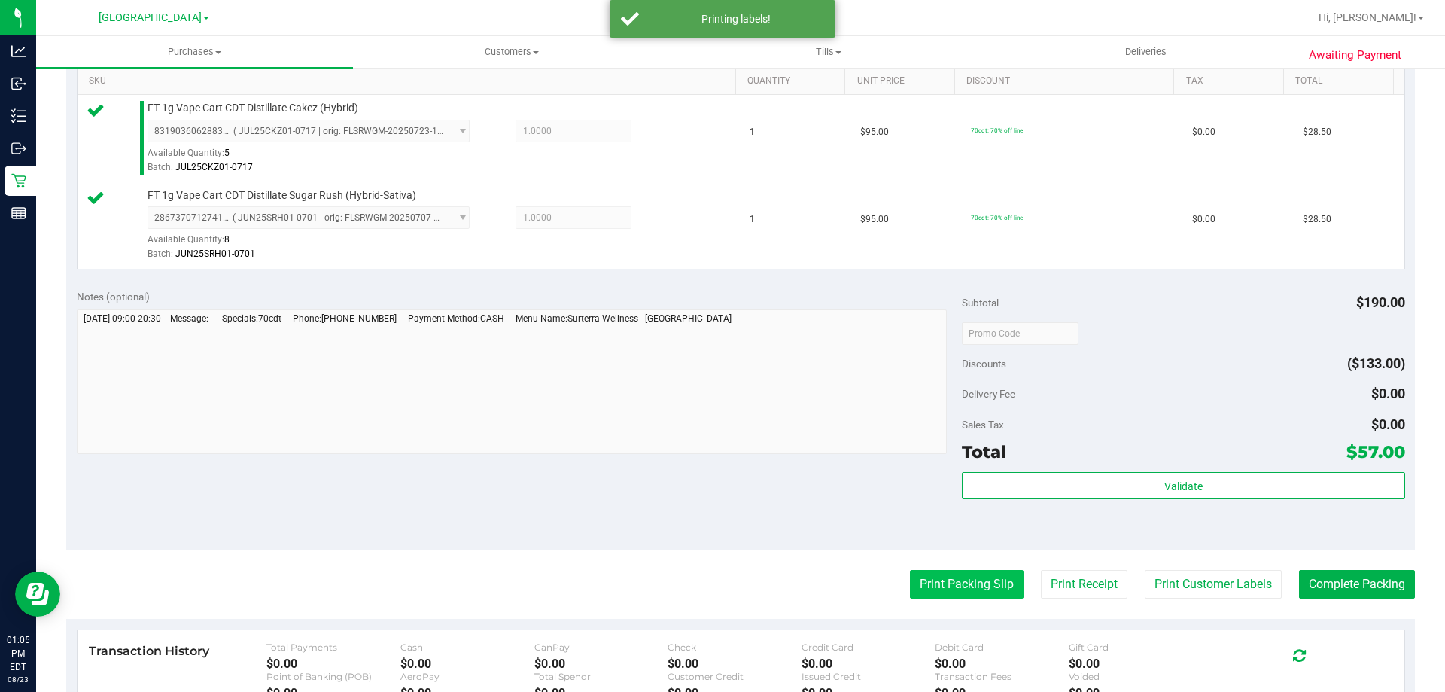
click at [950, 582] on button "Print Packing Slip" at bounding box center [967, 584] width 114 height 29
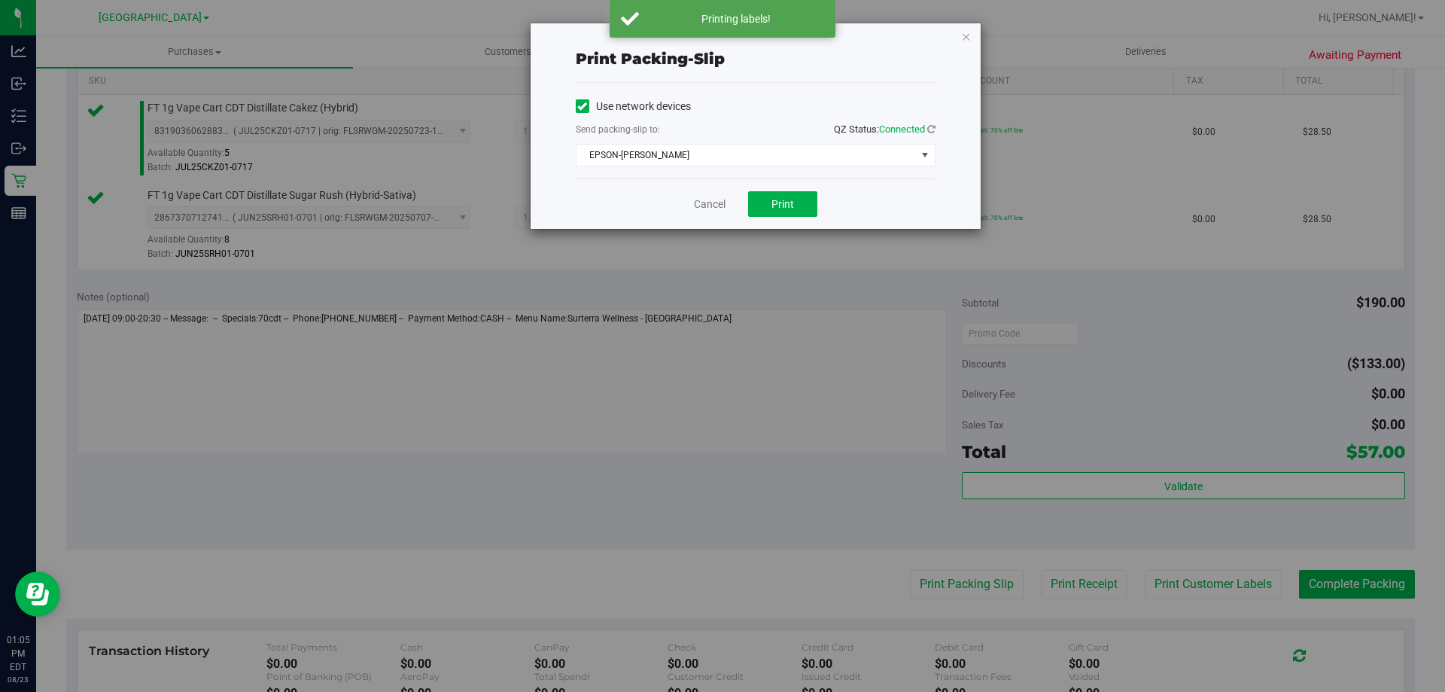
click at [803, 239] on div "Print packing-slip Use network devices Send packing-slip to: QZ Status: Connect…" at bounding box center [728, 346] width 1457 height 692
click at [779, 203] on span "Print" at bounding box center [783, 204] width 23 height 12
click at [708, 198] on link "Cancel" at bounding box center [710, 204] width 32 height 16
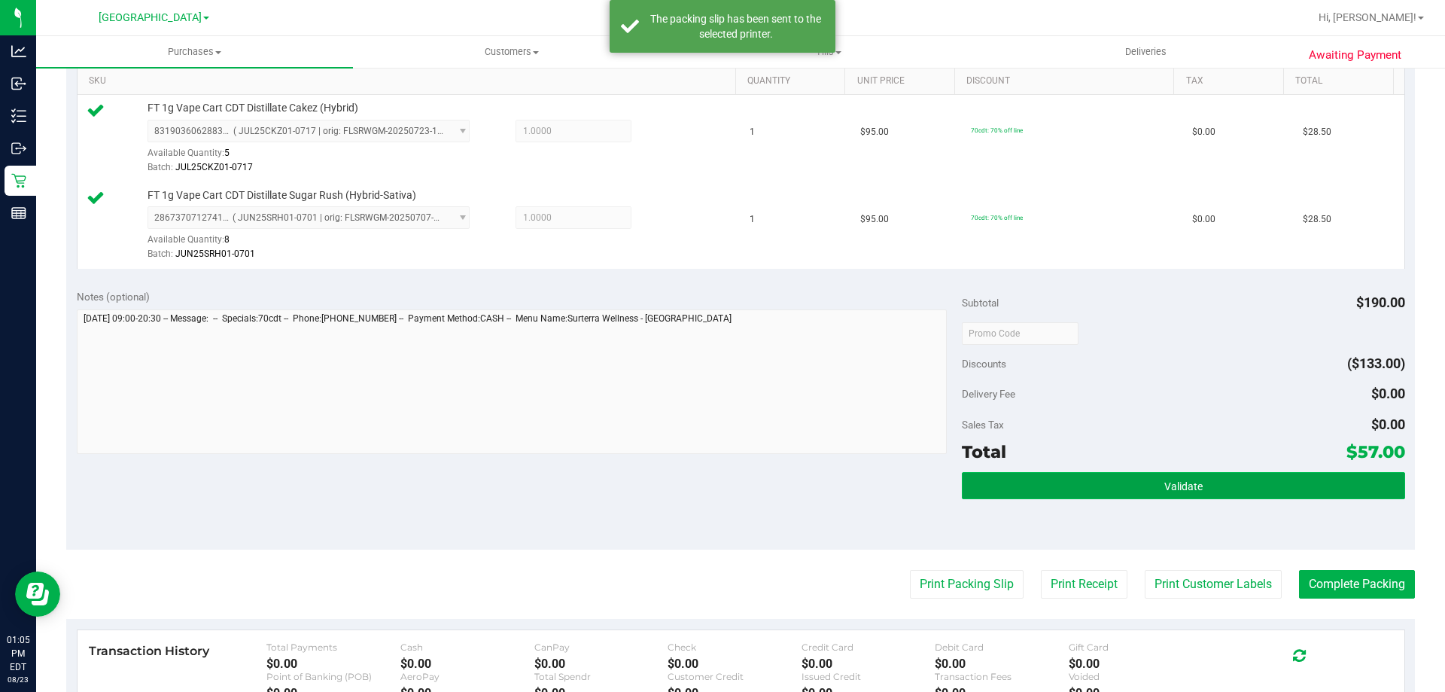
click at [1050, 486] on button "Validate" at bounding box center [1183, 485] width 443 height 27
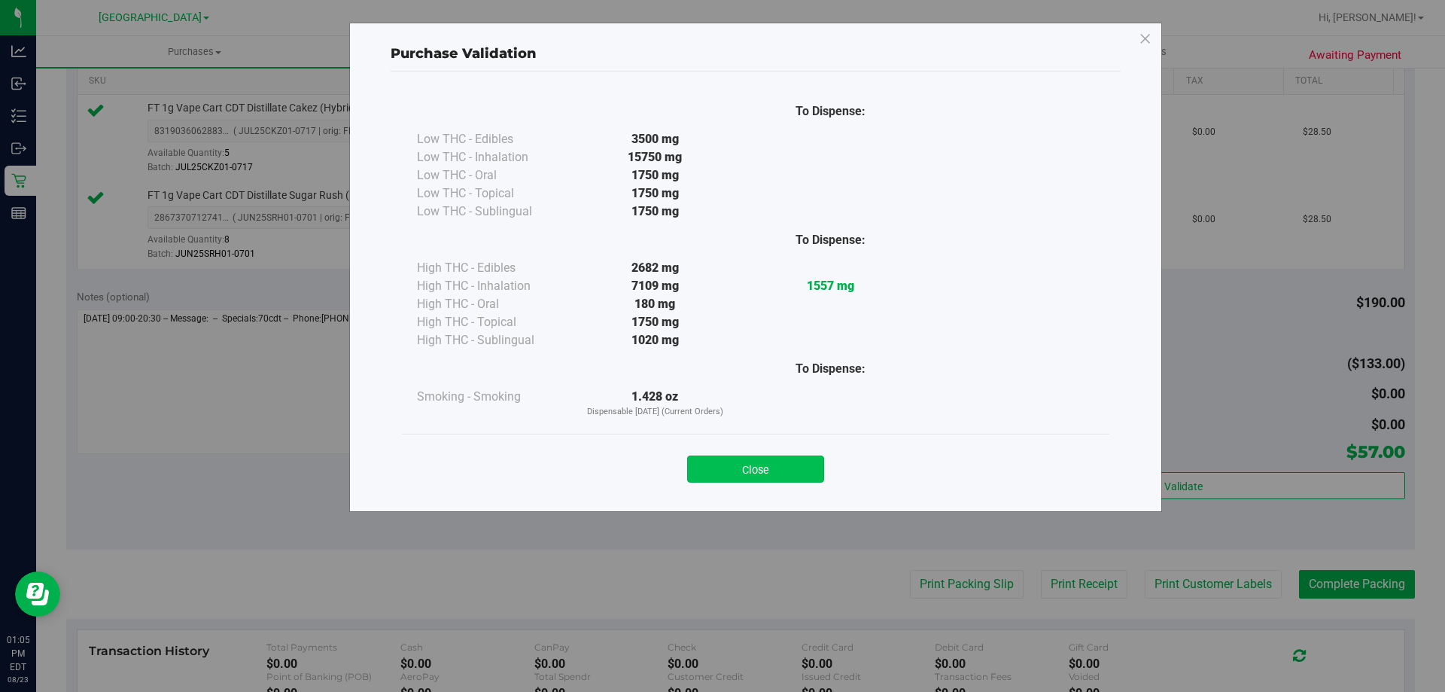
click at [776, 481] on button "Close" at bounding box center [755, 468] width 137 height 27
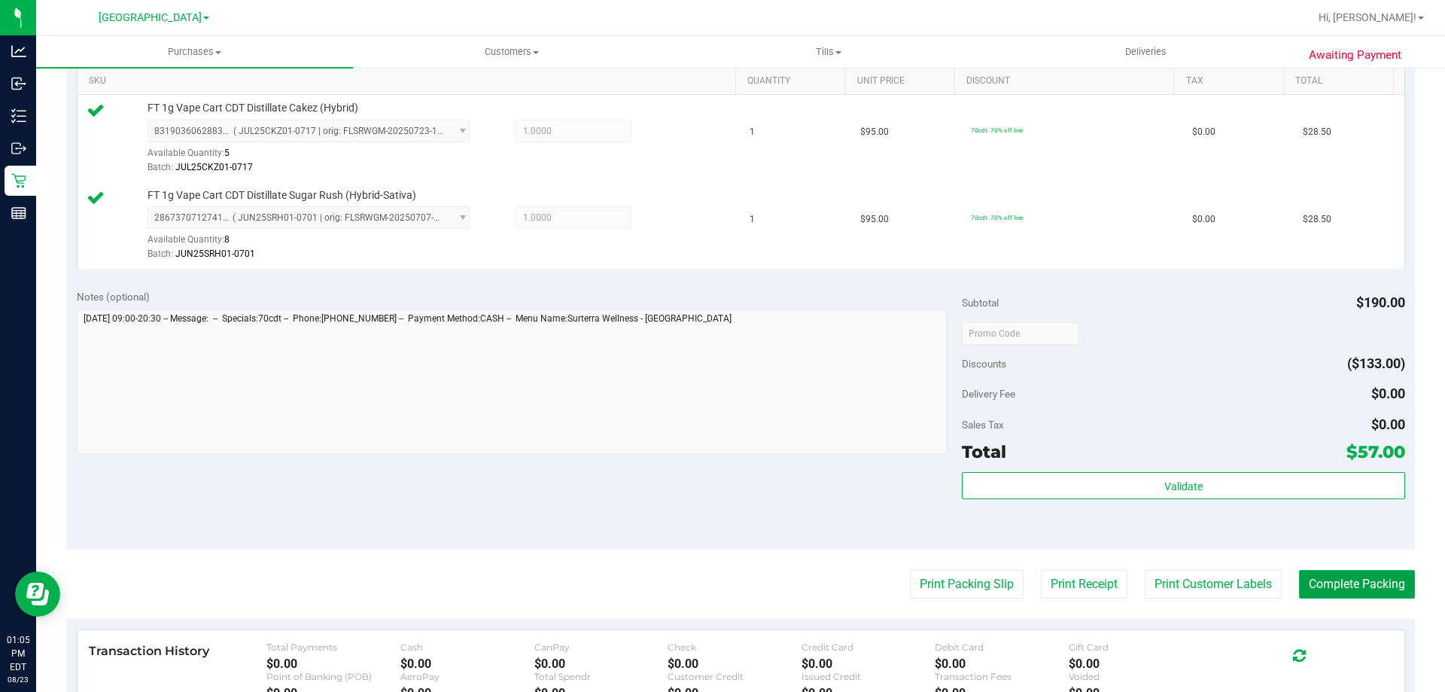
click at [1366, 583] on button "Complete Packing" at bounding box center [1357, 584] width 116 height 29
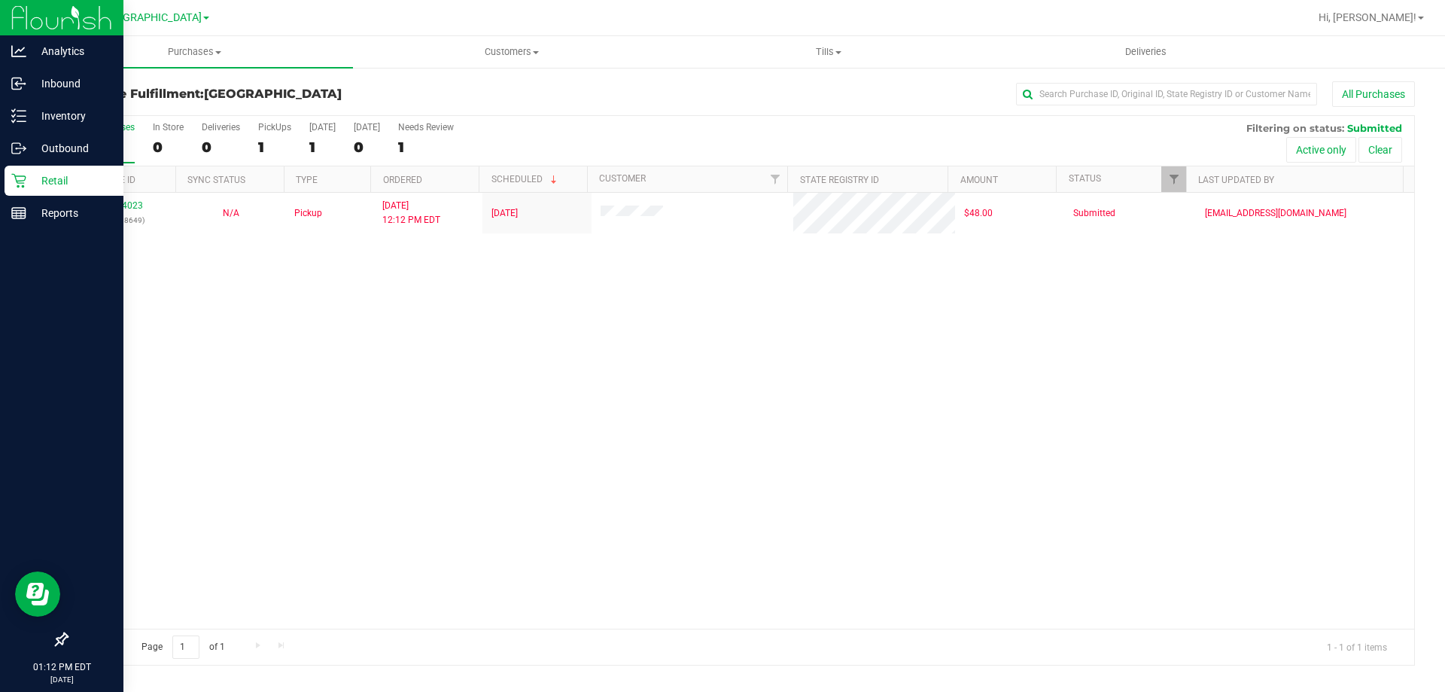
click at [21, 190] on div "Retail" at bounding box center [64, 181] width 119 height 30
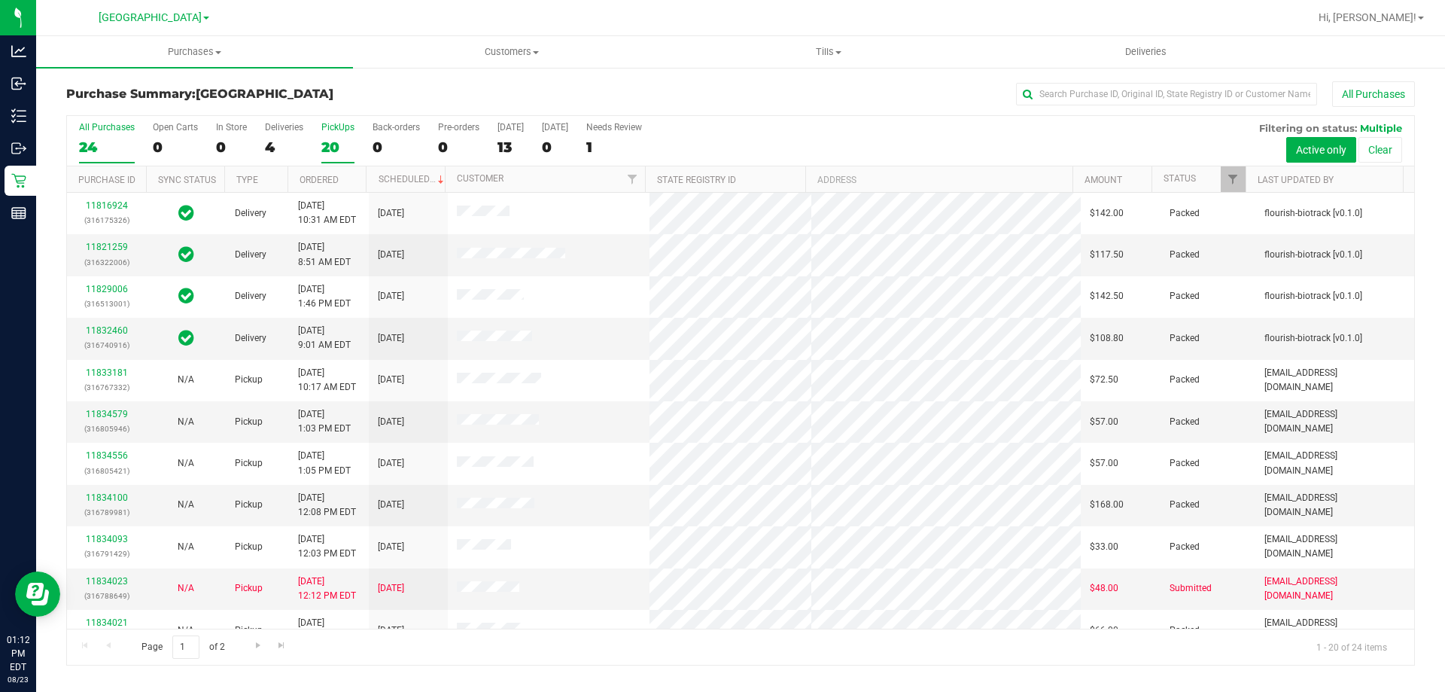
click at [330, 142] on div "20" at bounding box center [337, 147] width 33 height 17
click at [0, 0] on input "PickUps 20" at bounding box center [0, 0] width 0 height 0
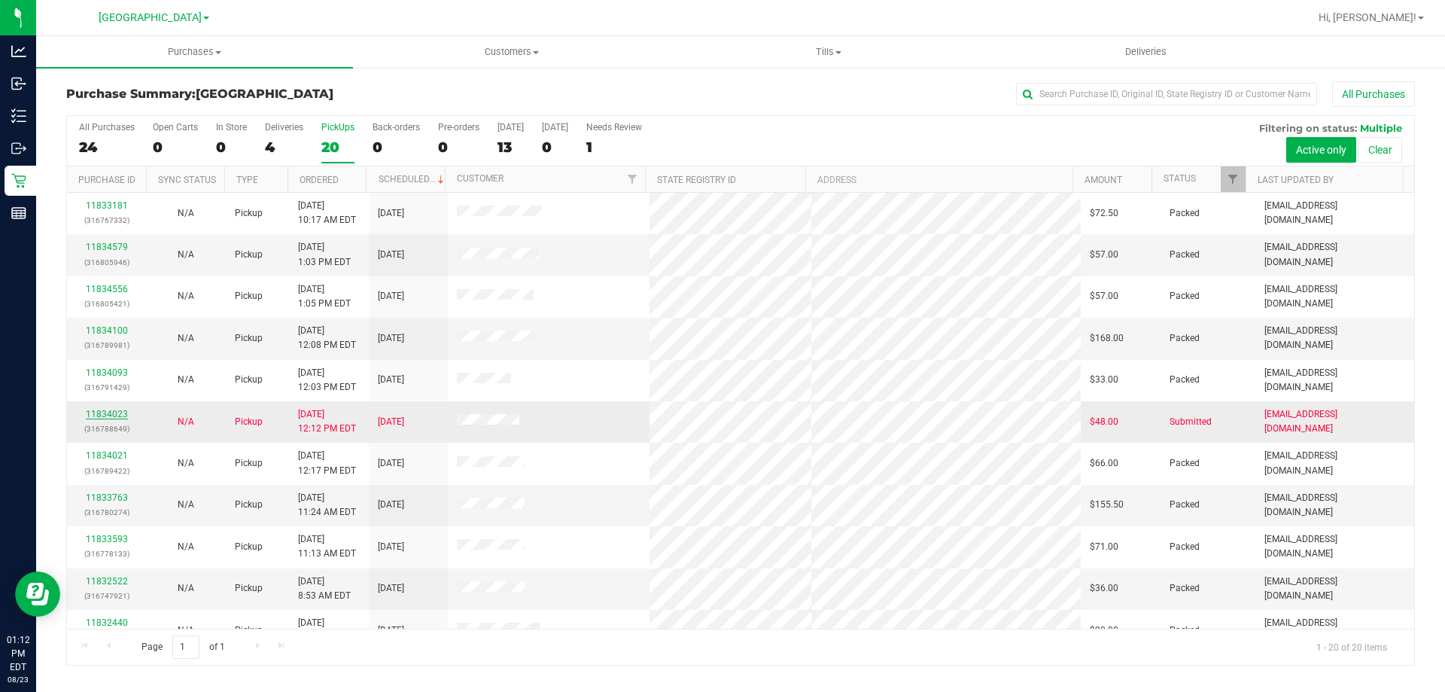
click at [113, 415] on link "11834023" at bounding box center [107, 414] width 42 height 11
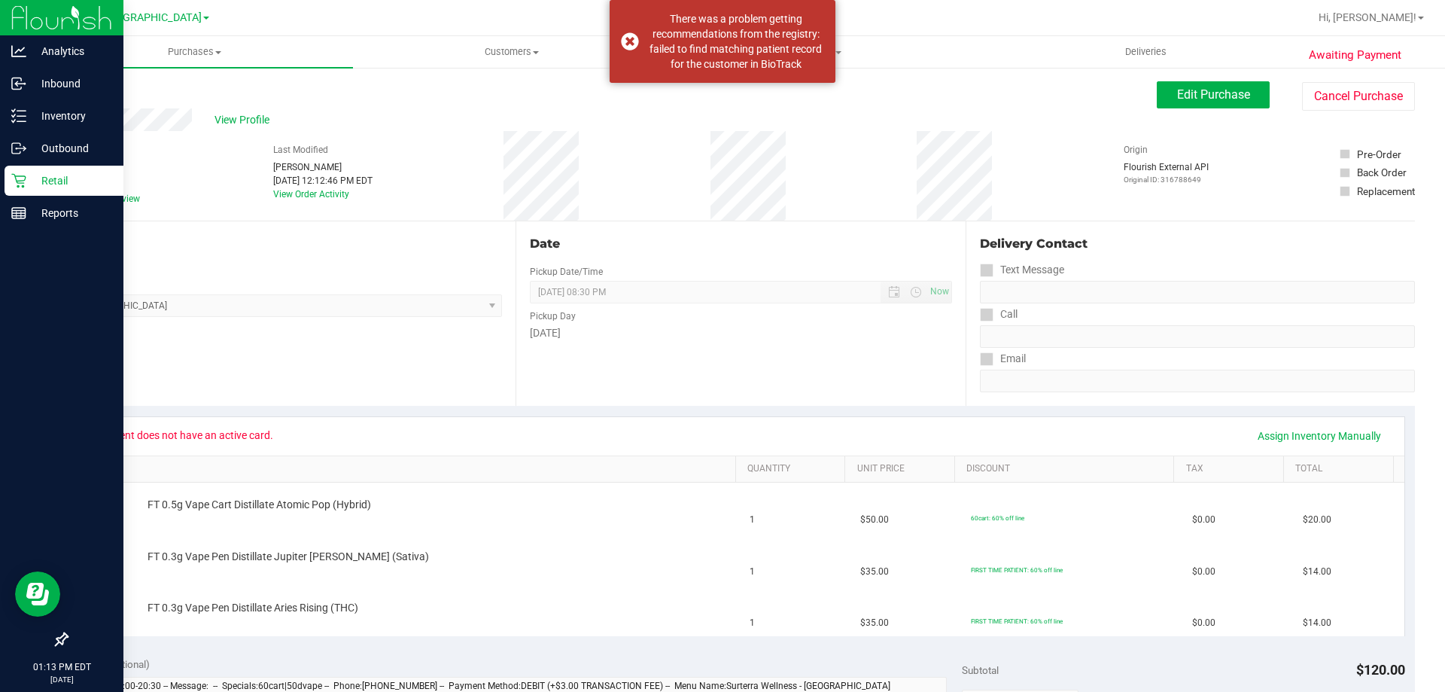
click at [18, 186] on icon at bounding box center [18, 181] width 14 height 14
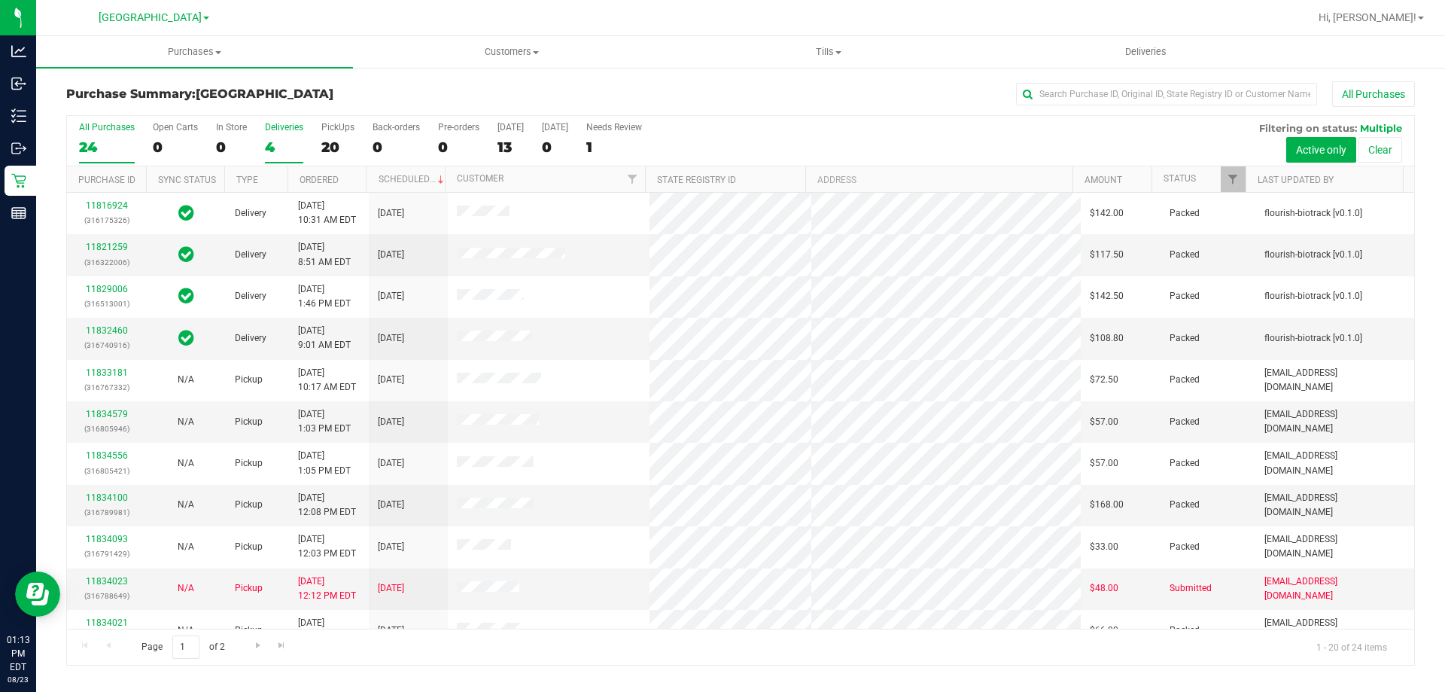
click at [267, 147] on div "4" at bounding box center [284, 147] width 38 height 17
click at [0, 0] on input "Deliveries 4" at bounding box center [0, 0] width 0 height 0
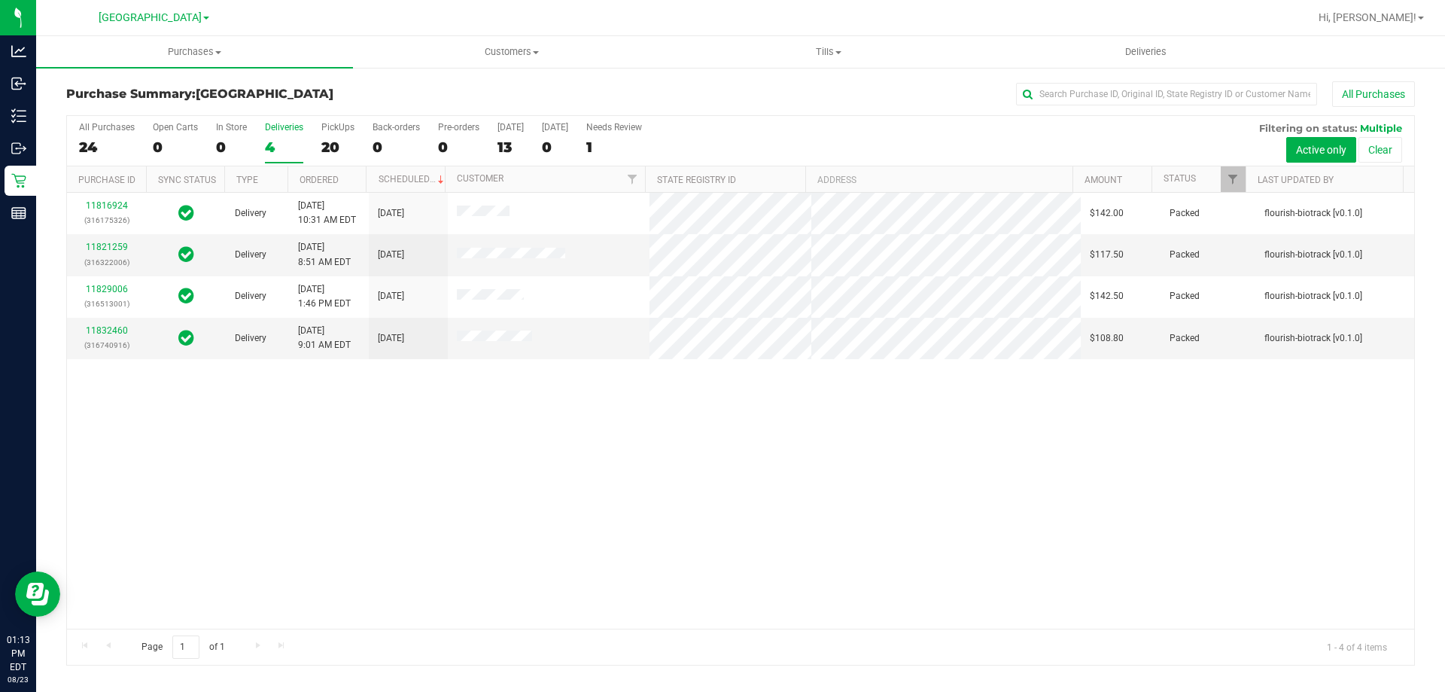
click at [114, 139] on div "24" at bounding box center [107, 147] width 56 height 17
click at [0, 0] on input "All Purchases 24" at bounding box center [0, 0] width 0 height 0
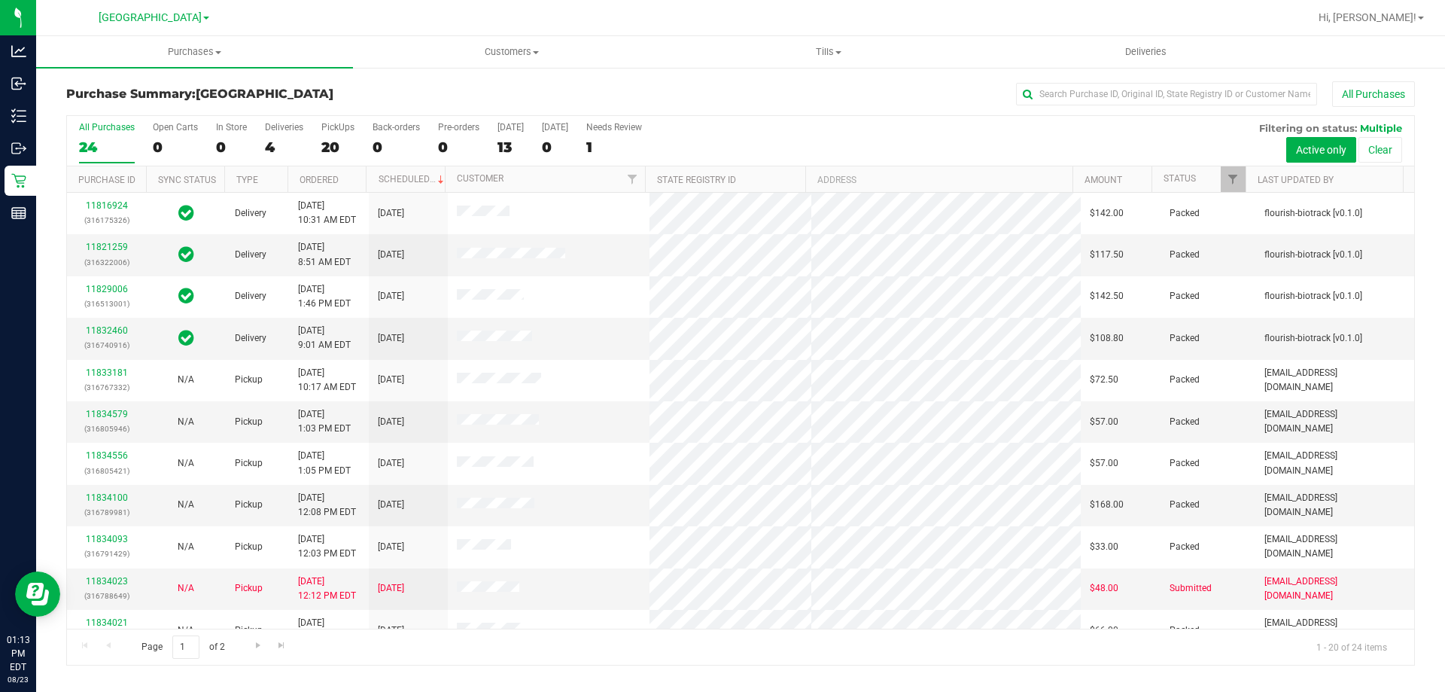
click at [369, 79] on div "Purchase Summary: North Port WC All Purchases All Purchases 24 Open Carts 0 In …" at bounding box center [740, 373] width 1409 height 614
click at [335, 139] on div "20" at bounding box center [337, 147] width 33 height 17
click at [0, 0] on input "PickUps 20" at bounding box center [0, 0] width 0 height 0
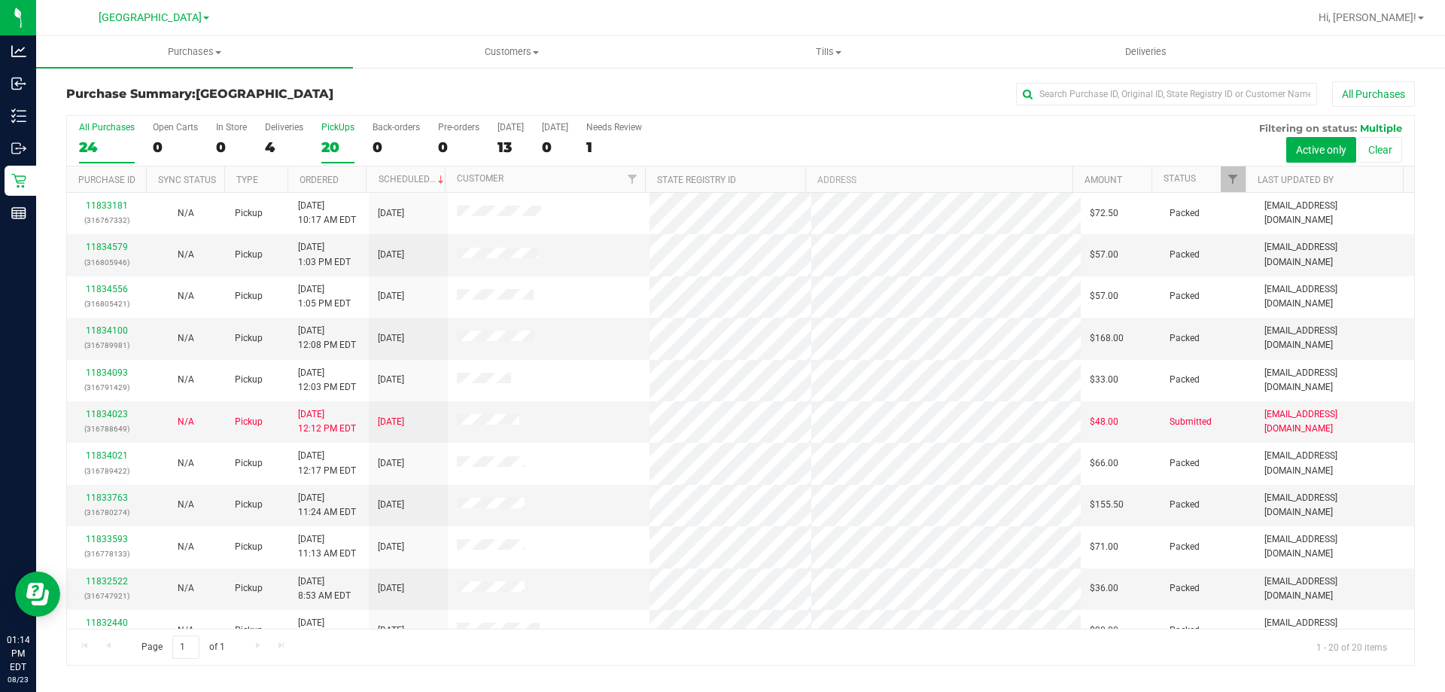
click at [122, 134] on label "All Purchases 24" at bounding box center [107, 142] width 56 height 41
click at [0, 0] on input "All Purchases 24" at bounding box center [0, 0] width 0 height 0
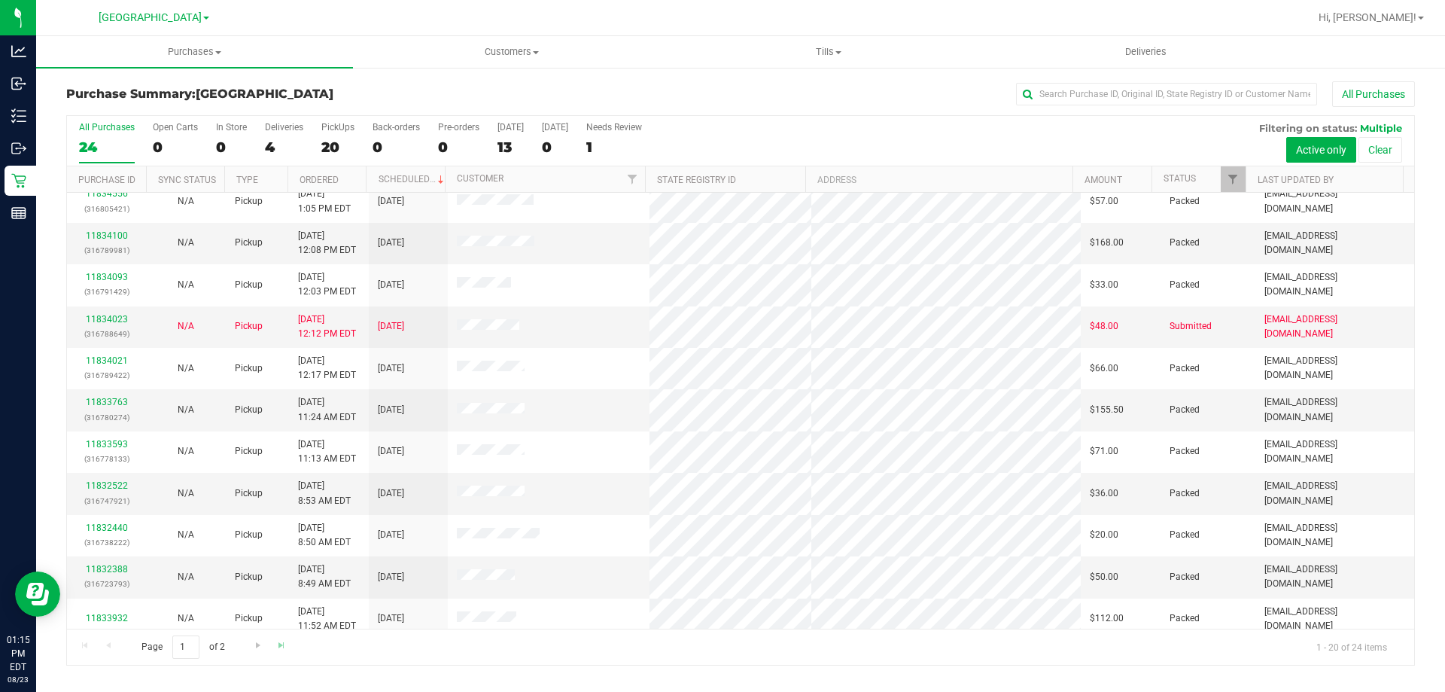
scroll to position [285, 0]
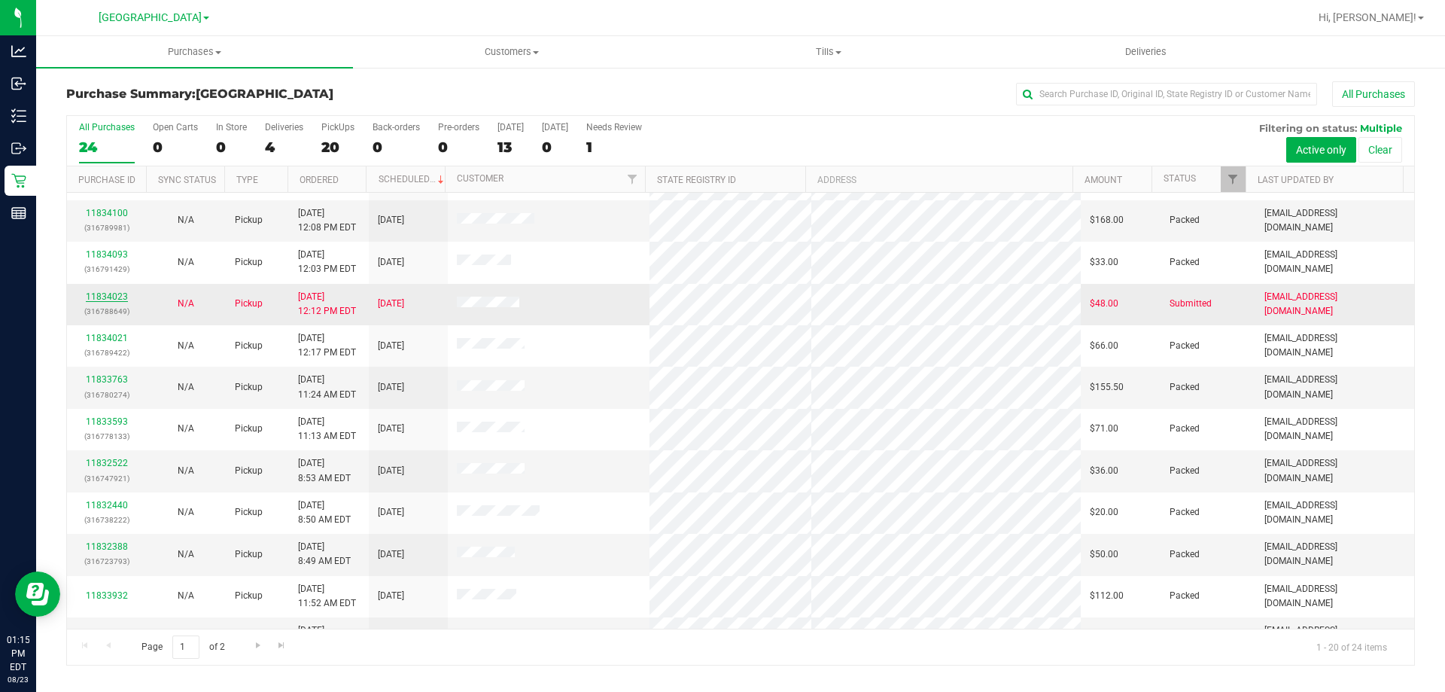
click at [116, 301] on link "11834023" at bounding box center [107, 296] width 42 height 11
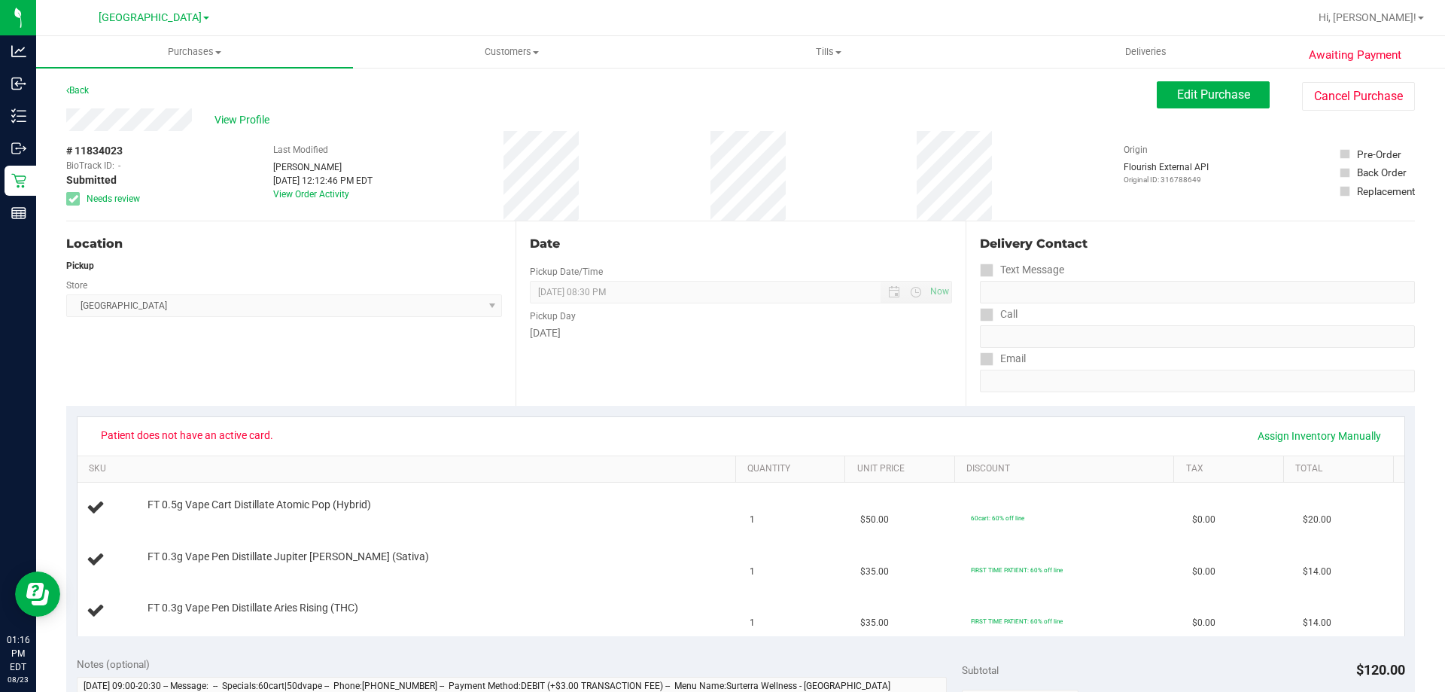
click at [301, 260] on div "Pickup" at bounding box center [284, 266] width 436 height 14
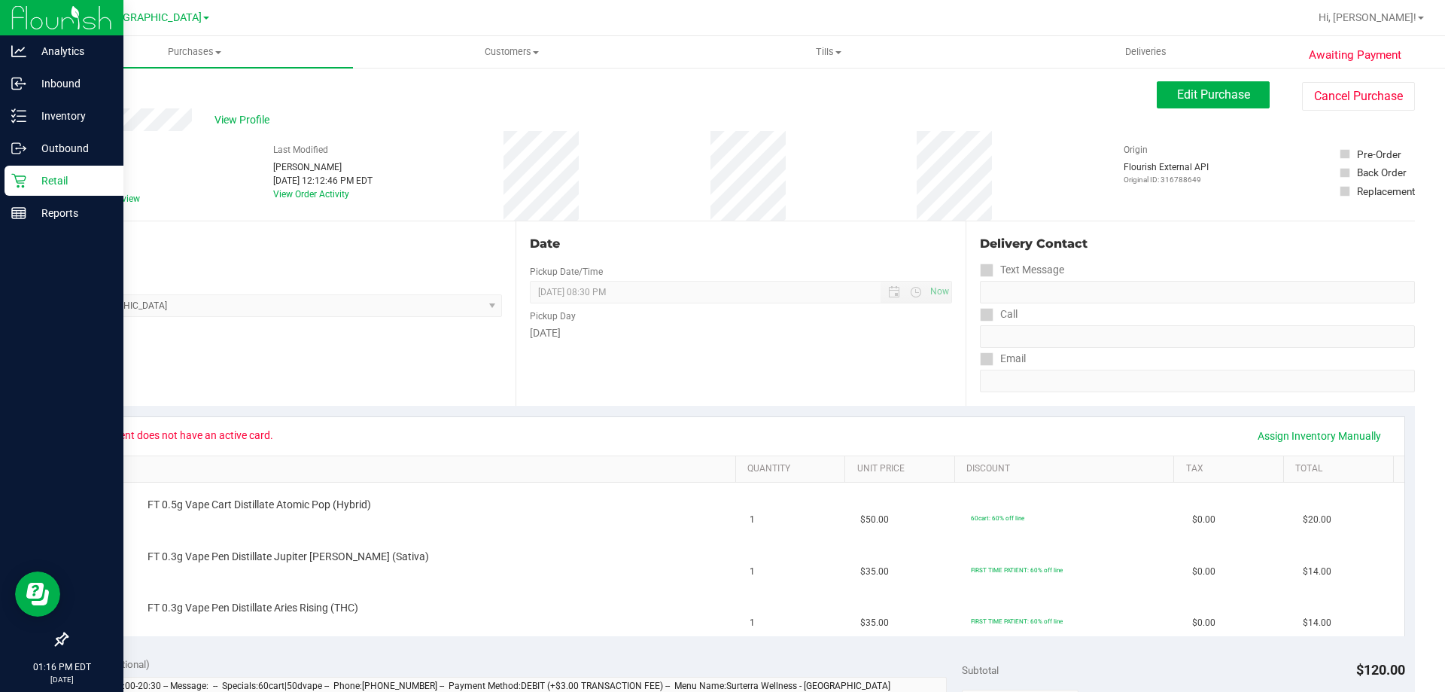
click at [66, 181] on p "Retail" at bounding box center [71, 181] width 90 height 18
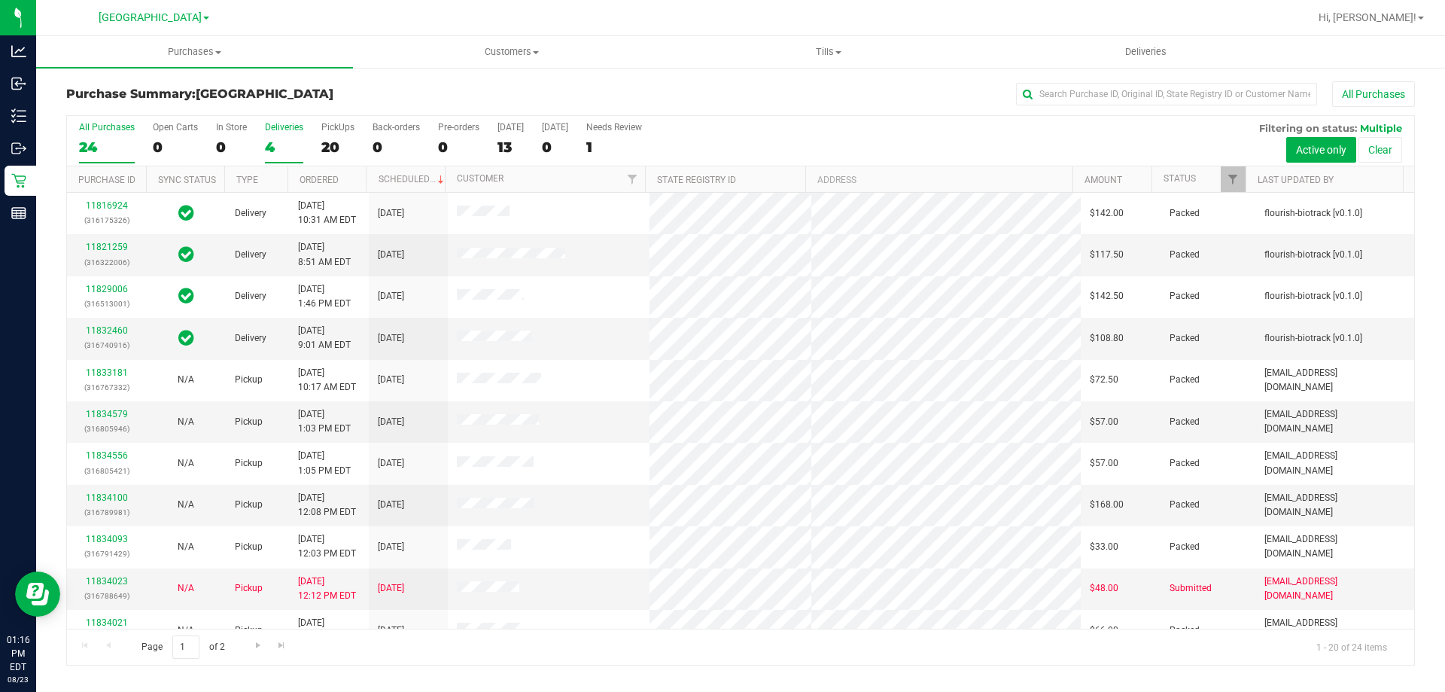
click at [291, 131] on div "Deliveries" at bounding box center [284, 127] width 38 height 11
click at [0, 0] on input "Deliveries 4" at bounding box center [0, 0] width 0 height 0
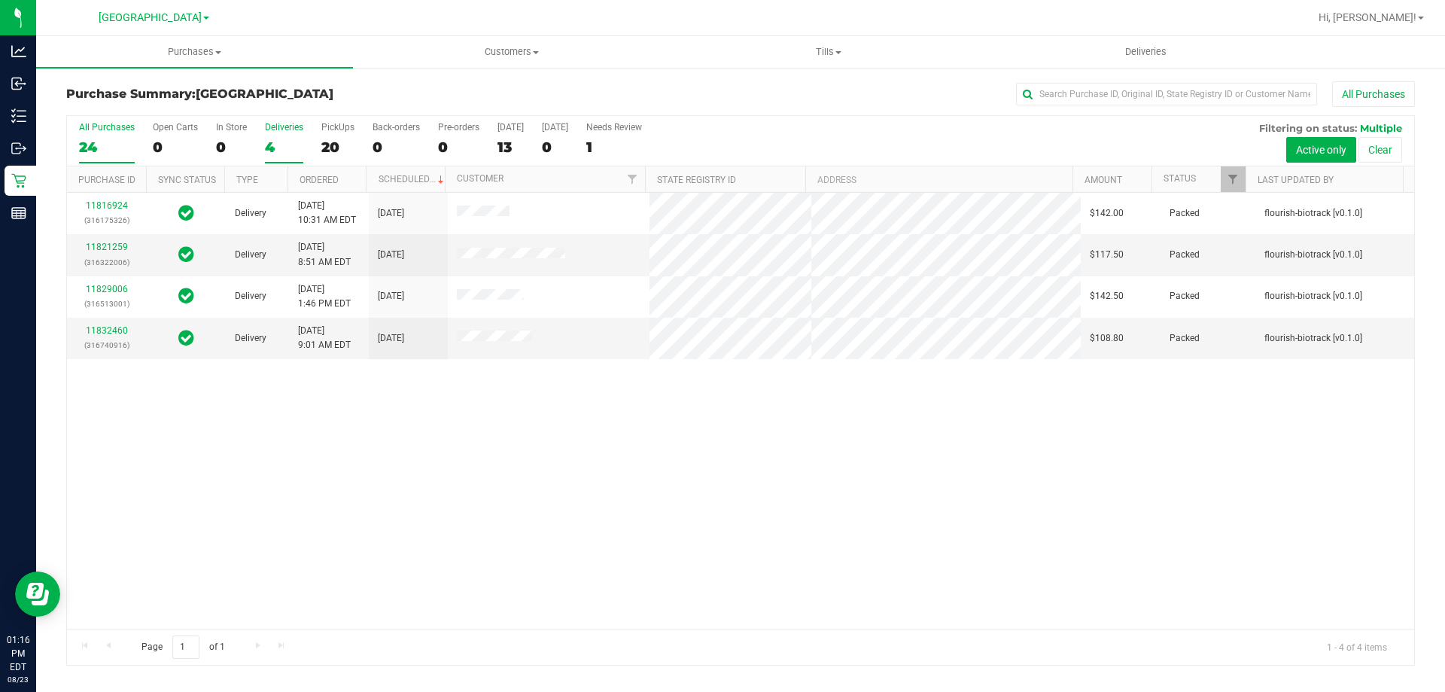
click at [123, 139] on div "24" at bounding box center [107, 147] width 56 height 17
click at [0, 0] on input "All Purchases 24" at bounding box center [0, 0] width 0 height 0
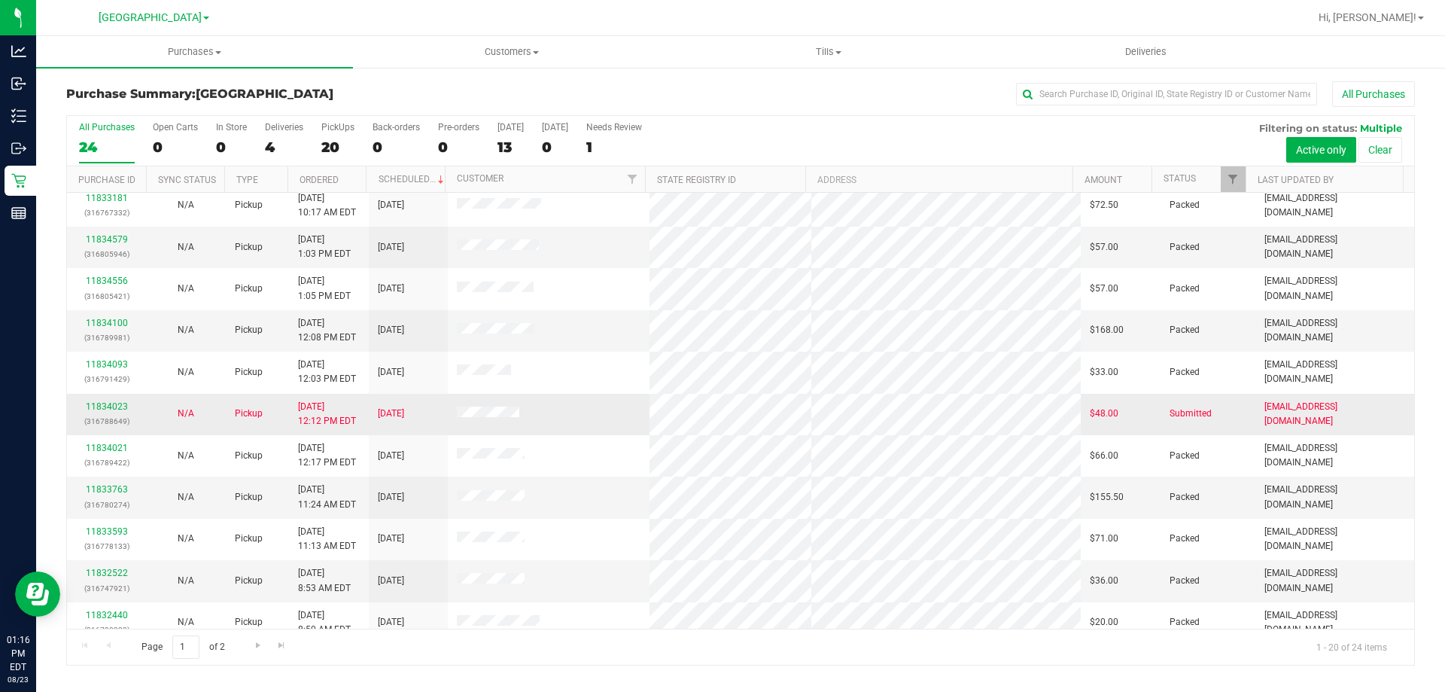
scroll to position [398, 0]
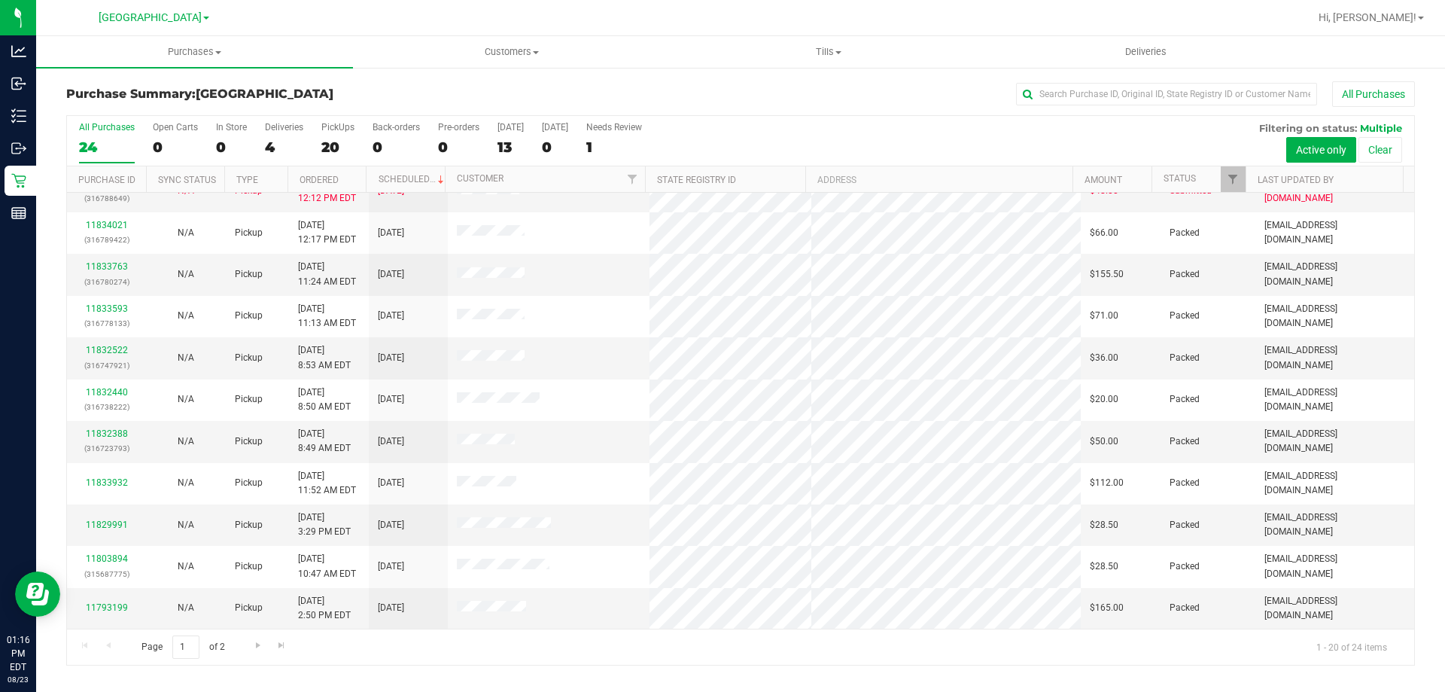
click at [446, 90] on h3 "Purchase Summary: North Port WC" at bounding box center [290, 94] width 449 height 14
click at [290, 143] on div "4" at bounding box center [284, 147] width 38 height 17
click at [0, 0] on input "Deliveries 4" at bounding box center [0, 0] width 0 height 0
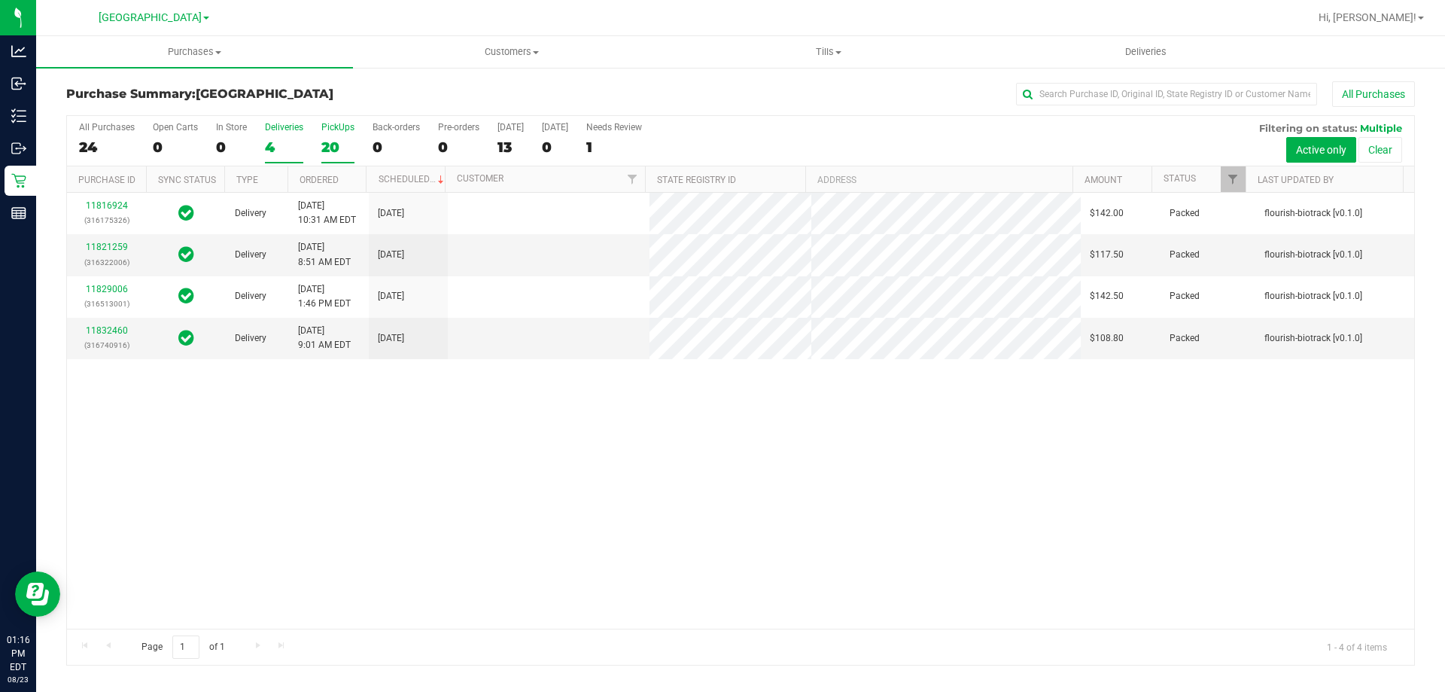
scroll to position [0, 0]
click at [337, 140] on div "20" at bounding box center [337, 147] width 33 height 17
click at [0, 0] on input "PickUps 20" at bounding box center [0, 0] width 0 height 0
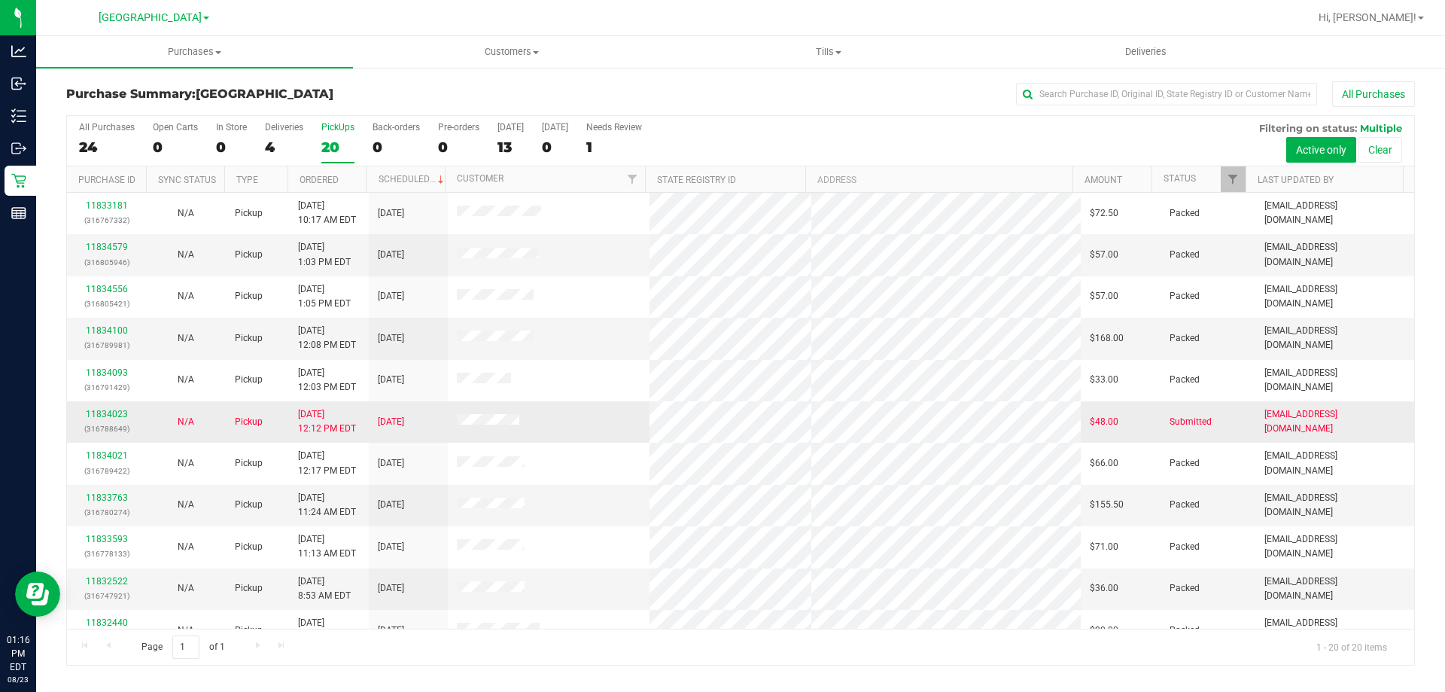
click at [102, 405] on td "11834023 (316788649)" at bounding box center [106, 421] width 79 height 41
click at [105, 418] on link "11834023" at bounding box center [107, 414] width 42 height 11
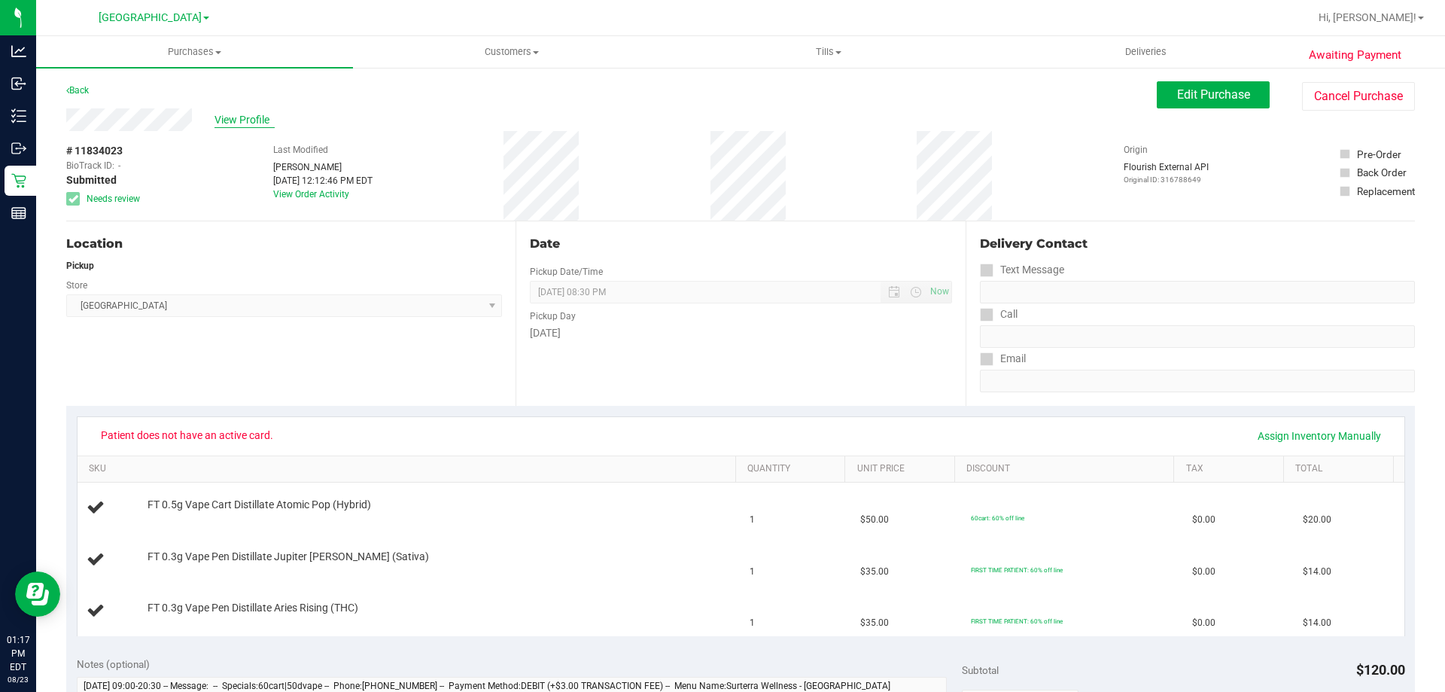
click at [238, 120] on span "View Profile" at bounding box center [245, 120] width 60 height 16
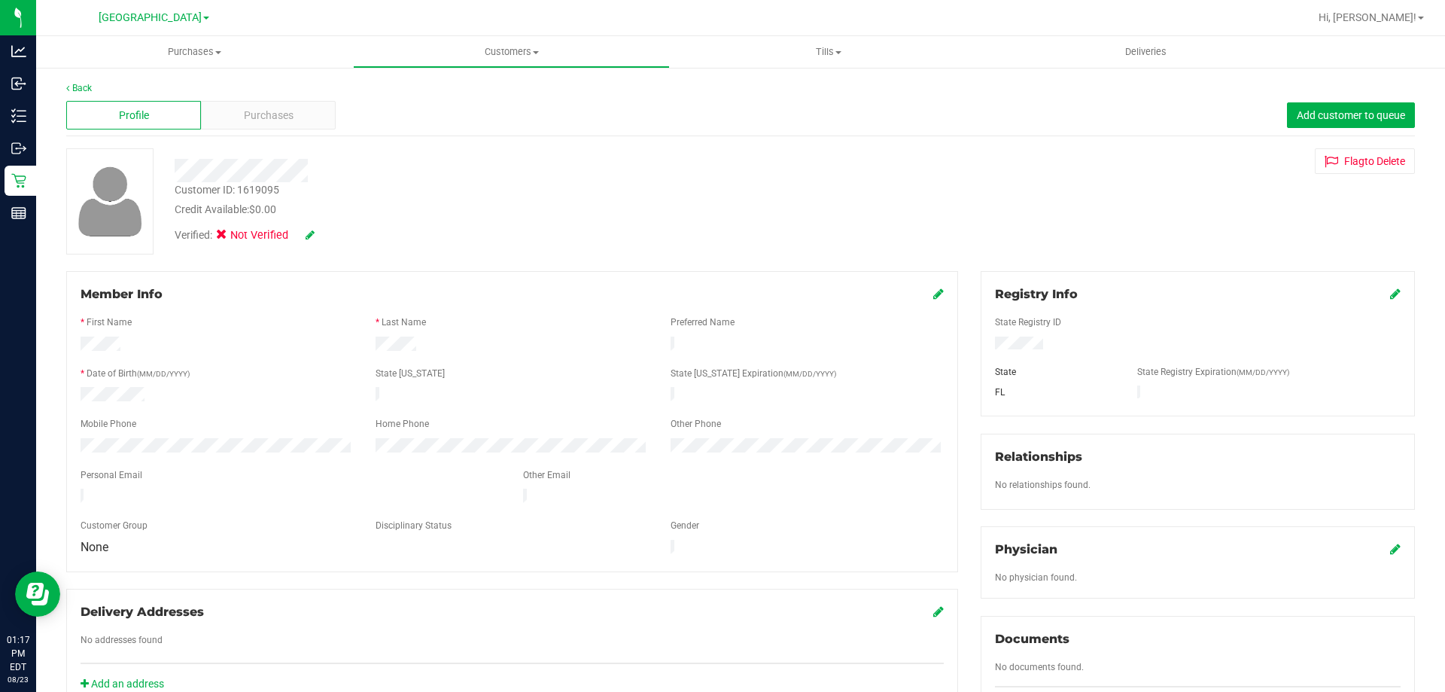
click at [1391, 295] on icon at bounding box center [1396, 294] width 11 height 12
click at [1388, 289] on icon at bounding box center [1395, 295] width 14 height 12
click at [309, 233] on icon at bounding box center [310, 235] width 9 height 11
click at [232, 233] on span at bounding box center [226, 237] width 14 height 14
click at [0, 0] on input "Medical" at bounding box center [0, 0] width 0 height 0
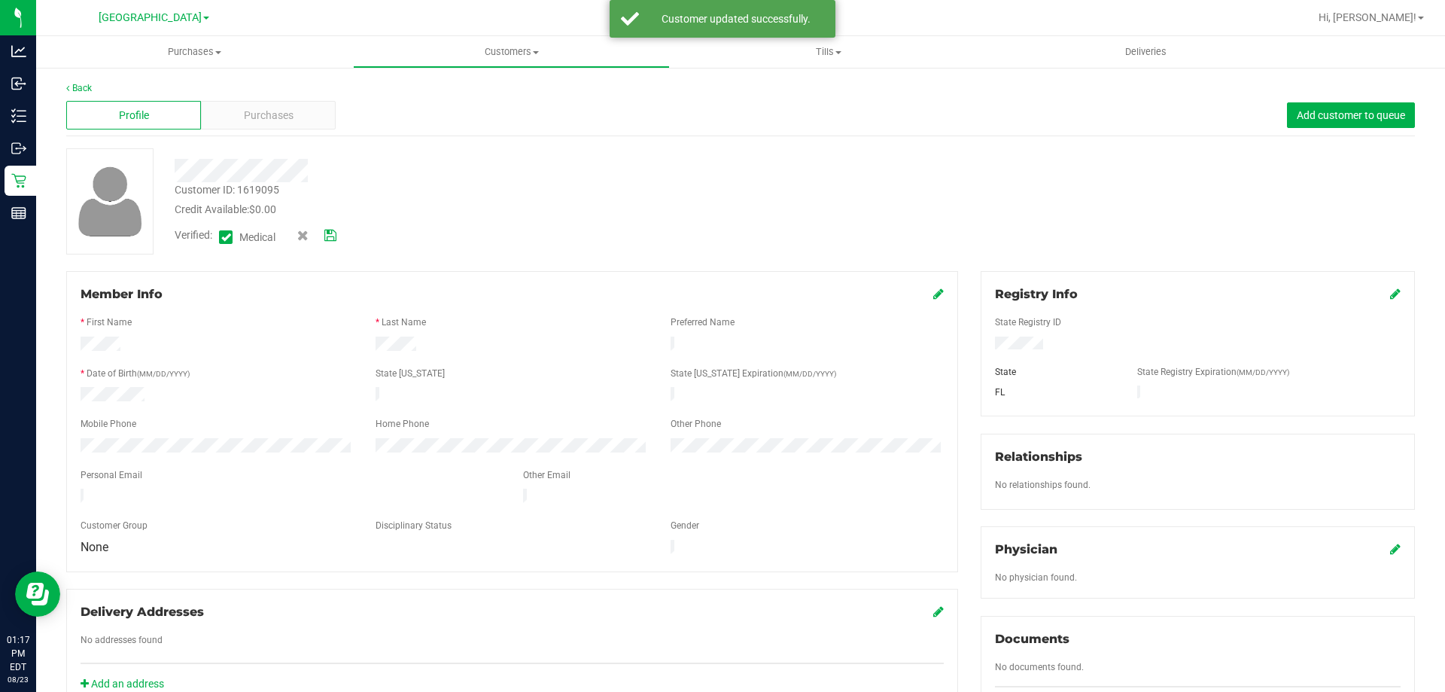
click at [338, 230] on div "Verified: Medical" at bounding box center [277, 237] width 229 height 20
click at [332, 231] on icon at bounding box center [330, 235] width 12 height 11
click at [288, 105] on div "Purchases" at bounding box center [268, 115] width 135 height 29
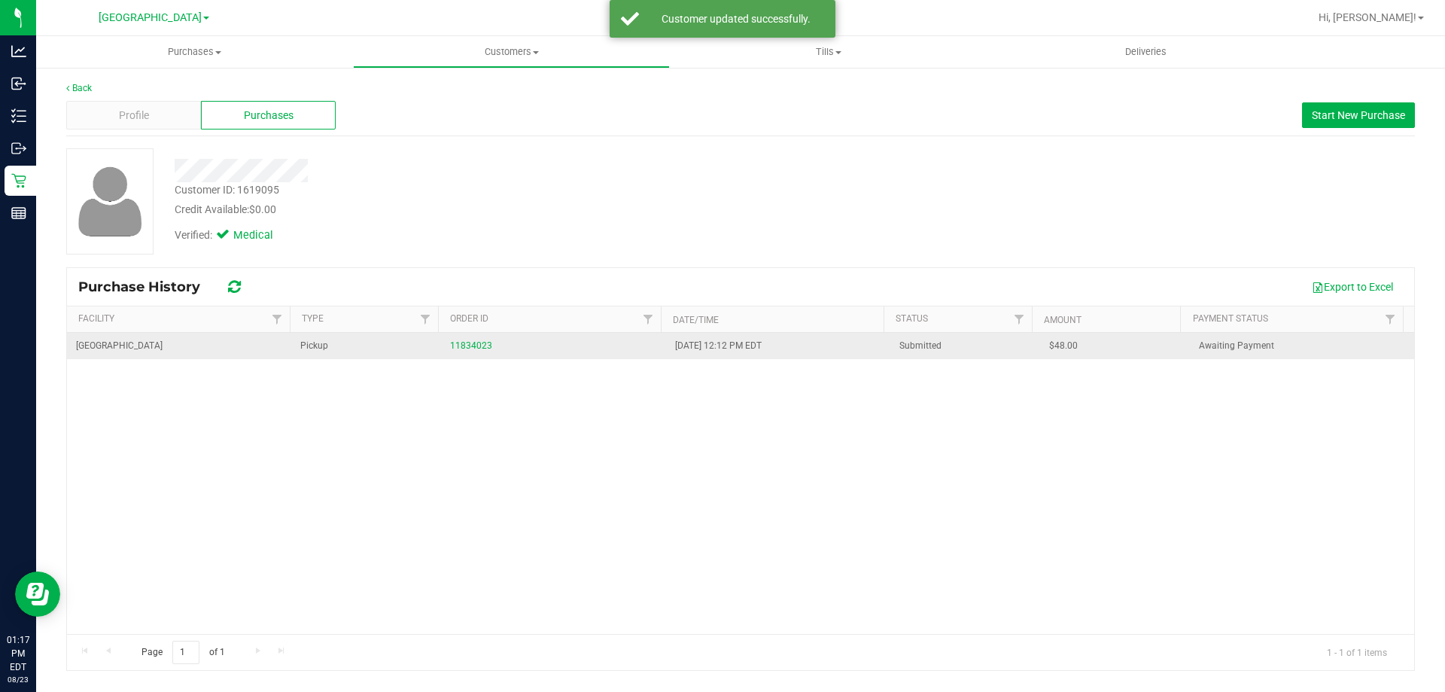
click at [468, 355] on td "11834023" at bounding box center [553, 346] width 224 height 26
click at [471, 347] on link "11834023" at bounding box center [471, 345] width 42 height 11
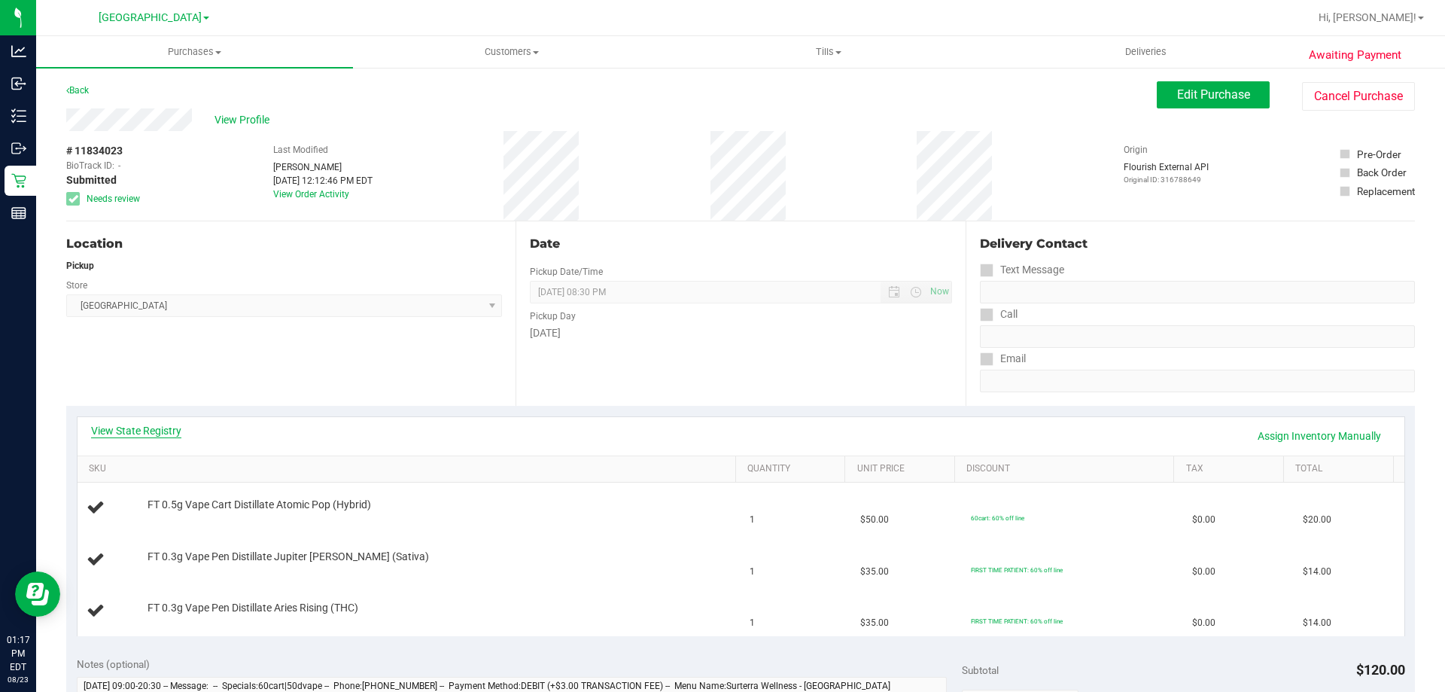
click at [148, 429] on link "View State Registry" at bounding box center [136, 430] width 90 height 15
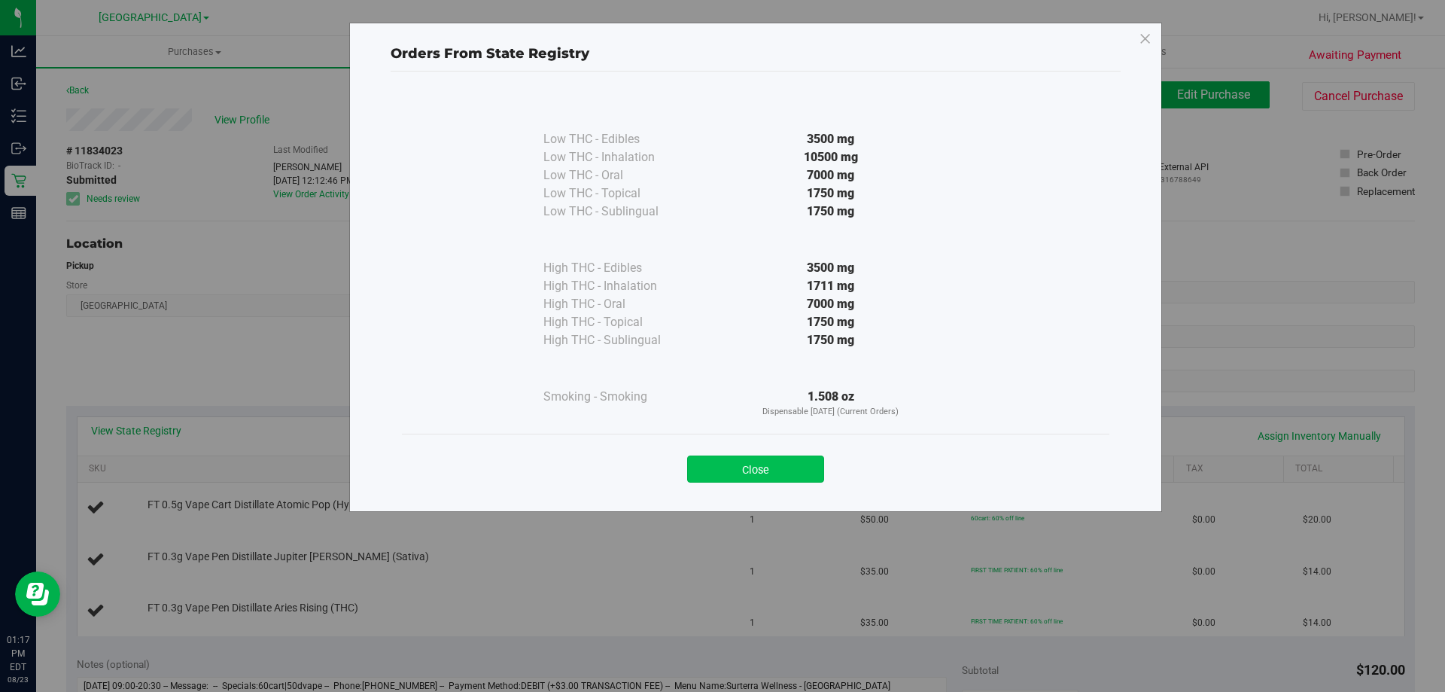
click at [756, 458] on button "Close" at bounding box center [755, 468] width 137 height 27
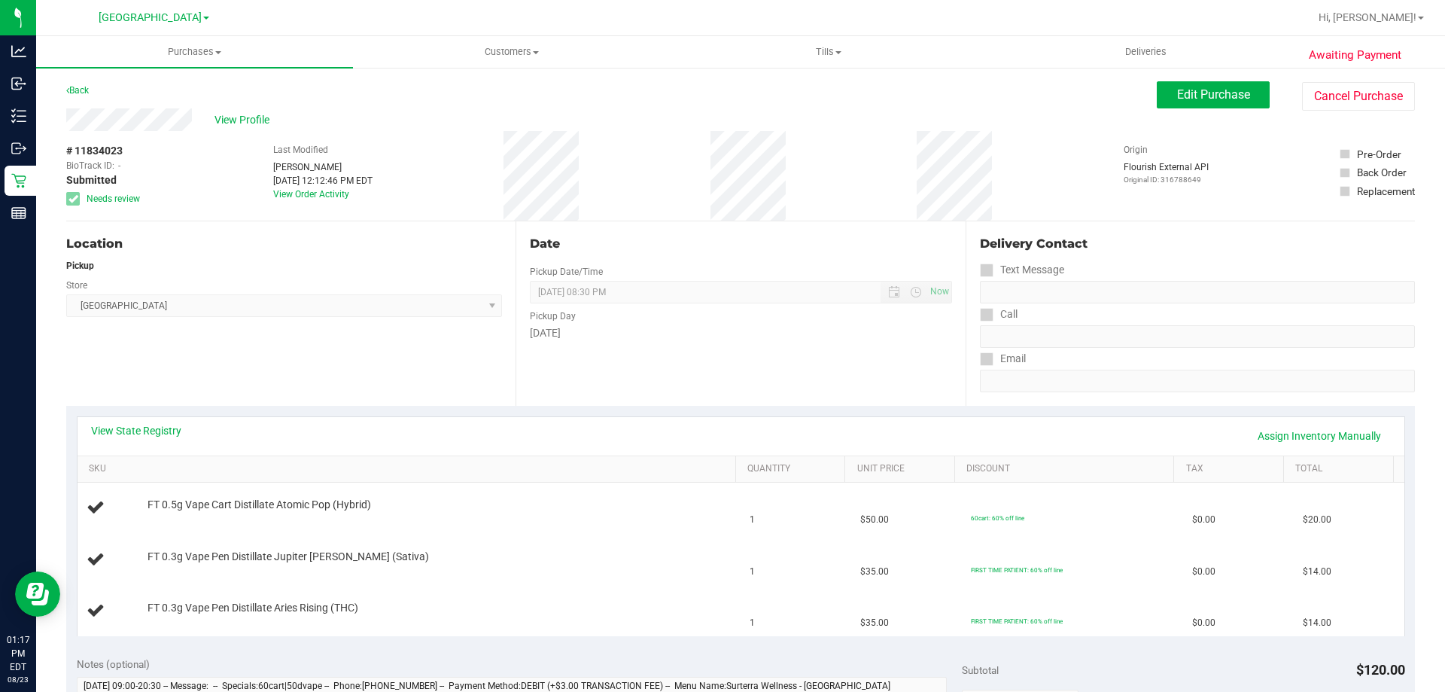
click at [897, 425] on div "View State Registry Assign Inventory Manually" at bounding box center [741, 436] width 1300 height 26
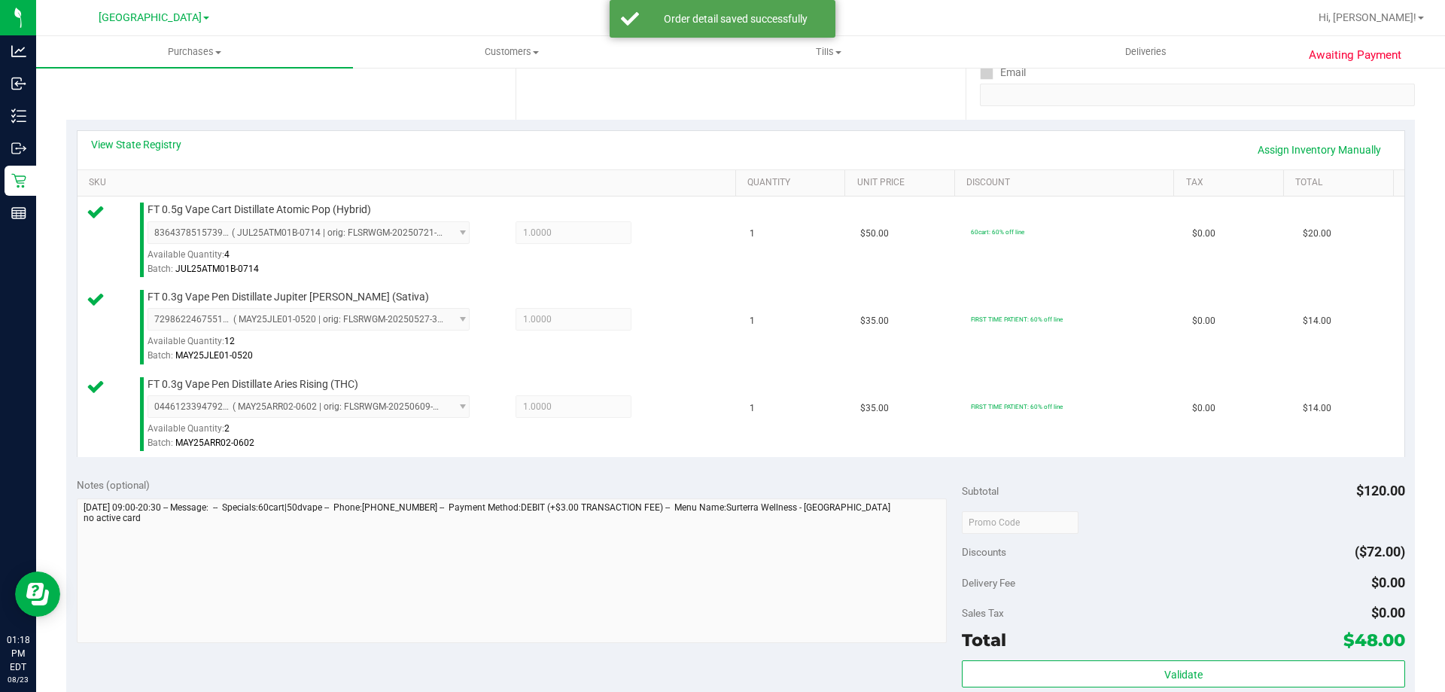
scroll to position [529, 0]
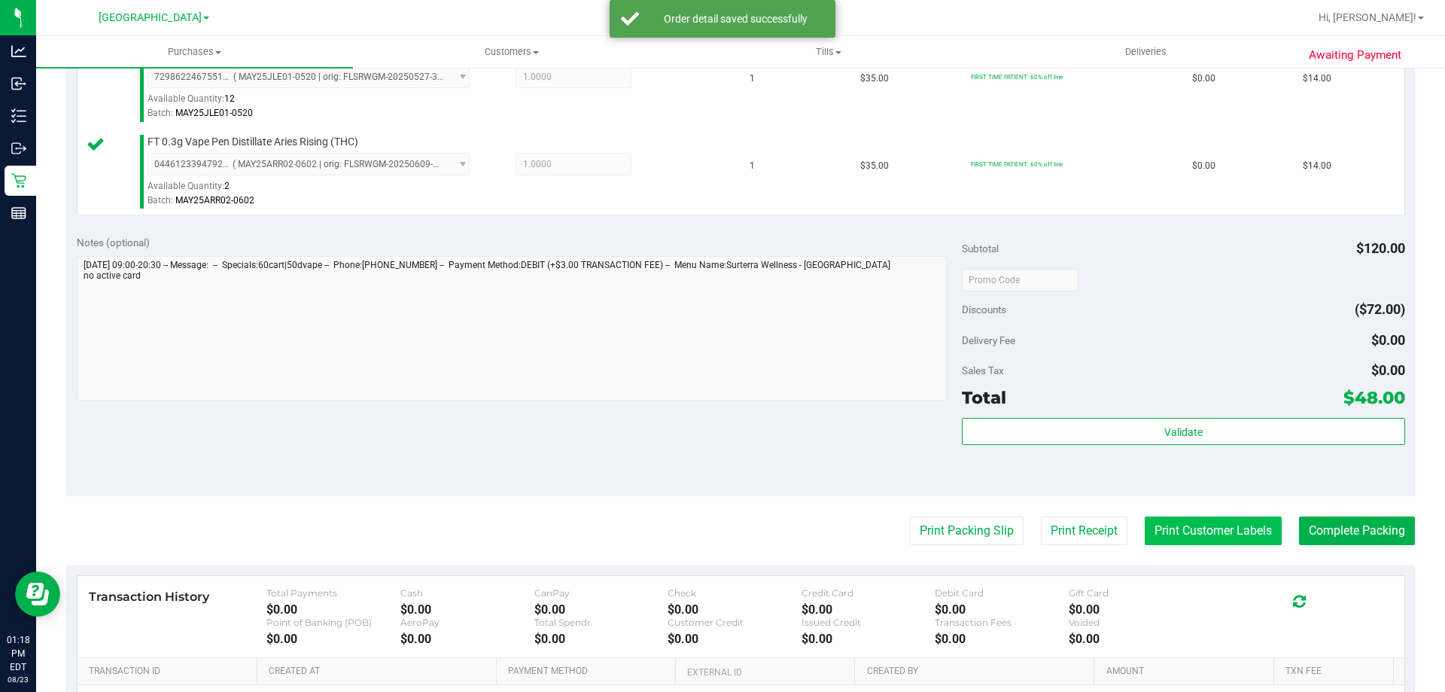
click at [1220, 522] on button "Print Customer Labels" at bounding box center [1213, 530] width 137 height 29
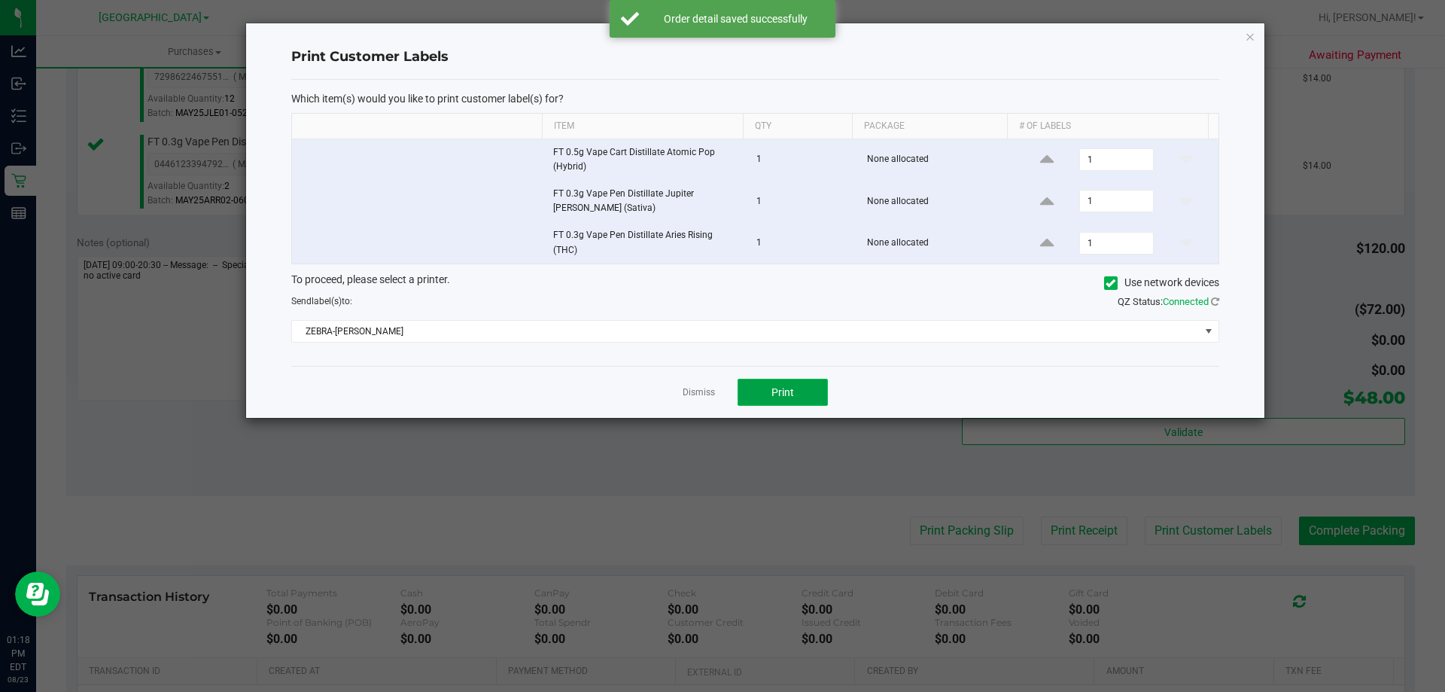
click at [785, 382] on button "Print" at bounding box center [783, 392] width 90 height 27
click at [1254, 36] on icon "button" at bounding box center [1250, 36] width 11 height 18
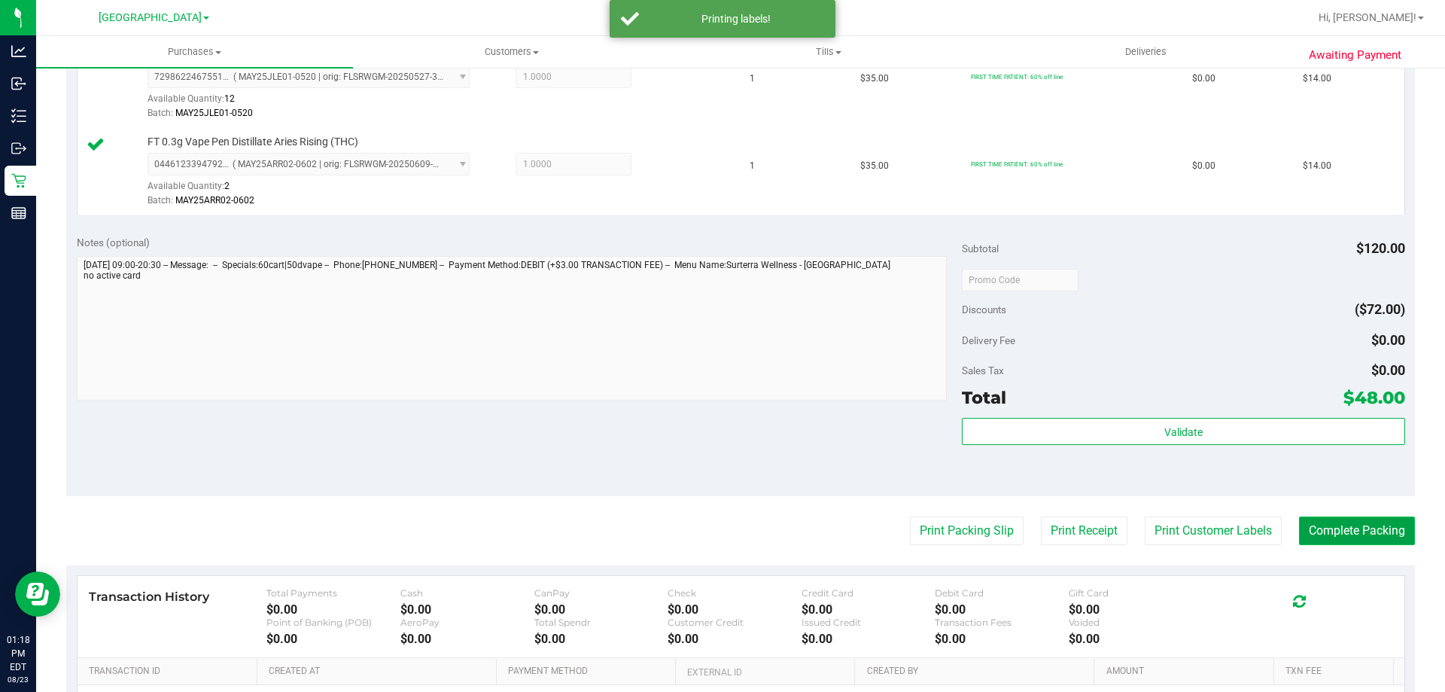
click at [1335, 541] on button "Complete Packing" at bounding box center [1357, 530] width 116 height 29
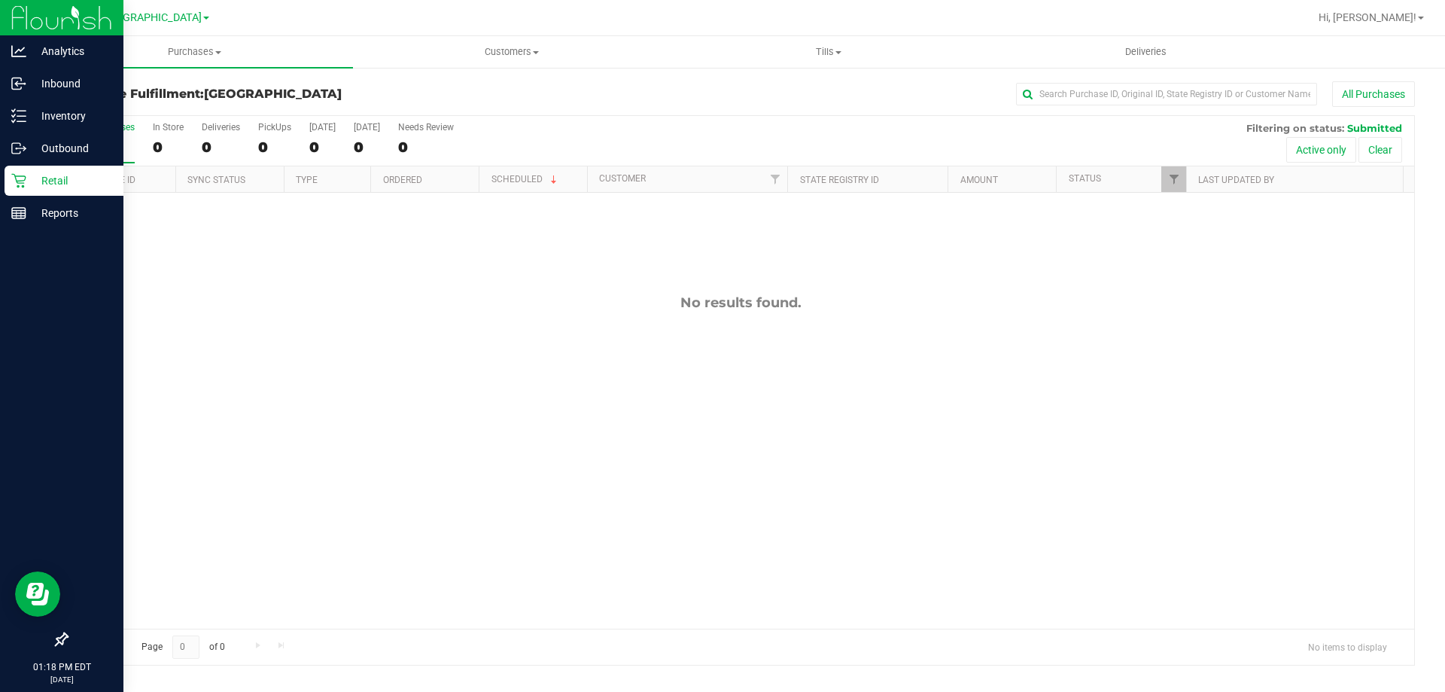
click at [54, 187] on p "Retail" at bounding box center [71, 181] width 90 height 18
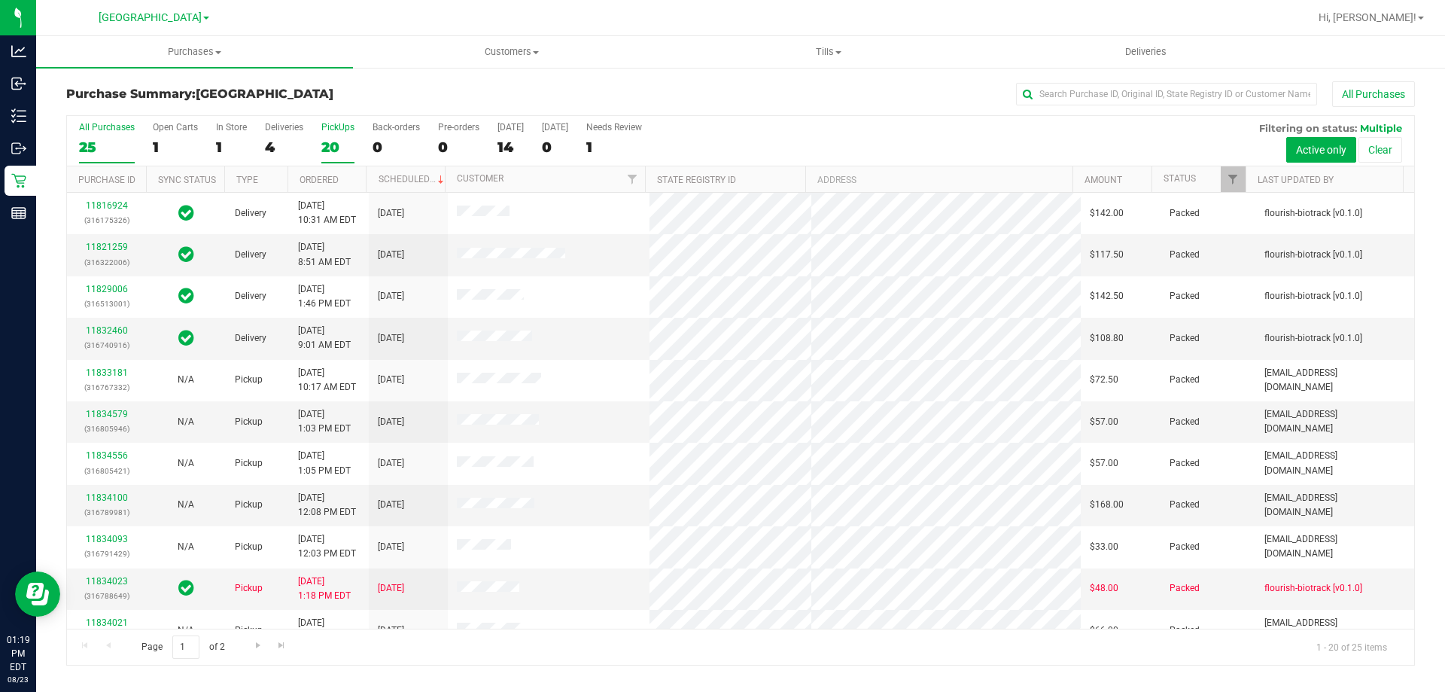
click at [334, 139] on div "20" at bounding box center [337, 147] width 33 height 17
click at [0, 0] on input "PickUps 20" at bounding box center [0, 0] width 0 height 0
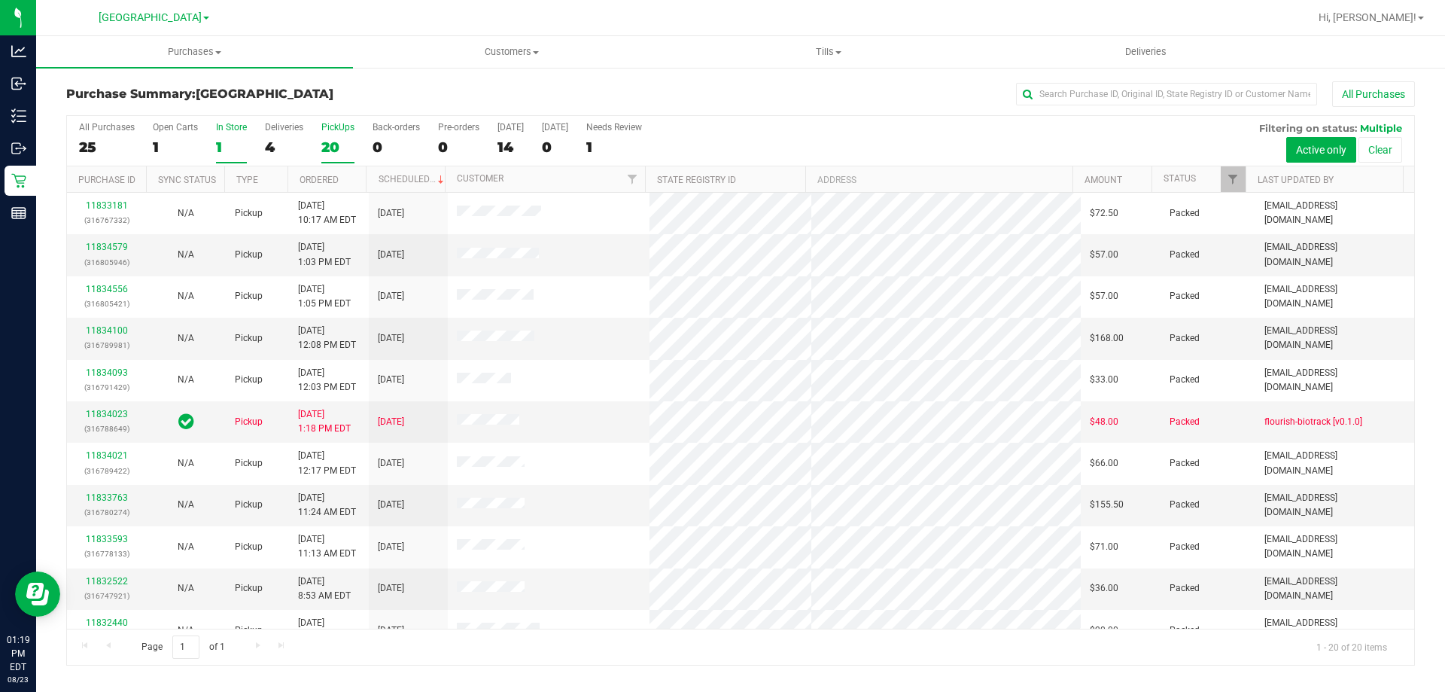
click at [236, 148] on div "1" at bounding box center [231, 147] width 31 height 17
click at [0, 0] on input "In Store 1" at bounding box center [0, 0] width 0 height 0
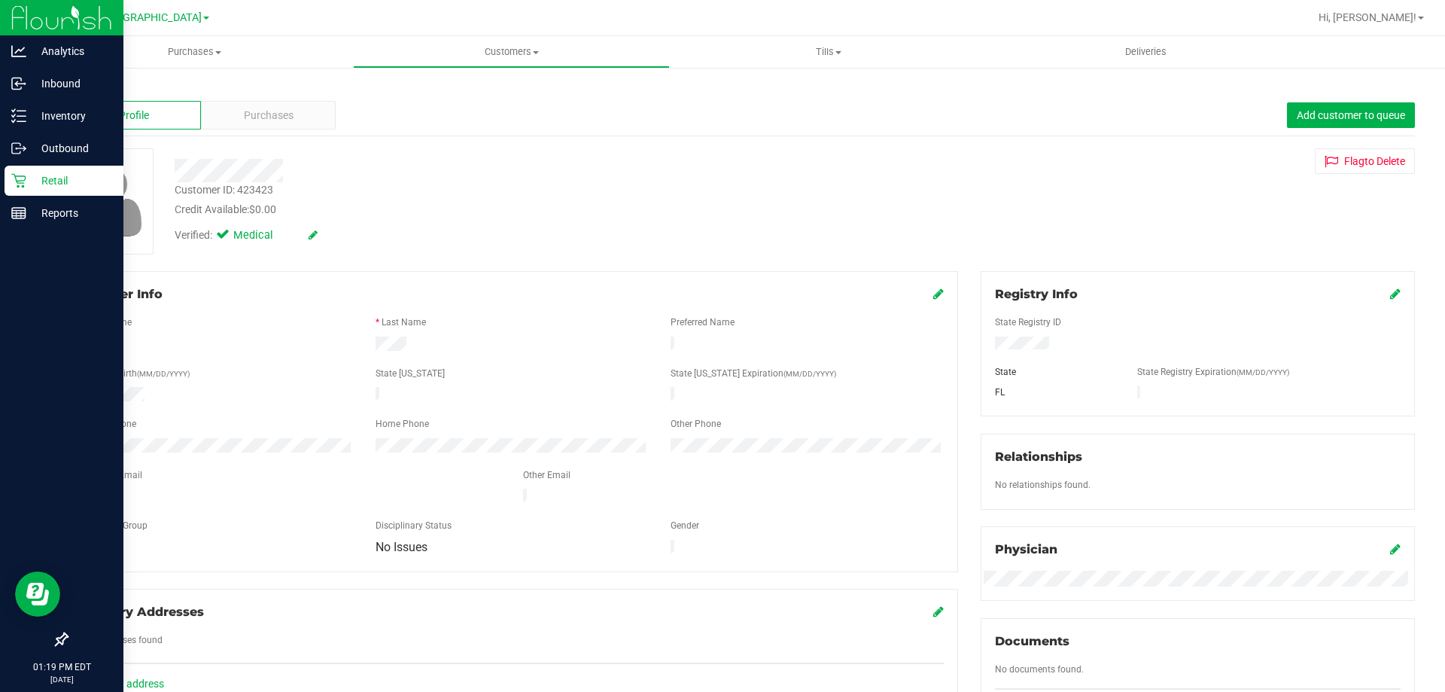
click at [17, 181] on icon at bounding box center [18, 181] width 14 height 14
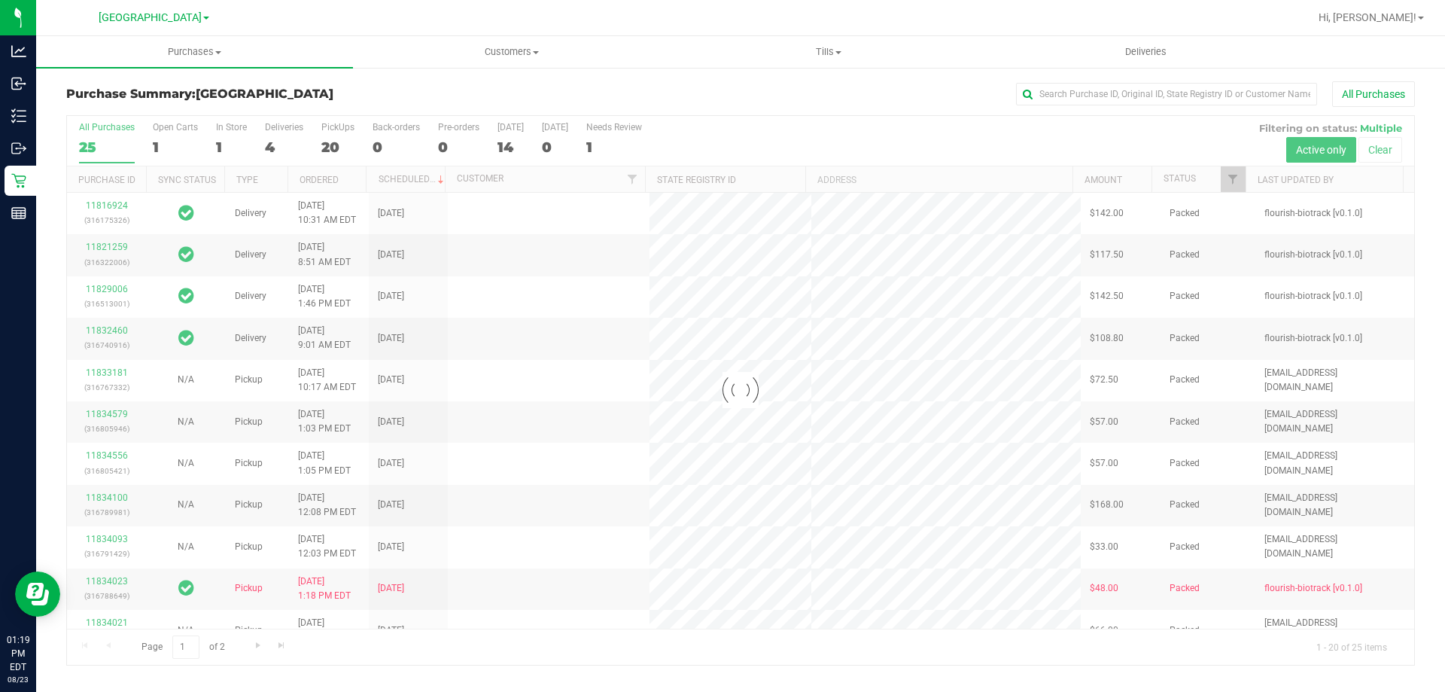
click at [433, 103] on div "Purchase Summary: North Port WC All Purchases" at bounding box center [740, 97] width 1349 height 33
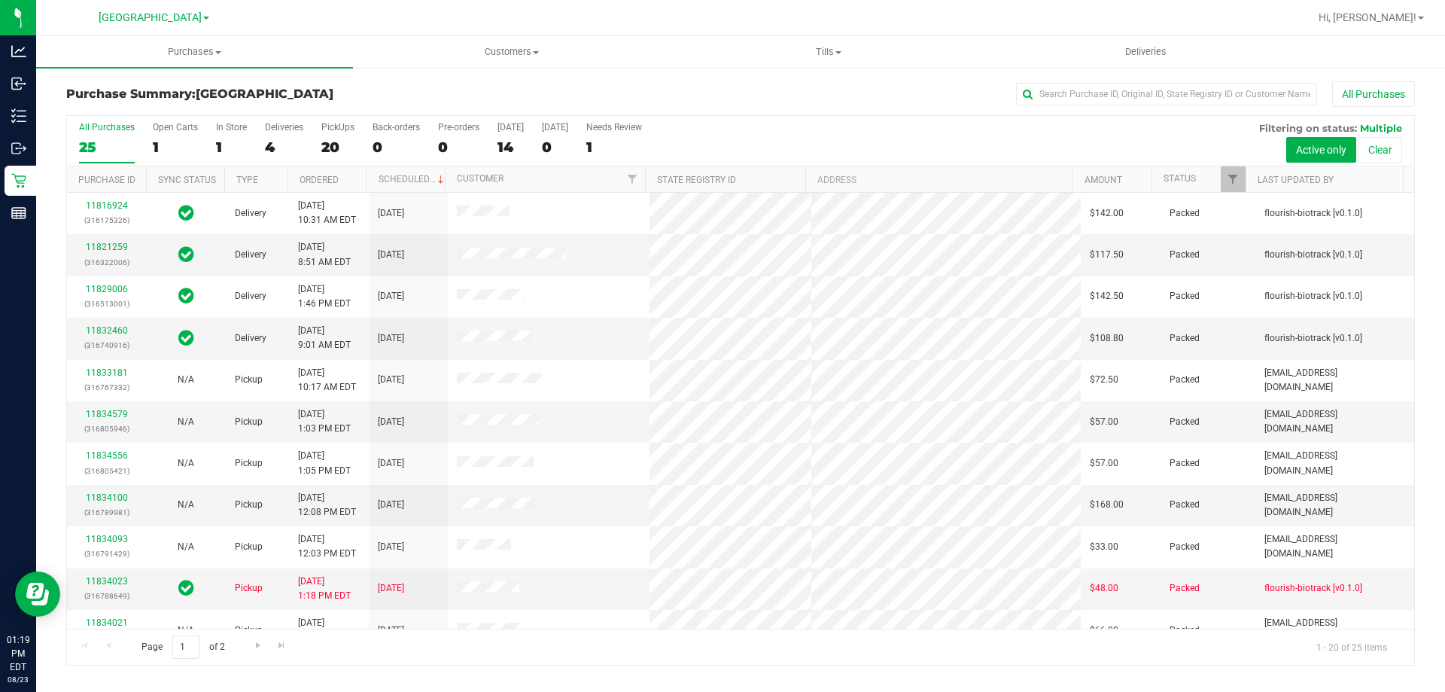
click at [410, 90] on h3 "Purchase Summary: North Port WC" at bounding box center [290, 94] width 449 height 14
click at [343, 148] on div "20" at bounding box center [337, 147] width 33 height 17
click at [0, 0] on input "PickUps 20" at bounding box center [0, 0] width 0 height 0
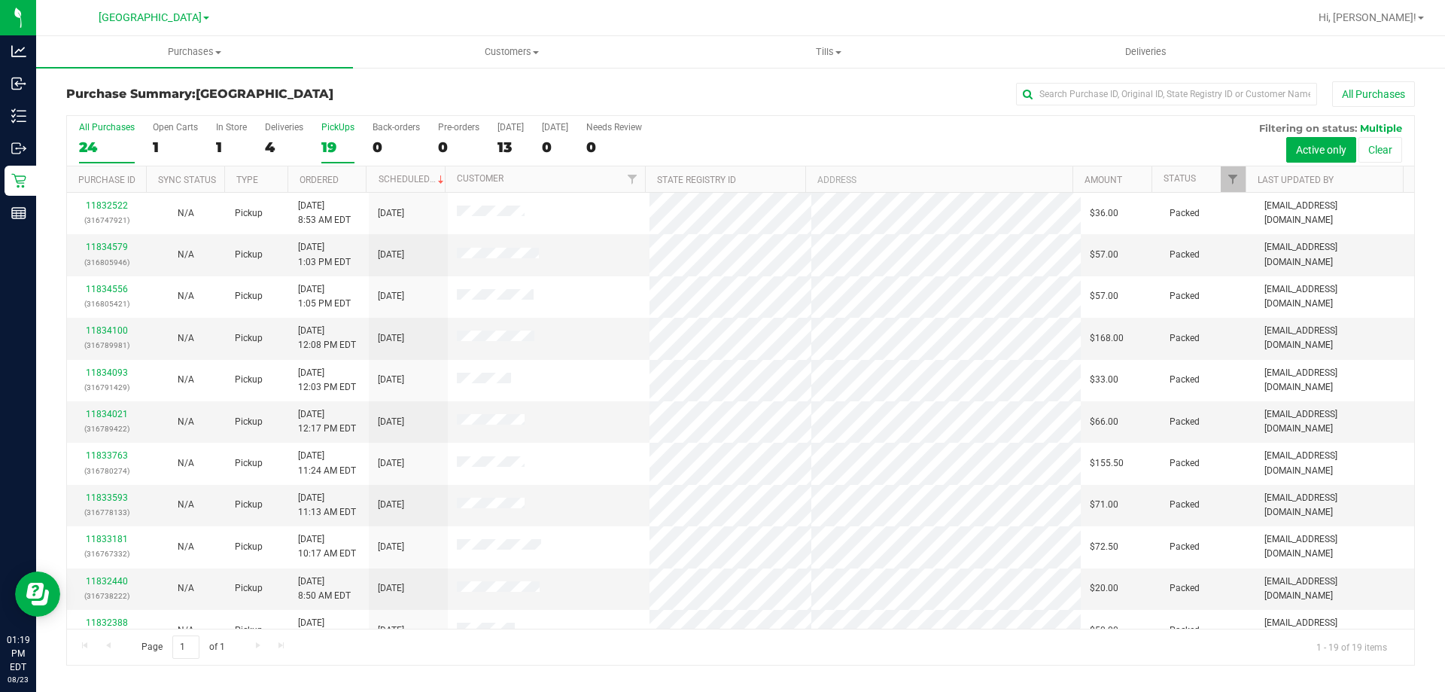
click at [110, 137] on label "All Purchases 24" at bounding box center [107, 142] width 56 height 41
click at [0, 0] on input "All Purchases 24" at bounding box center [0, 0] width 0 height 0
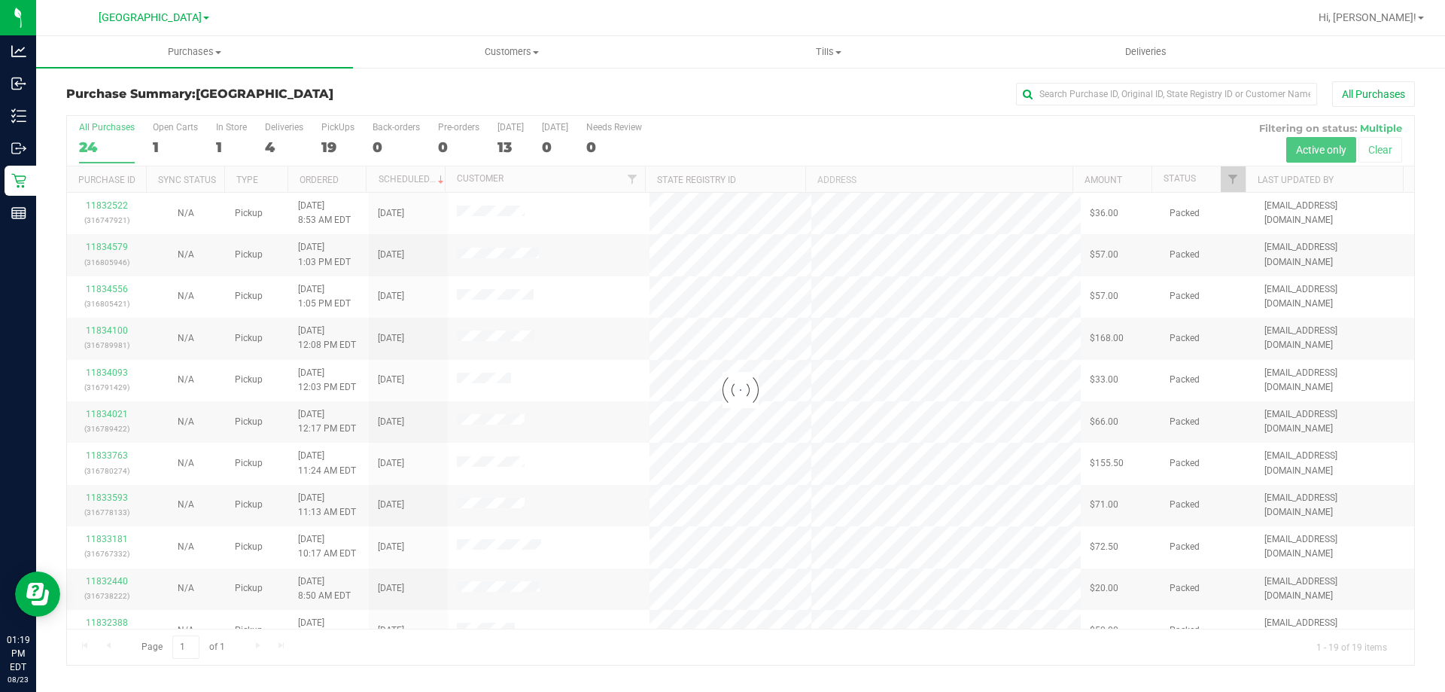
click at [403, 90] on h3 "Purchase Summary: North Port WC" at bounding box center [290, 94] width 449 height 14
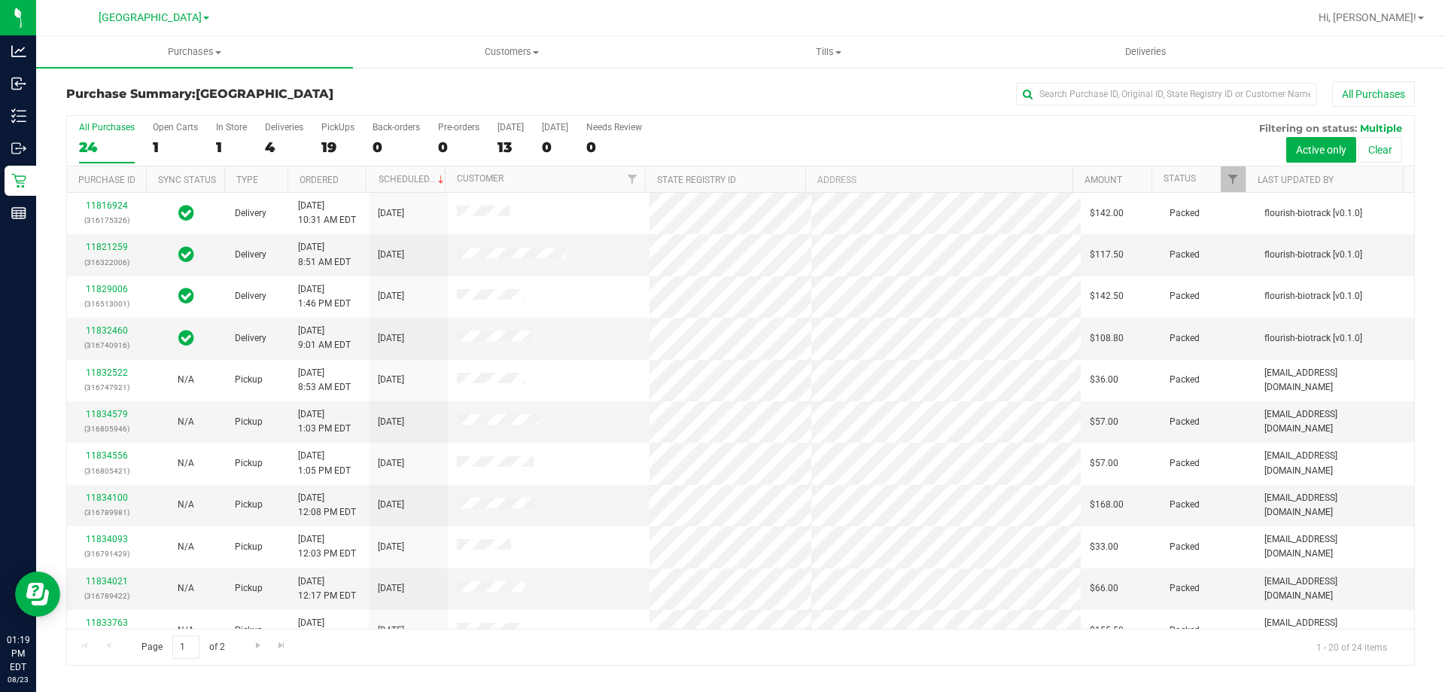
click at [398, 108] on div "Purchase Summary: North Port WC All Purchases" at bounding box center [740, 97] width 1349 height 33
click at [397, 110] on div "Purchase Summary: North Port WC All Purchases" at bounding box center [740, 97] width 1349 height 33
click at [409, 84] on div "Purchase Summary: North Port WC All Purchases" at bounding box center [740, 97] width 1349 height 33
click at [345, 150] on div "19" at bounding box center [337, 147] width 33 height 17
click at [0, 0] on input "PickUps 19" at bounding box center [0, 0] width 0 height 0
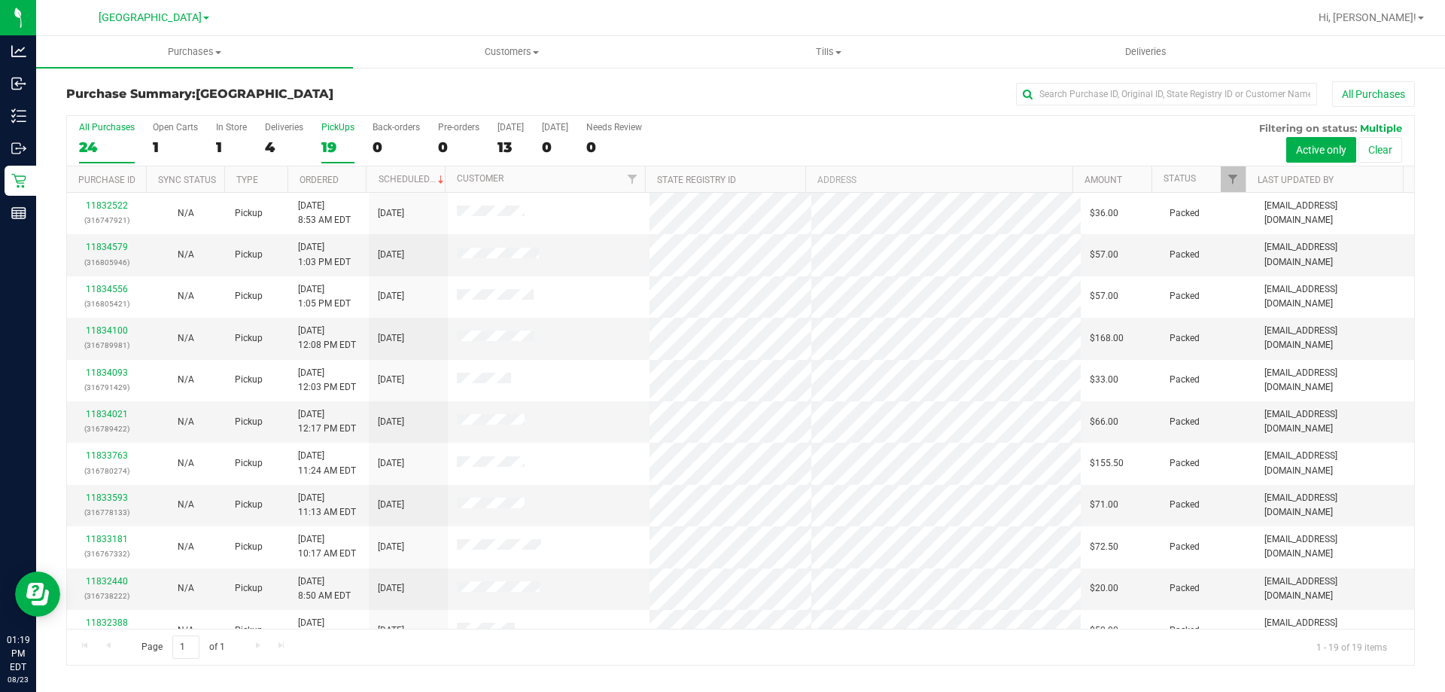
click at [103, 136] on label "All Purchases 24" at bounding box center [107, 142] width 56 height 41
click at [0, 0] on input "All Purchases 24" at bounding box center [0, 0] width 0 height 0
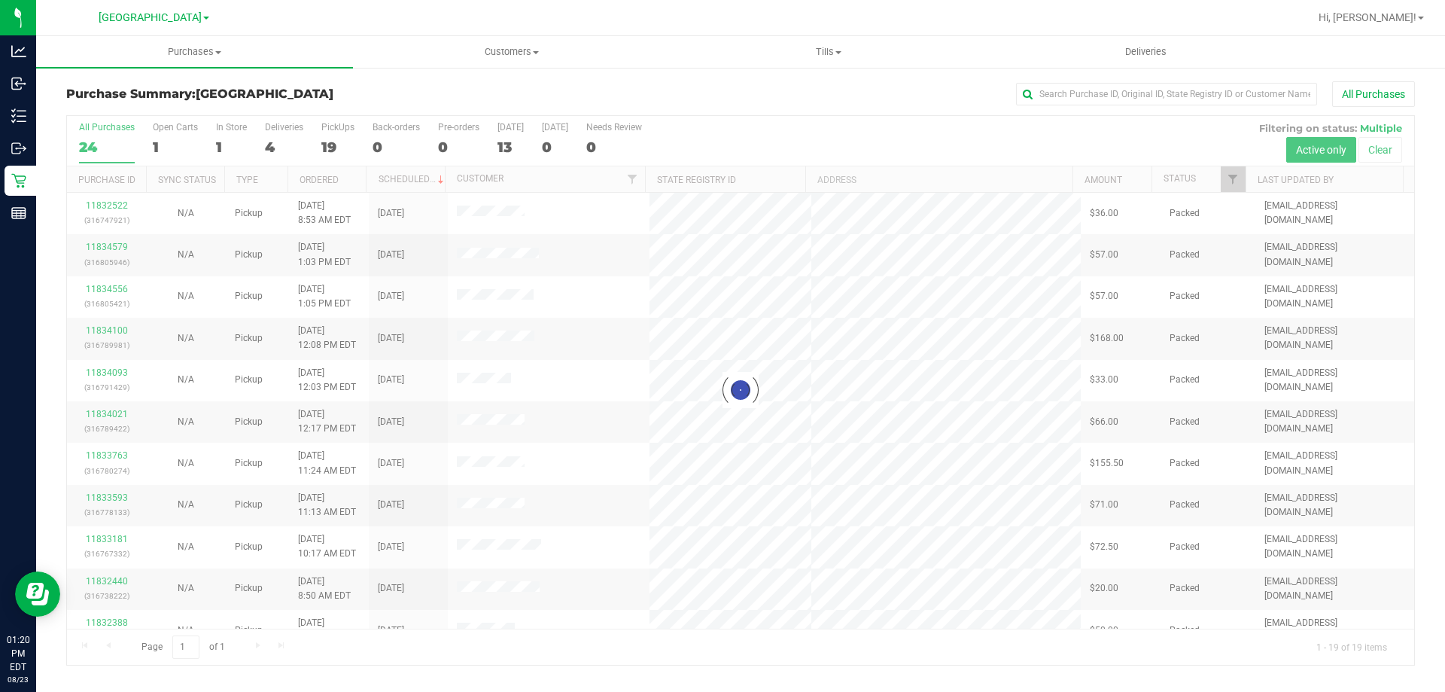
click at [465, 101] on div "Purchase Summary: North Port WC All Purchases" at bounding box center [740, 97] width 1349 height 33
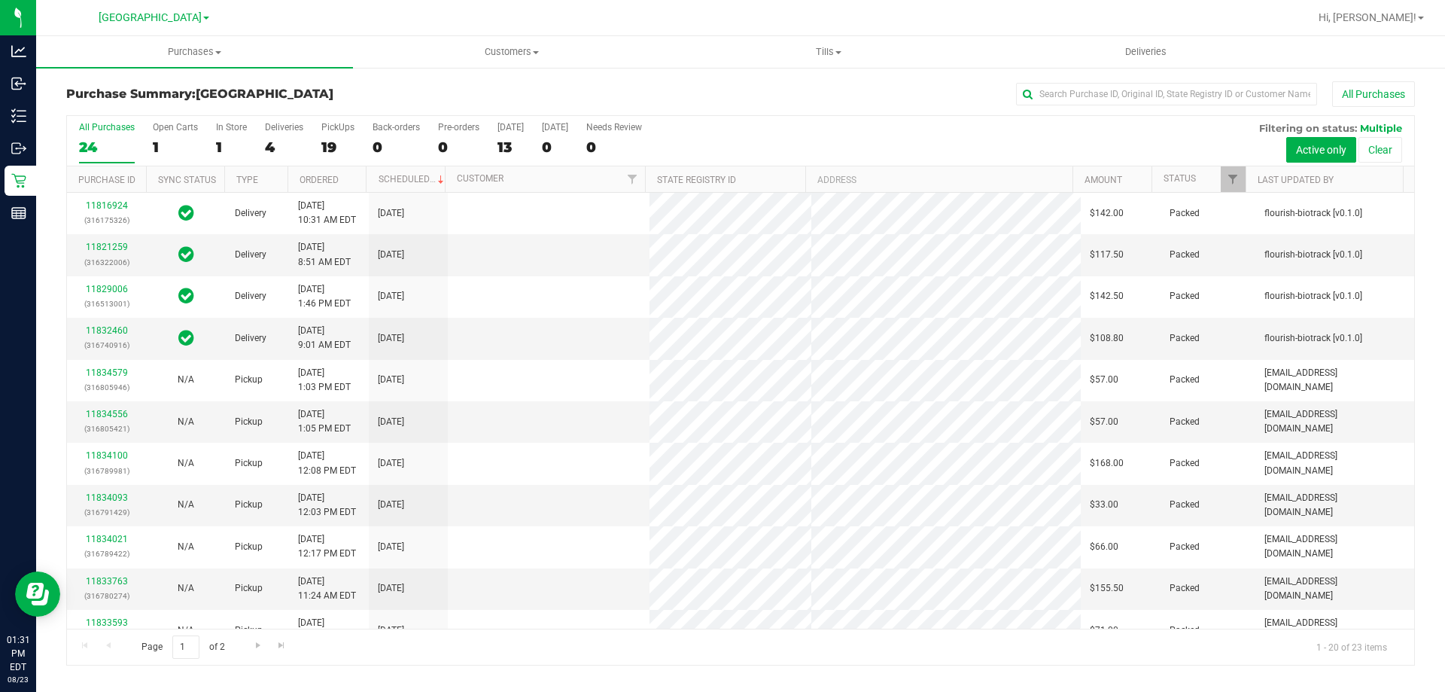
click at [326, 137] on label "PickUps 19" at bounding box center [337, 142] width 33 height 41
click at [0, 0] on input "PickUps 19" at bounding box center [0, 0] width 0 height 0
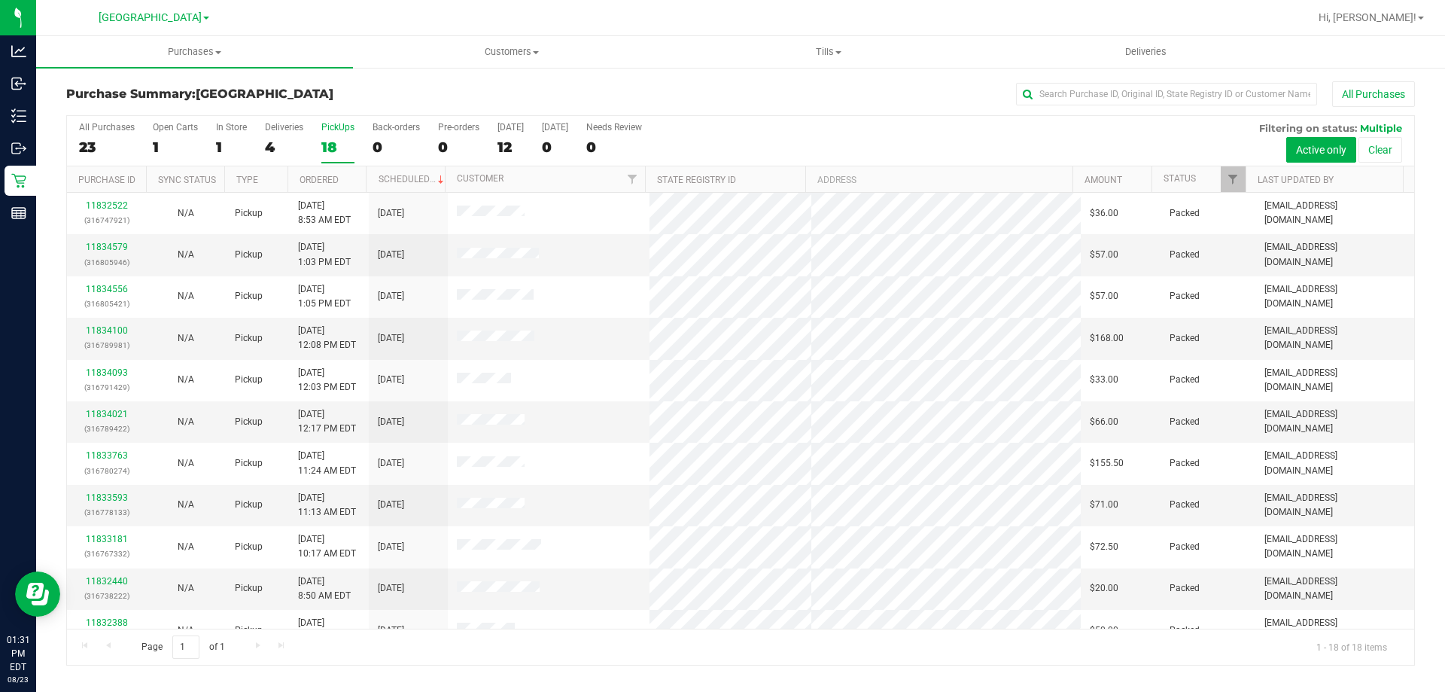
click at [336, 103] on div "Purchase Summary: North Port WC All Purchases" at bounding box center [740, 97] width 1349 height 33
click at [101, 147] on div "23" at bounding box center [107, 147] width 56 height 17
click at [0, 0] on input "All Purchases 23" at bounding box center [0, 0] width 0 height 0
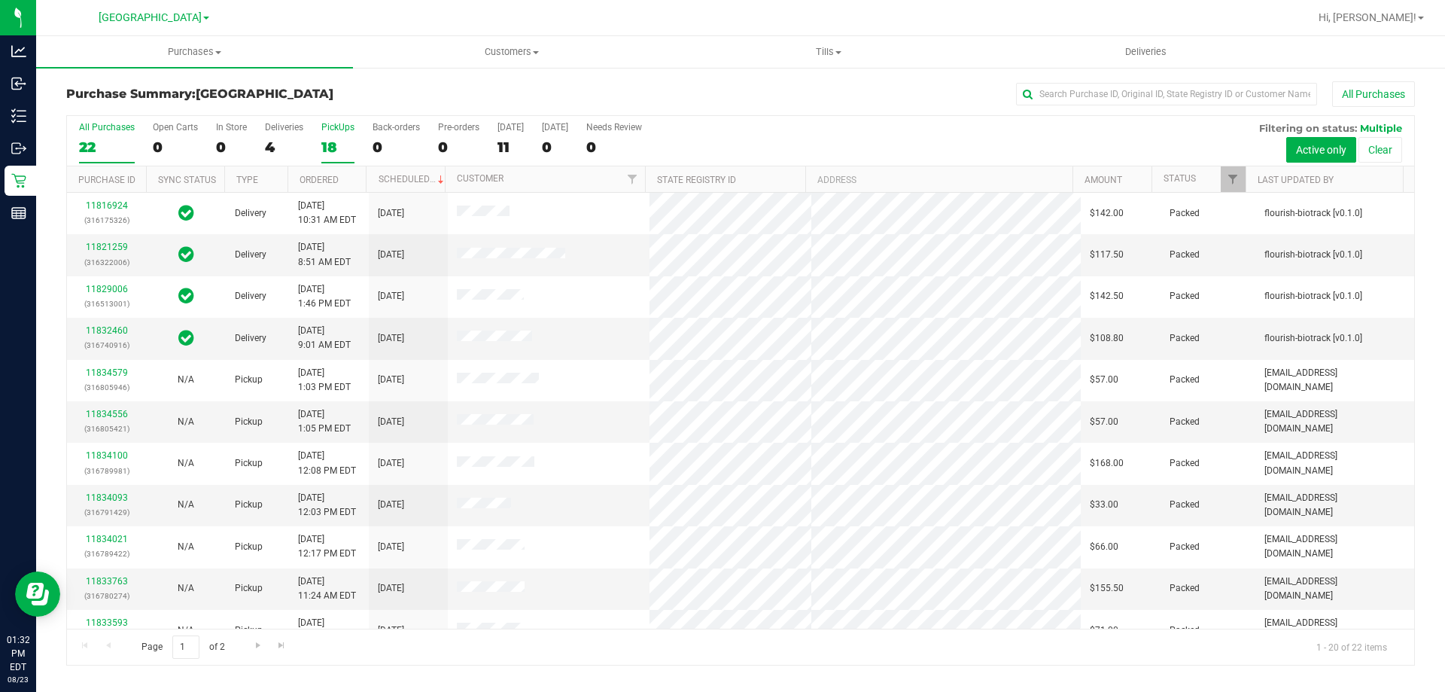
click at [343, 143] on div "18" at bounding box center [337, 147] width 33 height 17
click at [0, 0] on input "PickUps 18" at bounding box center [0, 0] width 0 height 0
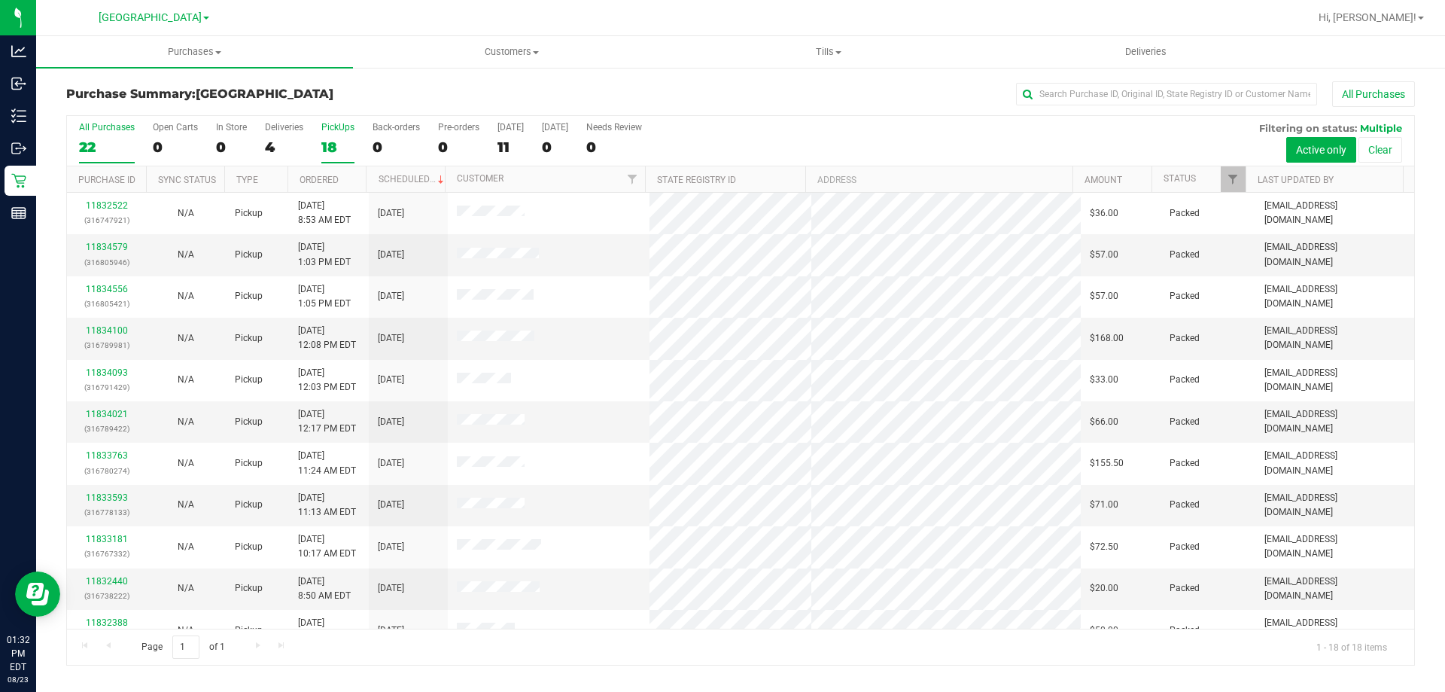
click at [111, 130] on div "All Purchases" at bounding box center [107, 127] width 56 height 11
click at [0, 0] on input "All Purchases 22" at bounding box center [0, 0] width 0 height 0
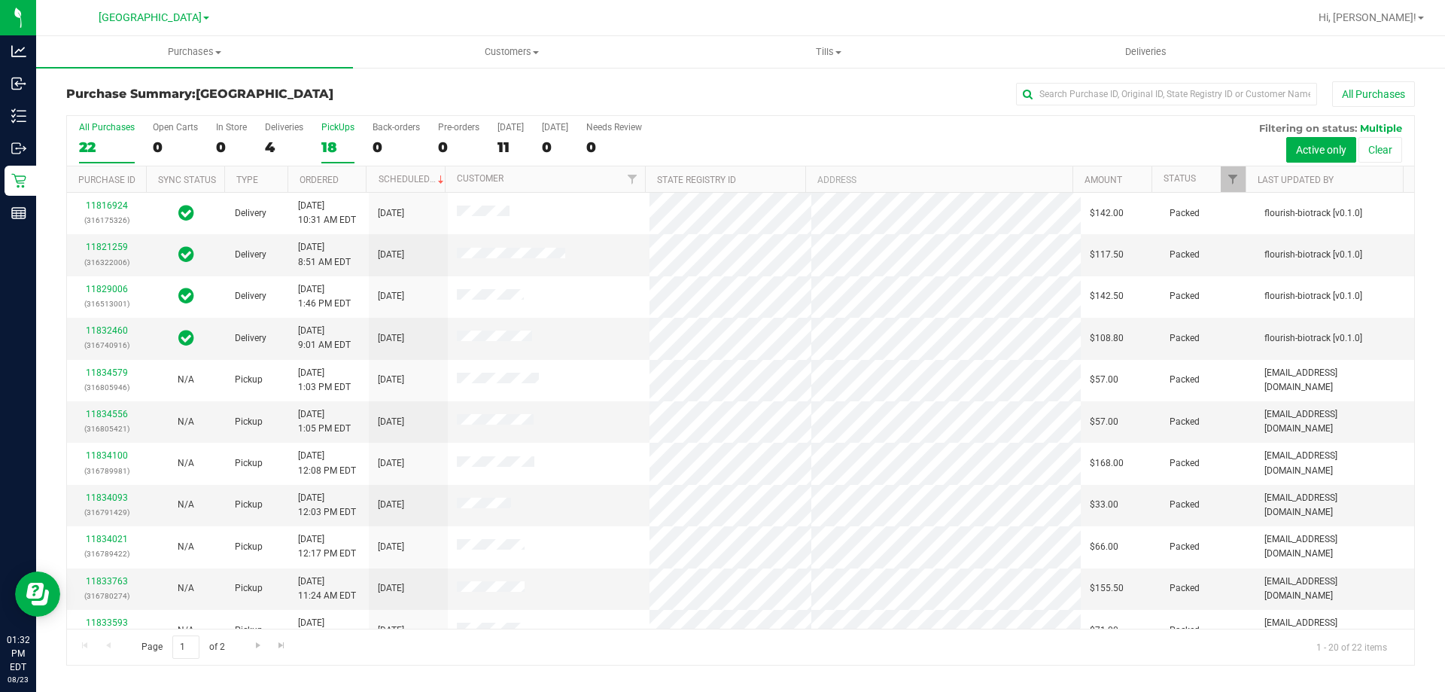
click at [325, 142] on div "18" at bounding box center [337, 147] width 33 height 17
click at [0, 0] on input "PickUps 18" at bounding box center [0, 0] width 0 height 0
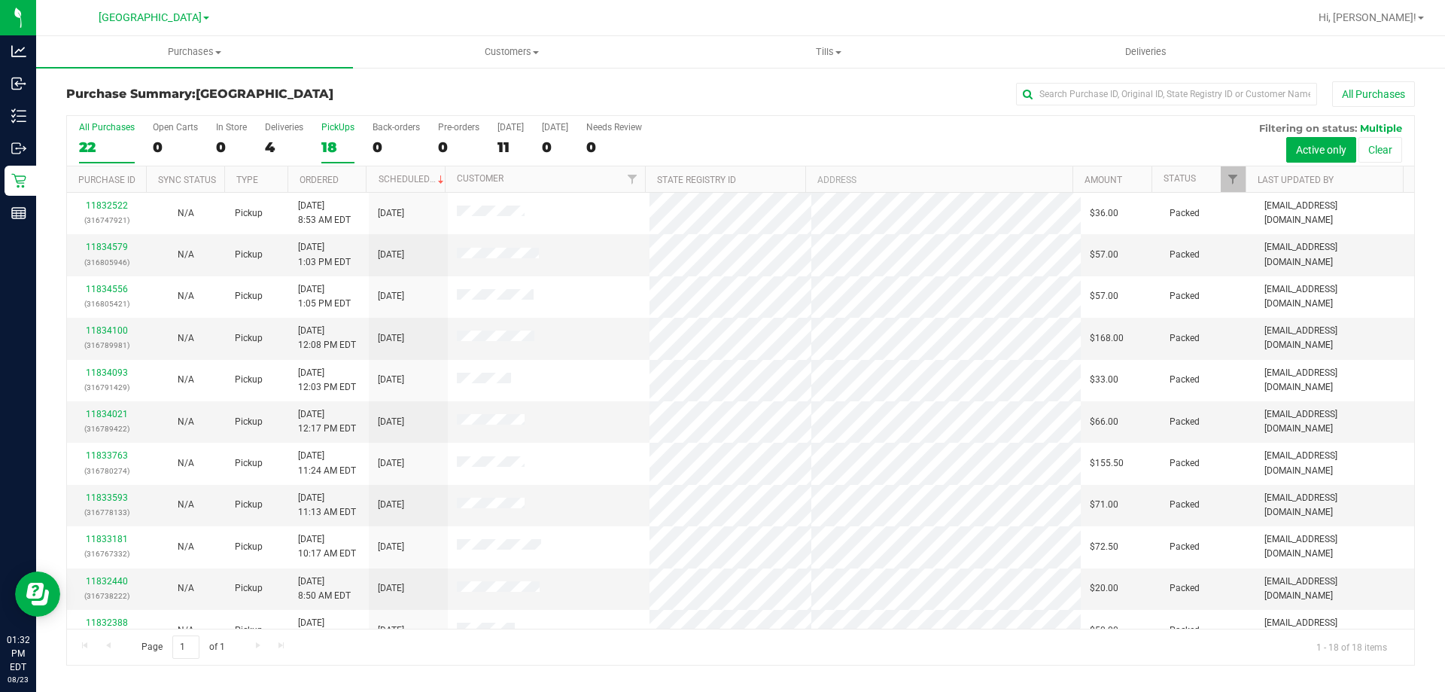
click at [102, 143] on div "22" at bounding box center [107, 147] width 56 height 17
click at [0, 0] on input "All Purchases 22" at bounding box center [0, 0] width 0 height 0
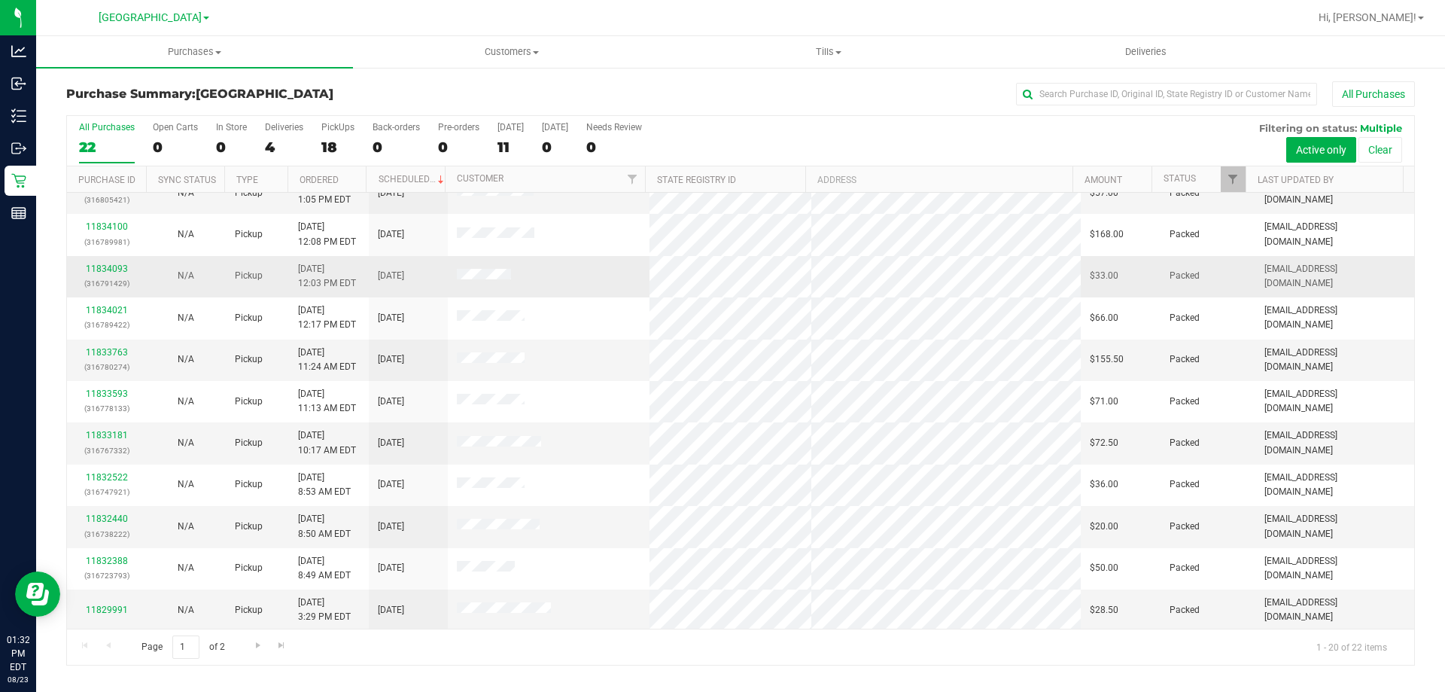
scroll to position [398, 0]
click at [385, 87] on div "Purchase Summary: North Port WC All Purchases" at bounding box center [740, 97] width 1349 height 33
click at [344, 142] on div "18" at bounding box center [337, 147] width 33 height 17
click at [0, 0] on input "PickUps 18" at bounding box center [0, 0] width 0 height 0
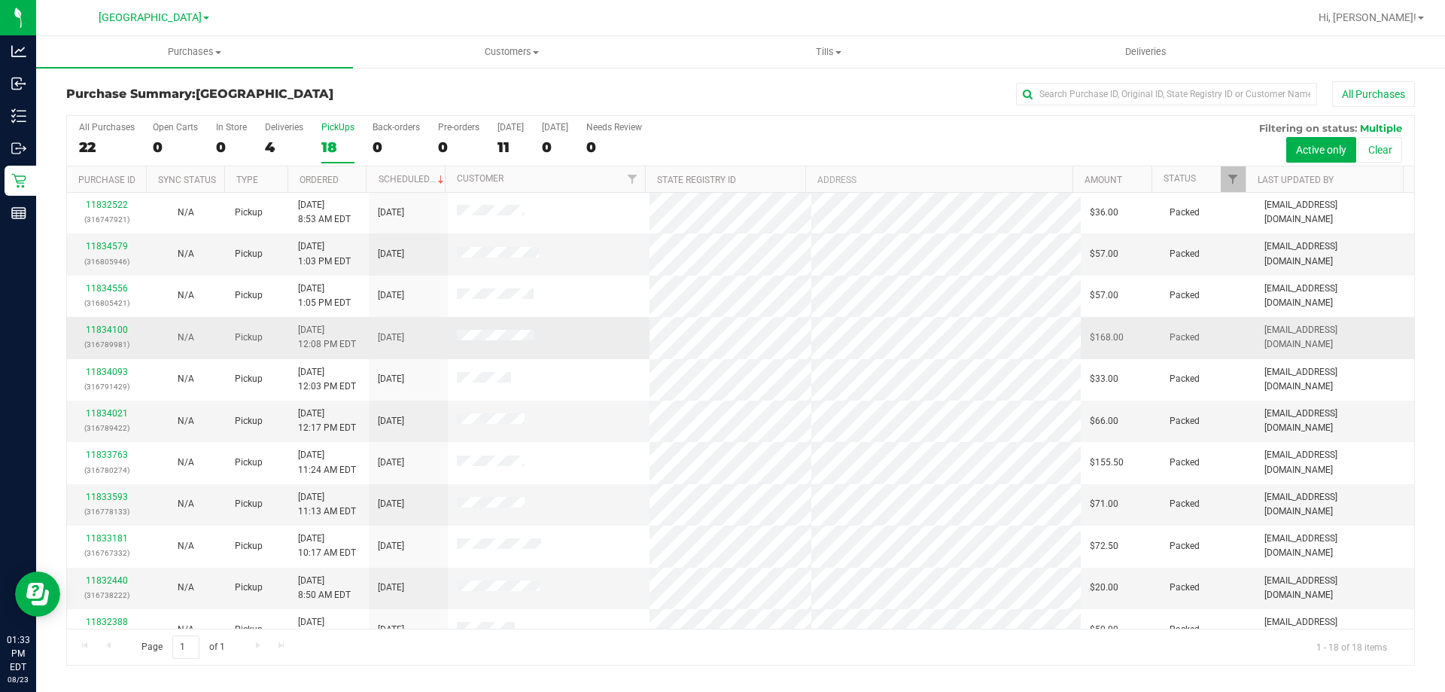
scroll to position [0, 0]
click at [106, 149] on div "22" at bounding box center [107, 147] width 56 height 17
click at [0, 0] on input "All Purchases 22" at bounding box center [0, 0] width 0 height 0
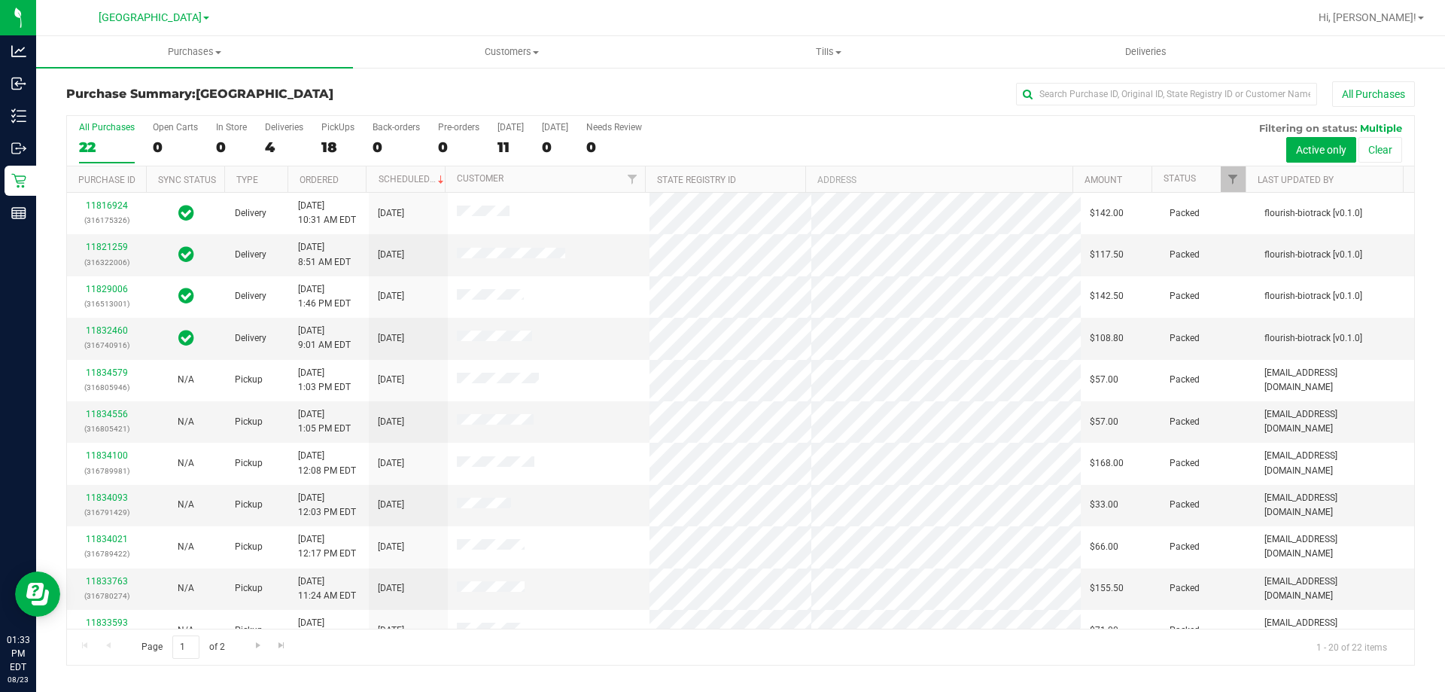
click at [370, 111] on div "Purchase Summary: North Port WC All Purchases" at bounding box center [740, 97] width 1349 height 33
click at [410, 96] on h3 "Purchase Summary: North Port WC" at bounding box center [290, 94] width 449 height 14
click at [436, 83] on div "Purchase Summary: North Port WC All Purchases" at bounding box center [740, 97] width 1349 height 33
click at [345, 103] on div "Purchase Summary: North Port WC All Purchases" at bounding box center [740, 97] width 1349 height 33
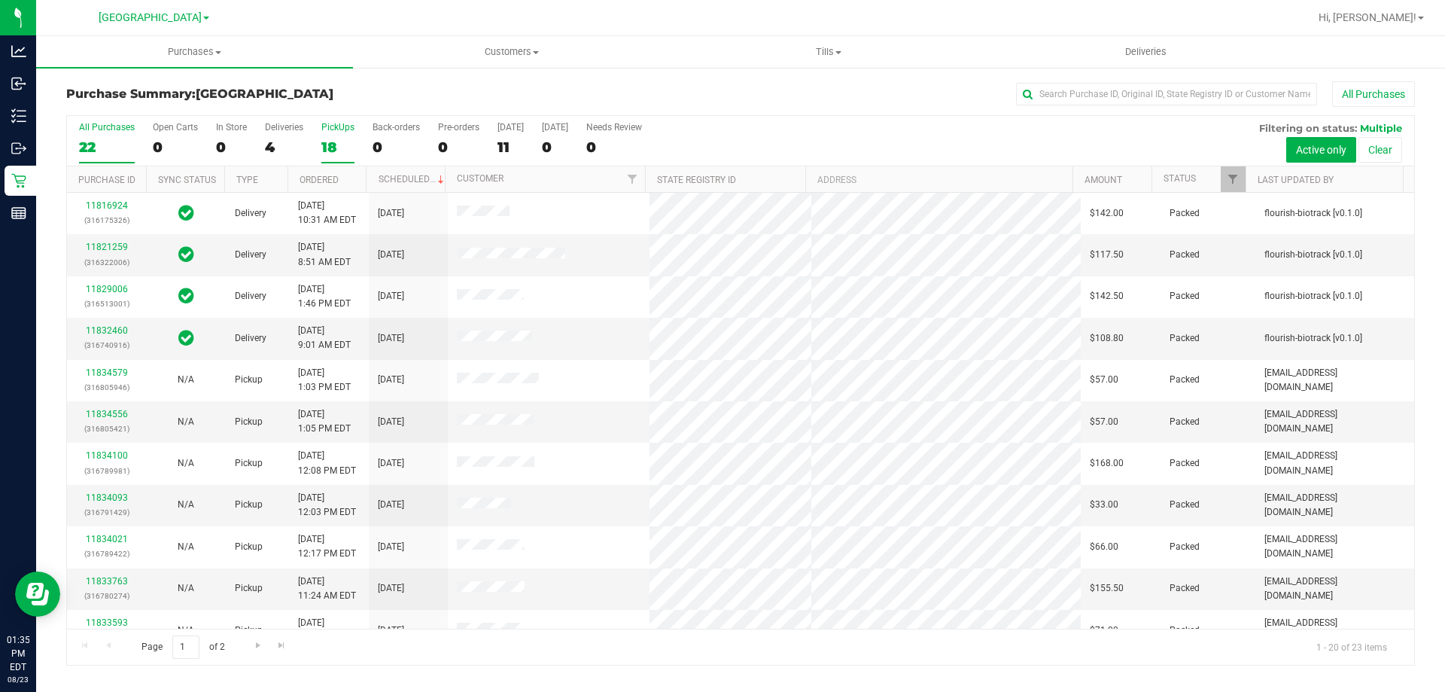
click at [339, 148] on div "18" at bounding box center [337, 147] width 33 height 17
click at [0, 0] on input "PickUps 18" at bounding box center [0, 0] width 0 height 0
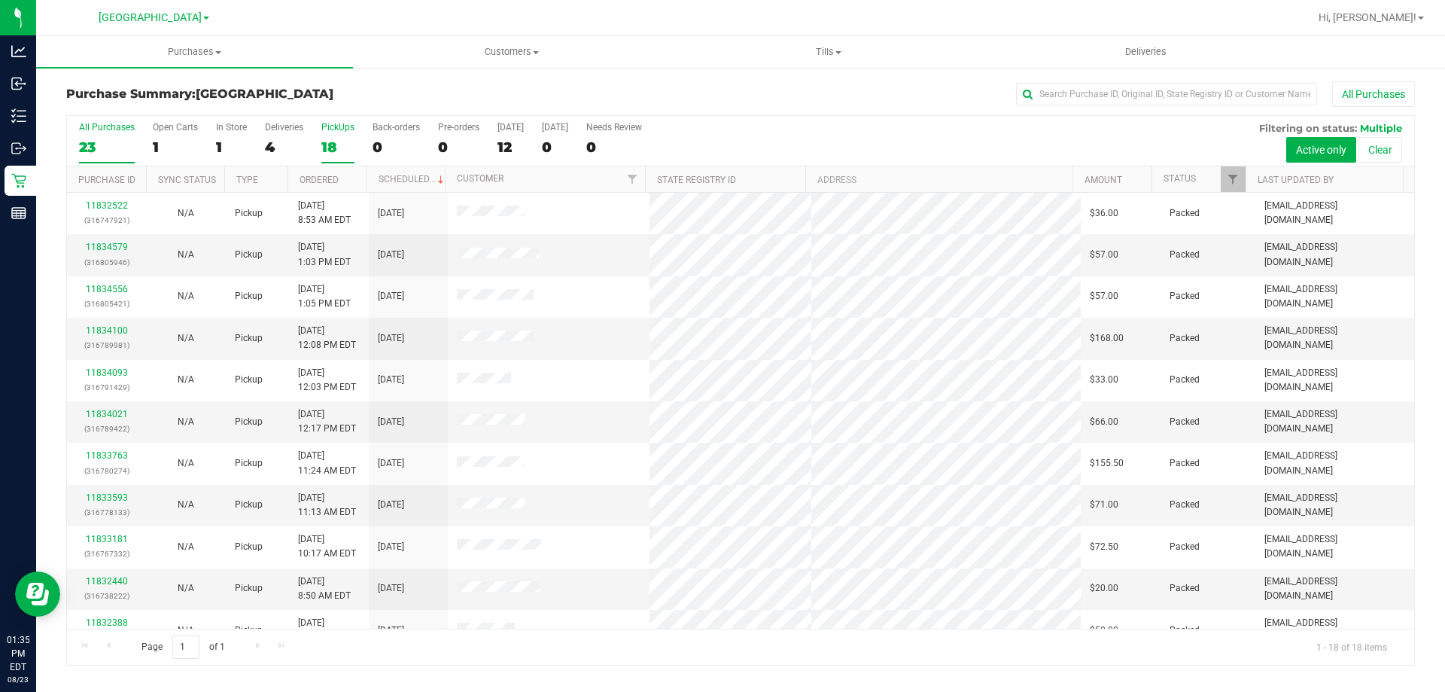
click at [104, 145] on div "23" at bounding box center [107, 147] width 56 height 17
click at [0, 0] on input "All Purchases 23" at bounding box center [0, 0] width 0 height 0
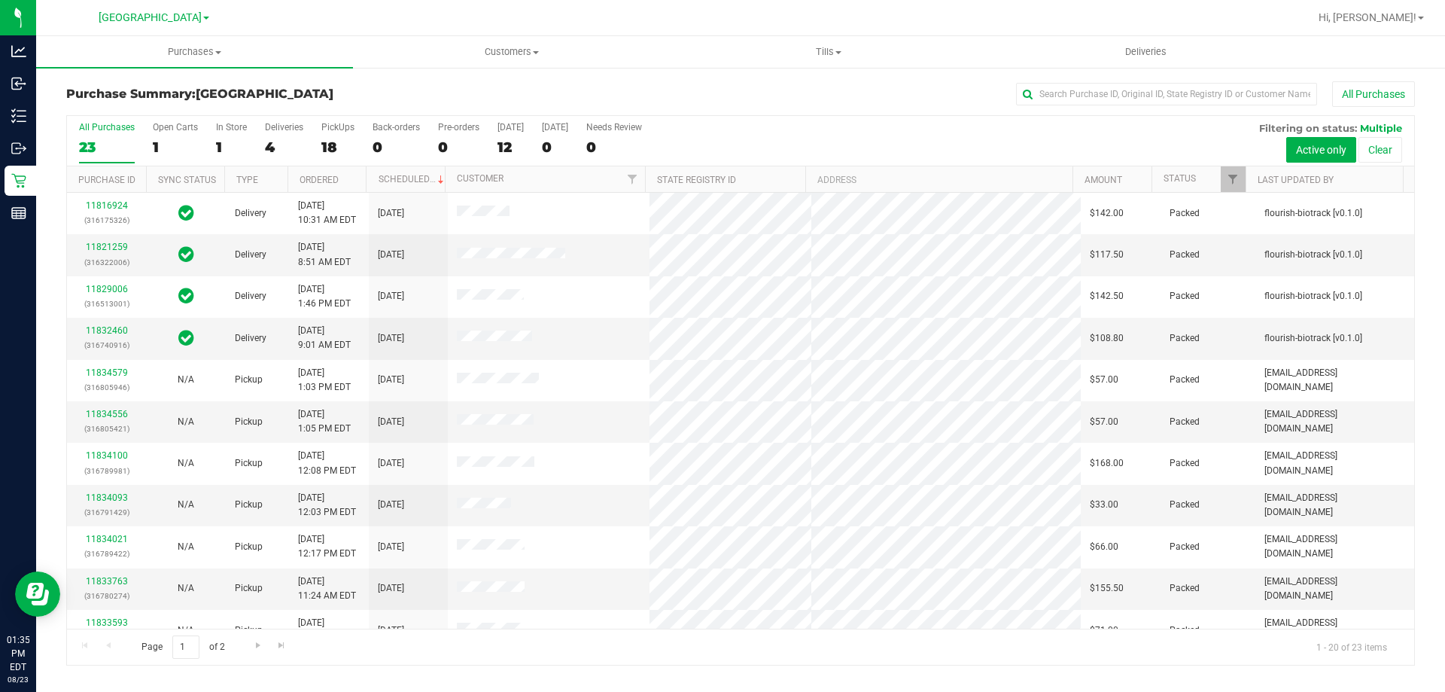
click at [224, 150] on div "1" at bounding box center [231, 147] width 31 height 17
click at [0, 0] on input "In Store 1" at bounding box center [0, 0] width 0 height 0
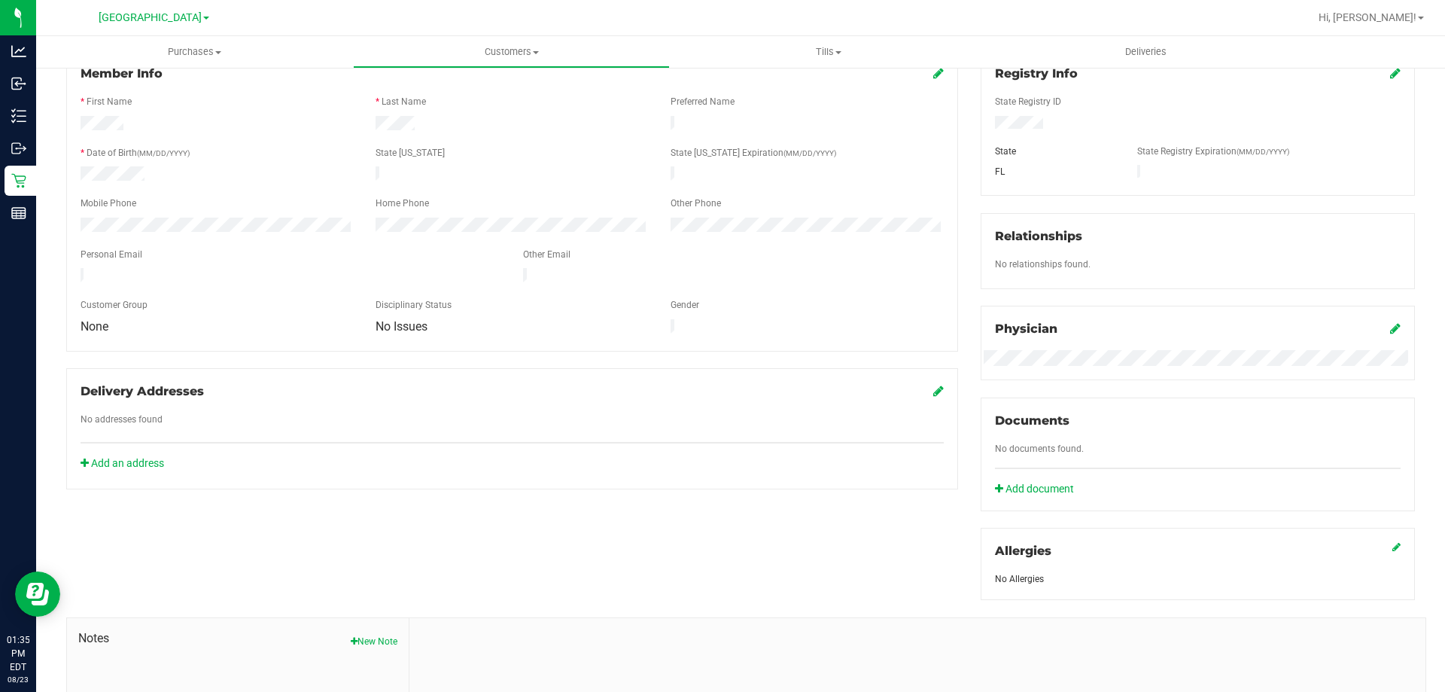
scroll to position [376, 0]
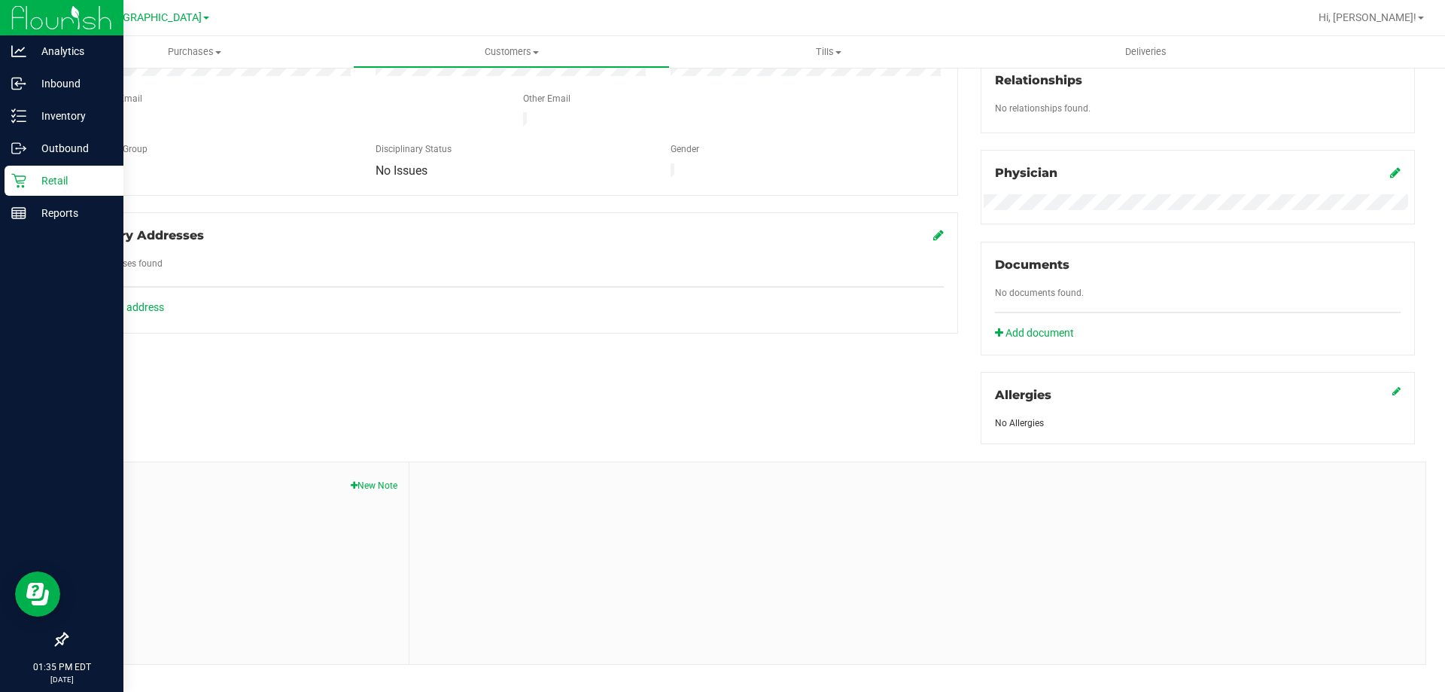
click at [8, 173] on div "Retail" at bounding box center [64, 181] width 119 height 30
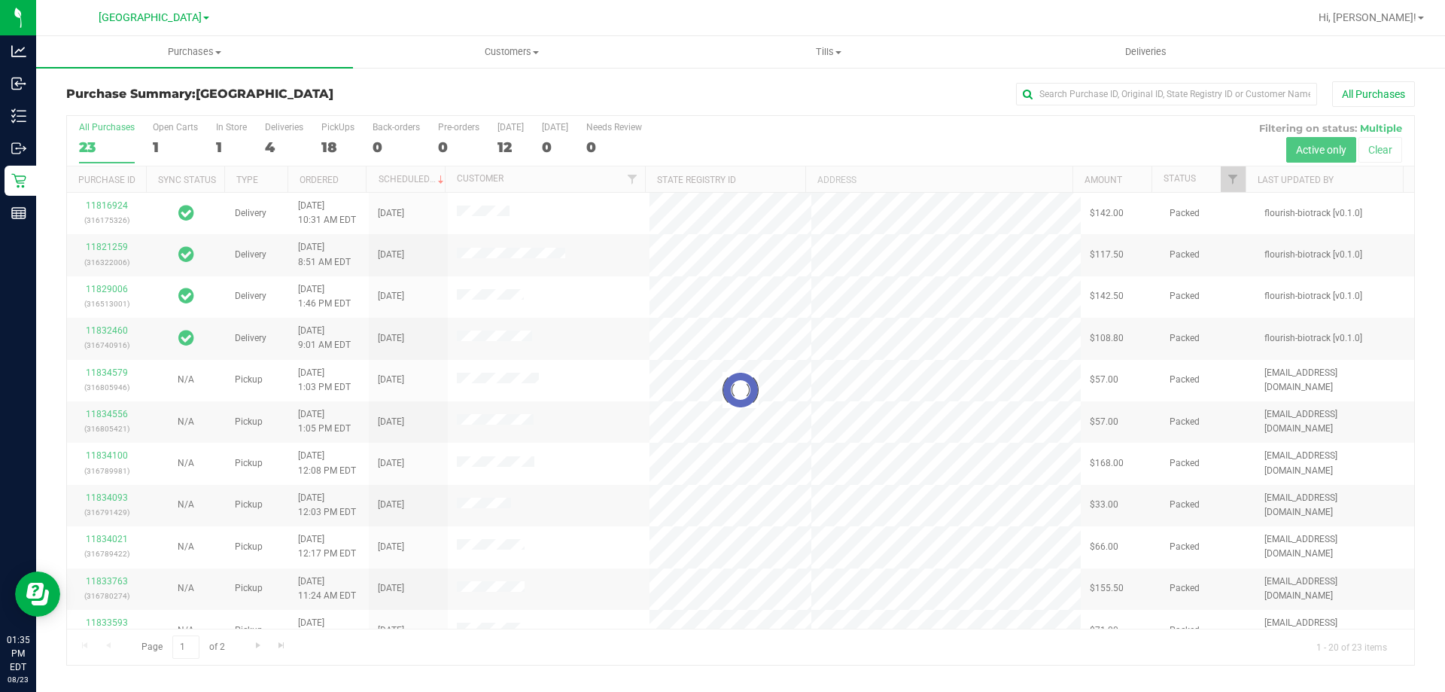
click at [388, 93] on h3 "Purchase Summary: North Port WC" at bounding box center [290, 94] width 449 height 14
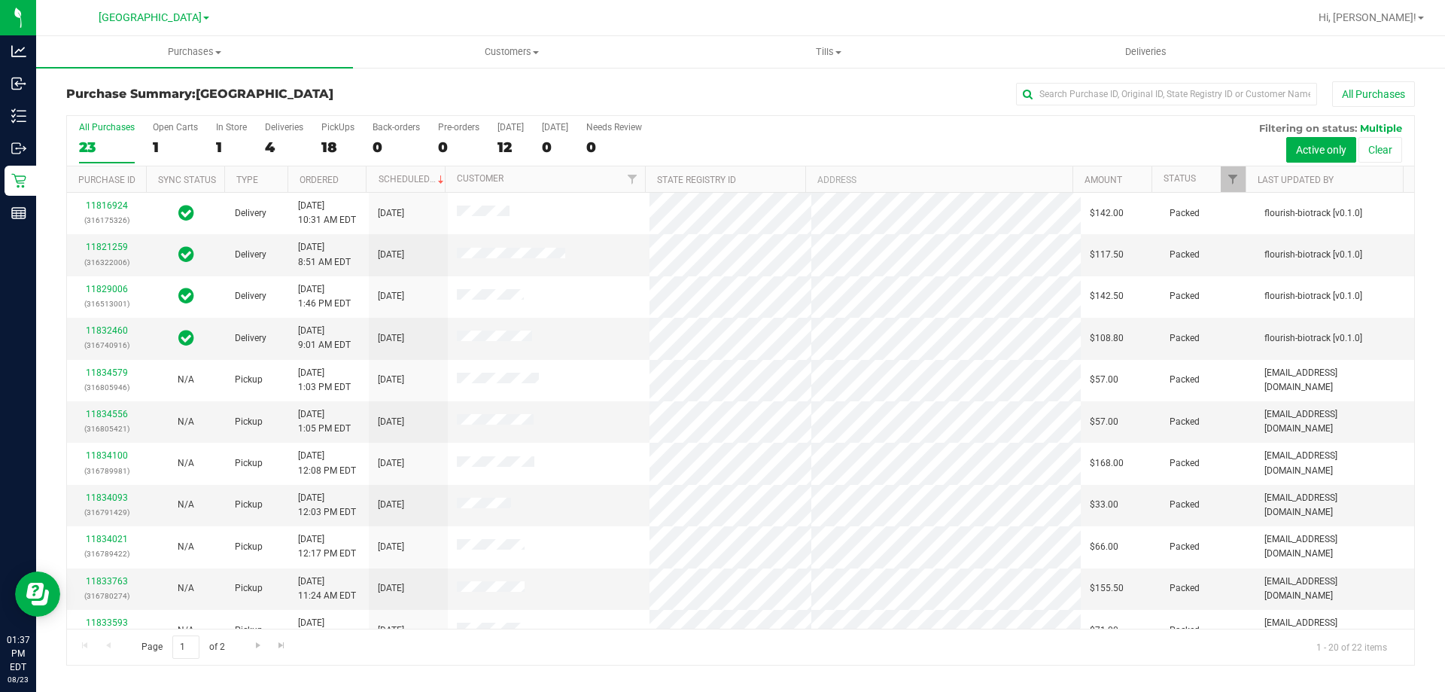
click at [391, 100] on h3 "Purchase Summary: North Port WC" at bounding box center [290, 94] width 449 height 14
click at [390, 100] on h3 "Purchase Summary: North Port WC" at bounding box center [290, 94] width 449 height 14
click at [343, 130] on div "PickUps" at bounding box center [337, 127] width 33 height 11
click at [0, 0] on input "PickUps 18" at bounding box center [0, 0] width 0 height 0
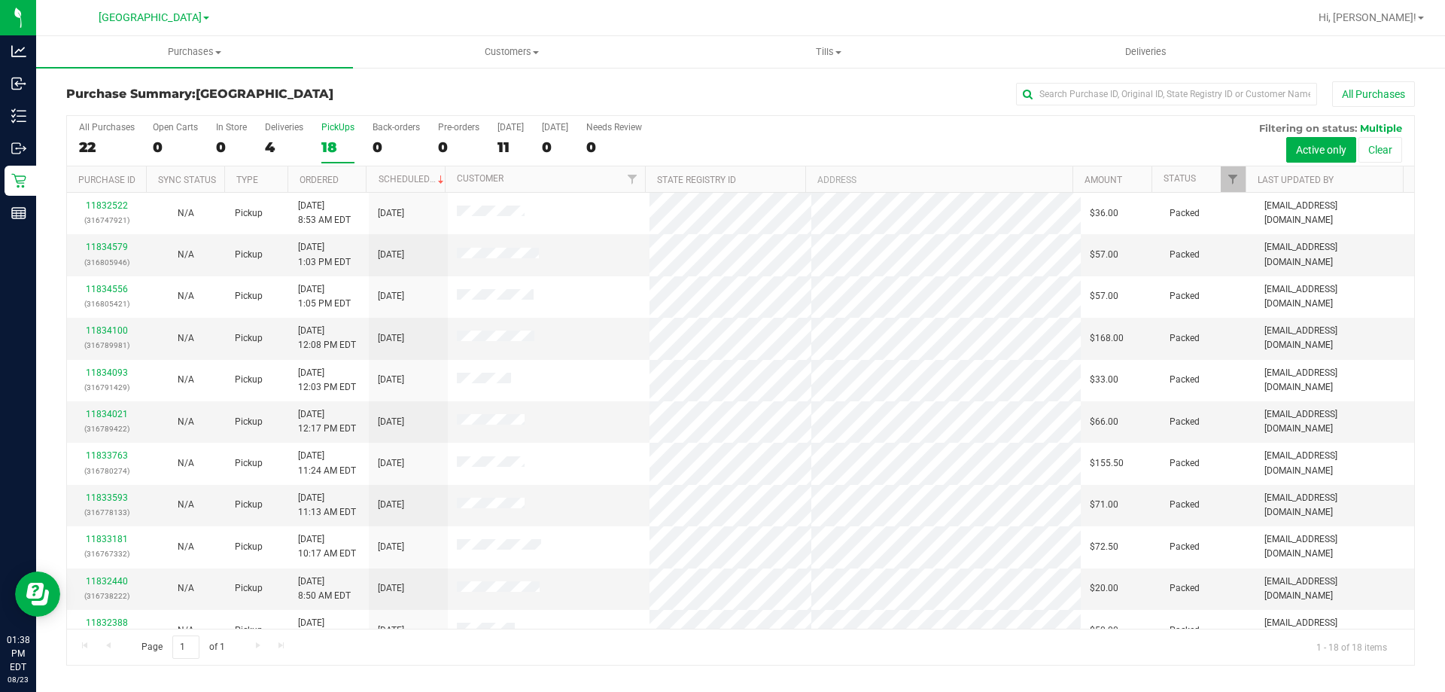
click at [349, 146] on div "18" at bounding box center [337, 147] width 33 height 17
click at [0, 0] on input "PickUps 18" at bounding box center [0, 0] width 0 height 0
click at [101, 139] on div "22" at bounding box center [107, 147] width 56 height 17
click at [0, 0] on input "All Purchases 22" at bounding box center [0, 0] width 0 height 0
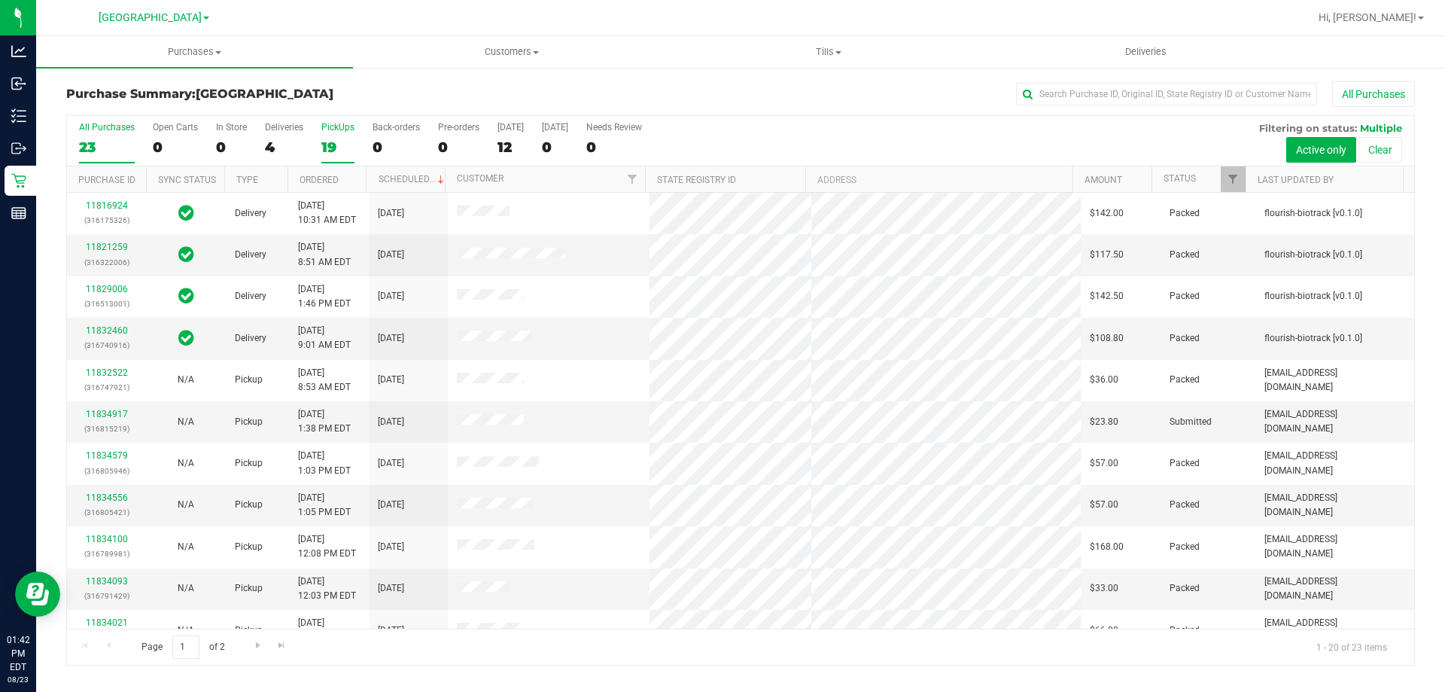
click at [344, 149] on div "19" at bounding box center [337, 147] width 33 height 17
click at [0, 0] on input "PickUps 19" at bounding box center [0, 0] width 0 height 0
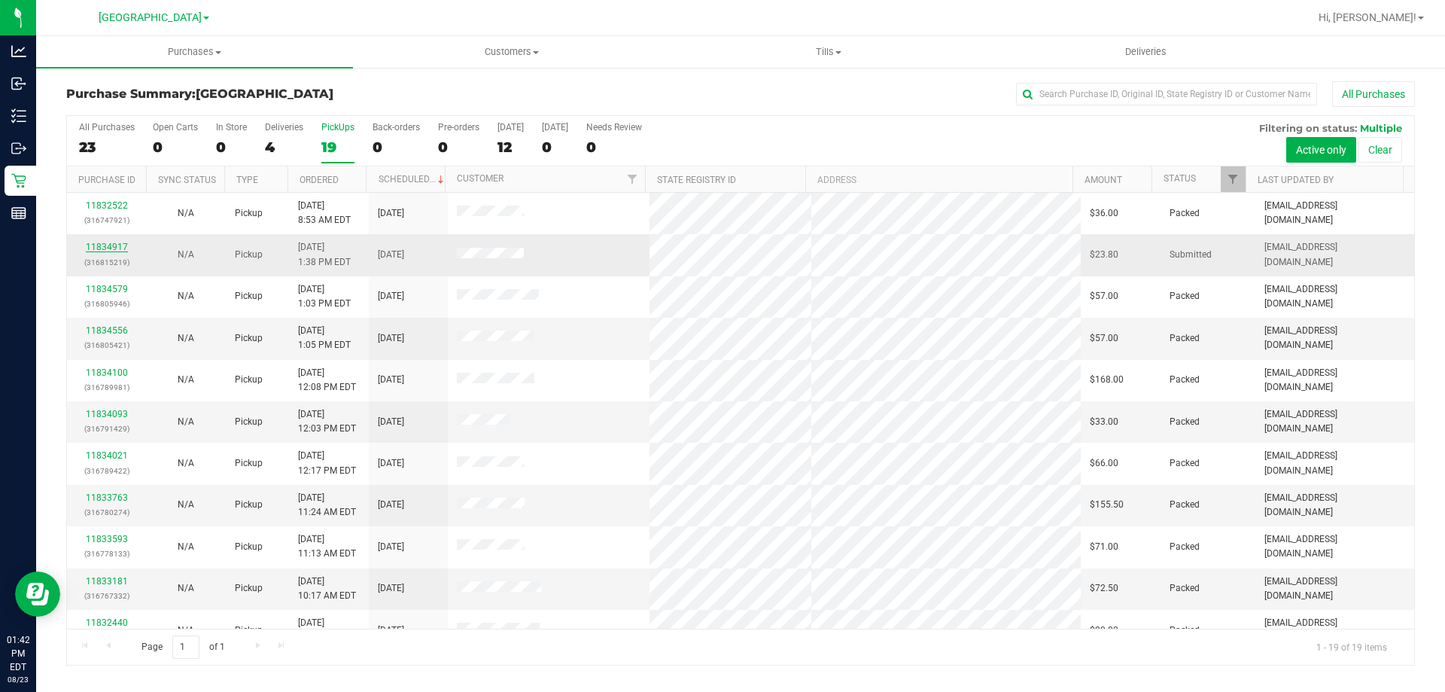
click at [101, 243] on link "11834917" at bounding box center [107, 247] width 42 height 11
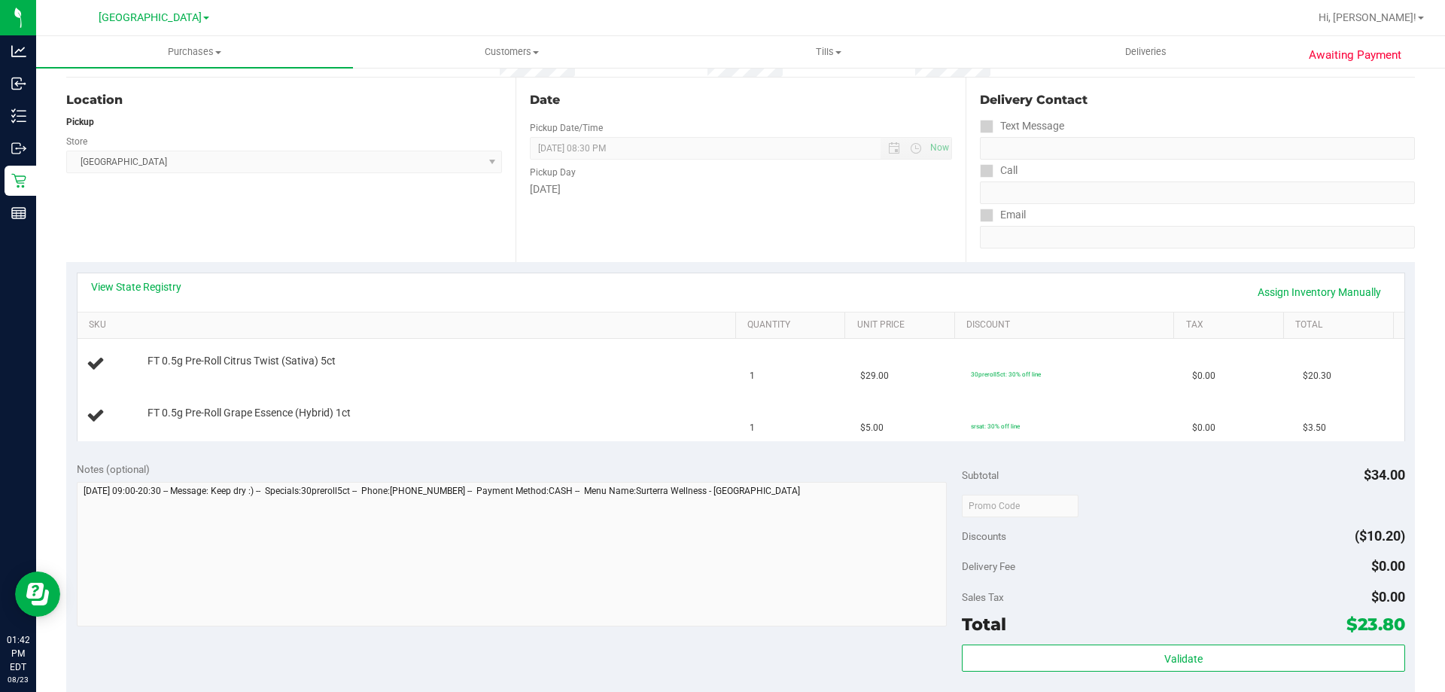
scroll to position [151, 0]
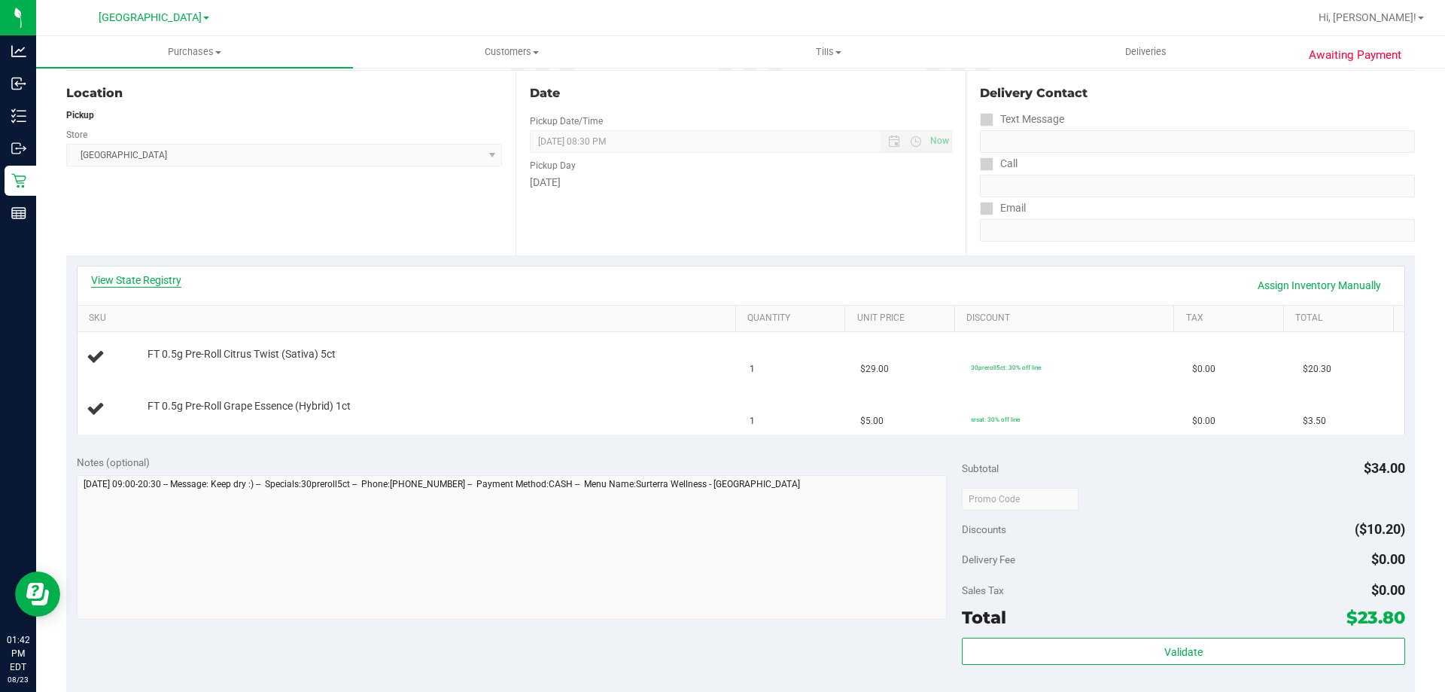
click at [160, 279] on link "View State Registry" at bounding box center [136, 280] width 90 height 15
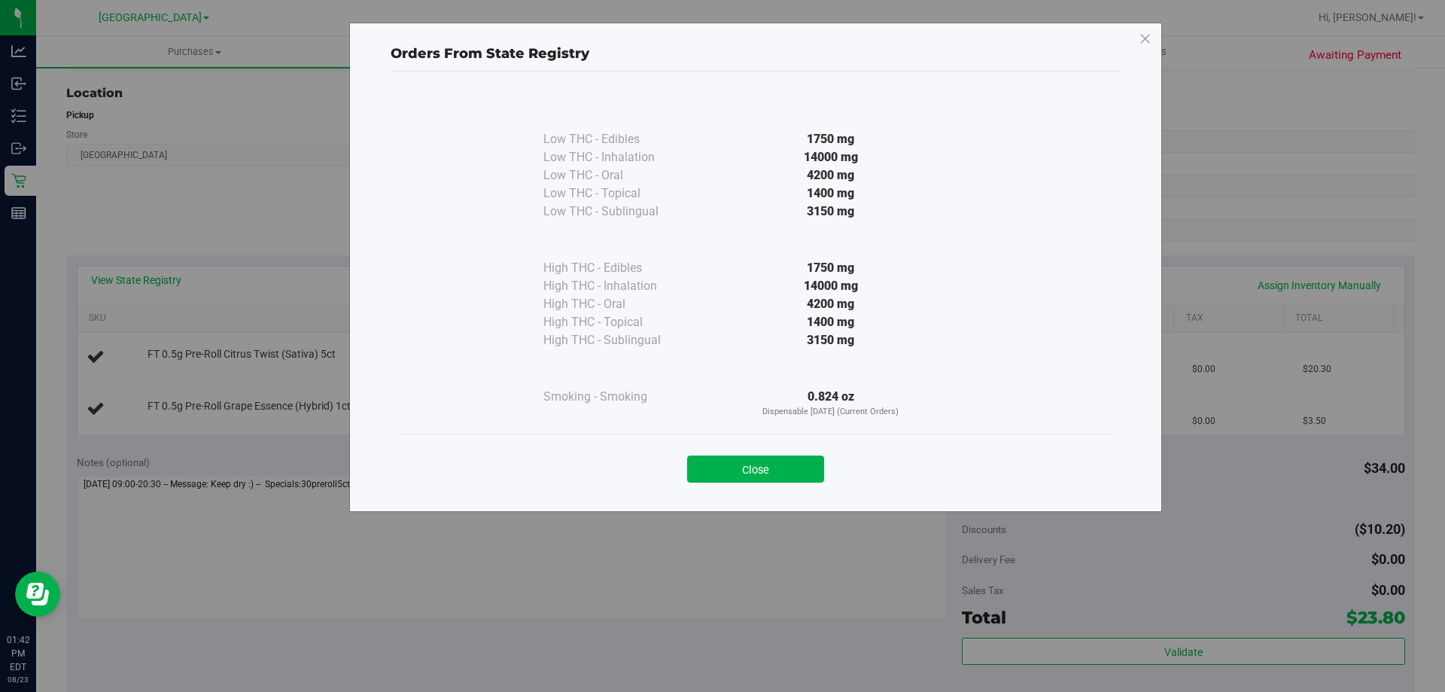
drag, startPoint x: 747, startPoint y: 471, endPoint x: 745, endPoint y: 449, distance: 22.6
click at [746, 471] on button "Close" at bounding box center [755, 468] width 137 height 27
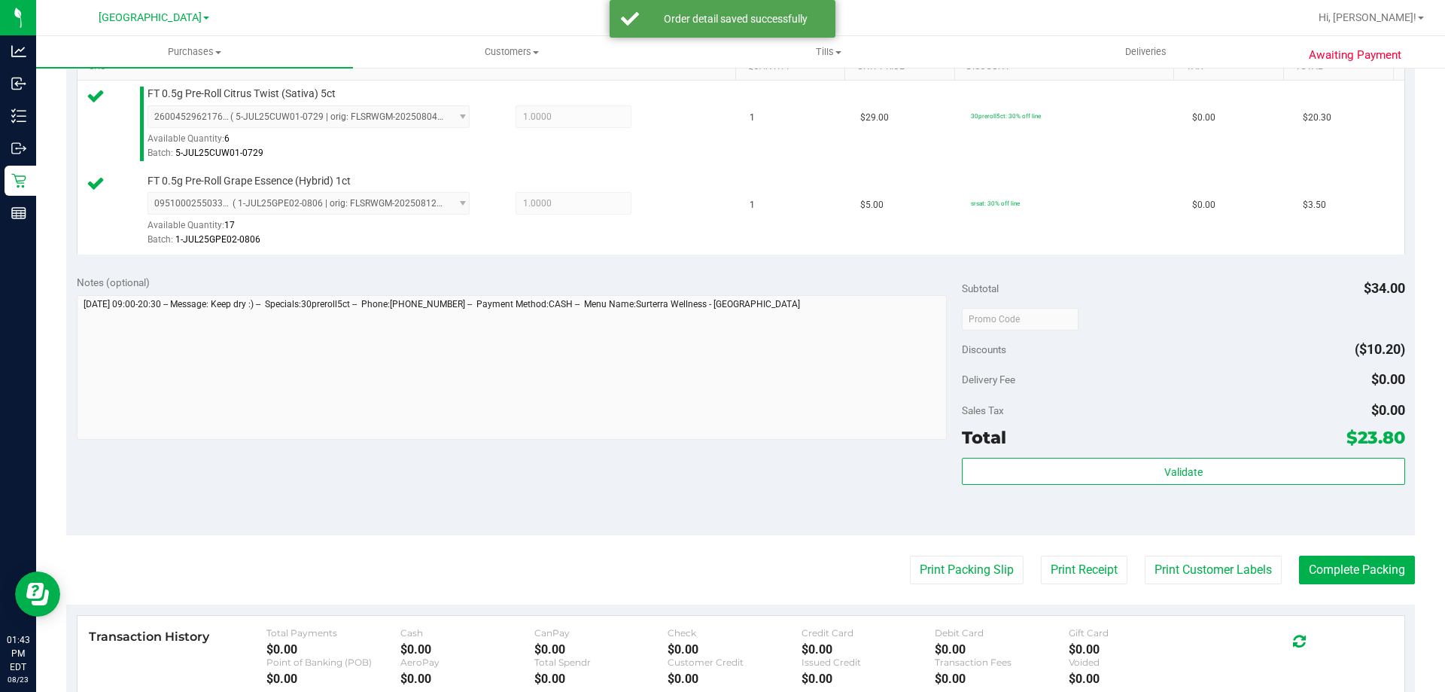
scroll to position [492, 0]
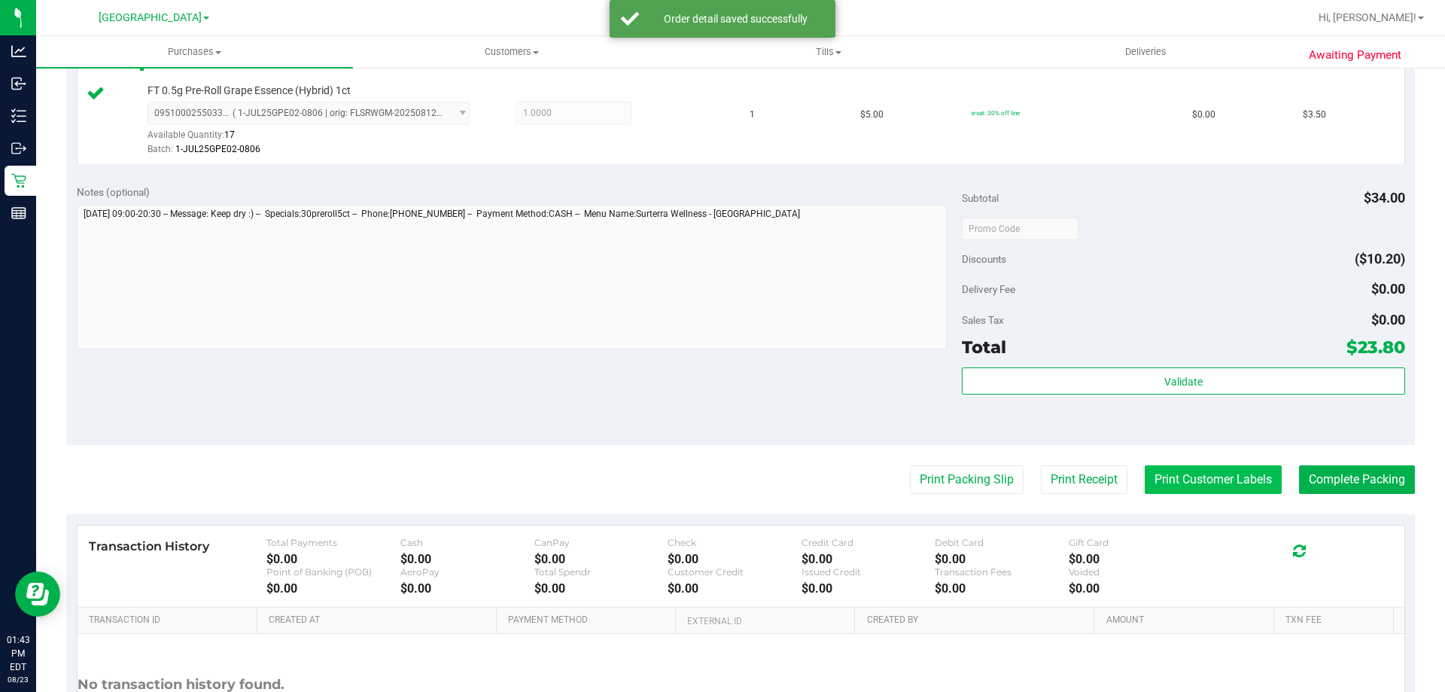
click at [1184, 471] on button "Print Customer Labels" at bounding box center [1213, 479] width 137 height 29
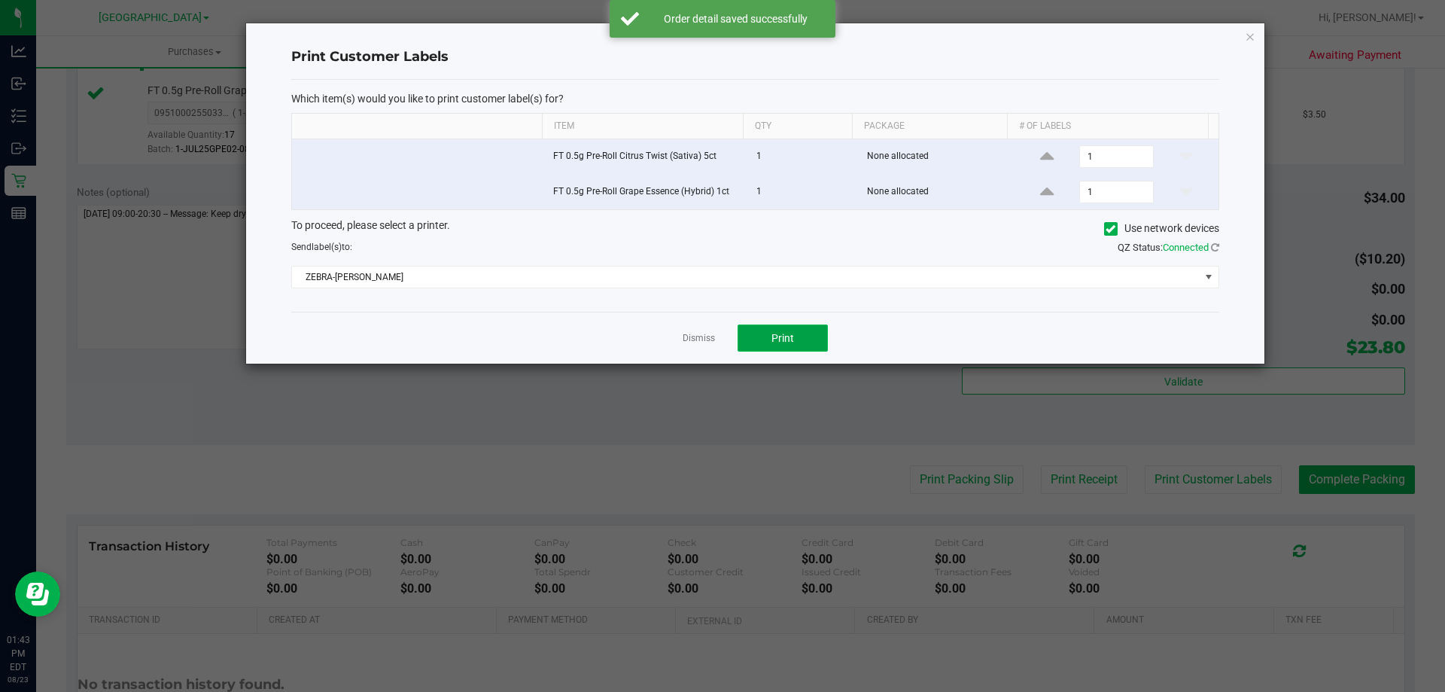
click at [790, 337] on span "Print" at bounding box center [783, 338] width 23 height 12
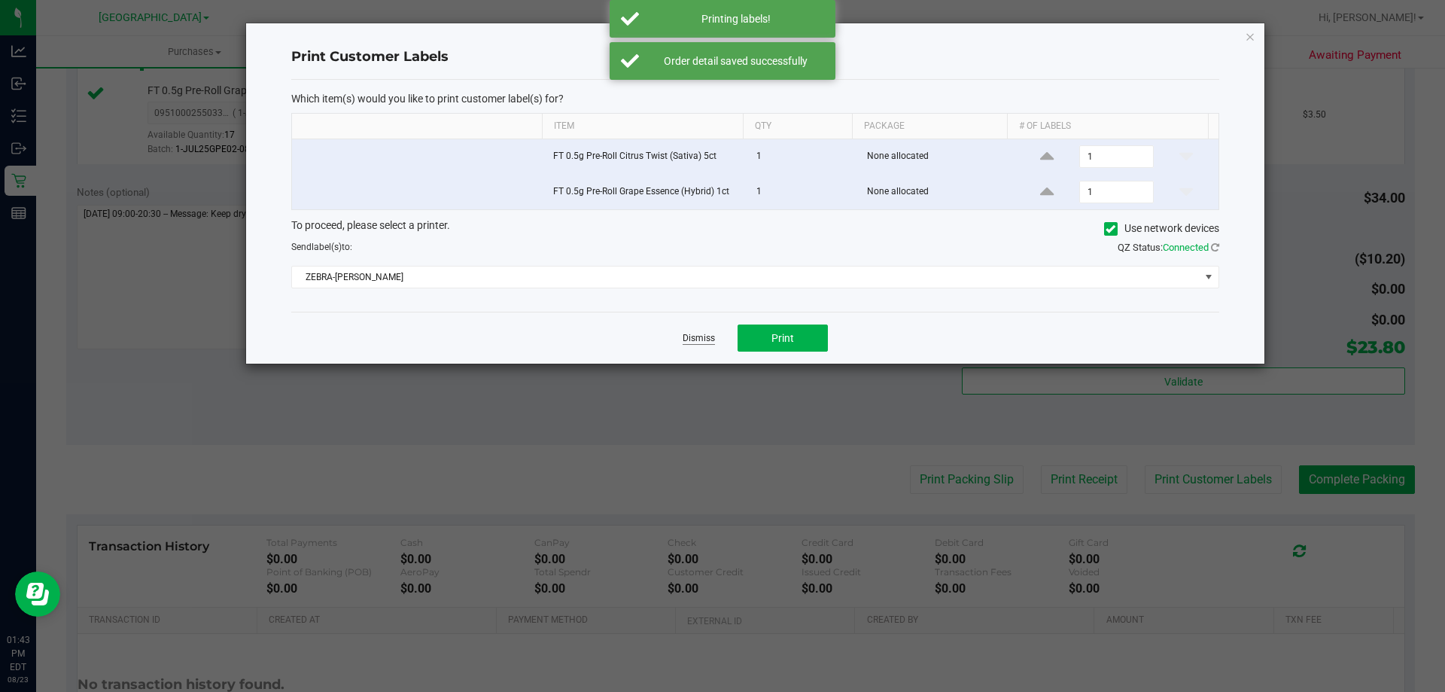
click at [691, 335] on link "Dismiss" at bounding box center [699, 338] width 32 height 13
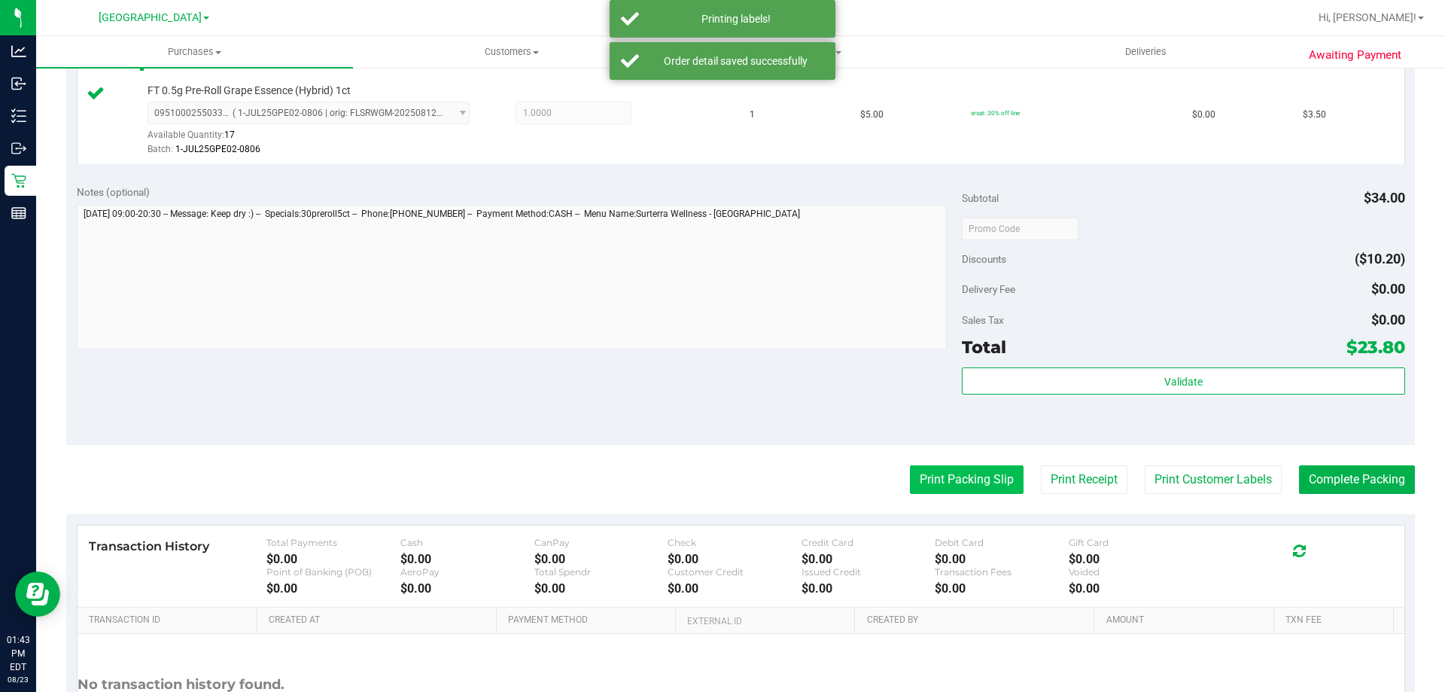
click at [925, 486] on button "Print Packing Slip" at bounding box center [967, 479] width 114 height 29
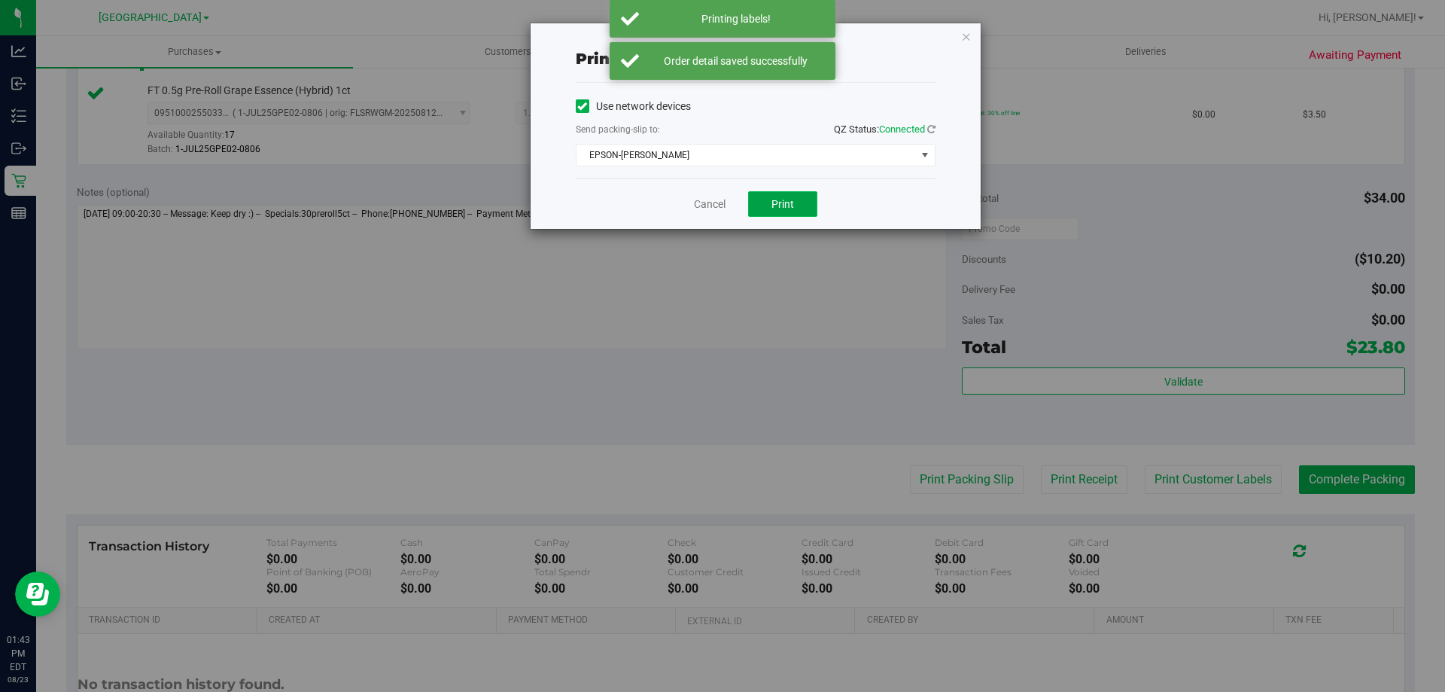
click at [787, 194] on button "Print" at bounding box center [782, 204] width 69 height 26
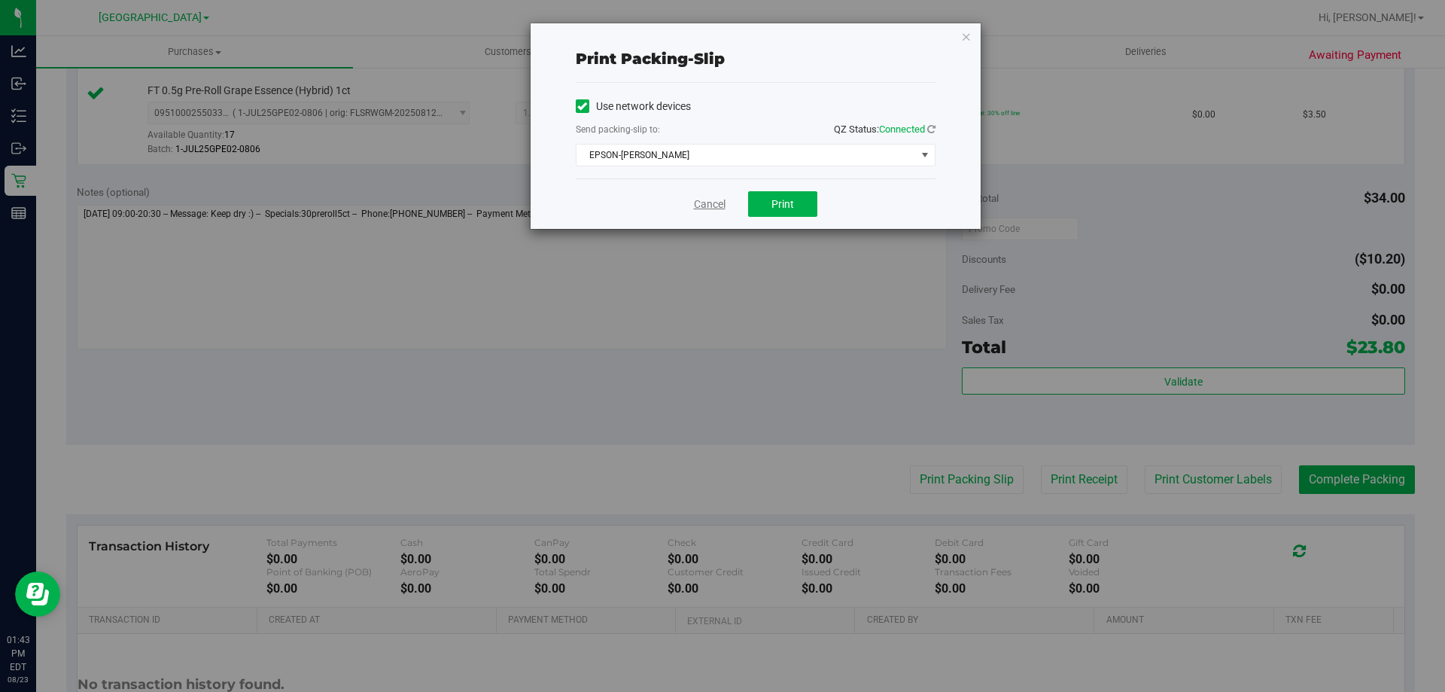
click at [714, 203] on link "Cancel" at bounding box center [710, 204] width 32 height 16
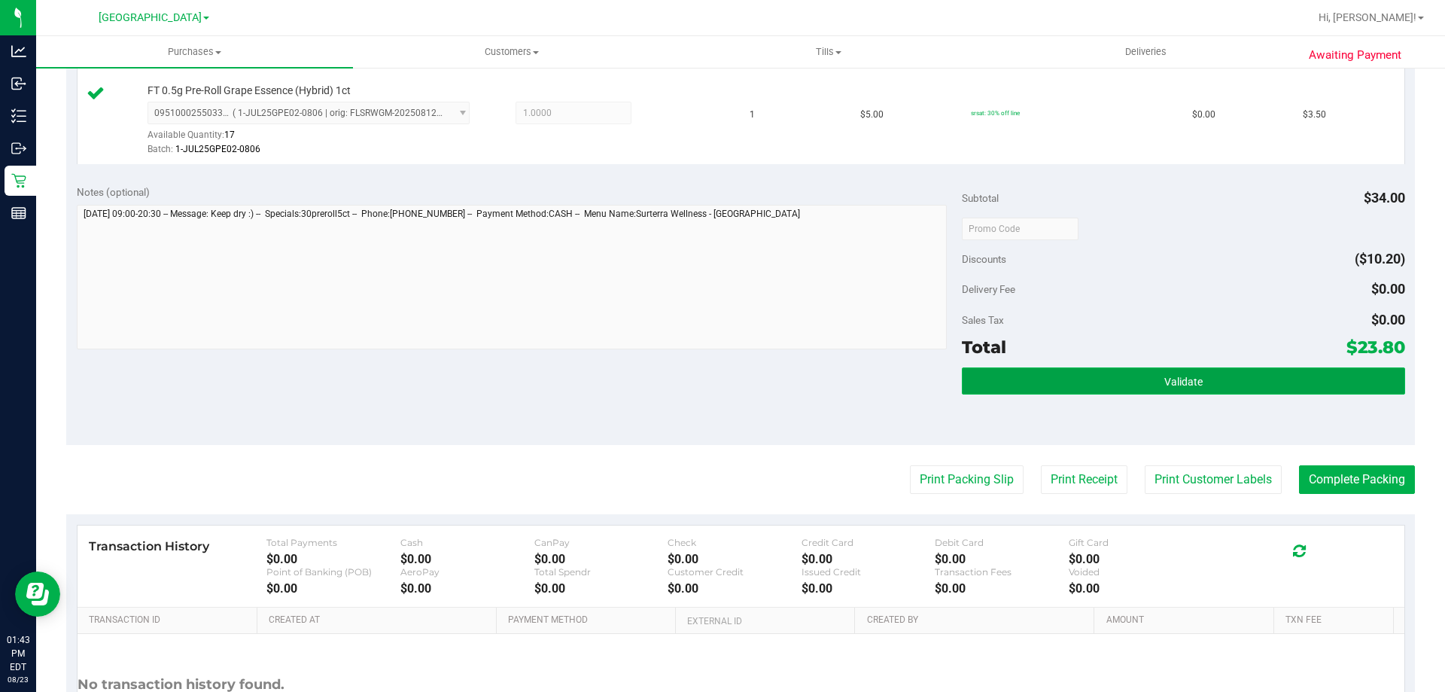
click at [1031, 368] on button "Validate" at bounding box center [1183, 380] width 443 height 27
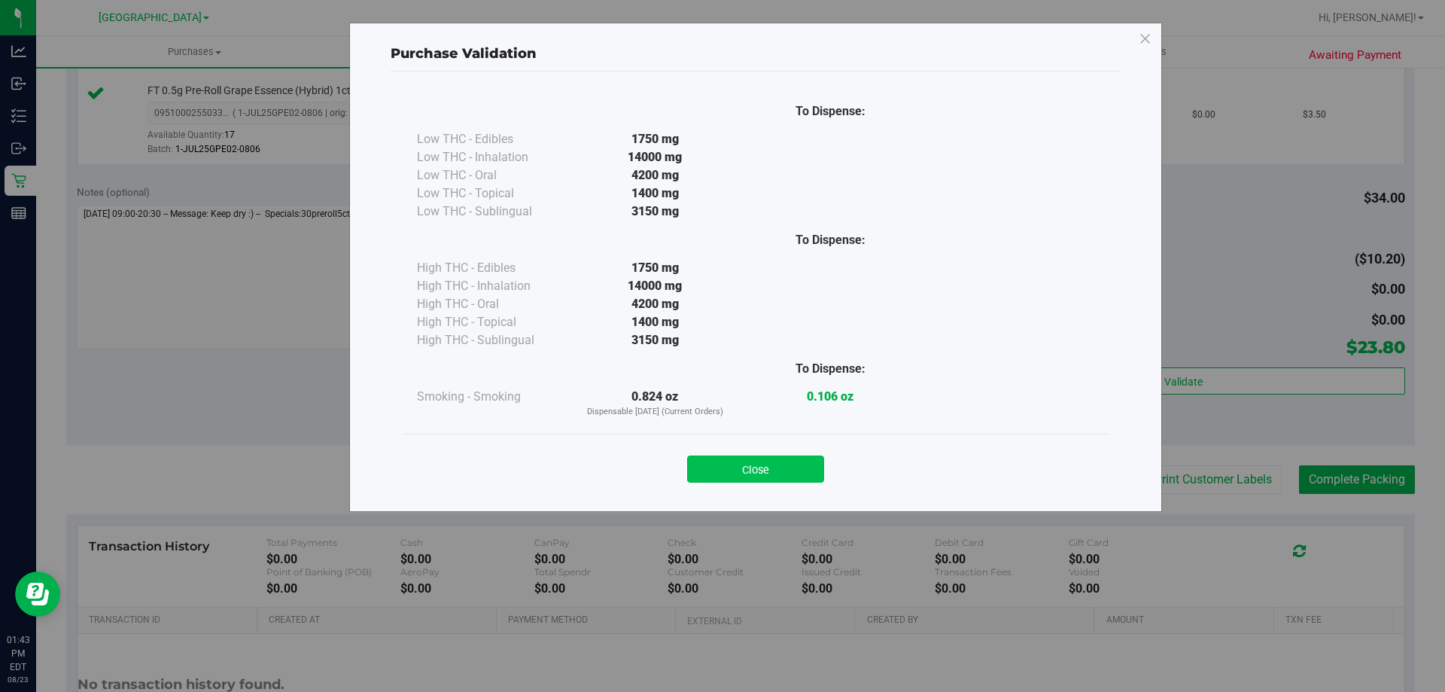
click at [770, 475] on button "Close" at bounding box center [755, 468] width 137 height 27
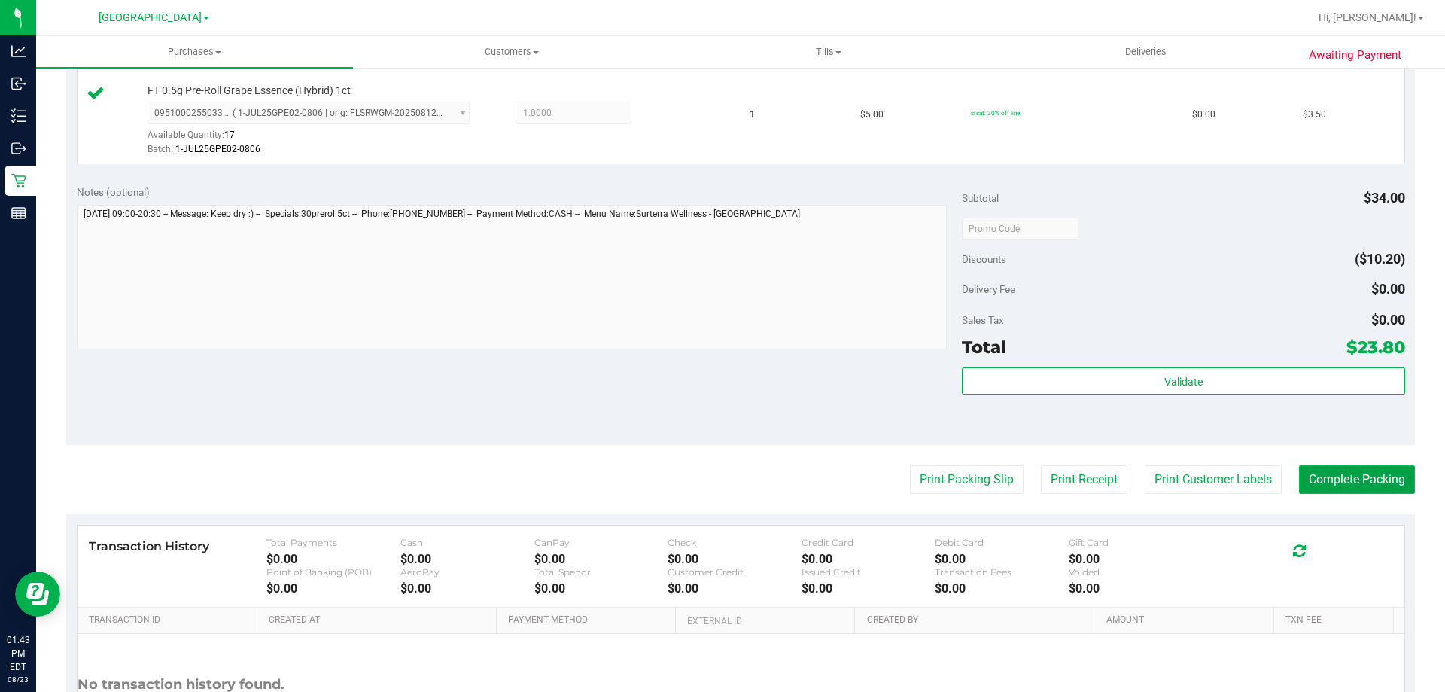
click at [1388, 485] on button "Complete Packing" at bounding box center [1357, 479] width 116 height 29
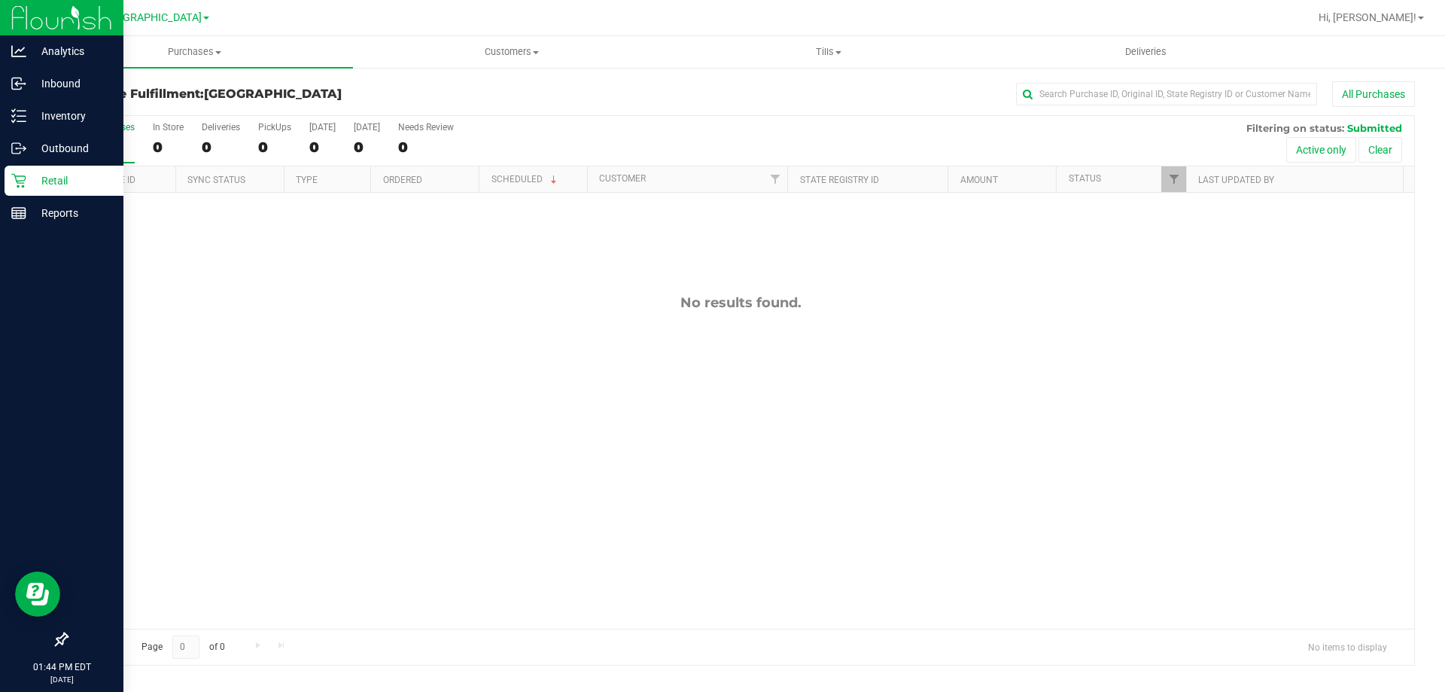
click at [17, 175] on icon at bounding box center [18, 180] width 15 height 15
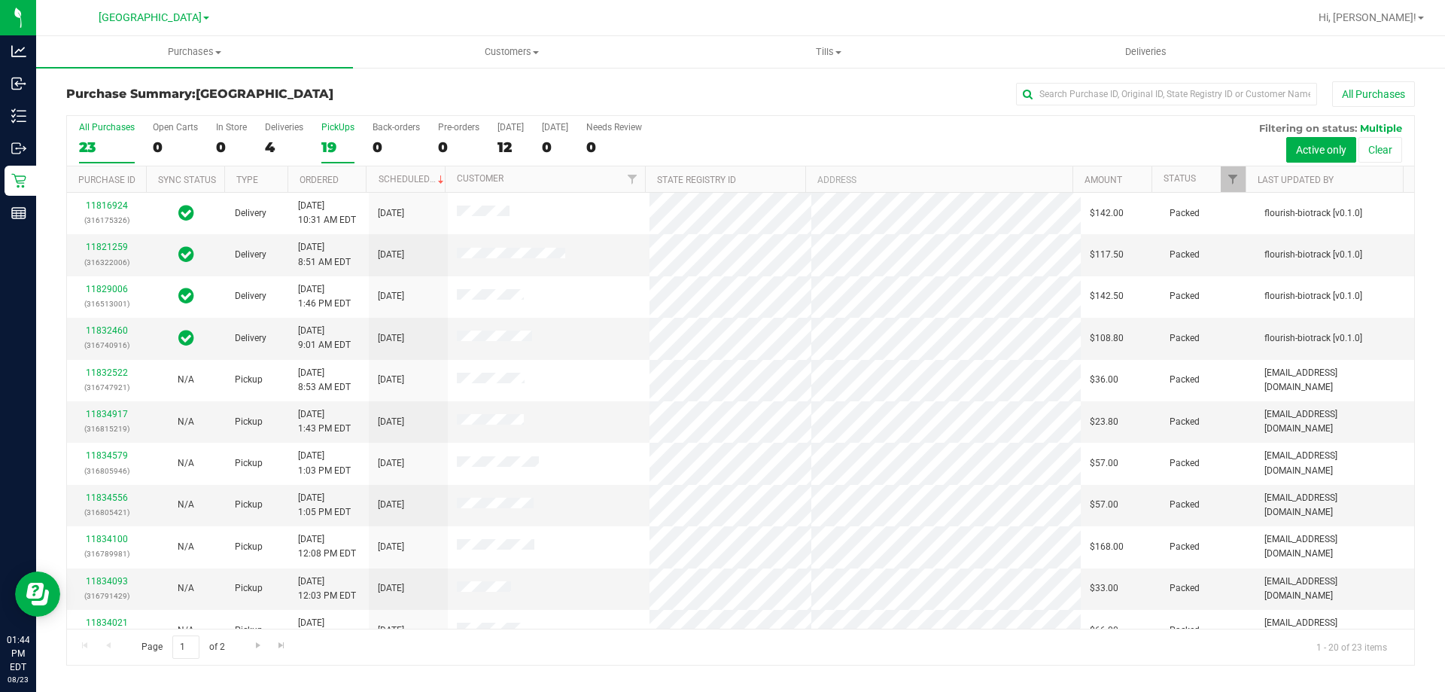
click at [323, 131] on div "PickUps" at bounding box center [337, 127] width 33 height 11
click at [0, 0] on input "PickUps 19" at bounding box center [0, 0] width 0 height 0
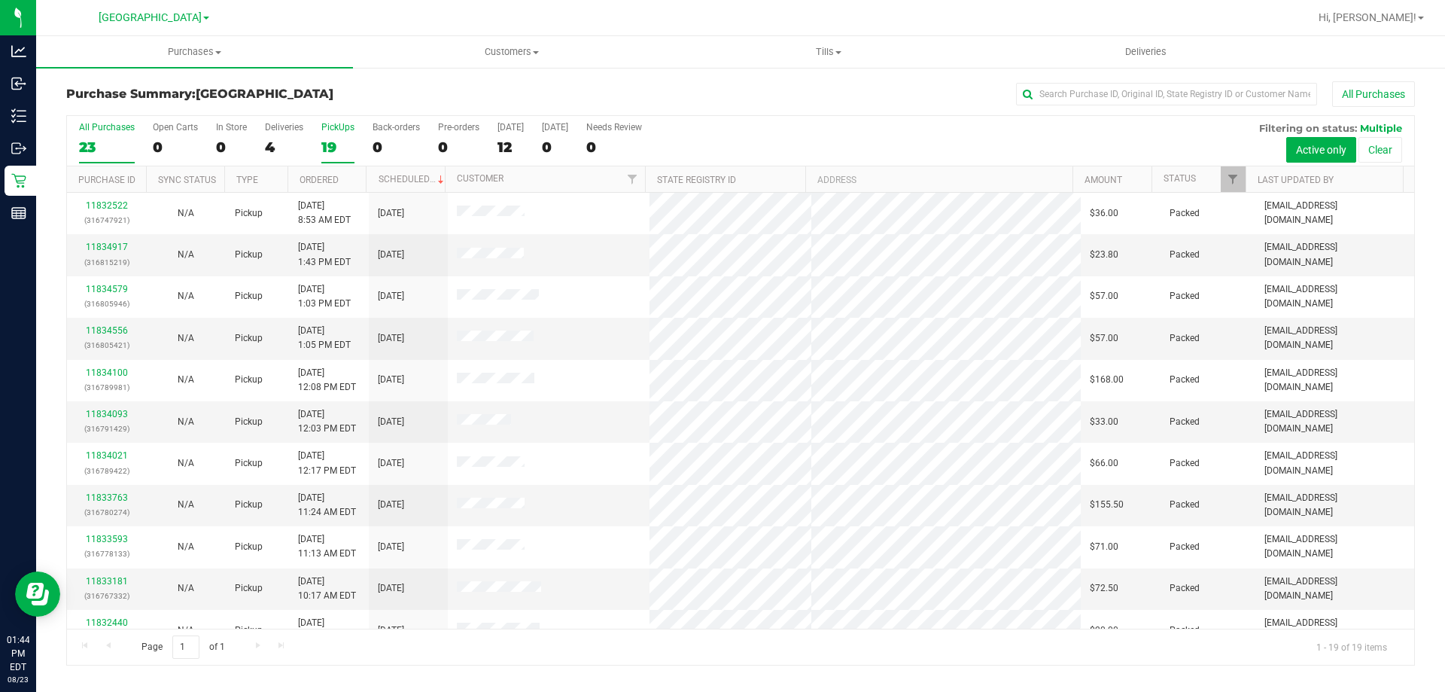
click at [99, 129] on div "All Purchases" at bounding box center [107, 127] width 56 height 11
click at [0, 0] on input "All Purchases 23" at bounding box center [0, 0] width 0 height 0
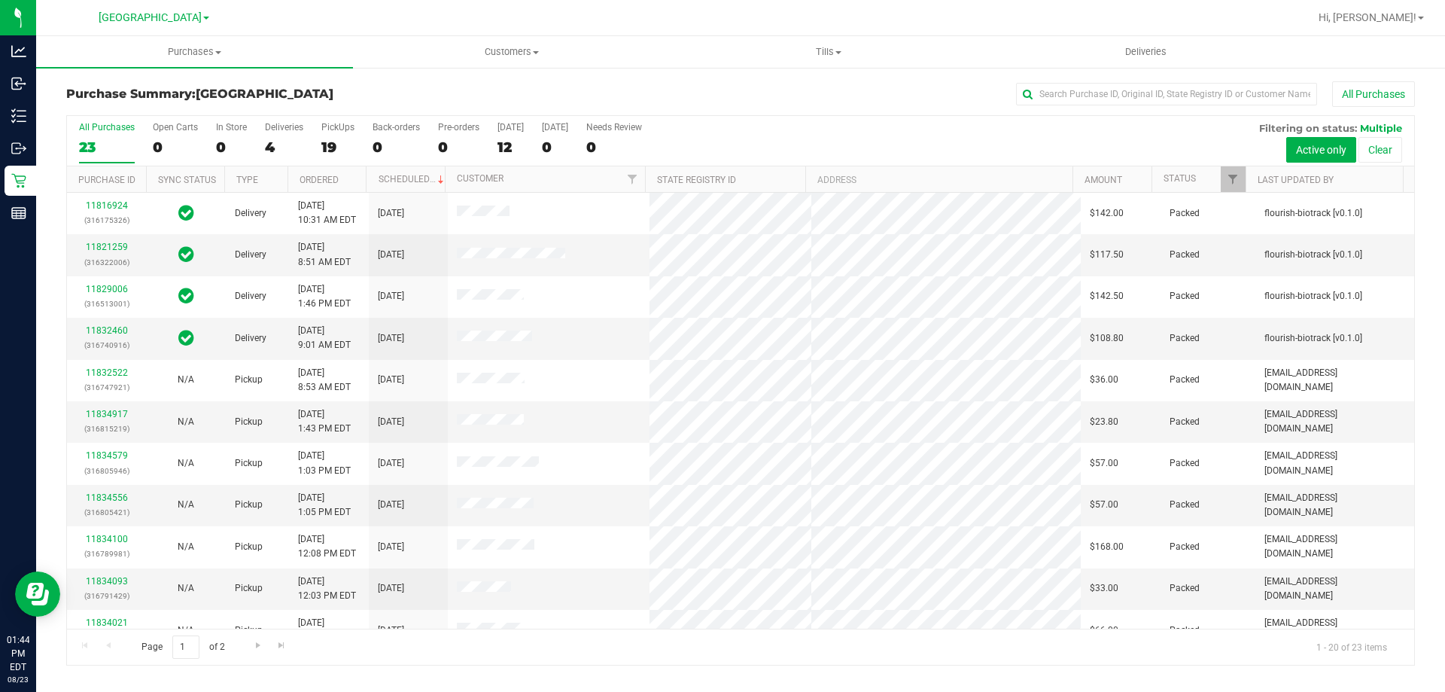
click at [315, 97] on h3 "Purchase Summary: North Port WC" at bounding box center [290, 94] width 449 height 14
click at [463, 99] on h3 "Purchase Summary: North Port WC" at bounding box center [290, 94] width 449 height 14
click at [562, 85] on div "All Purchases" at bounding box center [966, 94] width 900 height 26
click at [433, 84] on div "Purchase Summary: North Port WC All Purchases" at bounding box center [740, 97] width 1349 height 33
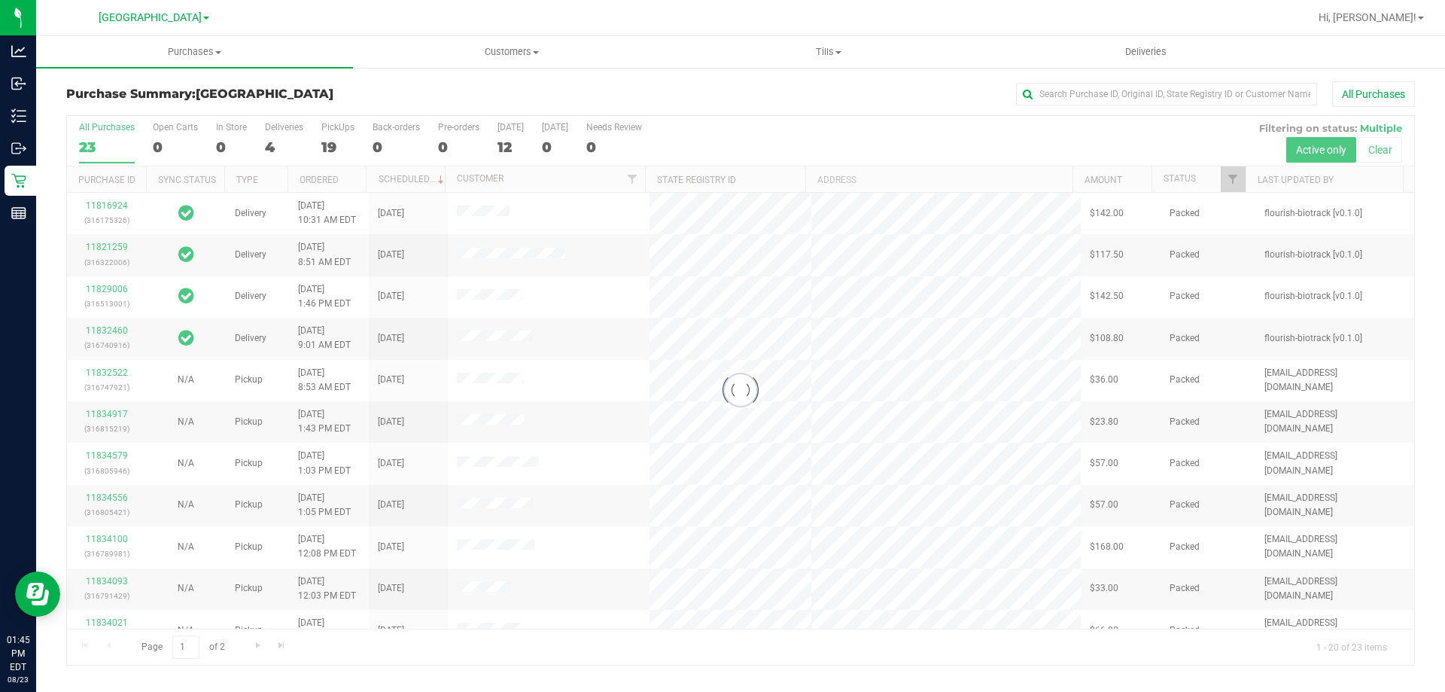
click at [434, 85] on div "Purchase Summary: North Port WC All Purchases" at bounding box center [740, 97] width 1349 height 33
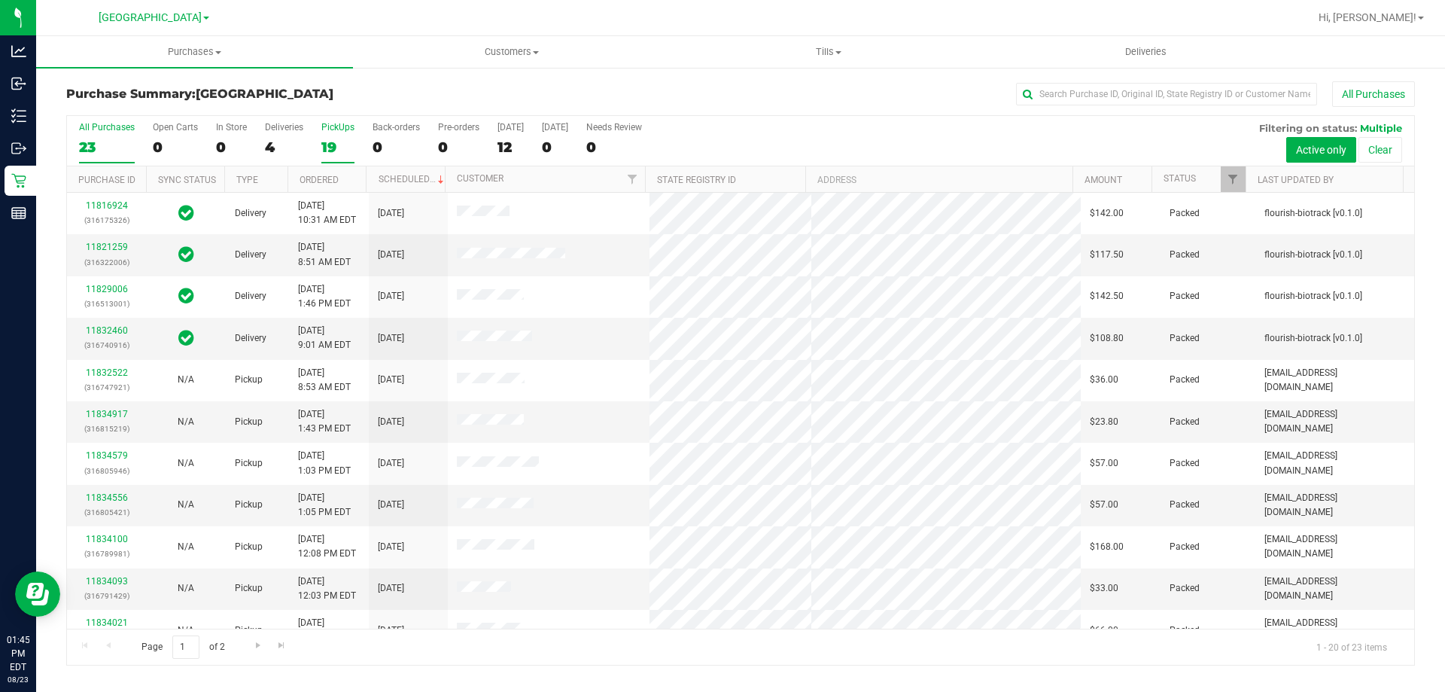
click at [335, 148] on div "19" at bounding box center [337, 147] width 33 height 17
click at [0, 0] on input "PickUps 19" at bounding box center [0, 0] width 0 height 0
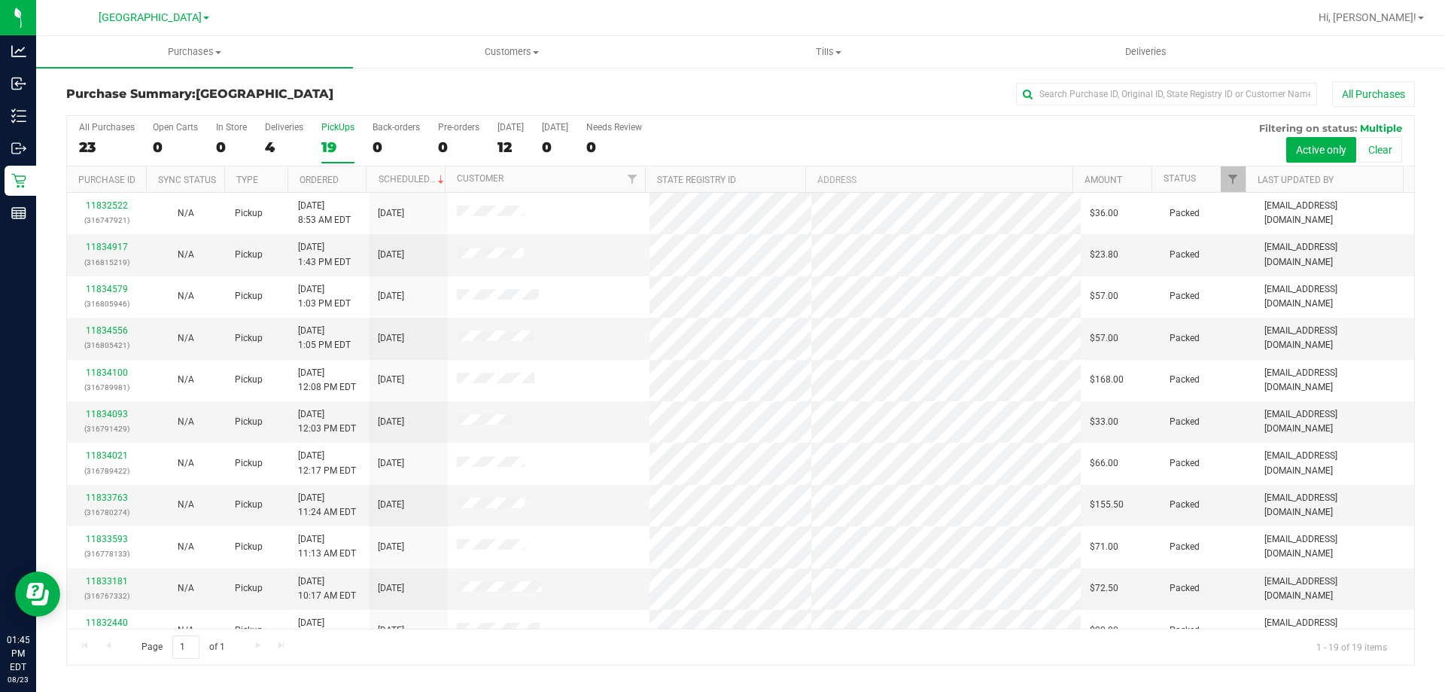
click at [123, 132] on div "All Purchases" at bounding box center [107, 127] width 56 height 11
click at [0, 0] on input "All Purchases 23" at bounding box center [0, 0] width 0 height 0
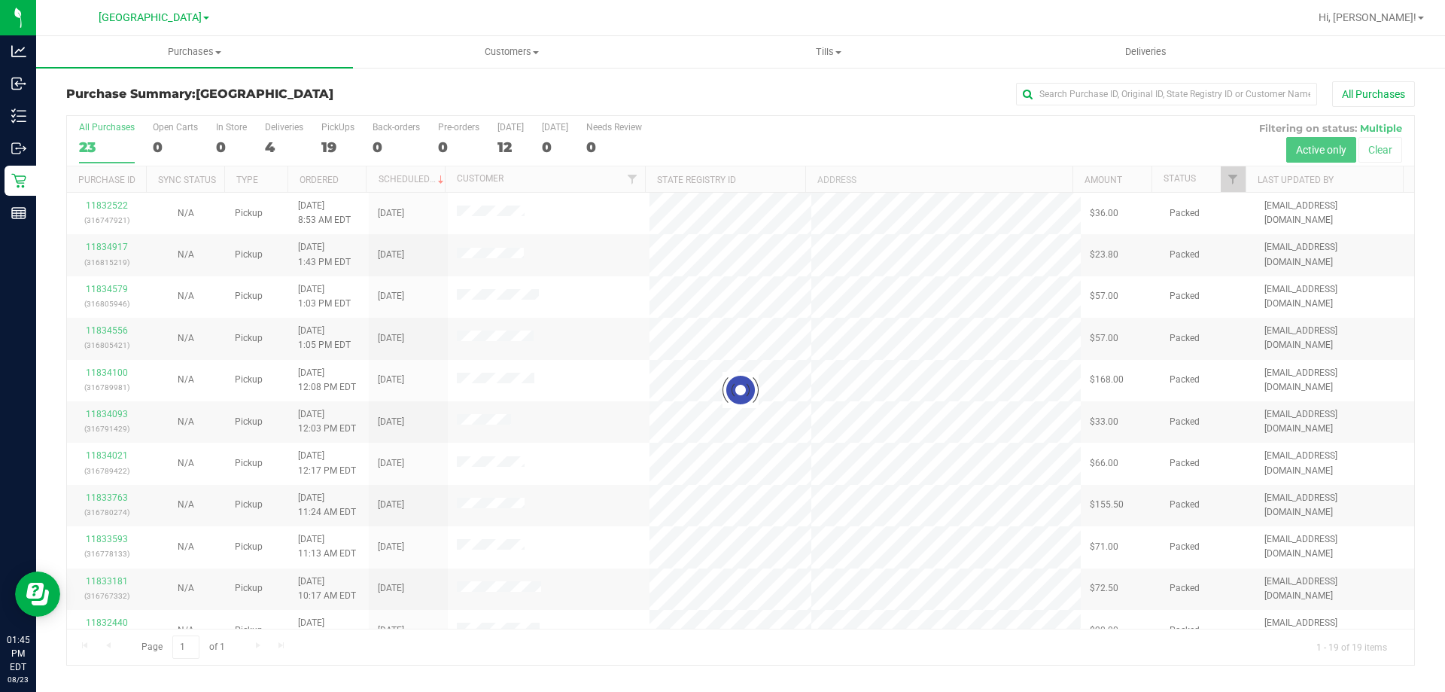
click at [337, 112] on div "Purchase Summary: North Port WC All Purchases" at bounding box center [740, 97] width 1349 height 33
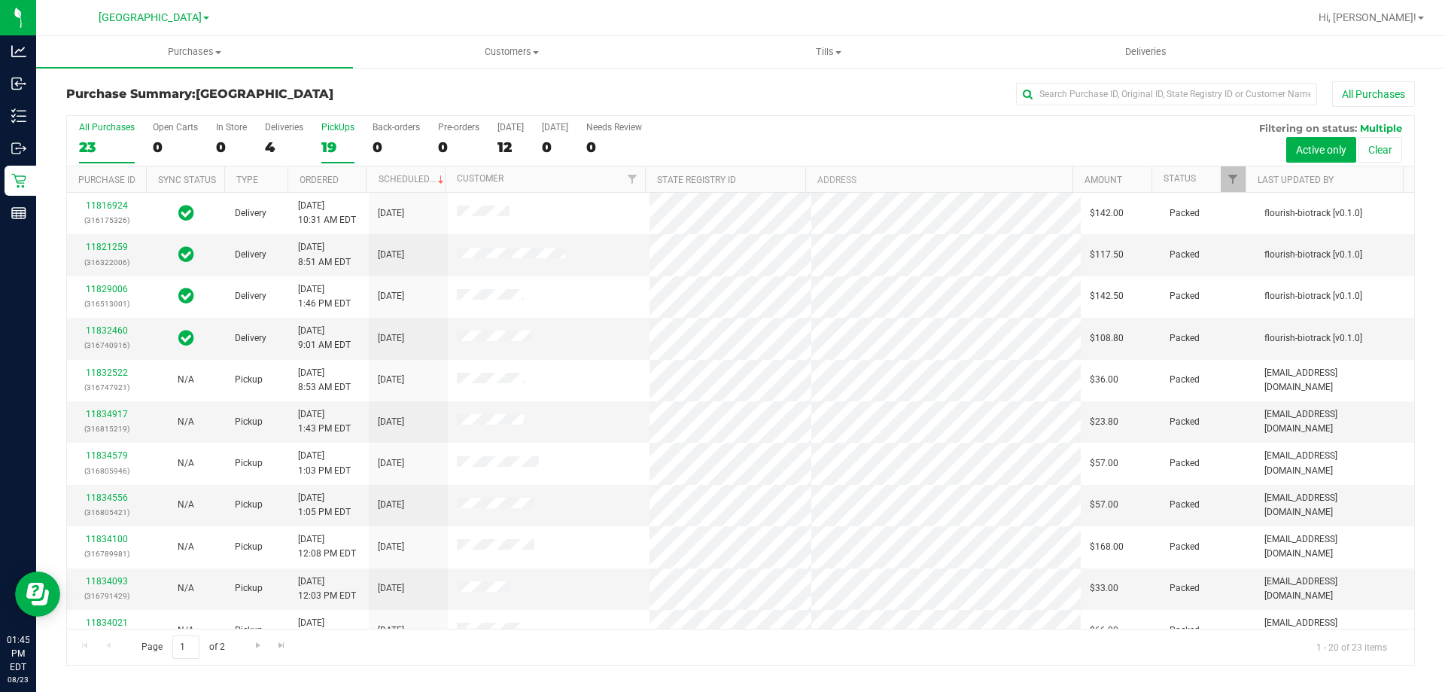
click at [332, 123] on div "PickUps" at bounding box center [337, 127] width 33 height 11
click at [0, 0] on input "PickUps 19" at bounding box center [0, 0] width 0 height 0
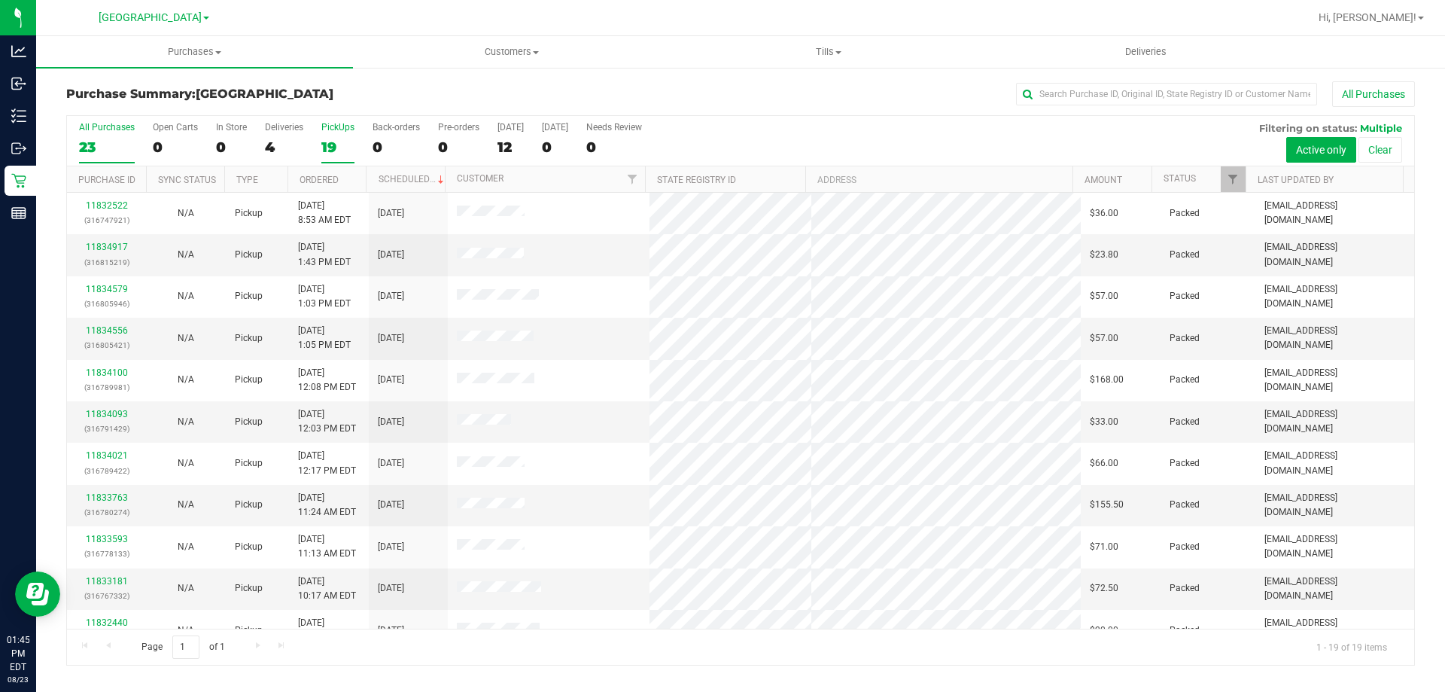
click at [96, 142] on div "23" at bounding box center [107, 147] width 56 height 17
click at [0, 0] on input "All Purchases 23" at bounding box center [0, 0] width 0 height 0
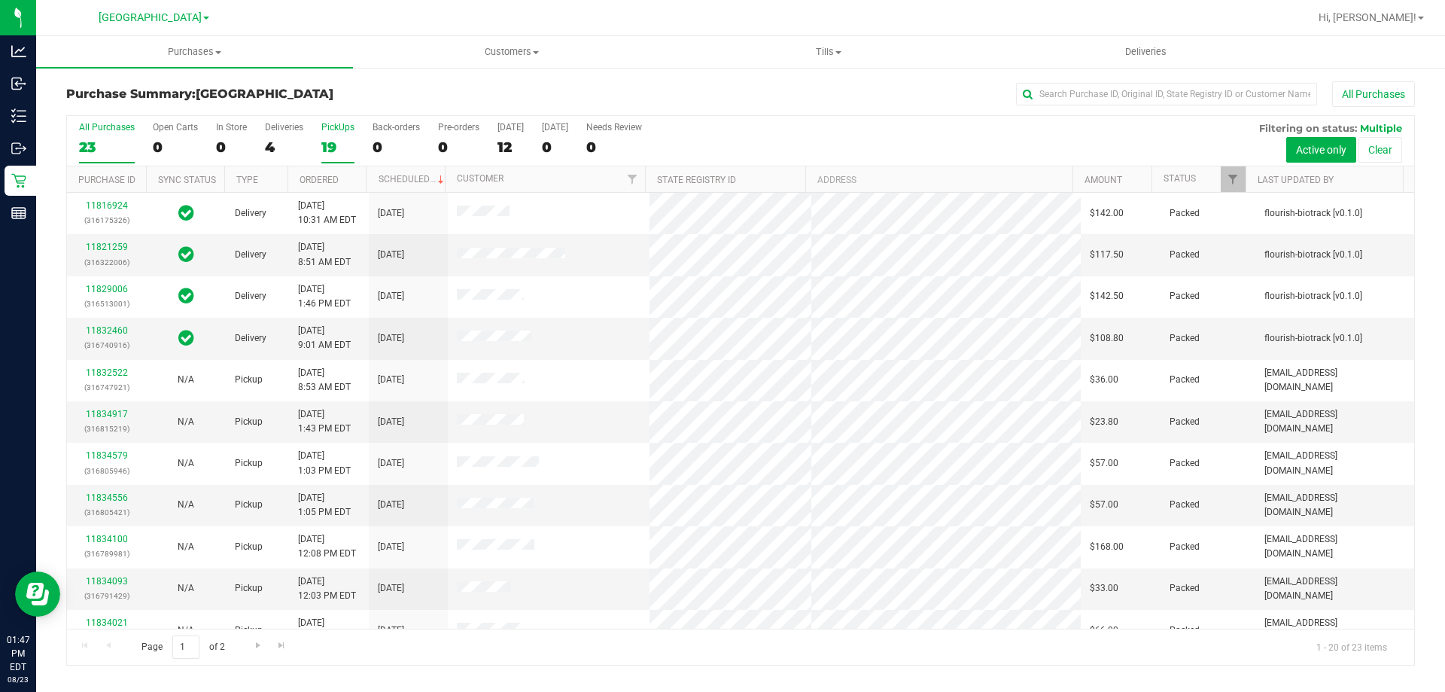
click at [332, 125] on div "PickUps" at bounding box center [337, 127] width 33 height 11
click at [0, 0] on input "PickUps 19" at bounding box center [0, 0] width 0 height 0
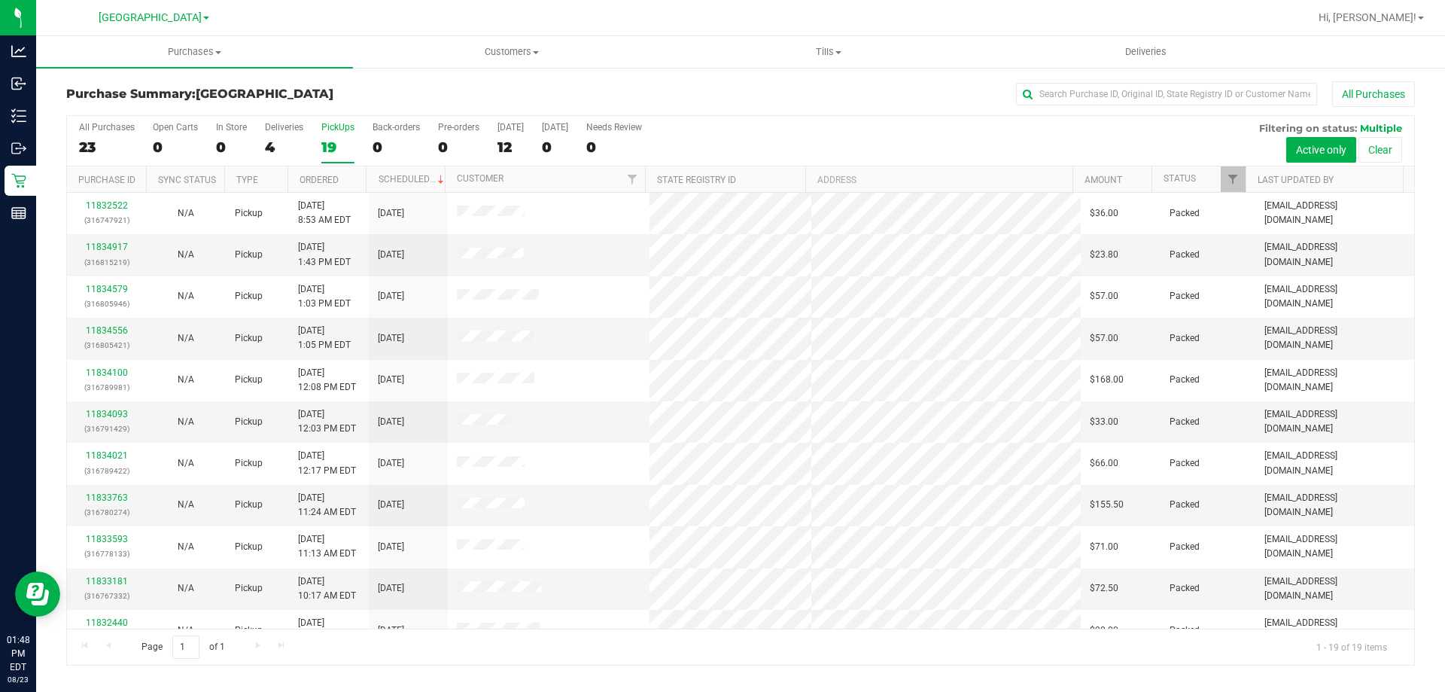
click at [327, 141] on div "19" at bounding box center [337, 147] width 33 height 17
click at [0, 0] on input "PickUps 19" at bounding box center [0, 0] width 0 height 0
click at [97, 145] on div "23" at bounding box center [107, 147] width 56 height 17
click at [0, 0] on input "All Purchases 23" at bounding box center [0, 0] width 0 height 0
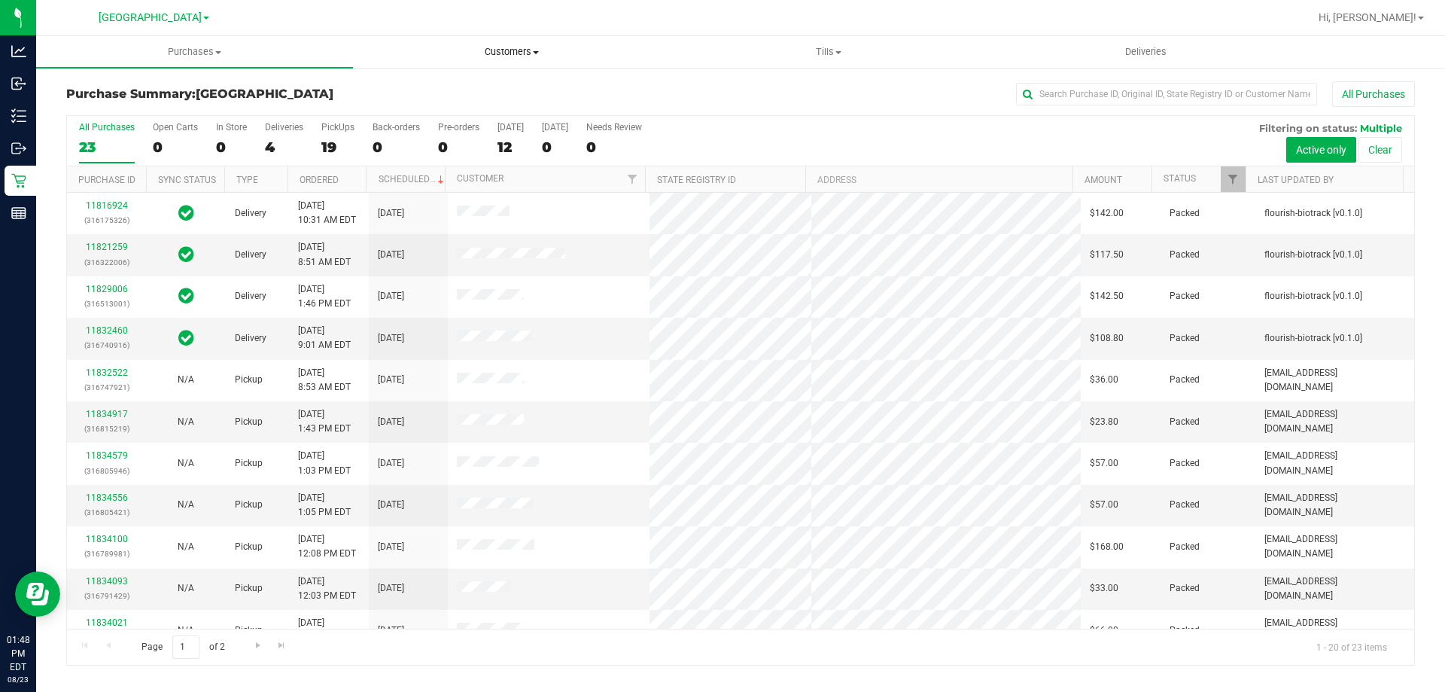
click at [449, 44] on uib-tab-heading "Customers All customers Add a new customer All physicians" at bounding box center [511, 52] width 315 height 30
click at [304, 102] on div "Purchase Summary: North Port WC All Purchases" at bounding box center [740, 97] width 1349 height 33
click at [329, 141] on div "19" at bounding box center [337, 147] width 33 height 17
click at [0, 0] on input "PickUps 19" at bounding box center [0, 0] width 0 height 0
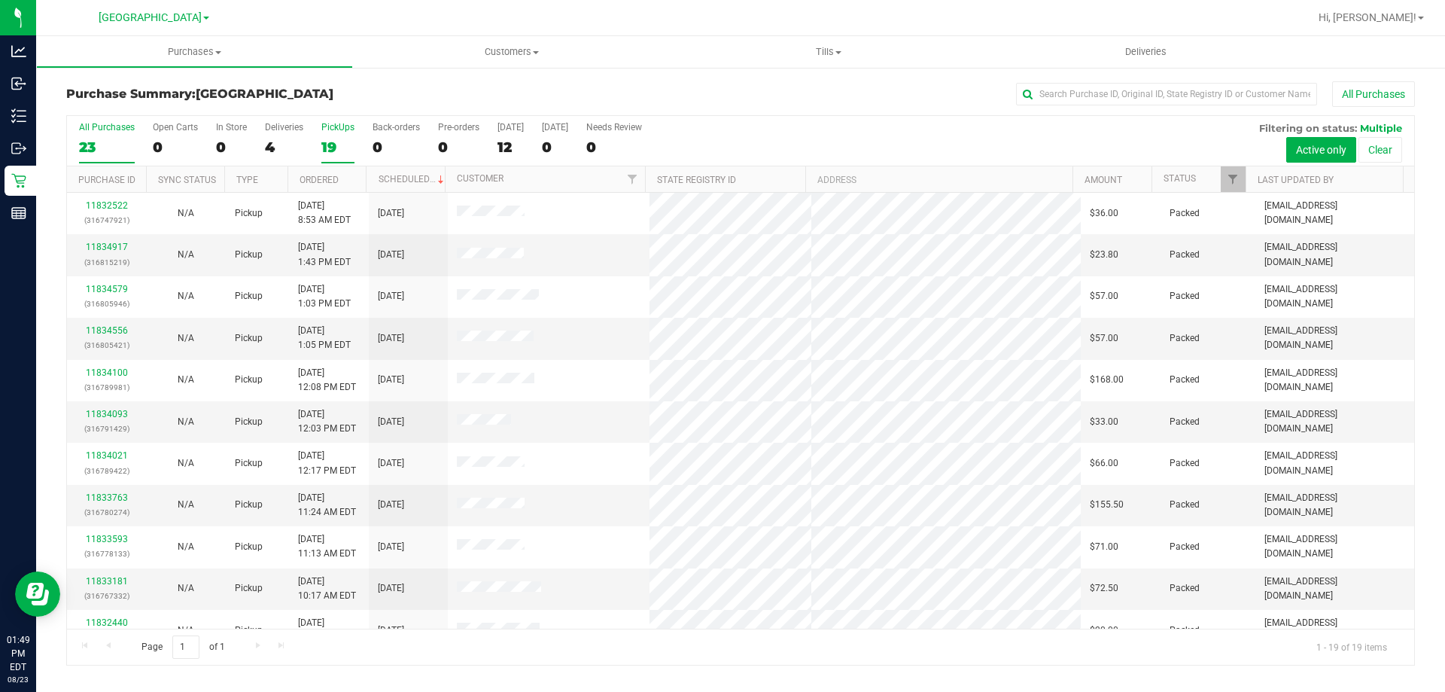
click at [129, 149] on div "23" at bounding box center [107, 147] width 56 height 17
click at [0, 0] on input "All Purchases 23" at bounding box center [0, 0] width 0 height 0
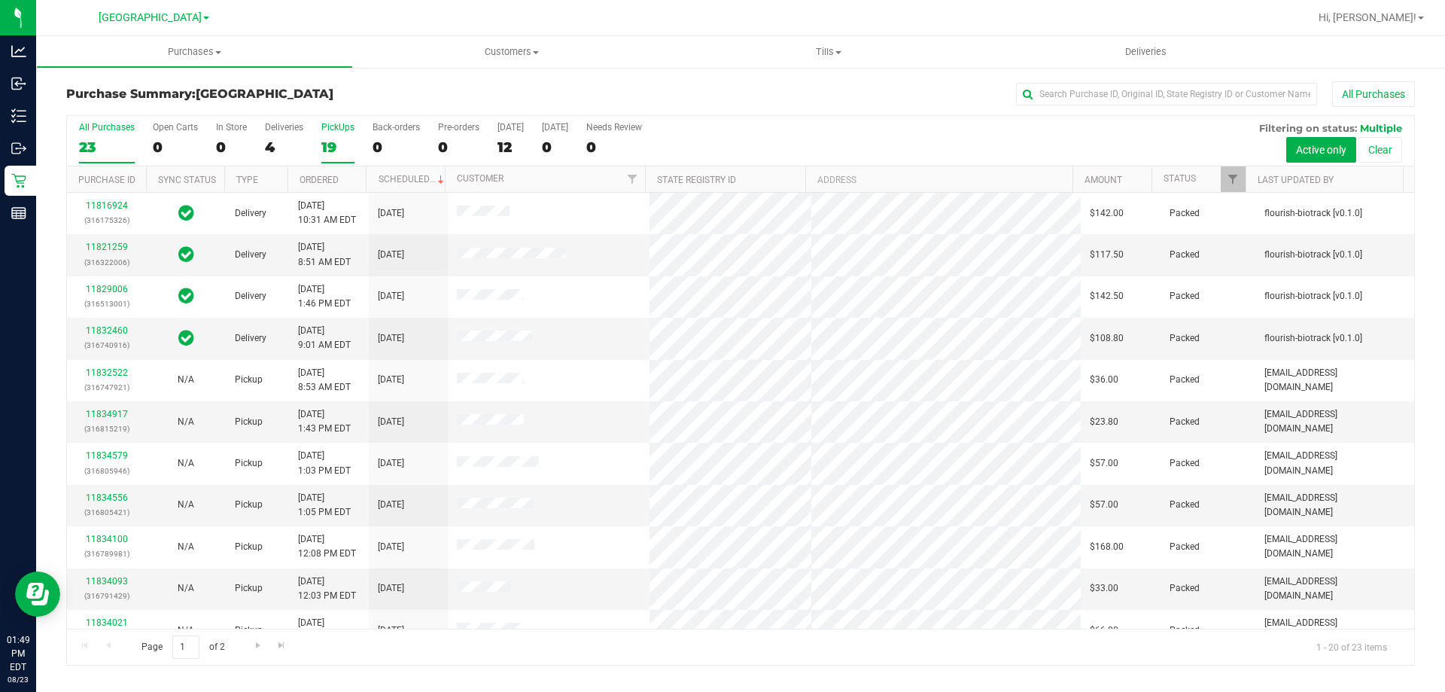
click at [321, 145] on div "19" at bounding box center [337, 147] width 33 height 17
click at [0, 0] on input "PickUps 19" at bounding box center [0, 0] width 0 height 0
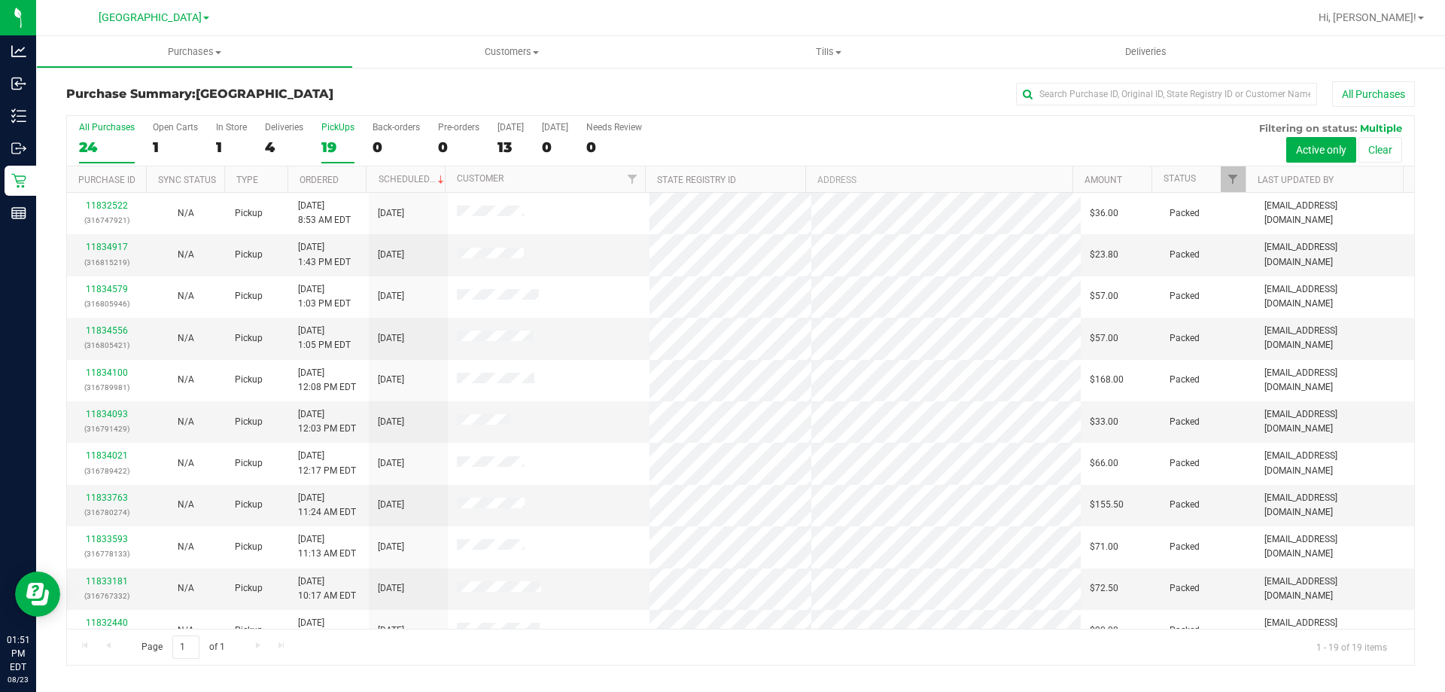
drag, startPoint x: 90, startPoint y: 117, endPoint x: 83, endPoint y: 145, distance: 28.7
click at [90, 117] on div "All Purchases 24 Open Carts 1 In Store 1 Deliveries 4 PickUps 19 Back-orders 0 …" at bounding box center [741, 122] width 1348 height 12
click at [81, 148] on div "24" at bounding box center [107, 147] width 56 height 17
click at [0, 0] on input "All Purchases 24" at bounding box center [0, 0] width 0 height 0
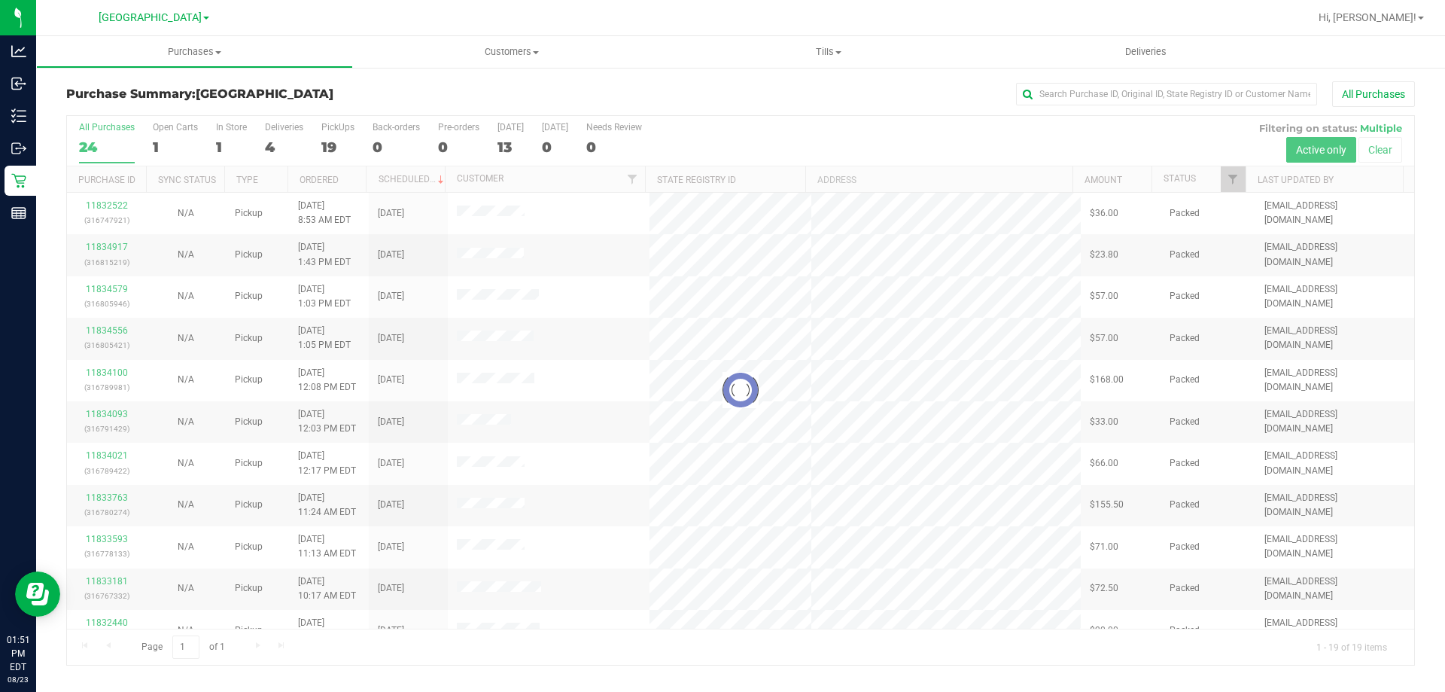
click at [421, 86] on div "Purchase Summary: North Port WC All Purchases" at bounding box center [740, 97] width 1349 height 33
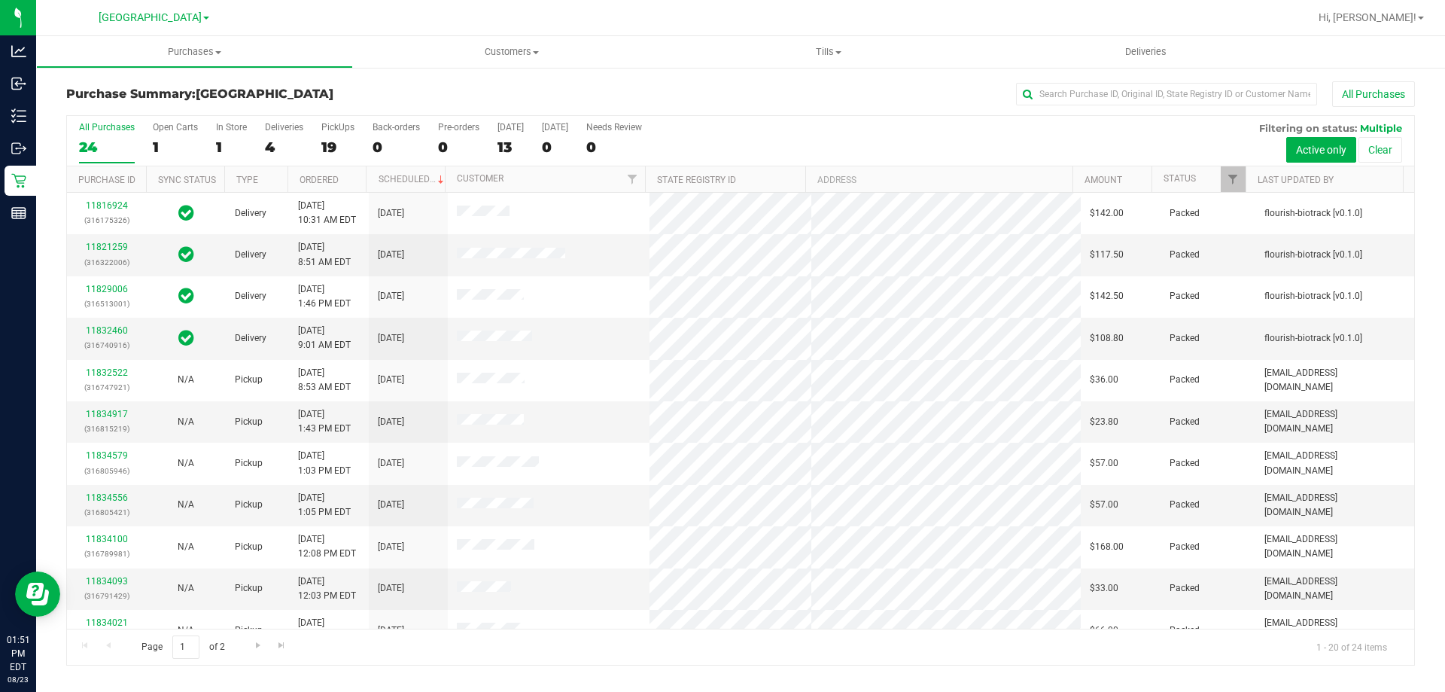
click at [422, 86] on div "Purchase Summary: North Port WC All Purchases" at bounding box center [740, 97] width 1349 height 33
click at [227, 148] on div "1" at bounding box center [231, 147] width 31 height 17
click at [0, 0] on input "In Store 1" at bounding box center [0, 0] width 0 height 0
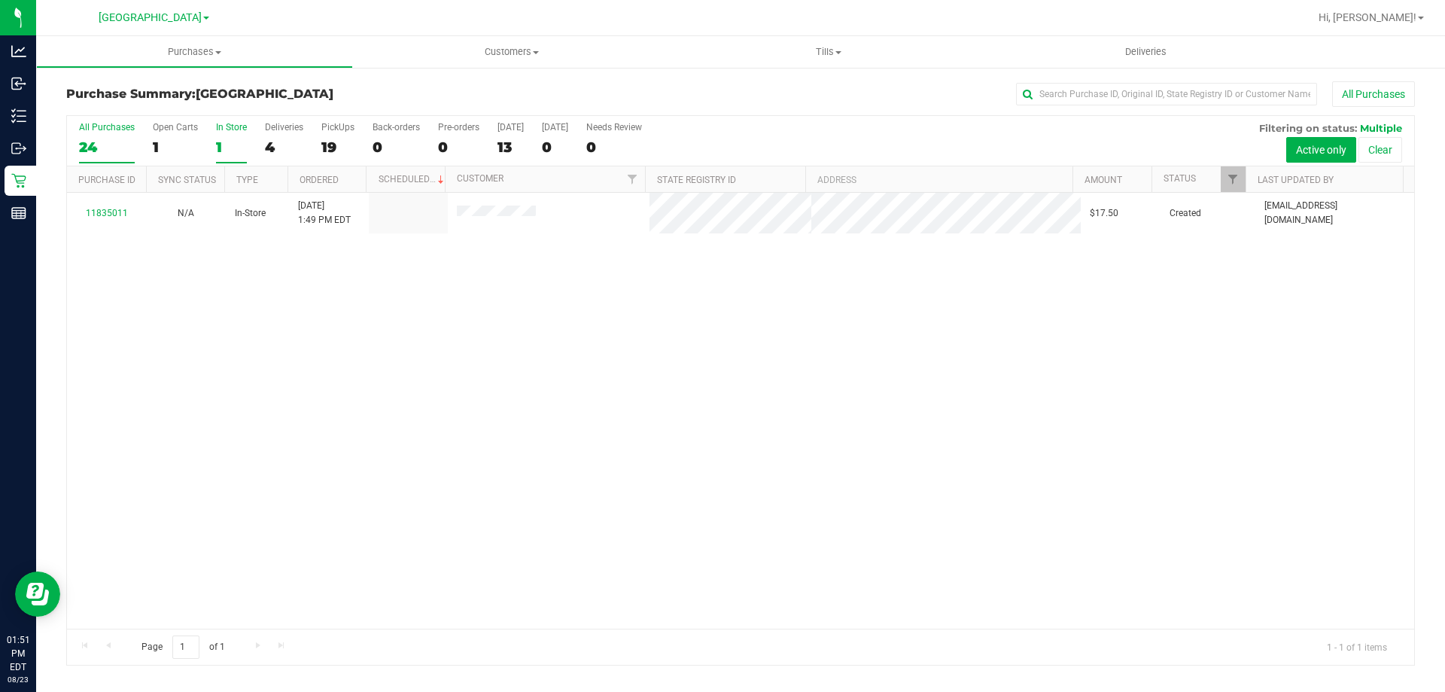
click at [112, 145] on div "24" at bounding box center [107, 147] width 56 height 17
click at [0, 0] on input "All Purchases 24" at bounding box center [0, 0] width 0 height 0
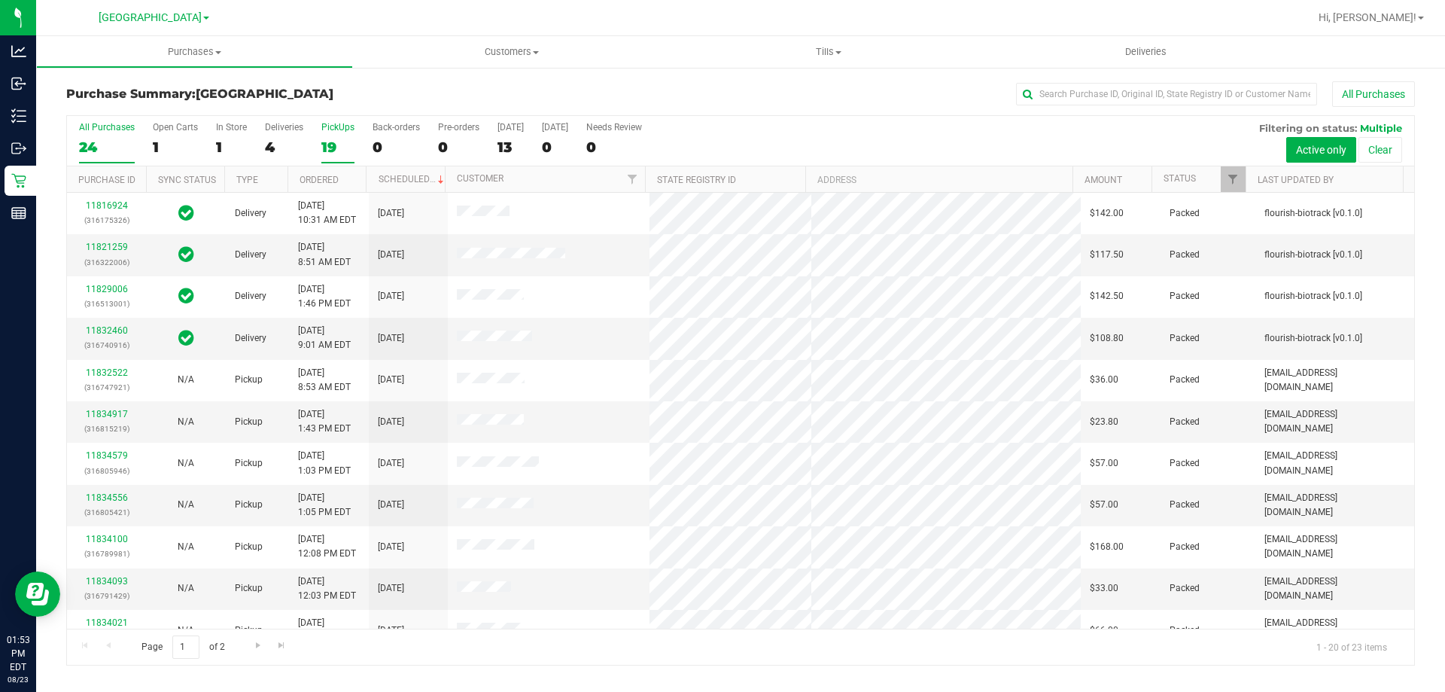
click at [343, 132] on div "PickUps" at bounding box center [337, 127] width 33 height 11
click at [0, 0] on input "PickUps 19" at bounding box center [0, 0] width 0 height 0
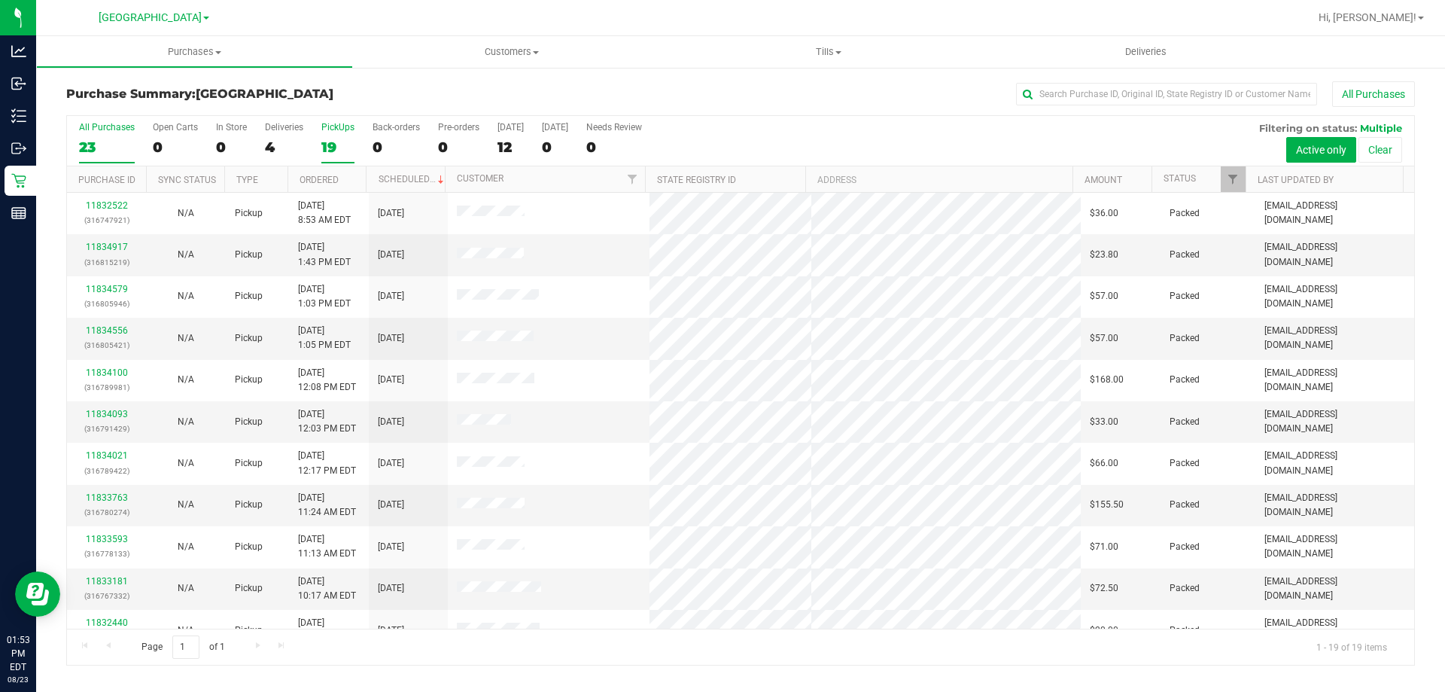
click at [108, 122] on div "All Purchases" at bounding box center [107, 127] width 56 height 11
click at [0, 0] on input "All Purchases 23" at bounding box center [0, 0] width 0 height 0
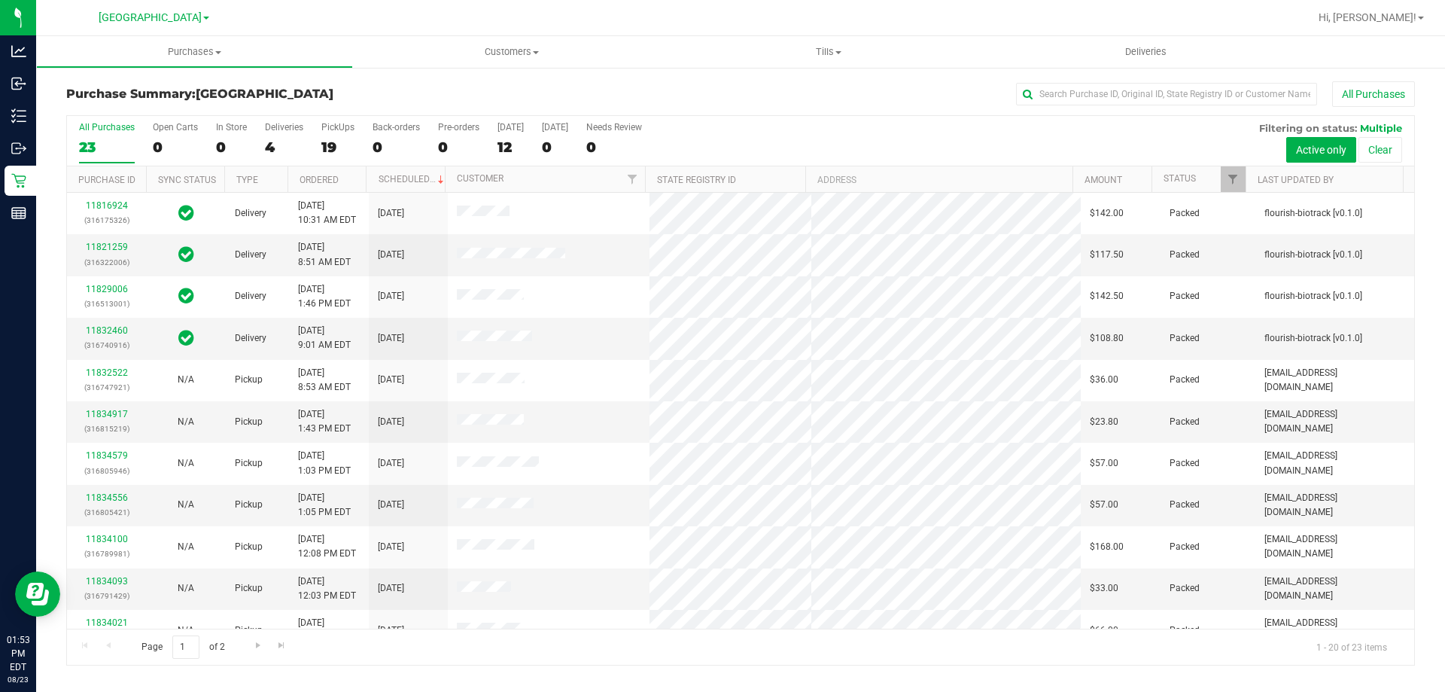
click at [376, 82] on div "Purchase Summary: North Port WC All Purchases" at bounding box center [740, 97] width 1349 height 33
click at [338, 154] on div "19" at bounding box center [337, 147] width 33 height 17
click at [0, 0] on input "PickUps 19" at bounding box center [0, 0] width 0 height 0
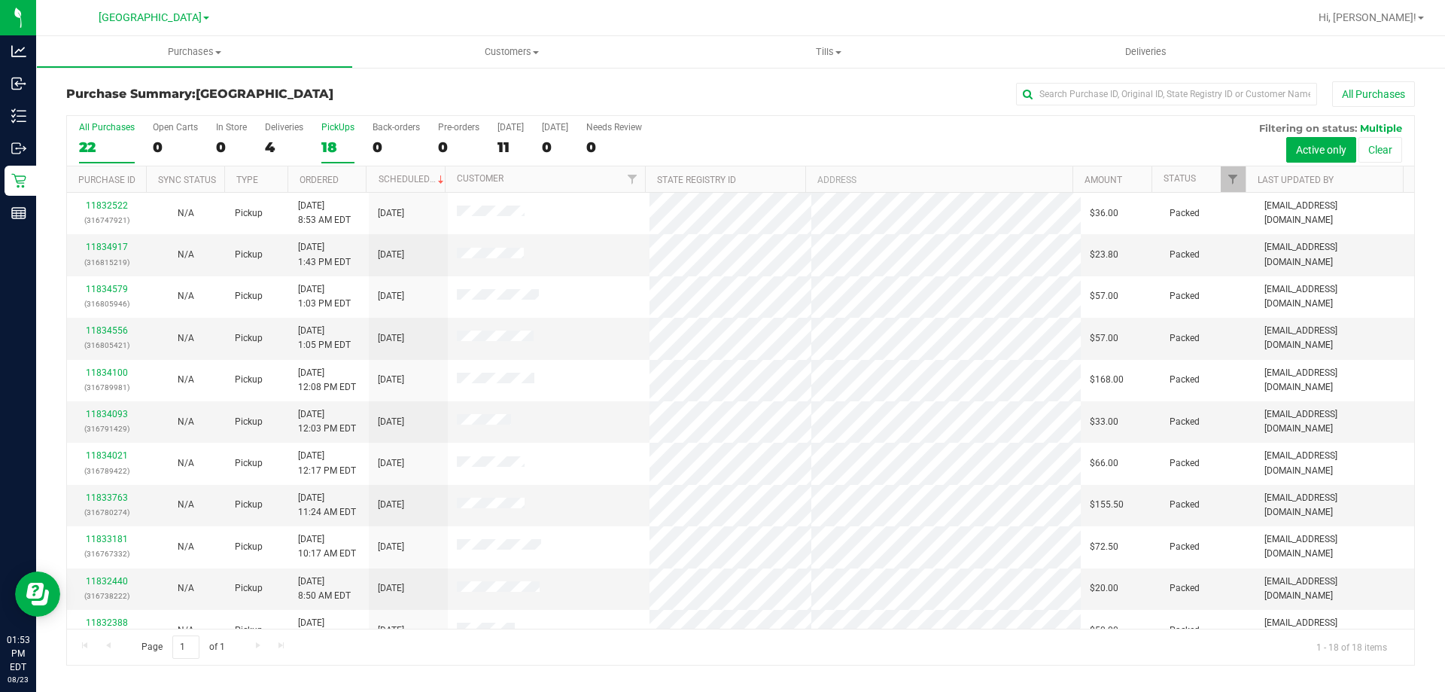
click at [101, 145] on div "22" at bounding box center [107, 147] width 56 height 17
click at [0, 0] on input "All Purchases 22" at bounding box center [0, 0] width 0 height 0
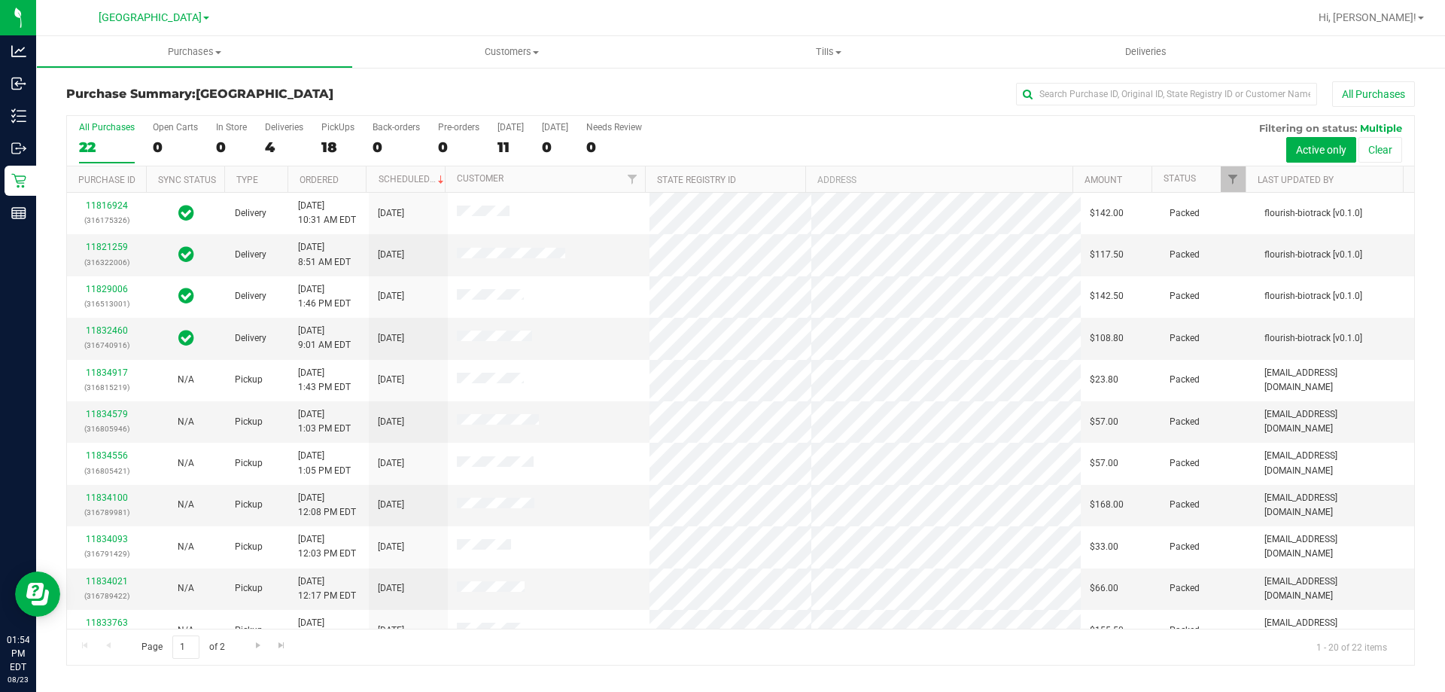
click at [361, 105] on div "Purchase Summary: North Port WC All Purchases" at bounding box center [740, 97] width 1349 height 33
click at [330, 156] on label "PickUps 18" at bounding box center [337, 142] width 33 height 41
click at [0, 0] on input "PickUps 18" at bounding box center [0, 0] width 0 height 0
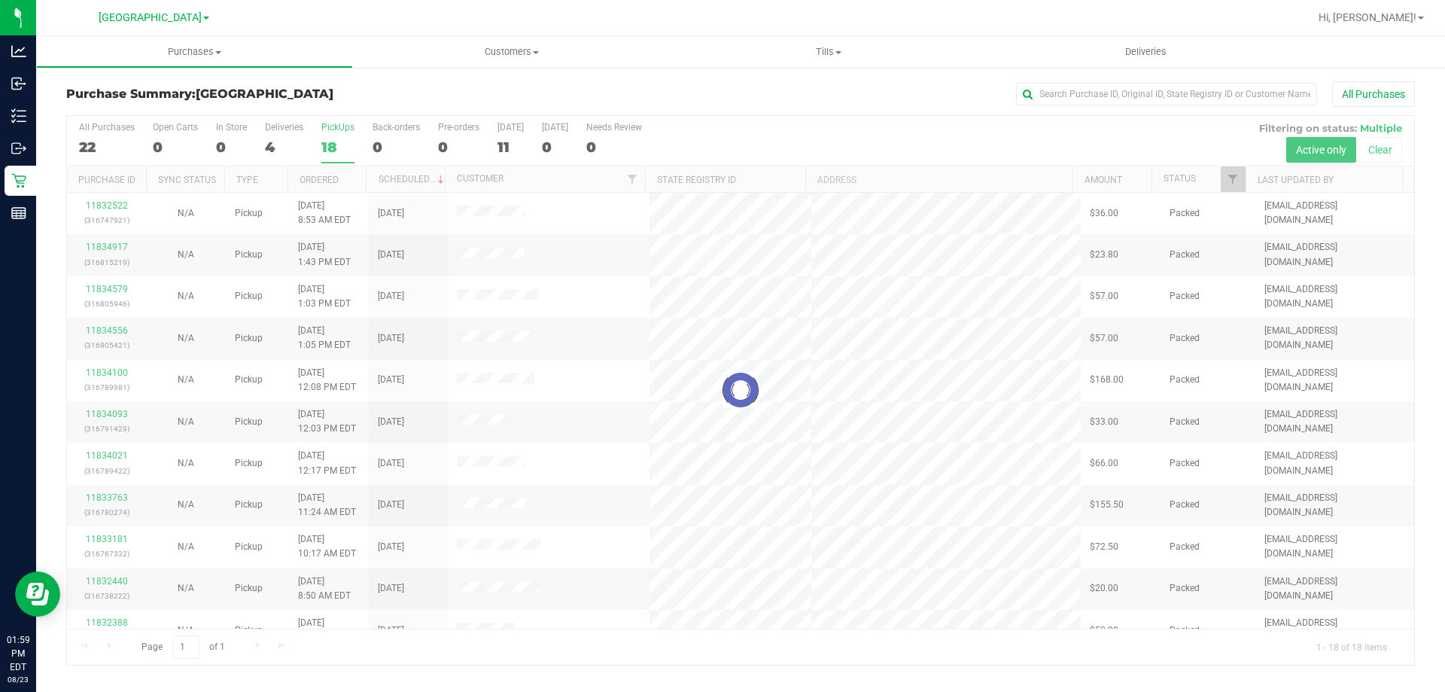
click at [101, 151] on div at bounding box center [741, 390] width 1348 height 549
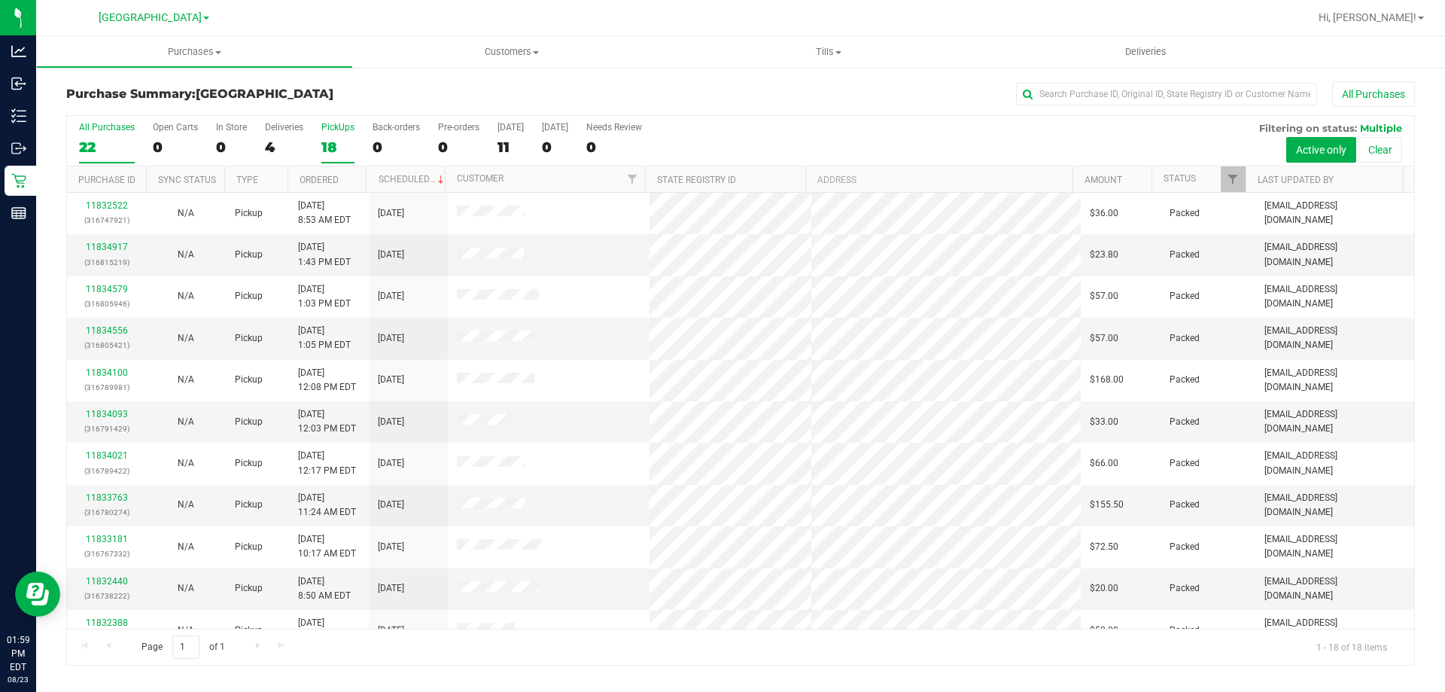
click at [107, 143] on div "22" at bounding box center [107, 147] width 56 height 17
click at [0, 0] on input "All Purchases 22" at bounding box center [0, 0] width 0 height 0
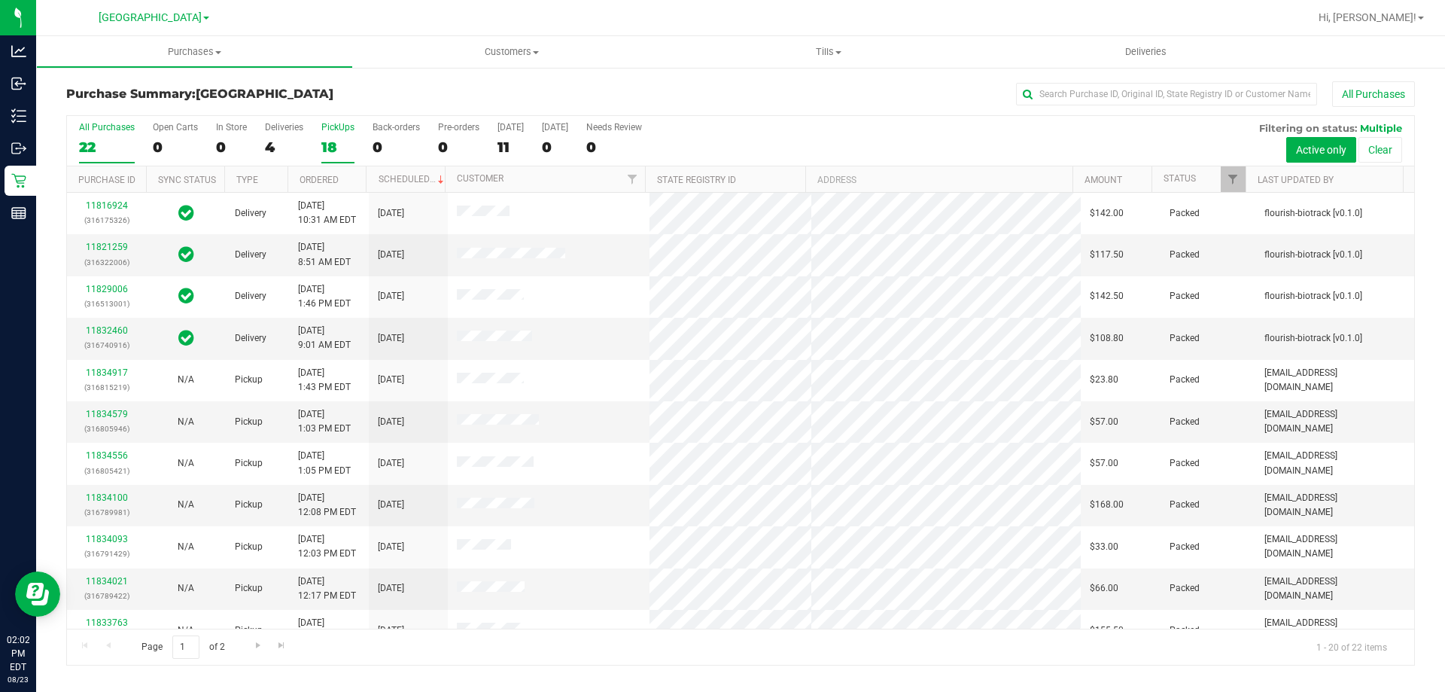
click at [332, 126] on div "PickUps" at bounding box center [337, 127] width 33 height 11
click at [0, 0] on input "PickUps 18" at bounding box center [0, 0] width 0 height 0
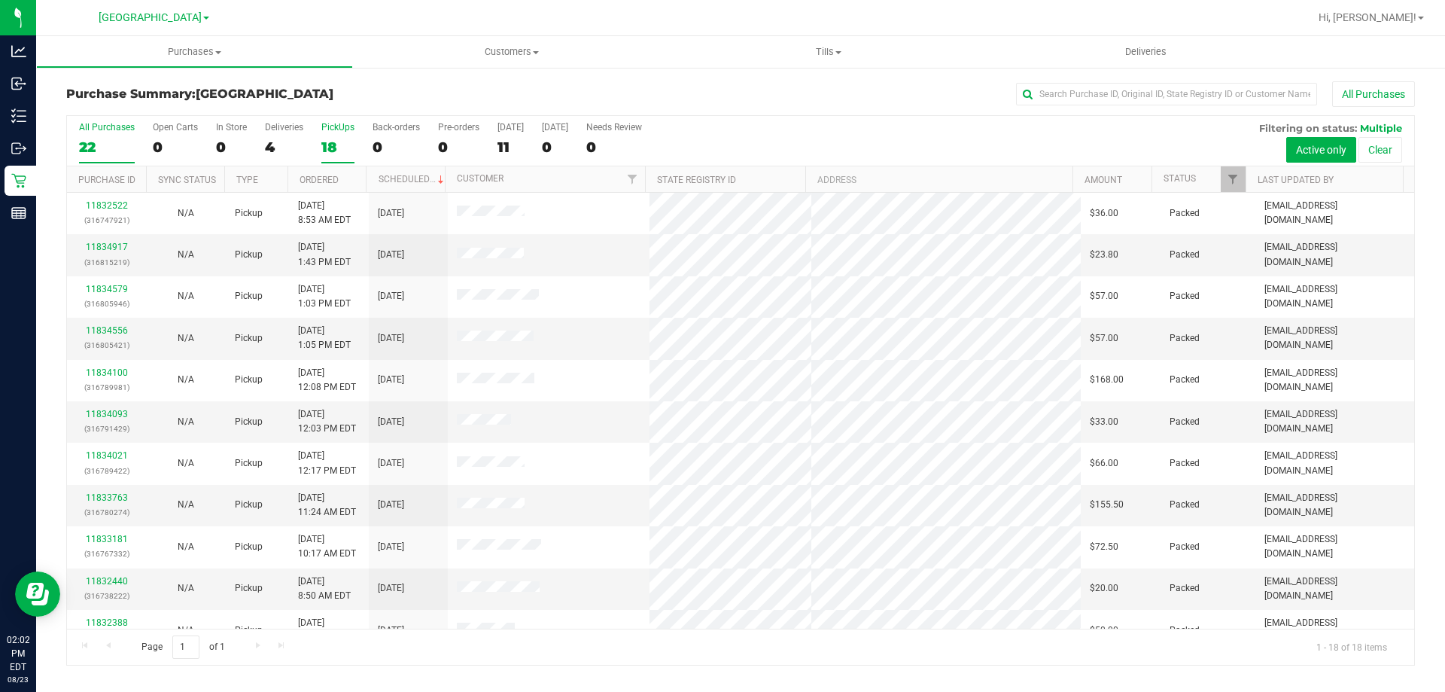
click at [96, 145] on div "22" at bounding box center [107, 147] width 56 height 17
click at [0, 0] on input "All Purchases 22" at bounding box center [0, 0] width 0 height 0
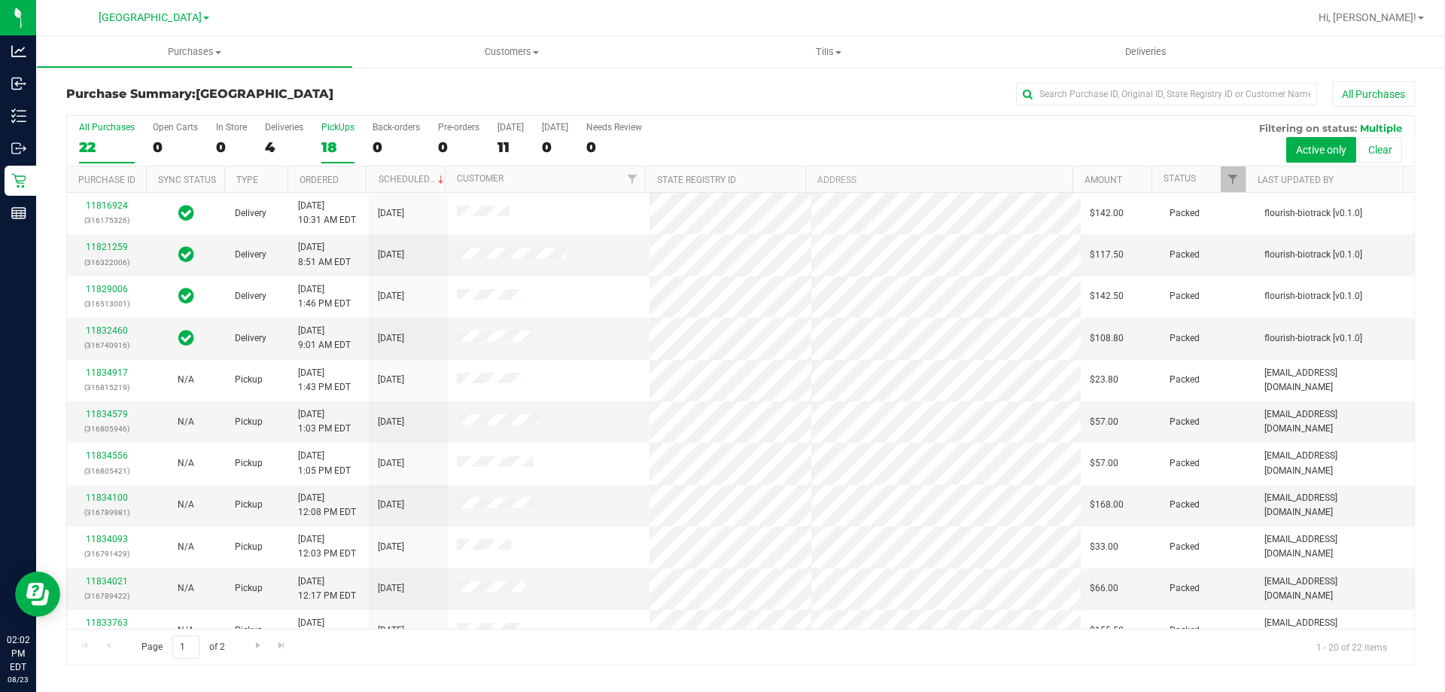
click at [345, 145] on div "18" at bounding box center [337, 147] width 33 height 17
click at [0, 0] on input "PickUps 18" at bounding box center [0, 0] width 0 height 0
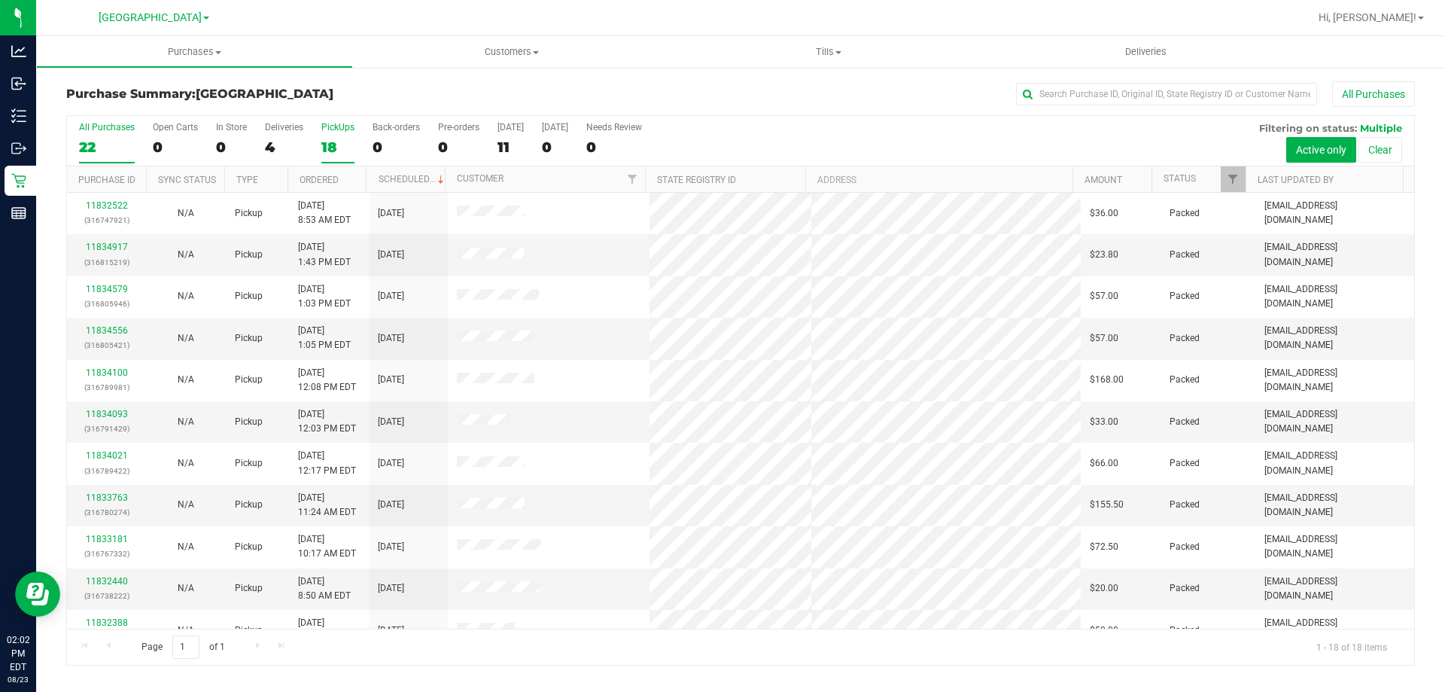
click at [102, 147] on div "22" at bounding box center [107, 147] width 56 height 17
click at [0, 0] on input "All Purchases 22" at bounding box center [0, 0] width 0 height 0
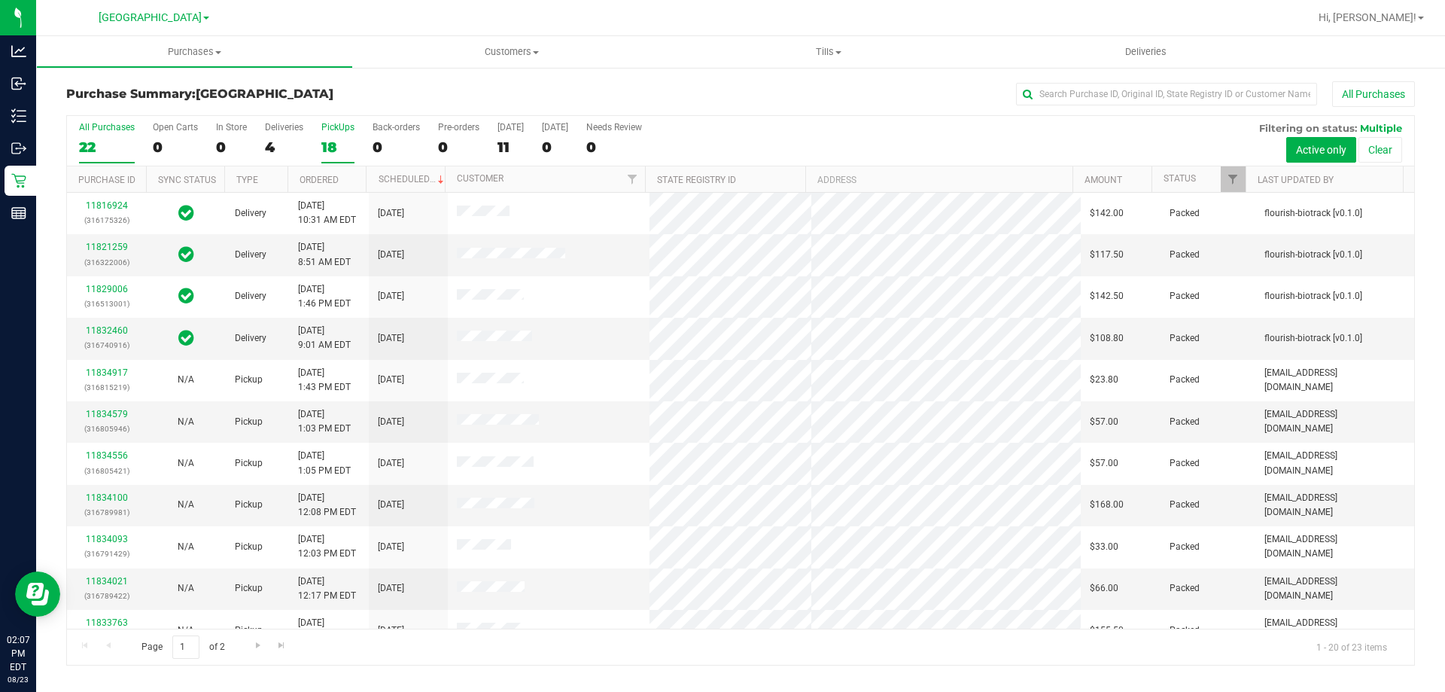
click at [322, 150] on div "18" at bounding box center [337, 147] width 33 height 17
click at [0, 0] on input "PickUps 18" at bounding box center [0, 0] width 0 height 0
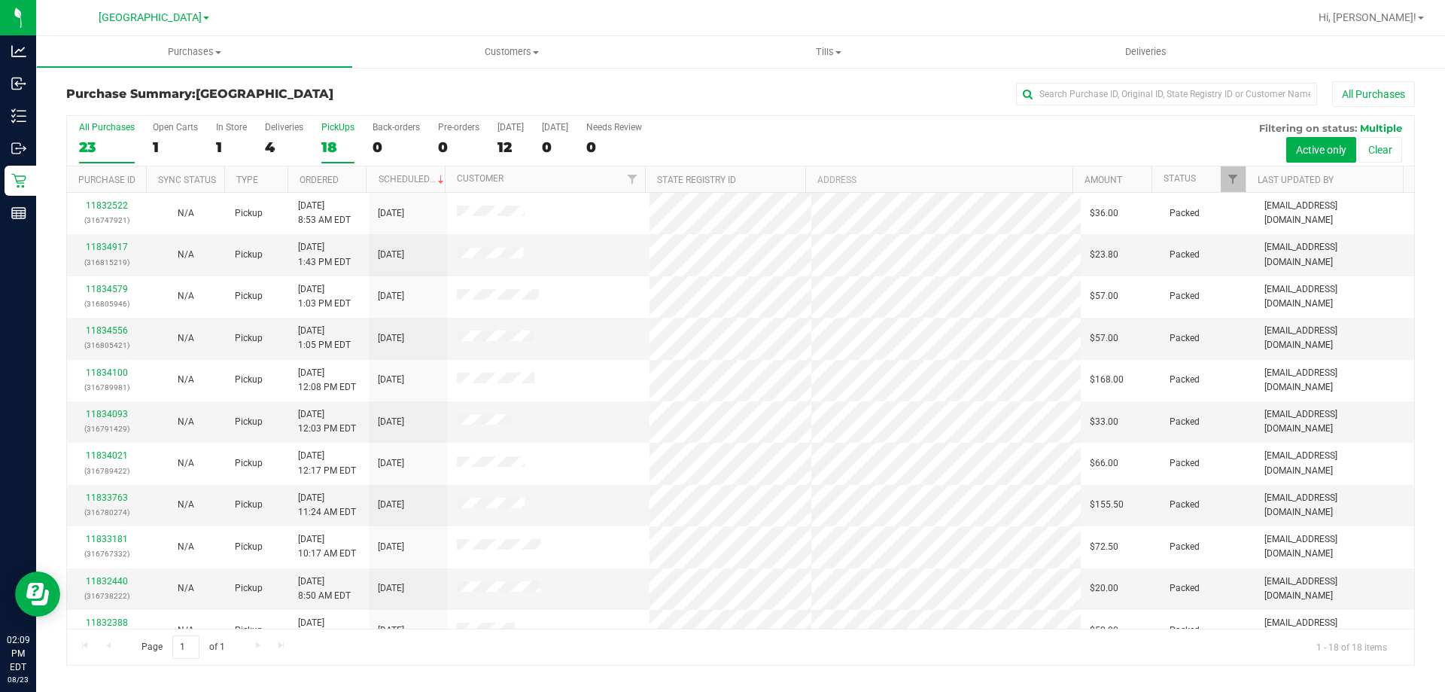
click at [93, 126] on div "All Purchases" at bounding box center [107, 127] width 56 height 11
click at [0, 0] on input "All Purchases 23" at bounding box center [0, 0] width 0 height 0
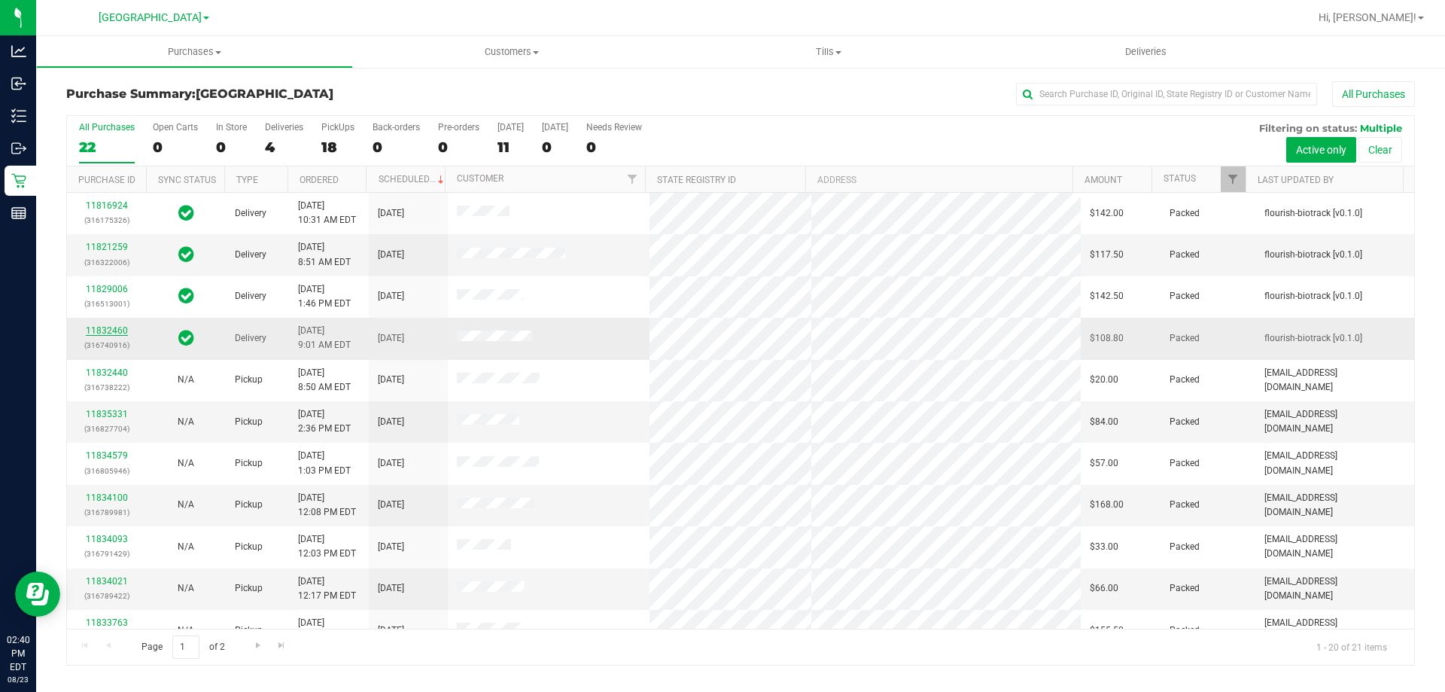
click at [105, 327] on link "11832460" at bounding box center [107, 330] width 42 height 11
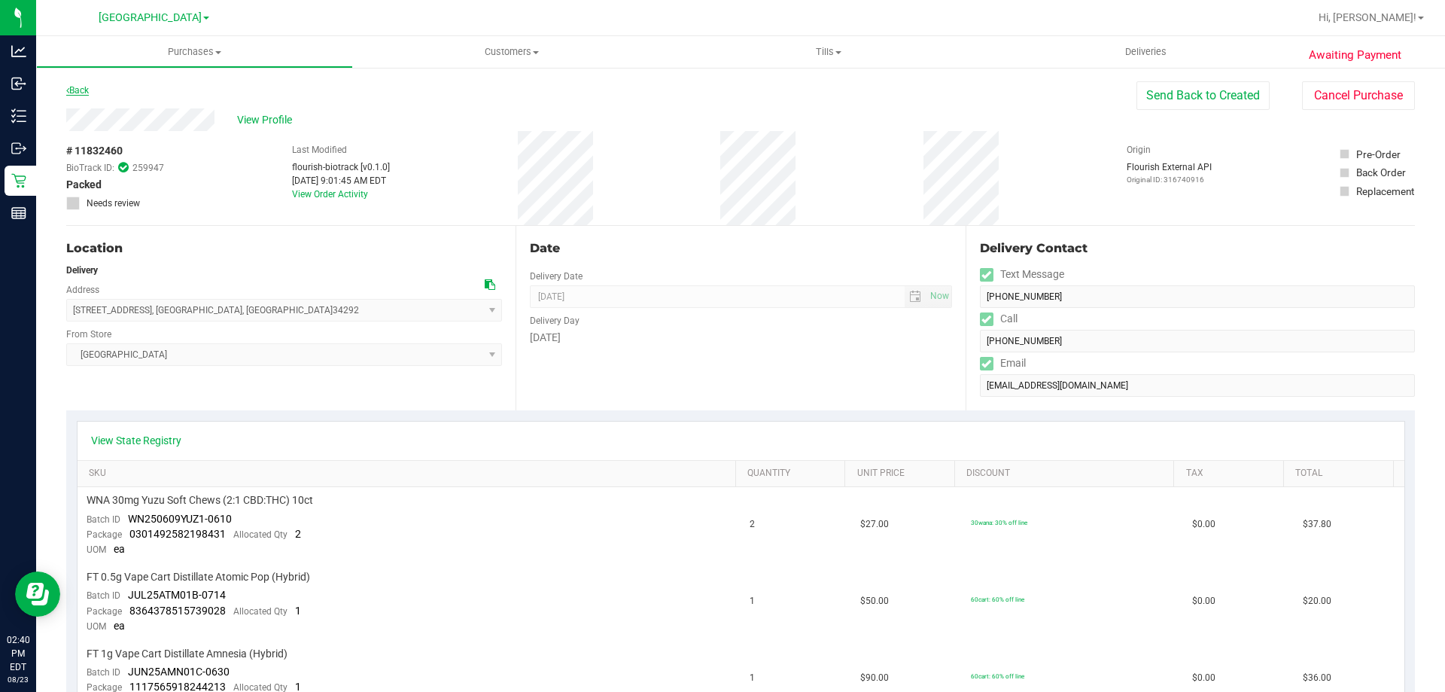
click at [81, 93] on link "Back" at bounding box center [77, 90] width 23 height 11
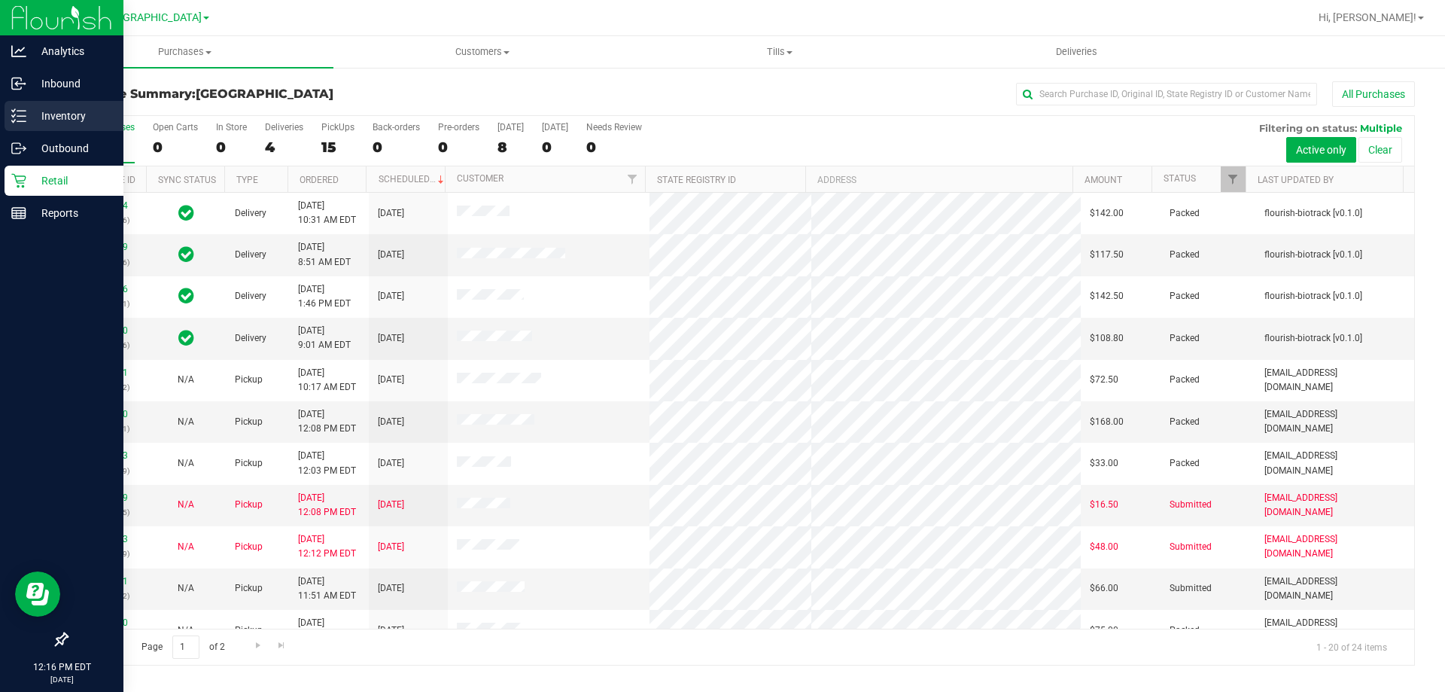
click at [67, 111] on p "Inventory" at bounding box center [71, 116] width 90 height 18
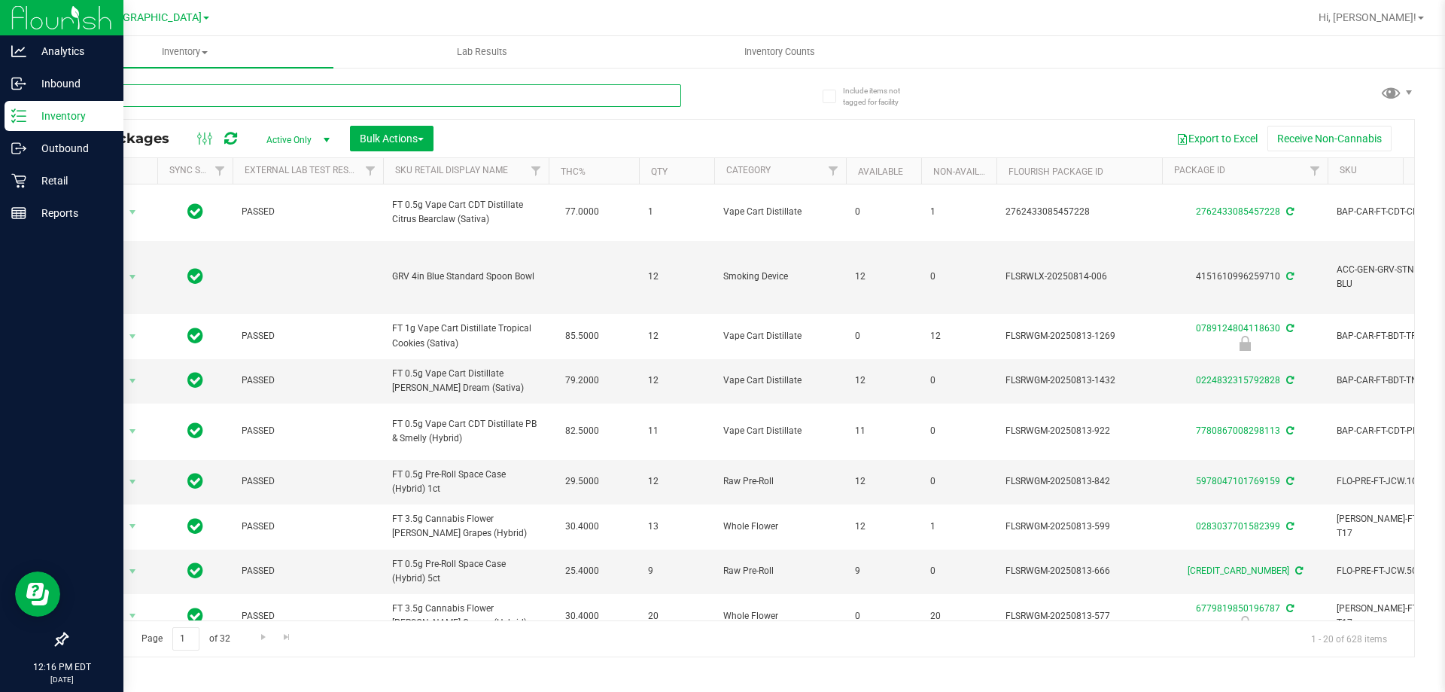
click at [96, 95] on input "text" at bounding box center [373, 95] width 615 height 23
type input "3125847554283649"
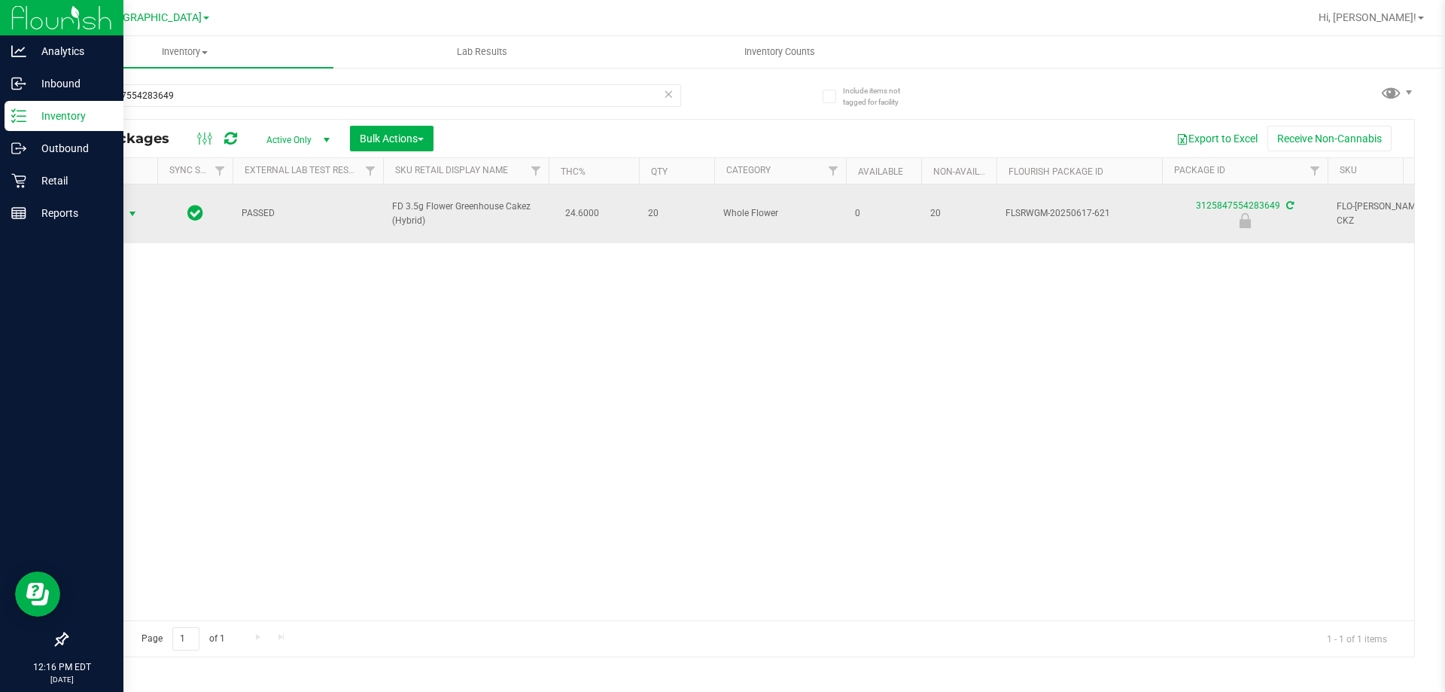
click at [138, 208] on span "select" at bounding box center [132, 214] width 12 height 12
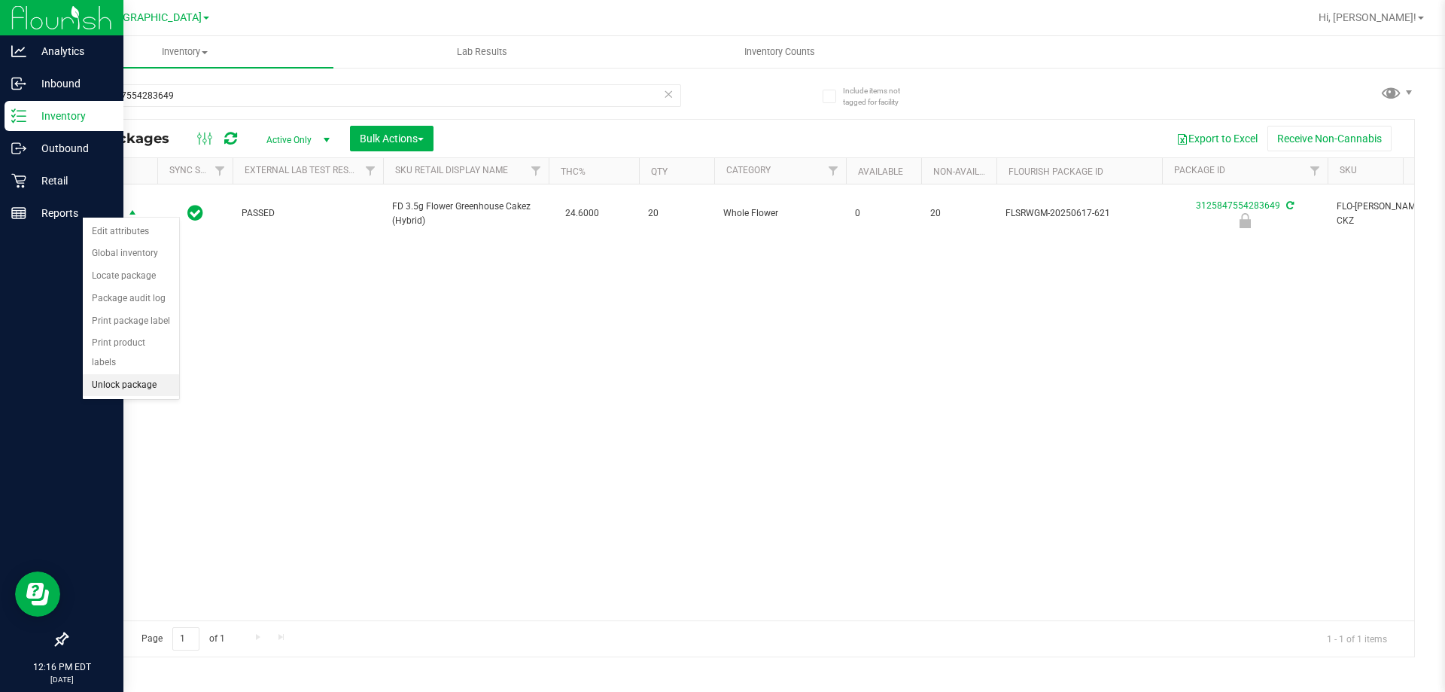
click at [99, 374] on li "Unlock package" at bounding box center [131, 385] width 96 height 23
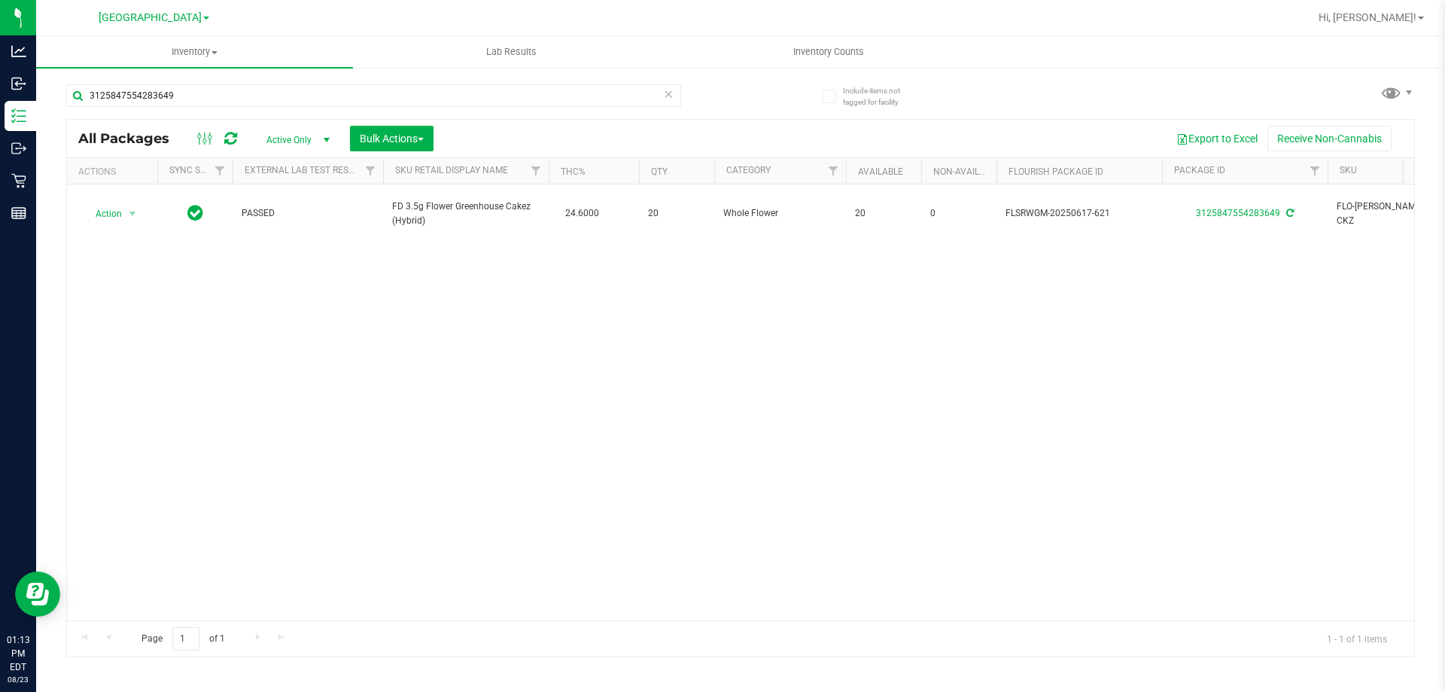
click at [41, 212] on div "Include items not tagged for facility 3125847554283649 All Packages Active Only…" at bounding box center [740, 295] width 1409 height 459
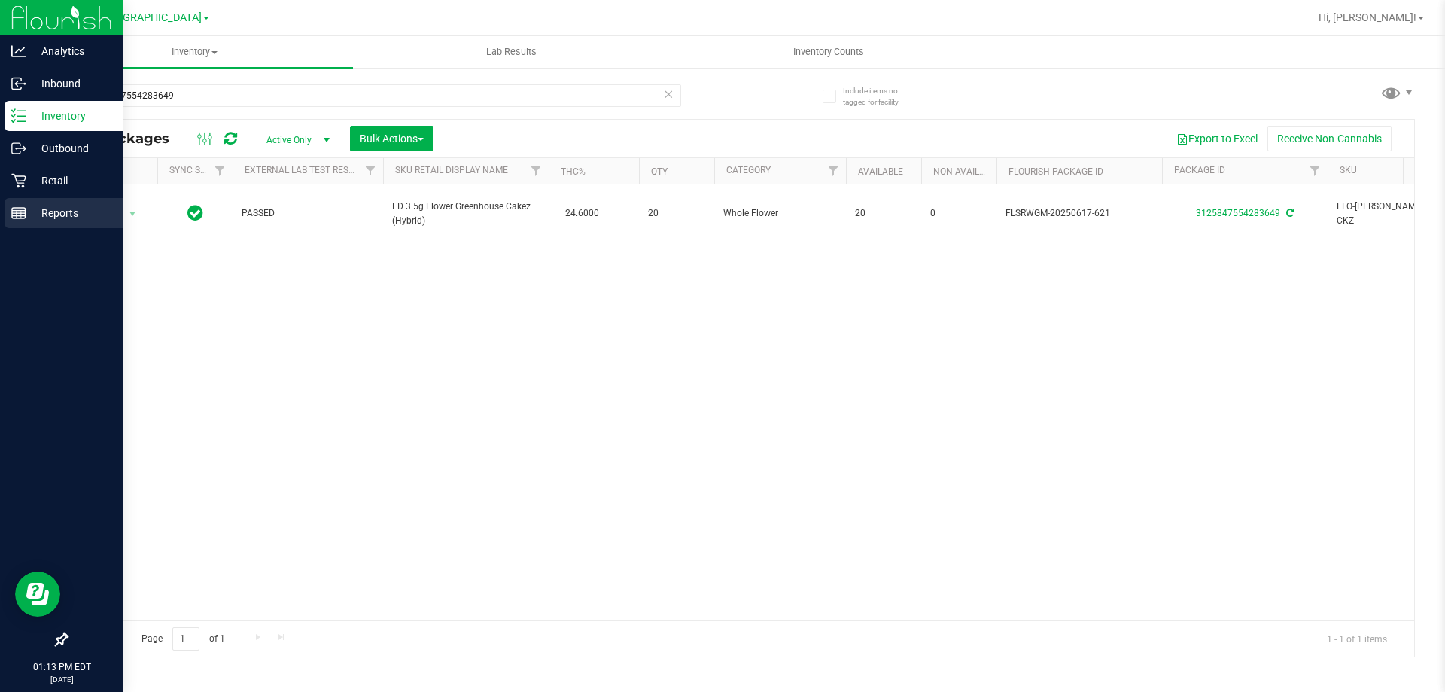
click at [32, 213] on p "Reports" at bounding box center [71, 213] width 90 height 18
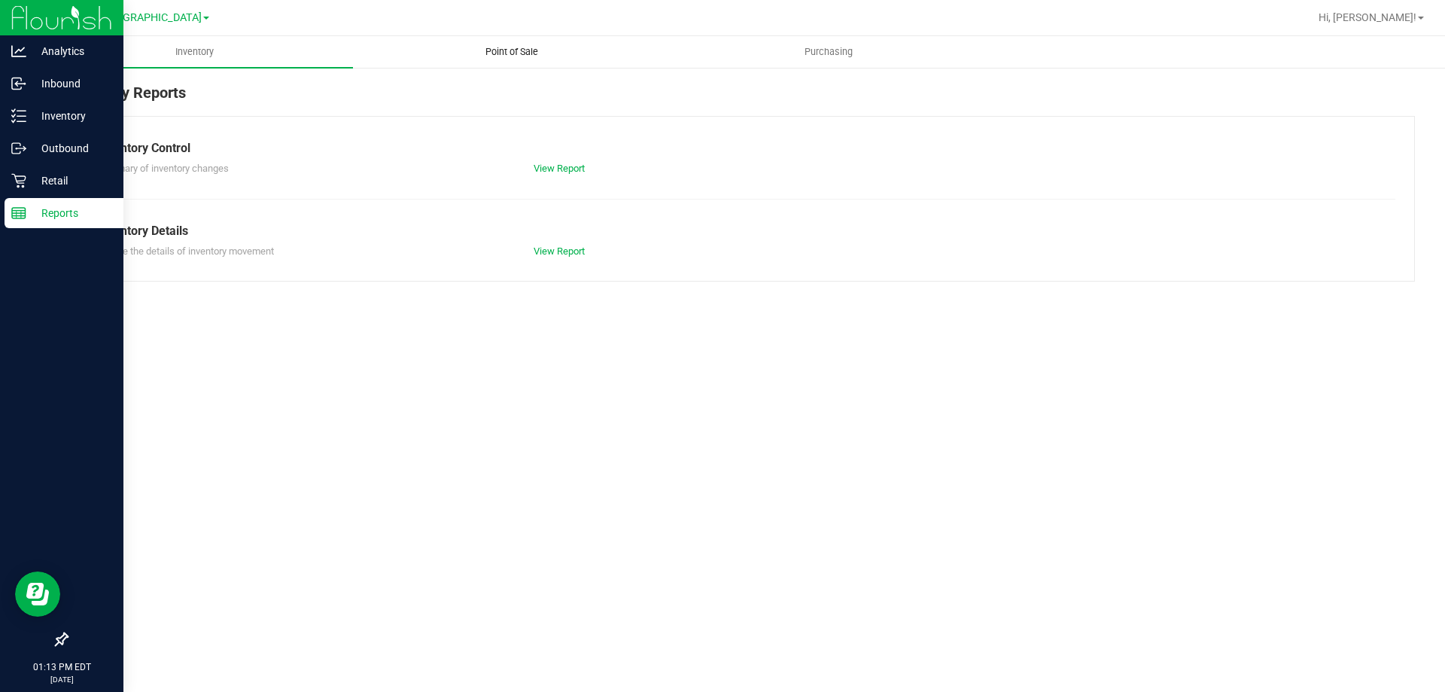
click at [519, 55] on span "Point of Sale" at bounding box center [511, 52] width 93 height 14
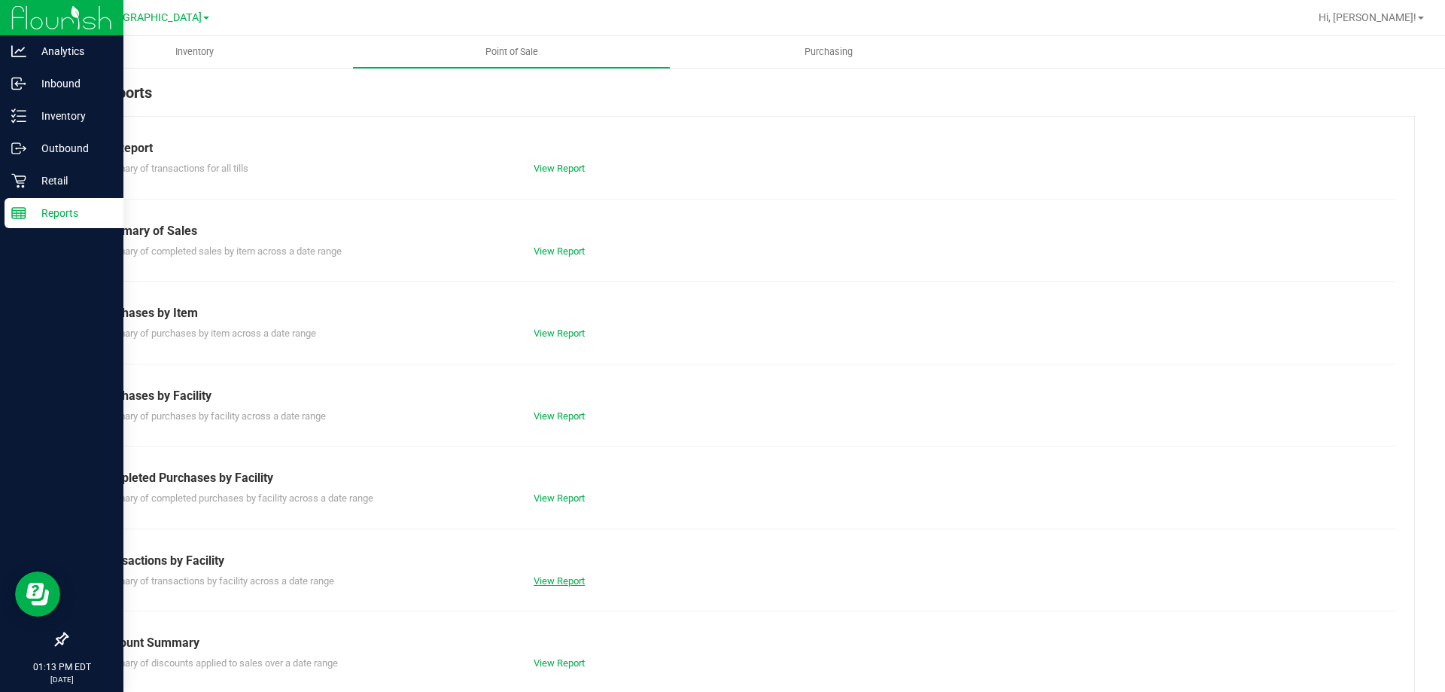
click at [562, 584] on link "View Report" at bounding box center [559, 580] width 51 height 11
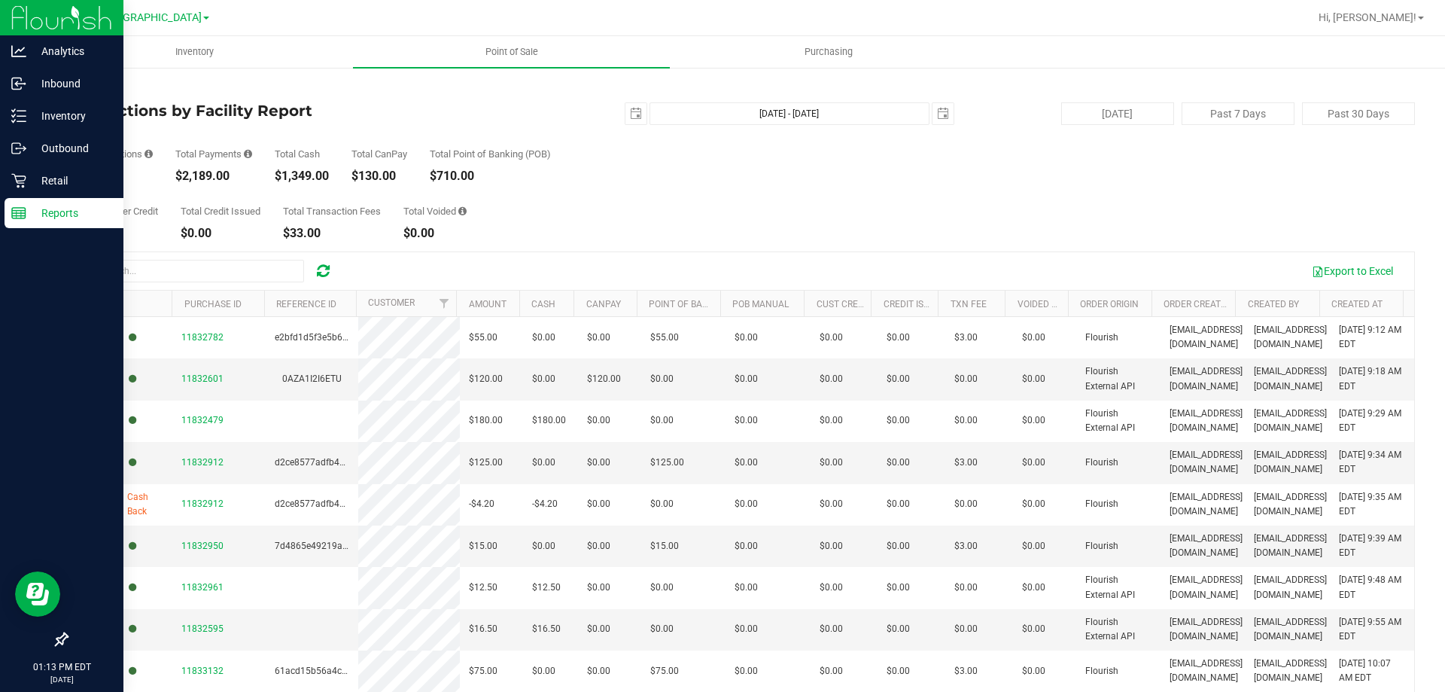
click at [81, 86] on link "Back" at bounding box center [77, 88] width 23 height 11
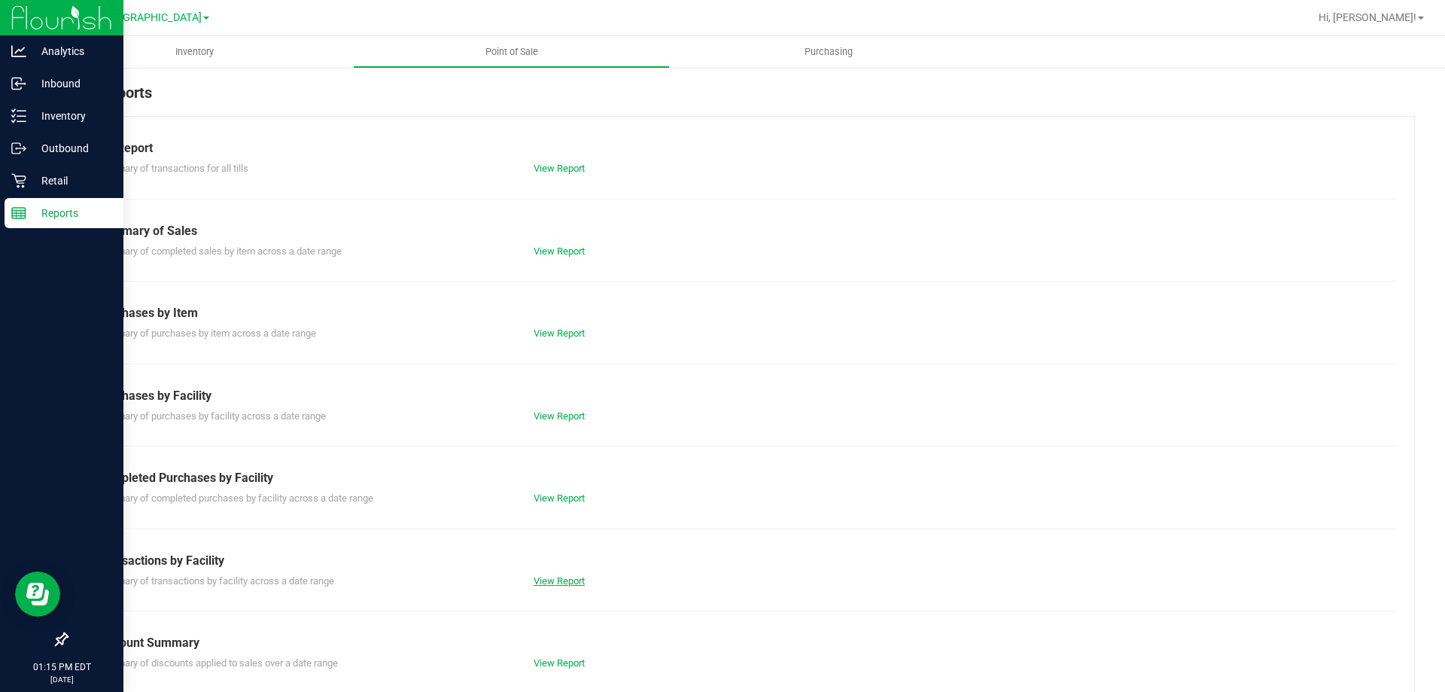
drag, startPoint x: 548, startPoint y: 571, endPoint x: 547, endPoint y: 581, distance: 10.6
click at [548, 576] on div "Summary of transactions by facility across a date range View Report" at bounding box center [741, 579] width 1310 height 19
click at [546, 593] on div "Till Report Summary of transactions for all tills View Report Summary of Sales …" at bounding box center [740, 446] width 1349 height 660
click at [554, 585] on link "View Report" at bounding box center [559, 580] width 51 height 11
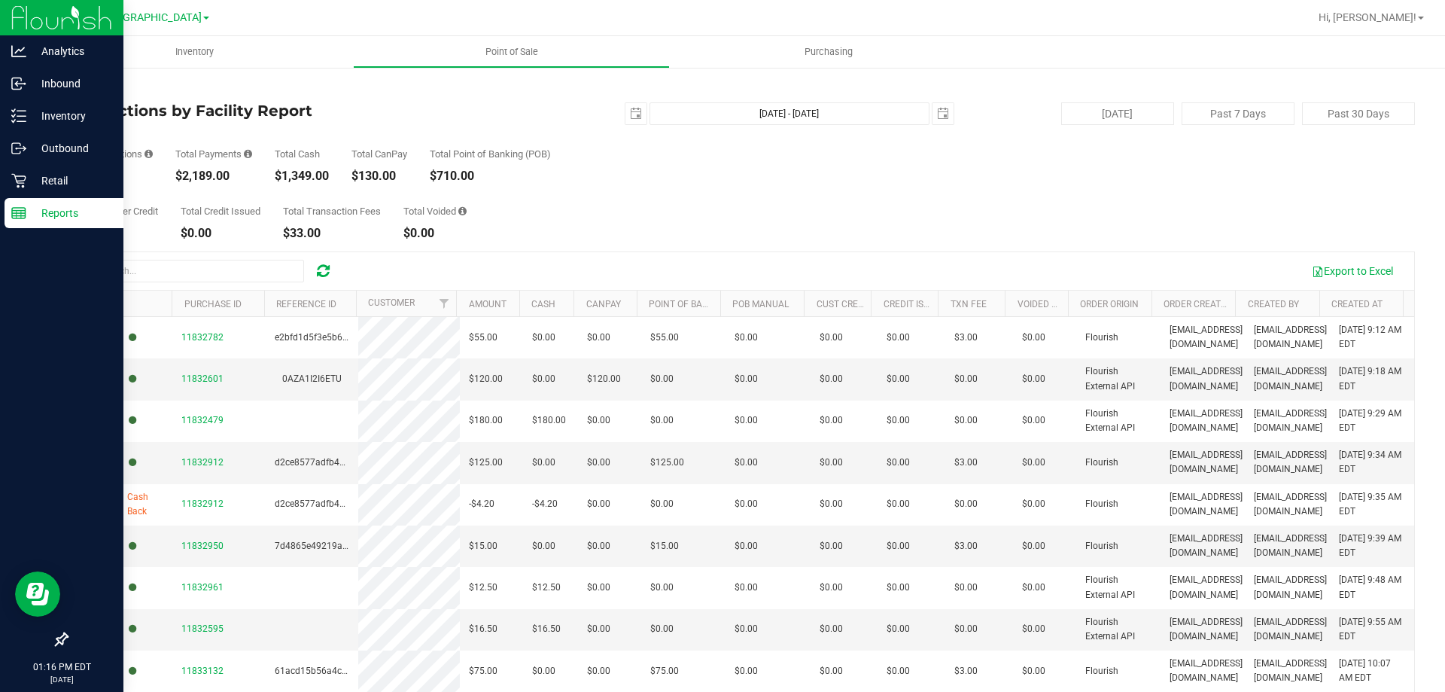
click at [87, 87] on link "Back" at bounding box center [77, 88] width 23 height 11
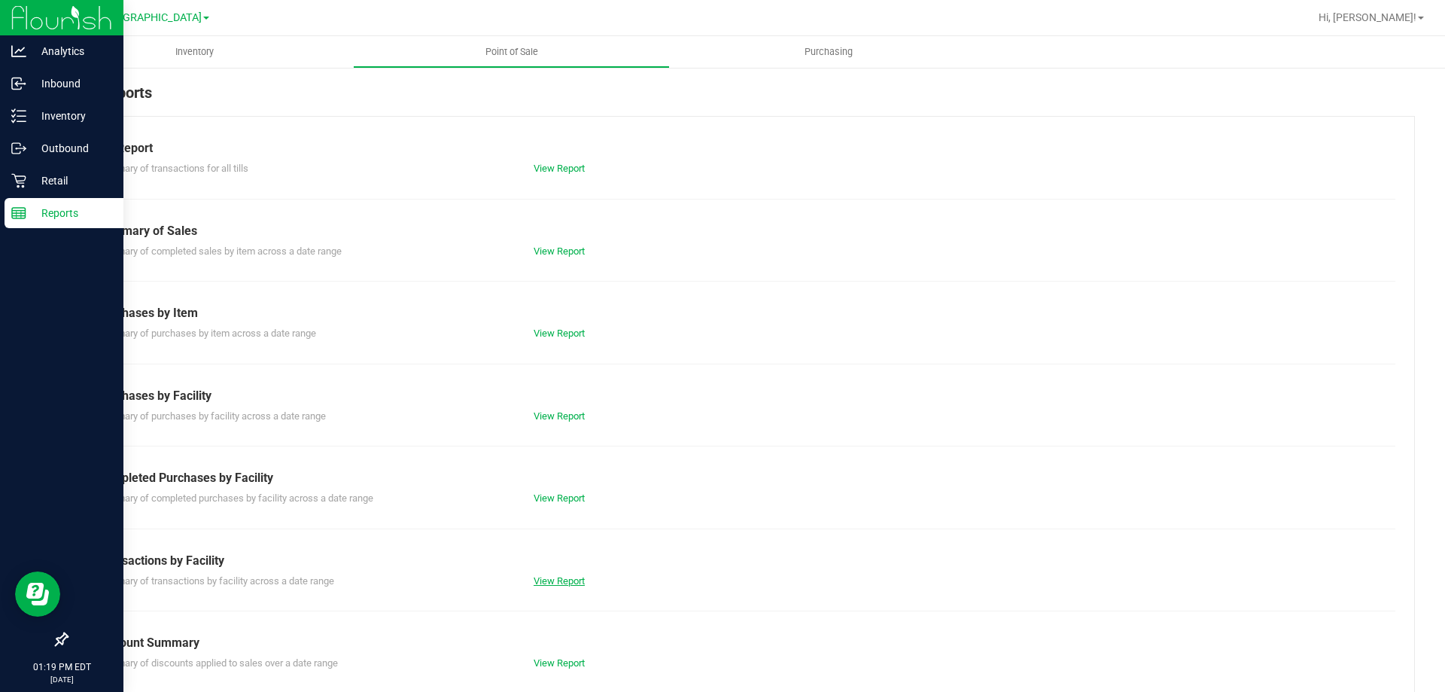
click at [556, 575] on link "View Report" at bounding box center [559, 580] width 51 height 11
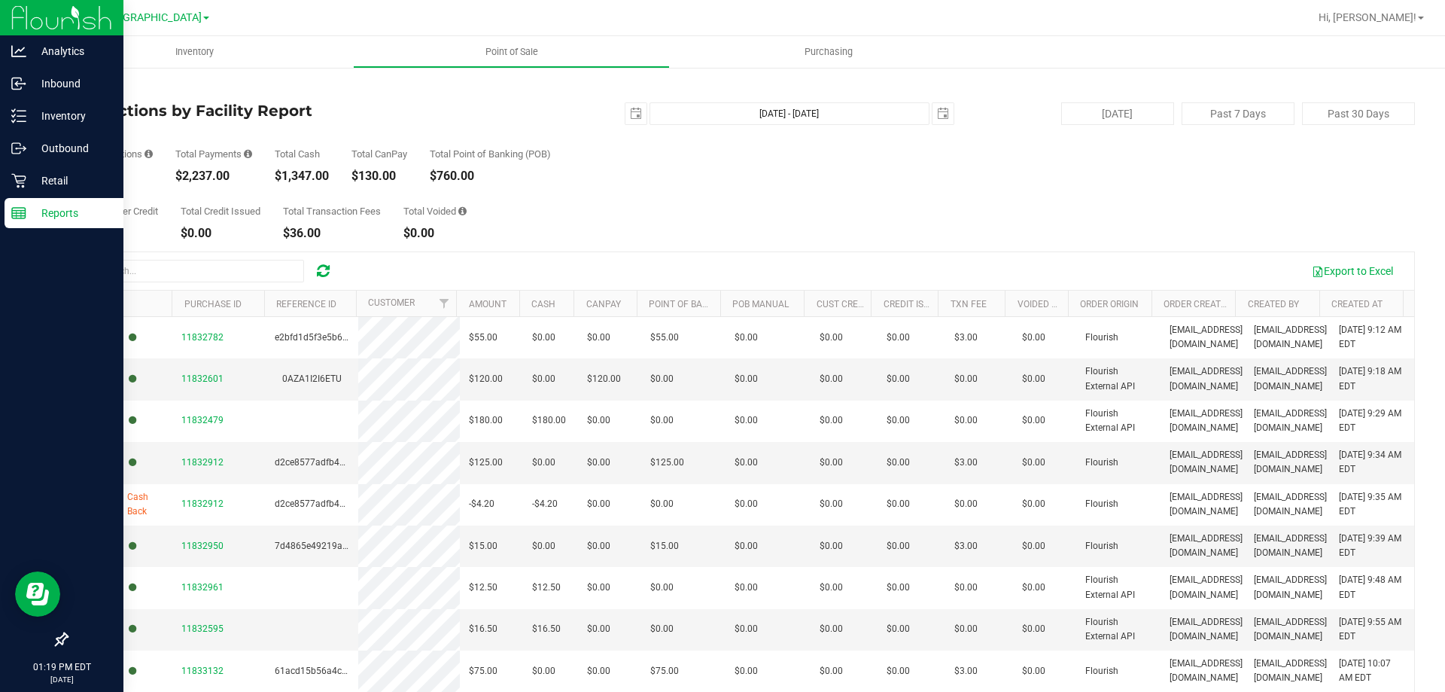
click at [81, 90] on link "Back" at bounding box center [77, 88] width 23 height 11
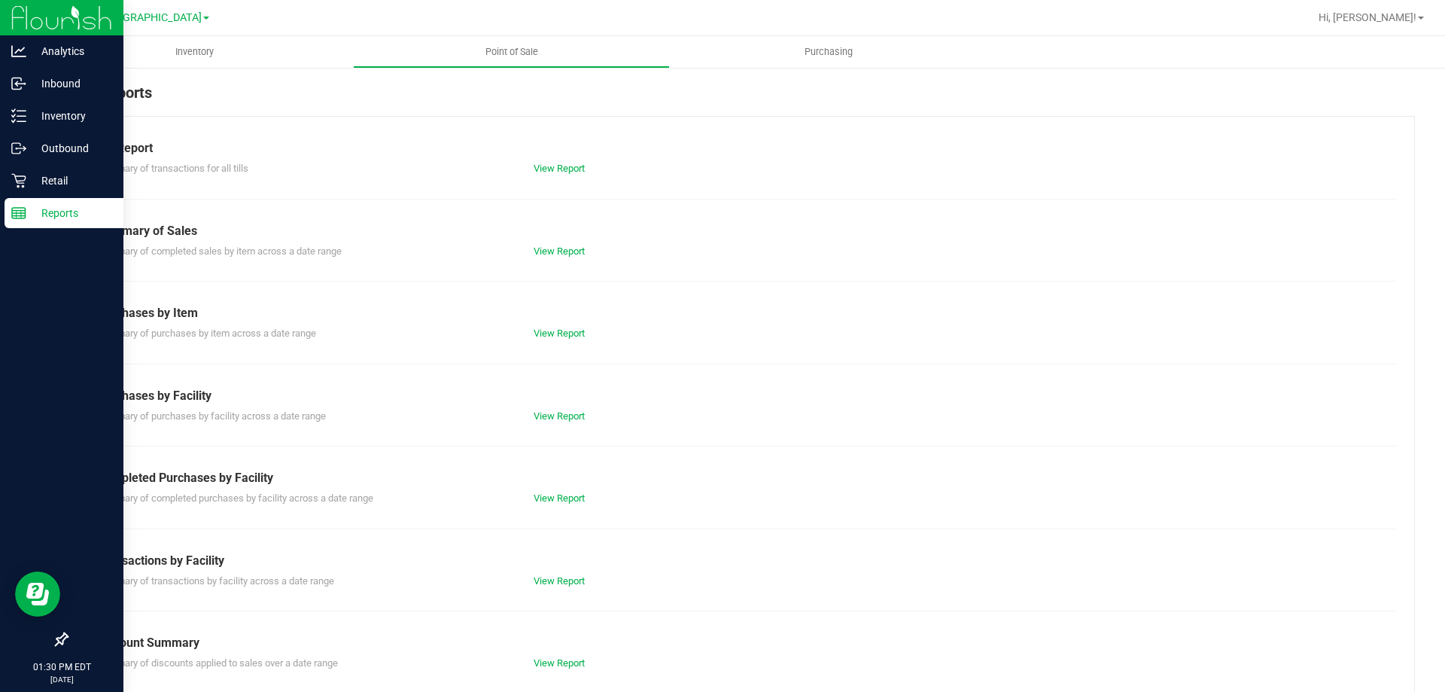
click at [30, 109] on p "Inventory" at bounding box center [71, 116] width 90 height 18
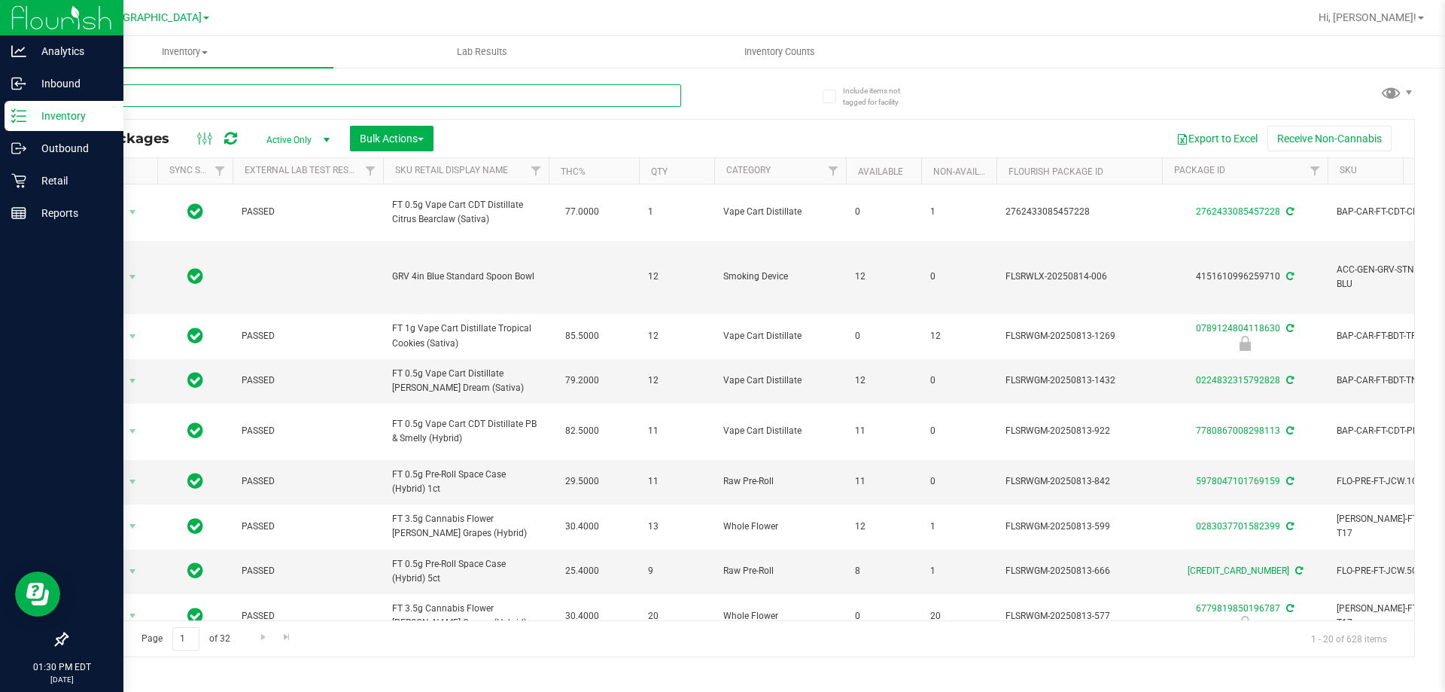
click at [389, 98] on input "text" at bounding box center [373, 95] width 615 height 23
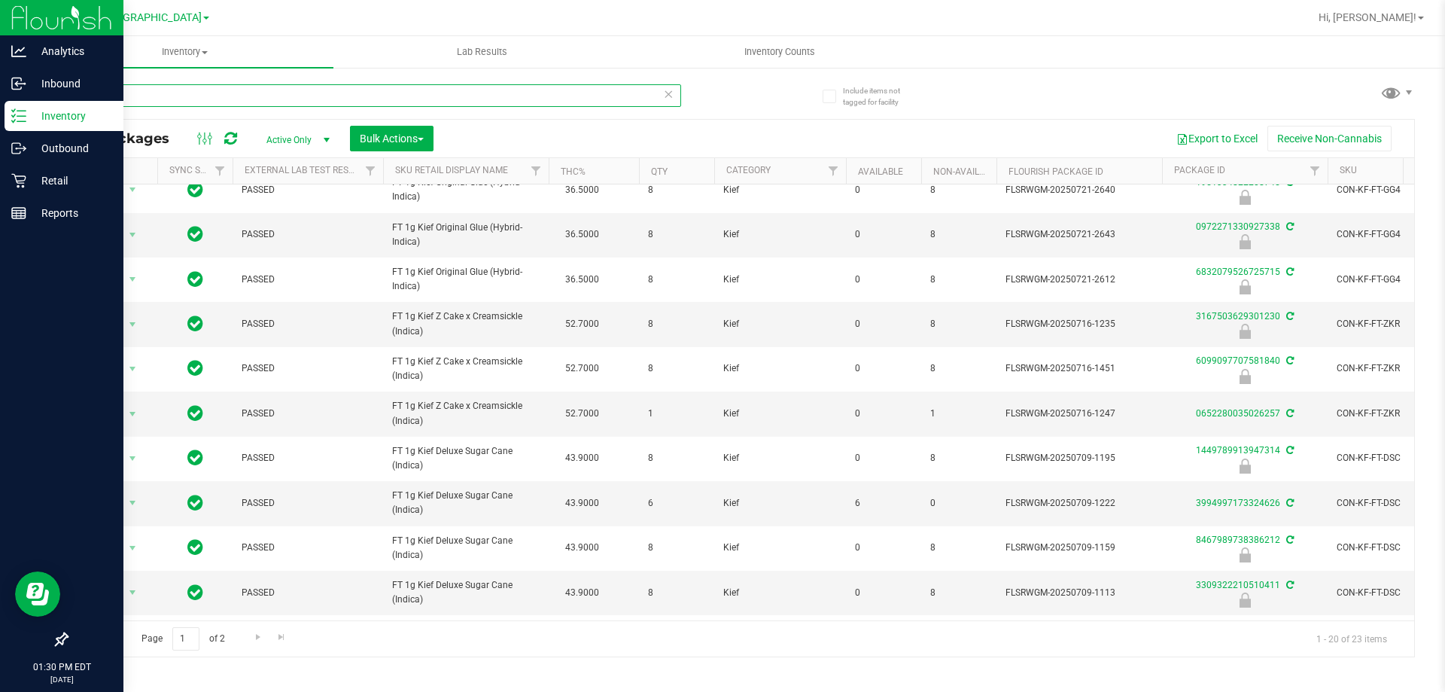
scroll to position [413, 0]
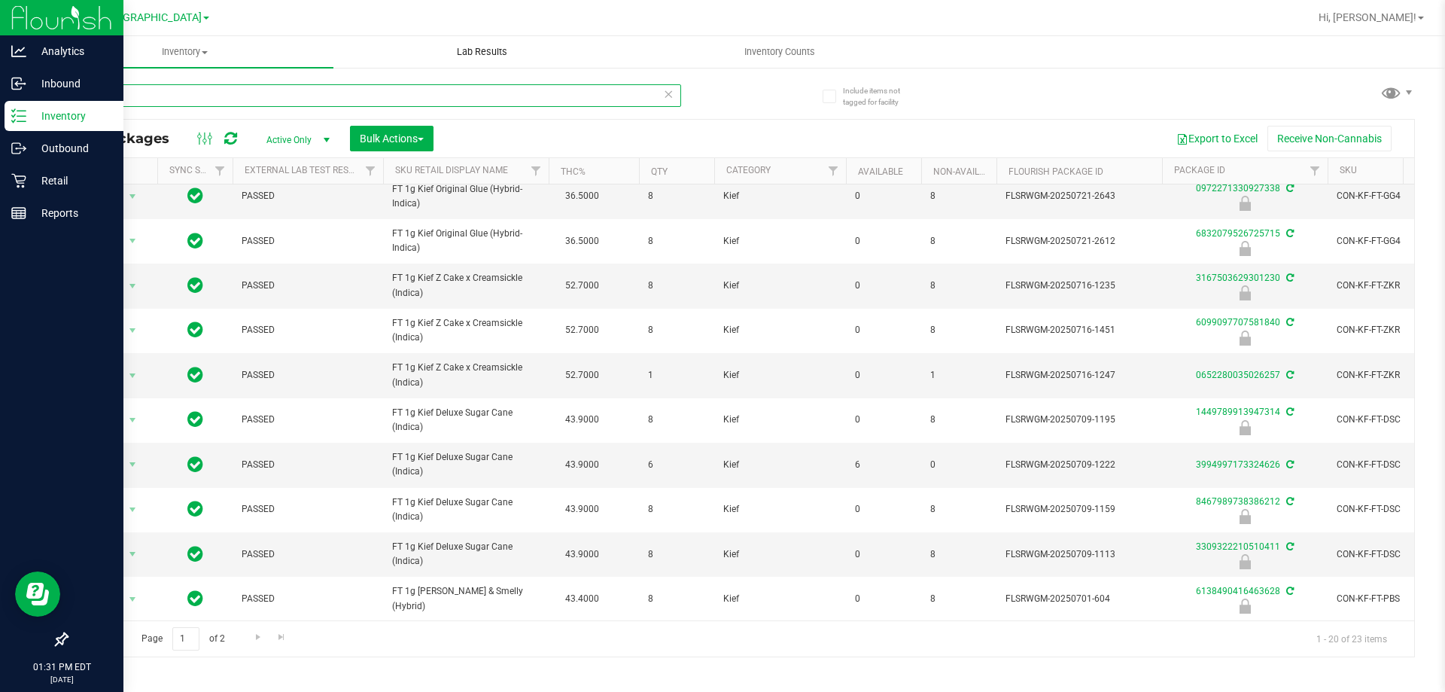
type input "kief"
click at [31, 212] on p "Reports" at bounding box center [71, 213] width 90 height 18
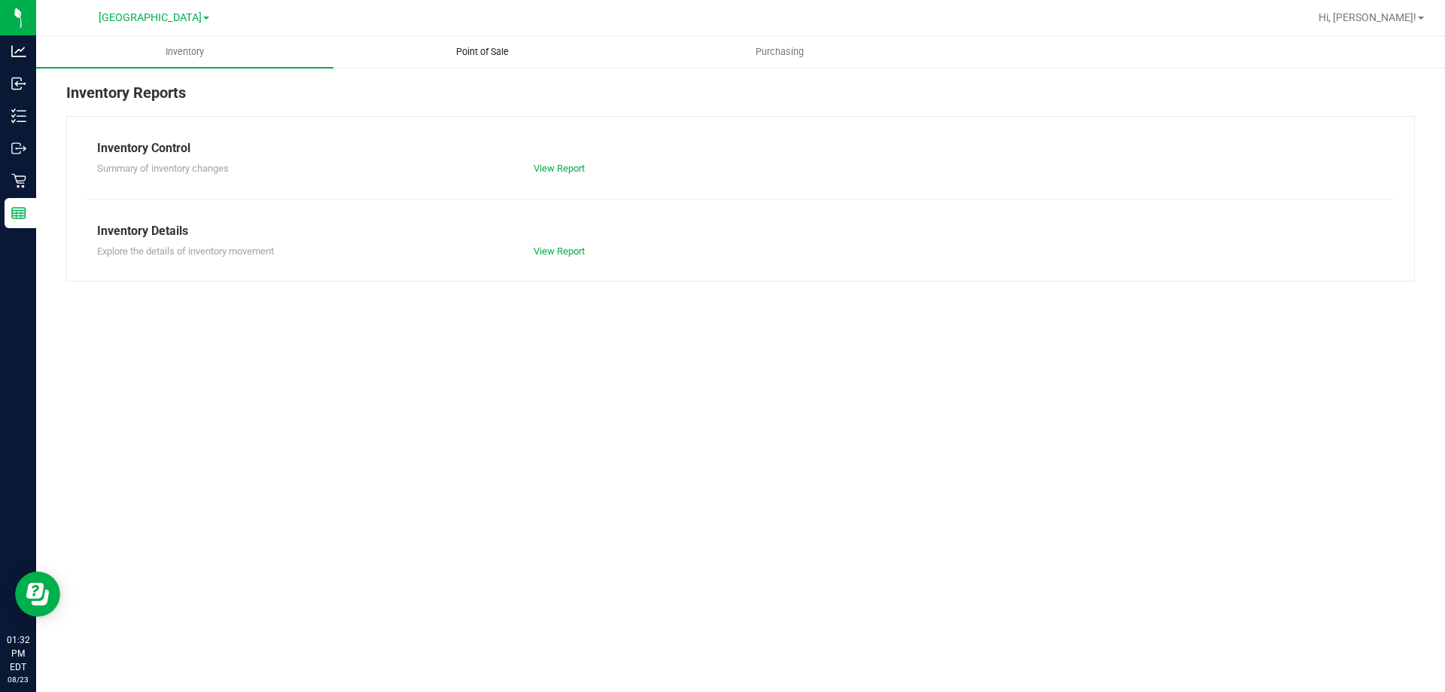
click at [504, 59] on uib-tab-heading "Point of Sale" at bounding box center [482, 52] width 296 height 30
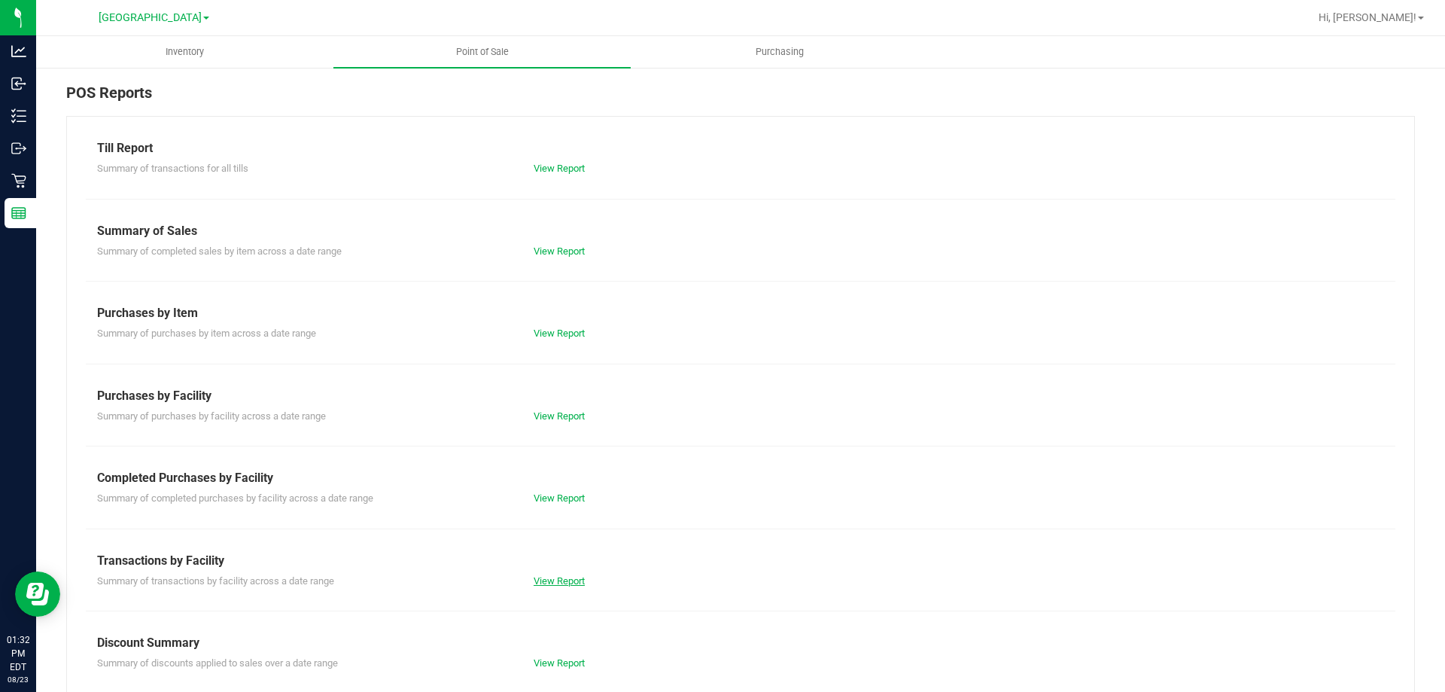
click at [556, 576] on link "View Report" at bounding box center [559, 580] width 51 height 11
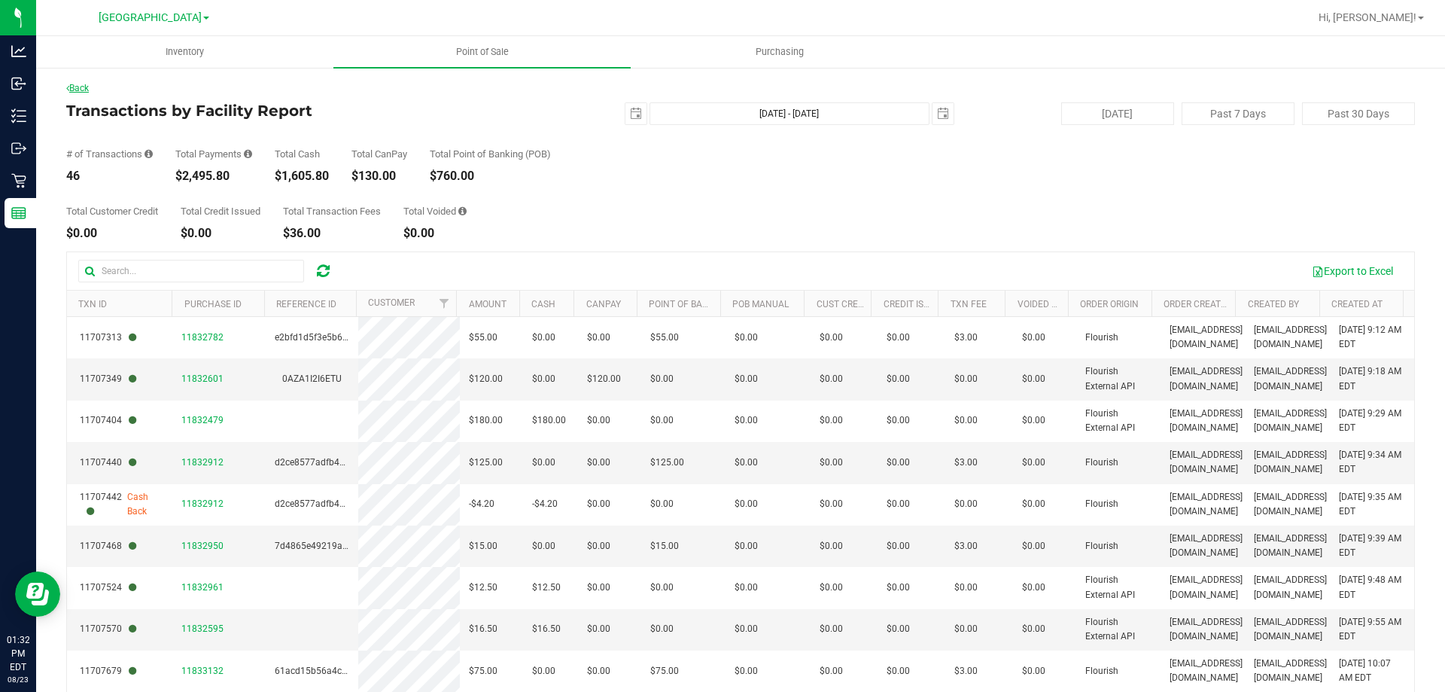
click at [78, 93] on link "Back" at bounding box center [77, 88] width 23 height 11
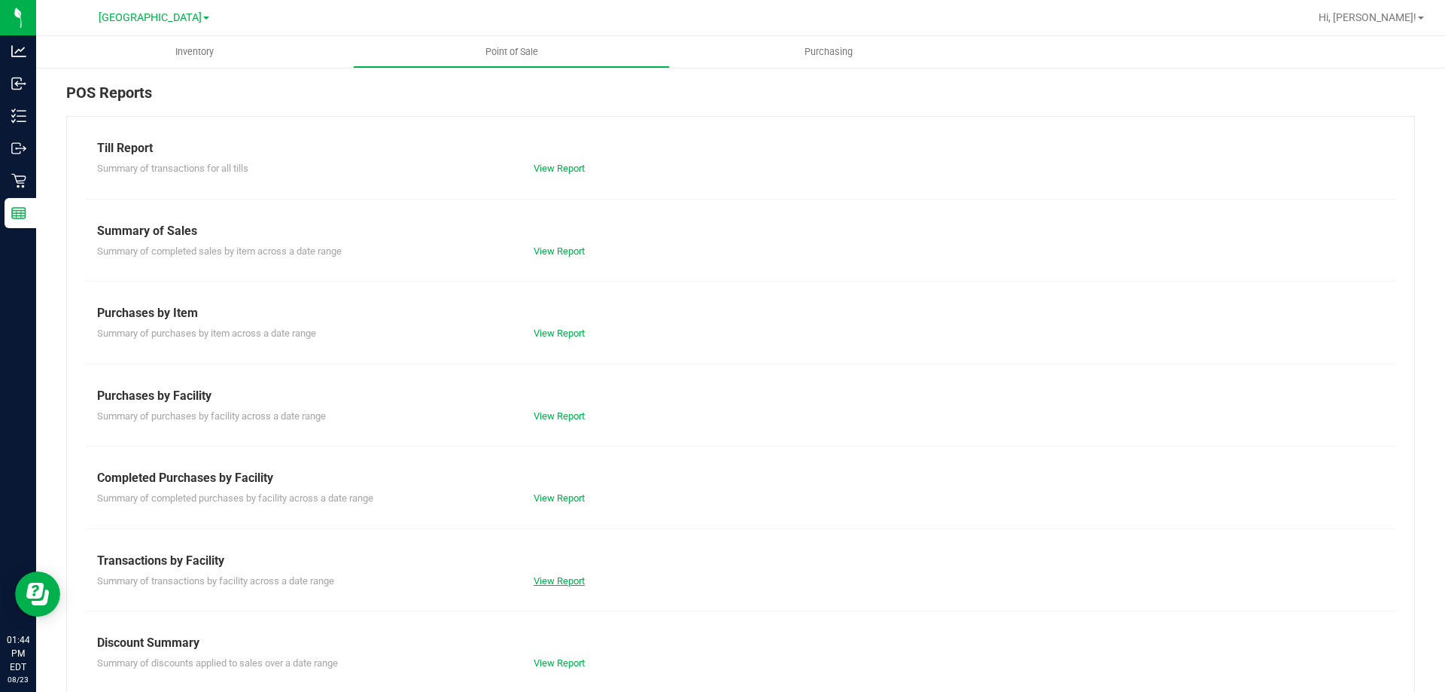
click at [574, 577] on link "View Report" at bounding box center [559, 580] width 51 height 11
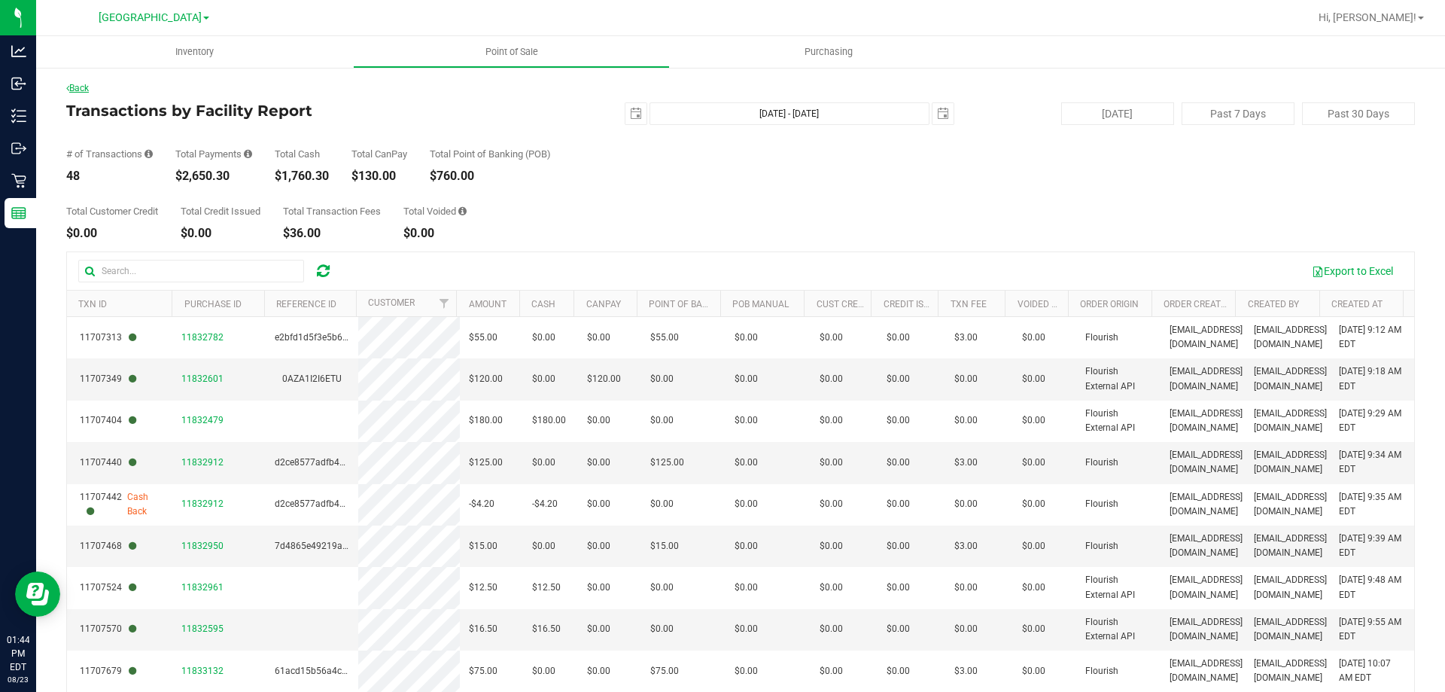
click at [89, 90] on link "Back" at bounding box center [77, 88] width 23 height 11
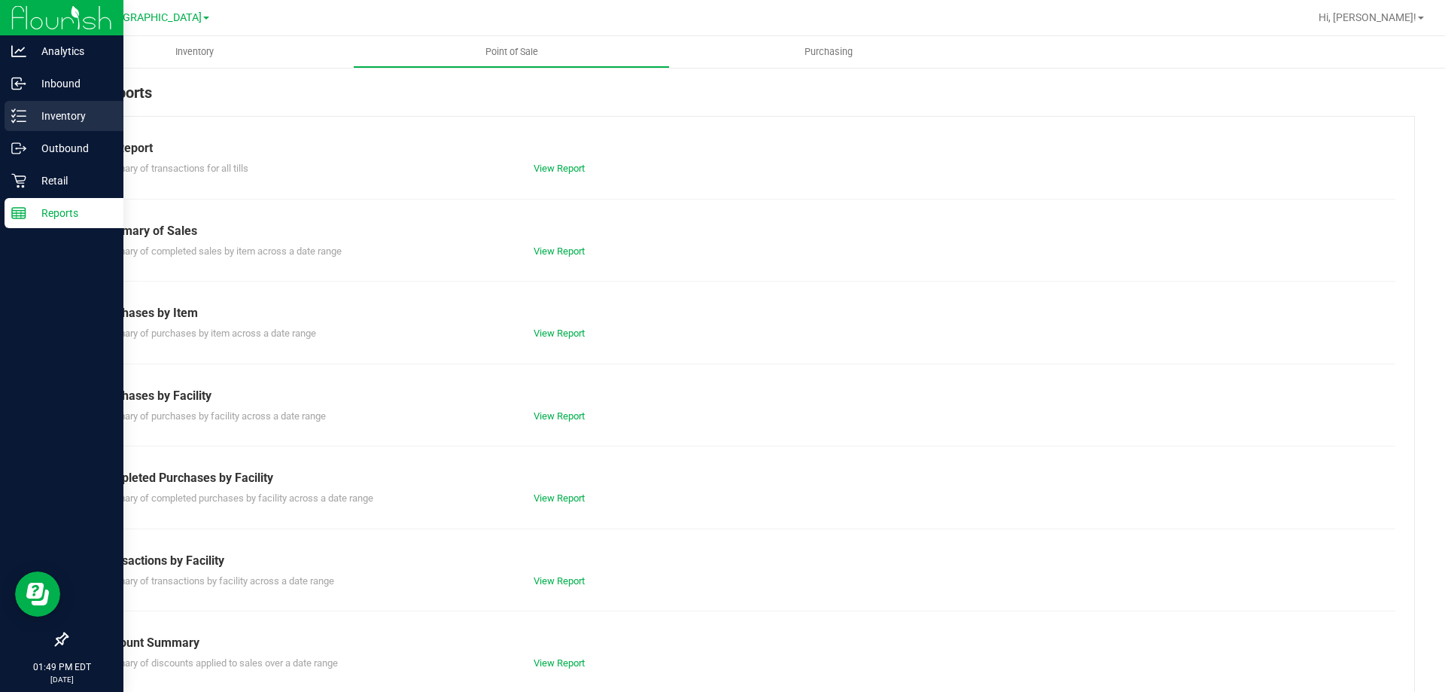
click at [35, 112] on p "Inventory" at bounding box center [71, 116] width 90 height 18
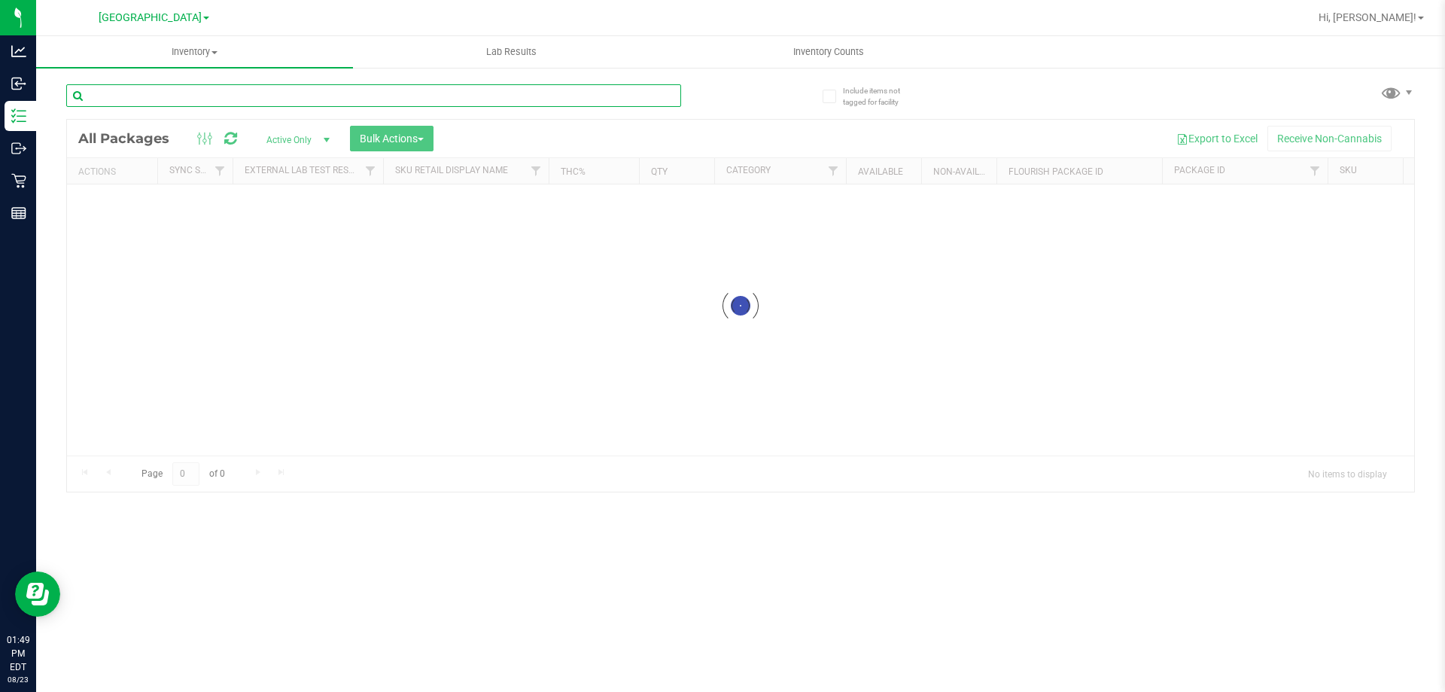
click at [349, 99] on input "text" at bounding box center [373, 95] width 615 height 23
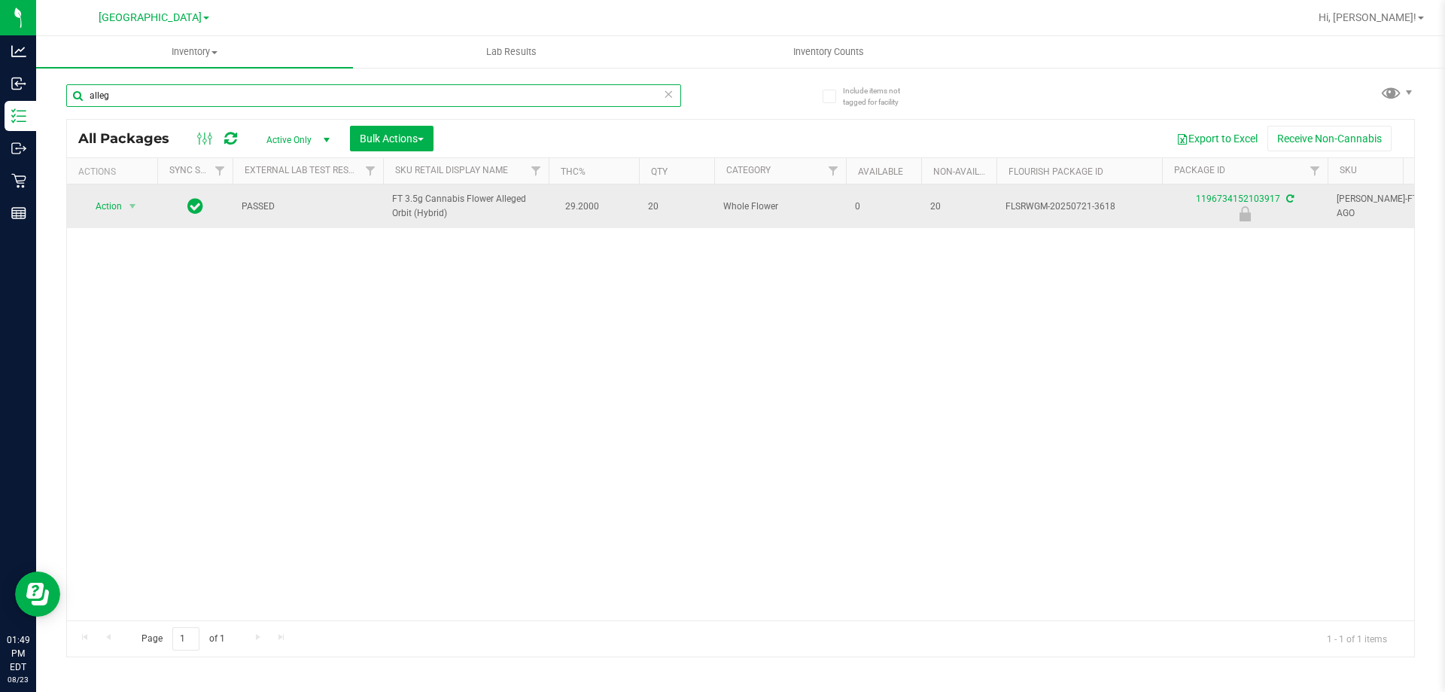
type input "alleg"
click at [1287, 196] on icon at bounding box center [1291, 198] width 8 height 9
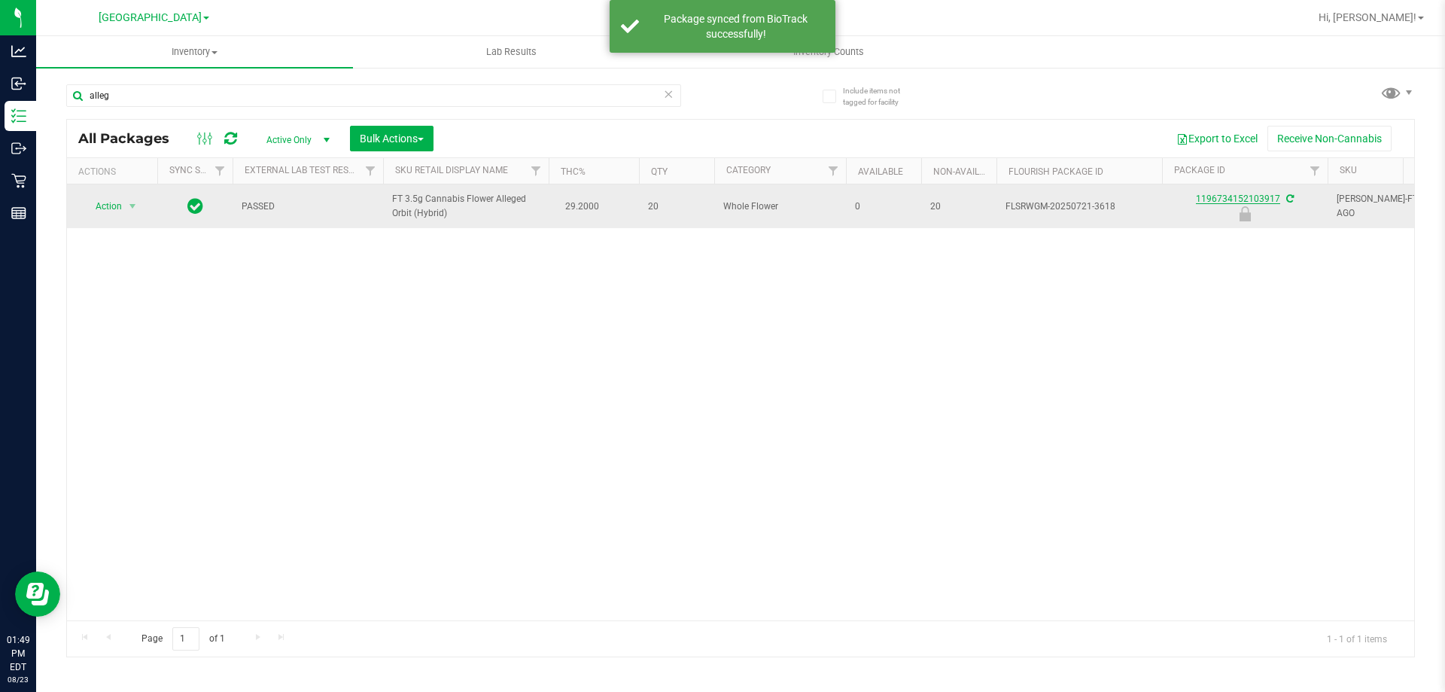
click at [1251, 200] on link "1196734152103917" at bounding box center [1238, 198] width 84 height 11
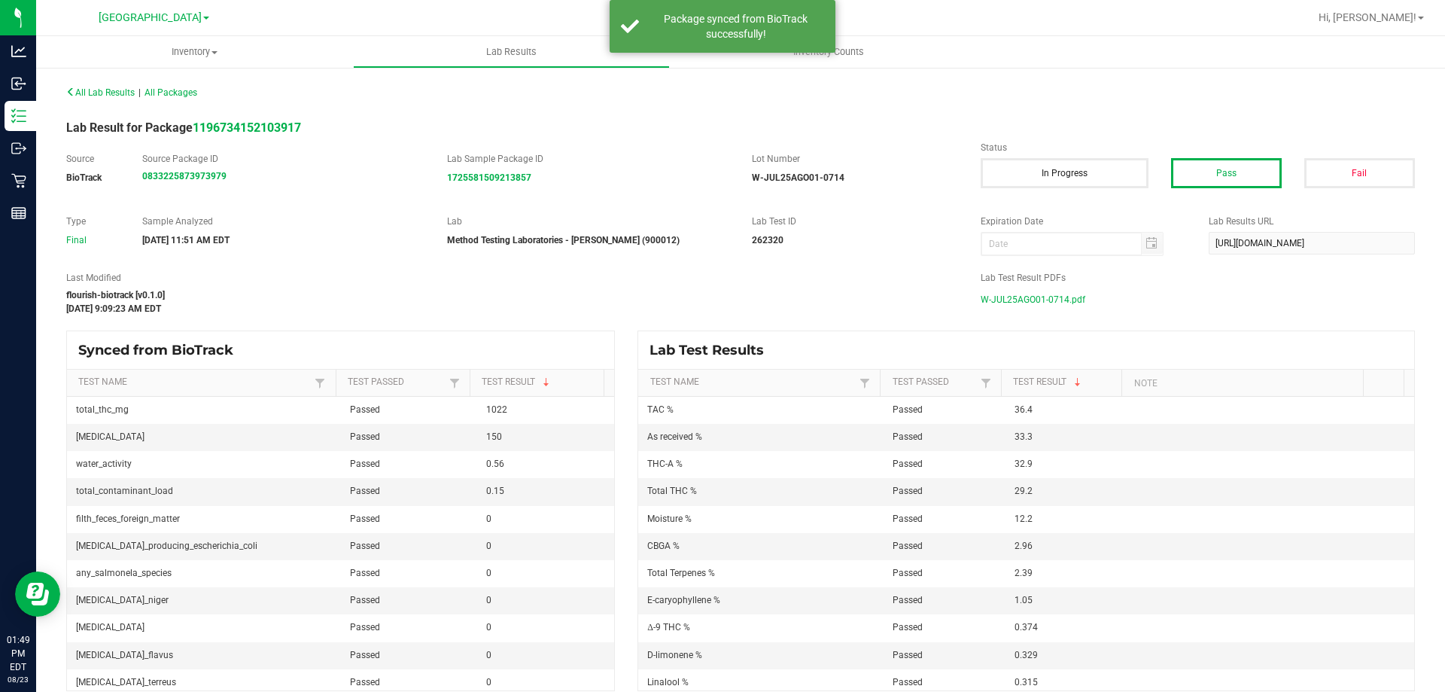
click at [1037, 305] on span "W-JUL25AGO01-0714.pdf" at bounding box center [1033, 299] width 105 height 23
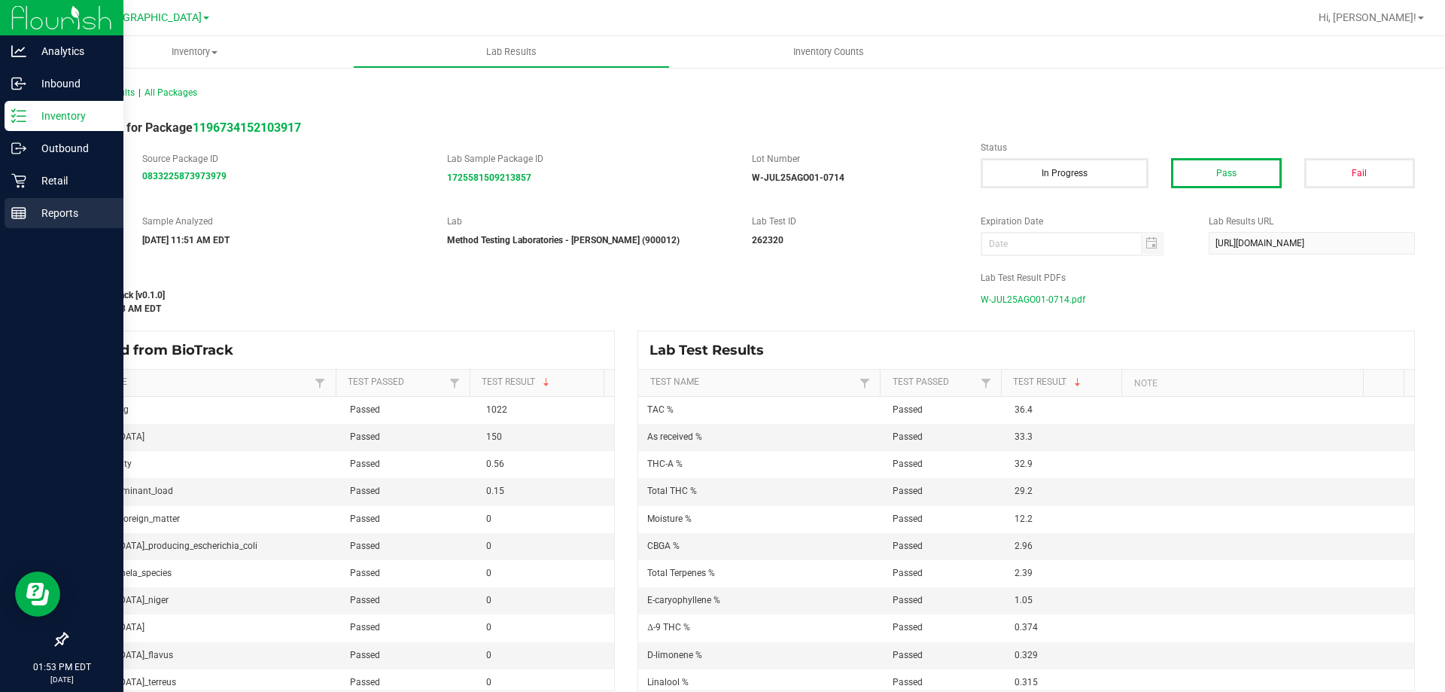
click at [76, 214] on p "Reports" at bounding box center [71, 213] width 90 height 18
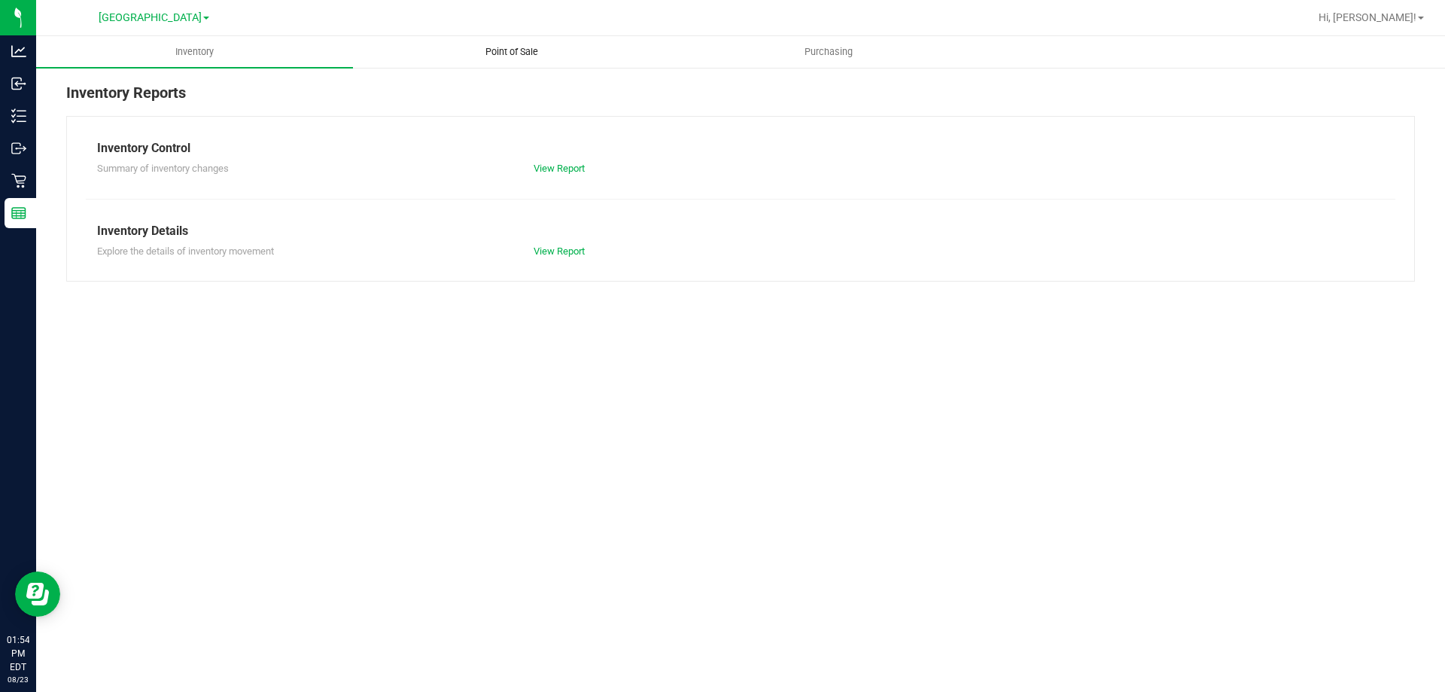
click at [514, 45] on span "Point of Sale" at bounding box center [511, 52] width 93 height 14
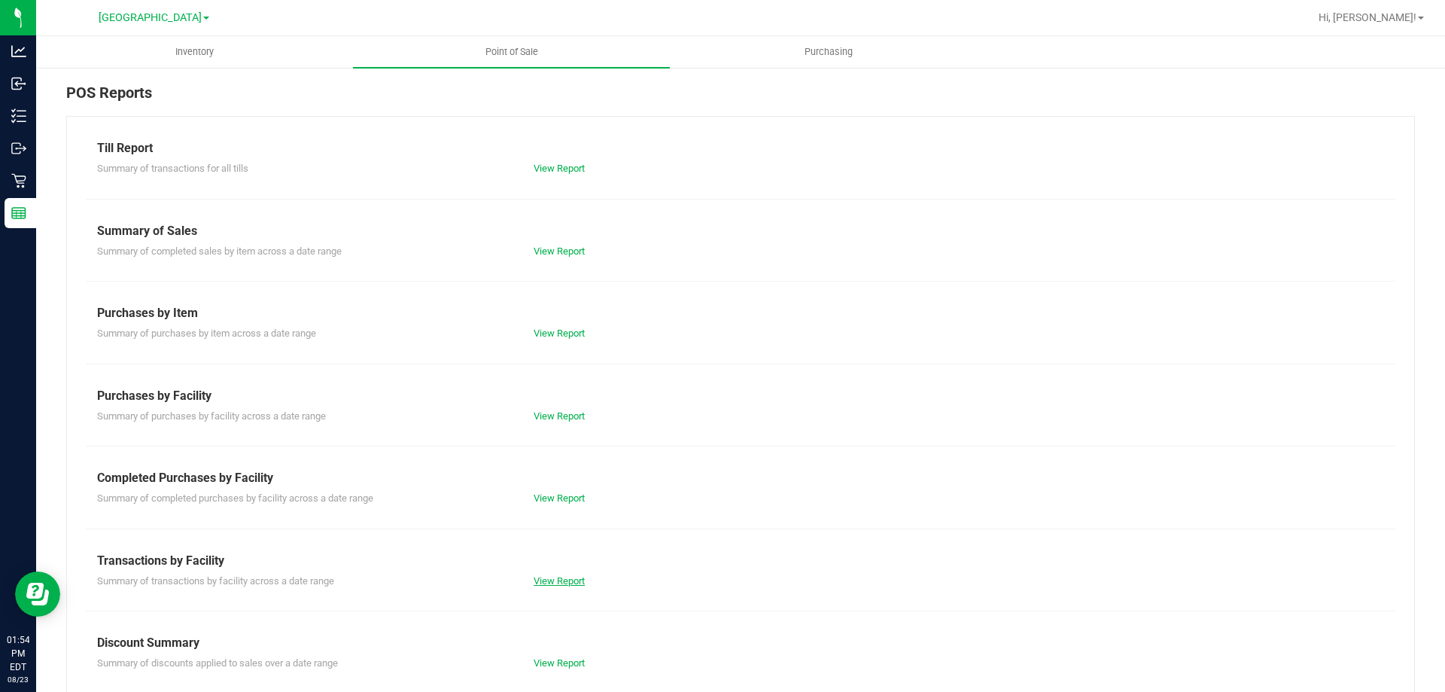
click at [574, 577] on link "View Report" at bounding box center [559, 580] width 51 height 11
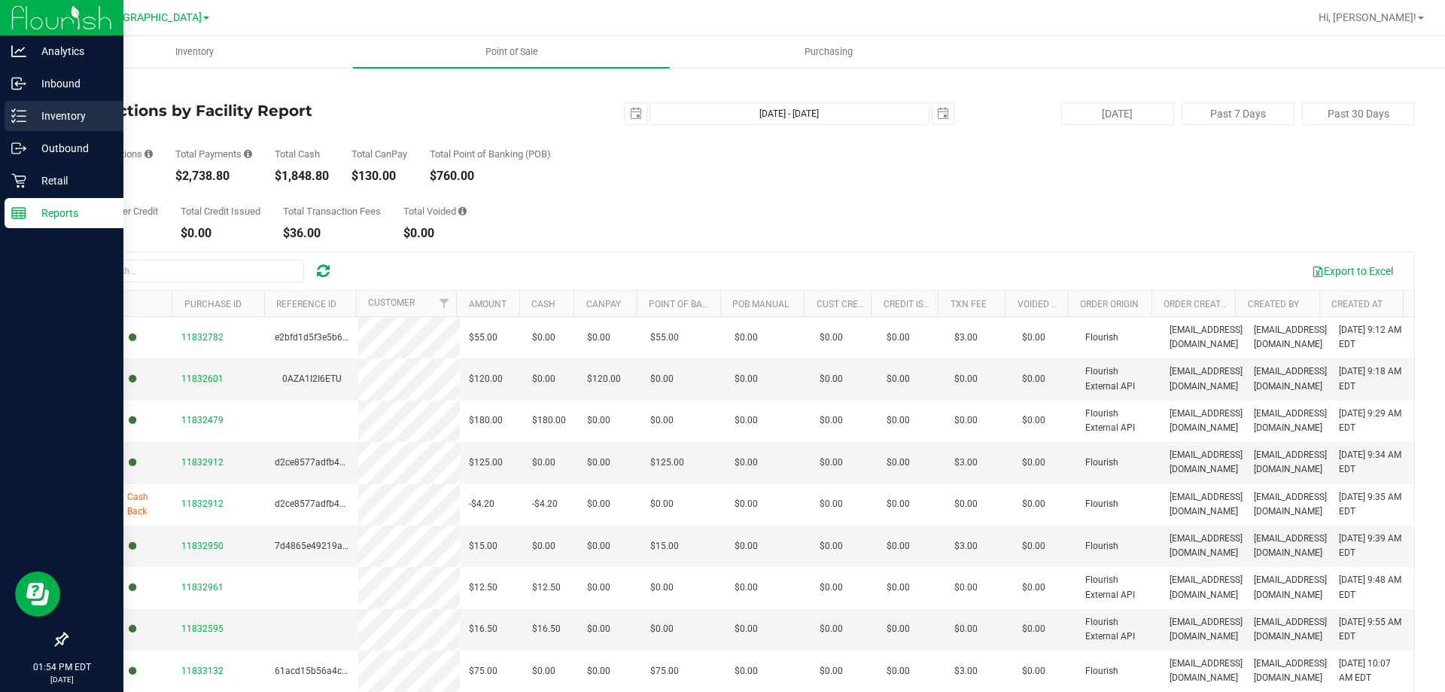
click at [32, 118] on p "Inventory" at bounding box center [71, 116] width 90 height 18
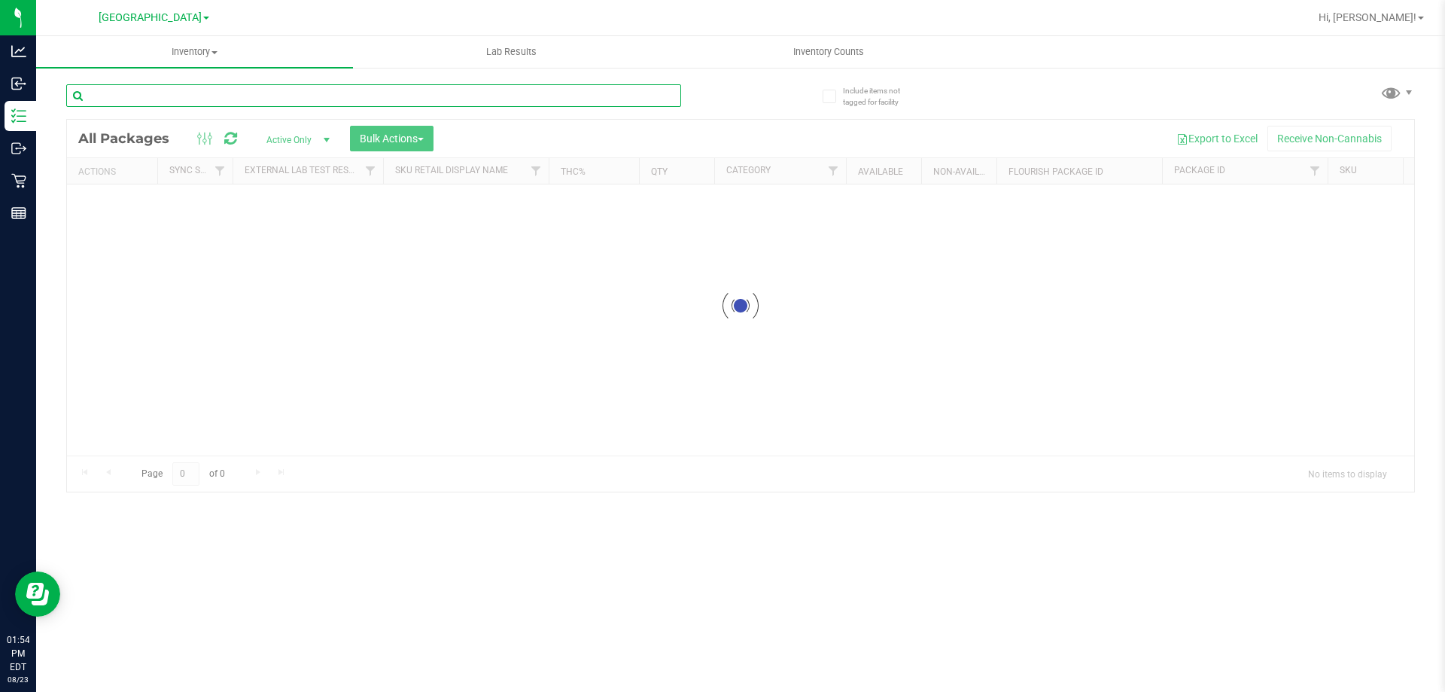
click at [154, 106] on input "text" at bounding box center [373, 95] width 615 height 23
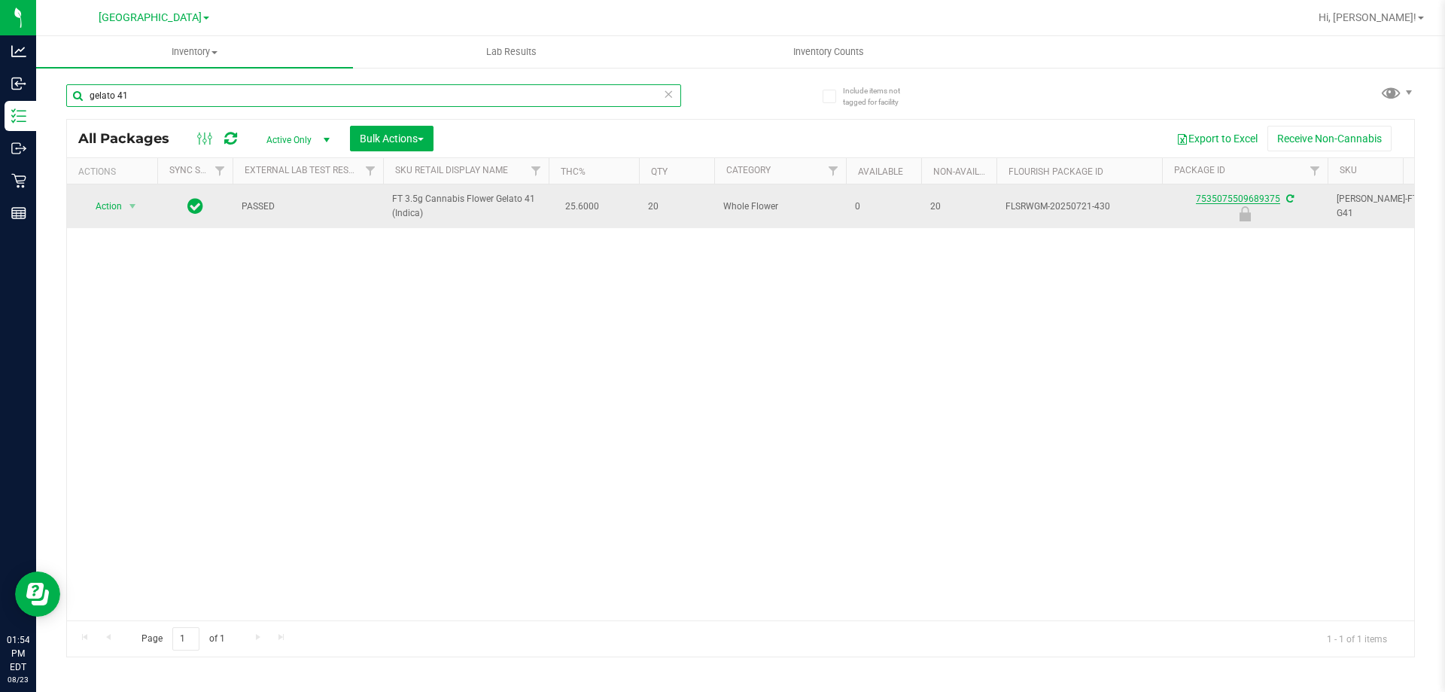
type input "gelato 41"
click at [1230, 203] on link "7535075509689375" at bounding box center [1238, 198] width 84 height 11
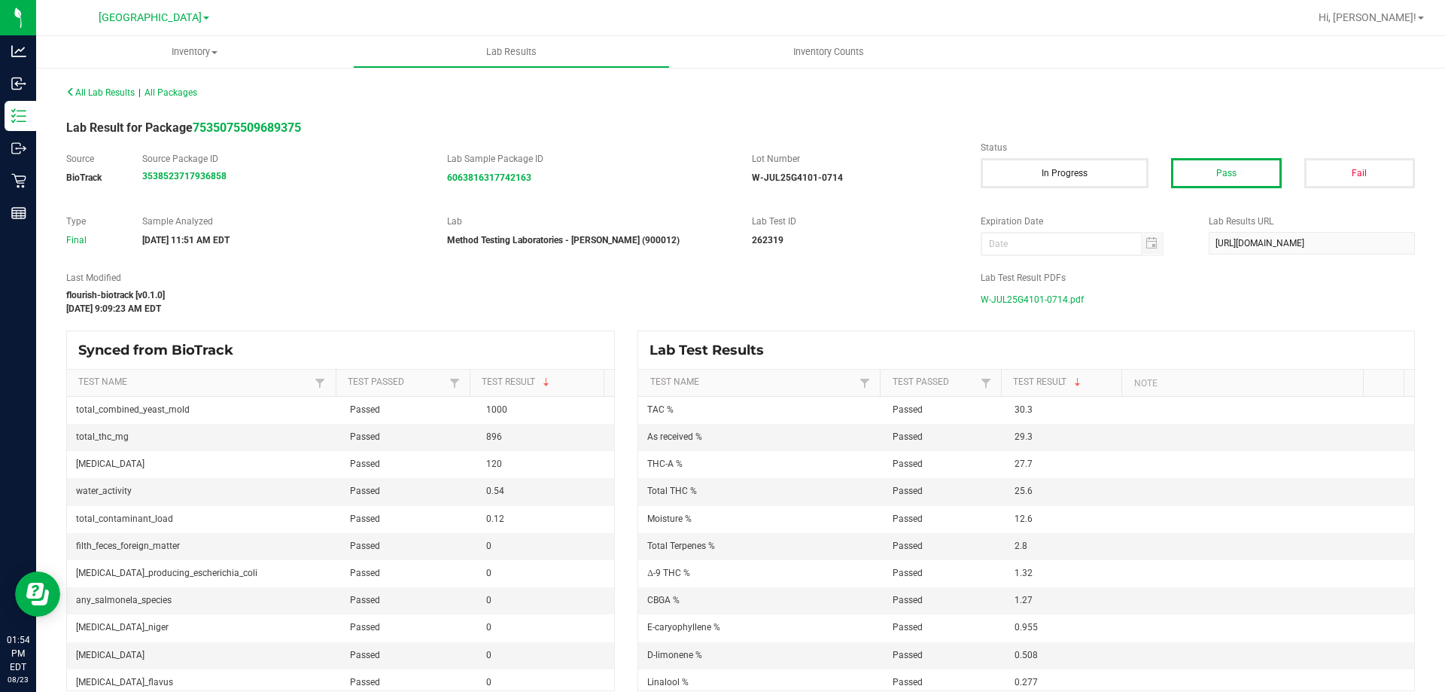
click at [1003, 300] on span "W-JUL25G4101-0714.pdf" at bounding box center [1032, 299] width 103 height 23
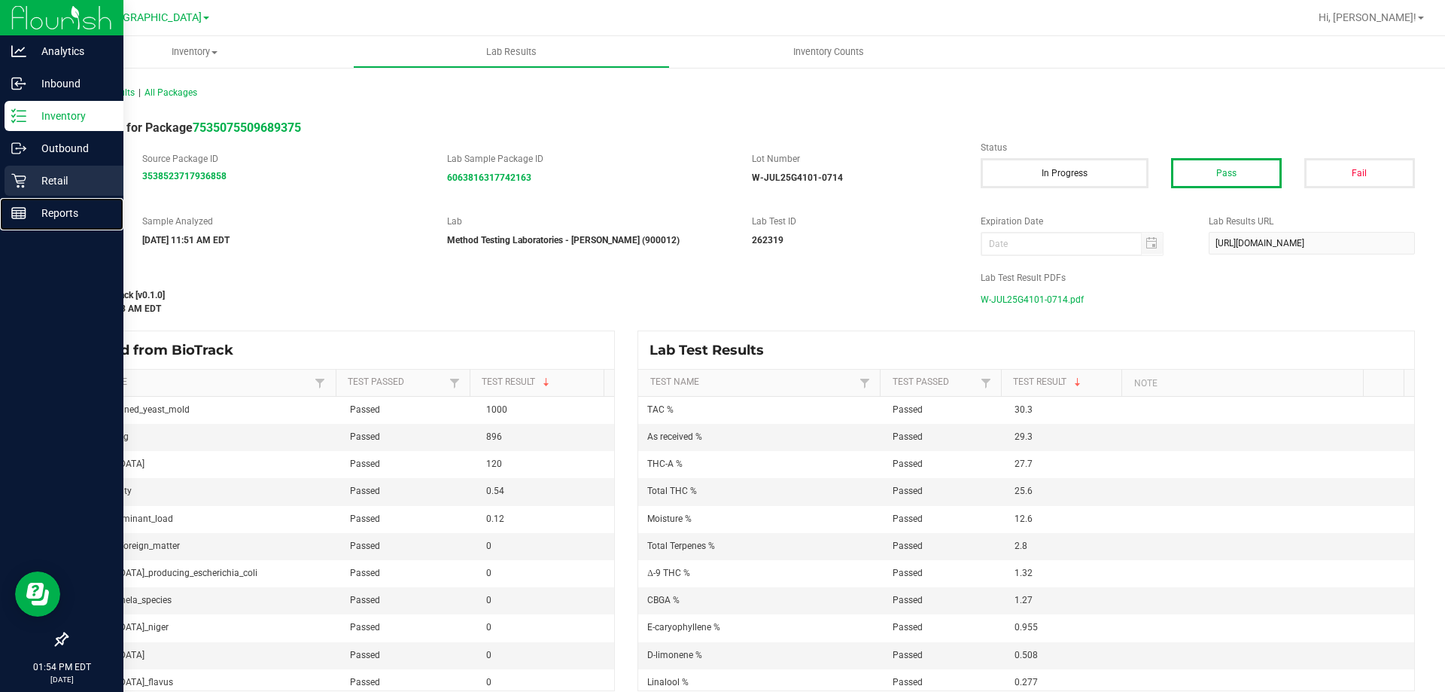
click at [29, 216] on p "Reports" at bounding box center [71, 213] width 90 height 18
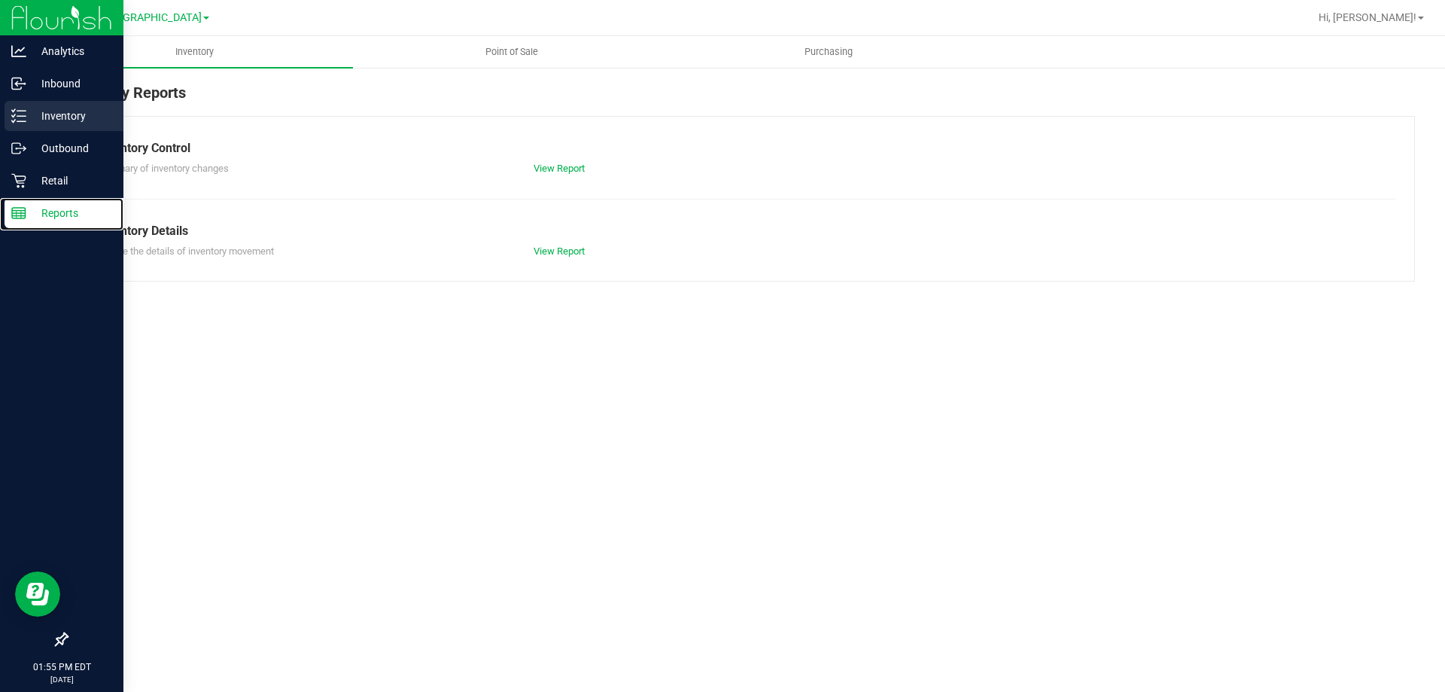
click at [14, 110] on icon at bounding box center [18, 115] width 15 height 15
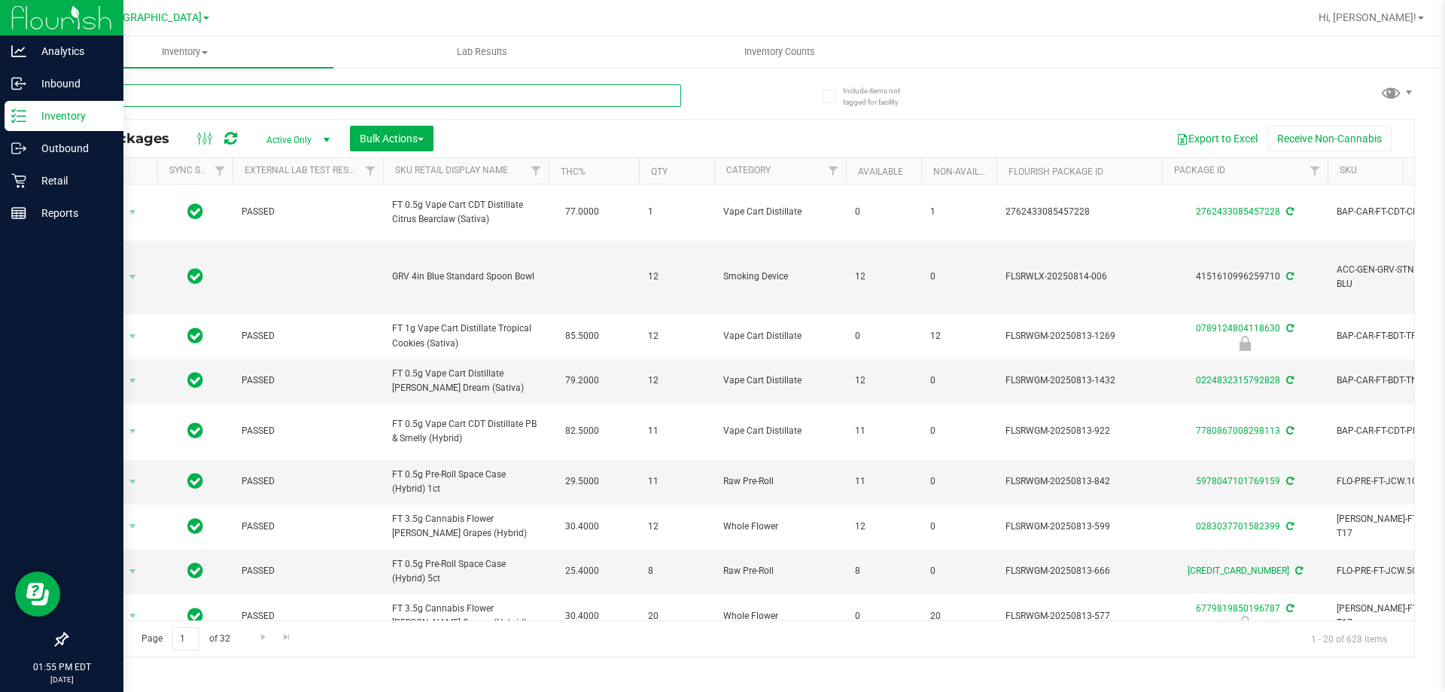
click at [213, 97] on input "text" at bounding box center [373, 95] width 615 height 23
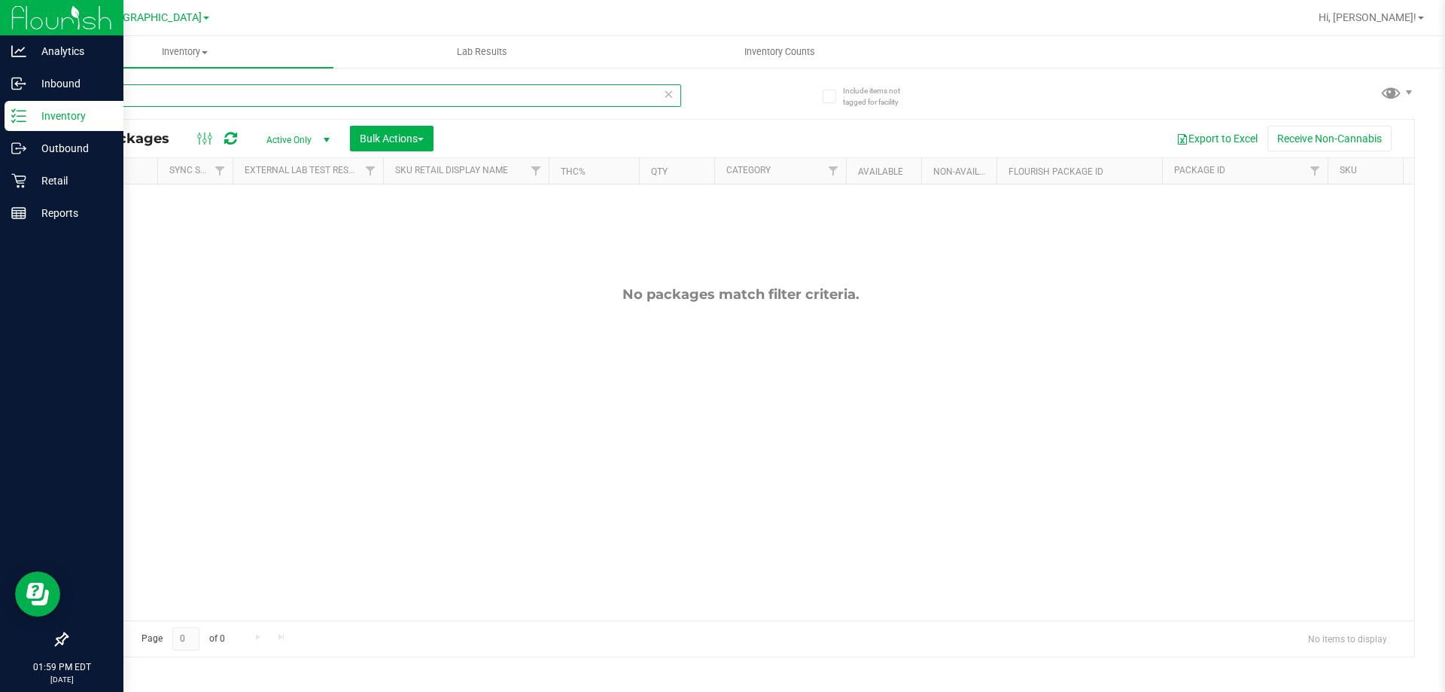
type input "c"
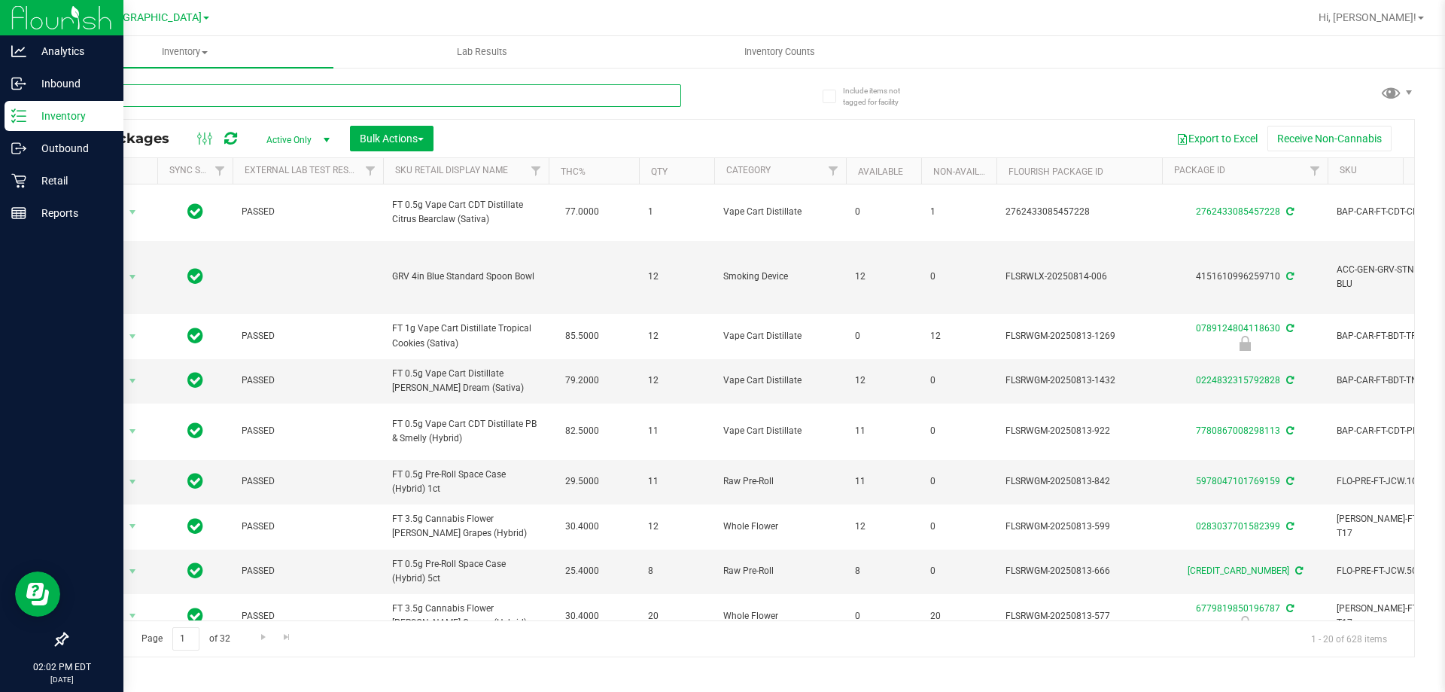
click at [230, 99] on input "text" at bounding box center [373, 95] width 615 height 23
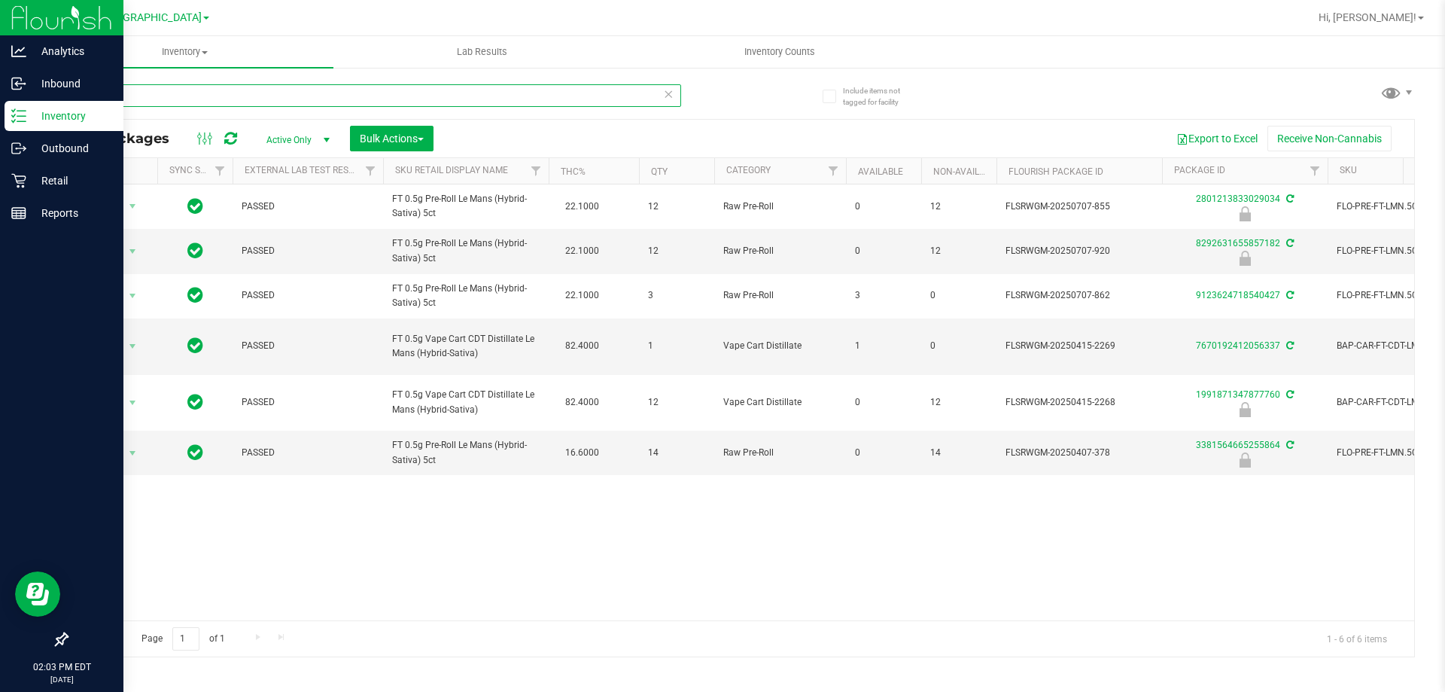
type input "l"
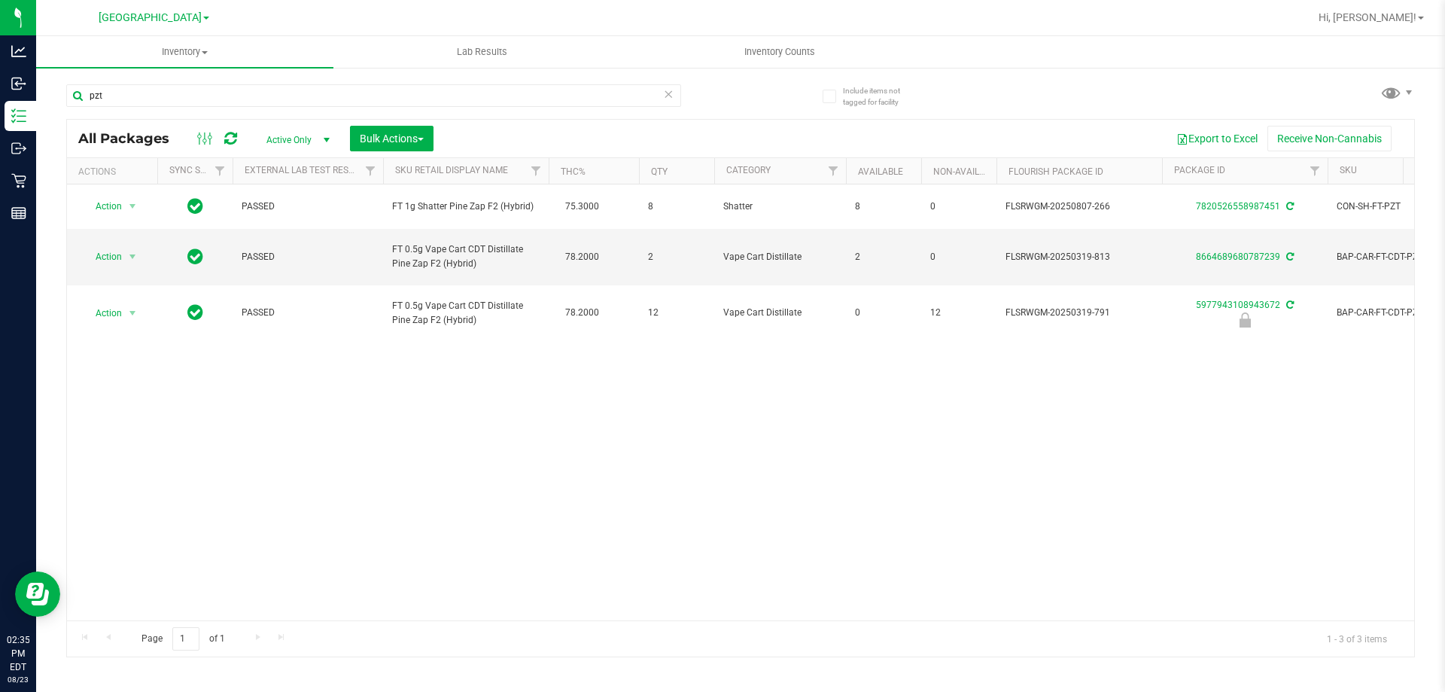
type input "pzt"
